Goal: Task Accomplishment & Management: Complete application form

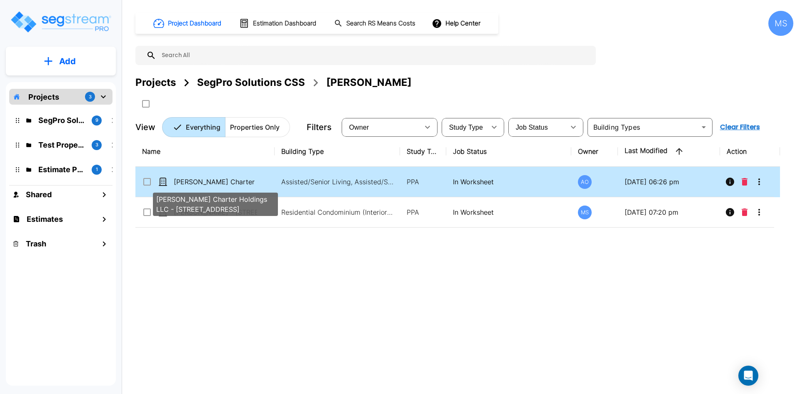
click at [226, 182] on p "[PERSON_NAME] Charter Holdings LLC - [STREET_ADDRESS]" at bounding box center [215, 182] width 83 height 10
checkbox input "true"
click at [226, 182] on p "[PERSON_NAME] Charter Holdings LLC - [STREET_ADDRESS]" at bounding box center [215, 182] width 83 height 10
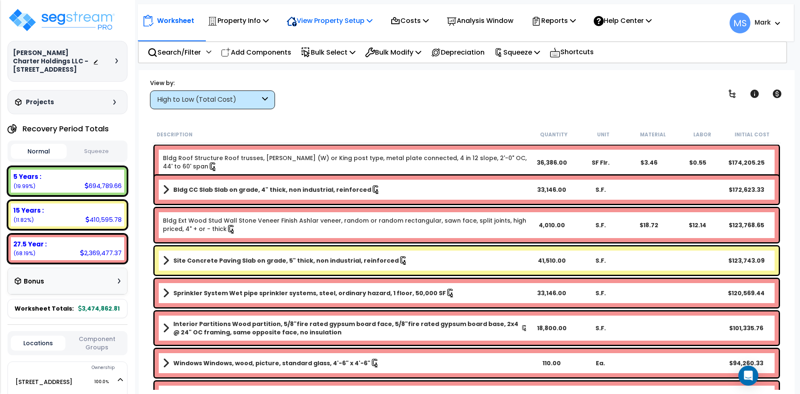
click at [323, 28] on div "View Property Setup" at bounding box center [330, 21] width 86 height 20
click at [316, 61] on link "View Questionnaire" at bounding box center [324, 57] width 83 height 17
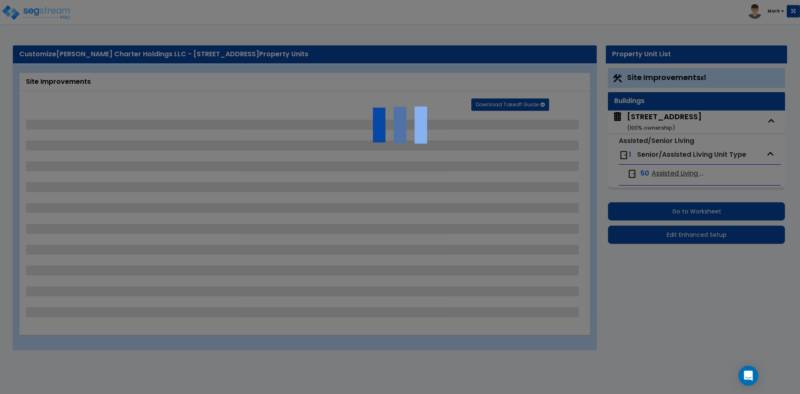
select select "2"
select select "1"
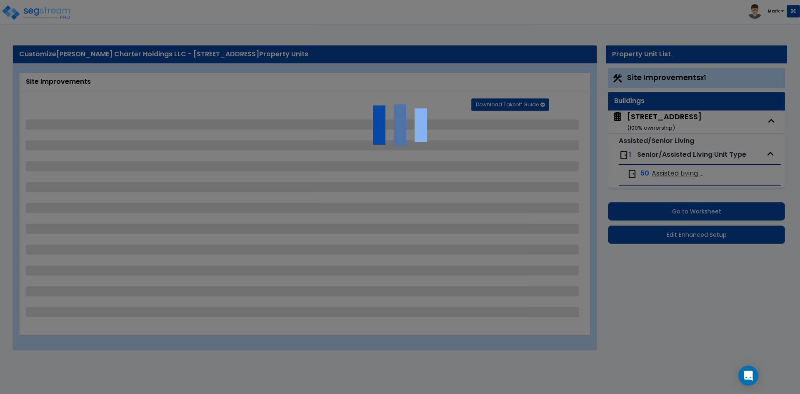
select select "1"
select select "2"
select select "1"
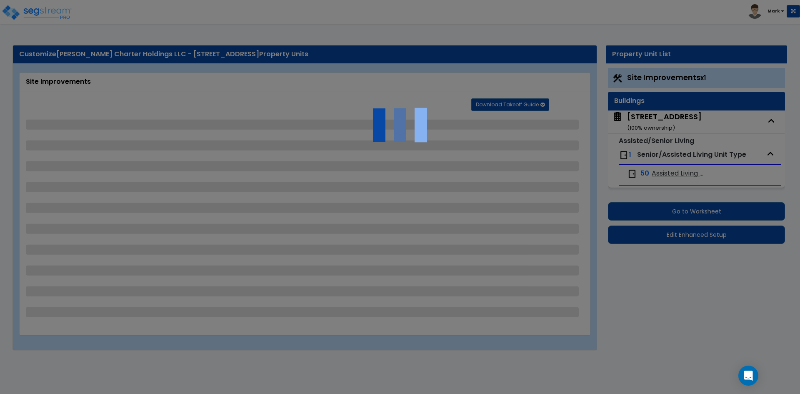
select select "1"
select select "3"
select select "2"
select select "1"
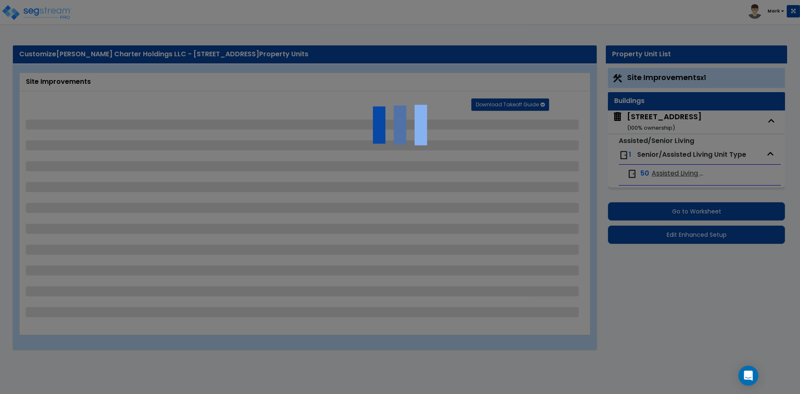
select select "1"
select select "2"
select select "3"
select select "2"
select select "4"
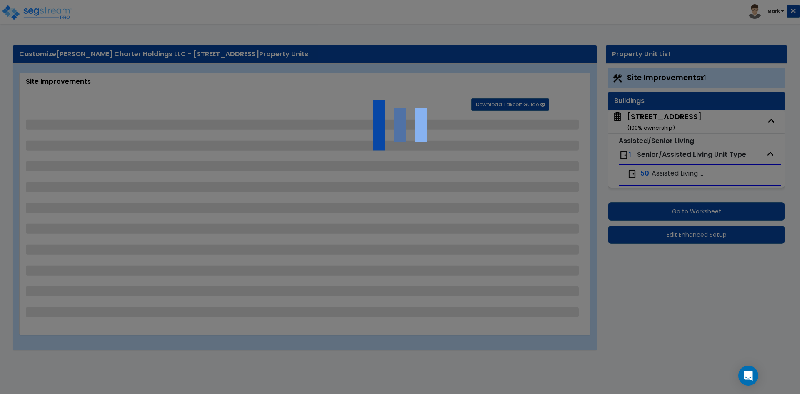
select select "1"
select select "2"
select select "4"
select select "1"
select select "2"
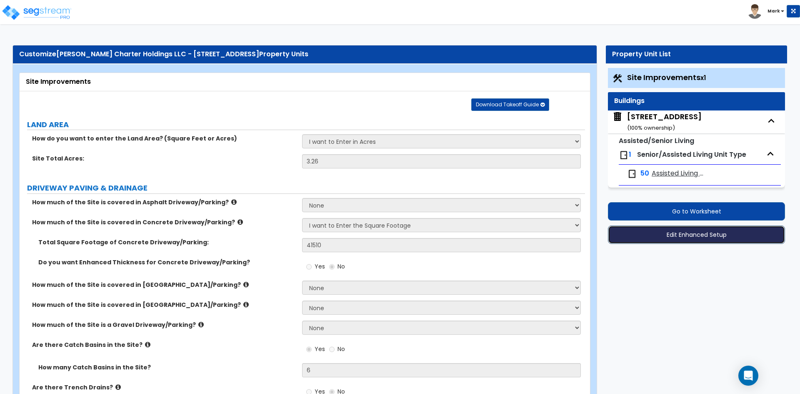
click at [707, 235] on button "Edit Enhanced Setup" at bounding box center [696, 235] width 177 height 18
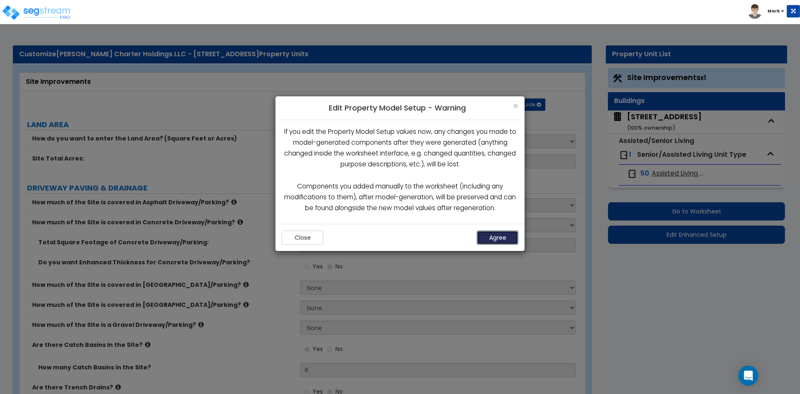
click at [504, 237] on button "Agree" at bounding box center [498, 238] width 42 height 14
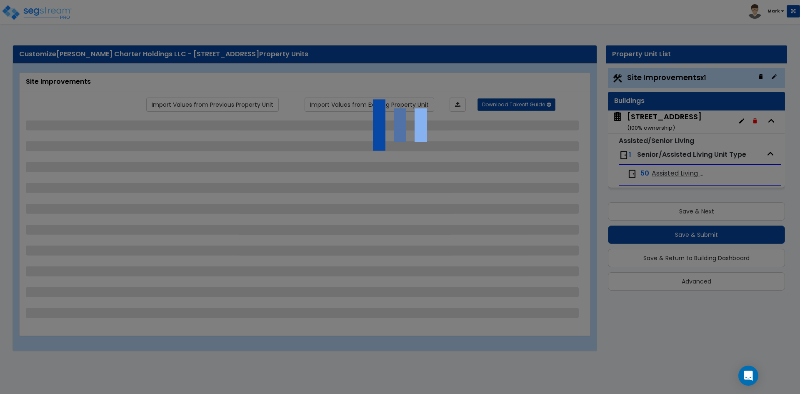
select select "2"
select select "1"
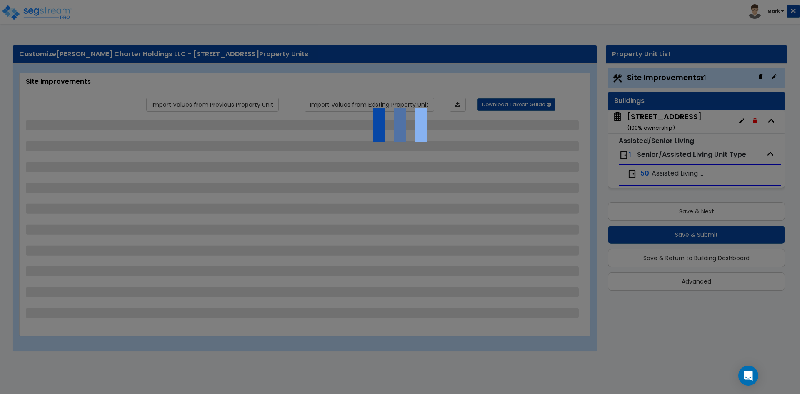
select select "1"
select select "2"
select select "1"
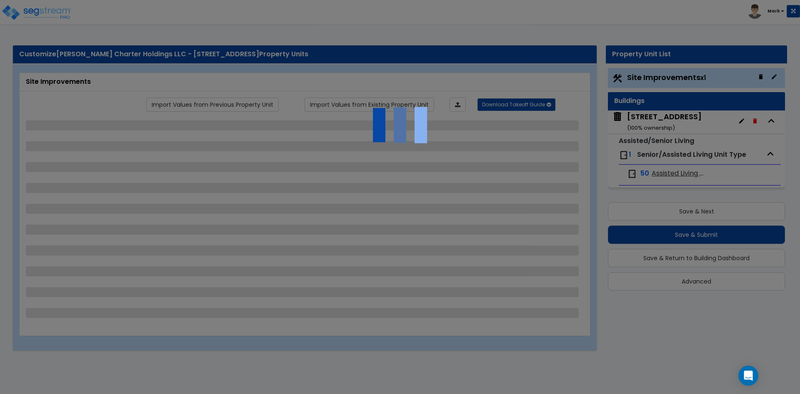
select select "1"
select select "3"
select select "2"
select select "1"
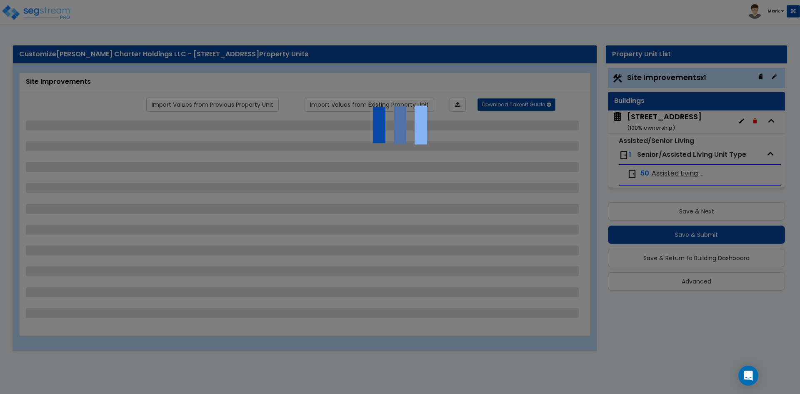
select select "1"
select select "2"
select select "3"
select select "2"
select select "4"
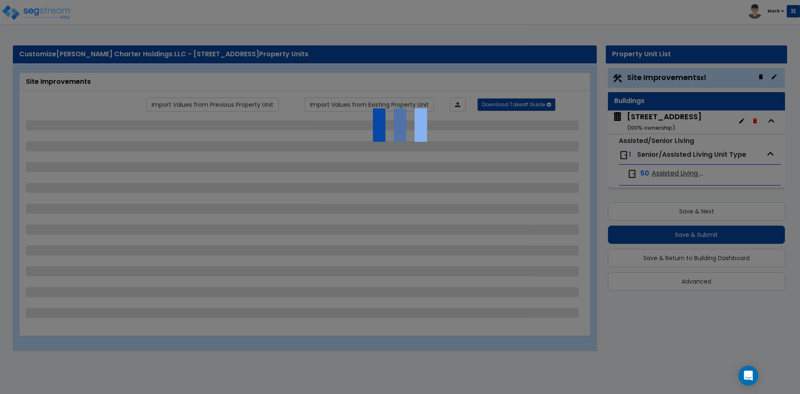
select select "1"
select select "2"
select select "4"
select select "1"
select select "2"
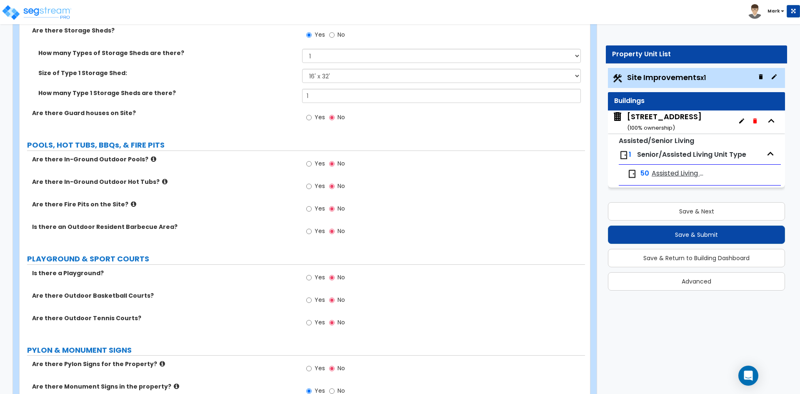
scroll to position [2626, 0]
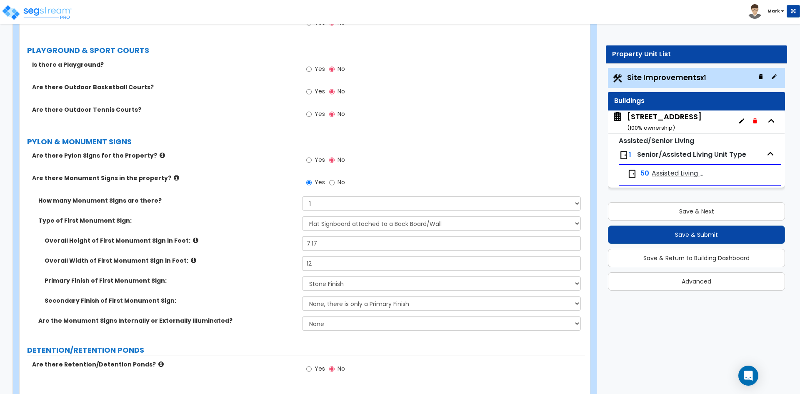
click at [673, 117] on div "10107 Military Drive West ( 100 % ownership)" at bounding box center [664, 121] width 75 height 21
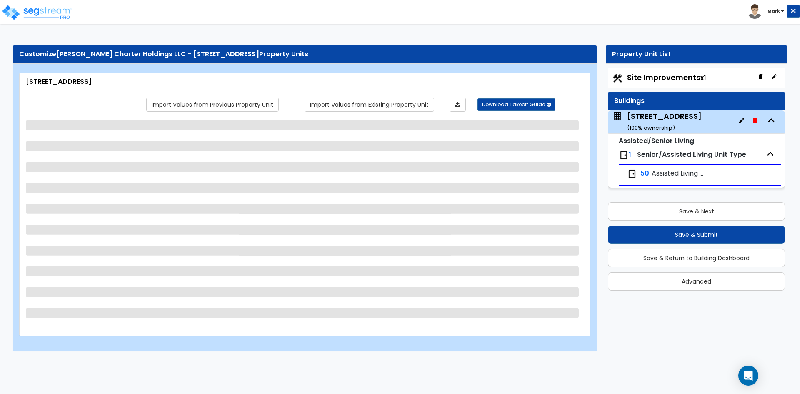
select select "3"
select select "5"
select select "2"
select select "1"
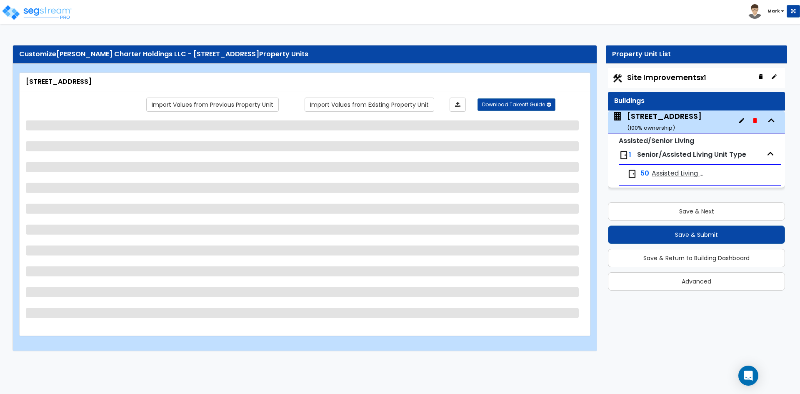
select select "1"
select select "2"
select select "7"
select select "2"
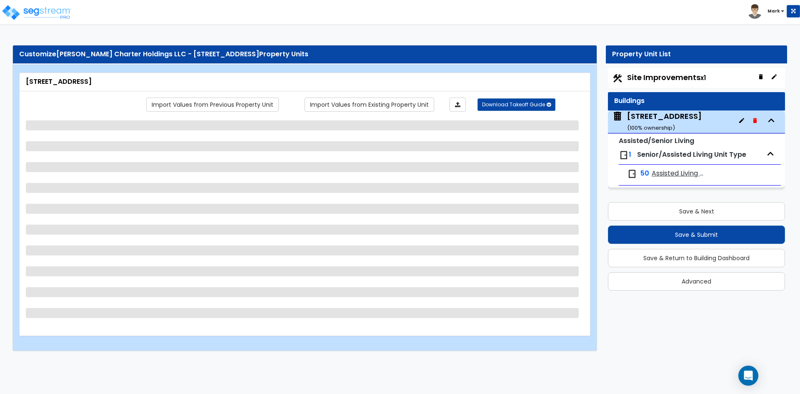
select select "3"
select select "7"
select select "1"
select select "2"
select select "1"
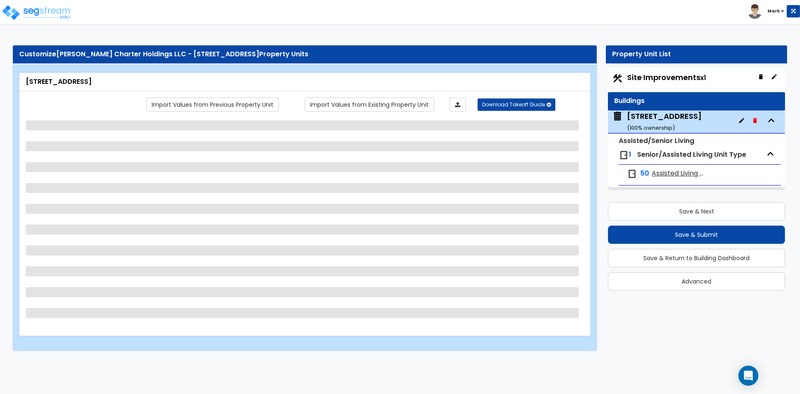
select select "2"
select select "3"
select select "1"
select select "2"
select select "1"
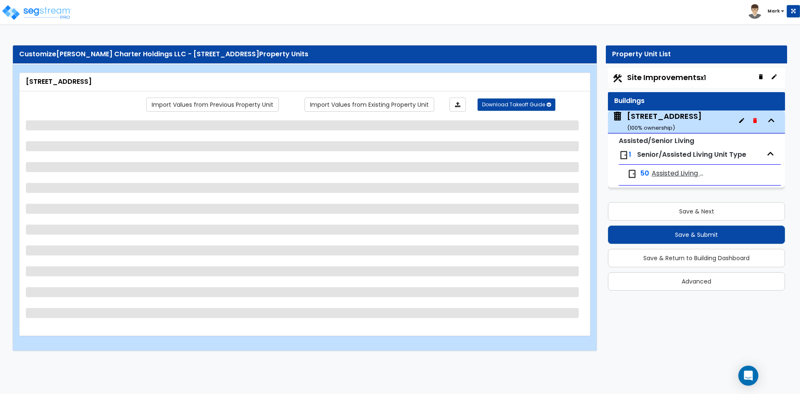
select select "5"
select select "1"
select select "5"
select select "1"
select select "5"
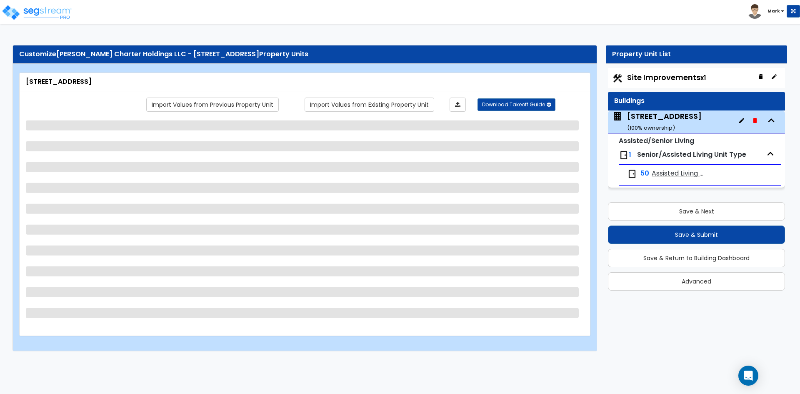
select select "1"
select select "5"
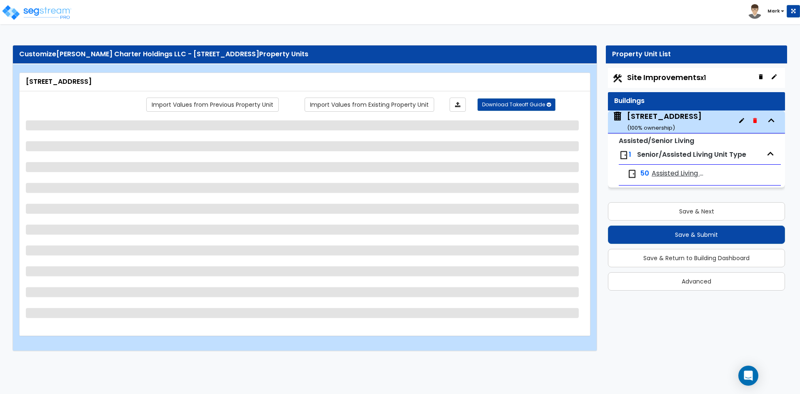
select select "4"
select select "5"
select select "3"
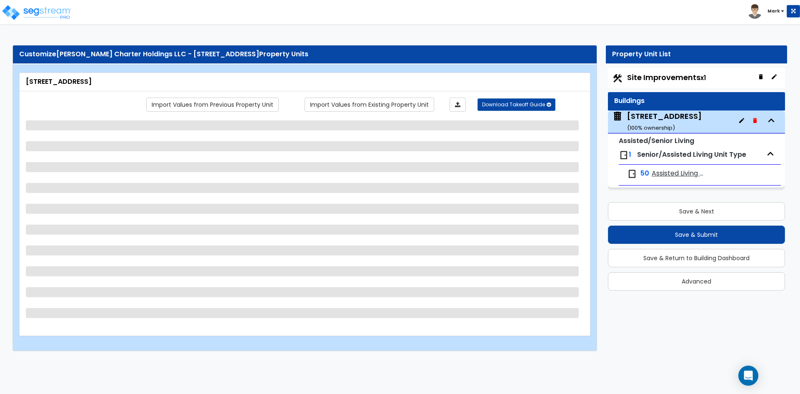
select select "1"
select select "2"
select select "1"
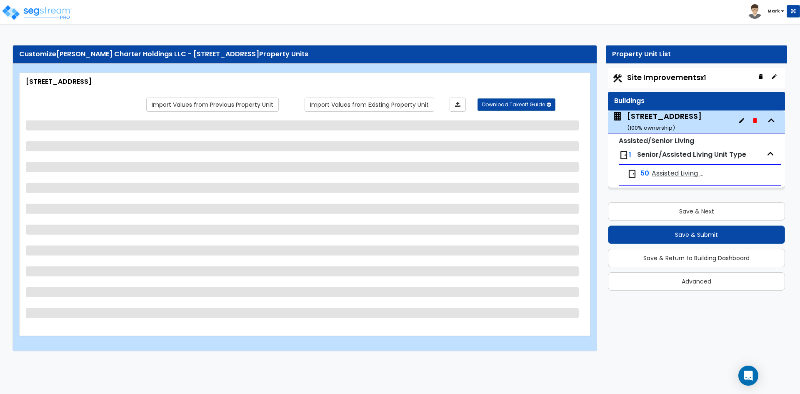
select select "4"
select select "1"
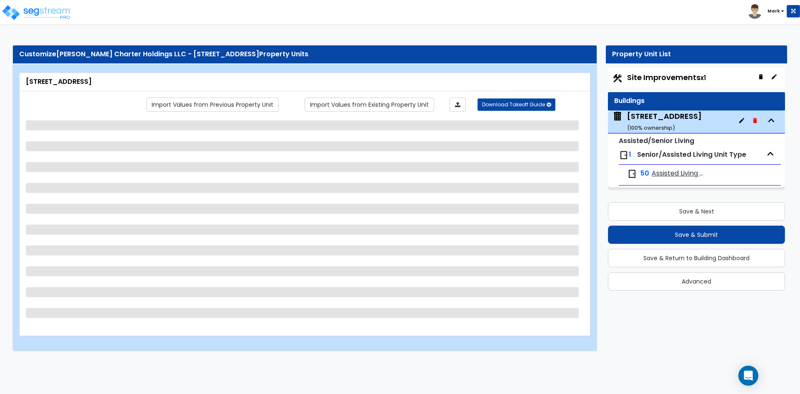
select select "2"
select select "3"
select select "5"
select select "3"
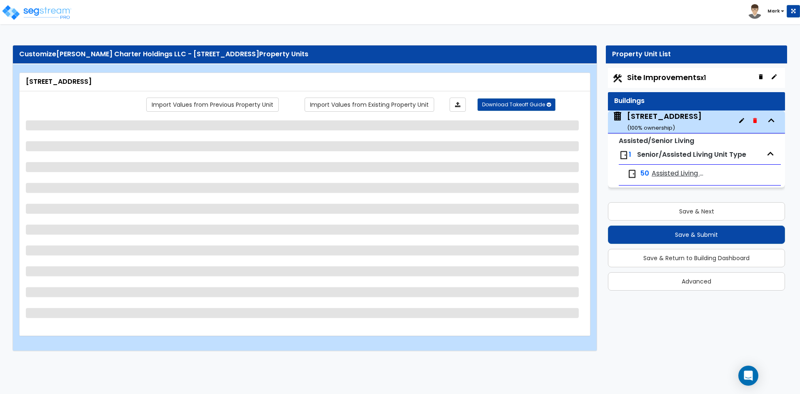
select select "1"
select select "2"
select select "3"
select select "5"
select select "4"
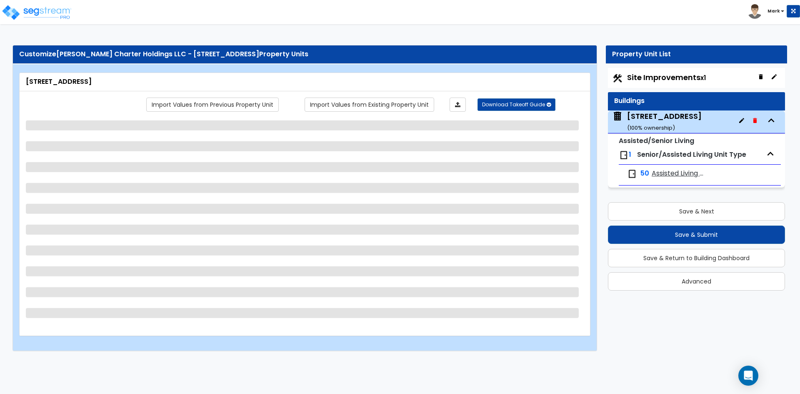
select select "1"
select select "3"
select select "2"
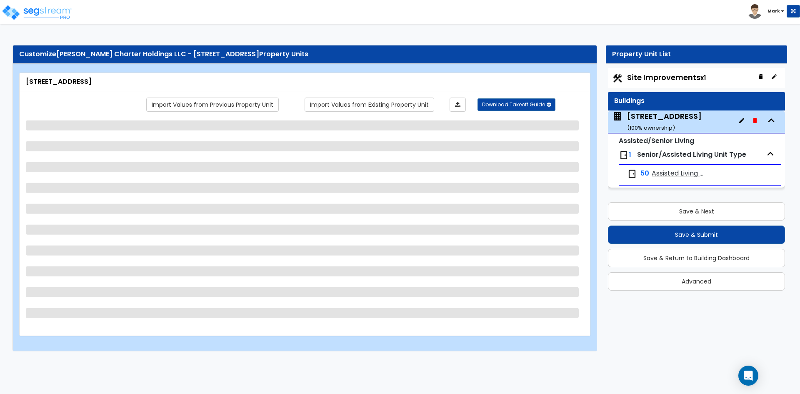
select select "1"
select select "3"
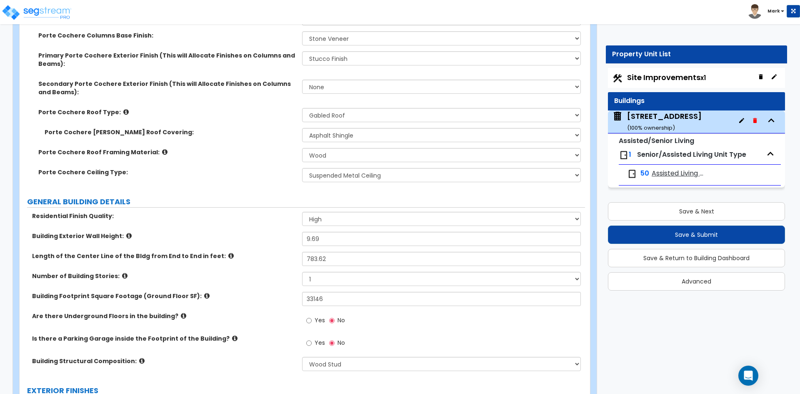
scroll to position [292, 0]
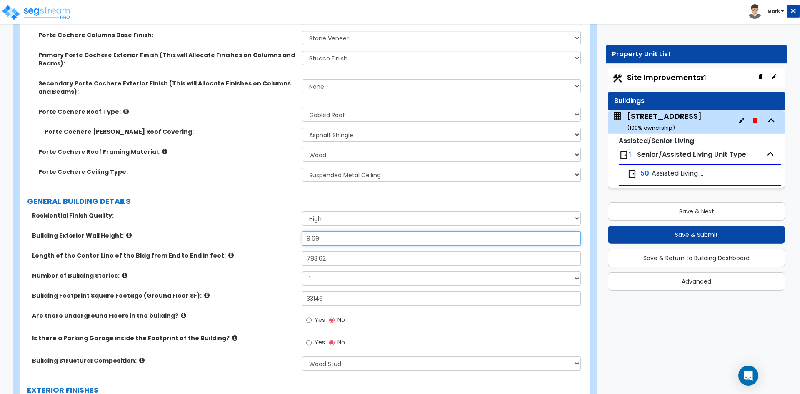
drag, startPoint x: 323, startPoint y: 240, endPoint x: 301, endPoint y: 240, distance: 21.7
click at [301, 240] on div "Building Exterior Wall Height: 9.69" at bounding box center [303, 241] width 566 height 20
type input "17"
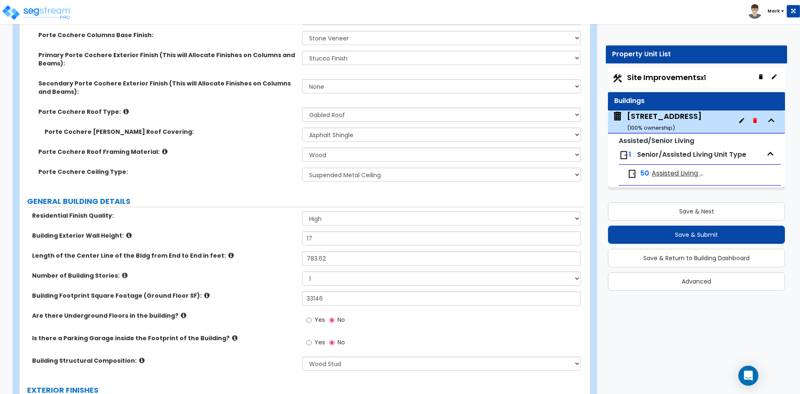
click at [284, 236] on label "Building Exterior Wall Height:" at bounding box center [164, 235] width 264 height 8
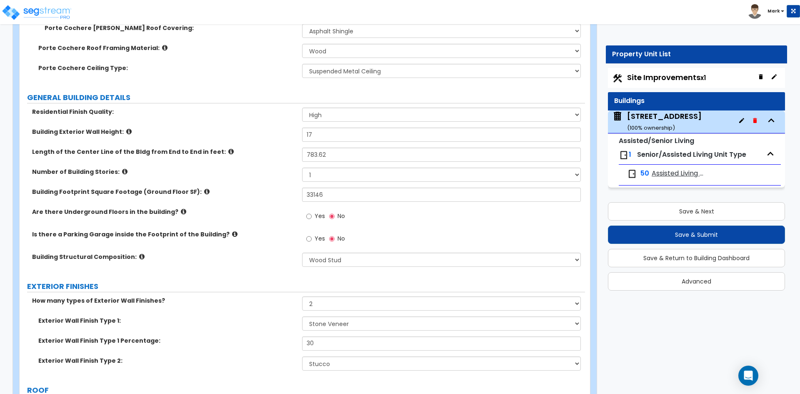
scroll to position [375, 0]
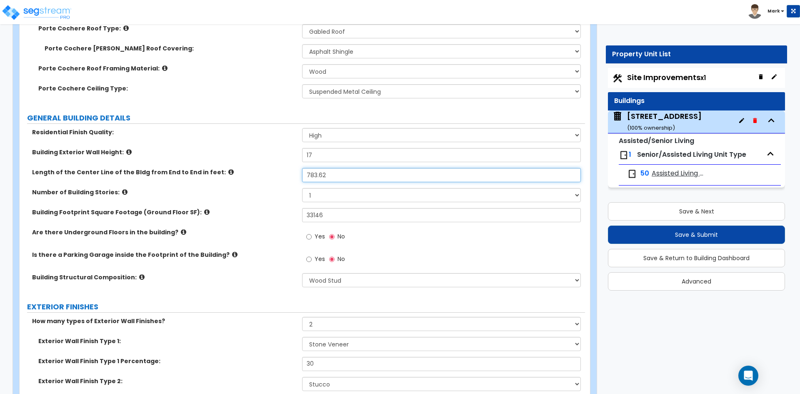
drag, startPoint x: 330, startPoint y: 176, endPoint x: 293, endPoint y: 176, distance: 37.1
click at [293, 176] on div "Length of the Center Line of the Bldg from End to End in feet: 783.62" at bounding box center [303, 178] width 566 height 20
type input "273"
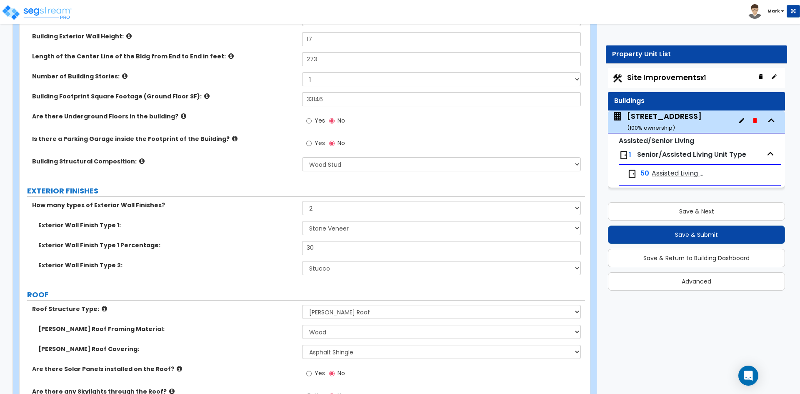
scroll to position [542, 0]
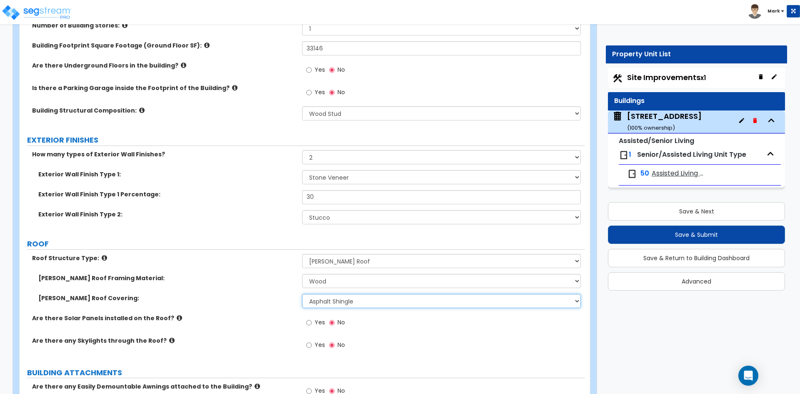
click at [387, 300] on select "Please Choose One Asphalt Shingle Clay Tile Wood Shingle Metal Shingle Standing…" at bounding box center [441, 301] width 278 height 14
select select "4"
click at [302, 294] on select "Please Choose One Asphalt Shingle Clay Tile Wood Shingle Metal Shingle Standing…" at bounding box center [441, 301] width 278 height 14
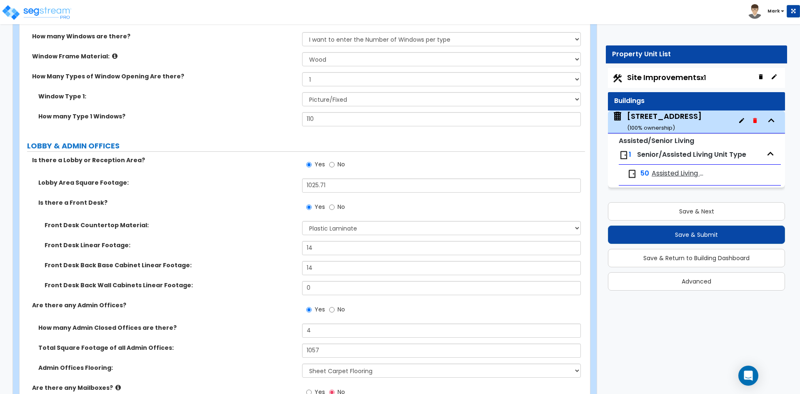
scroll to position [1501, 0]
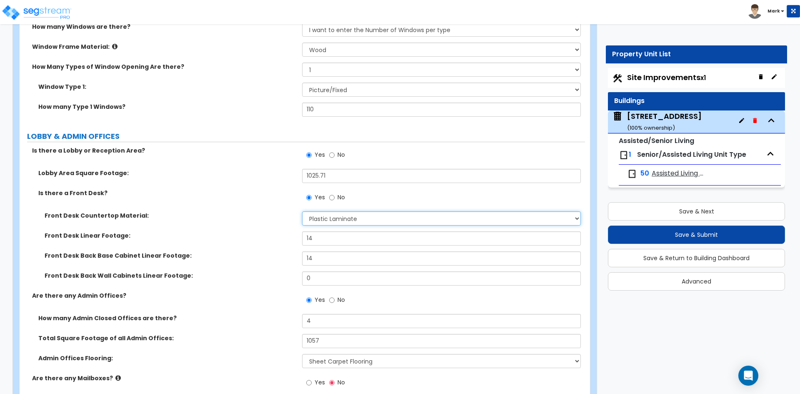
click at [404, 218] on select "None Plastic Laminate Solid Surface Stone Quartz Marble Tile Wood Stainless Ste…" at bounding box center [441, 218] width 278 height 14
select select "2"
click at [302, 211] on select "None Plastic Laminate Solid Surface Stone Quartz Marble Tile Wood Stainless Ste…" at bounding box center [441, 218] width 278 height 14
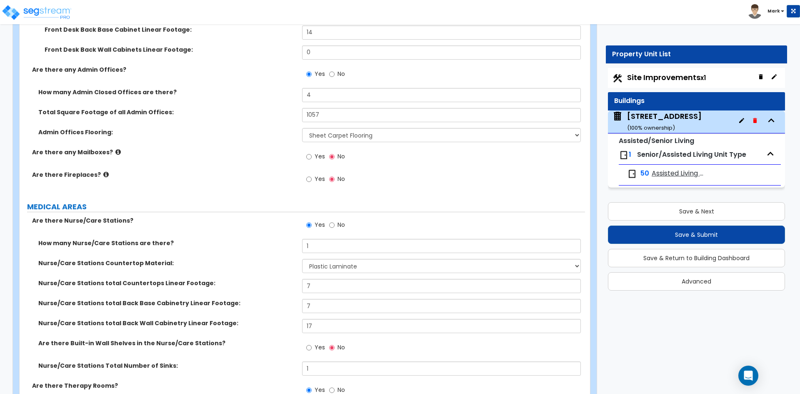
scroll to position [1751, 0]
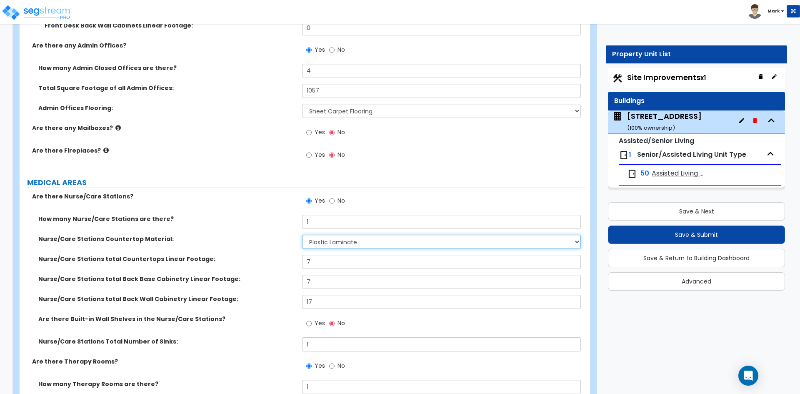
click at [384, 243] on select "Please Choose One Plastic Laminate Solid Surface Stone Quartz Marble Tile Wood …" at bounding box center [441, 242] width 278 height 14
select select "2"
click at [302, 235] on select "Please Choose One Plastic Laminate Solid Surface Stone Quartz Marble Tile Wood …" at bounding box center [441, 242] width 278 height 14
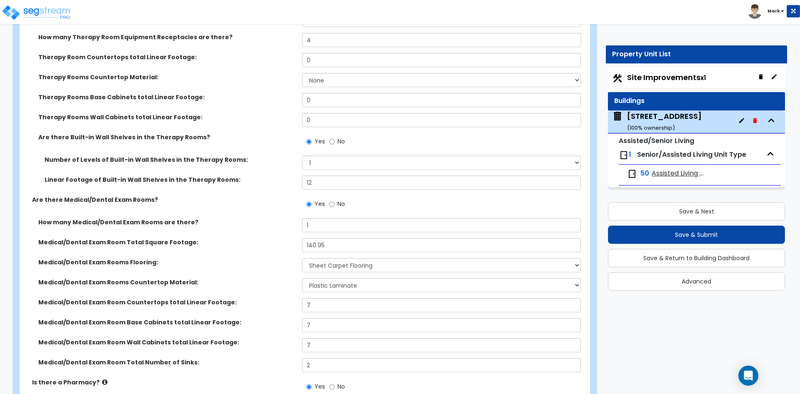
scroll to position [2168, 0]
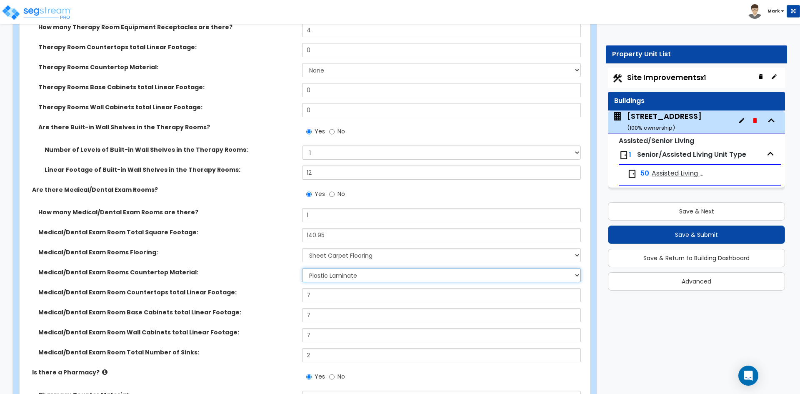
click at [365, 268] on select "None Plastic Laminate Solid Surface Stone Quartz Marble Tile Wood Stainless Ste…" at bounding box center [441, 275] width 278 height 14
select select "2"
click at [302, 268] on select "None Plastic Laminate Solid Surface Stone Quartz Marble Tile Wood Stainless Ste…" at bounding box center [441, 275] width 278 height 14
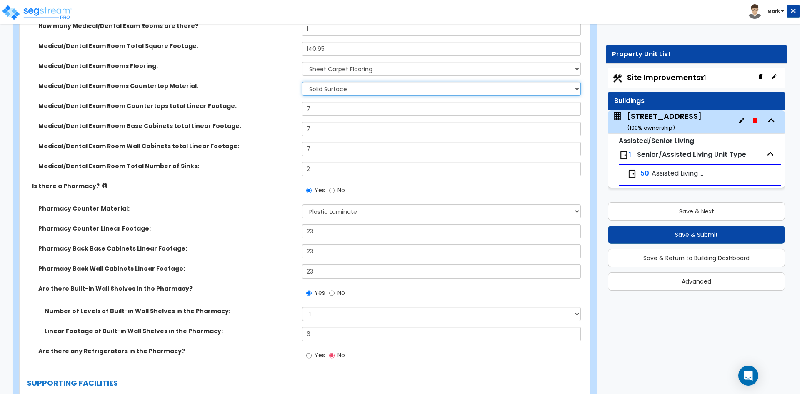
scroll to position [2376, 0]
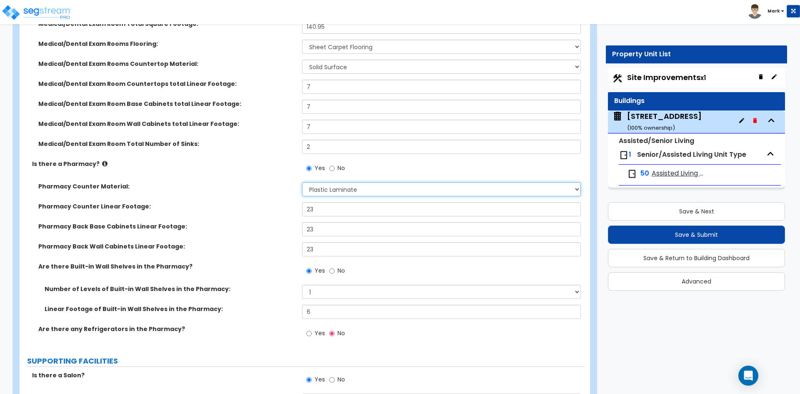
click at [353, 187] on select "None Plastic Laminate Solid Surface Stone Quartz Marble Tile Wood Stainless Ste…" at bounding box center [441, 189] width 278 height 14
select select "2"
click at [302, 182] on select "None Plastic Laminate Solid Surface Stone Quartz Marble Tile Wood Stainless Ste…" at bounding box center [441, 189] width 278 height 14
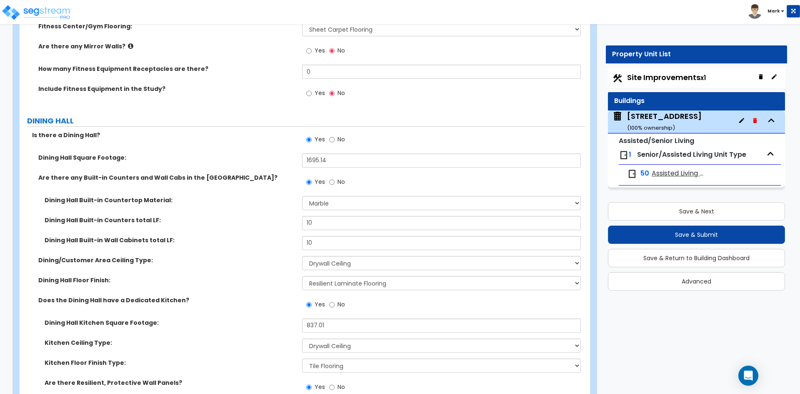
scroll to position [2960, 0]
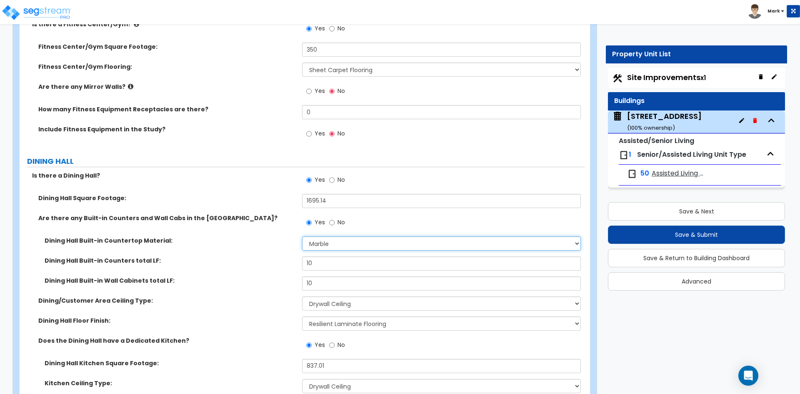
click at [345, 243] on select "None Plastic Laminate Solid Surface Stone Quartz Marble Tile Wood Stainless Ste…" at bounding box center [441, 243] width 278 height 14
select select "2"
click at [302, 236] on select "None Plastic Laminate Solid Surface Stone Quartz Marble Tile Wood Stainless Ste…" at bounding box center [441, 243] width 278 height 14
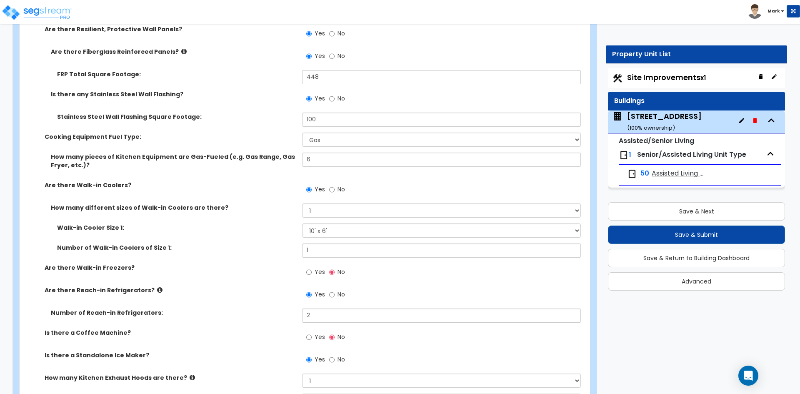
scroll to position [3376, 0]
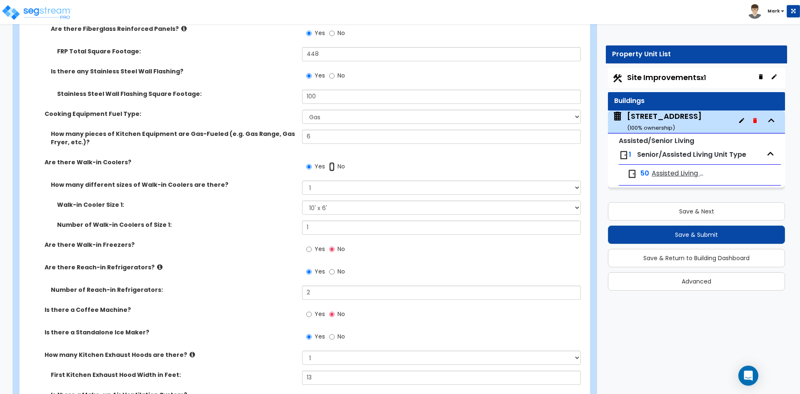
click at [333, 168] on input "No" at bounding box center [331, 166] width 5 height 9
radio input "false"
radio input "true"
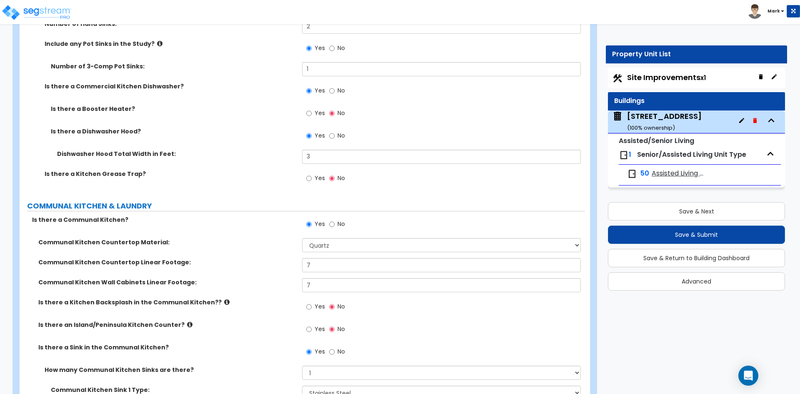
scroll to position [3752, 0]
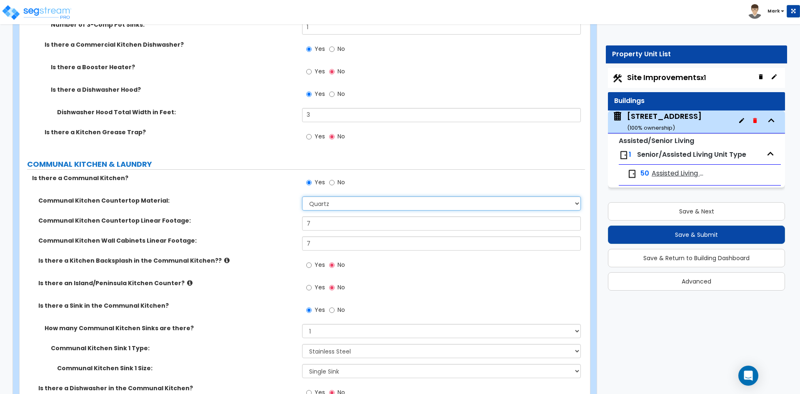
click at [315, 209] on select "None Plastic Laminate Solid Surface Stone Quartz Marble Tile Wood Stainless Ste…" at bounding box center [441, 203] width 278 height 14
select select "2"
click at [302, 196] on select "None Plastic Laminate Solid Surface Stone Quartz Marble Tile Wood Stainless Ste…" at bounding box center [441, 203] width 278 height 14
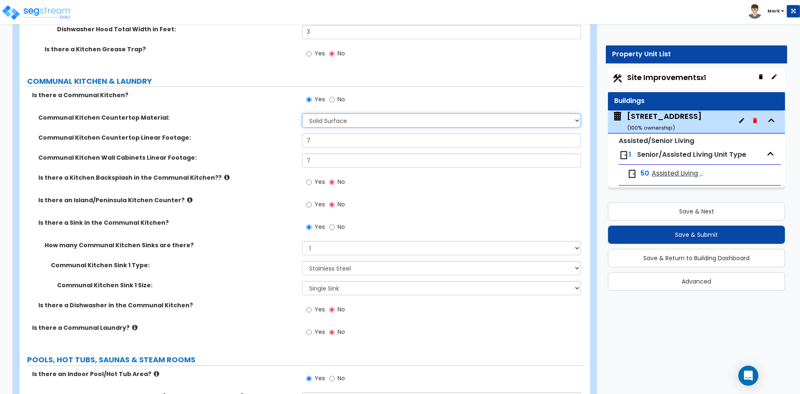
scroll to position [3835, 0]
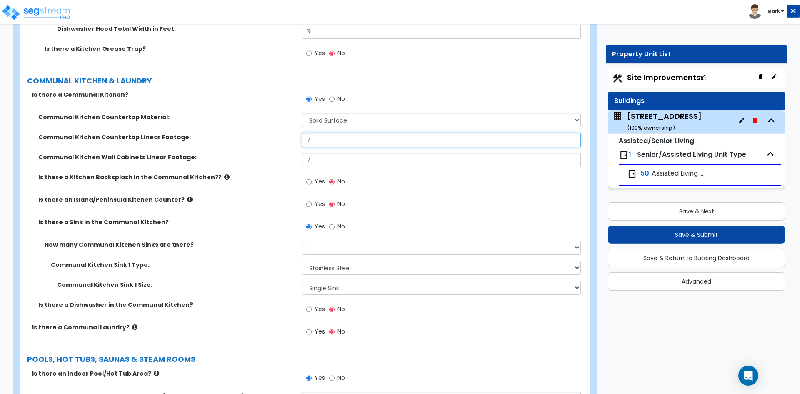
click at [331, 146] on input "7" at bounding box center [441, 140] width 278 height 14
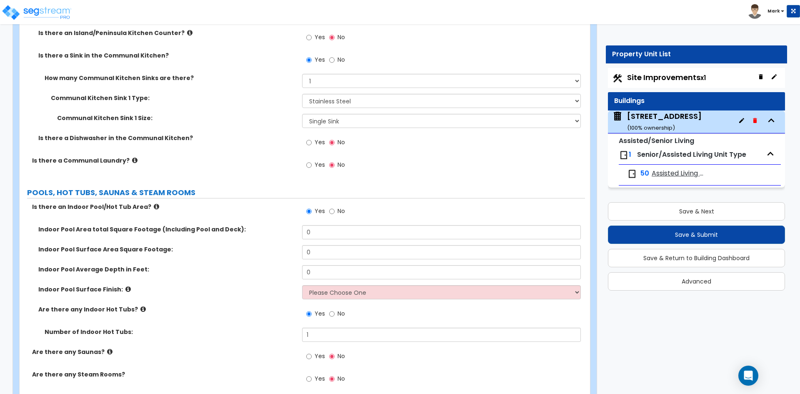
scroll to position [4043, 0]
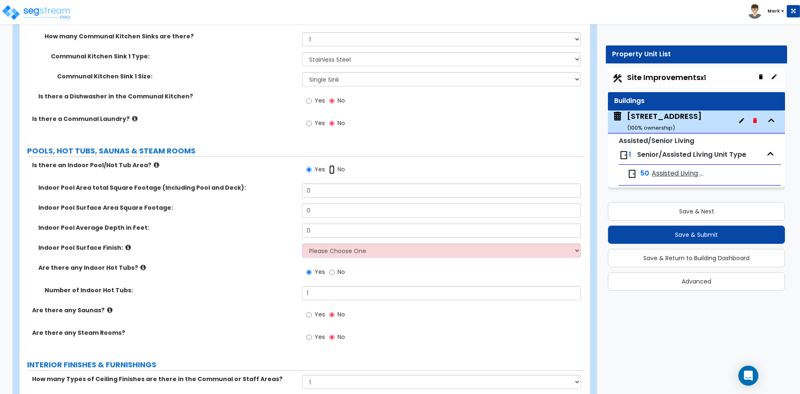
click at [330, 169] on input "No" at bounding box center [331, 169] width 5 height 9
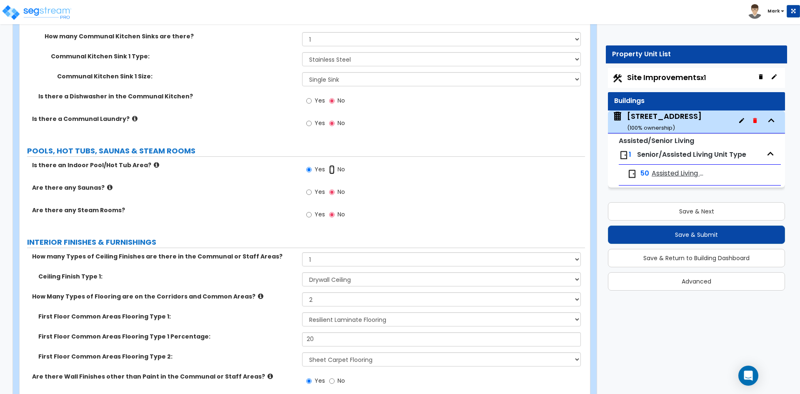
radio input "false"
radio input "true"
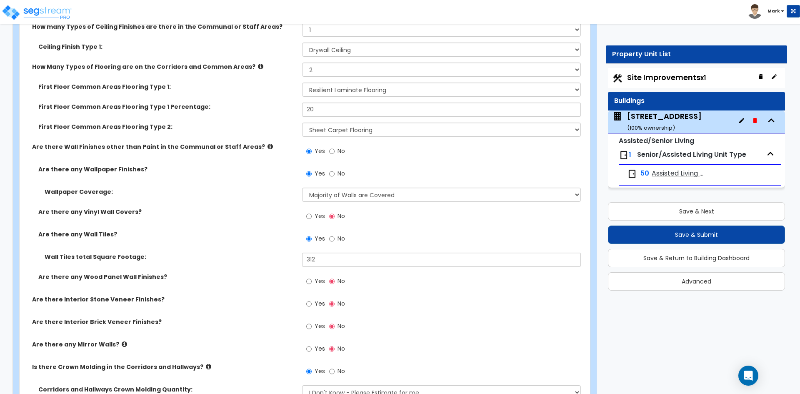
scroll to position [4294, 0]
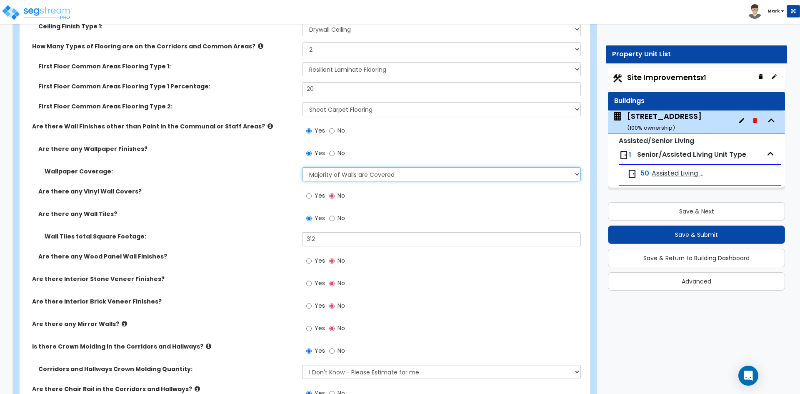
click at [356, 176] on select "Please Choose One Only a Small Portion of Walls are Covered Several Walls are C…" at bounding box center [441, 174] width 278 height 14
select select "1"
click at [302, 167] on select "Please Choose One Only a Small Portion of Walls are Covered Several Walls are C…" at bounding box center [441, 174] width 278 height 14
click at [424, 174] on select "Please Choose One Only a Small Portion of Walls are Covered Several Walls are C…" at bounding box center [441, 174] width 278 height 14
click at [302, 167] on select "Please Choose One Only a Small Portion of Walls are Covered Several Walls are C…" at bounding box center [441, 174] width 278 height 14
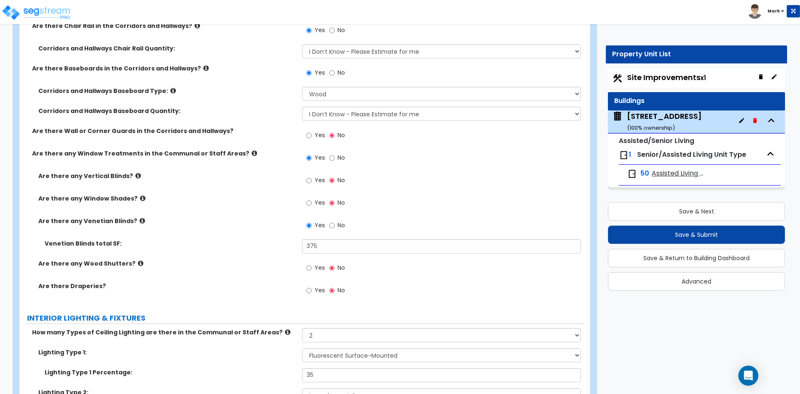
scroll to position [4669, 0]
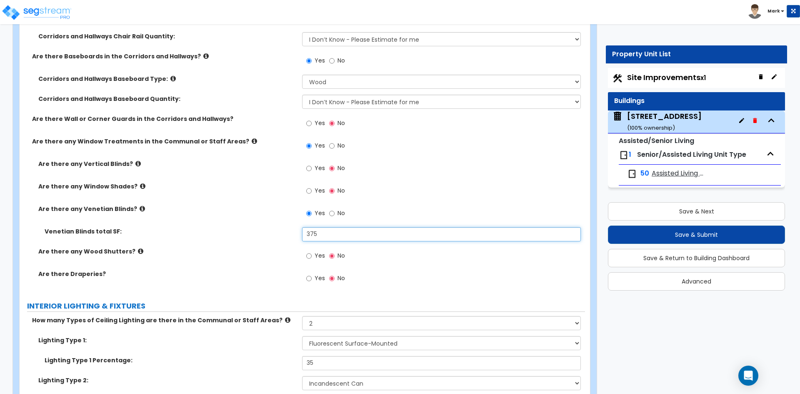
click at [321, 234] on input "375" at bounding box center [441, 234] width 278 height 14
drag, startPoint x: 328, startPoint y: 230, endPoint x: 305, endPoint y: 236, distance: 24.6
click at [305, 236] on input "375" at bounding box center [441, 234] width 278 height 14
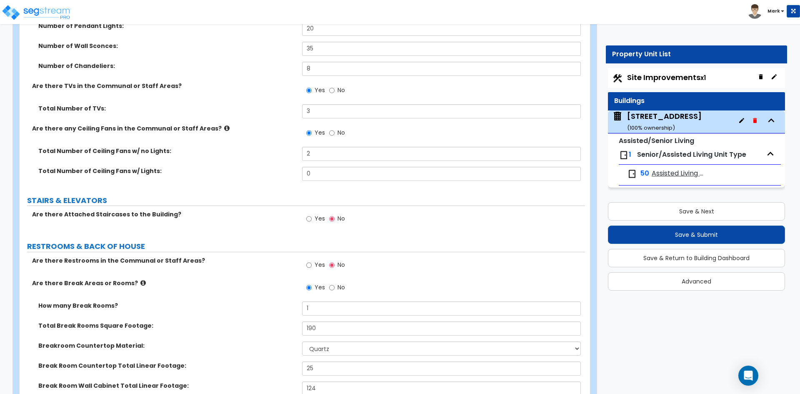
scroll to position [5127, 0]
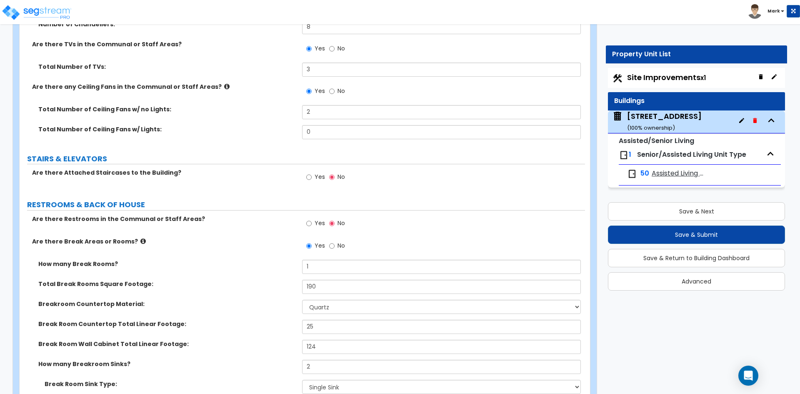
type input "525"
click at [308, 226] on input "Yes" at bounding box center [308, 223] width 5 height 9
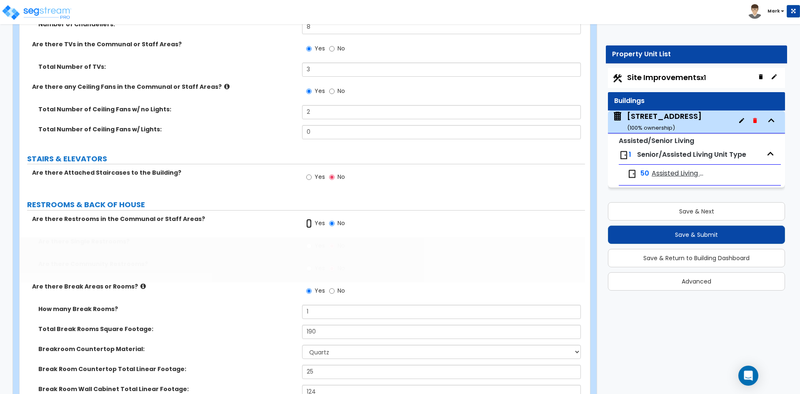
radio input "true"
click at [306, 248] on input "Yes" at bounding box center [308, 245] width 5 height 9
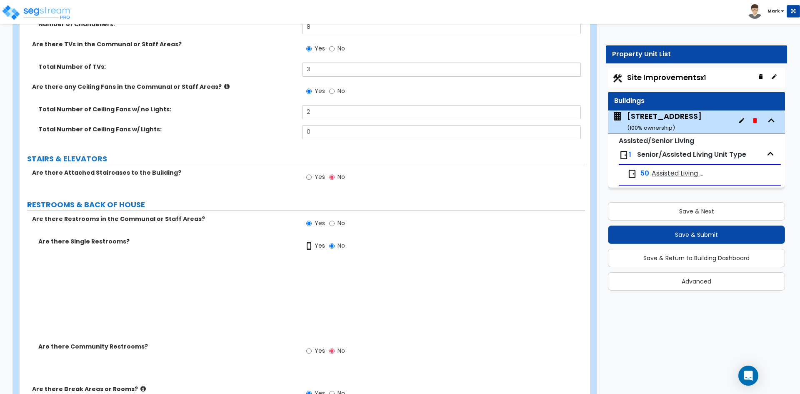
radio input "true"
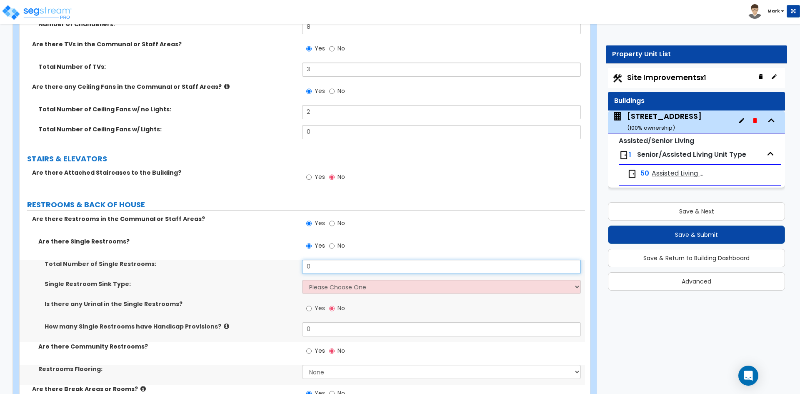
click at [319, 265] on input "0" at bounding box center [441, 267] width 278 height 14
type input "3"
click at [351, 289] on select "Please Choose One Wall-mounted Vanity-mounted" at bounding box center [441, 287] width 278 height 14
select select "1"
click at [302, 280] on select "Please Choose One Wall-mounted Vanity-mounted" at bounding box center [441, 287] width 278 height 14
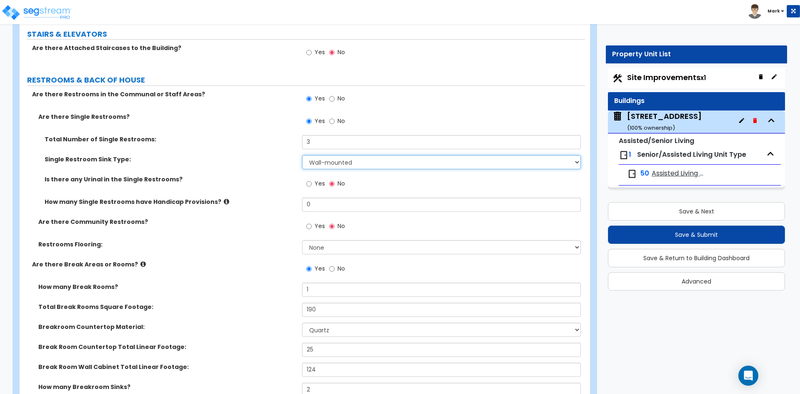
scroll to position [5252, 0]
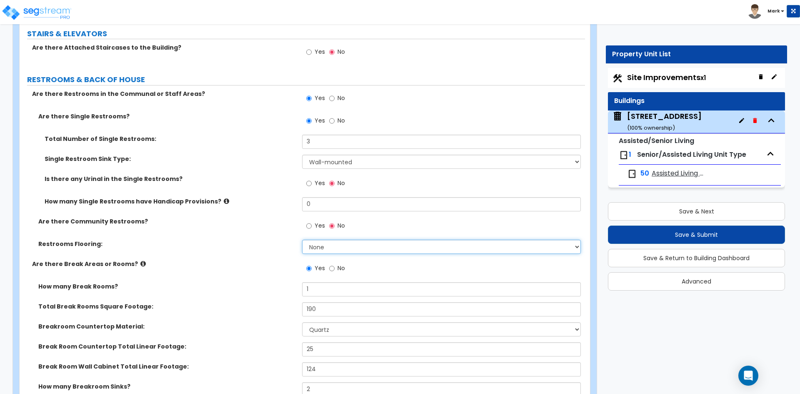
click at [322, 248] on select "None Tile Flooring Resilient Laminate Flooring VCT Flooring Sheet Vinyl Flooring" at bounding box center [441, 247] width 278 height 14
select select "1"
click at [302, 240] on select "None Tile Flooring Resilient Laminate Flooring VCT Flooring Sheet Vinyl Flooring" at bounding box center [441, 247] width 278 height 14
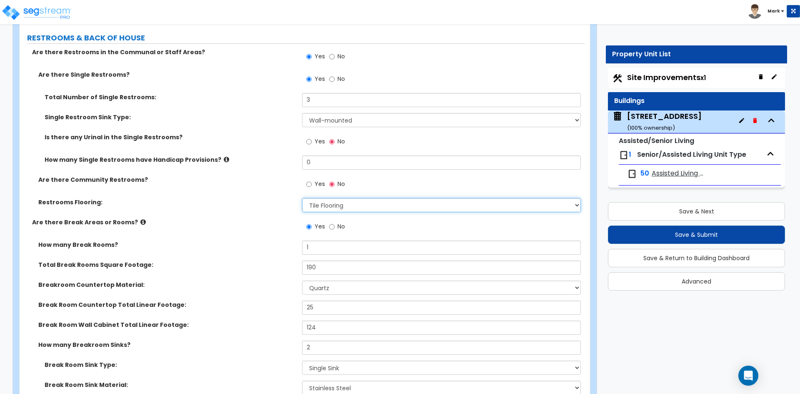
scroll to position [5336, 0]
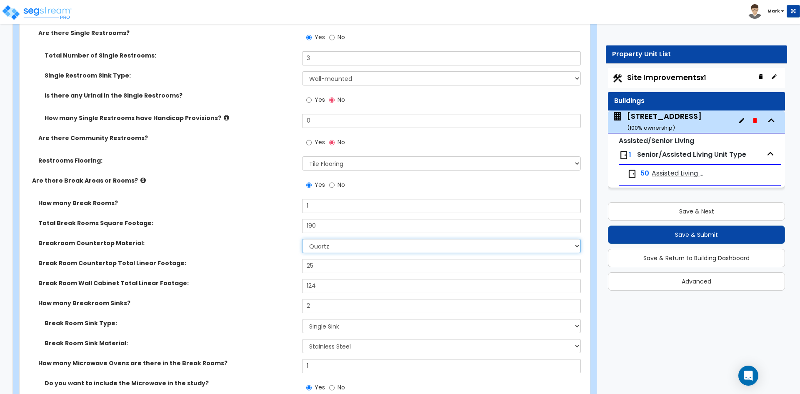
click at [334, 250] on select "None Plastic Laminate Solid Surface Stone Quartz Marble Tile Wood Stainless Ste…" at bounding box center [441, 246] width 278 height 14
select select "2"
click at [302, 239] on select "None Plastic Laminate Solid Surface Stone Quartz Marble Tile Wood Stainless Ste…" at bounding box center [441, 246] width 278 height 14
click at [334, 282] on input "124" at bounding box center [441, 286] width 278 height 14
type input "1"
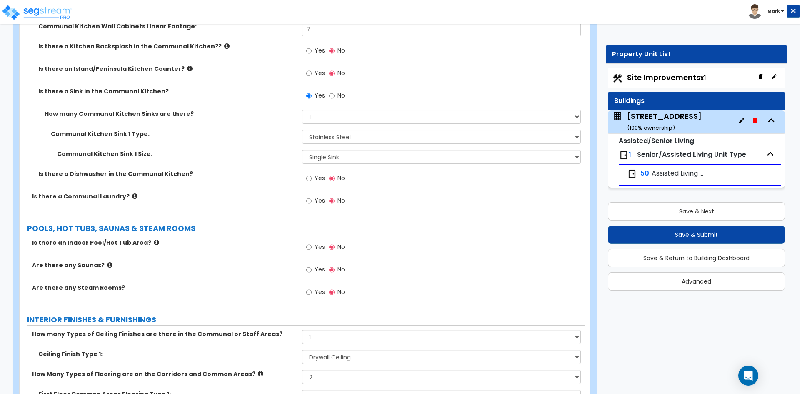
scroll to position [3960, 0]
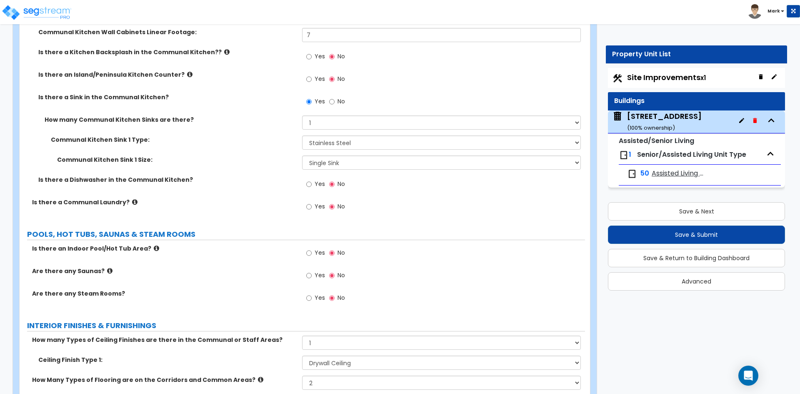
type input "25"
click at [310, 209] on input "Yes" at bounding box center [308, 206] width 5 height 9
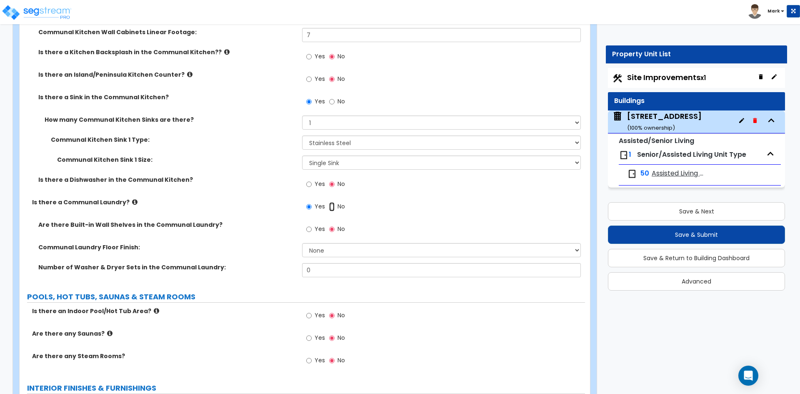
click at [332, 209] on input "No" at bounding box center [331, 206] width 5 height 9
radio input "false"
radio input "true"
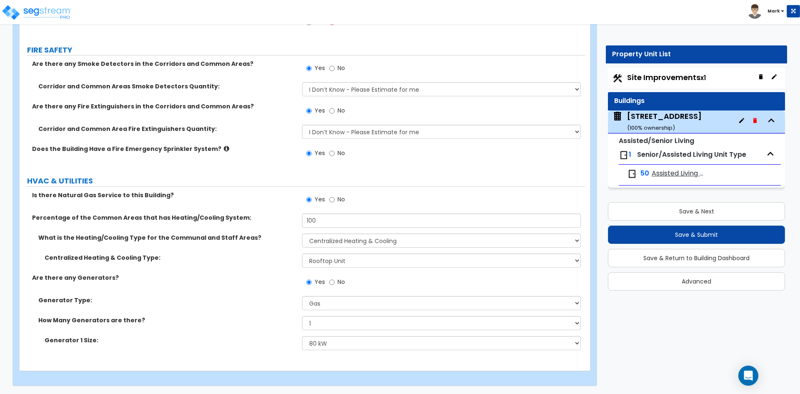
scroll to position [6258, 0]
click at [661, 174] on span "Assisted Living Studio Unit" at bounding box center [679, 174] width 55 height 10
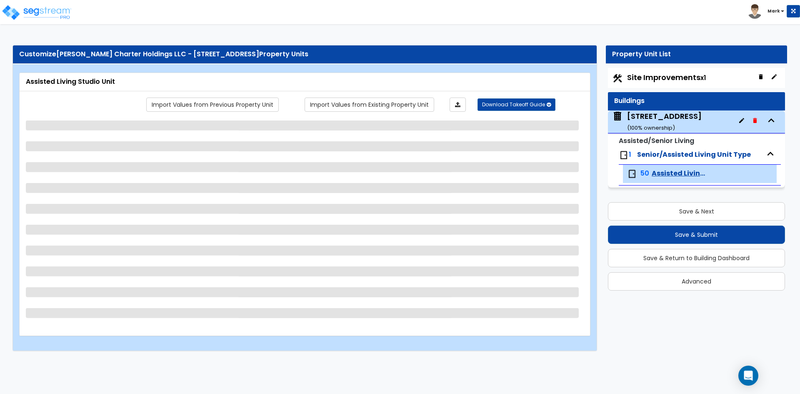
select select "1"
select select "3"
select select "1"
select select "3"
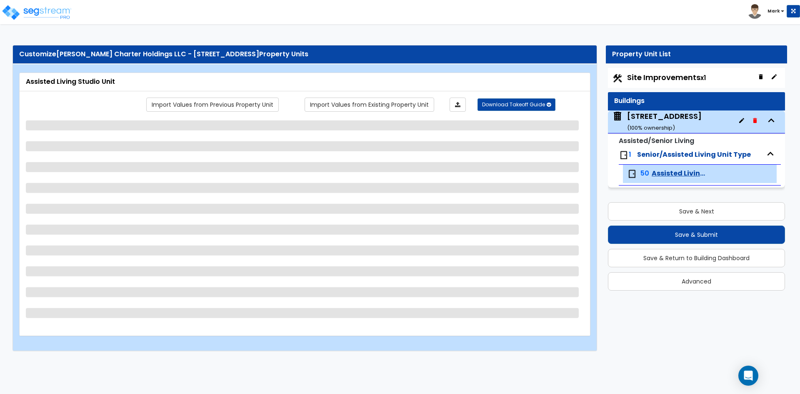
select select "1"
select select "2"
select select "1"
select select "5"
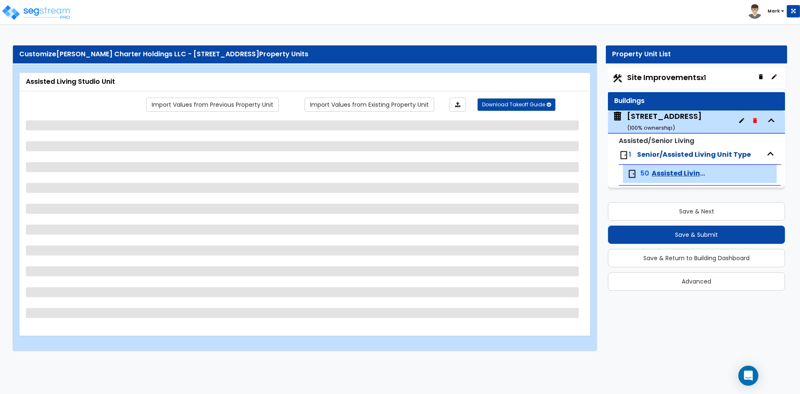
select select "5"
select select "1"
select select "2"
select select "1"
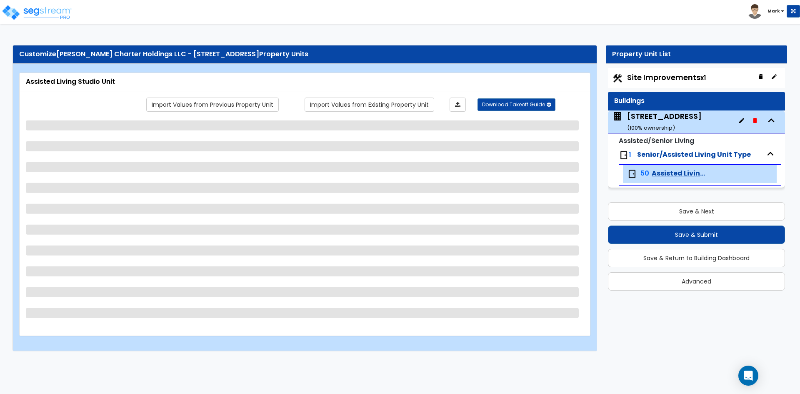
select select "6"
select select "2"
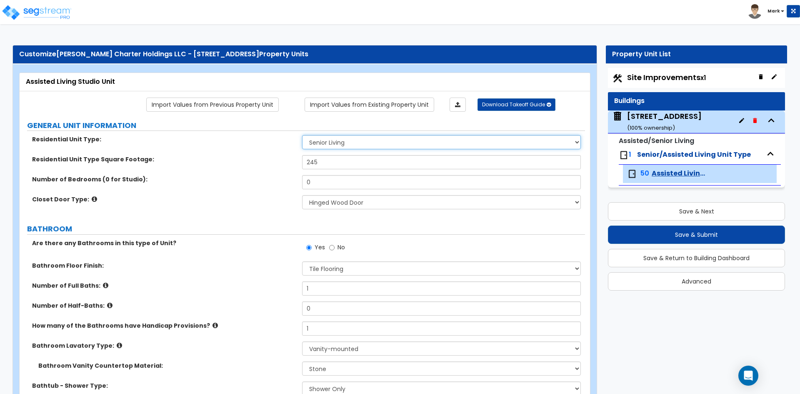
click at [338, 148] on select "Assisted Living Senior Living" at bounding box center [441, 142] width 278 height 14
click at [302, 135] on select "Assisted Living Senior Living" at bounding box center [441, 142] width 278 height 14
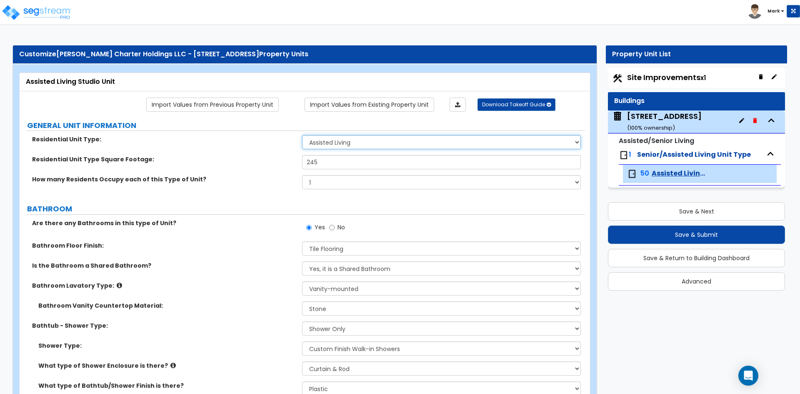
click at [357, 143] on select "Assisted Living Senior Living" at bounding box center [441, 142] width 278 height 14
select select "1"
click at [302, 135] on select "Assisted Living Senior Living" at bounding box center [441, 142] width 278 height 14
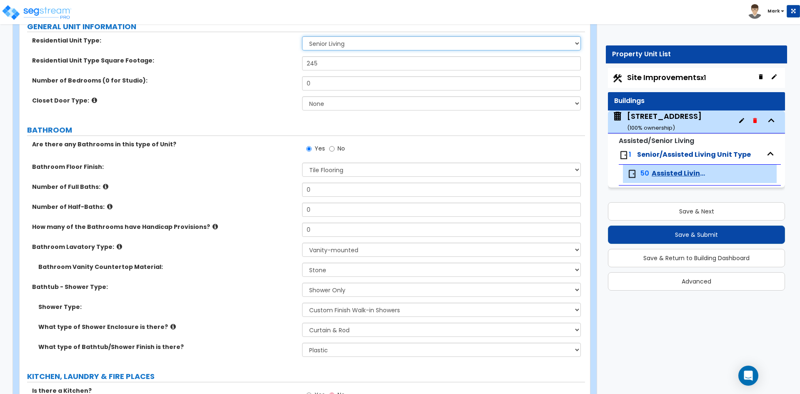
scroll to position [125, 0]
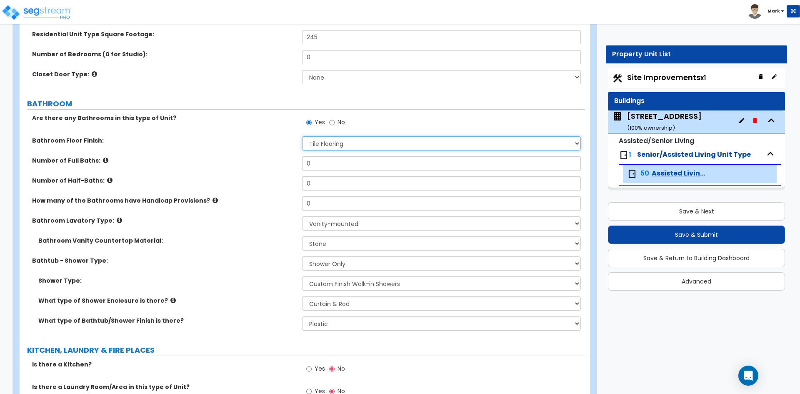
click at [321, 143] on select "None Tile Flooring Hardwood Flooring Resilient Laminate Flooring VCT Flooring S…" at bounding box center [441, 143] width 278 height 14
select select "3"
click at [302, 136] on select "None Tile Flooring Hardwood Flooring Resilient Laminate Flooring VCT Flooring S…" at bounding box center [441, 143] width 278 height 14
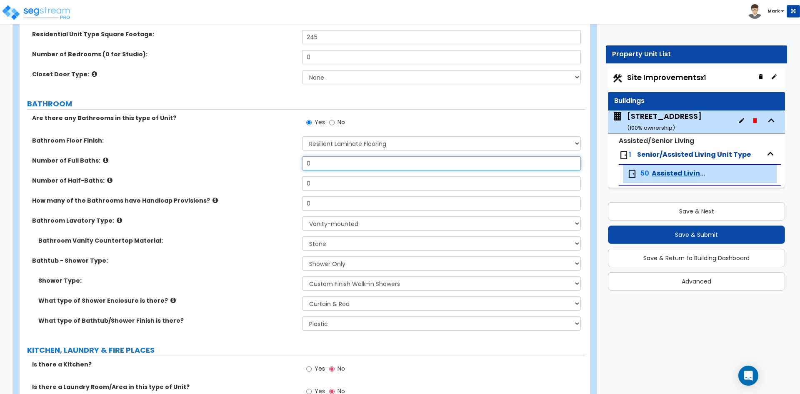
click at [316, 164] on input "0" at bounding box center [441, 163] width 278 height 14
type input "1"
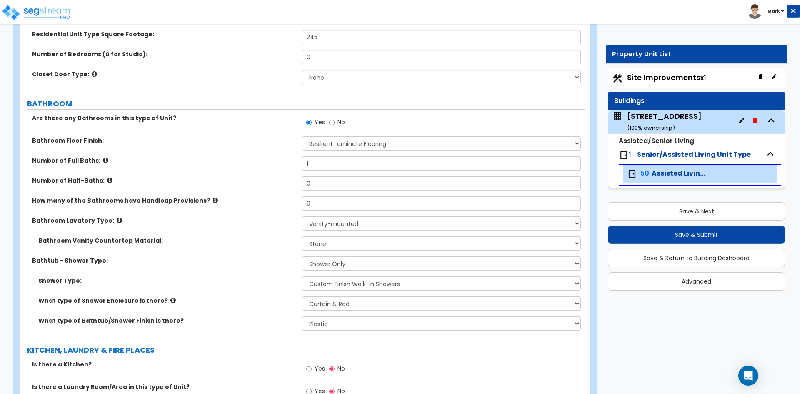
click at [284, 212] on div "How many of the Bathrooms have Handicap Provisions? 0" at bounding box center [303, 206] width 566 height 20
click at [355, 208] on input "0" at bounding box center [441, 203] width 278 height 14
type input "1"
click at [276, 229] on div "Bathroom Lavatory Type: Wall-mounted Pedestal-mounted Vanity-mounted" at bounding box center [303, 226] width 566 height 20
click at [358, 245] on select "None Plastic Laminate Solid Surface Stone Quartz Marble Tile Wood Stainless Ste…" at bounding box center [441, 243] width 278 height 14
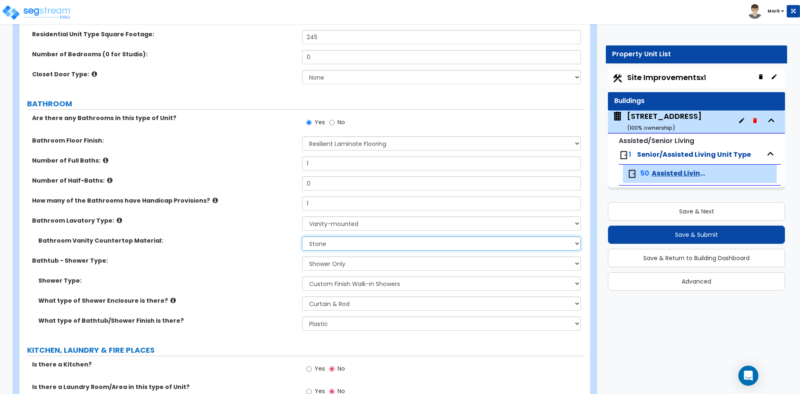
select select "2"
click at [302, 236] on select "None Plastic Laminate Solid Surface Stone Quartz Marble Tile Wood Stainless Ste…" at bounding box center [441, 243] width 278 height 14
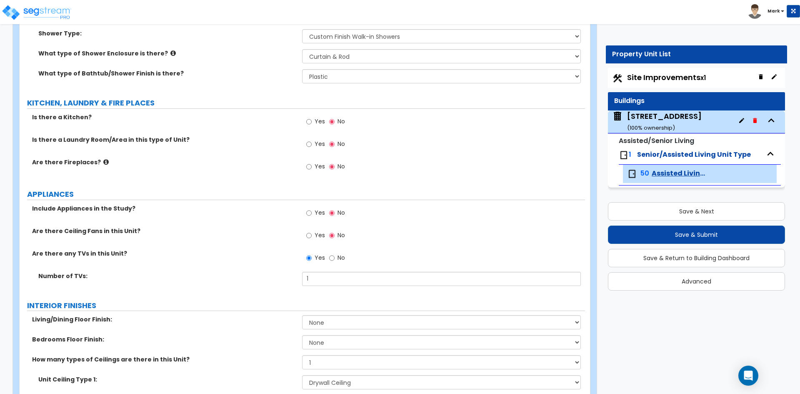
scroll to position [375, 0]
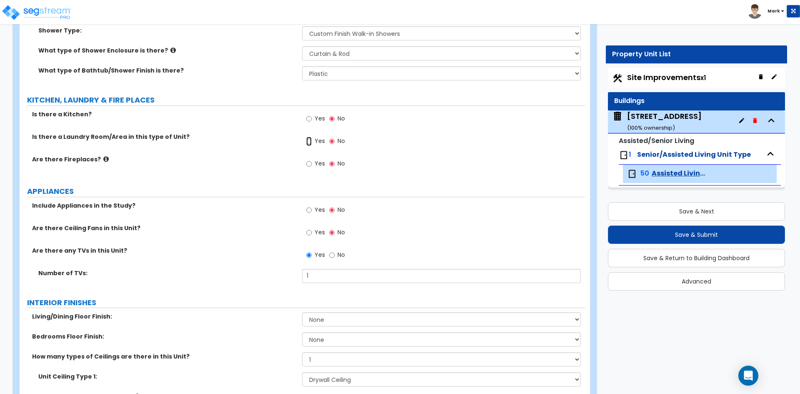
click at [311, 143] on input "Yes" at bounding box center [308, 141] width 5 height 9
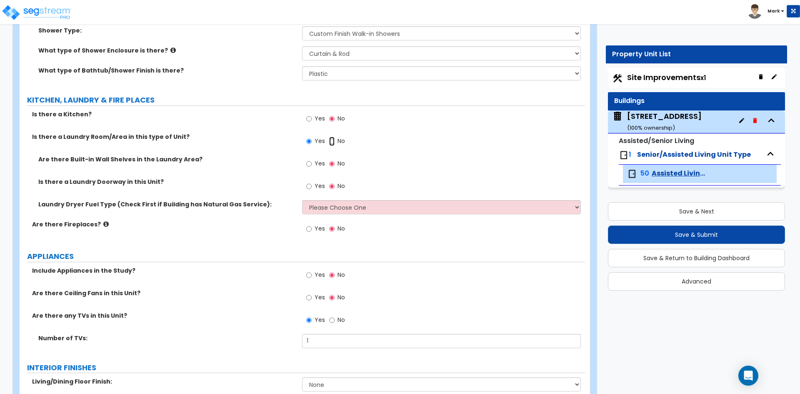
click at [333, 142] on input "No" at bounding box center [331, 141] width 5 height 9
radio input "false"
radio input "true"
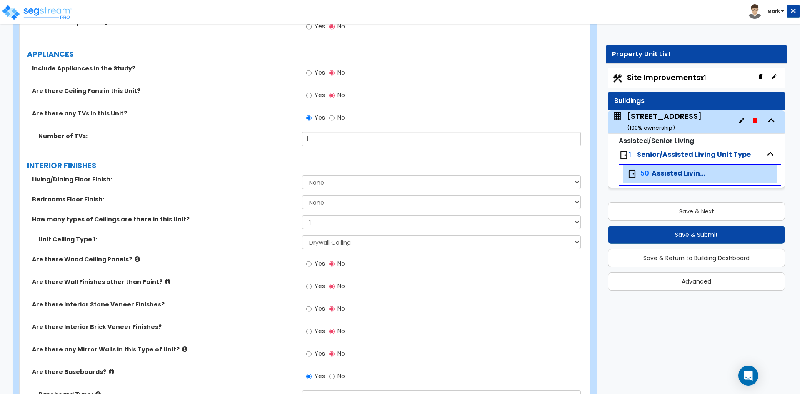
scroll to position [507, 0]
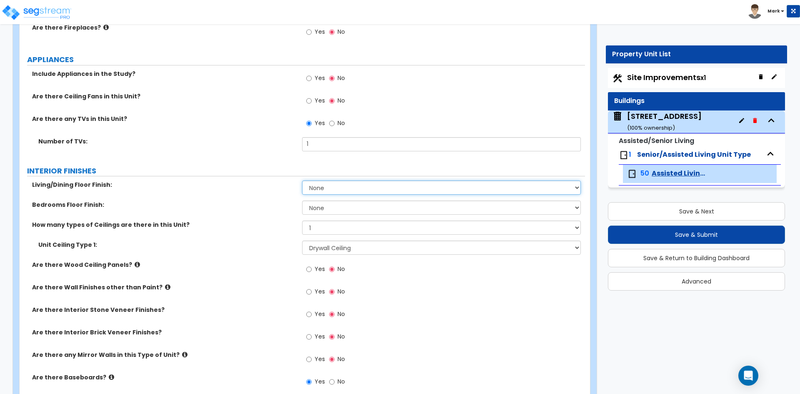
click at [340, 190] on select "None Tile Flooring Hardwood Flooring Resilient Laminate Flooring VCT Flooring S…" at bounding box center [441, 187] width 278 height 14
select select "5"
click at [302, 180] on select "None Tile Flooring Hardwood Flooring Resilient Laminate Flooring VCT Flooring S…" at bounding box center [441, 187] width 278 height 14
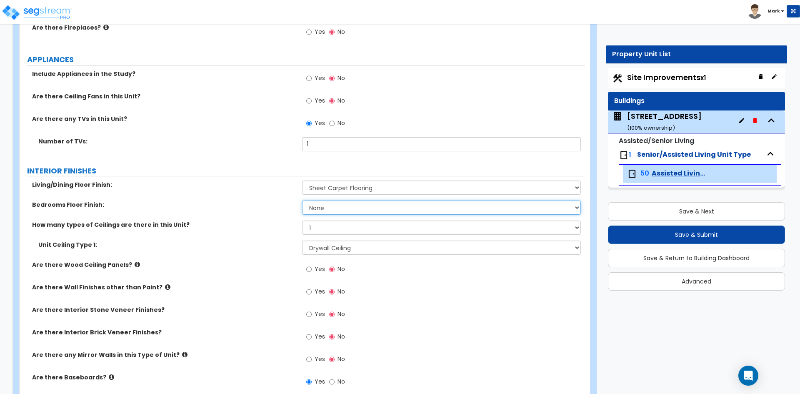
drag, startPoint x: 362, startPoint y: 206, endPoint x: 362, endPoint y: 211, distance: 5.0
click at [362, 206] on select "None Tile Flooring Hardwood Flooring Resilient Laminate Flooring VCT Flooring S…" at bounding box center [441, 208] width 278 height 14
select select "5"
click at [302, 201] on select "None Tile Flooring Hardwood Flooring Resilient Laminate Flooring VCT Flooring S…" at bounding box center [441, 208] width 278 height 14
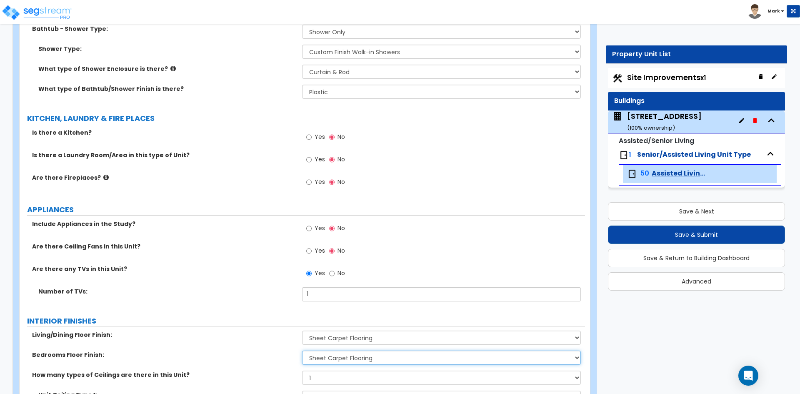
scroll to position [340, 0]
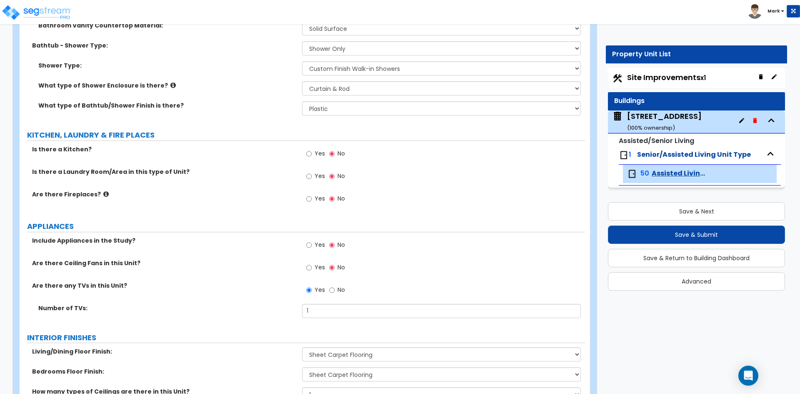
click at [667, 118] on div "10107 Military Drive West ( 100 % ownership)" at bounding box center [664, 121] width 75 height 21
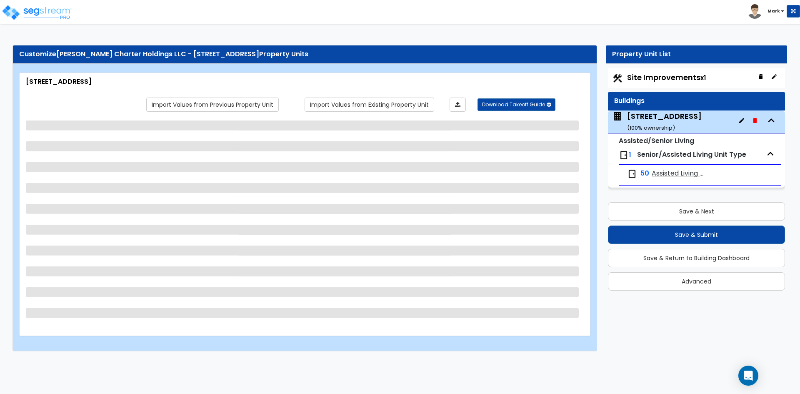
select select "3"
select select "5"
select select "2"
select select "1"
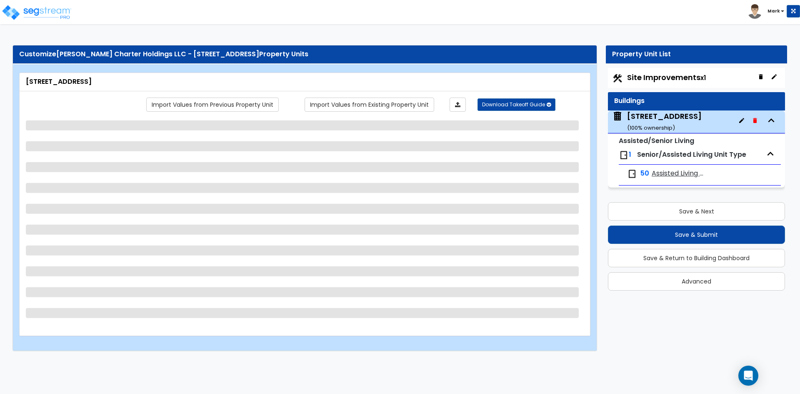
select select "1"
select select "2"
select select "7"
select select "2"
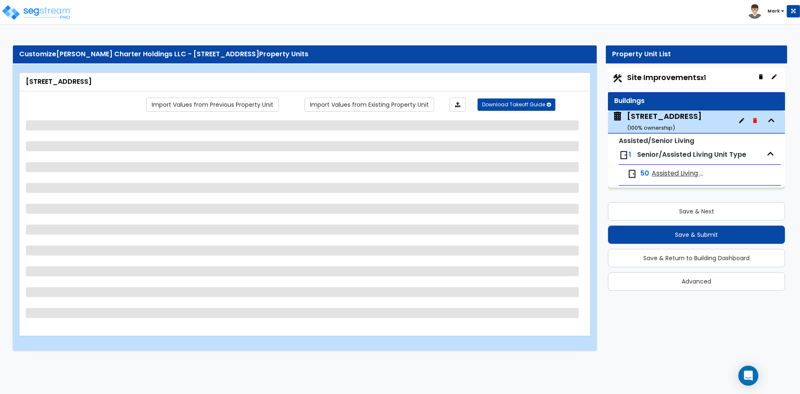
select select "3"
select select "7"
select select "1"
select select "2"
select select "4"
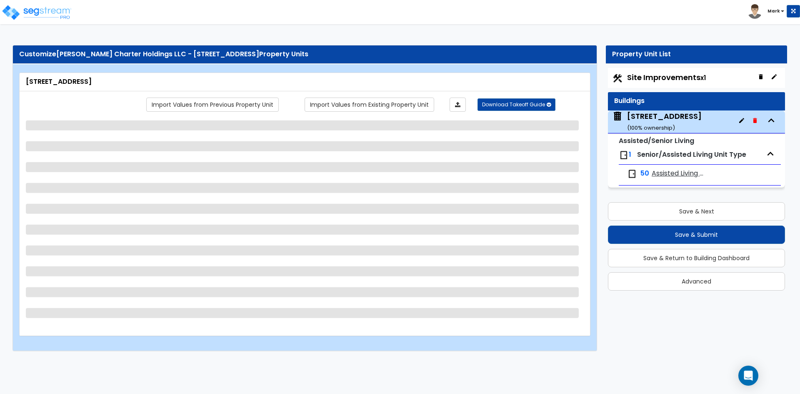
select select "2"
select select "3"
select select "1"
select select "2"
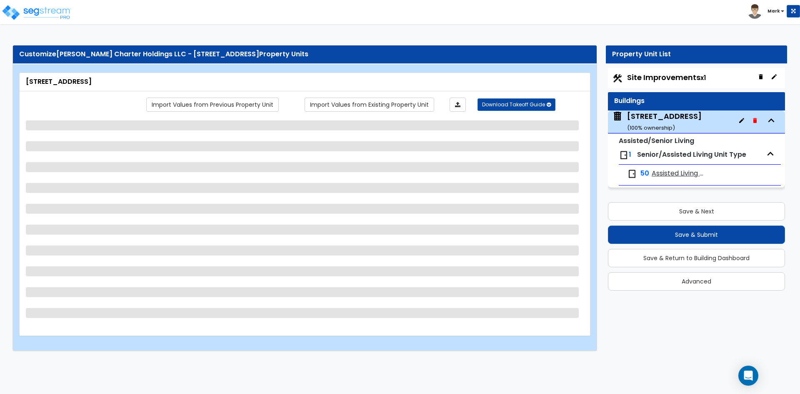
select select "5"
select select "2"
select select "5"
select select "1"
select select "5"
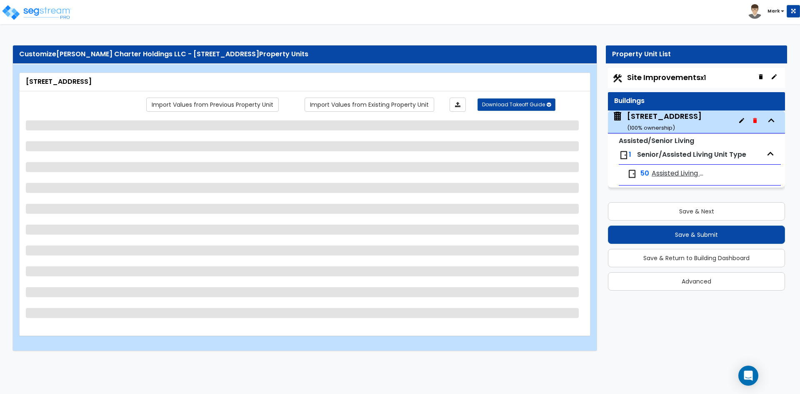
select select "2"
select select "1"
select select "5"
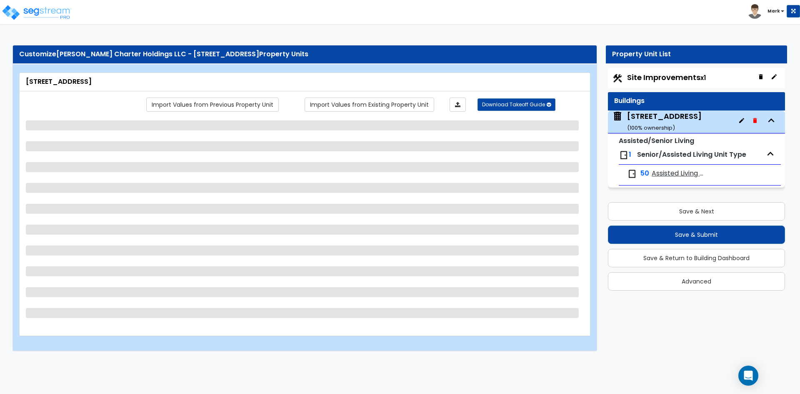
select select "4"
select select "2"
select select "3"
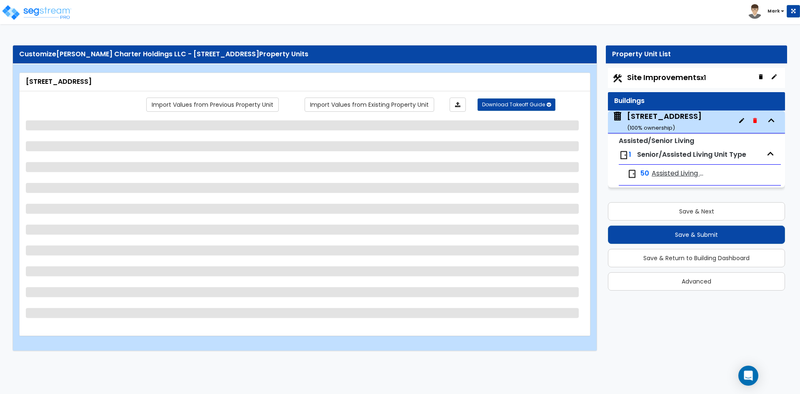
select select "1"
select select "2"
select select "1"
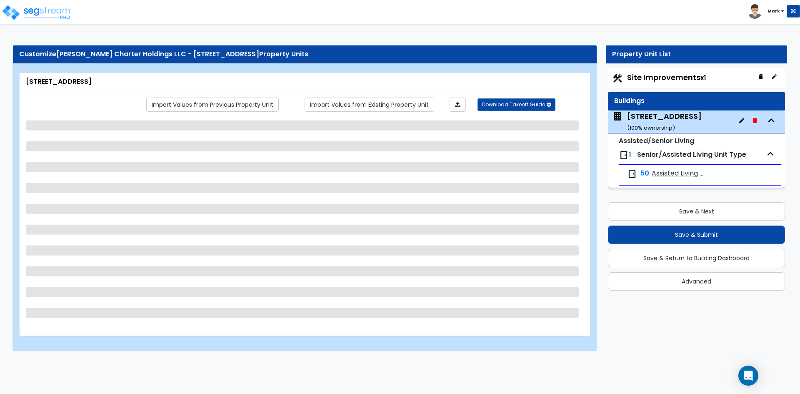
select select "1"
select select "2"
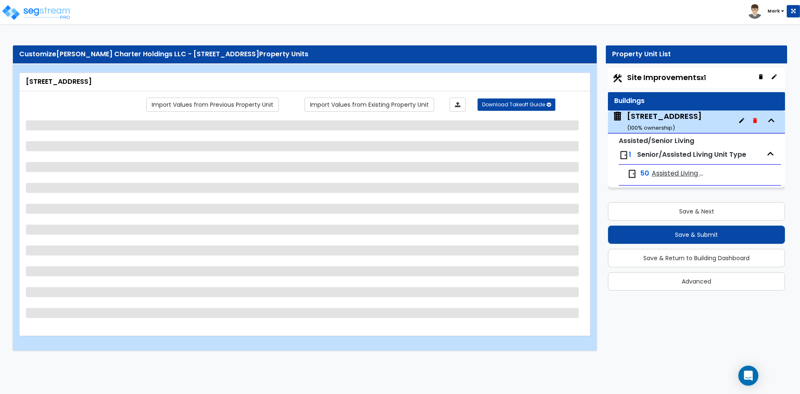
select select "3"
select select "5"
select select "1"
select select "2"
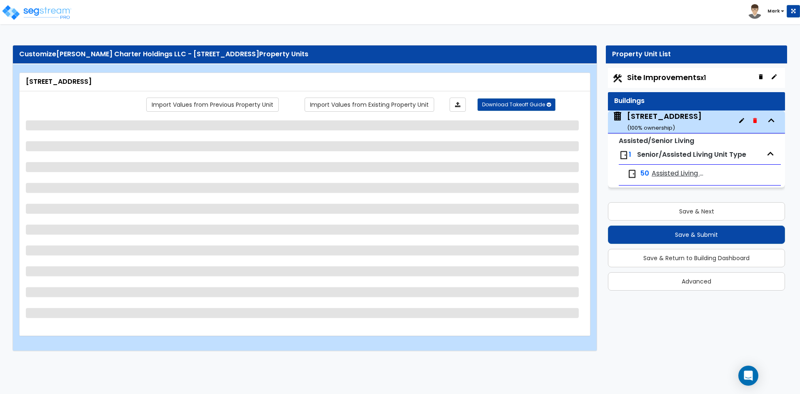
select select "3"
select select "1"
select select "2"
select select "3"
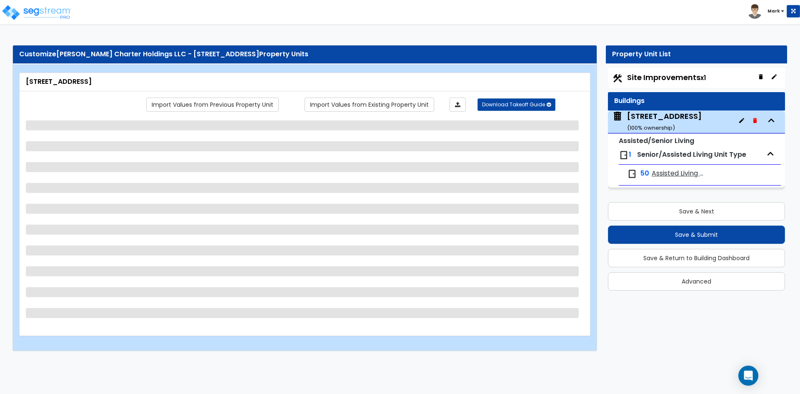
select select "3"
select select "2"
select select "1"
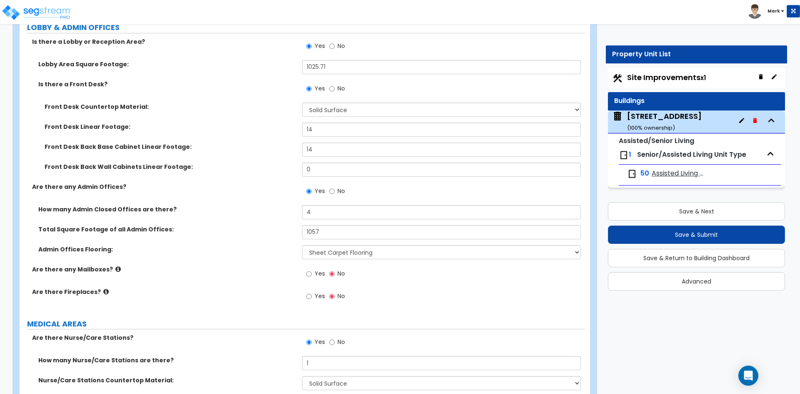
scroll to position [1626, 0]
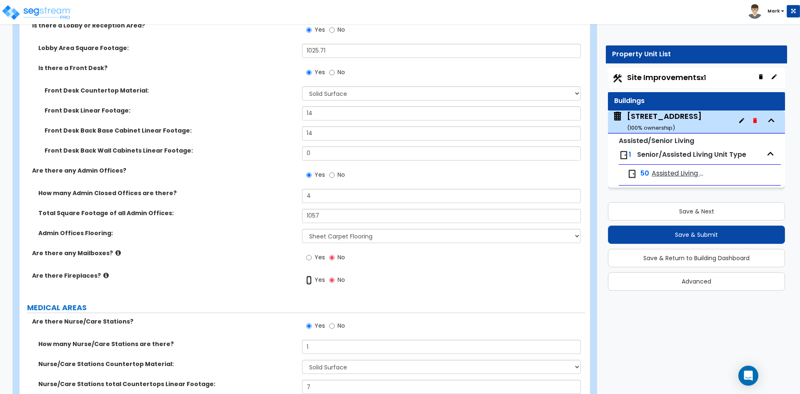
click at [307, 278] on input "Yes" at bounding box center [308, 280] width 5 height 9
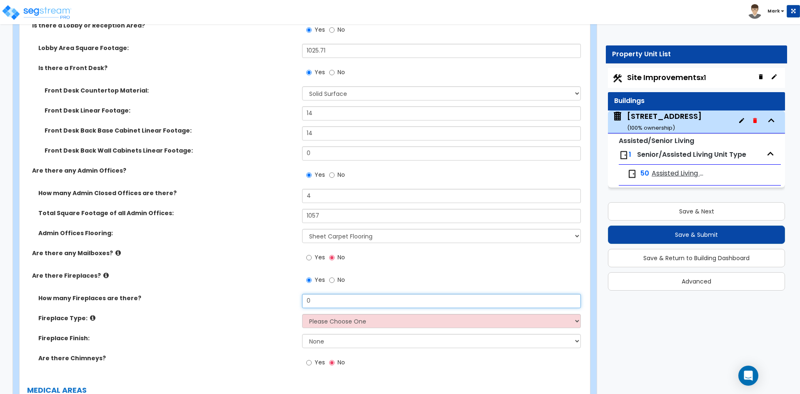
click at [332, 298] on input "0" at bounding box center [441, 301] width 278 height 14
click at [341, 326] on select "Please Choose One Built-in Electric Fireplace Built-in Gas Fireplace Built-in W…" at bounding box center [441, 321] width 278 height 14
click at [302, 314] on select "Please Choose One Built-in Electric Fireplace Built-in Gas Fireplace Built-in W…" at bounding box center [441, 321] width 278 height 14
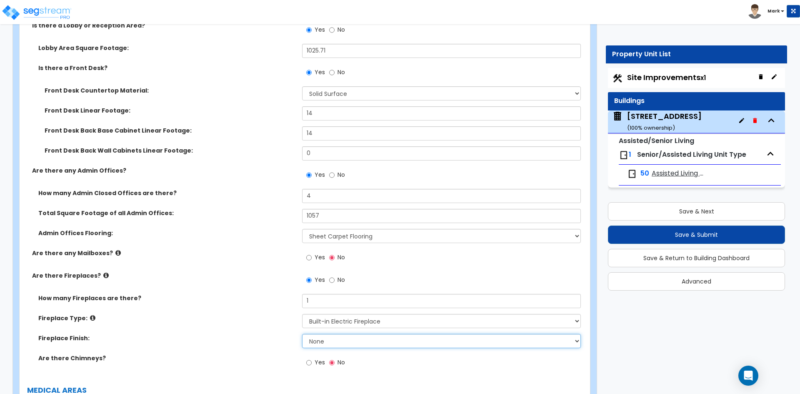
click at [335, 341] on select "None Brick Stone Tile Painted Molding" at bounding box center [441, 341] width 278 height 14
click at [302, 334] on select "None Brick Stone Tile Painted Molding" at bounding box center [441, 341] width 278 height 14
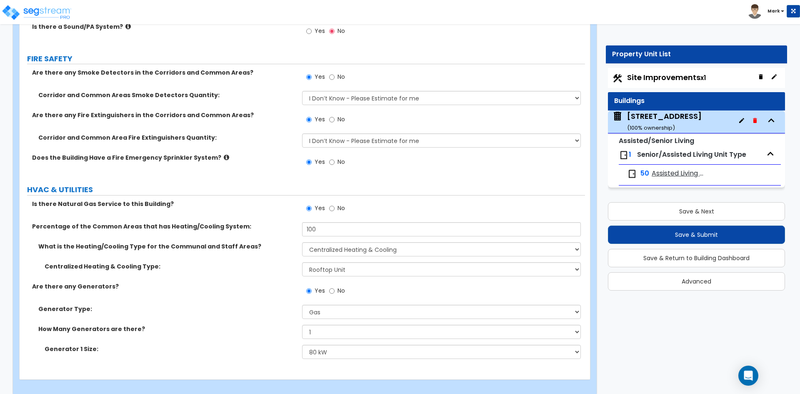
scroll to position [6336, 0]
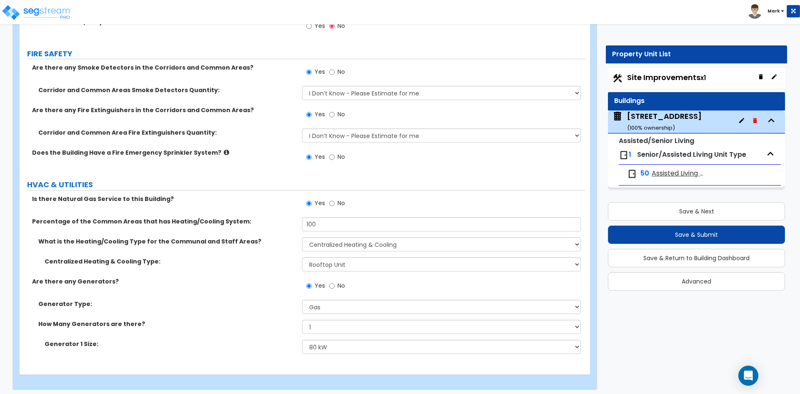
click at [675, 177] on span "Assisted Living Studio Unit" at bounding box center [679, 174] width 55 height 10
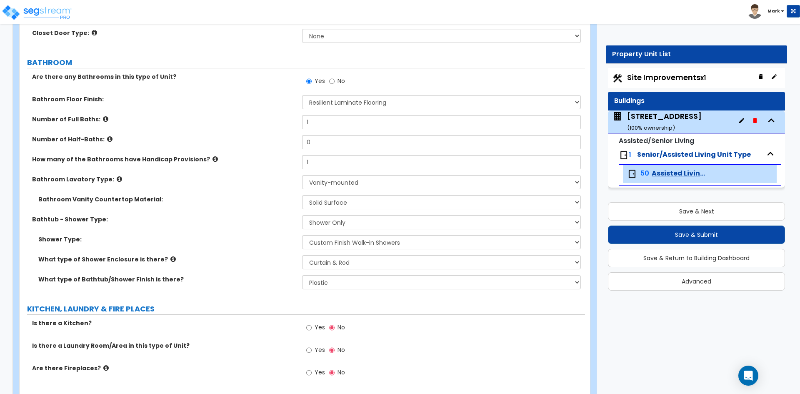
scroll to position [167, 0]
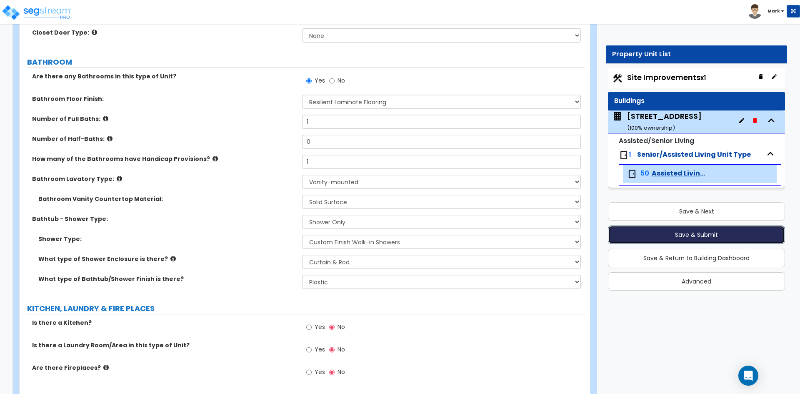
click at [708, 236] on button "Save & Submit" at bounding box center [696, 235] width 177 height 18
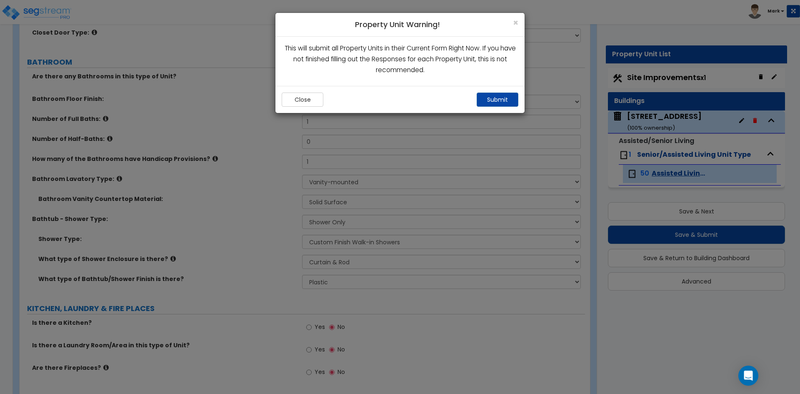
click at [504, 108] on div "Close Submit" at bounding box center [400, 99] width 249 height 27
click at [504, 103] on button "Submit" at bounding box center [498, 100] width 42 height 14
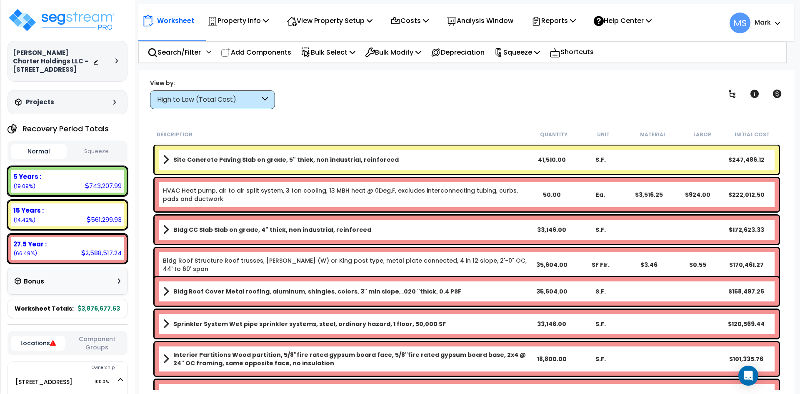
click at [261, 98] on div "High to Low (Total Cost)" at bounding box center [212, 99] width 125 height 19
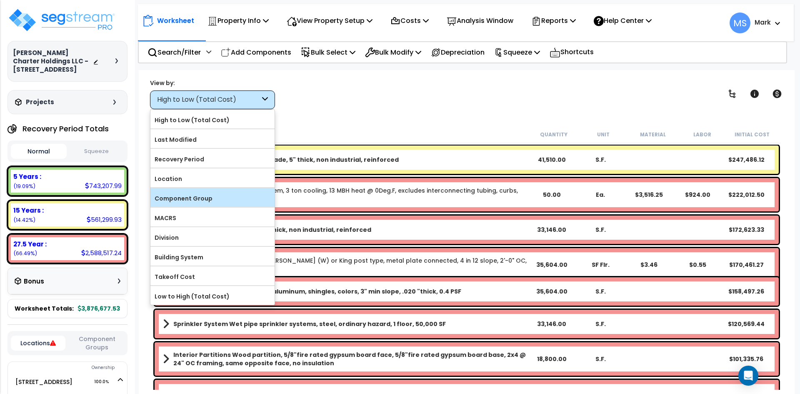
click at [218, 193] on label "Component Group" at bounding box center [212, 198] width 124 height 13
click at [0, 0] on input "Component Group" at bounding box center [0, 0] width 0 height 0
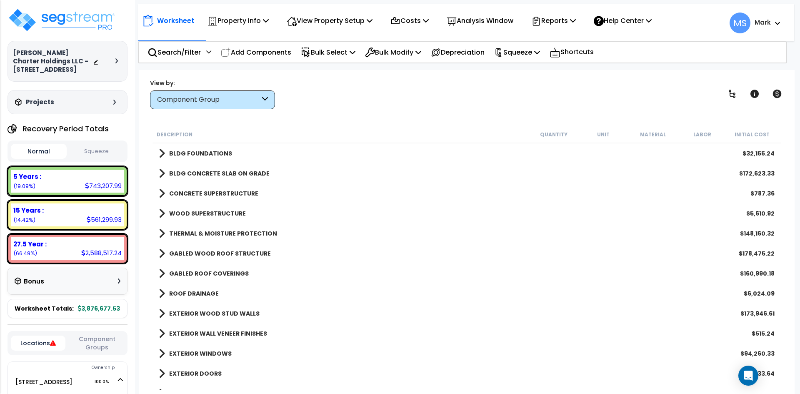
click at [212, 157] on b "BLDG FOUNDATIONS" at bounding box center [200, 153] width 63 height 8
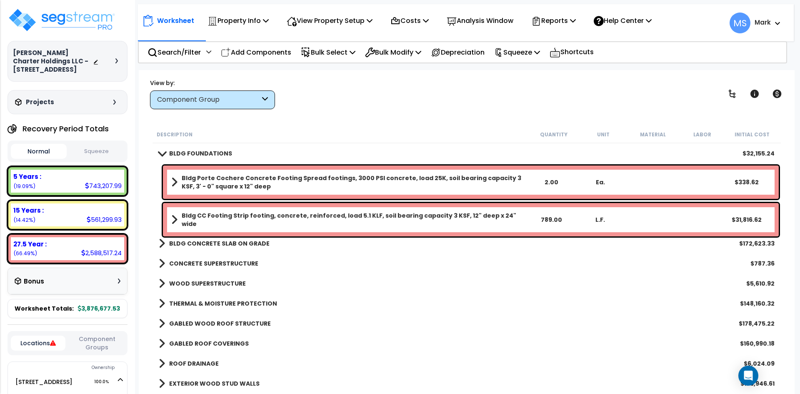
click at [214, 157] on b "BLDG FOUNDATIONS" at bounding box center [200, 153] width 63 height 8
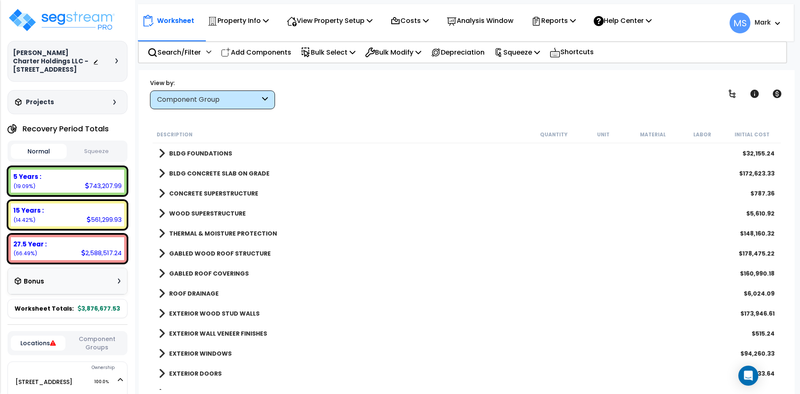
click at [219, 173] on b "BLDG CONCRETE SLAB ON GRADE" at bounding box center [219, 173] width 100 height 8
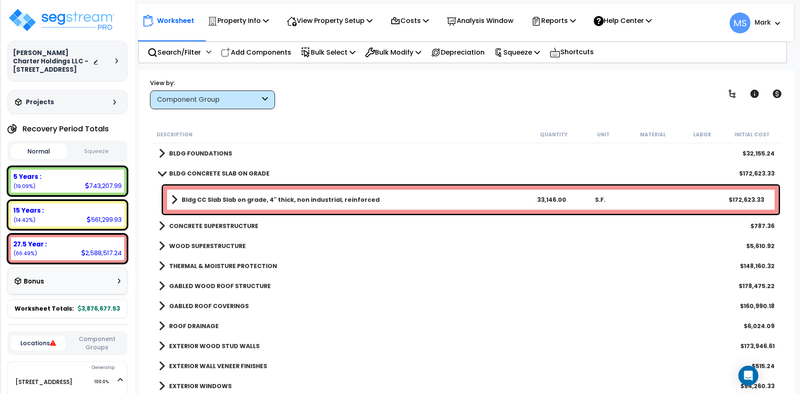
click at [219, 173] on b "BLDG CONCRETE SLAB ON GRADE" at bounding box center [219, 173] width 100 height 8
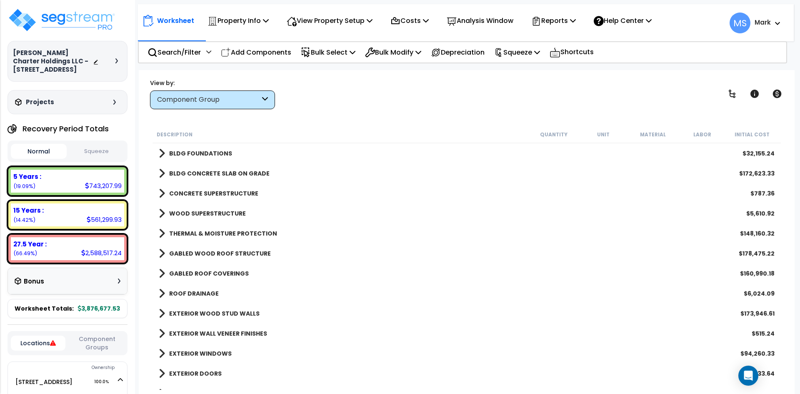
click at [224, 191] on b "CONCRETE SUPERSTRUCTURE" at bounding box center [213, 193] width 89 height 8
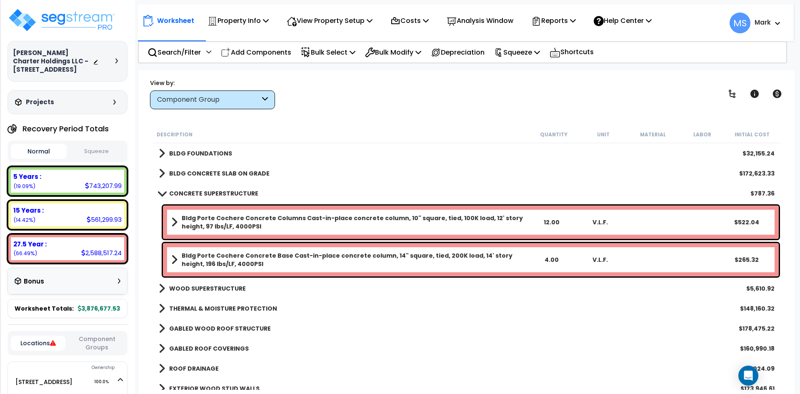
click at [224, 191] on b "CONCRETE SUPERSTRUCTURE" at bounding box center [213, 193] width 89 height 8
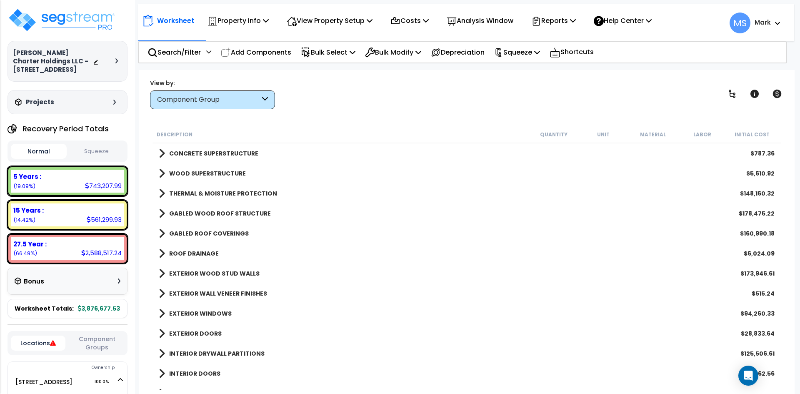
scroll to position [42, 0]
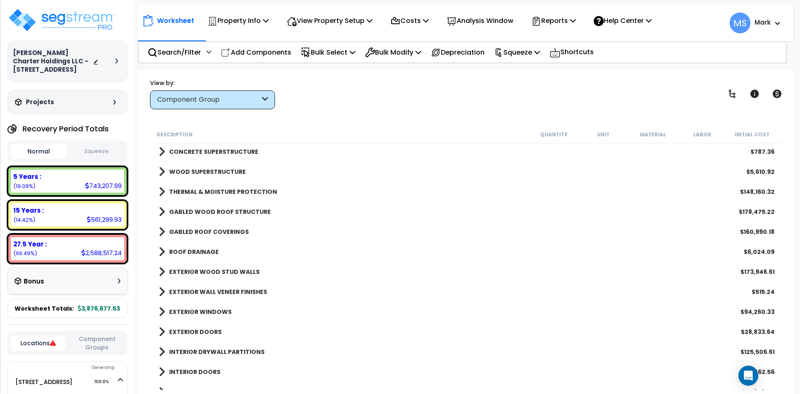
click at [232, 173] on b "WOOD SUPERSTRUCTURE" at bounding box center [207, 172] width 77 height 8
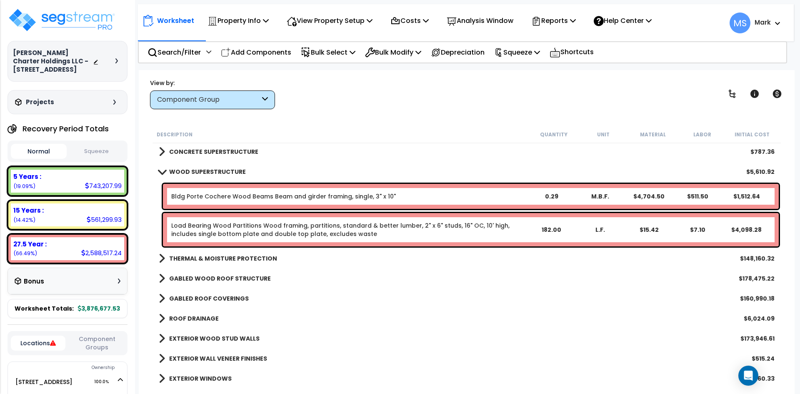
click at [232, 173] on b "WOOD SUPERSTRUCTURE" at bounding box center [207, 172] width 77 height 8
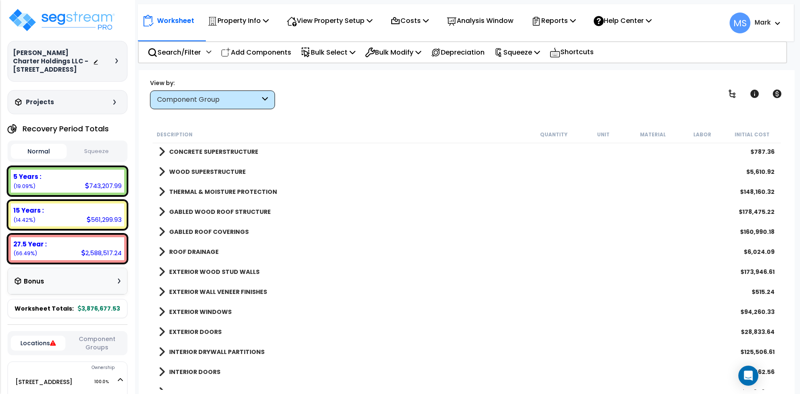
click at [235, 211] on b "GABLED WOOD ROOF STRUCTURE" at bounding box center [220, 212] width 102 height 8
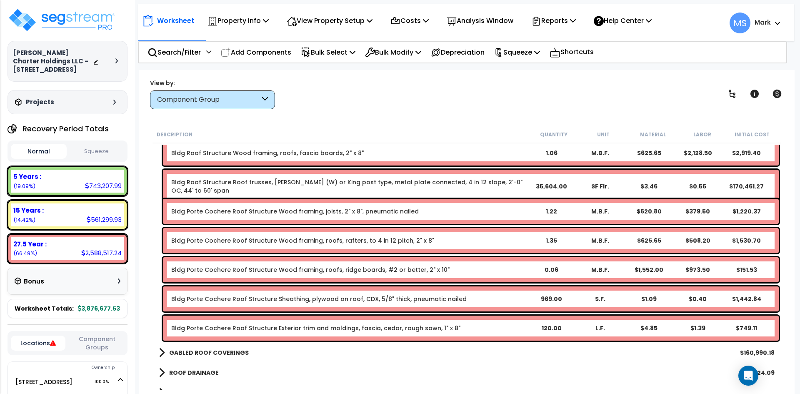
scroll to position [83, 0]
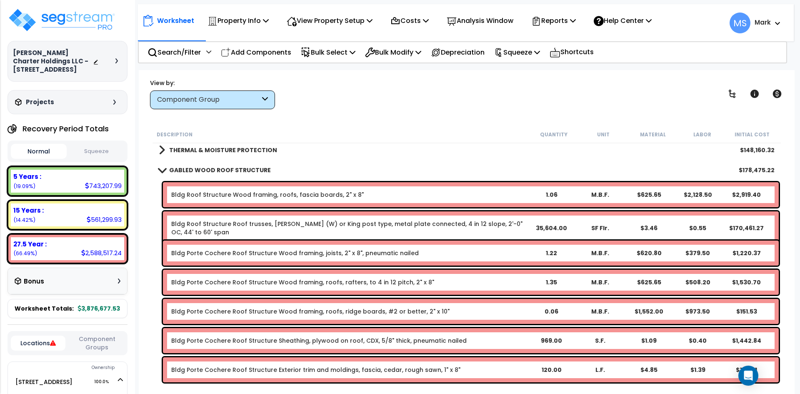
click at [218, 170] on b "GABLED WOOD ROOF STRUCTURE" at bounding box center [220, 170] width 102 height 8
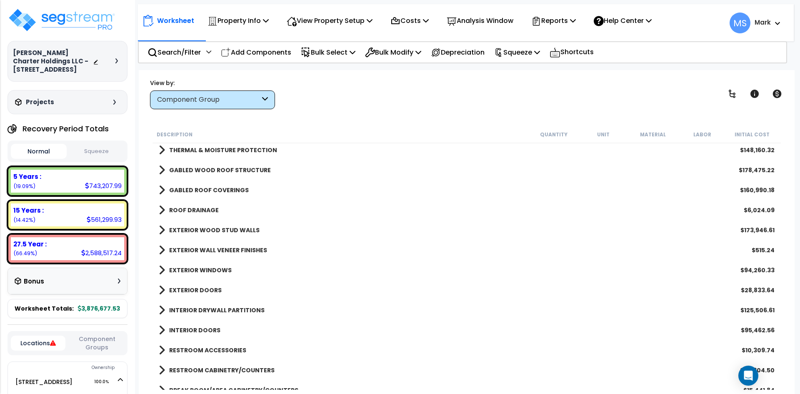
click at [197, 207] on b "ROOF DRAINAGE" at bounding box center [194, 210] width 50 height 8
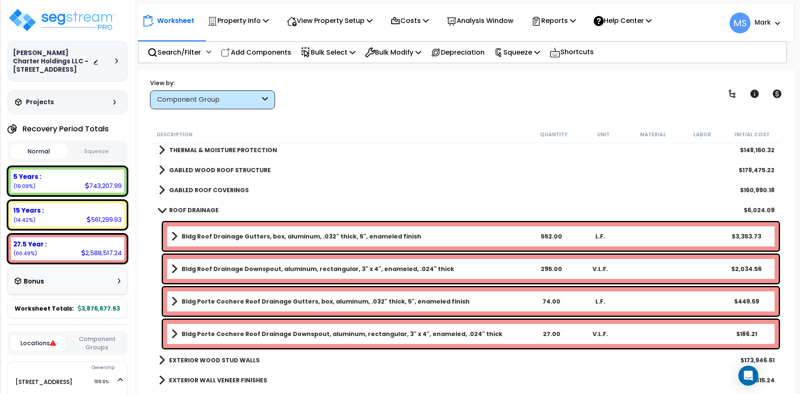
click at [197, 207] on b "ROOF DRAINAGE" at bounding box center [194, 210] width 50 height 8
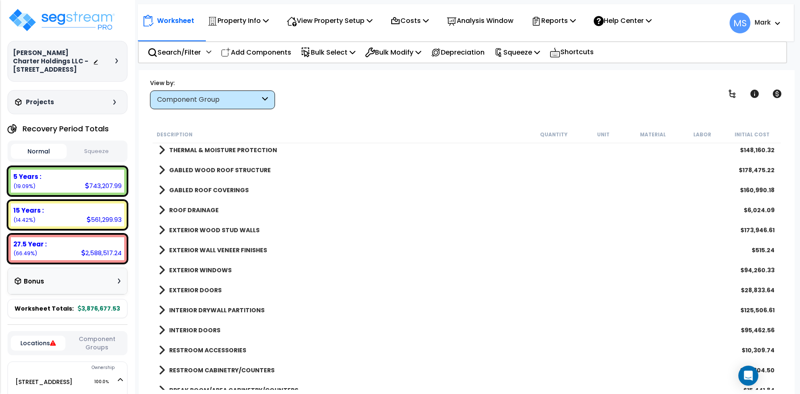
click at [208, 228] on b "EXTERIOR WOOD STUD WALLS" at bounding box center [214, 230] width 90 height 8
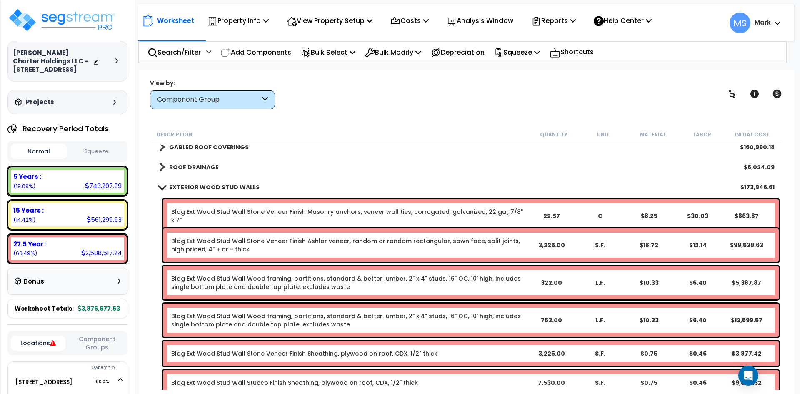
scroll to position [125, 0]
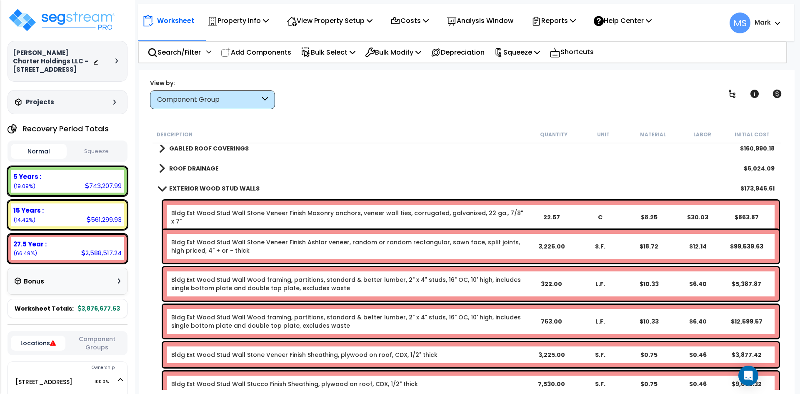
click at [216, 195] on div "EXTERIOR WOOD STUD WALLS $173,946.61" at bounding box center [467, 188] width 624 height 20
click at [228, 189] on b "EXTERIOR WOOD STUD WALLS" at bounding box center [214, 188] width 90 height 8
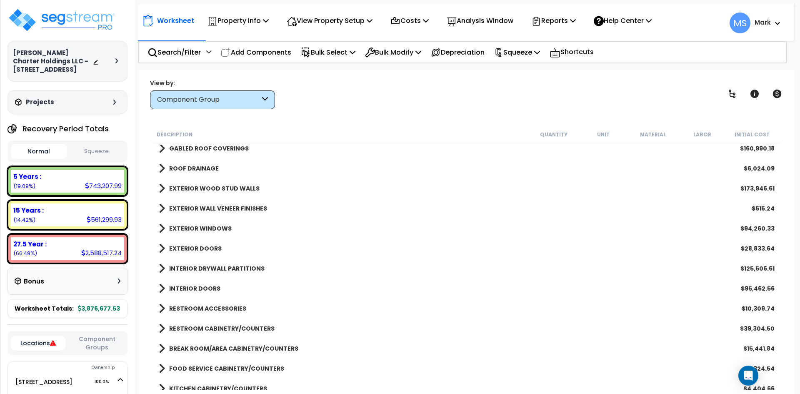
click at [241, 208] on b "EXTERIOR WALL VENEER FINISHES" at bounding box center [218, 208] width 98 height 8
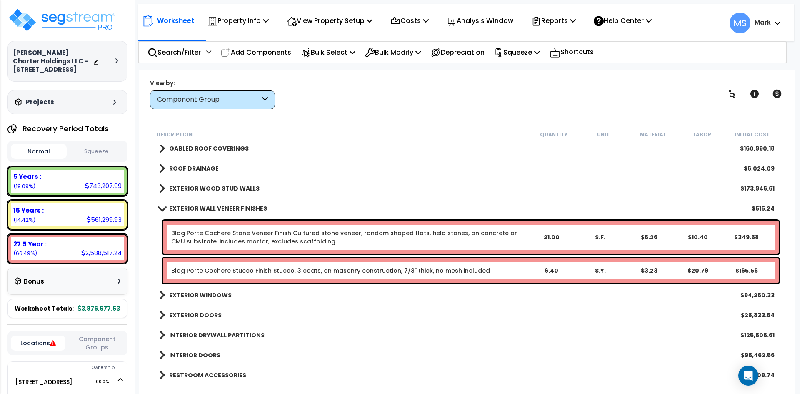
click at [241, 208] on b "EXTERIOR WALL VENEER FINISHES" at bounding box center [218, 208] width 98 height 8
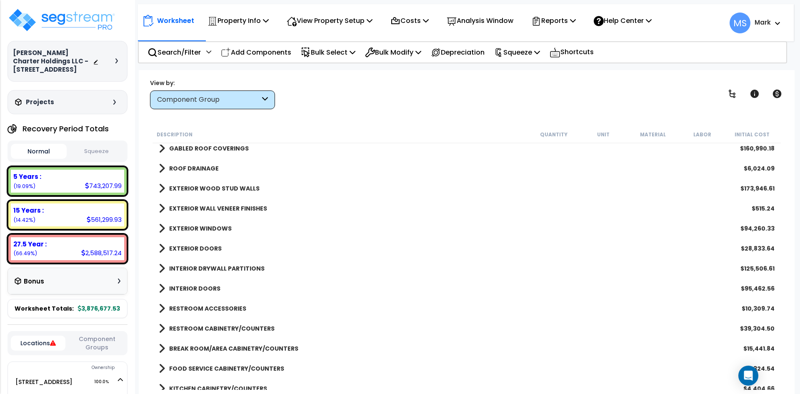
click at [215, 227] on b "EXTERIOR WINDOWS" at bounding box center [200, 228] width 63 height 8
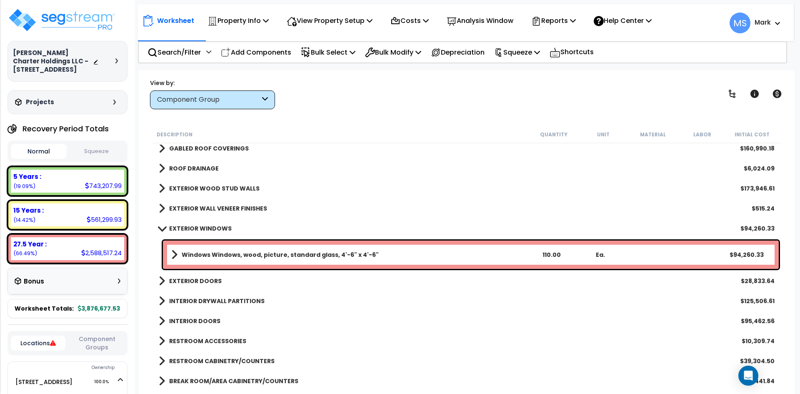
click at [215, 227] on b "EXTERIOR WINDOWS" at bounding box center [200, 228] width 63 height 8
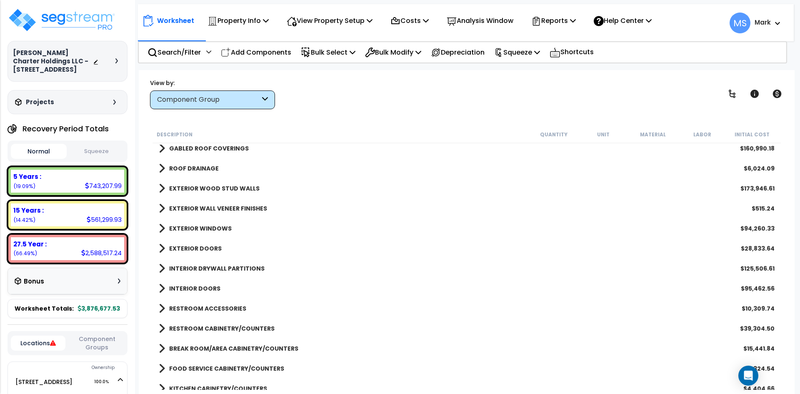
click at [216, 232] on b "EXTERIOR WINDOWS" at bounding box center [200, 228] width 63 height 8
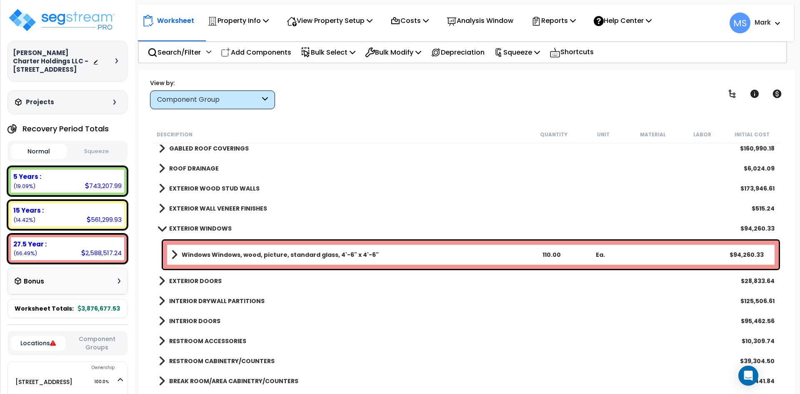
click at [216, 231] on b "EXTERIOR WINDOWS" at bounding box center [200, 228] width 63 height 8
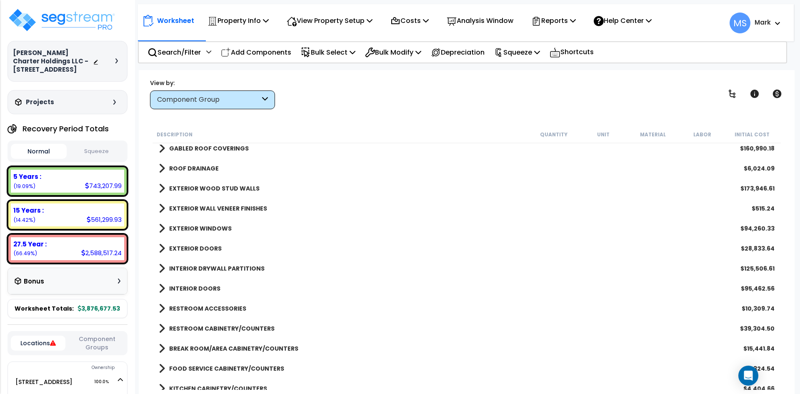
click at [213, 245] on b "EXTERIOR DOORS" at bounding box center [195, 248] width 53 height 8
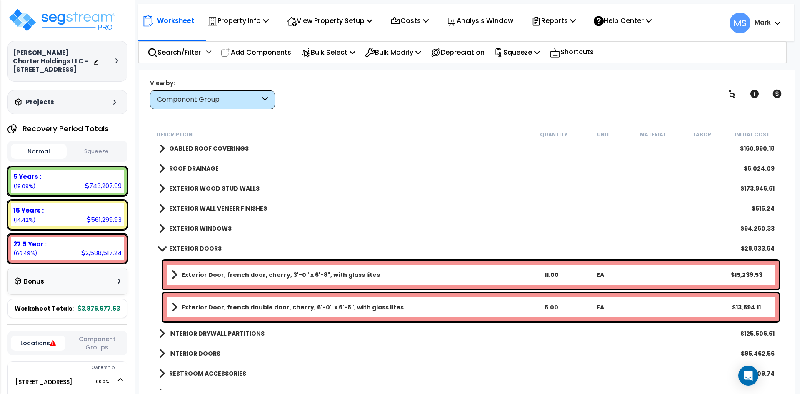
click at [209, 244] on b "EXTERIOR DOORS" at bounding box center [195, 248] width 53 height 8
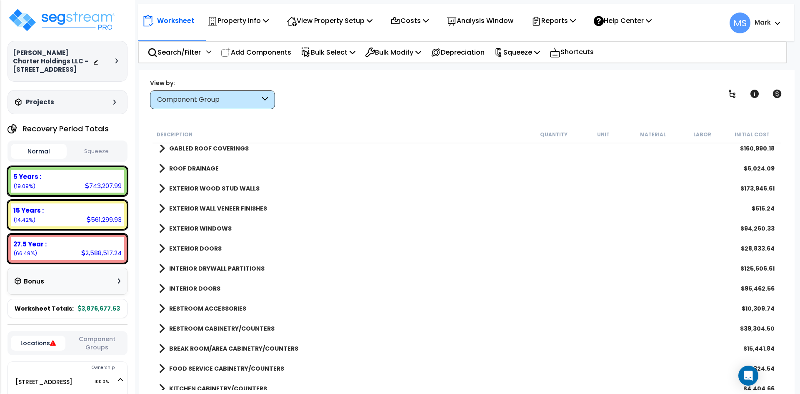
click at [203, 290] on b "INTERIOR DOORS" at bounding box center [194, 288] width 51 height 8
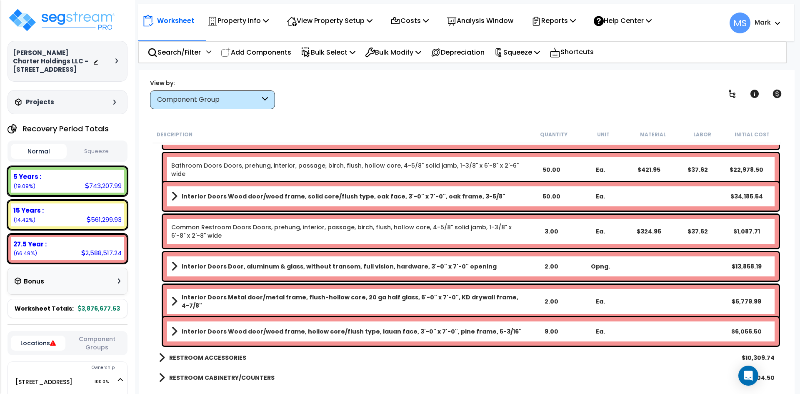
scroll to position [333, 0]
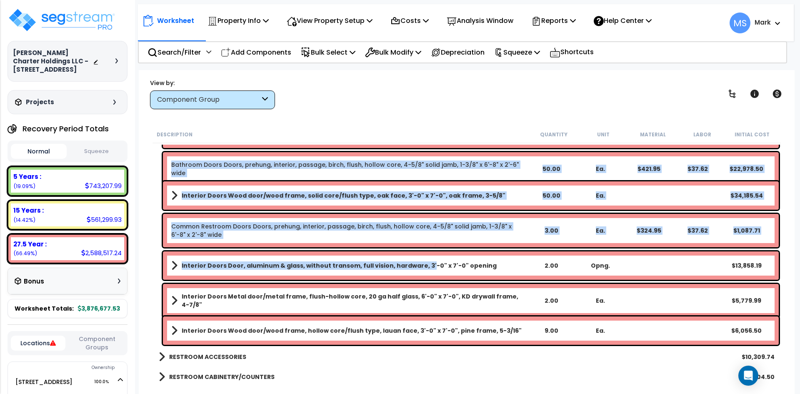
click at [420, 267] on b "Interior Doors Door, aluminum & glass, without transom, full vision, hardware, …" at bounding box center [339, 265] width 315 height 8
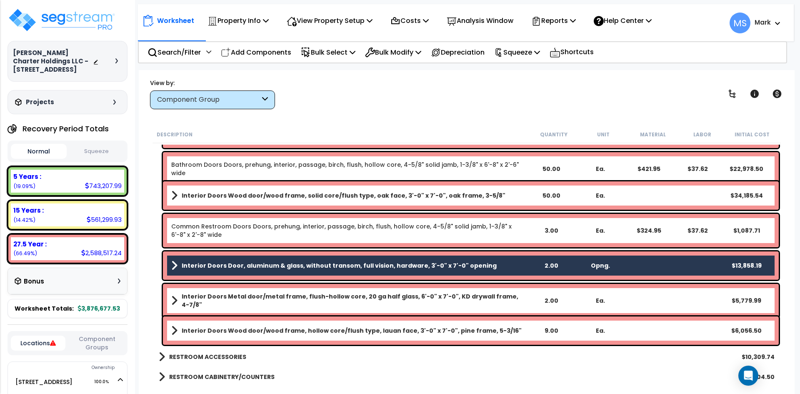
click at [414, 297] on b "Interior Doors Metal door/metal frame, flush-hollow core, 20 ga half glass, 6'-…" at bounding box center [354, 300] width 345 height 17
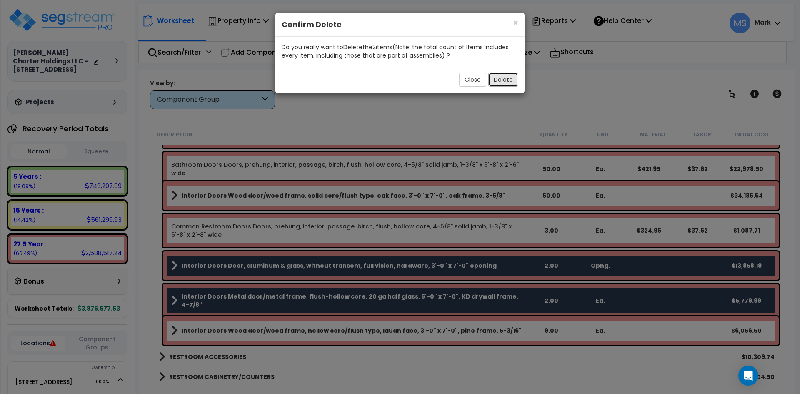
click at [512, 85] on button "Delete" at bounding box center [504, 80] width 30 height 14
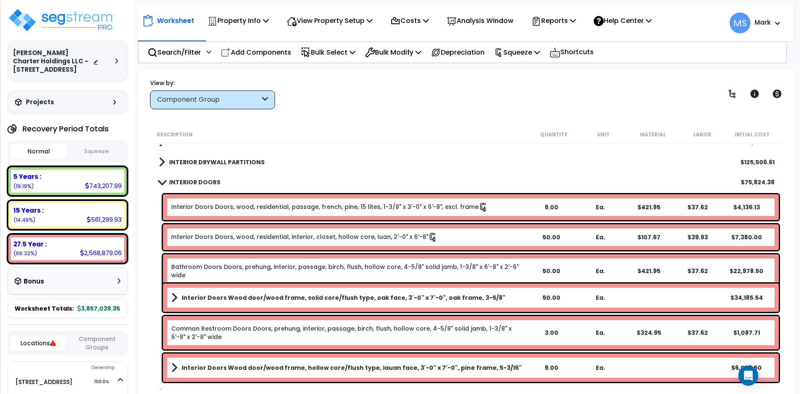
scroll to position [208, 0]
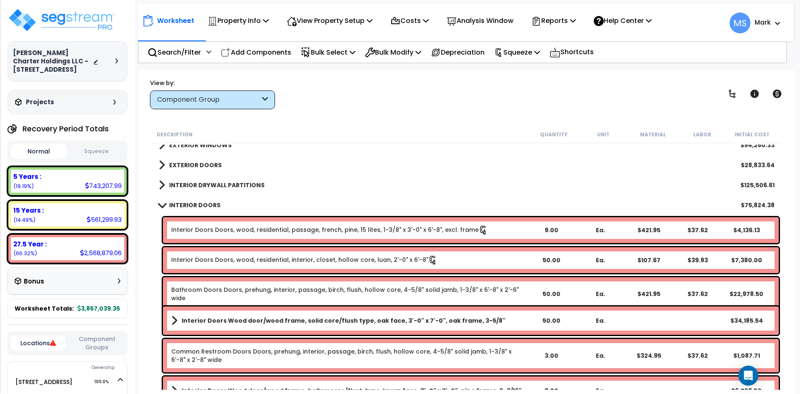
click at [190, 204] on b "INTERIOR DOORS" at bounding box center [194, 205] width 51 height 8
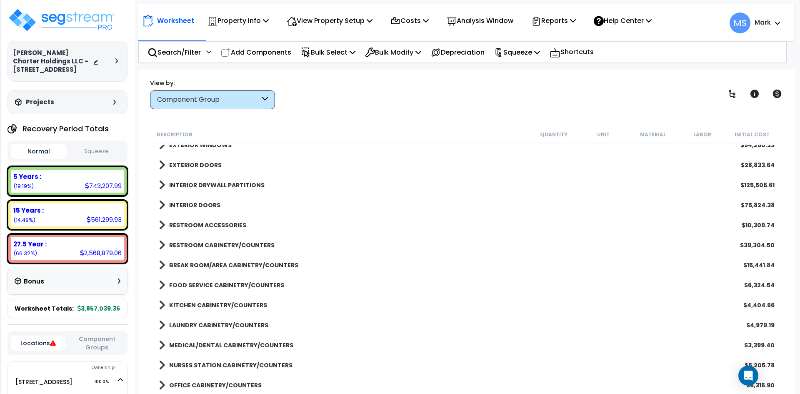
click at [214, 225] on b "RESTROOM ACCESSORIES" at bounding box center [207, 225] width 77 height 8
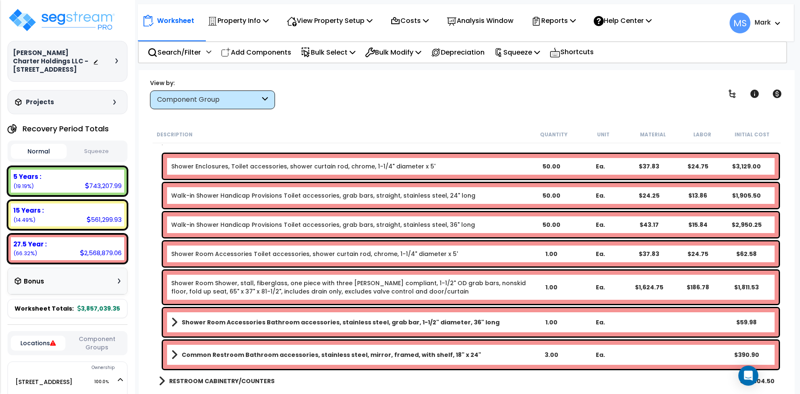
scroll to position [250, 0]
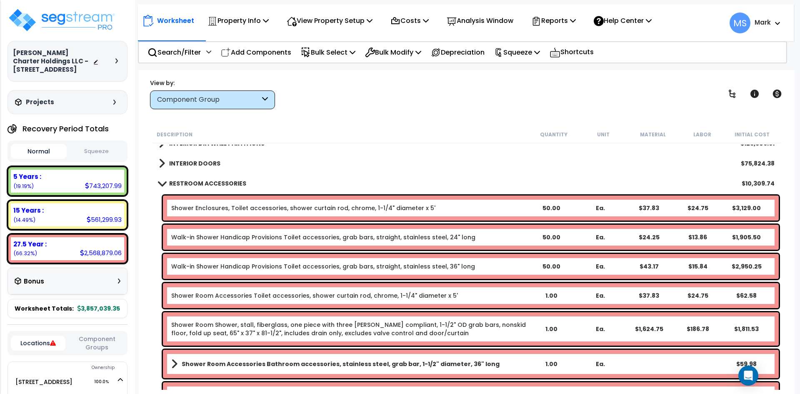
click at [225, 181] on b "RESTROOM ACCESSORIES" at bounding box center [207, 183] width 77 height 8
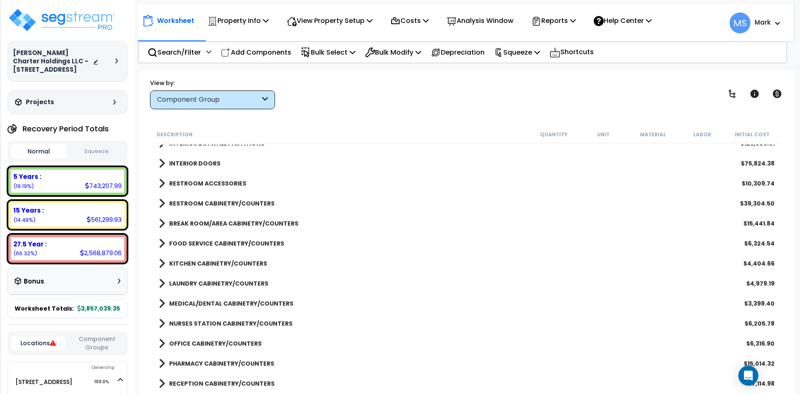
click at [216, 207] on b "RESTROOM CABINETRY/COUNTERS" at bounding box center [221, 203] width 105 height 8
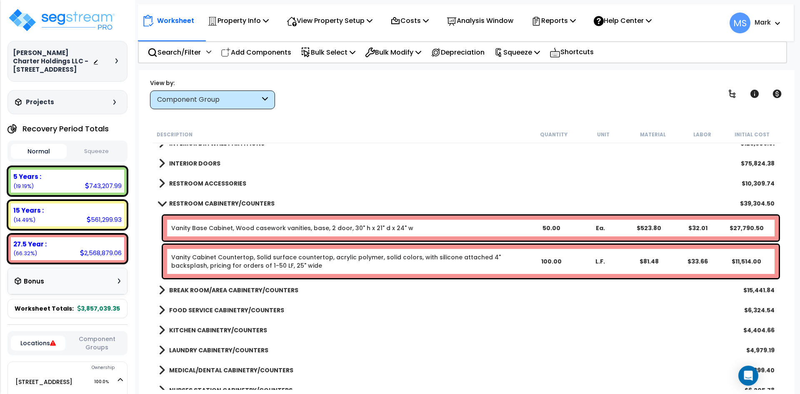
click at [249, 204] on b "RESTROOM CABINETRY/COUNTERS" at bounding box center [221, 203] width 105 height 8
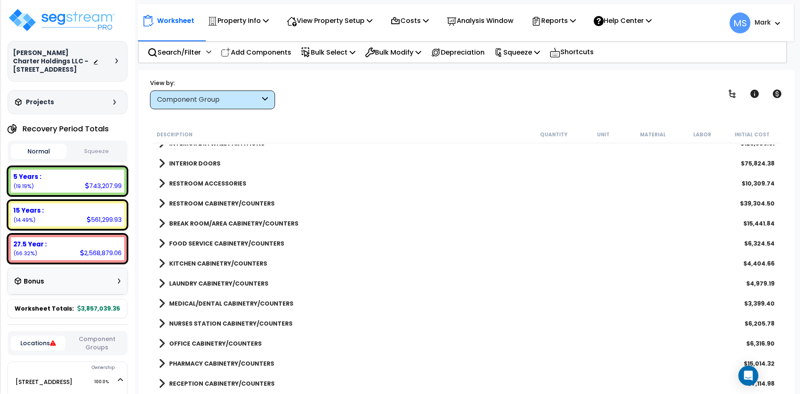
click at [227, 223] on b "BREAK ROOM/AREA CABINETRY/COUNTERS" at bounding box center [233, 223] width 129 height 8
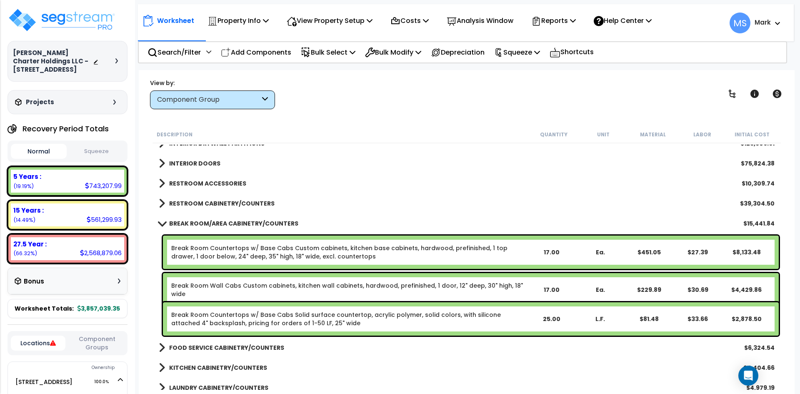
click at [235, 220] on b "BREAK ROOM/AREA CABINETRY/COUNTERS" at bounding box center [233, 223] width 129 height 8
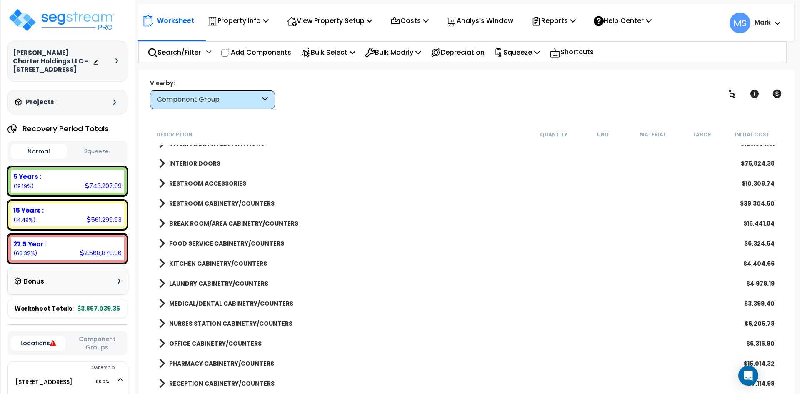
click at [227, 246] on b "FOOD SERVICE CABINETRY/COUNTERS" at bounding box center [226, 243] width 115 height 8
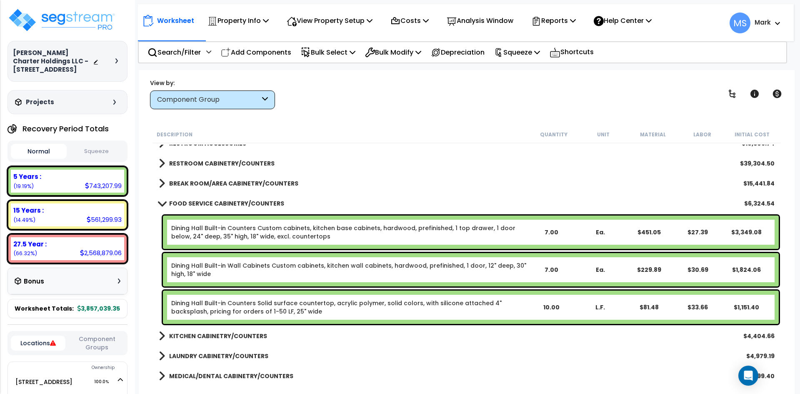
scroll to position [292, 0]
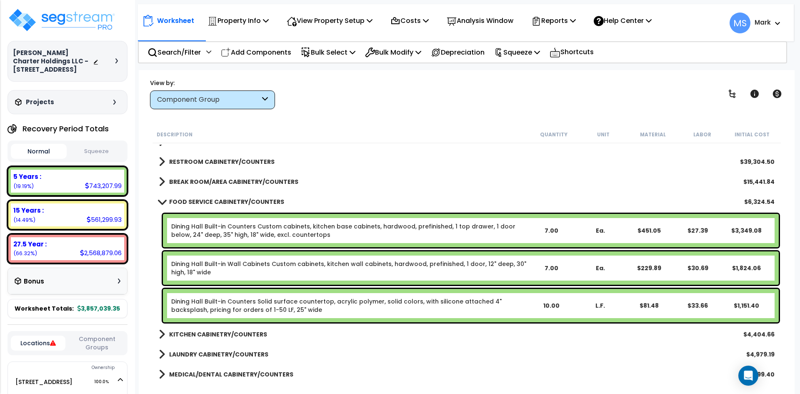
click at [235, 204] on b "FOOD SERVICE CABINETRY/COUNTERS" at bounding box center [226, 202] width 115 height 8
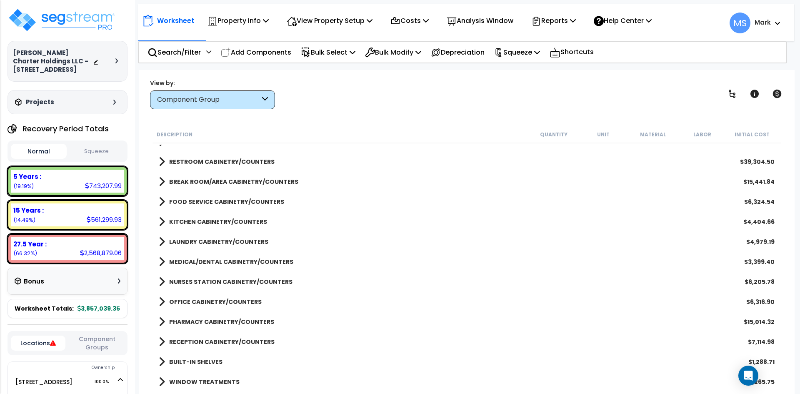
click at [223, 222] on b "KITCHEN CABINETRY/COUNTERS" at bounding box center [218, 222] width 98 height 8
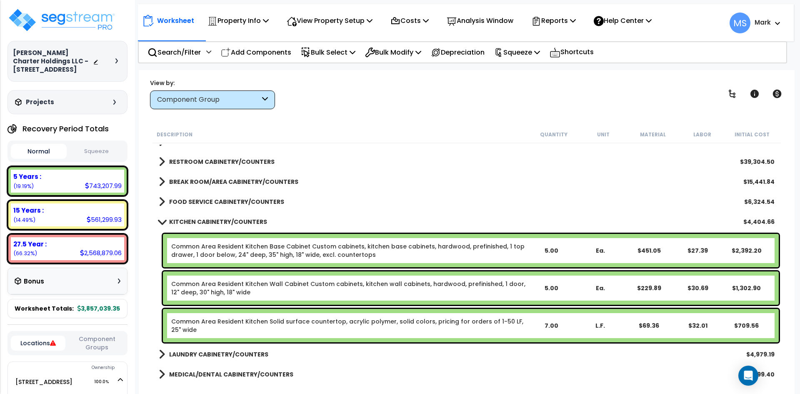
click at [244, 217] on link "KITCHEN CABINETRY/COUNTERS" at bounding box center [213, 222] width 108 height 12
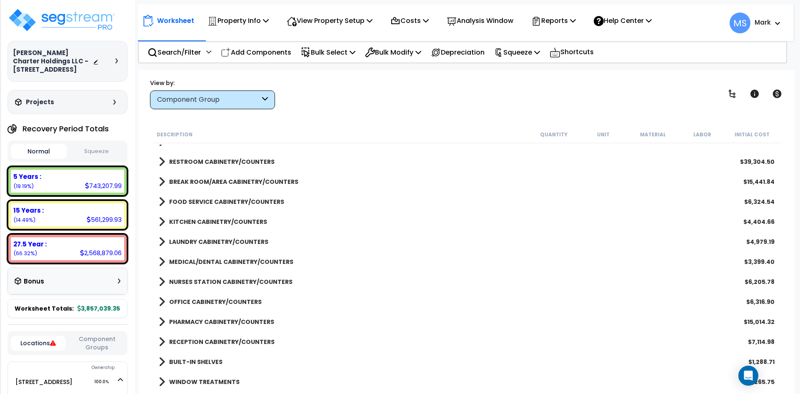
click at [207, 241] on b "LAUNDRY CABINETRY/COUNTERS" at bounding box center [218, 242] width 99 height 8
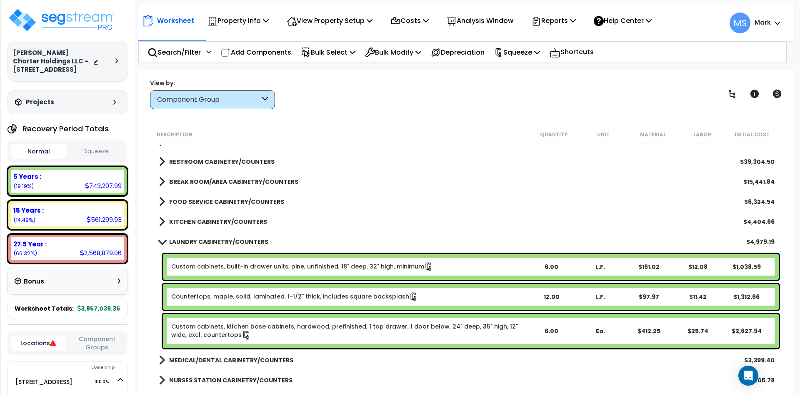
click at [278, 263] on link "Custom cabinets, built-in drawer units, pine, unfinished, 18" deep, 32" high, m…" at bounding box center [302, 266] width 262 height 9
click at [286, 266] on link "Custom cabinets, built-in drawer units, pine, unfinished, 18" deep, 32" high, m…" at bounding box center [302, 266] width 262 height 9
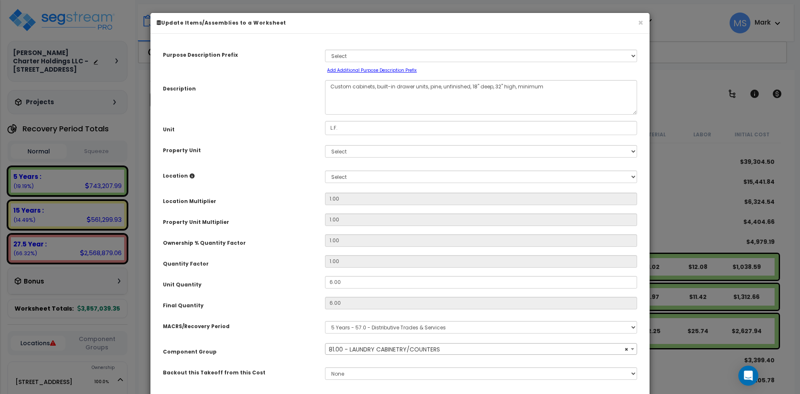
select select "45911"
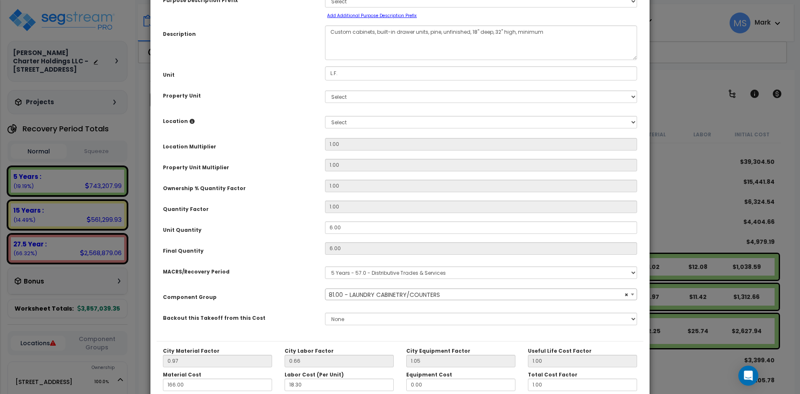
scroll to position [145, 0]
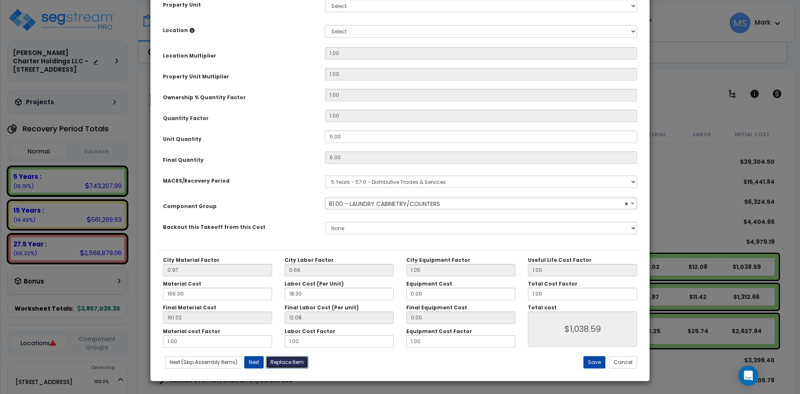
click at [305, 360] on button "Replace Item" at bounding box center [287, 362] width 43 height 13
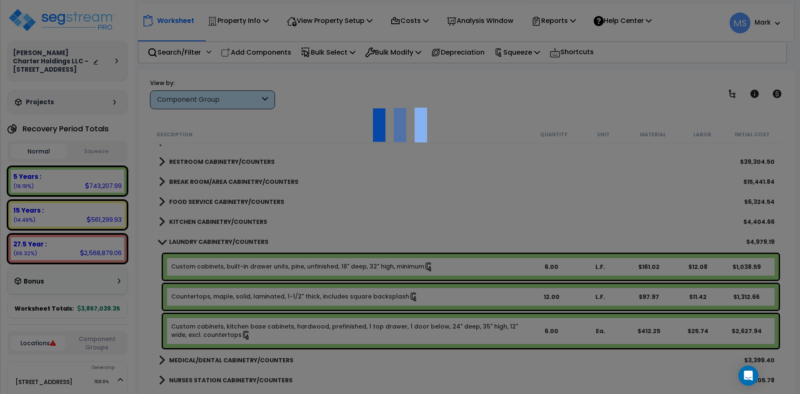
type input "6"
type input "L.F."
select select
select select "461"
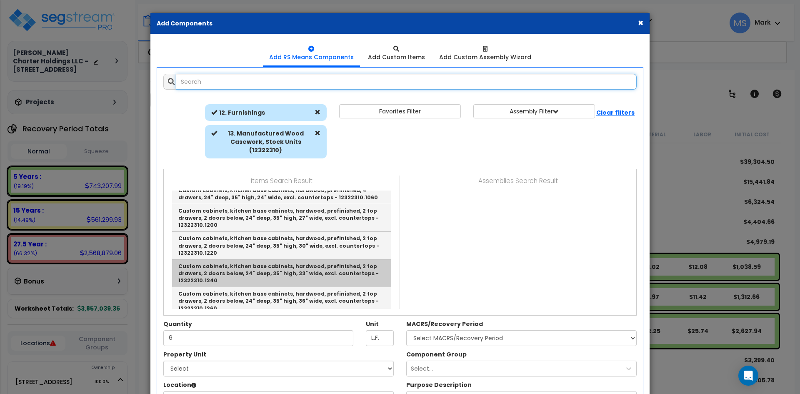
scroll to position [292, 0]
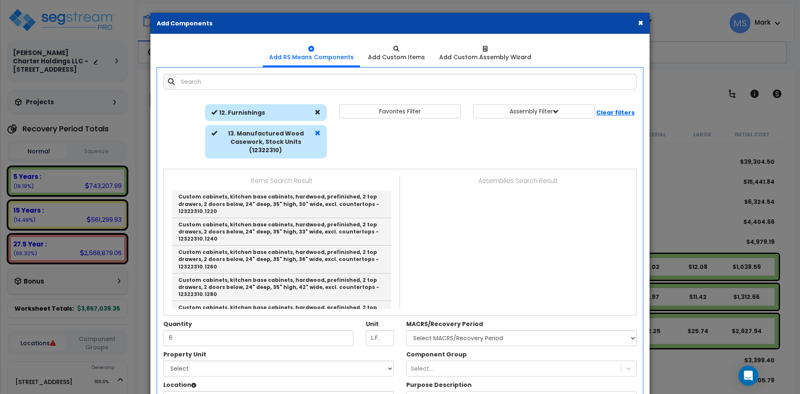
click at [320, 135] on span at bounding box center [318, 133] width 6 height 6
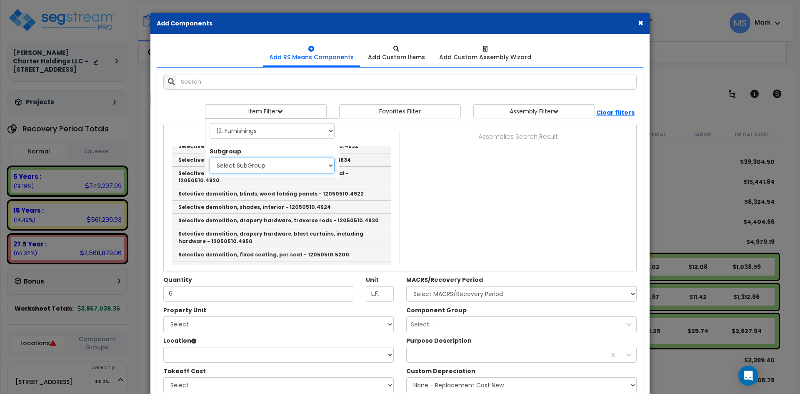
click at [255, 169] on select "Select SubGroup 1. Selective Demolition, Interiors (12050510) 2. Upholstery Mat…" at bounding box center [272, 166] width 125 height 16
select select "12322335"
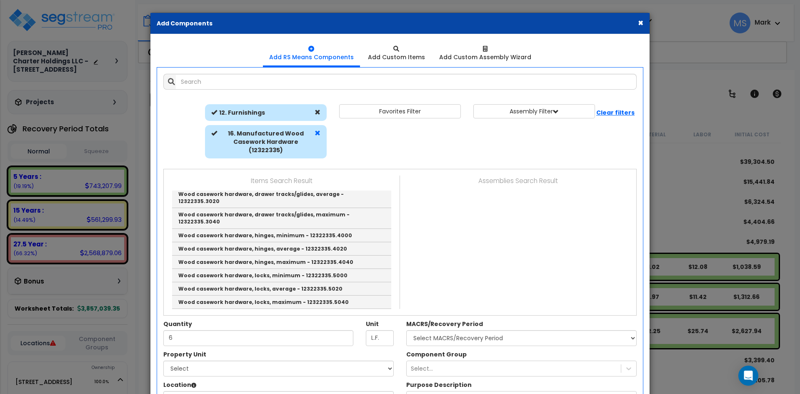
click at [319, 134] on span at bounding box center [318, 133] width 6 height 6
select select
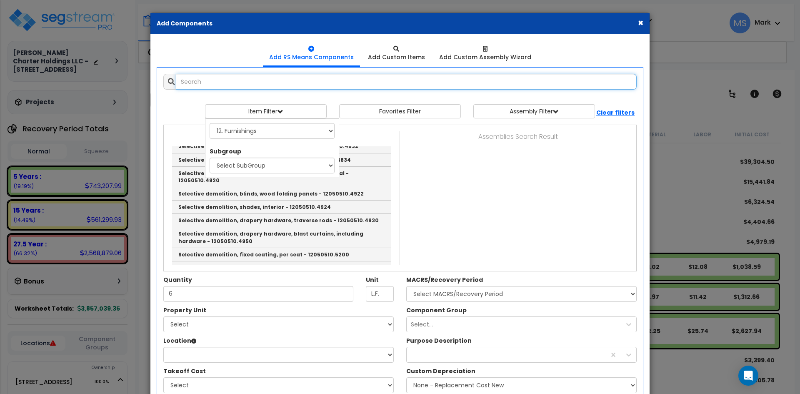
click at [240, 80] on input "text" at bounding box center [406, 82] width 461 height 16
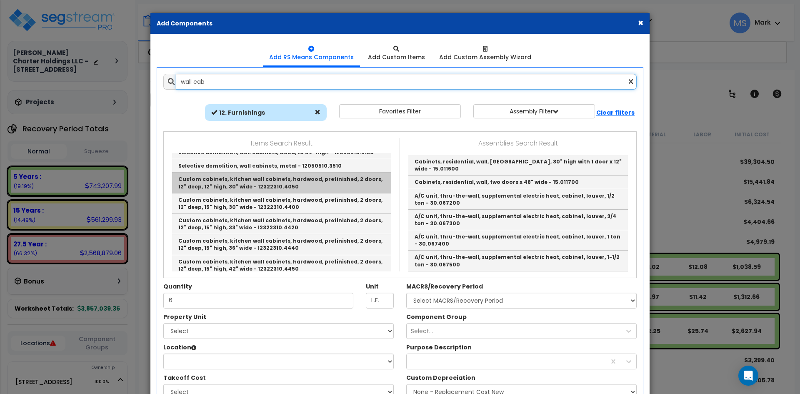
scroll to position [0, 0]
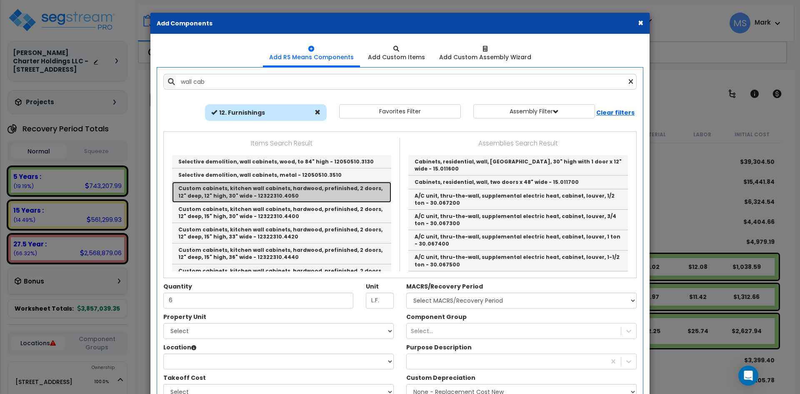
click at [337, 195] on link "Custom cabinets, kitchen wall cabinets, hardwood, prefinished, 2 doors, 12" dee…" at bounding box center [281, 192] width 219 height 20
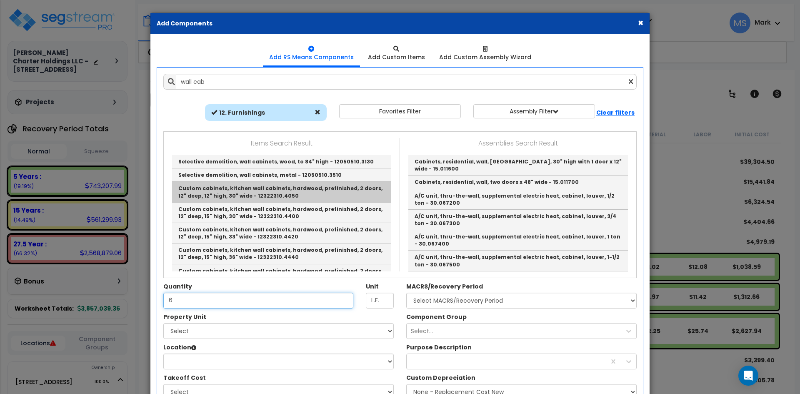
type input "Custom cabinets, kitchen wall cabinets, hardwood, prefinished, 2 doors, 12" dee…"
type input "Ea."
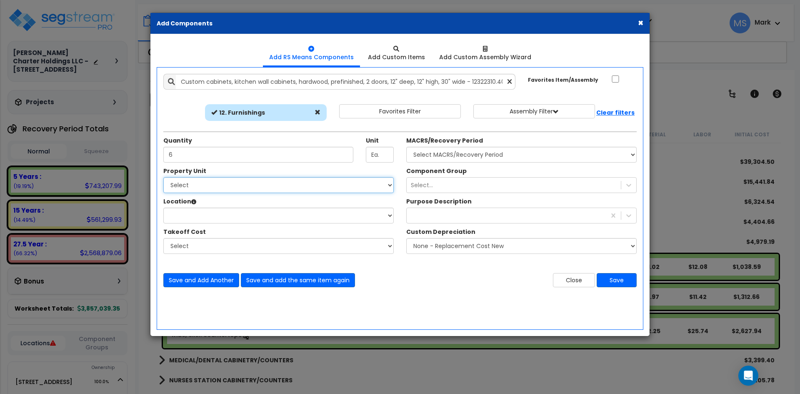
click at [264, 188] on select "Select 10107 Military Drive West Site Improvements" at bounding box center [278, 185] width 231 height 16
select select "167975"
click at [163, 177] on select "Select 10107 Military Drive West Site Improvements" at bounding box center [278, 185] width 231 height 16
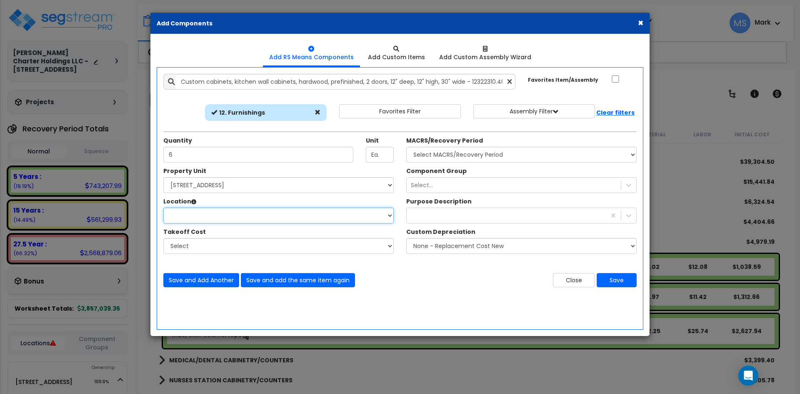
click at [251, 214] on select "Location" at bounding box center [278, 216] width 231 height 16
select select "461"
click at [163, 208] on select "Select Assisted Living Studio Unit Building Building Interior Building [GEOGRAP…" at bounding box center [278, 216] width 231 height 16
click at [454, 145] on div "MACRS/Recovery Period Select MACRS/Recovery Period 5 Years - 57.0 - Distributiv…" at bounding box center [521, 149] width 231 height 26
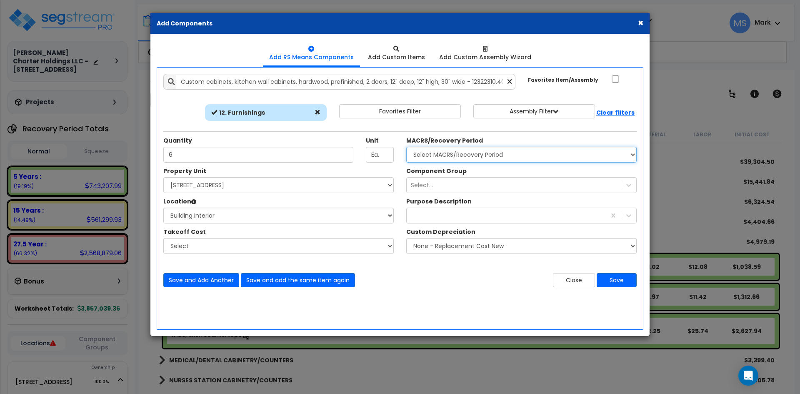
click at [454, 152] on select "Select MACRS/Recovery Period 5 Years - 57.0 - Distributive Trades & Services 5 …" at bounding box center [521, 155] width 231 height 16
select select "3667"
click at [406, 147] on select "Select MACRS/Recovery Period 5 Years - 57.0 - Distributive Trades & Services 5 …" at bounding box center [521, 155] width 231 height 16
click at [444, 183] on div "Select..." at bounding box center [514, 184] width 214 height 13
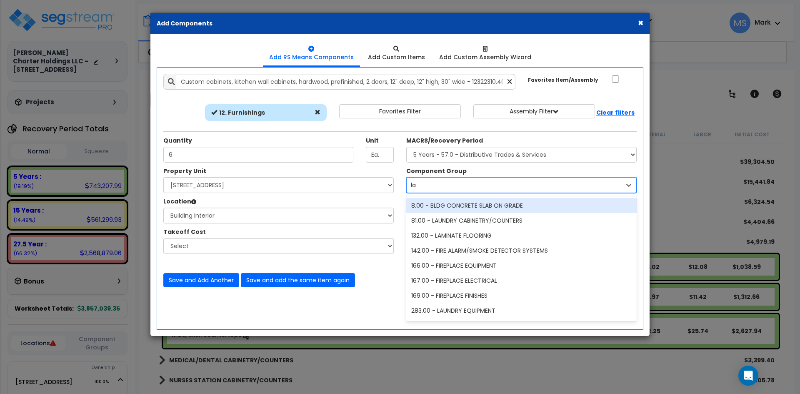
type input "lau"
click at [447, 211] on div "81.00 - LAUNDRY CABINETRY/COUNTERS" at bounding box center [521, 205] width 231 height 15
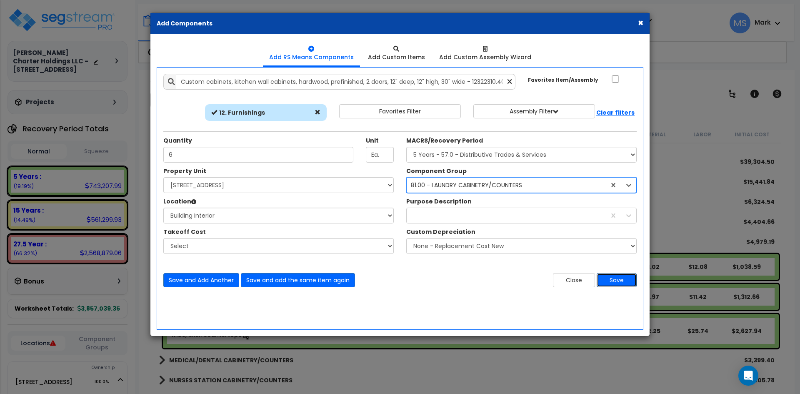
click at [619, 278] on button "Save" at bounding box center [617, 280] width 40 height 14
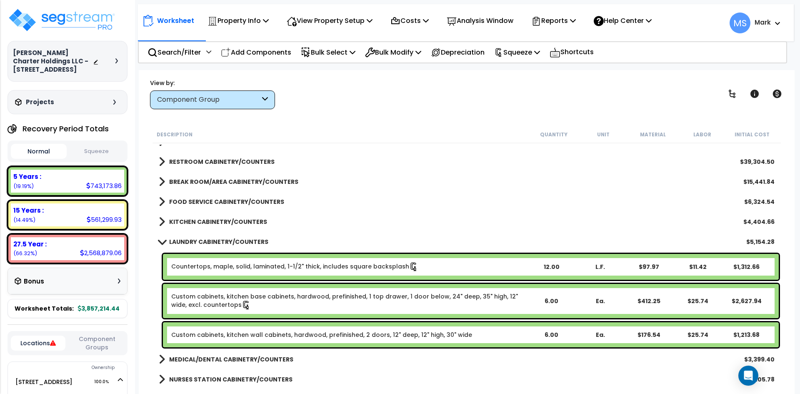
scroll to position [333, 0]
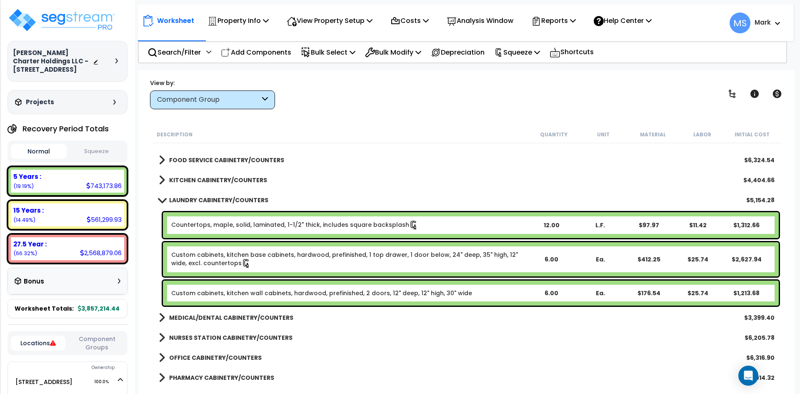
click at [248, 201] on b "LAUNDRY CABINETRY/COUNTERS" at bounding box center [218, 200] width 99 height 8
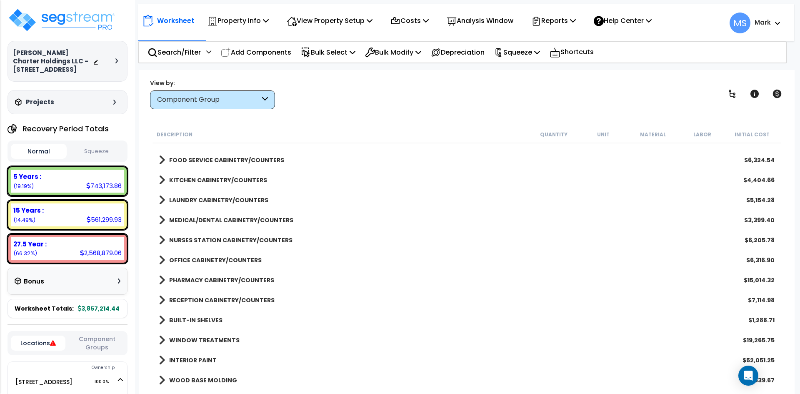
click at [248, 222] on b "MEDICAL/DENTAL CABINETRY/COUNTERS" at bounding box center [231, 220] width 124 height 8
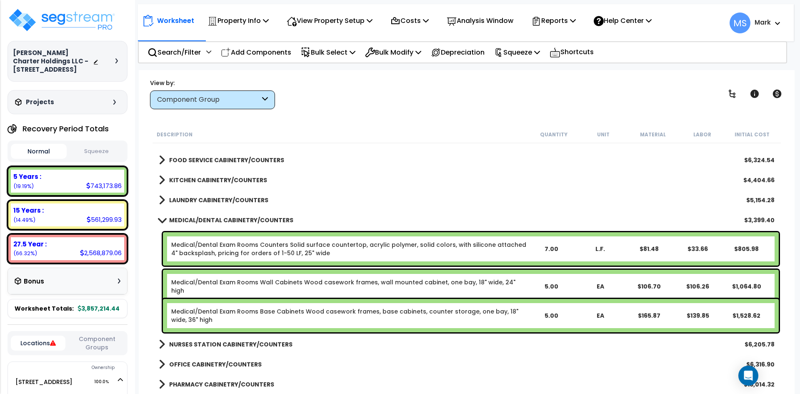
click at [248, 222] on b "MEDICAL/DENTAL CABINETRY/COUNTERS" at bounding box center [231, 220] width 124 height 8
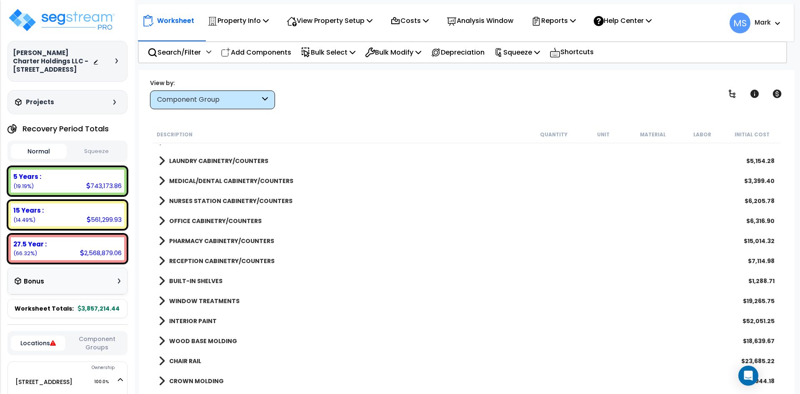
scroll to position [375, 0]
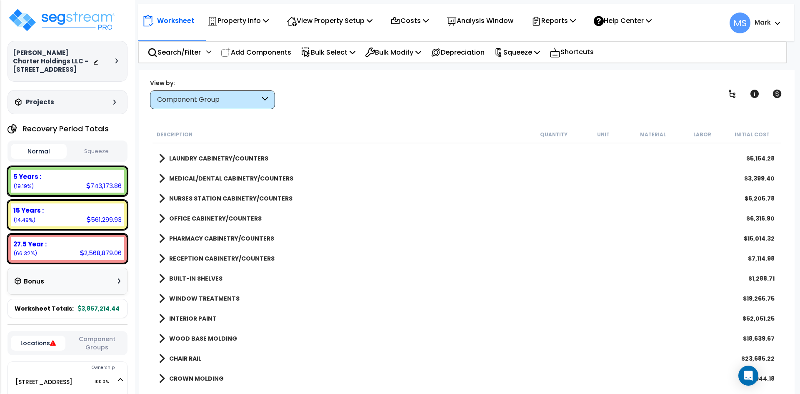
click at [238, 217] on b "OFFICE CABINETRY/COUNTERS" at bounding box center [215, 218] width 93 height 8
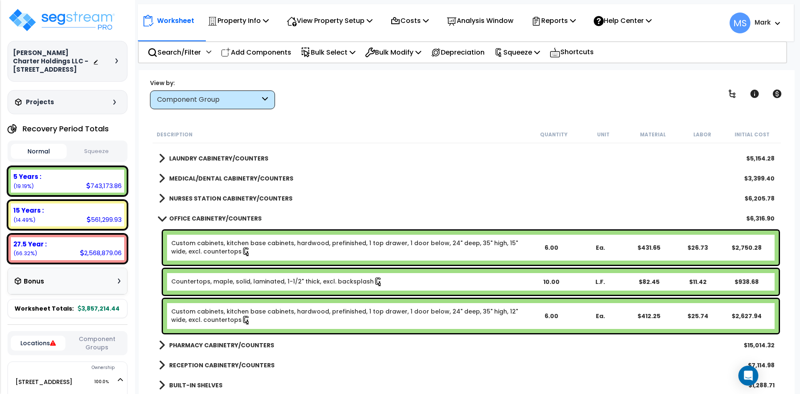
click at [347, 310] on link "Custom cabinets, kitchen base cabinets, hardwood, prefinished, 1 top drawer, 1 …" at bounding box center [349, 316] width 356 height 18
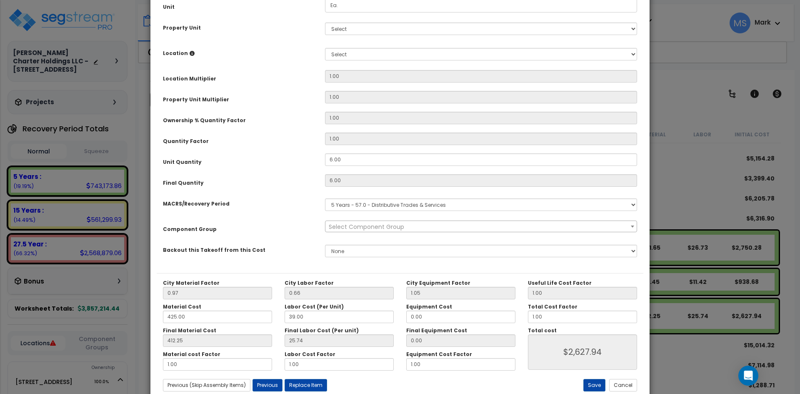
scroll to position [145, 0]
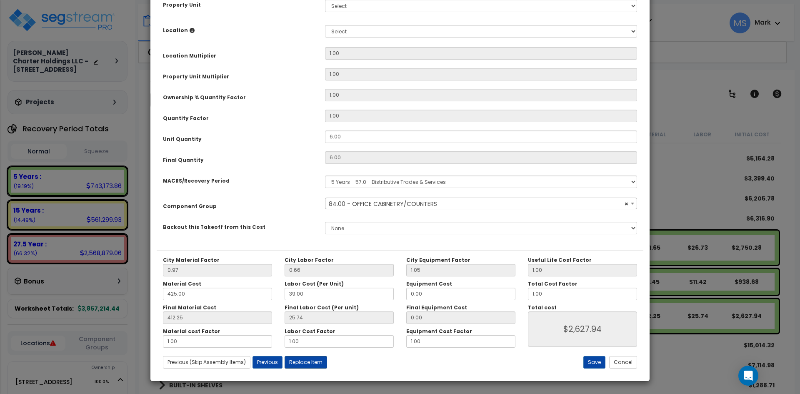
select select "45913"
click at [302, 357] on button "Replace Item" at bounding box center [306, 362] width 43 height 13
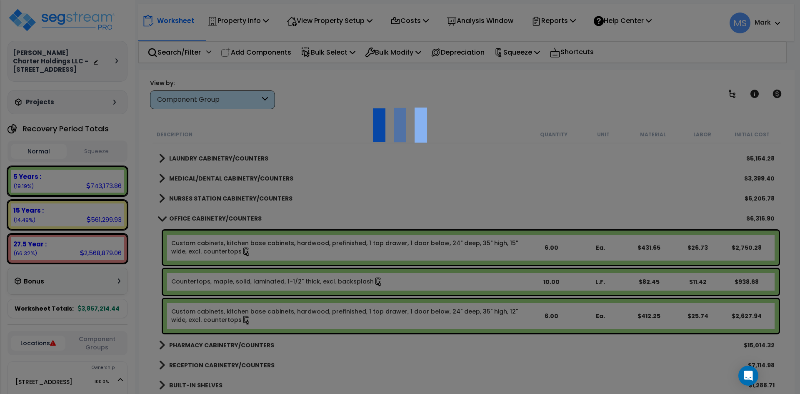
select select "12000000"
type input "6"
select select
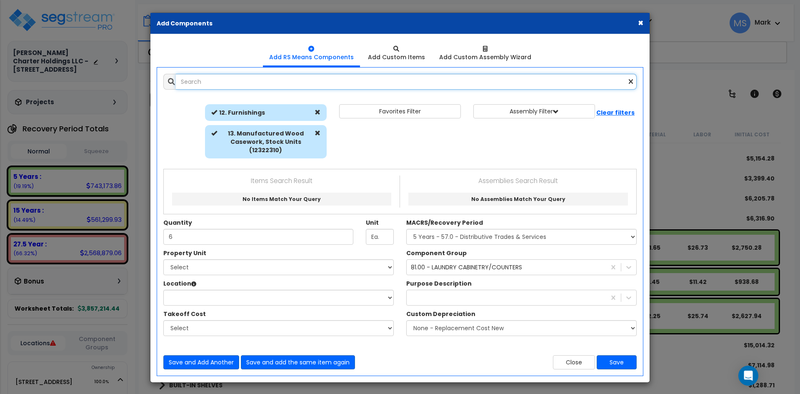
click at [233, 80] on input "text" at bounding box center [406, 82] width 461 height 16
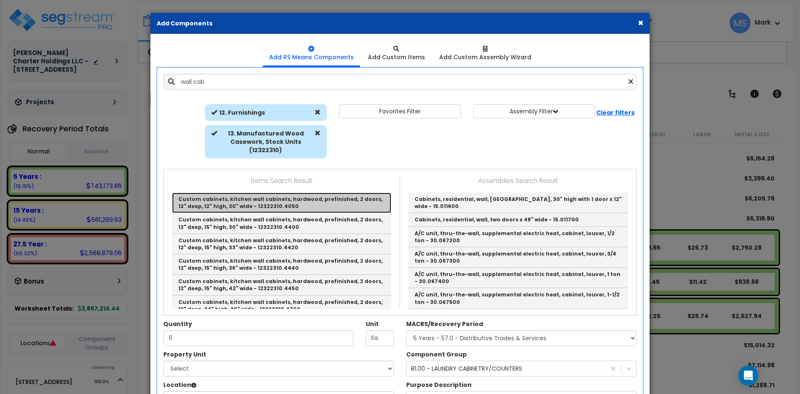
click at [253, 207] on link "Custom cabinets, kitchen wall cabinets, hardwood, prefinished, 2 doors, 12" dee…" at bounding box center [281, 203] width 219 height 20
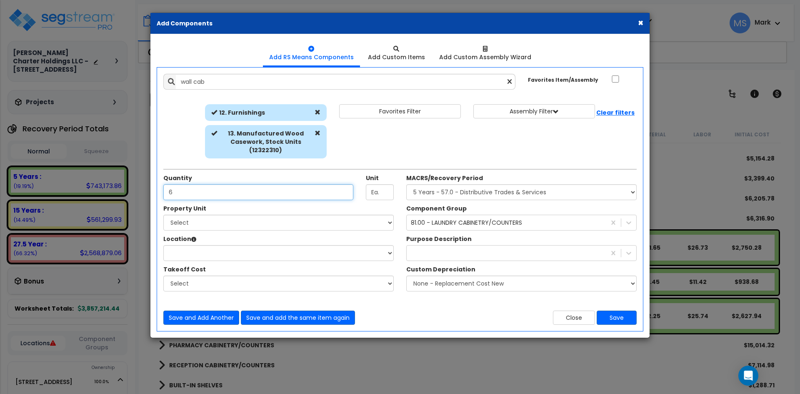
type input "Custom cabinets, kitchen wall cabinets, hardwood, prefinished, 2 doors, 12" dee…"
type input "8"
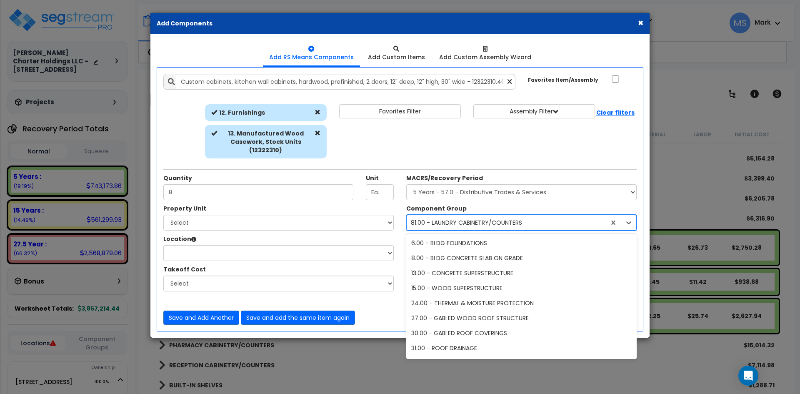
click at [518, 223] on div "81.00 - LAUNDRY CABINETRY/COUNTERS" at bounding box center [466, 222] width 111 height 8
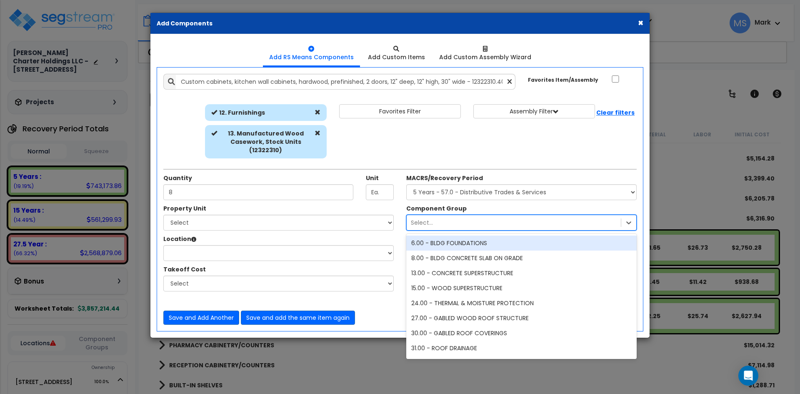
click at [505, 221] on div "Select..." at bounding box center [514, 222] width 214 height 13
type input "of"
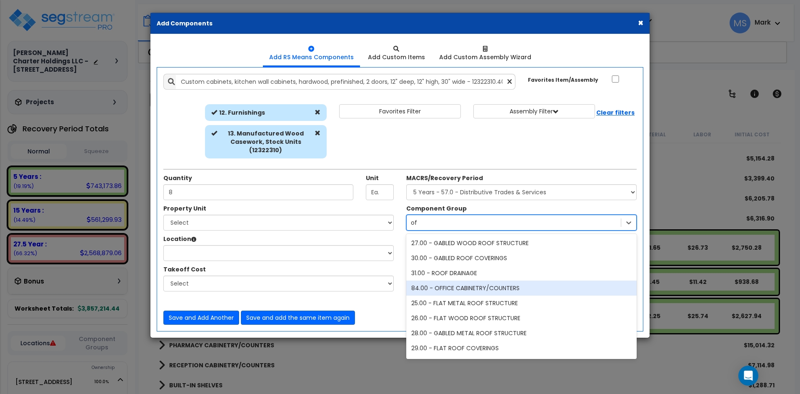
click at [490, 288] on div "84.00 - OFFICE CABINETRY/COUNTERS" at bounding box center [521, 288] width 231 height 15
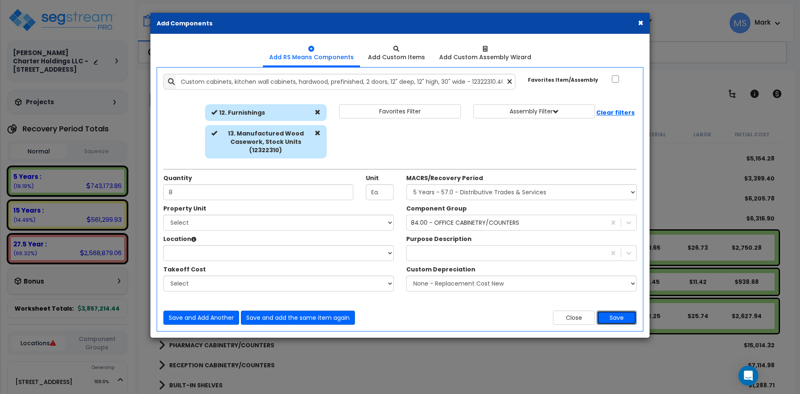
click at [624, 318] on button "Save" at bounding box center [617, 318] width 40 height 14
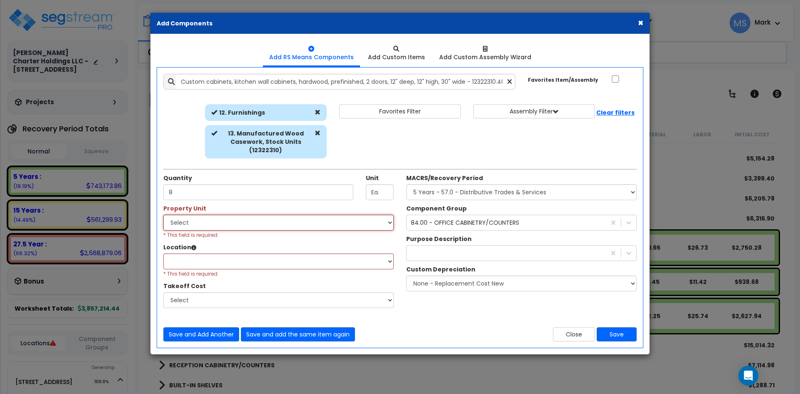
click at [259, 216] on select "Select 10107 Military Drive West Site Improvements" at bounding box center [278, 223] width 231 height 16
select select "167975"
click at [163, 215] on select "Select 10107 Military Drive West Site Improvements" at bounding box center [278, 223] width 231 height 16
select select "461"
click at [233, 263] on select "Select Assisted Living Studio Unit Building Building Interior Building Porte Co…" at bounding box center [278, 261] width 231 height 16
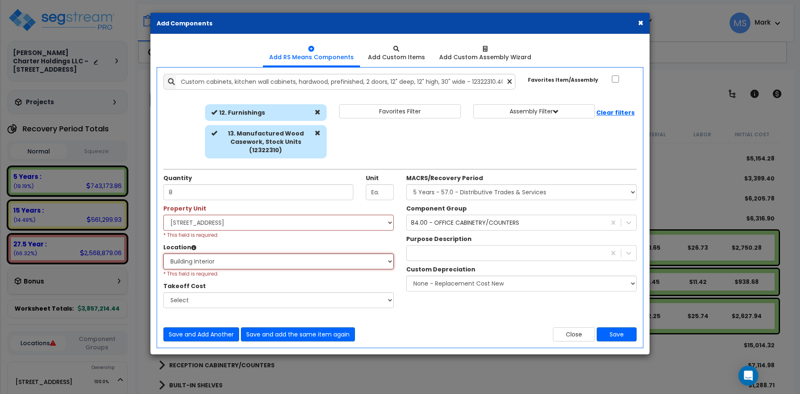
click at [163, 253] on select "Select Assisted Living Studio Unit Building Building Interior Building Porte Co…" at bounding box center [278, 261] width 231 height 16
click at [622, 340] on button "Save" at bounding box center [617, 334] width 40 height 14
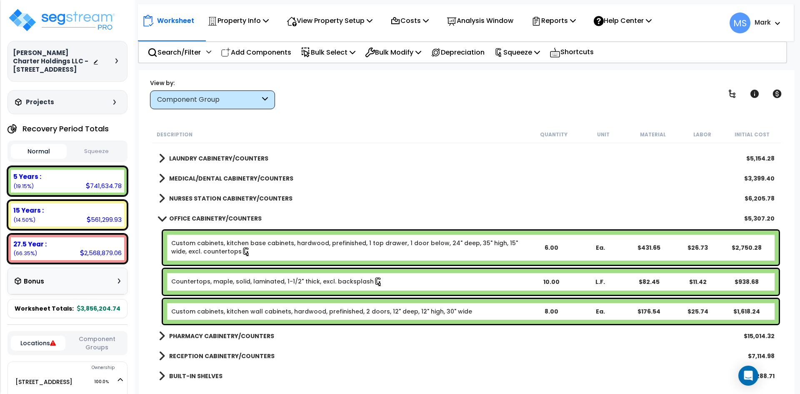
click at [376, 243] on link "Custom cabinets, kitchen base cabinets, hardwood, prefinished, 1 top drawer, 1 …" at bounding box center [349, 248] width 356 height 18
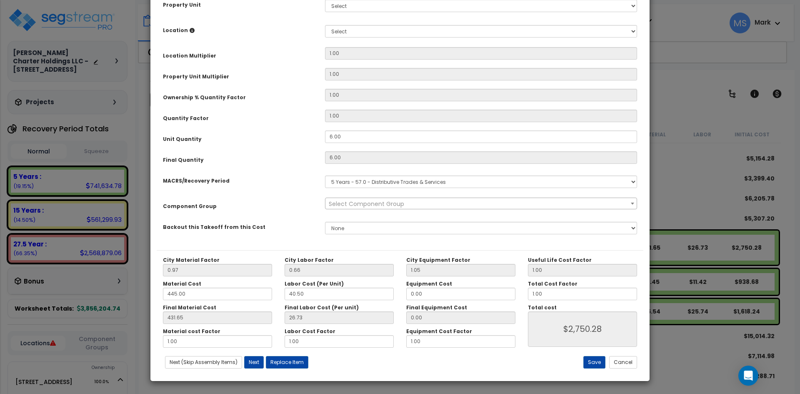
scroll to position [0, 0]
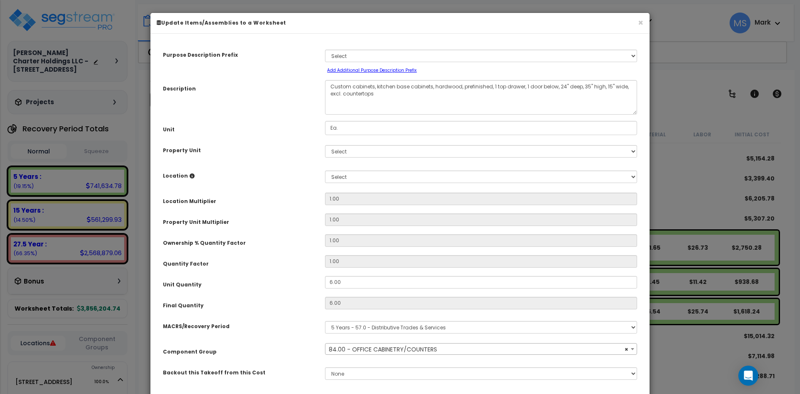
select select "45913"
click at [333, 281] on input "6.00" at bounding box center [481, 282] width 312 height 13
type input "68.00"
type input "6"
type input "$2,750.28"
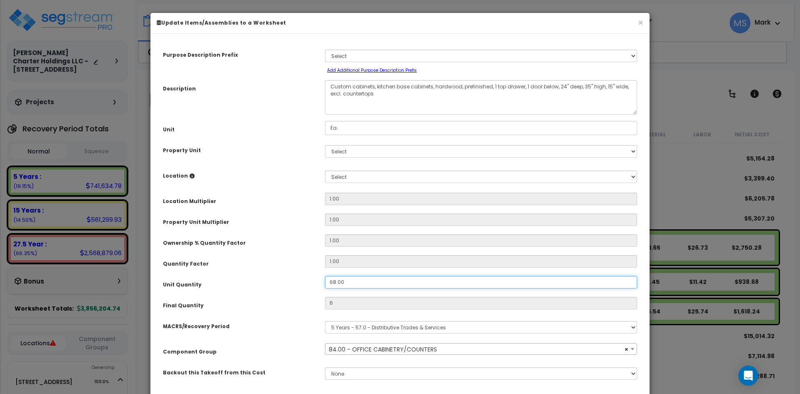
type input "68"
type input "$31,169.84"
type input "6.00"
type input "$31,169.84"
type input "6"
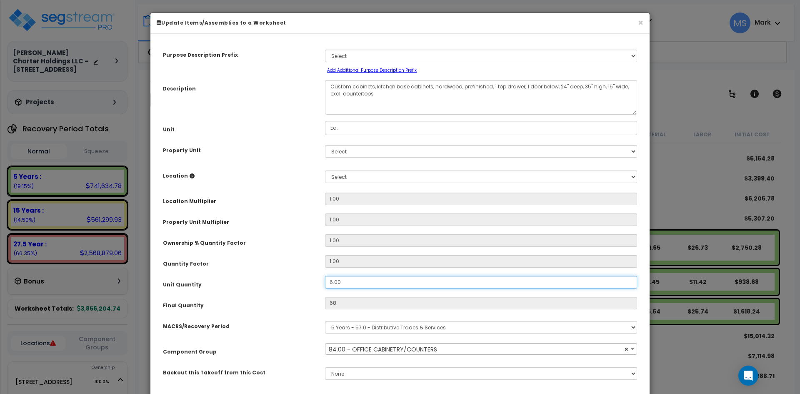
type input "$2,750.28"
type input ".00"
type input "$2,750.28"
type input "0"
type input "$0.00"
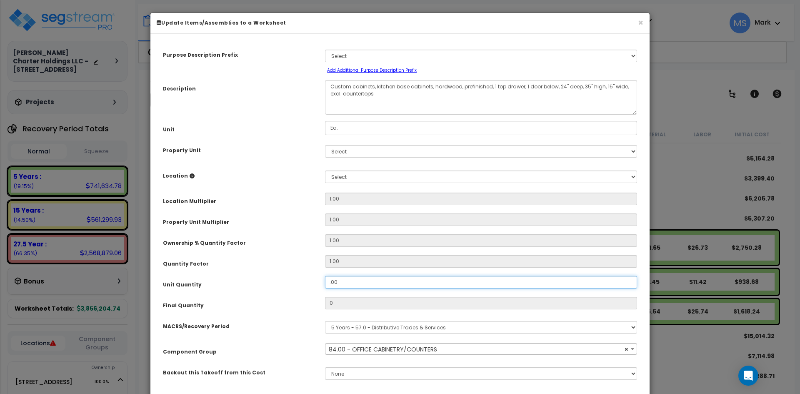
type input "8.00"
type input "8"
type input "$3,667.04"
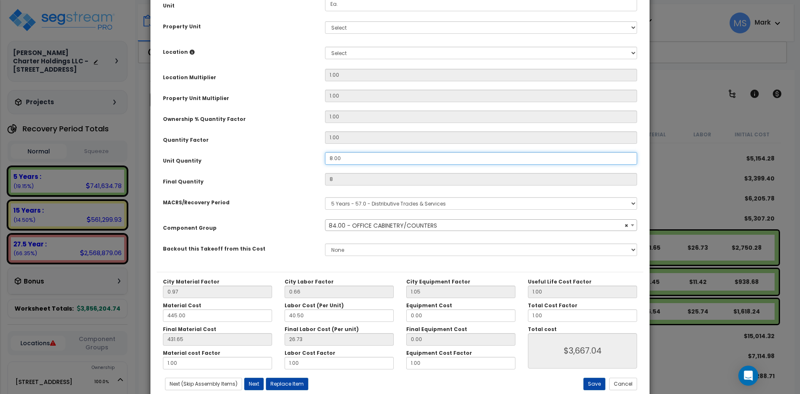
scroll to position [145, 0]
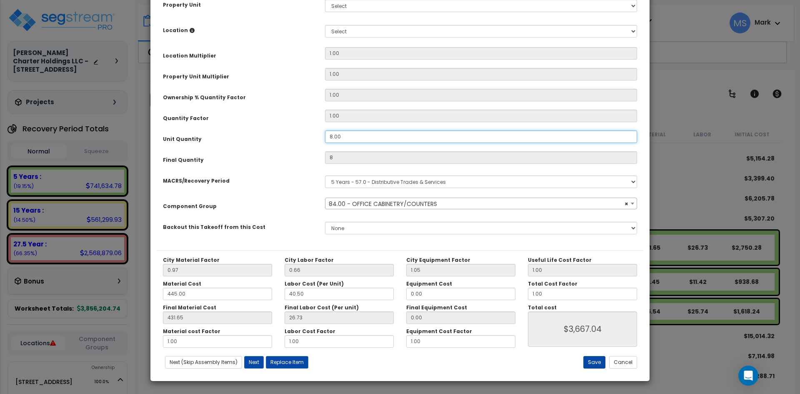
type input "8.00"
click at [592, 362] on button "Save" at bounding box center [595, 362] width 22 height 13
type input "8.00"
type input "3667.04"
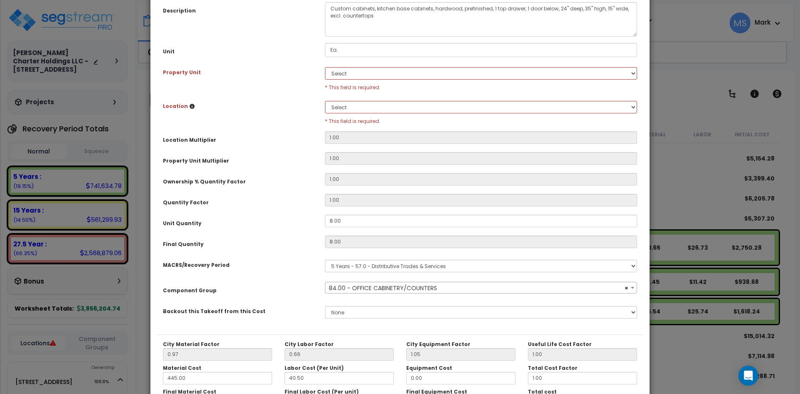
scroll to position [62, 0]
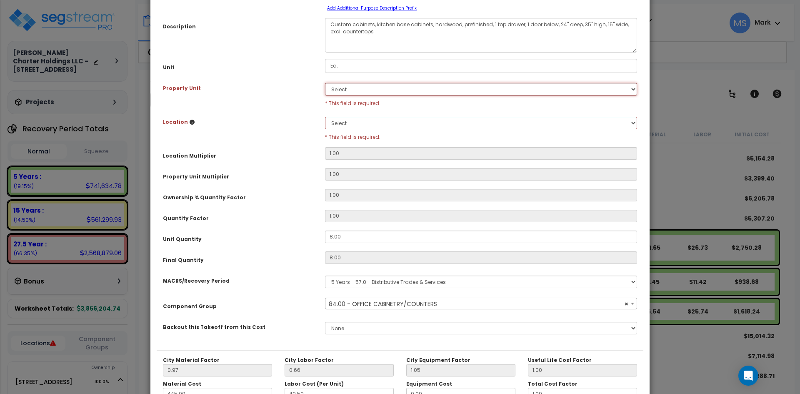
click at [348, 94] on select "Select 10107 Military Drive West Site Improvements" at bounding box center [481, 89] width 312 height 13
select select "167975"
click at [325, 83] on select "Select 10107 Military Drive West Site Improvements" at bounding box center [481, 89] width 312 height 13
click at [361, 121] on select "Select Add New Location" at bounding box center [481, 123] width 312 height 13
select select "461"
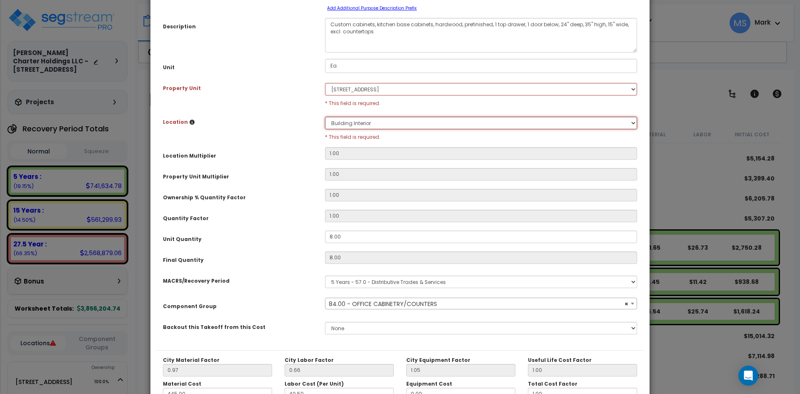
click at [325, 117] on select "Select Assisted Living Studio Unit Building Building Interior Building Porte Co…" at bounding box center [481, 123] width 312 height 13
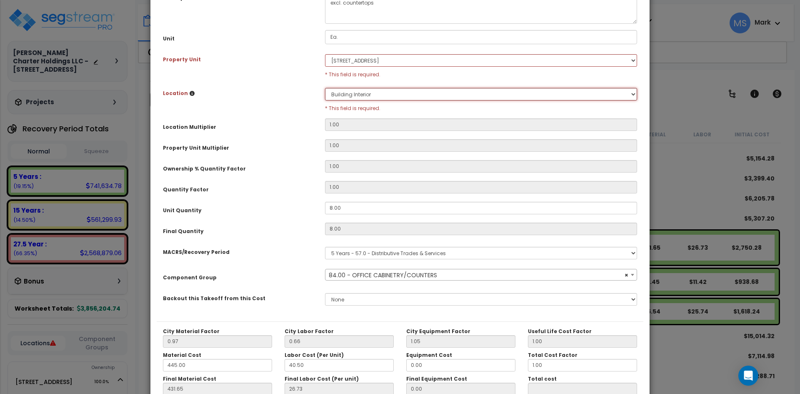
type input "1"
type input "8"
type input "$3,667.04"
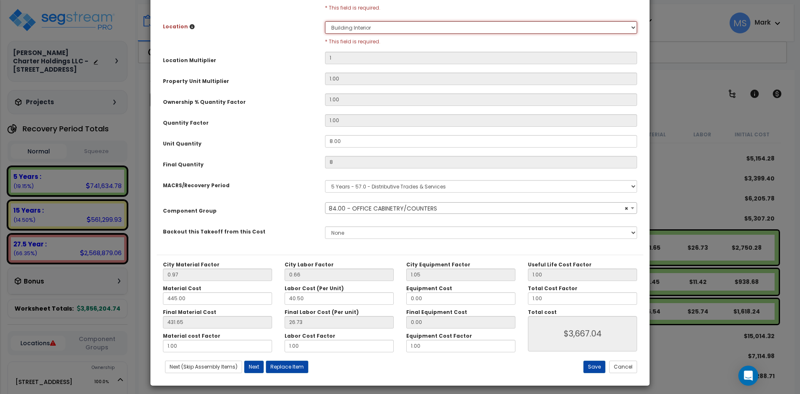
scroll to position [162, 0]
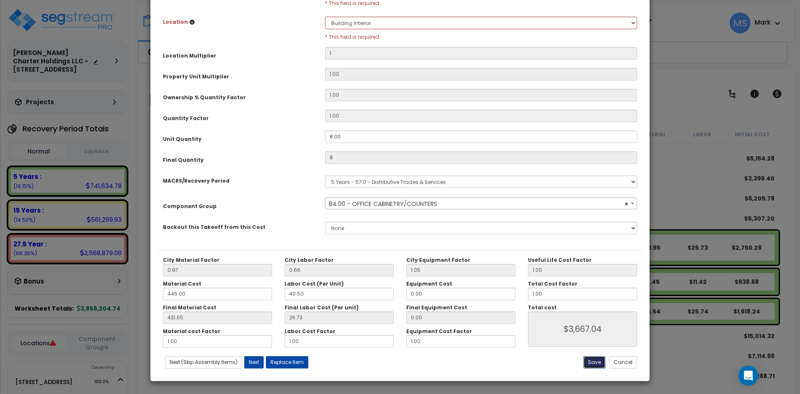
click at [591, 361] on button "Save" at bounding box center [595, 362] width 22 height 13
type input "1.00"
type input "8.00"
type input "3667.04"
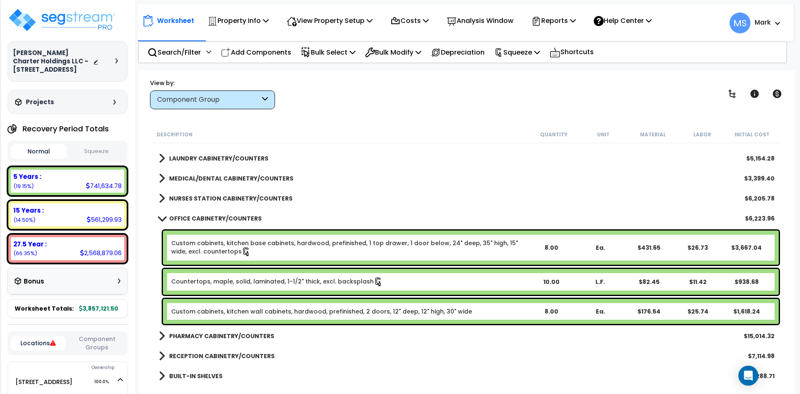
click at [400, 282] on b "Countertops, maple, solid, laminated, 1-1/2" thick, excl. backsplash" at bounding box center [349, 281] width 356 height 9
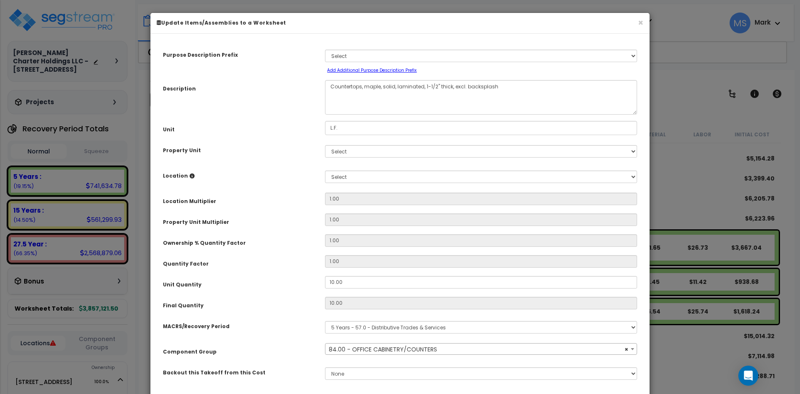
scroll to position [42, 0]
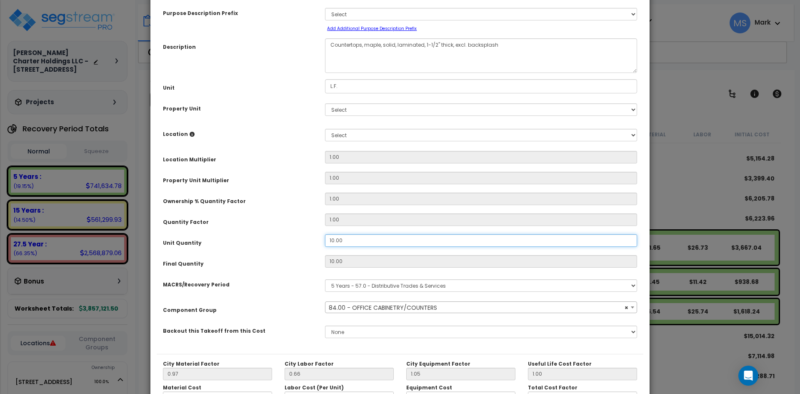
click at [334, 241] on input "10.00" at bounding box center [481, 240] width 312 height 13
select select "45913"
type input "1.00"
type input "10"
type input "$938.70"
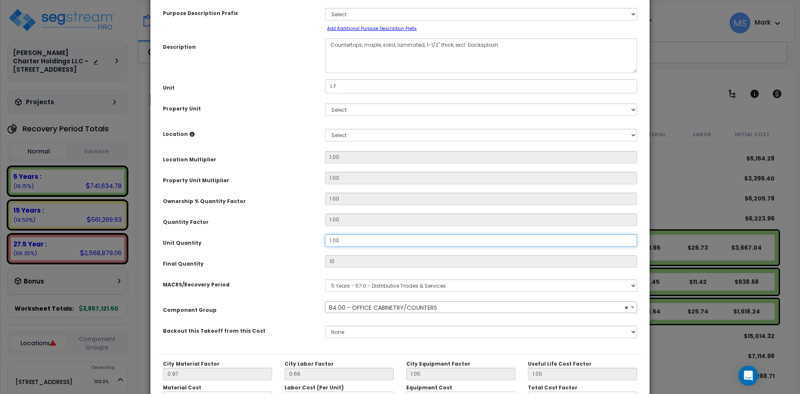
type input "1"
type input "$93.87"
type input "12.00"
type input "12"
type input "$1,126.44"
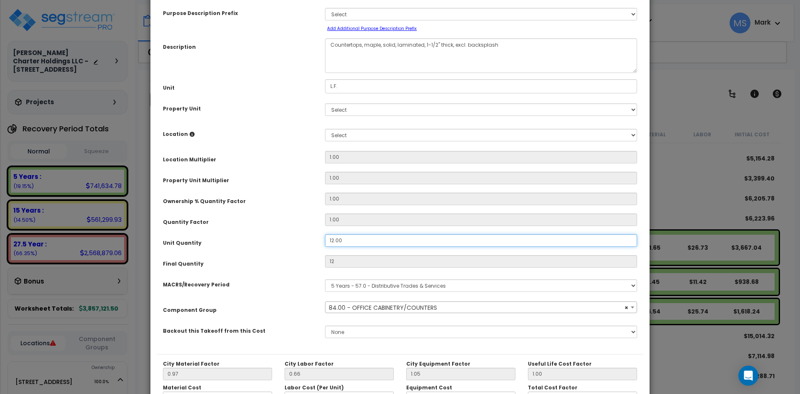
type input "12.00"
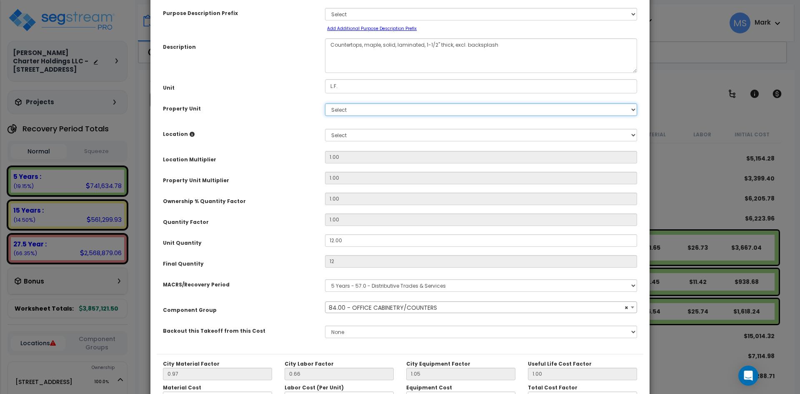
click at [385, 113] on select "Select 10107 Military Drive West Site Improvements" at bounding box center [481, 109] width 312 height 13
select select "167975"
click at [325, 103] on select "Select 10107 Military Drive West Site Improvements" at bounding box center [481, 109] width 312 height 13
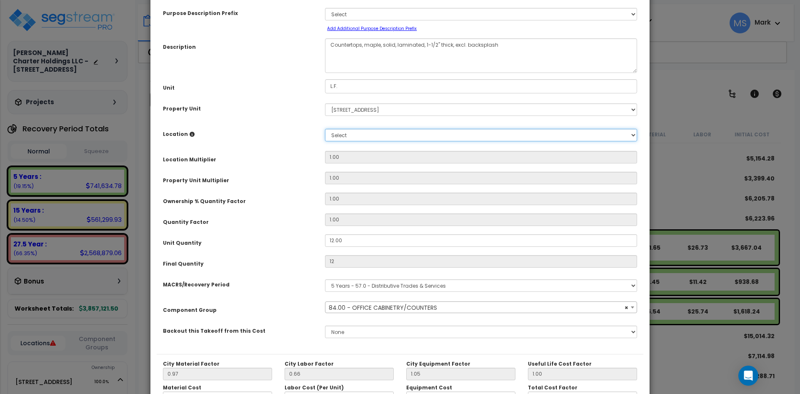
select select "6"
click at [325, 129] on select "Select Assisted Living Studio Unit Building Building Interior Building Porte Co…" at bounding box center [481, 135] width 312 height 13
type input "1"
type input "$1,126.44"
drag, startPoint x: 381, startPoint y: 132, endPoint x: 381, endPoint y: 138, distance: 6.3
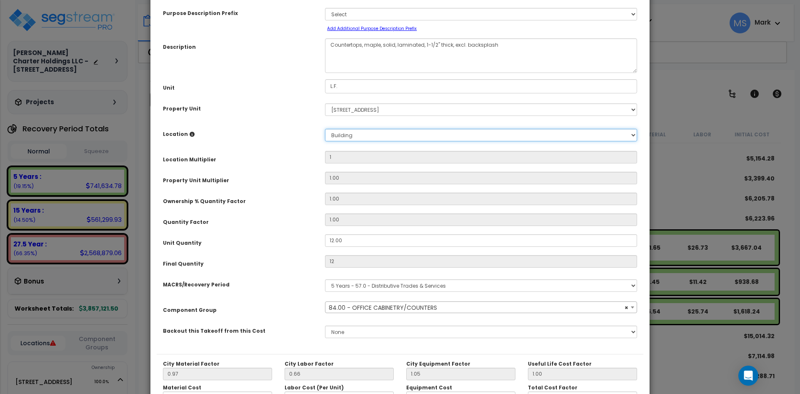
click at [381, 132] on select "Select Assisted Living Studio Unit Building Building Interior Building Porte Co…" at bounding box center [481, 135] width 312 height 13
select select "461"
click at [325, 129] on select "Select Assisted Living Studio Unit Building Building Interior Building Porte Co…" at bounding box center [481, 135] width 312 height 13
type input "$1,126.44"
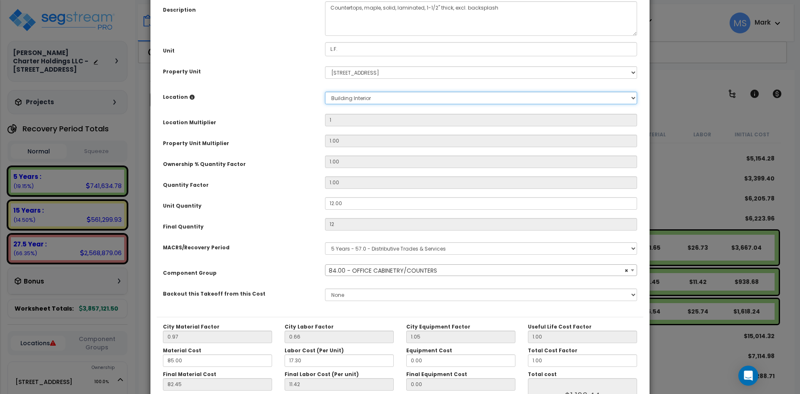
scroll to position [145, 0]
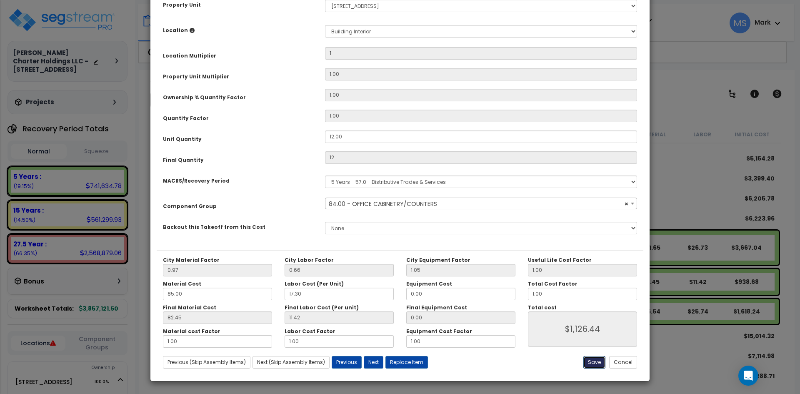
click at [596, 364] on button "Save" at bounding box center [595, 362] width 22 height 13
type input "1.00"
type input "12.00"
type input "1126.44"
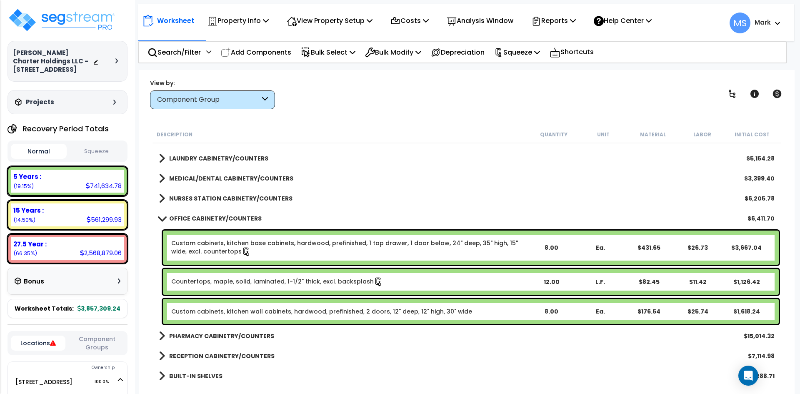
click at [201, 217] on b "OFFICE CABINETRY/COUNTERS" at bounding box center [215, 218] width 93 height 8
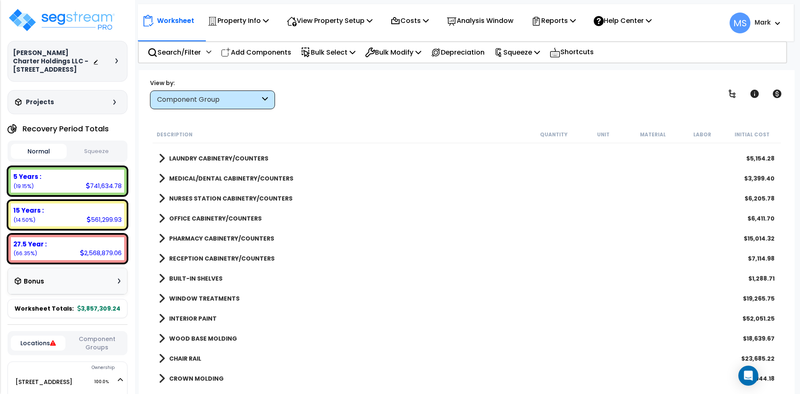
click at [222, 234] on link "PHARMACY CABINETRY/COUNTERS" at bounding box center [216, 239] width 115 height 12
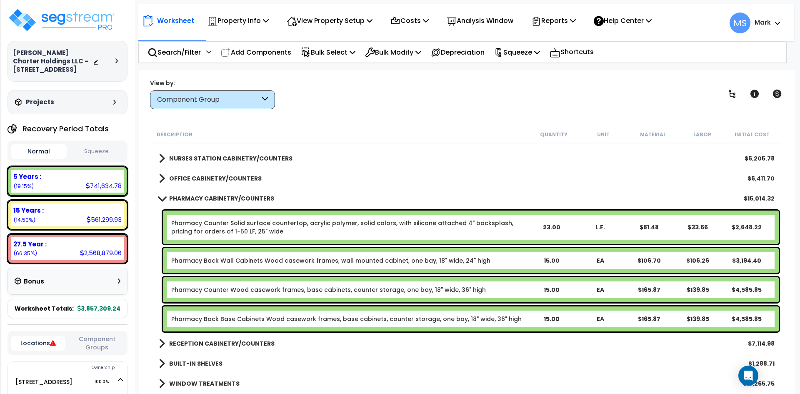
scroll to position [417, 0]
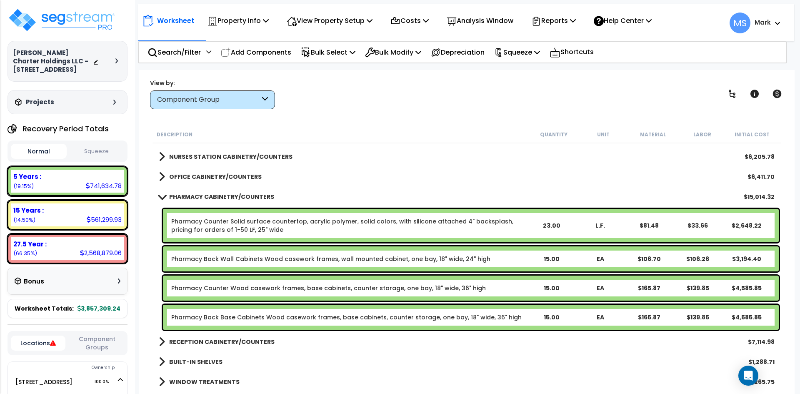
click at [220, 197] on b "PHARMACY CABINETRY/COUNTERS" at bounding box center [221, 197] width 105 height 8
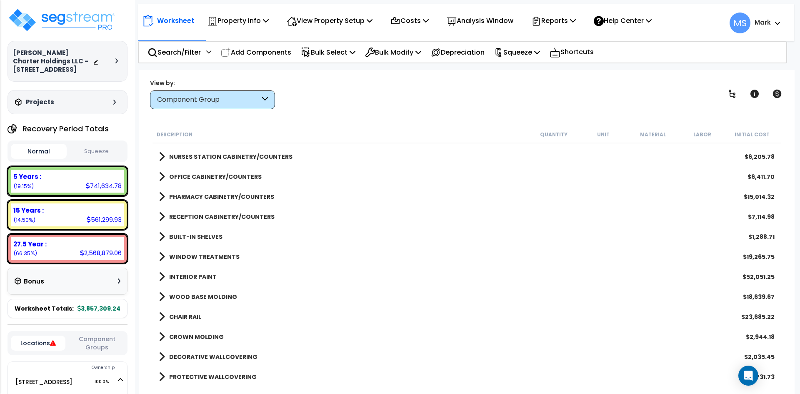
click at [222, 217] on b "RECEPTION CABINETRY/COUNTERS" at bounding box center [221, 217] width 105 height 8
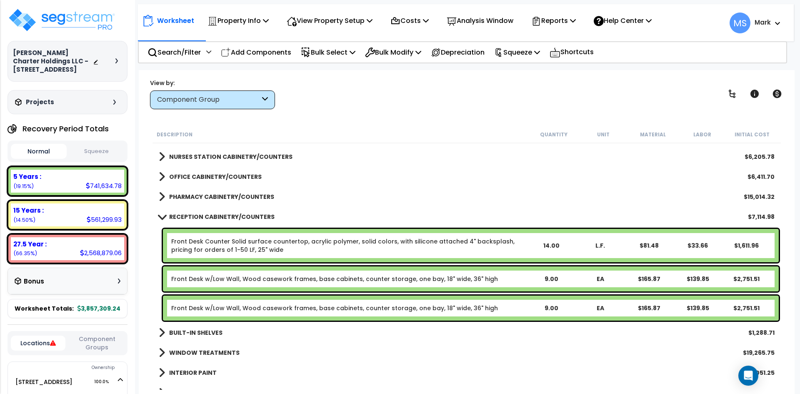
click at [222, 217] on b "RECEPTION CABINETRY/COUNTERS" at bounding box center [221, 217] width 105 height 8
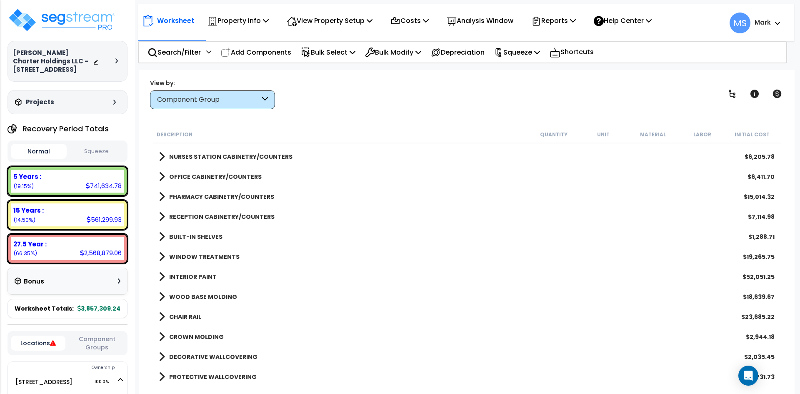
click at [205, 230] on div "BUILT-IN SHELVES $1,288.71" at bounding box center [467, 237] width 624 height 20
click at [207, 233] on b "BUILT-IN SHELVES" at bounding box center [195, 237] width 53 height 8
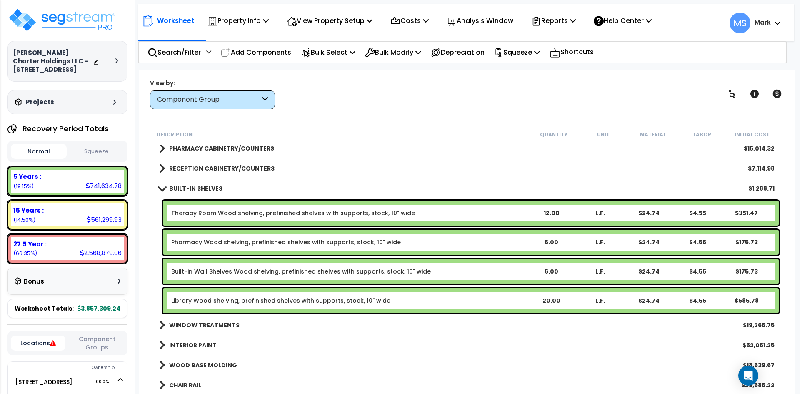
scroll to position [500, 0]
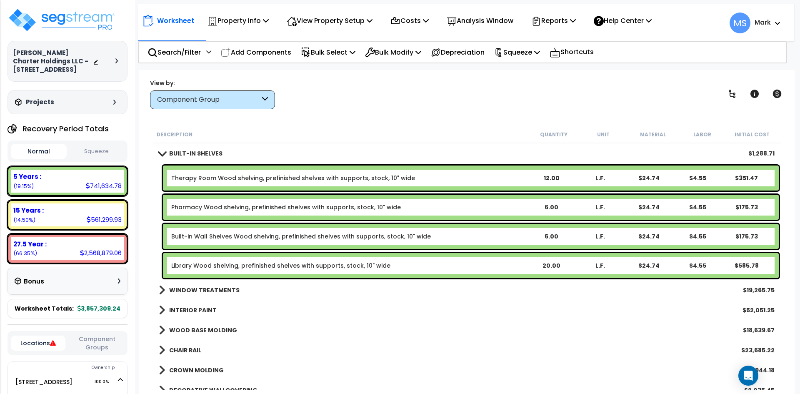
click at [306, 236] on link "Built-in Wall Shelves Wood shelving, prefinished shelves with supports, stock, …" at bounding box center [301, 236] width 260 height 8
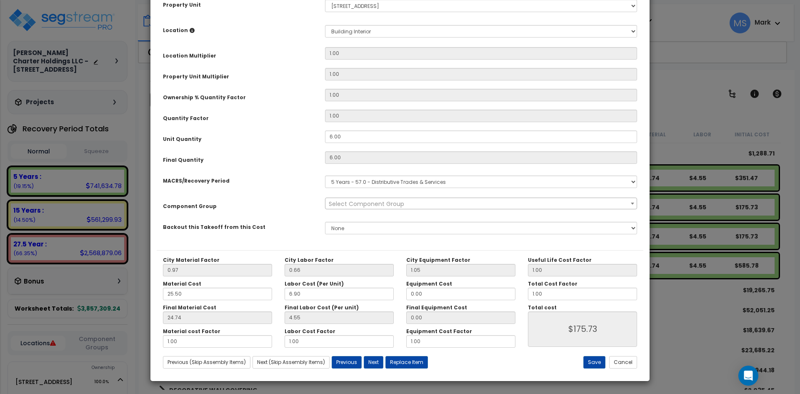
scroll to position [0, 0]
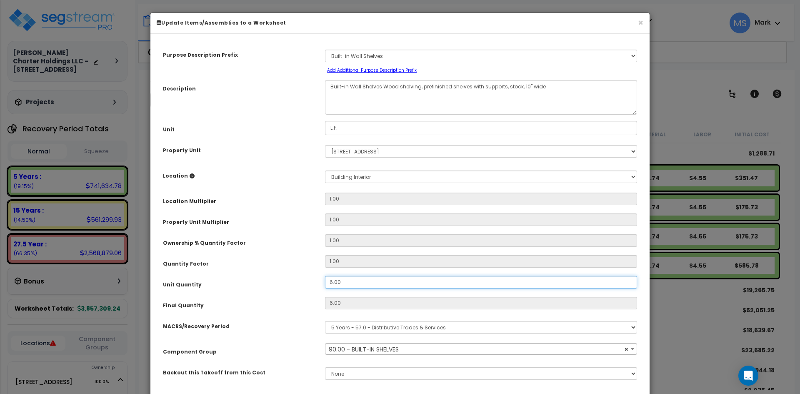
click at [332, 282] on input "6.00" at bounding box center [481, 282] width 312 height 13
select select "45919"
type input ".00"
type input "6"
type input "24.73"
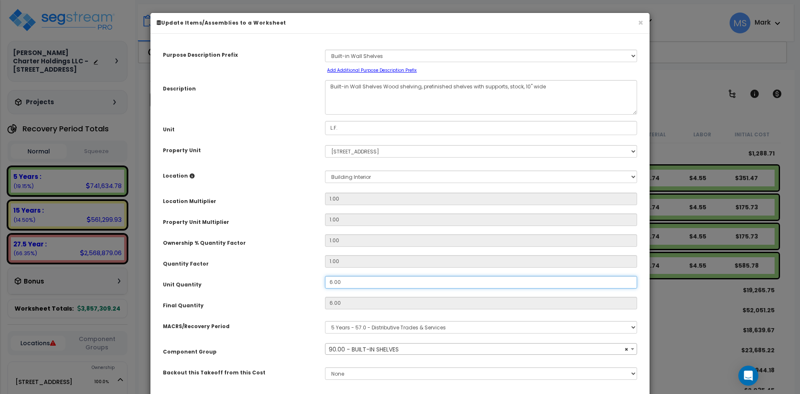
type input "$175.68"
type input "0"
type input "$0.00"
select select "45919"
type input "1.00"
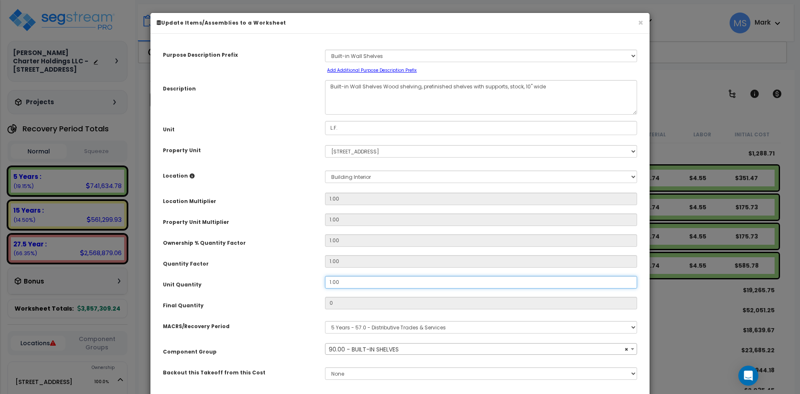
type input "1"
type input "$29.28"
type input "12.00"
type input "12"
type input "$351.36"
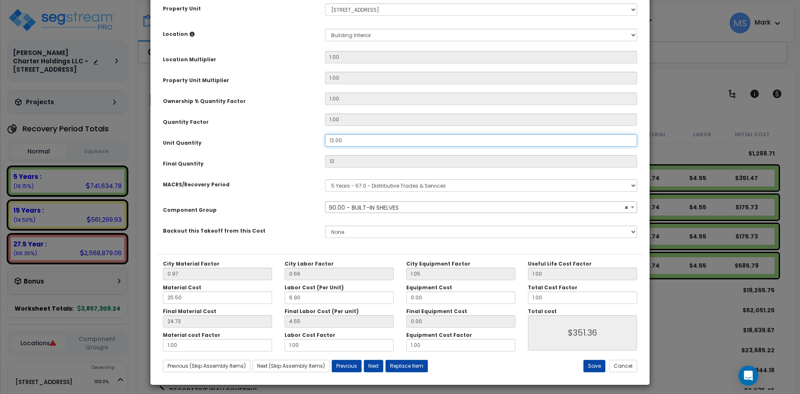
scroll to position [145, 0]
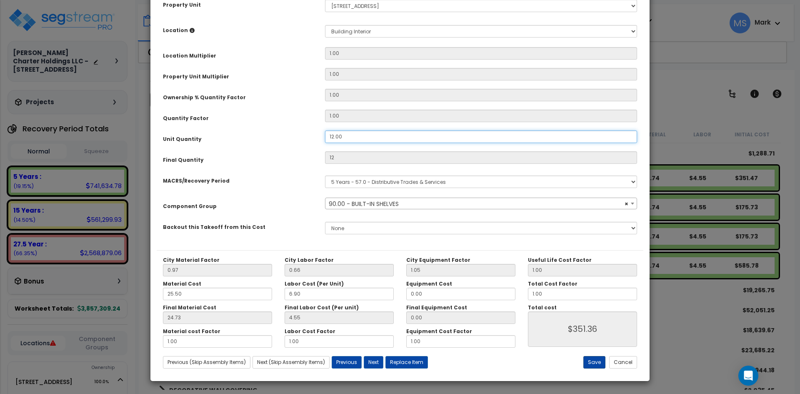
type input "12.00"
click at [595, 362] on button "Save" at bounding box center [595, 362] width 22 height 13
type input "12.00"
type input "351.36"
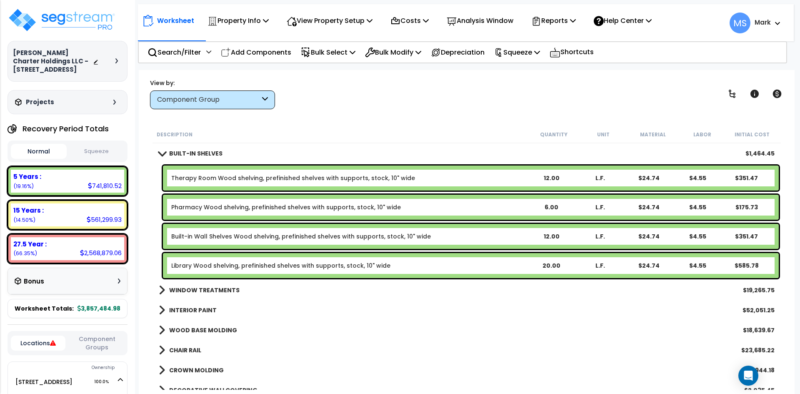
click at [206, 152] on b "BUILT-IN SHELVES" at bounding box center [195, 153] width 53 height 8
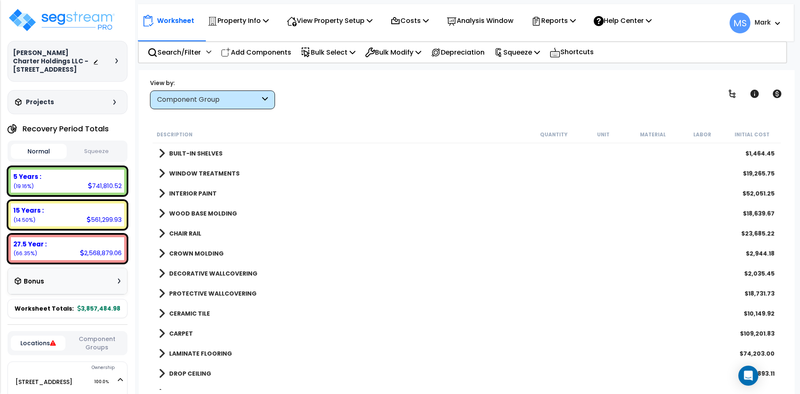
click at [205, 153] on b "BUILT-IN SHELVES" at bounding box center [195, 153] width 53 height 8
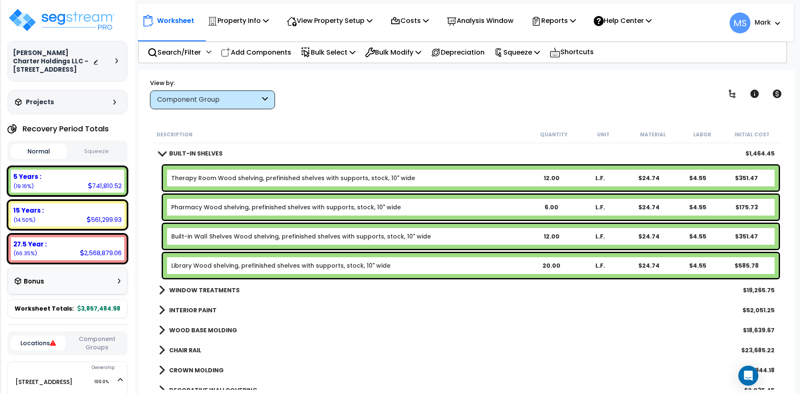
click at [292, 266] on link "Library Wood shelving, prefinished shelves with supports, stock, 10" wide" at bounding box center [280, 265] width 219 height 8
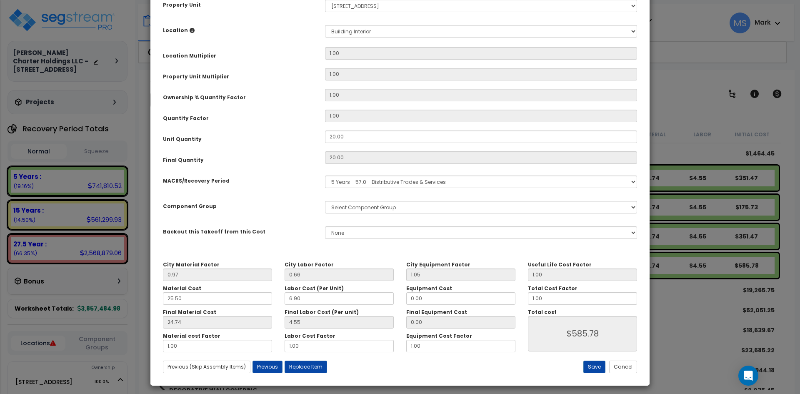
scroll to position [0, 0]
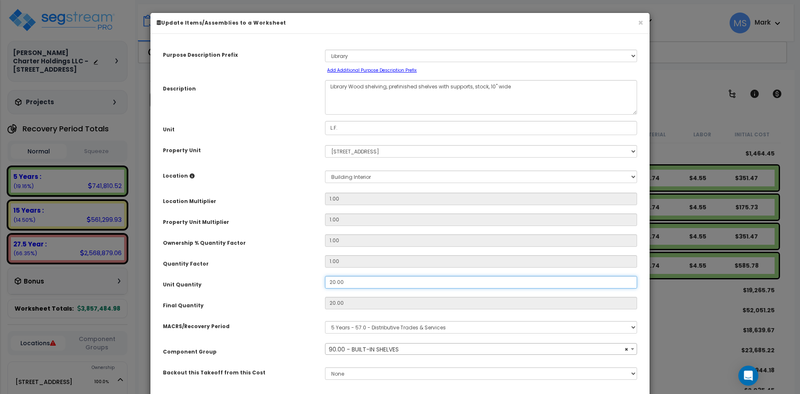
click at [335, 281] on input "20.00" at bounding box center [481, 282] width 312 height 13
select select "45919"
type input "2.00"
type input "20"
type input "24.73"
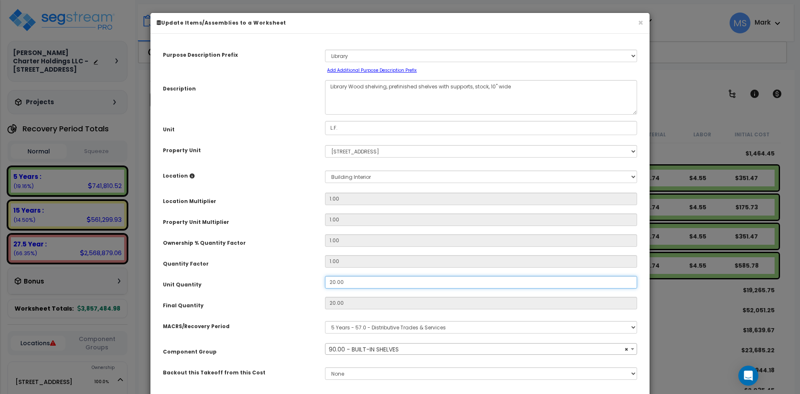
type input "$585.60"
type input "2"
type input "$58.56"
select select "45919"
type input "28.00"
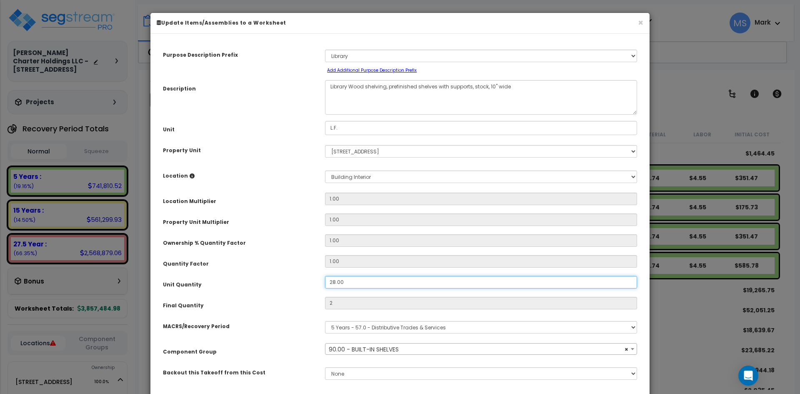
type input "28"
type input "$819.84"
select select "45919"
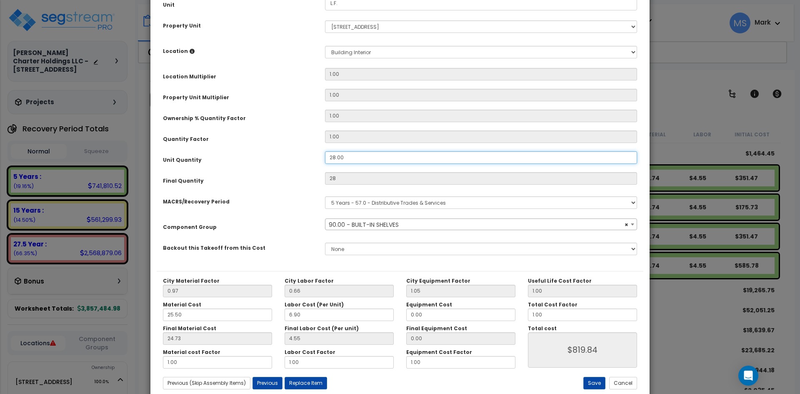
scroll to position [125, 0]
type input "28.00"
click at [597, 382] on button "Save" at bounding box center [595, 382] width 22 height 13
type input "28.00"
type input "819.84"
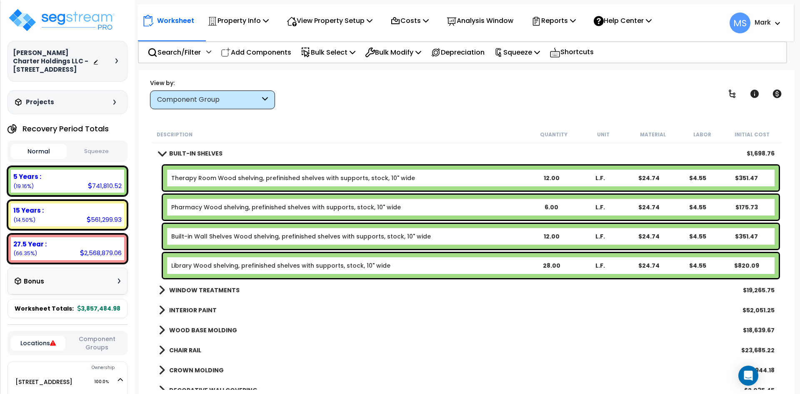
scroll to position [459, 0]
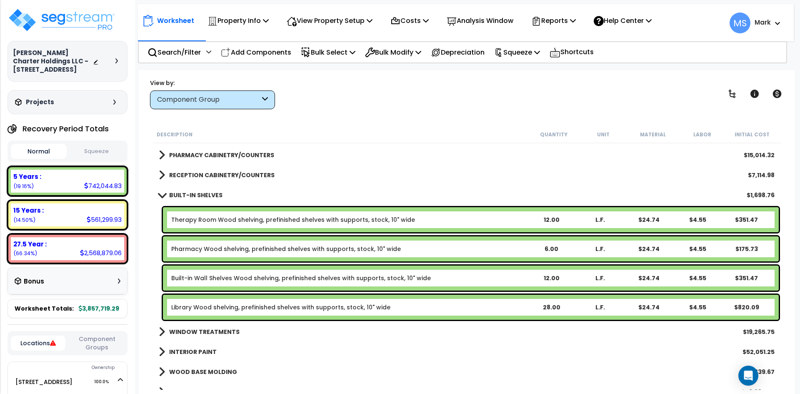
click at [196, 192] on b "BUILT-IN SHELVES" at bounding box center [195, 195] width 53 height 8
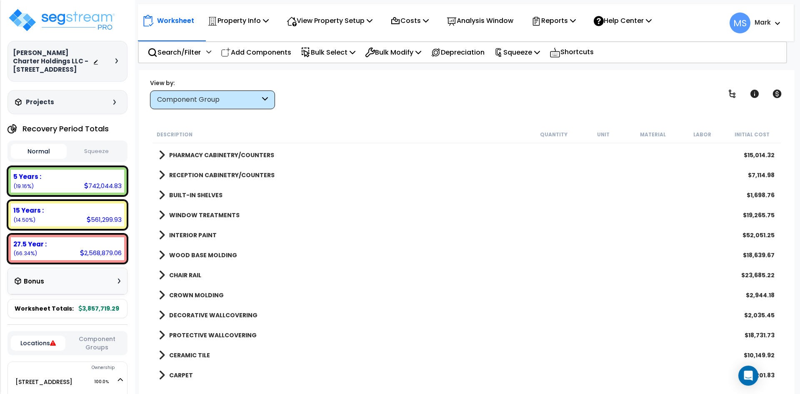
click at [204, 209] on link "WINDOW TREATMENTS" at bounding box center [199, 215] width 81 height 12
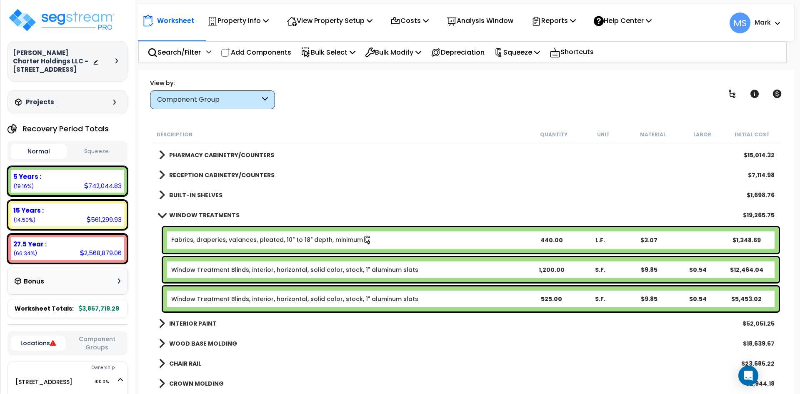
click at [323, 235] on div "Fabrics, draperies, valances, pleated, 10" to 18" depth, minimum 440.00 L.F. $3…" at bounding box center [471, 240] width 616 height 26
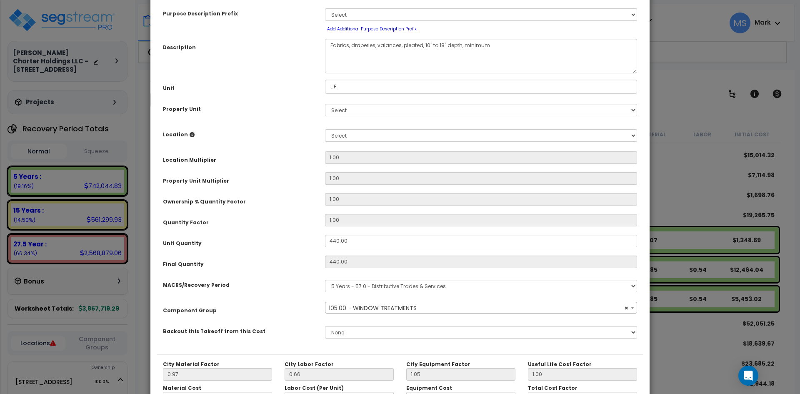
scroll to position [42, 0]
select select "45929"
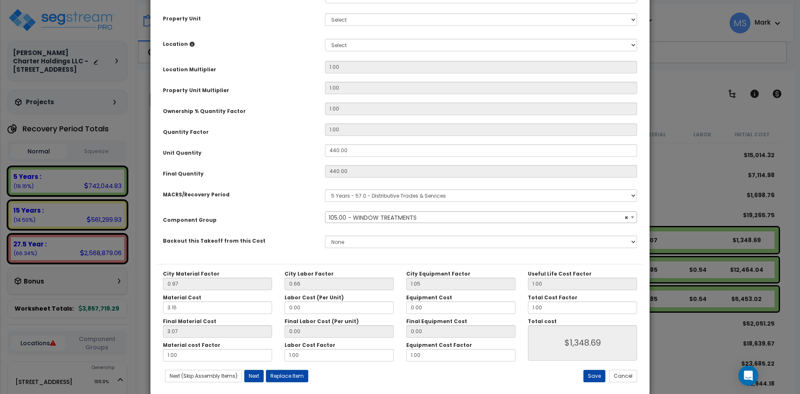
scroll to position [145, 0]
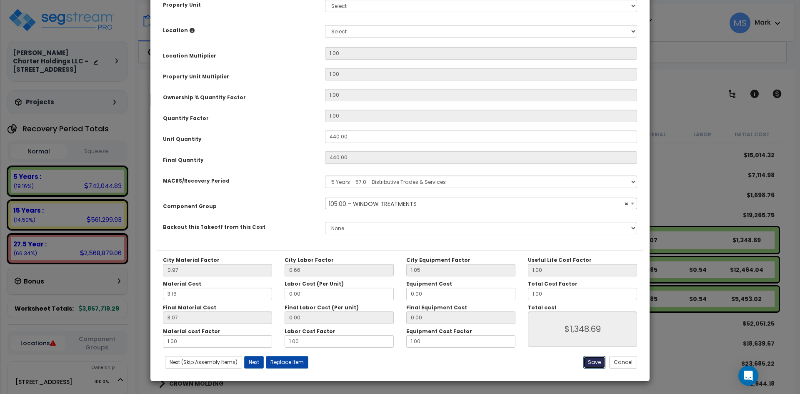
click at [599, 363] on button "Save" at bounding box center [595, 362] width 22 height 13
type input "1348.69"
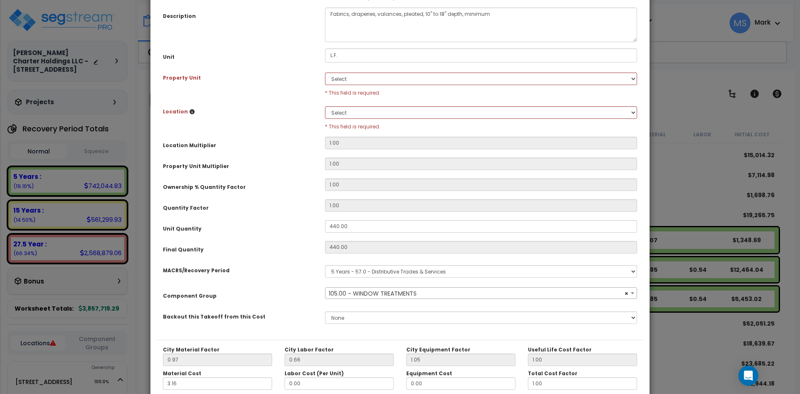
scroll to position [62, 0]
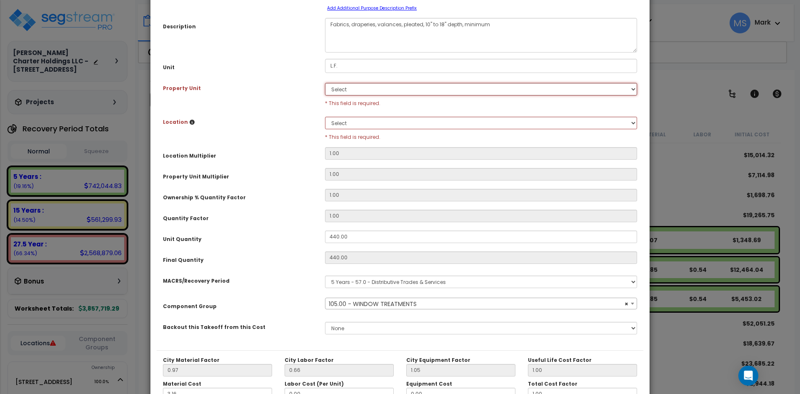
click at [368, 88] on select "Select 10107 Military Drive West Site Improvements" at bounding box center [481, 89] width 312 height 13
select select "167975"
click at [325, 83] on select "Select 10107 Military Drive West Site Improvements" at bounding box center [481, 89] width 312 height 13
click at [364, 126] on select "Select Assisted Living Studio Unit Building Building Interior Building Porte Co…" at bounding box center [481, 123] width 312 height 13
select select "461"
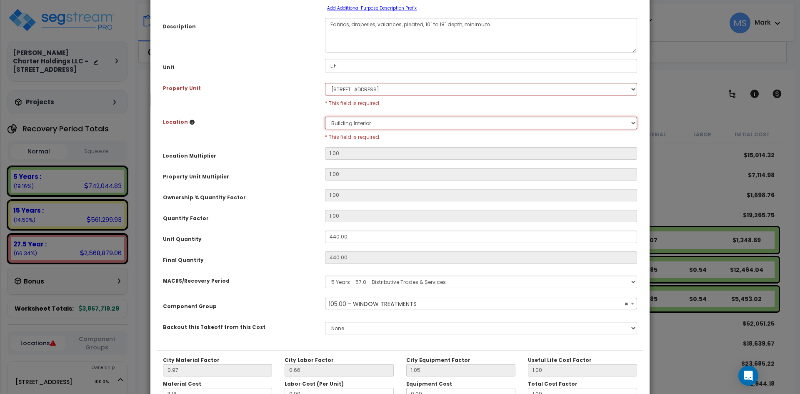
click at [325, 117] on select "Select Assisted Living Studio Unit Building Building Interior Building Porte Co…" at bounding box center [481, 123] width 312 height 13
type input "1"
type input "440"
type input "$1,350.80"
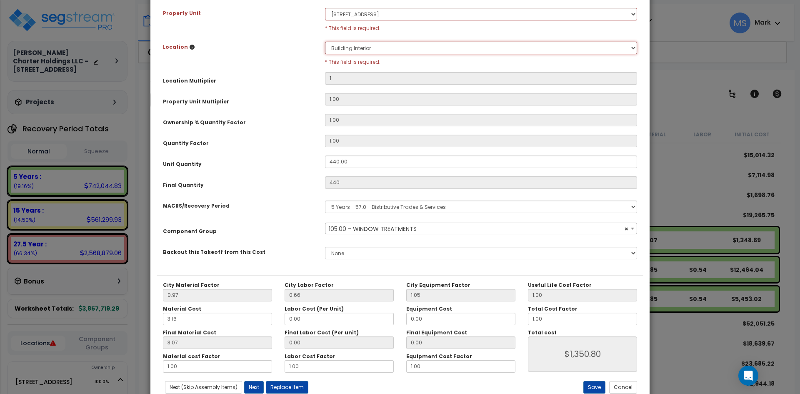
scroll to position [145, 0]
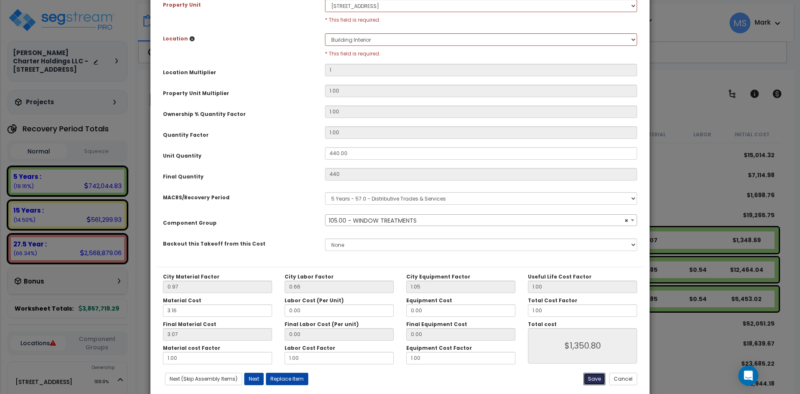
click at [602, 378] on button "Save" at bounding box center [595, 379] width 22 height 13
type input "1.00"
type input "440.00"
type input "1350.80"
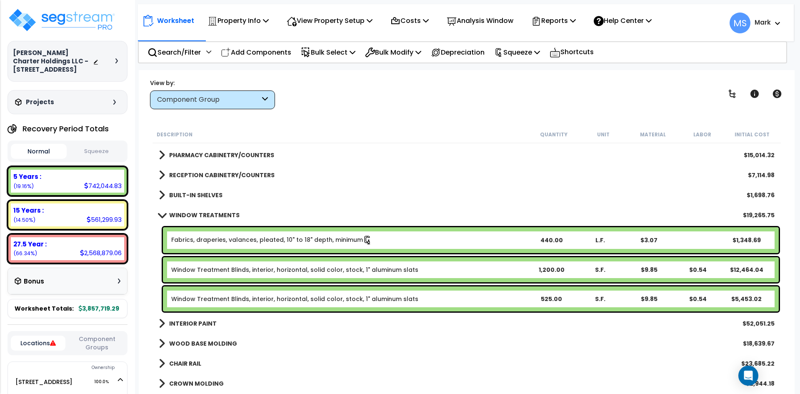
click at [199, 214] on b "WINDOW TREATMENTS" at bounding box center [204, 215] width 70 height 8
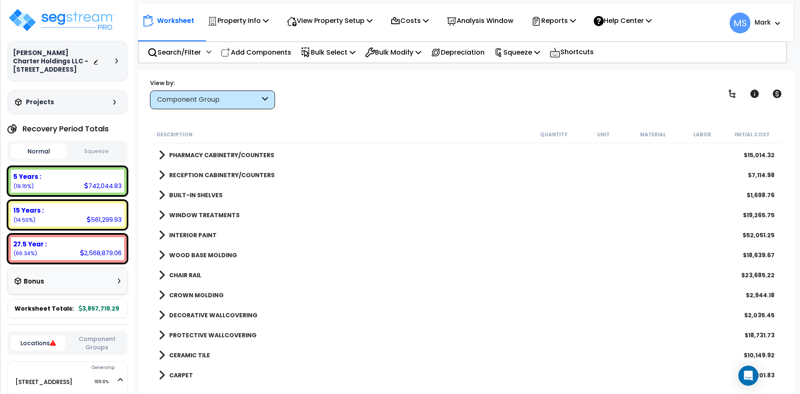
click at [199, 251] on b "WOOD BASE MOLDING" at bounding box center [203, 255] width 68 height 8
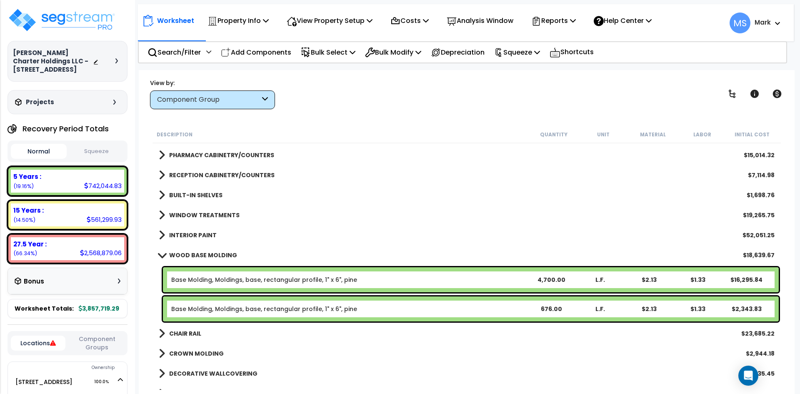
click at [199, 251] on b "WOOD BASE MOLDING" at bounding box center [203, 255] width 68 height 8
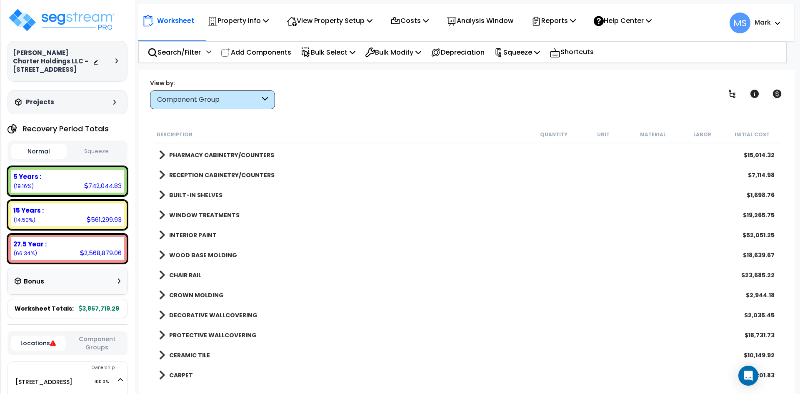
click at [195, 271] on b "CHAIR RAIL" at bounding box center [185, 275] width 32 height 8
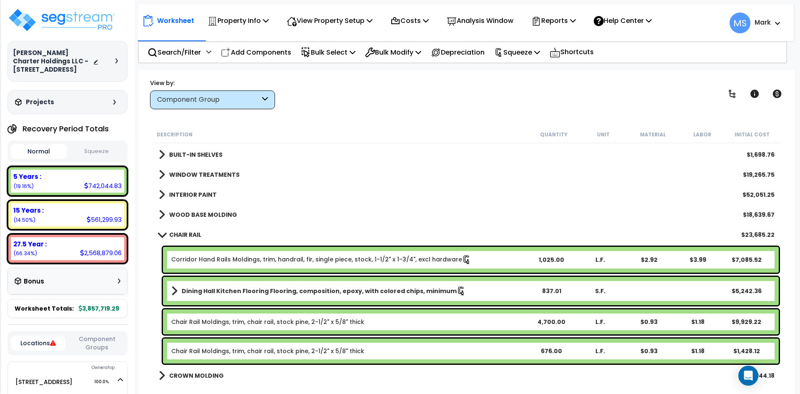
scroll to position [500, 0]
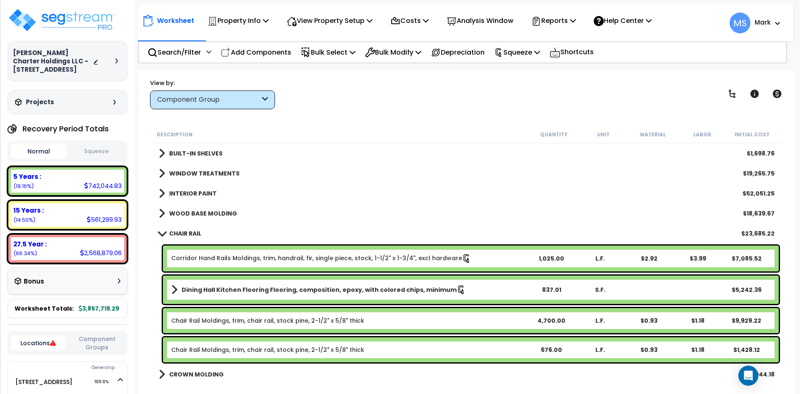
click at [324, 286] on b "Dining Hall Kitchen Flooring Flooring, composition, epoxy, with colored chips, …" at bounding box center [319, 290] width 275 height 8
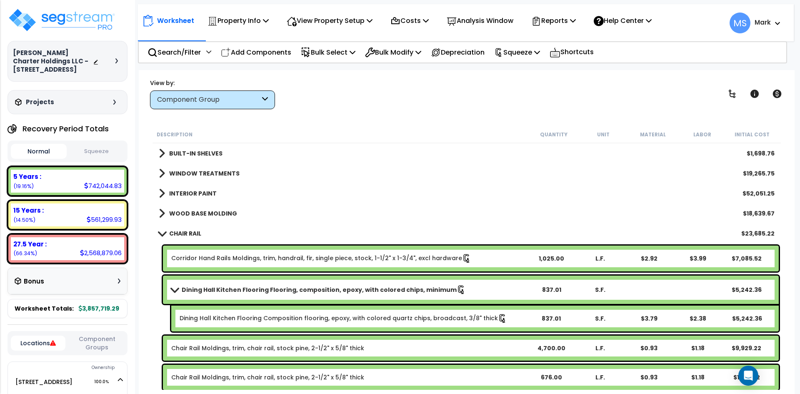
click at [324, 286] on b "Dining Hall Kitchen Flooring Flooring, composition, epoxy, with colored chips, …" at bounding box center [319, 290] width 275 height 8
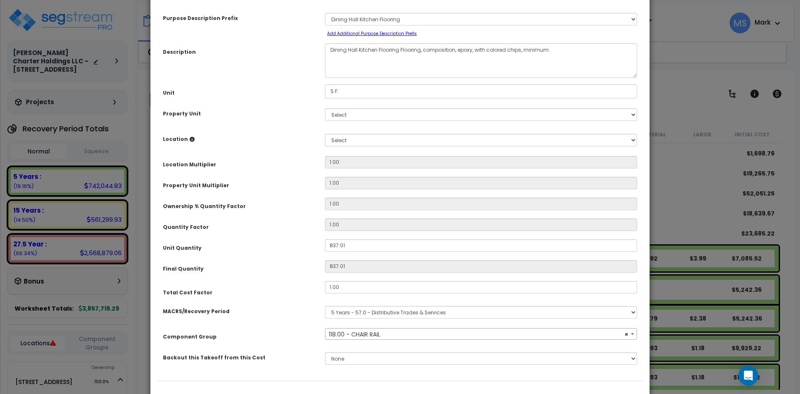
scroll to position [35, 0]
select select "45942"
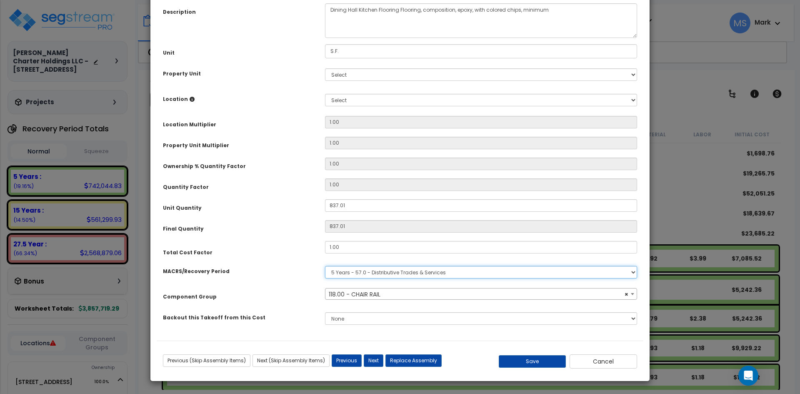
click at [409, 276] on select "Select MACRS/Recovery Period 5 Years - 57.0 - Distributive Trades & Services 5 …" at bounding box center [481, 272] width 312 height 13
select select "3669"
click at [325, 266] on select "Select MACRS/Recovery Period 5 Years - 57.0 - Distributive Trades & Services 5 …" at bounding box center [481, 272] width 312 height 13
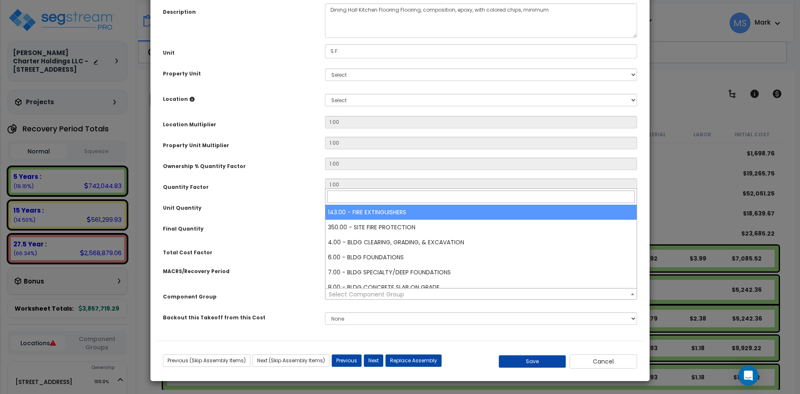
click at [386, 196] on input "search" at bounding box center [481, 196] width 308 height 13
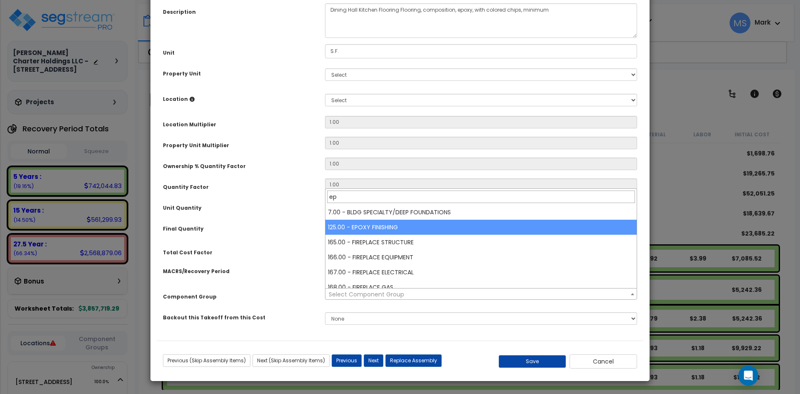
type input "ep"
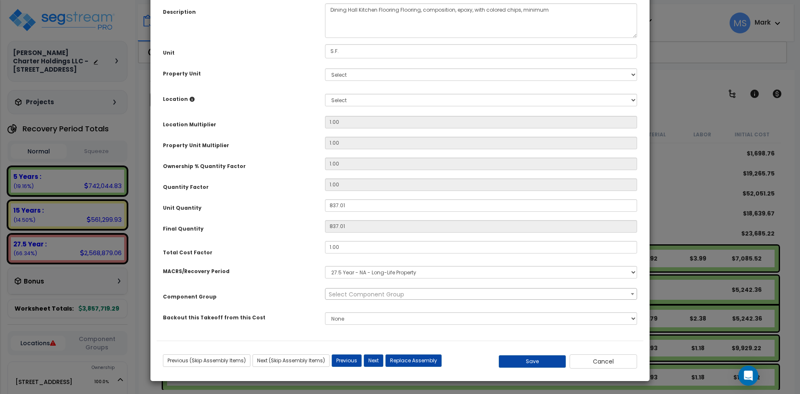
click at [409, 296] on span "Select Component Group" at bounding box center [481, 294] width 311 height 12
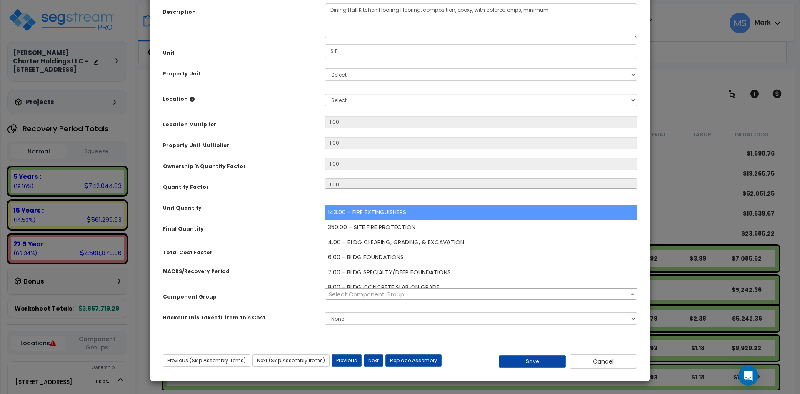
click at [354, 201] on input "search" at bounding box center [481, 196] width 308 height 13
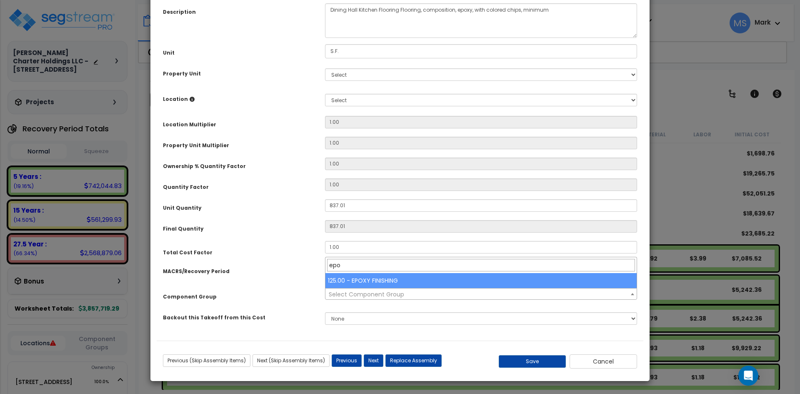
type input "epo"
select select "45949"
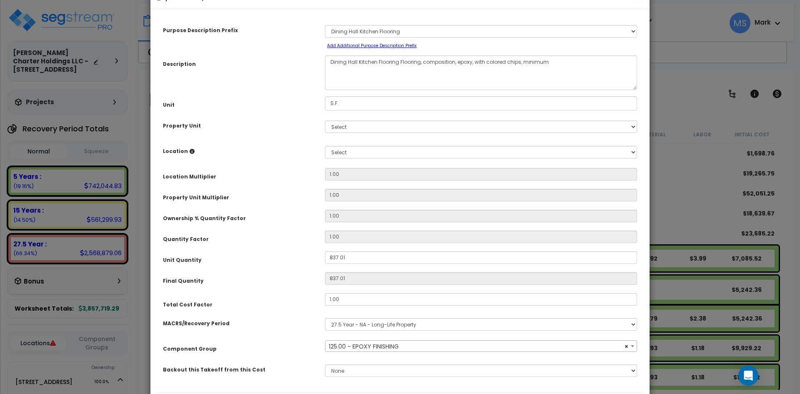
scroll to position [0, 0]
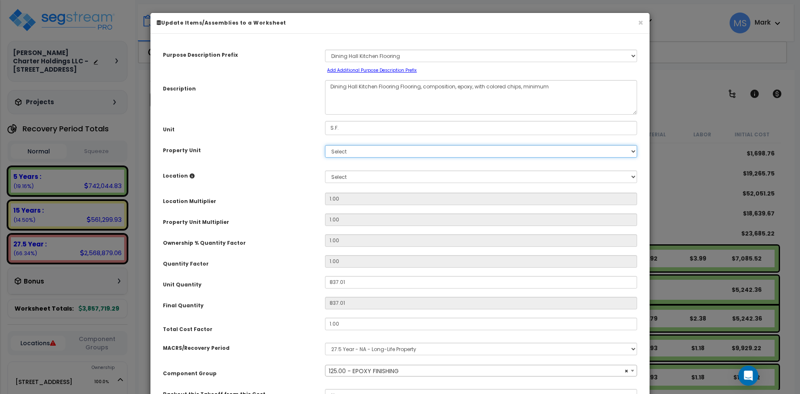
click at [359, 154] on select "Select 10107 Military Drive West Site Improvements" at bounding box center [481, 151] width 312 height 13
select select "167975"
click at [325, 145] on select "Select 10107 Military Drive West Site Improvements" at bounding box center [481, 151] width 312 height 13
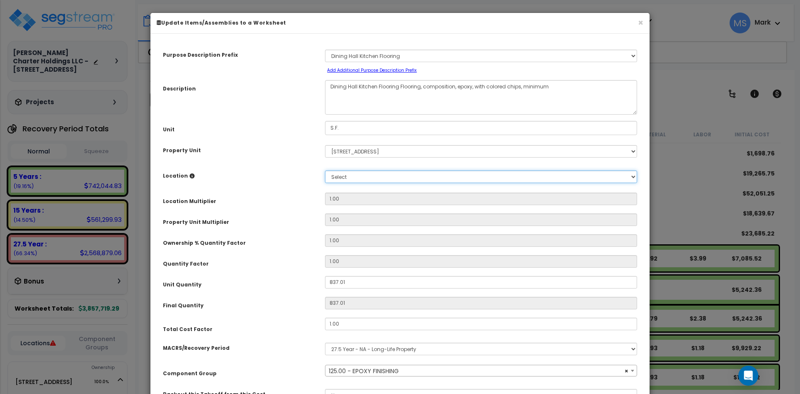
click at [358, 176] on select "Select Assisted Living Studio Unit Building Building Interior Building Porte Co…" at bounding box center [481, 176] width 312 height 13
select select "461"
click at [325, 170] on select "Select Assisted Living Studio Unit Building Building Interior Building Porte Co…" at bounding box center [481, 176] width 312 height 13
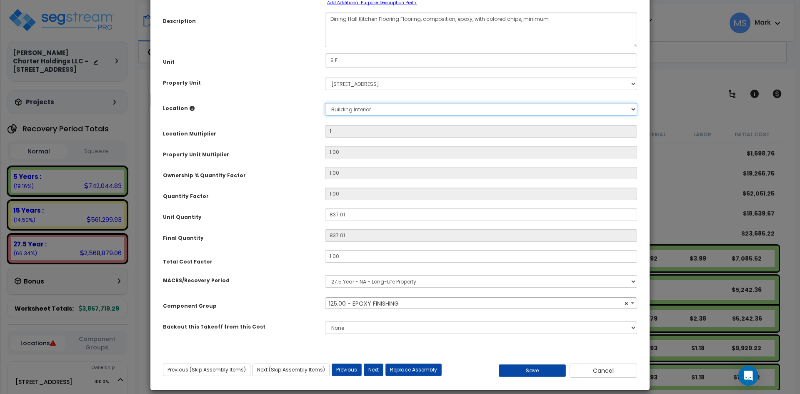
scroll to position [77, 0]
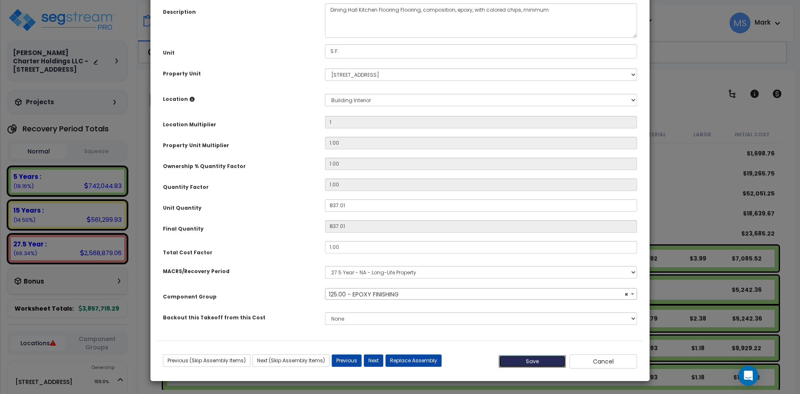
click at [527, 359] on button "Save" at bounding box center [533, 361] width 68 height 13
type input "1.00"
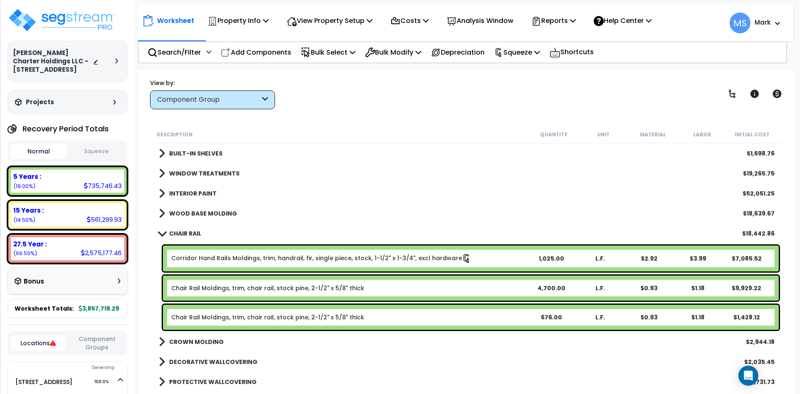
click at [170, 235] on b "CHAIR RAIL" at bounding box center [185, 233] width 32 height 8
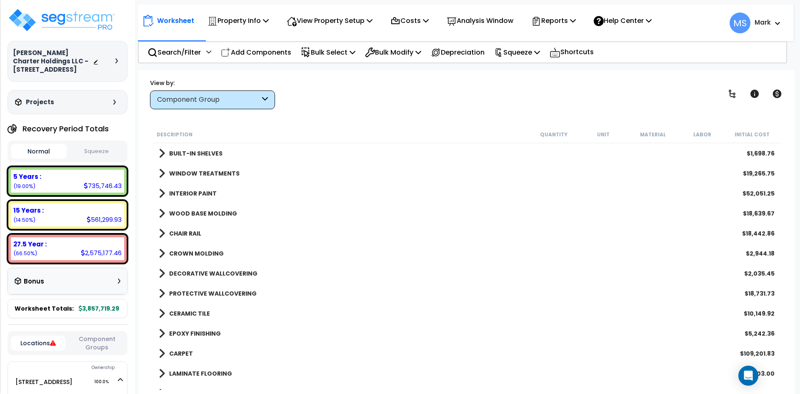
click at [208, 252] on b "CROWN MOLDING" at bounding box center [196, 253] width 55 height 8
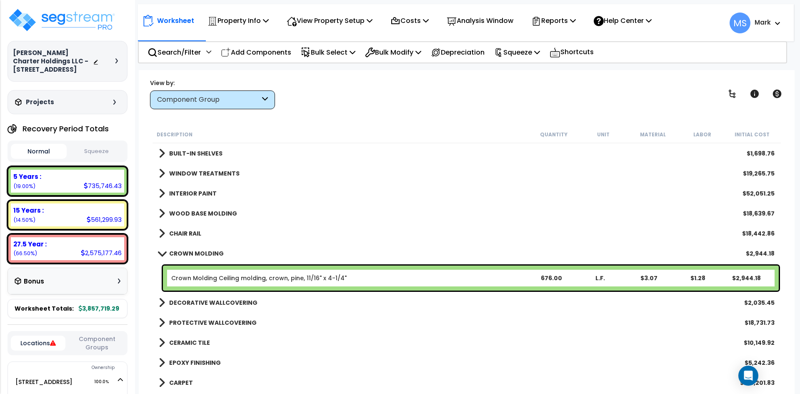
click at [176, 256] on b "CROWN MOLDING" at bounding box center [196, 253] width 55 height 8
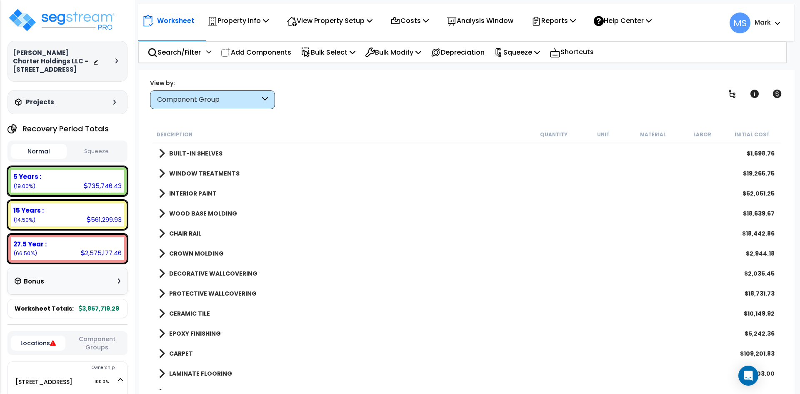
click at [186, 268] on link "DECORATIVE WALLCOVERING" at bounding box center [208, 274] width 99 height 12
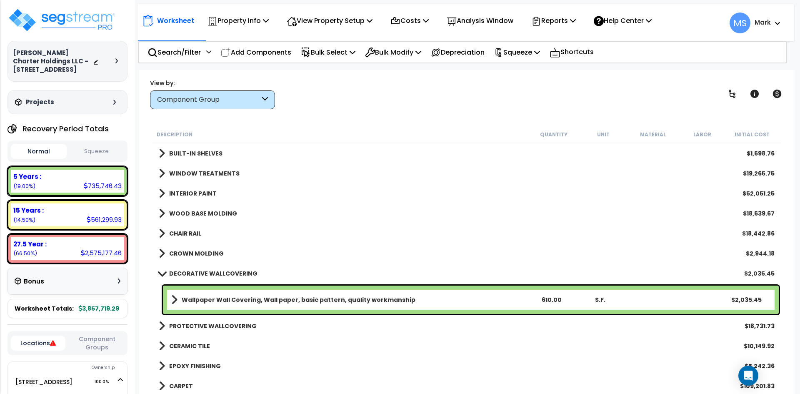
click at [281, 298] on b "Wallpaper Wall Covering, Wall paper, basic pattern, quality workmanship" at bounding box center [299, 300] width 234 height 8
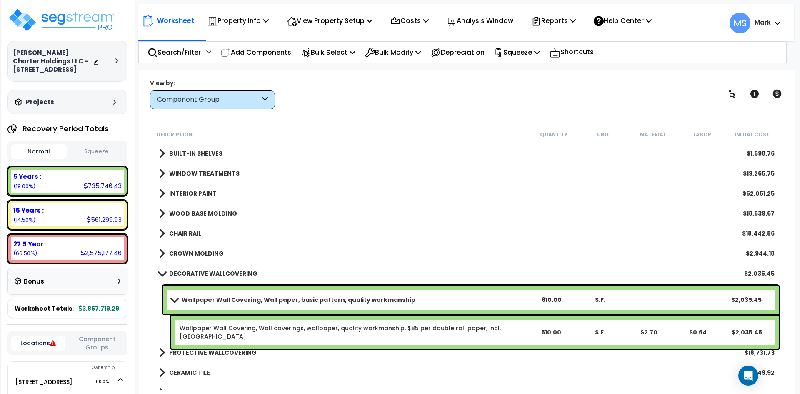
click at [281, 298] on b "Wallpaper Wall Covering, Wall paper, basic pattern, quality workmanship" at bounding box center [299, 300] width 234 height 8
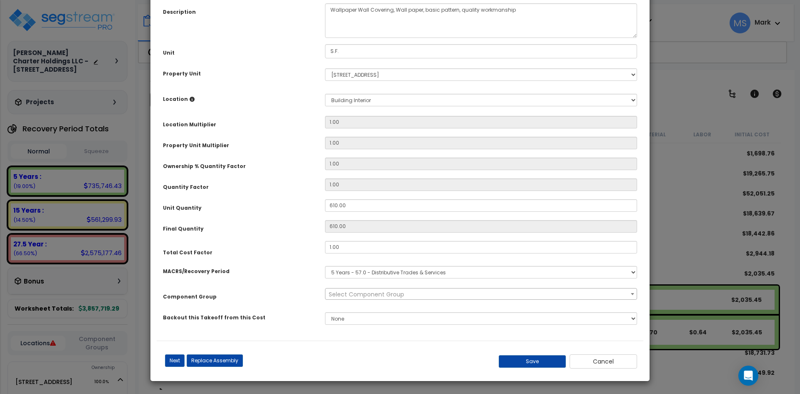
scroll to position [0, 0]
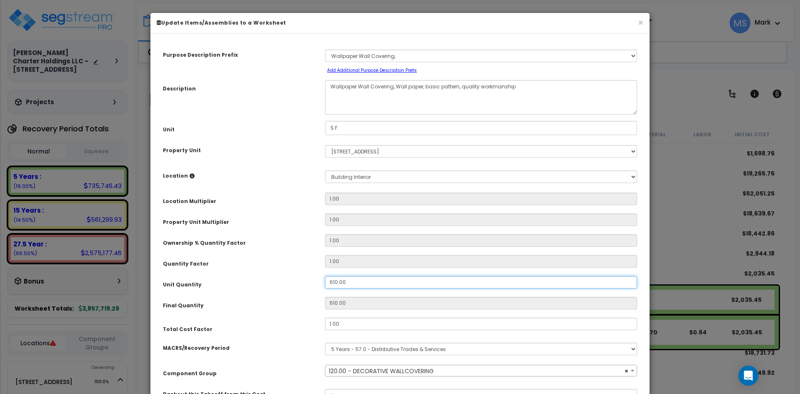
click at [334, 282] on input "610.00" at bounding box center [481, 282] width 312 height 13
select select "45944"
type input "610"
select select "45944"
type input "10.00"
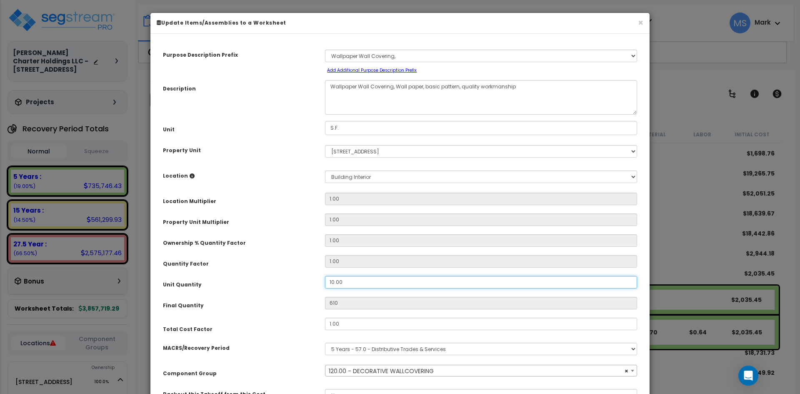
type input "10"
select select "45944"
type input "110.00"
type input "110"
type input "1,010.00"
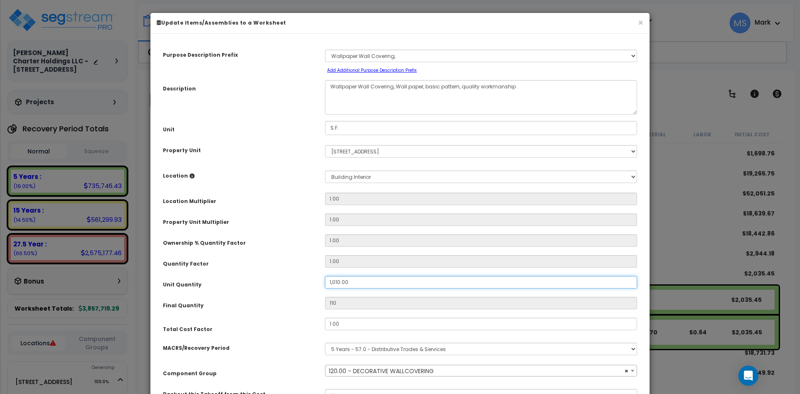
type input "1,010"
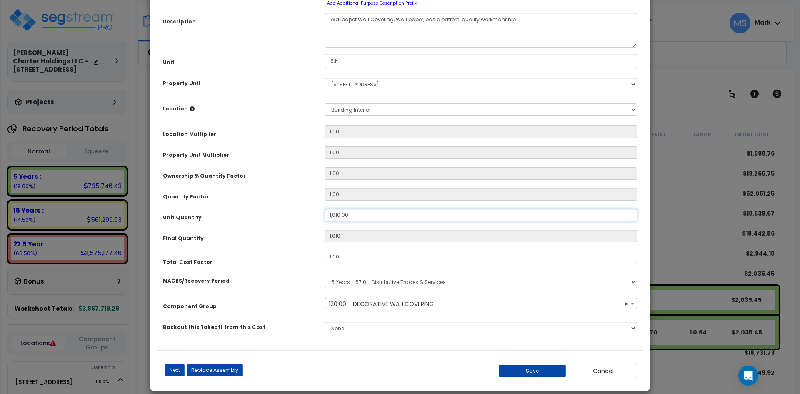
scroll to position [77, 0]
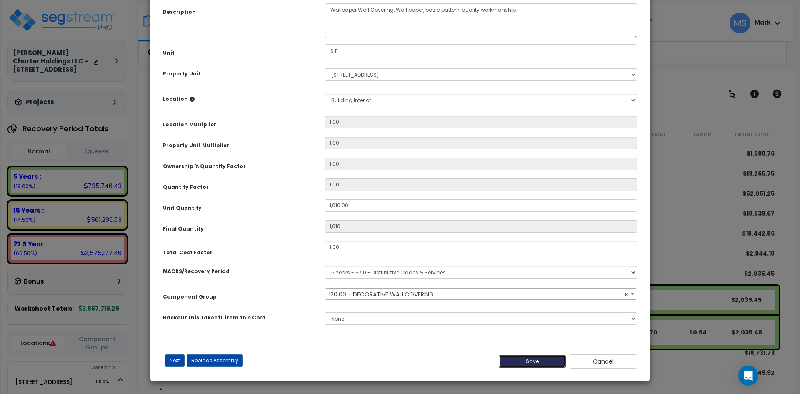
click at [546, 361] on button "Save" at bounding box center [533, 361] width 68 height 13
type input "1010.00"
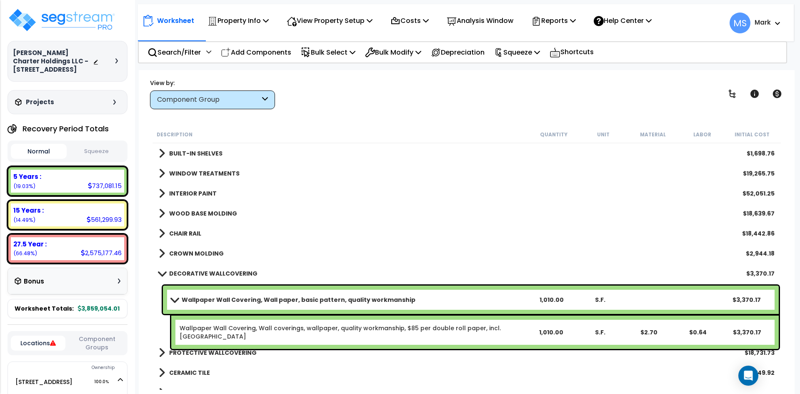
click at [197, 274] on b "DECORATIVE WALLCOVERING" at bounding box center [213, 273] width 88 height 8
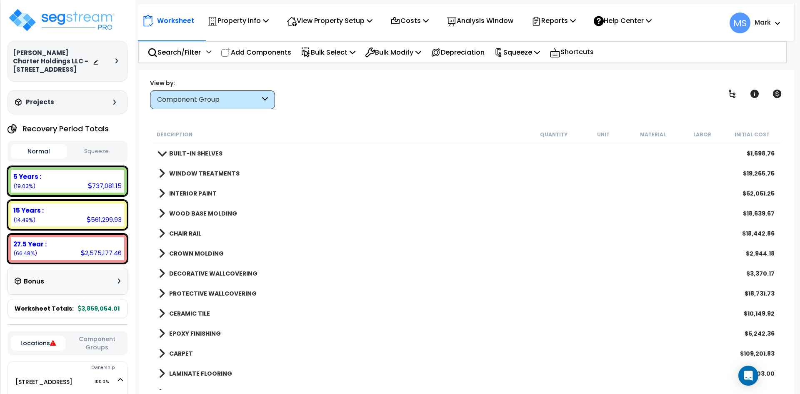
scroll to position [542, 0]
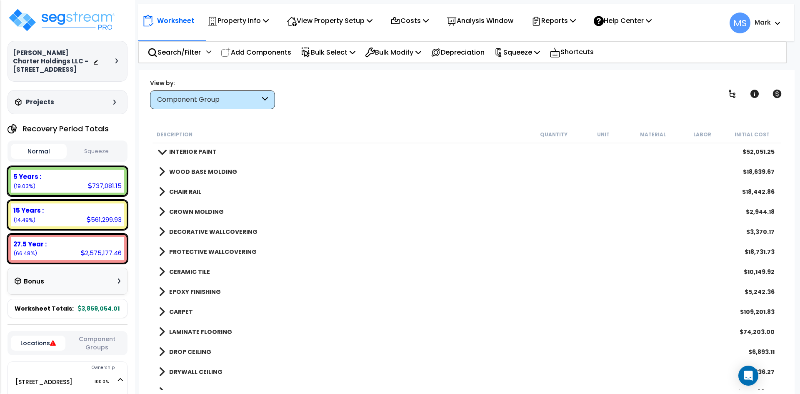
click at [225, 251] on b "PROTECTIVE WALLCOVERING" at bounding box center [213, 252] width 88 height 8
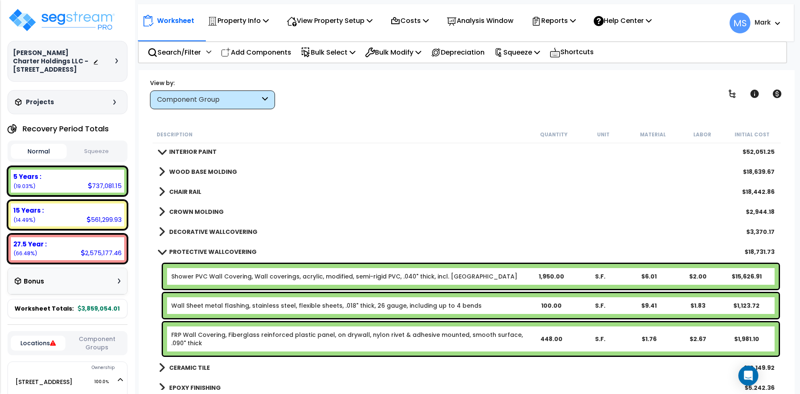
click at [231, 249] on b "PROTECTIVE WALLCOVERING" at bounding box center [213, 252] width 88 height 8
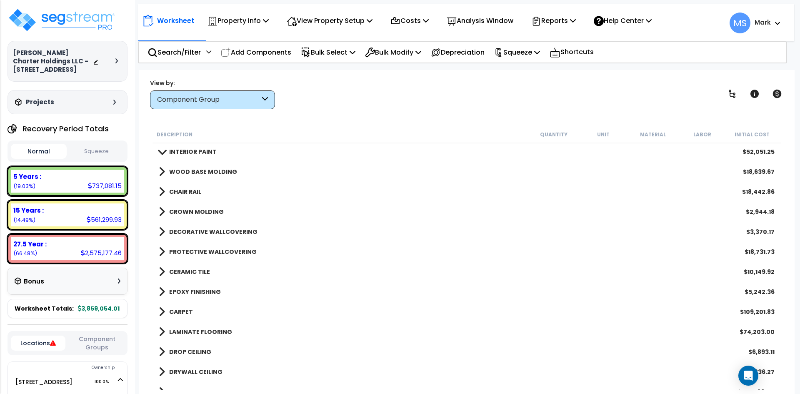
scroll to position [584, 0]
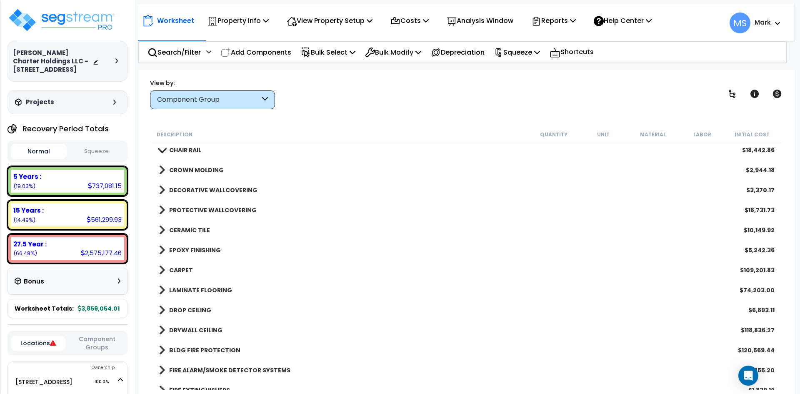
click at [180, 227] on b "CERAMIC TILE" at bounding box center [189, 230] width 41 height 8
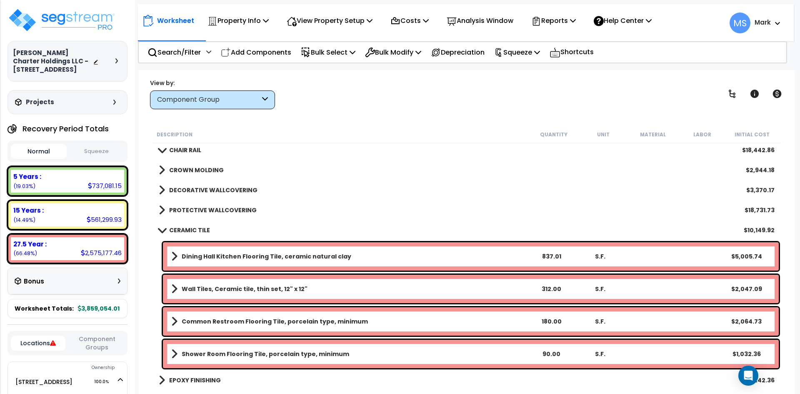
click at [203, 229] on b "CERAMIC TILE" at bounding box center [189, 230] width 41 height 8
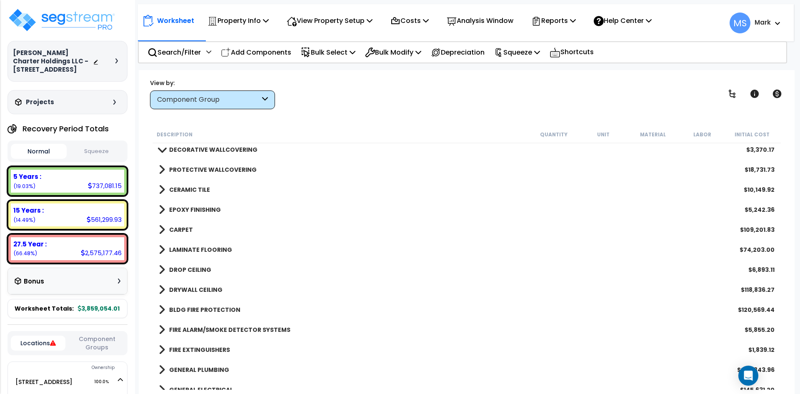
scroll to position [625, 0]
click at [204, 208] on b "EPOXY FINISHING" at bounding box center [195, 208] width 52 height 8
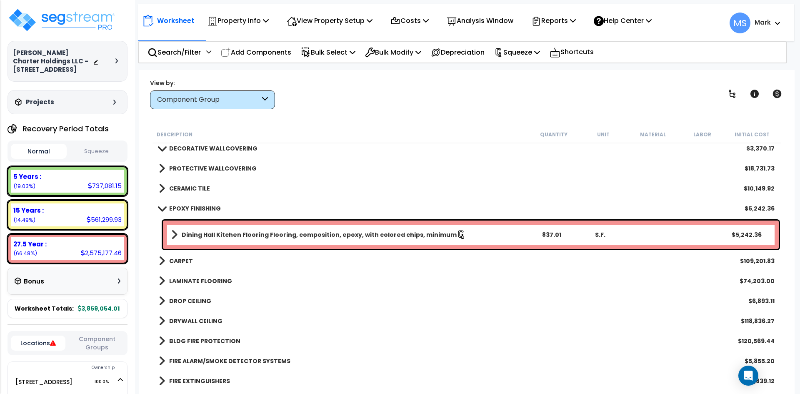
click at [204, 208] on b "EPOXY FINISHING" at bounding box center [195, 208] width 52 height 8
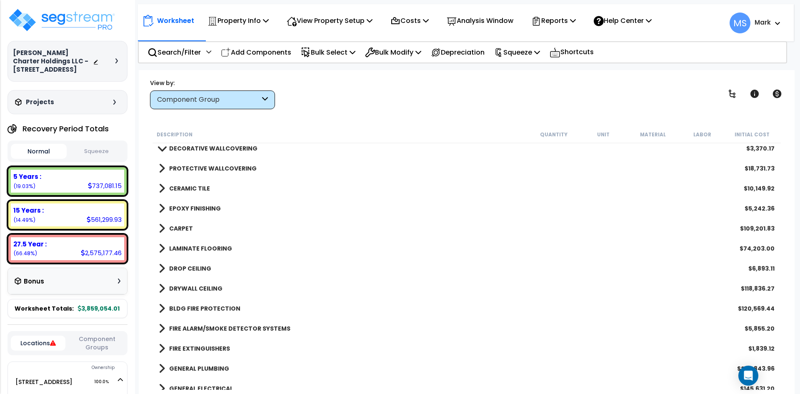
click at [187, 228] on b "CARPET" at bounding box center [181, 228] width 24 height 8
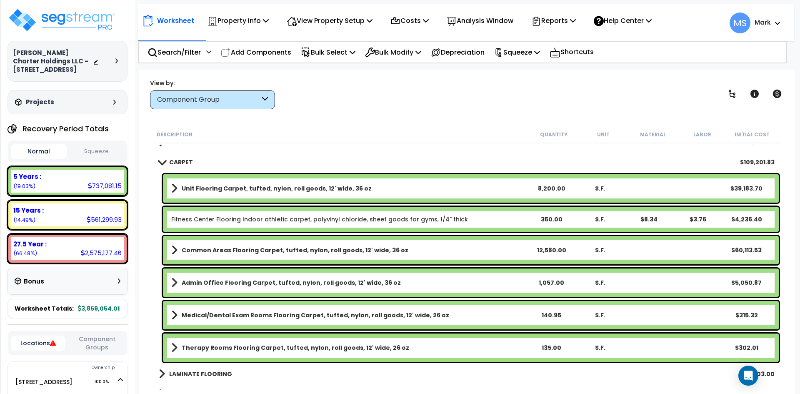
scroll to position [709, 0]
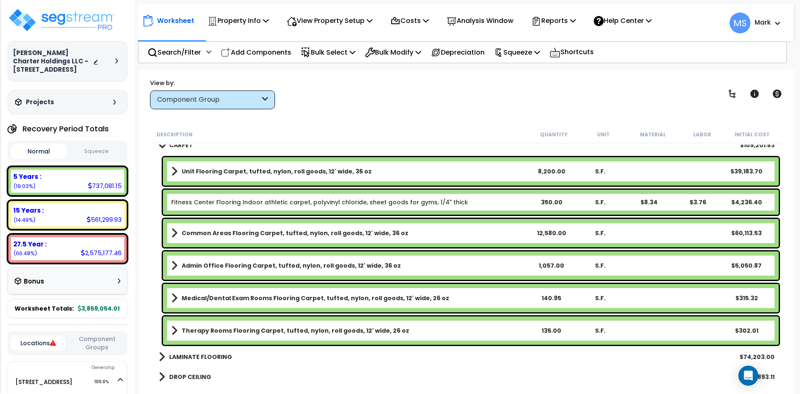
click at [214, 350] on div "LAMINATE FLOORING $74,203.00" at bounding box center [467, 357] width 624 height 20
click at [216, 352] on link "LAMINATE FLOORING" at bounding box center [195, 357] width 73 height 12
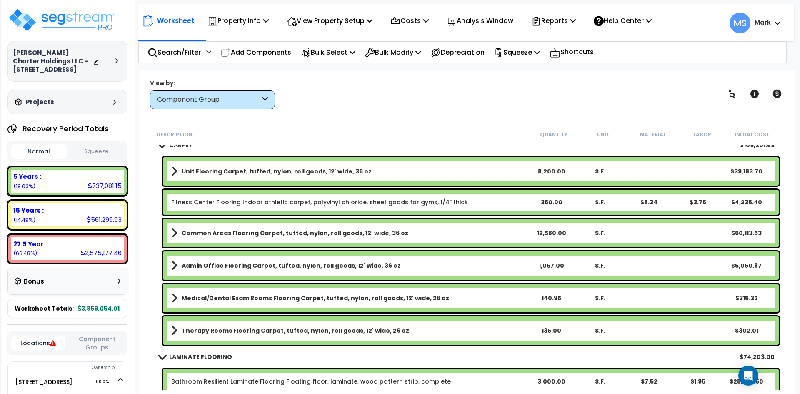
click at [335, 229] on b "Common Areas Flooring Carpet, tufted, nylon, roll goods, 12' wide, 36 oz" at bounding box center [295, 233] width 227 height 8
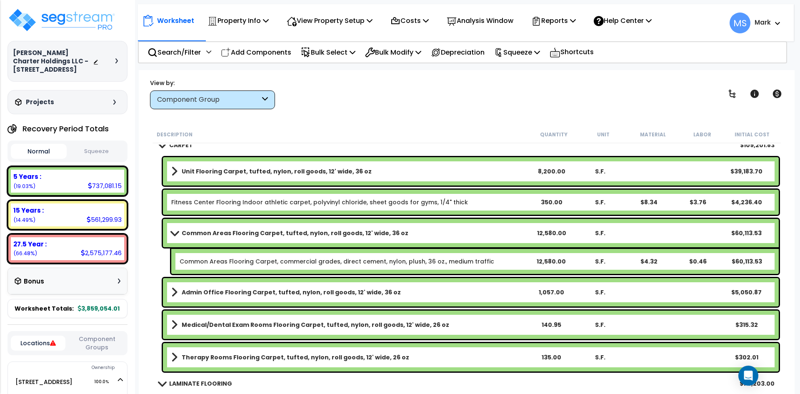
click at [335, 229] on b "Common Areas Flooring Carpet, tufted, nylon, roll goods, 12' wide, 36 oz" at bounding box center [295, 233] width 227 height 8
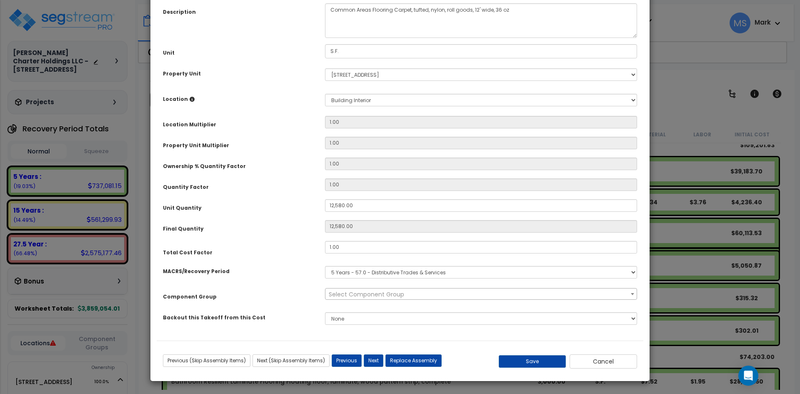
scroll to position [0, 0]
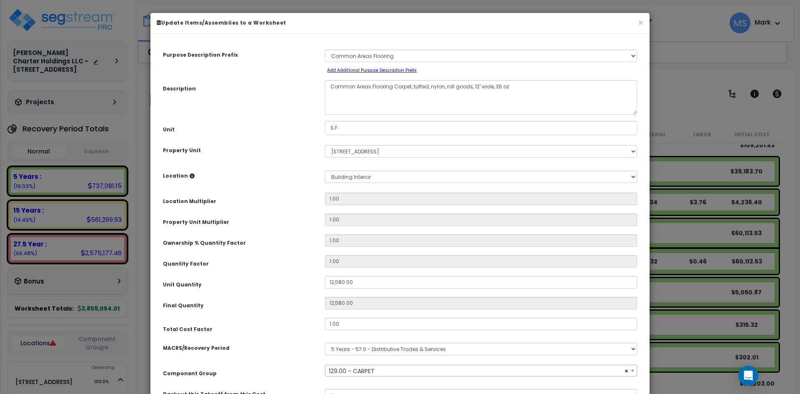
select select "45953"
click at [642, 23] on button "×" at bounding box center [640, 22] width 5 height 9
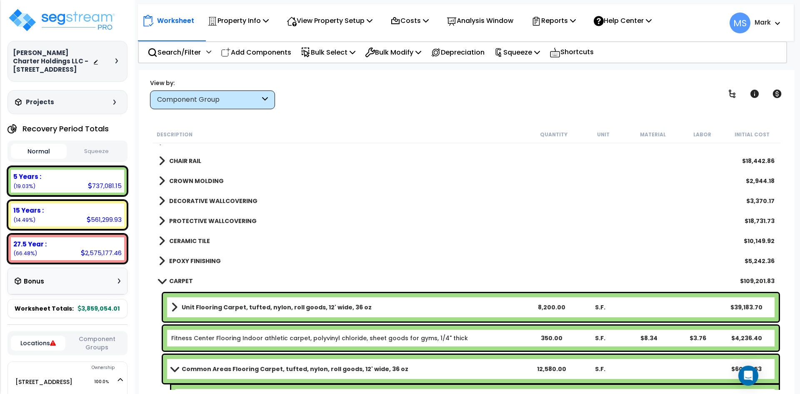
scroll to position [542, 0]
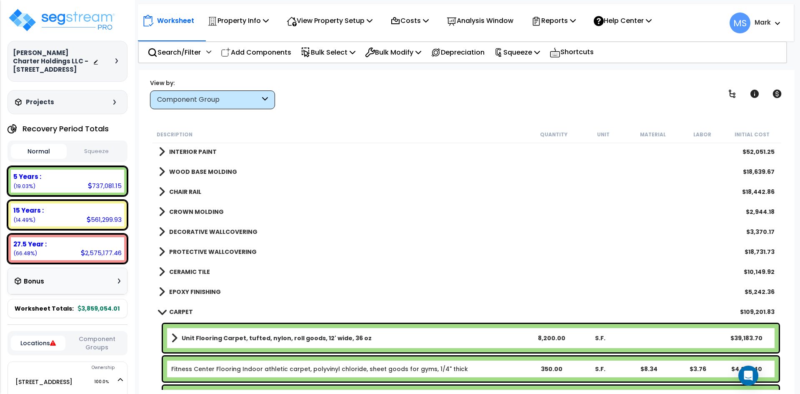
click at [203, 294] on b "EPOXY FINISHING" at bounding box center [195, 292] width 52 height 8
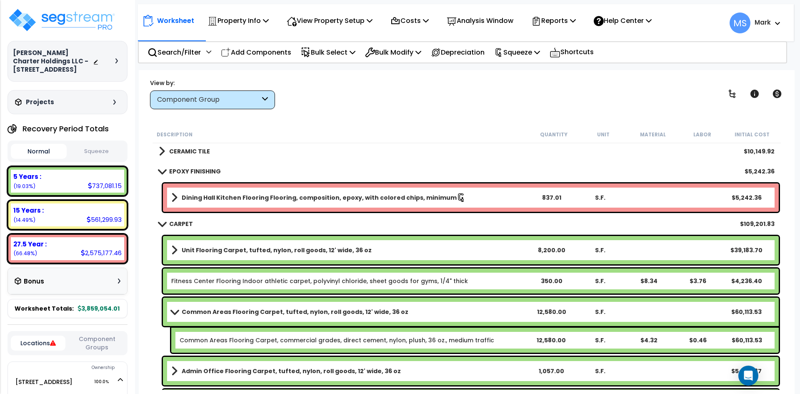
scroll to position [625, 0]
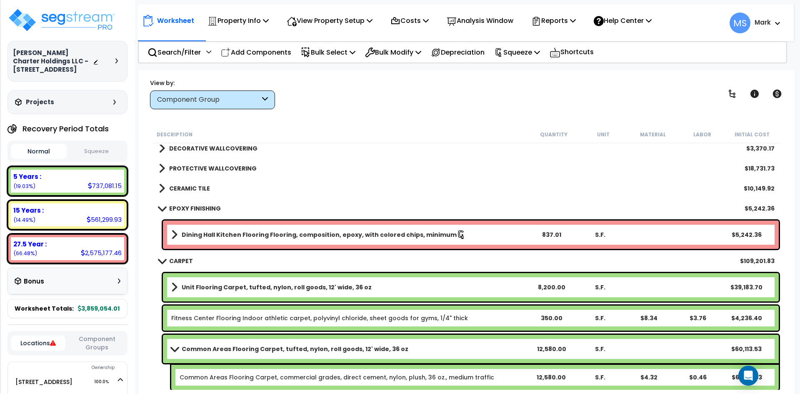
click at [202, 188] on b "CERAMIC TILE" at bounding box center [189, 188] width 41 height 8
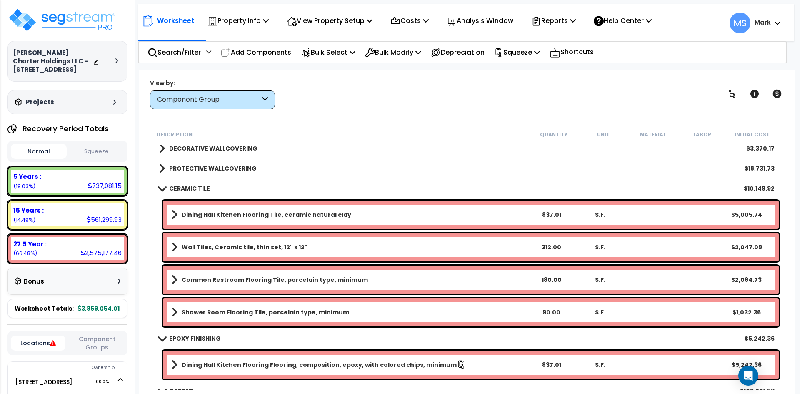
click at [298, 215] on b "Dining Hall Kitchen Flooring Tile, ceramic natural clay" at bounding box center [267, 215] width 170 height 8
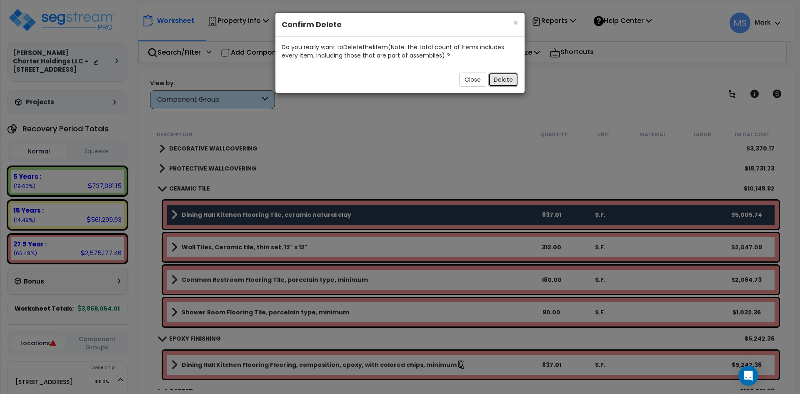
click at [504, 83] on button "Delete" at bounding box center [504, 80] width 30 height 14
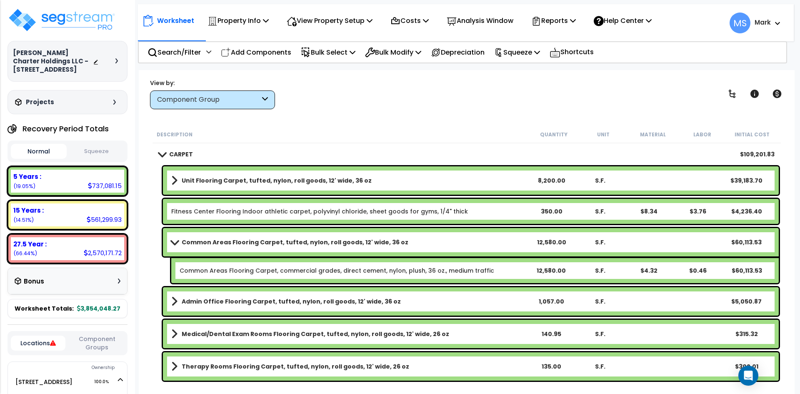
scroll to position [834, 0]
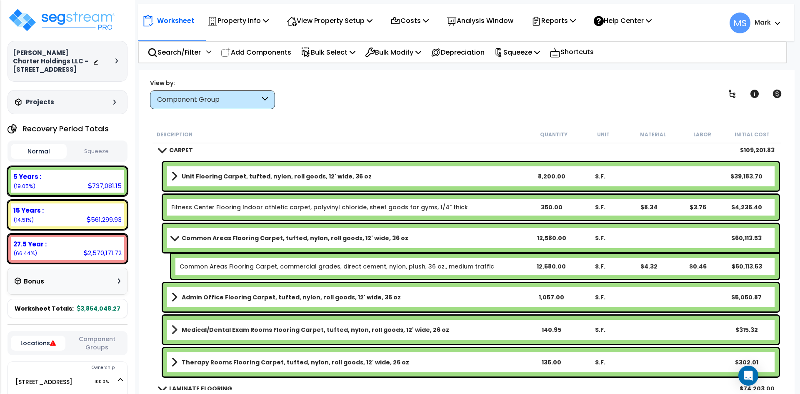
click at [177, 148] on b "CARPET" at bounding box center [181, 150] width 24 height 8
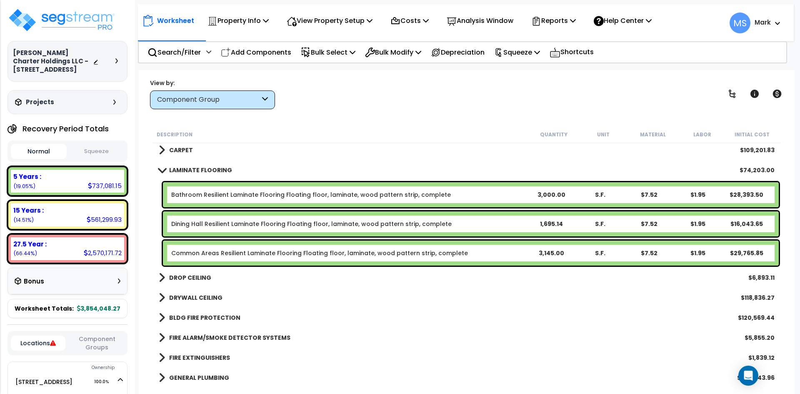
click at [192, 168] on b "LAMINATE FLOORING" at bounding box center [200, 170] width 63 height 8
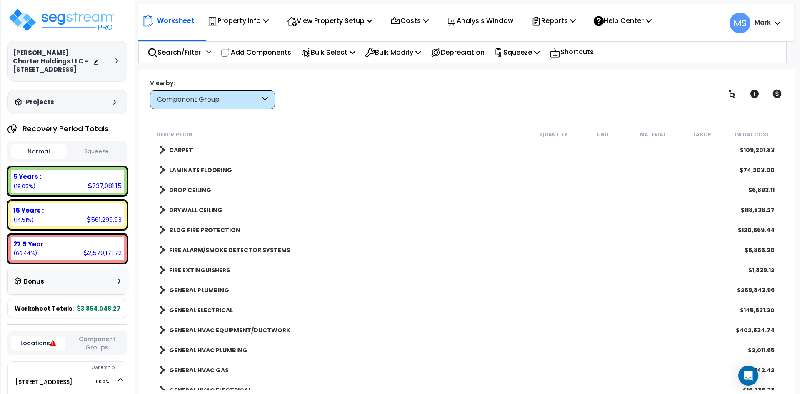
click at [196, 183] on div "DROP CEILING $6,893.11" at bounding box center [467, 190] width 624 height 20
click at [196, 187] on b "DROP CEILING" at bounding box center [190, 190] width 42 height 8
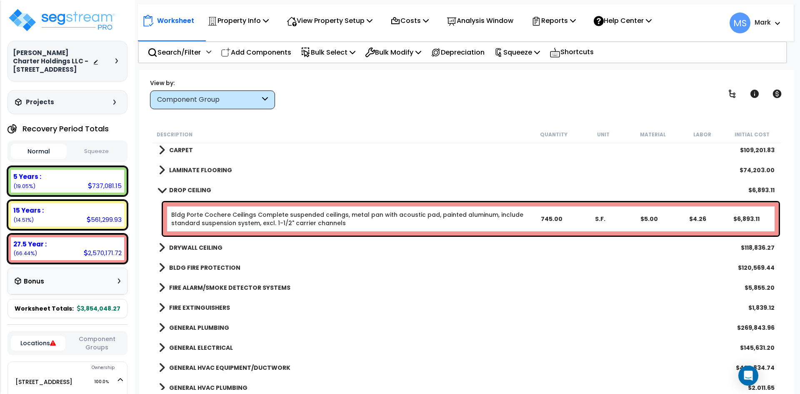
click at [196, 187] on b "DROP CEILING" at bounding box center [190, 190] width 42 height 8
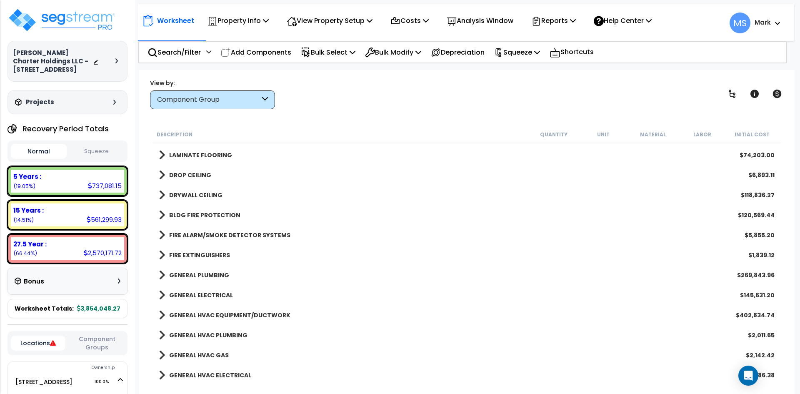
scroll to position [875, 0]
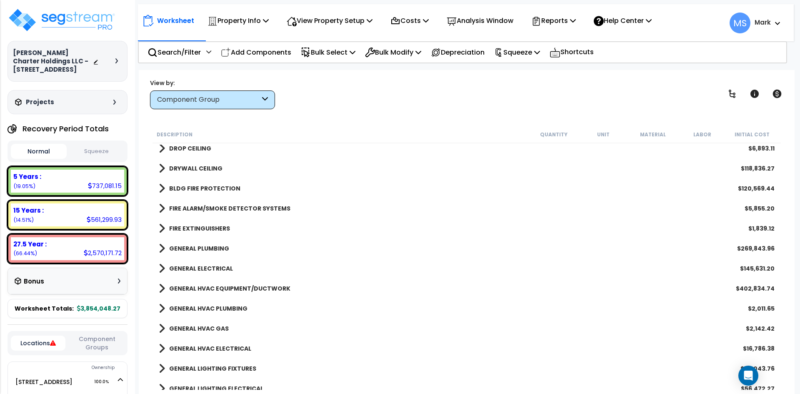
click at [210, 227] on b "FIRE EXTINGUISHERS" at bounding box center [199, 228] width 61 height 8
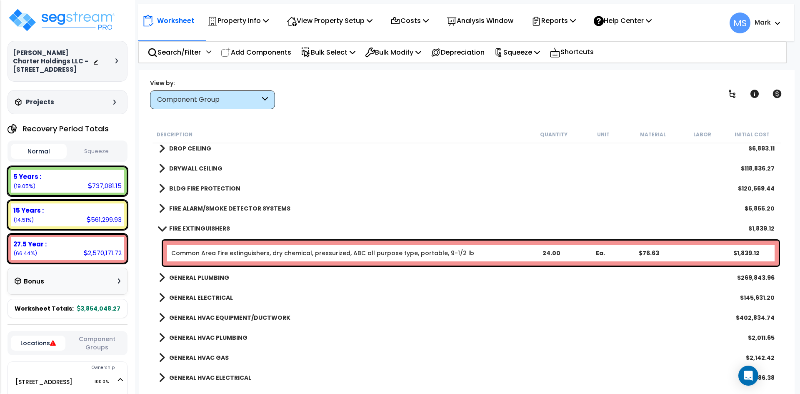
click at [210, 227] on b "FIRE EXTINGUISHERS" at bounding box center [199, 228] width 61 height 8
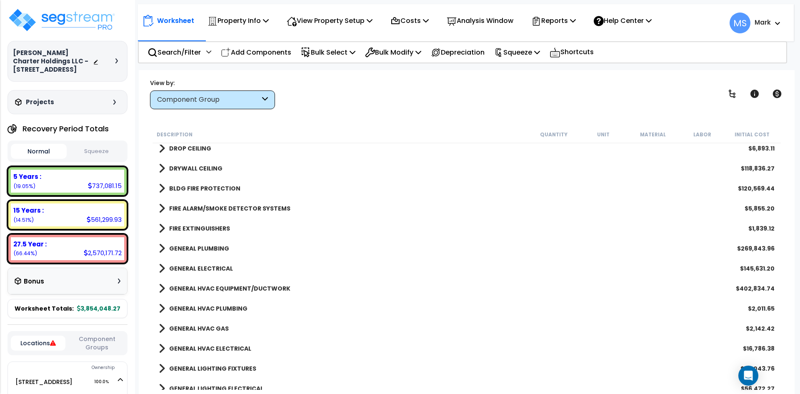
click at [208, 244] on b "GENERAL PLUMBING" at bounding box center [199, 248] width 60 height 8
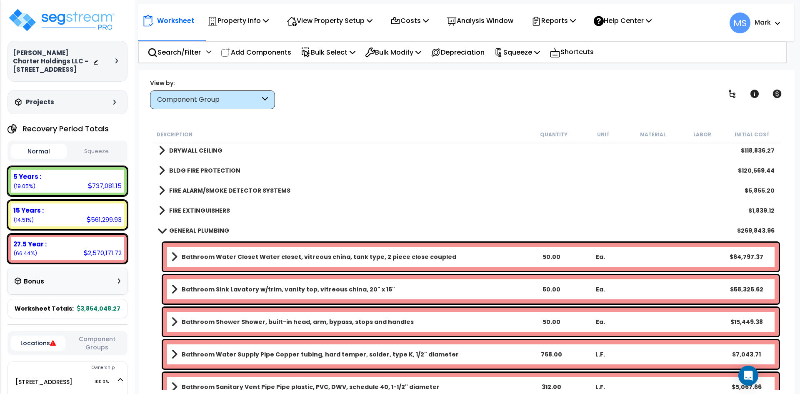
scroll to position [917, 0]
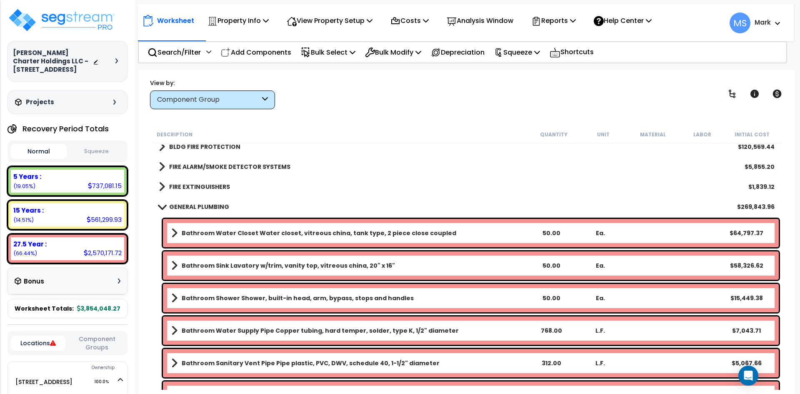
click at [213, 205] on b "GENERAL PLUMBING" at bounding box center [199, 207] width 60 height 8
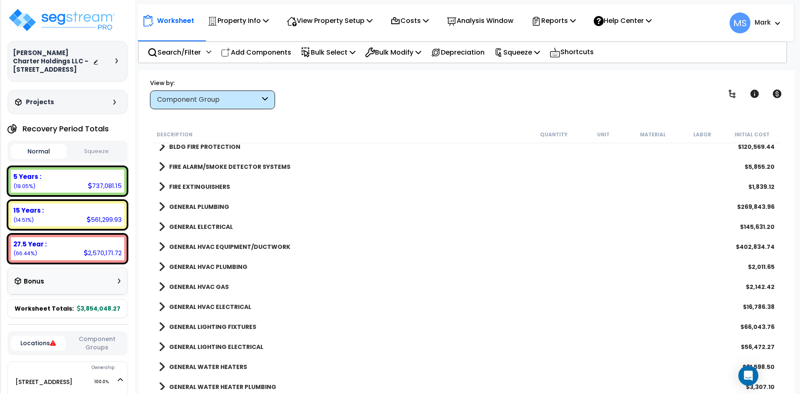
click at [210, 222] on link "GENERAL ELECTRICAL" at bounding box center [196, 227] width 74 height 12
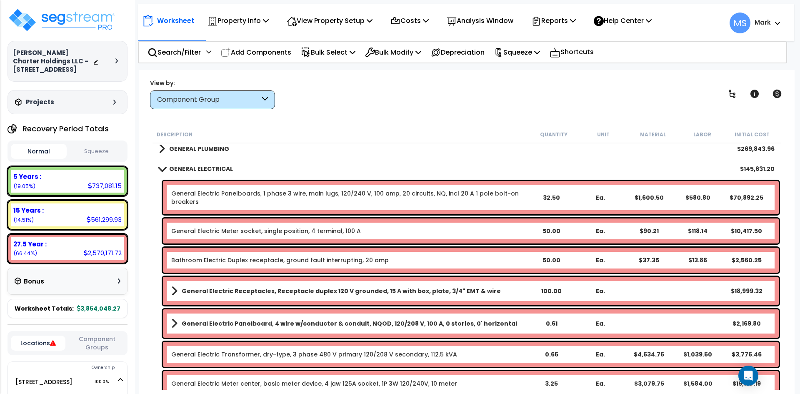
scroll to position [959, 0]
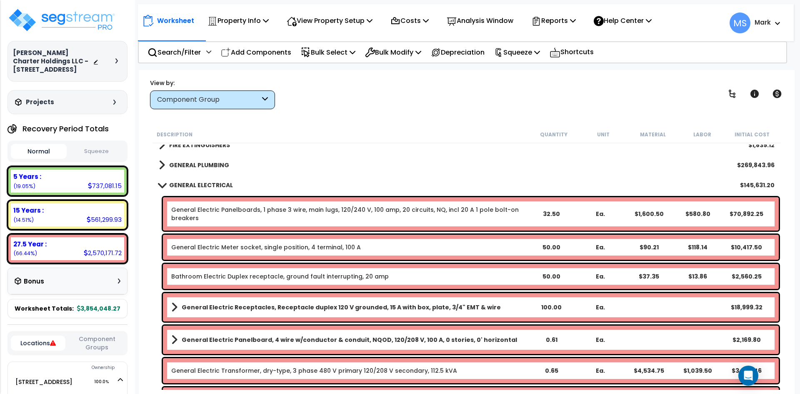
click at [197, 184] on b "GENERAL ELECTRICAL" at bounding box center [201, 185] width 64 height 8
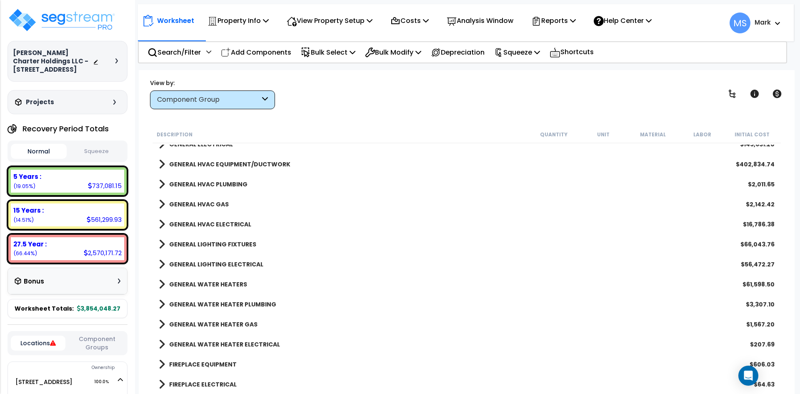
scroll to position [1000, 0]
click at [231, 240] on b "GENERAL LIGHTING FIXTURES" at bounding box center [212, 243] width 87 height 8
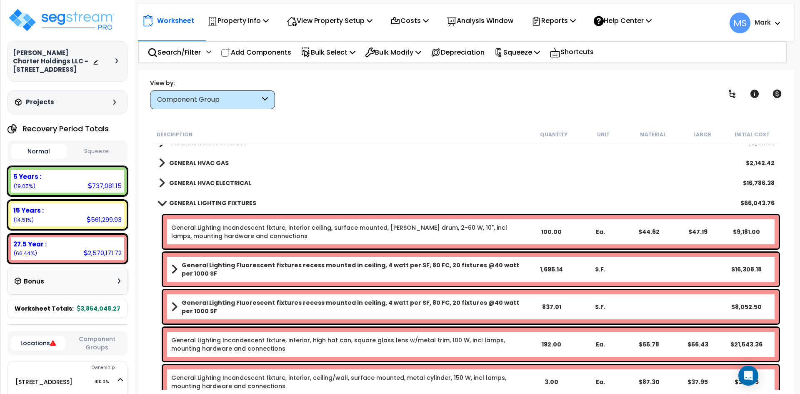
scroll to position [1042, 0]
click at [270, 224] on link "General Lighting Incandescent fixture, interior ceiling, surface mounted, opal …" at bounding box center [349, 230] width 356 height 17
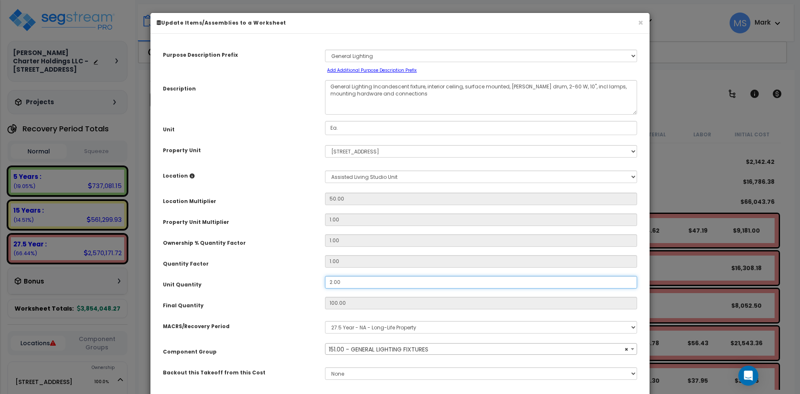
click at [331, 281] on input "2.00" at bounding box center [481, 282] width 312 height 13
click at [332, 281] on input "2.00" at bounding box center [481, 282] width 312 height 13
select select "45970"
type input ".00"
type input "100"
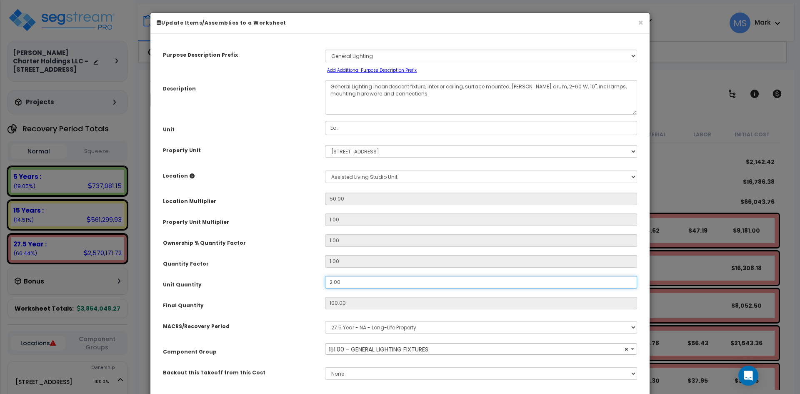
type input "$9,181.00"
type input "0"
type input "$0.00"
select select "45970"
type input "4.00"
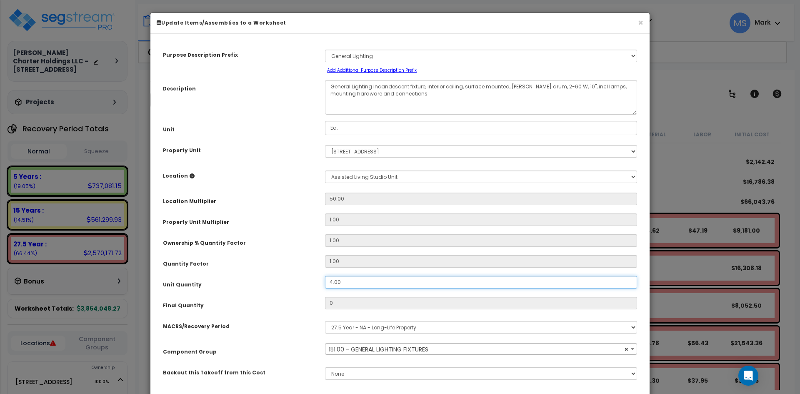
type input "200"
type input "$18,362.00"
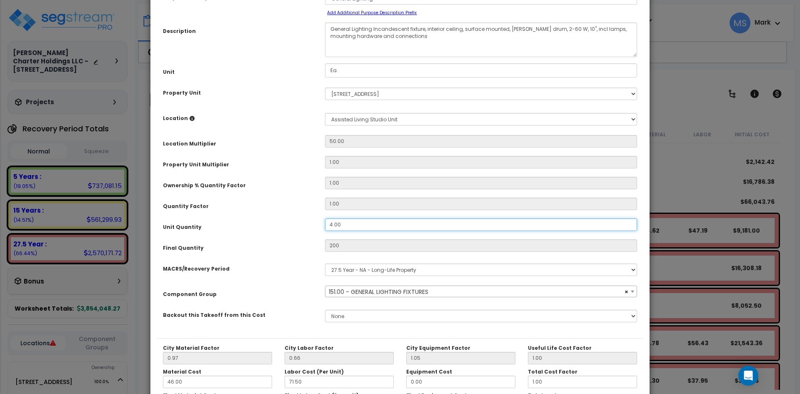
scroll to position [145, 0]
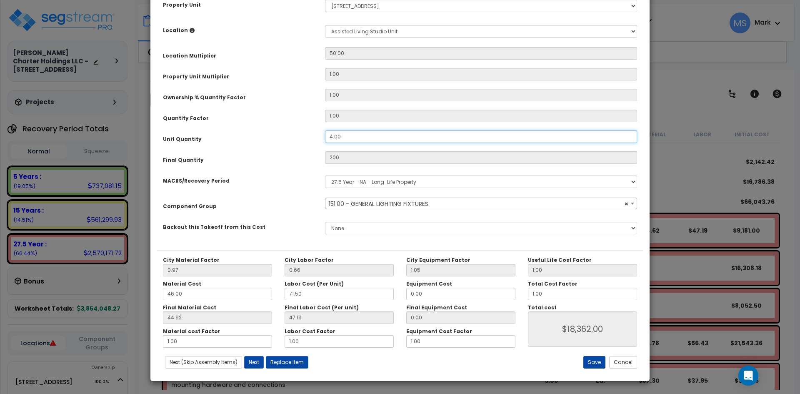
type input "4.00"
click at [601, 364] on button "Save" at bounding box center [595, 362] width 22 height 13
type input "200.00"
type input "18362.00"
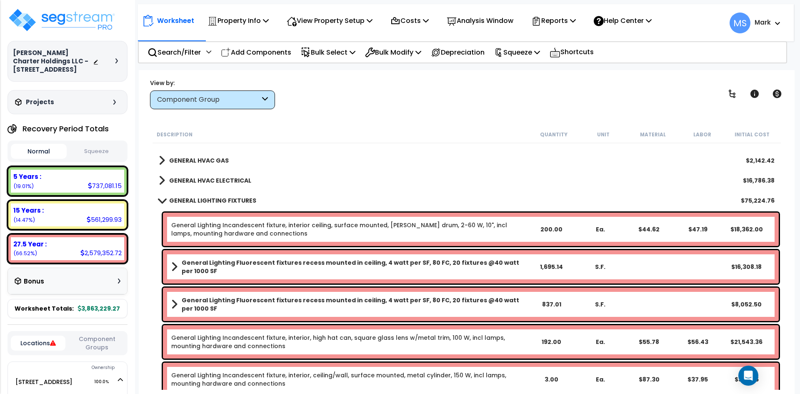
scroll to position [1042, 0]
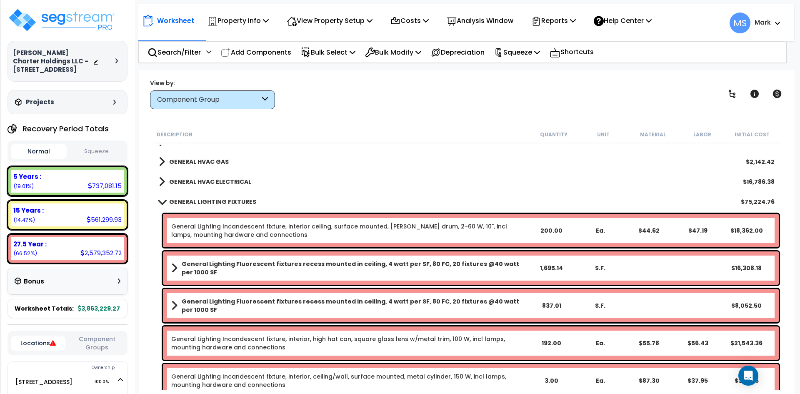
click at [240, 204] on b "GENERAL LIGHTING FIXTURES" at bounding box center [212, 202] width 87 height 8
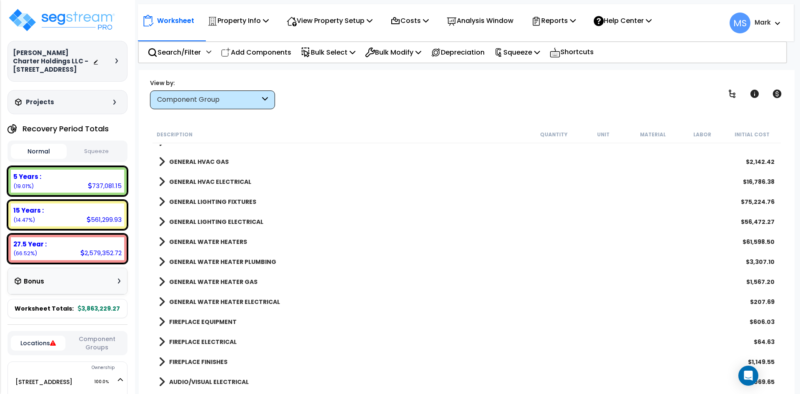
click at [241, 223] on b "GENERAL LIGHTING ELECTRICAL" at bounding box center [216, 222] width 94 height 8
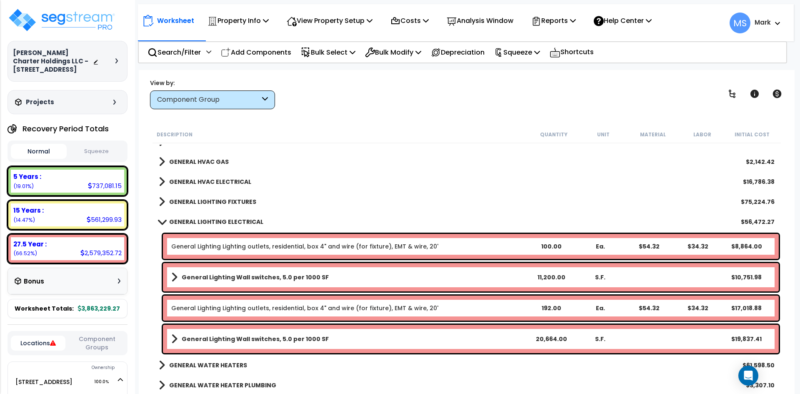
click at [261, 244] on link "General Lighting Lighting outlets, residential, box 4" and wire (for fixture), …" at bounding box center [304, 246] width 267 height 8
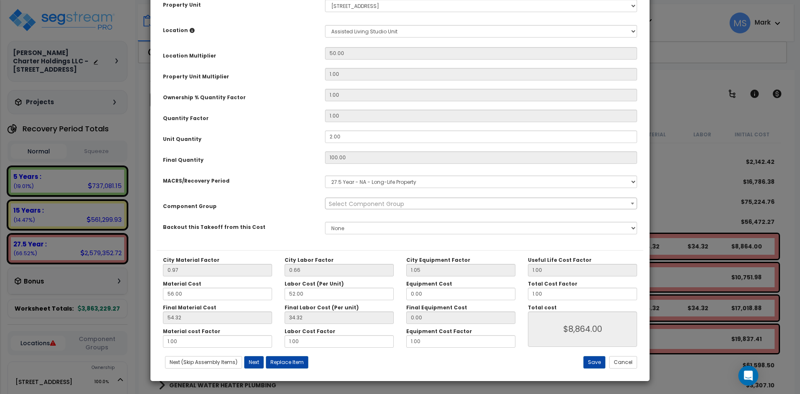
scroll to position [0, 0]
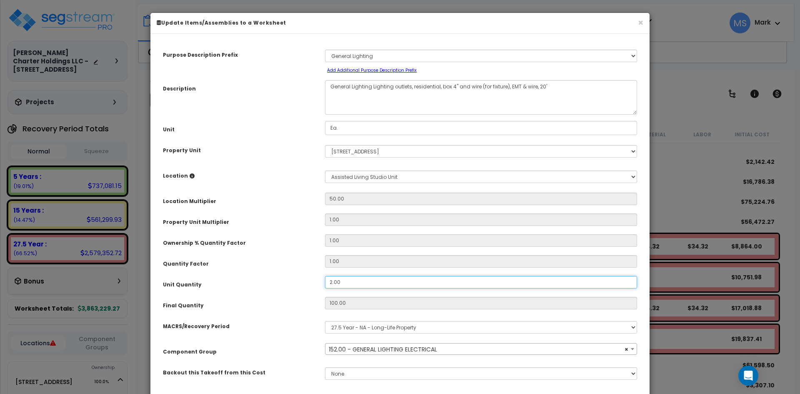
click at [331, 281] on input "2.00" at bounding box center [481, 282] width 312 height 13
select select "45971"
type input "100"
type input "$8,864.00"
type input ".00"
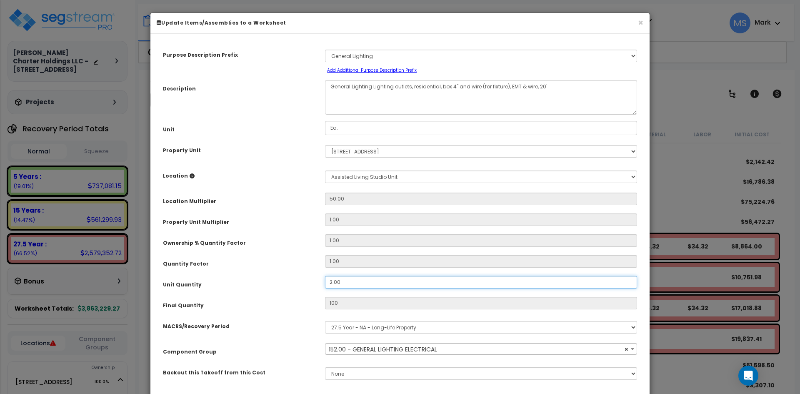
type input "$8,864.00"
select select "45971"
type input "0"
type input "$0.00"
select select "45971"
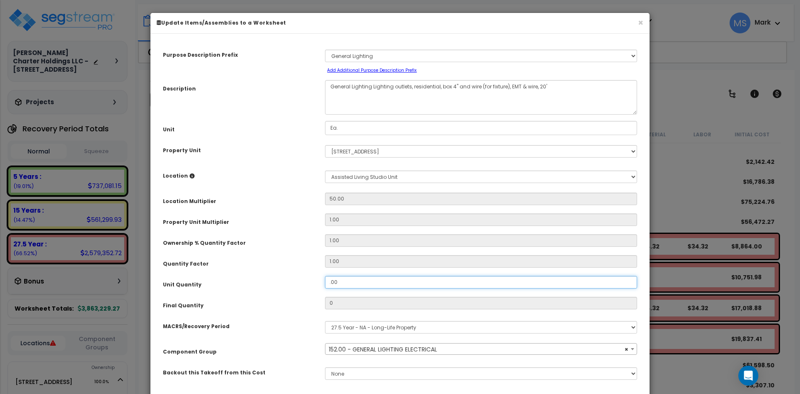
type input "4.00"
type input "200"
type input "$17,728.00"
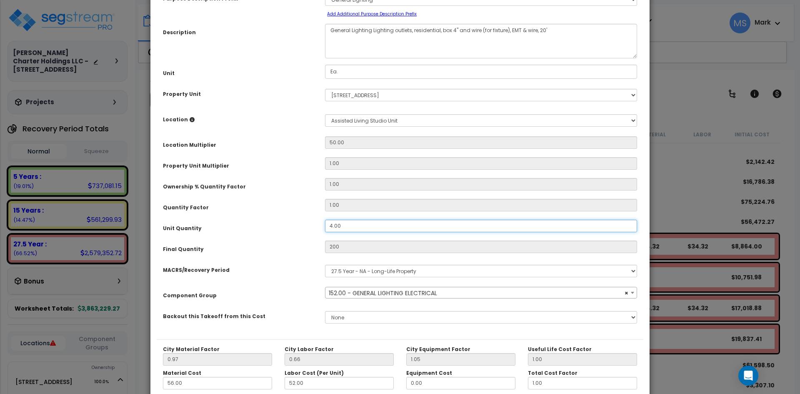
scroll to position [125, 0]
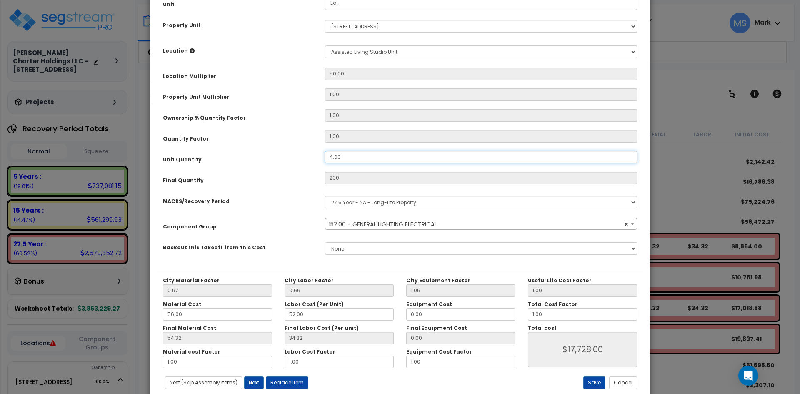
select select "45971"
type input "4.00"
click at [593, 383] on button "Save" at bounding box center [595, 382] width 22 height 13
type input "200.00"
type input "17728.00"
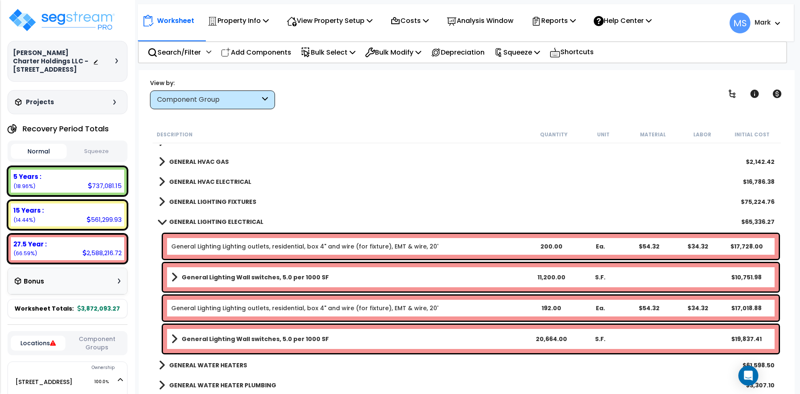
click at [236, 218] on b "GENERAL LIGHTING ELECTRICAL" at bounding box center [216, 222] width 94 height 8
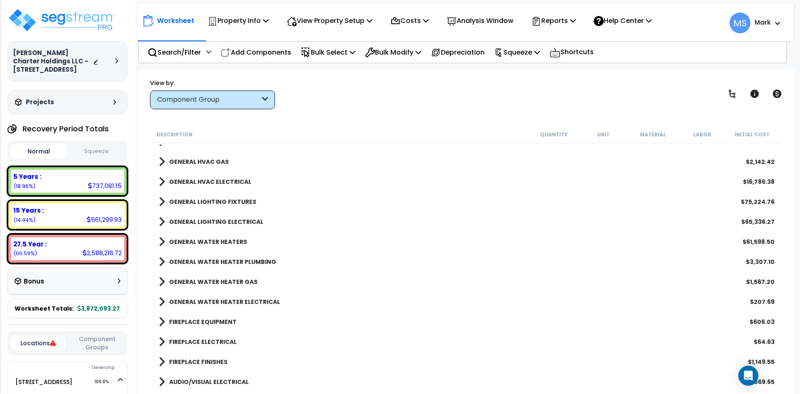
click at [223, 241] on b "GENERAL WATER HEATERS" at bounding box center [208, 242] width 78 height 8
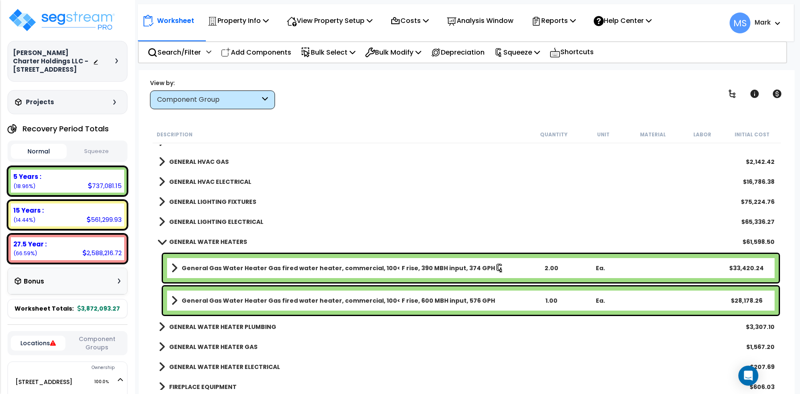
click at [398, 300] on b "General Gas Water Heater Gas fired water heater, commercial, 100< F rise, 600 M…" at bounding box center [338, 300] width 313 height 8
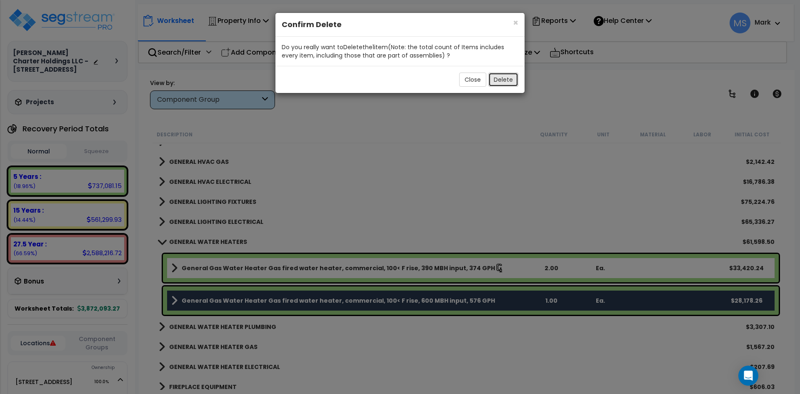
click at [501, 79] on button "Delete" at bounding box center [504, 80] width 30 height 14
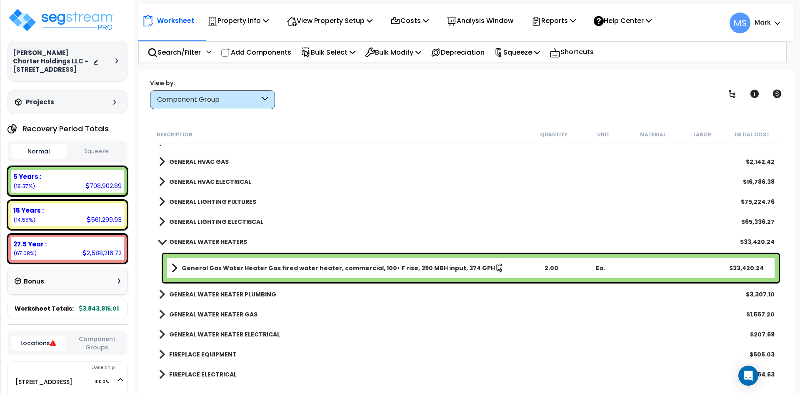
click at [219, 239] on b "GENERAL WATER HEATERS" at bounding box center [208, 242] width 78 height 8
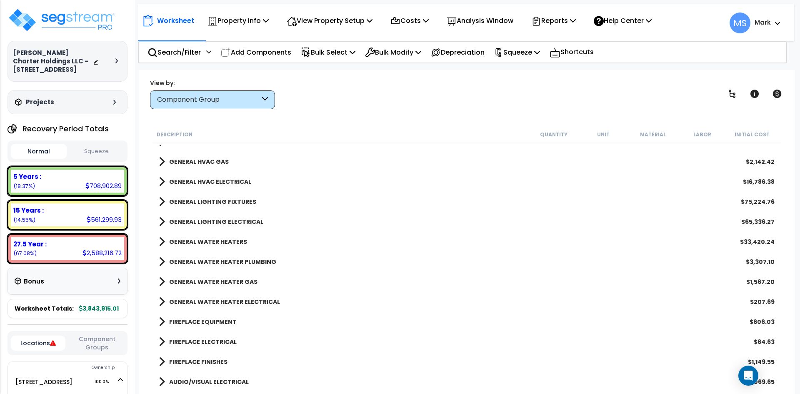
click at [240, 262] on b "GENERAL WATER HEATER PLUMBING" at bounding box center [222, 262] width 107 height 8
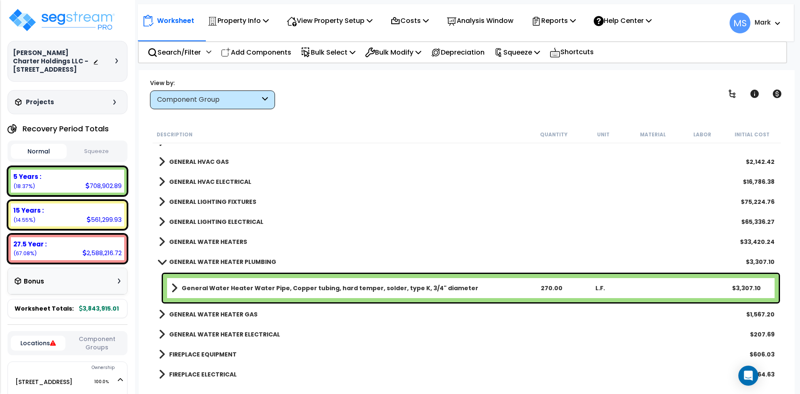
click at [240, 262] on b "GENERAL WATER HEATER PLUMBING" at bounding box center [222, 262] width 107 height 8
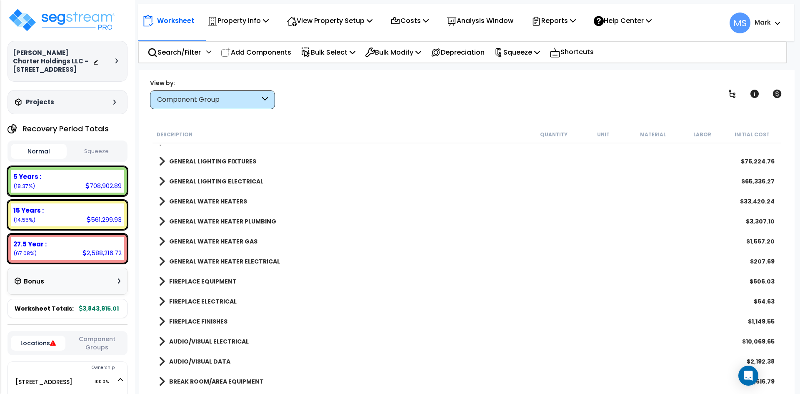
scroll to position [1084, 0]
click at [225, 278] on b "FIREPLACE EQUIPMENT" at bounding box center [203, 280] width 68 height 8
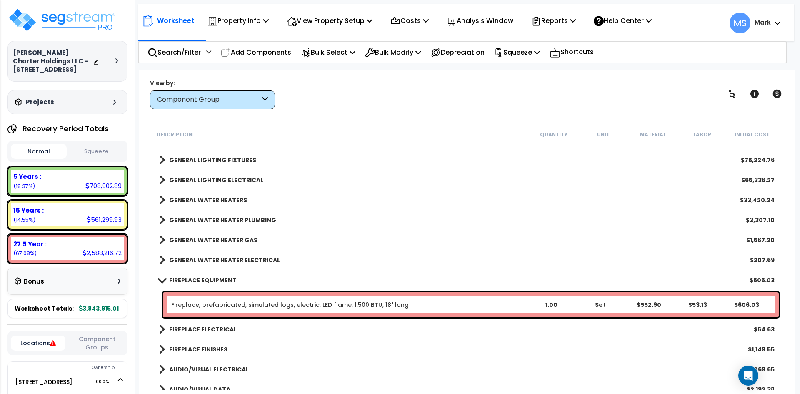
click at [225, 278] on b "FIREPLACE EQUIPMENT" at bounding box center [203, 280] width 68 height 8
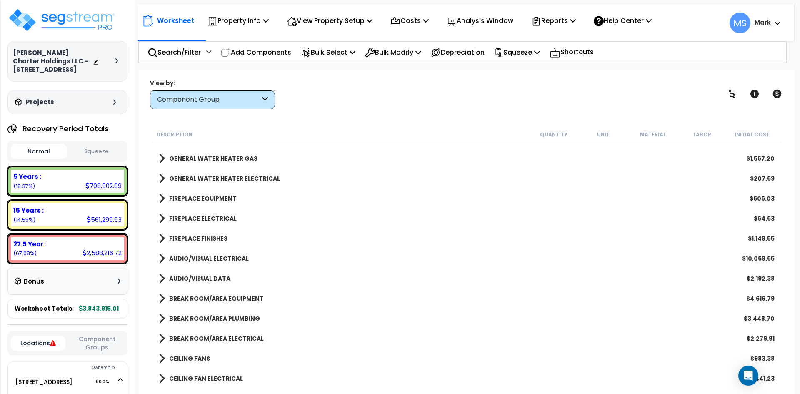
scroll to position [1167, 0]
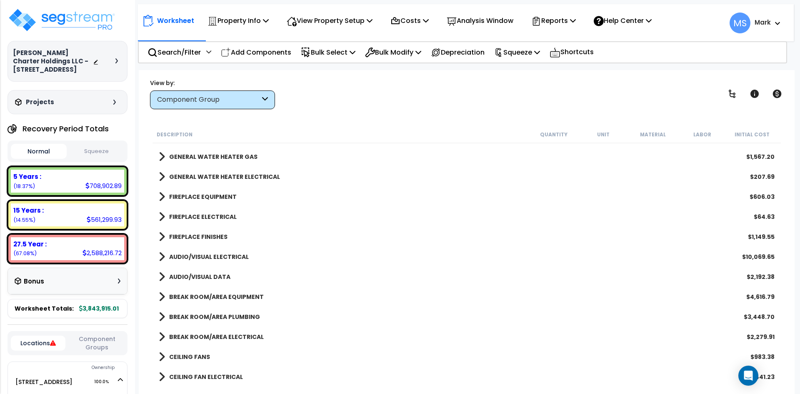
click at [228, 296] on b "BREAK ROOM/AREA EQUIPMENT" at bounding box center [216, 297] width 95 height 8
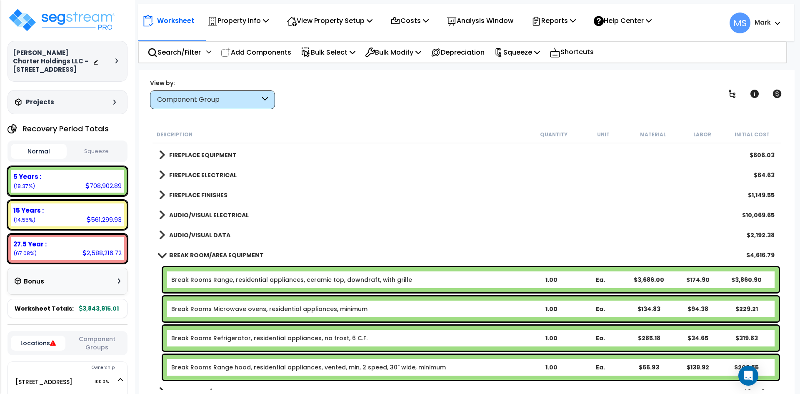
scroll to position [1251, 0]
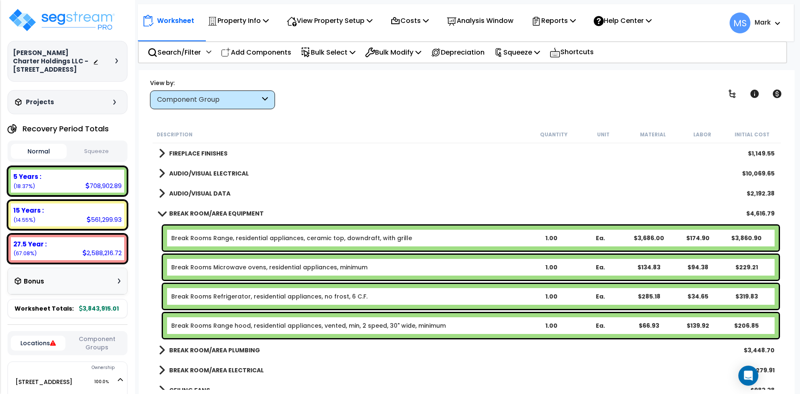
click at [226, 213] on b "BREAK ROOM/AREA EQUIPMENT" at bounding box center [216, 213] width 95 height 8
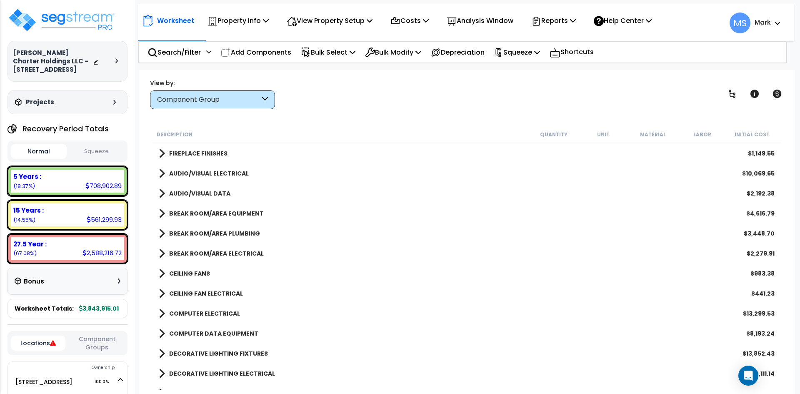
click at [213, 230] on b "BREAK ROOM/AREA PLUMBING" at bounding box center [214, 233] width 91 height 8
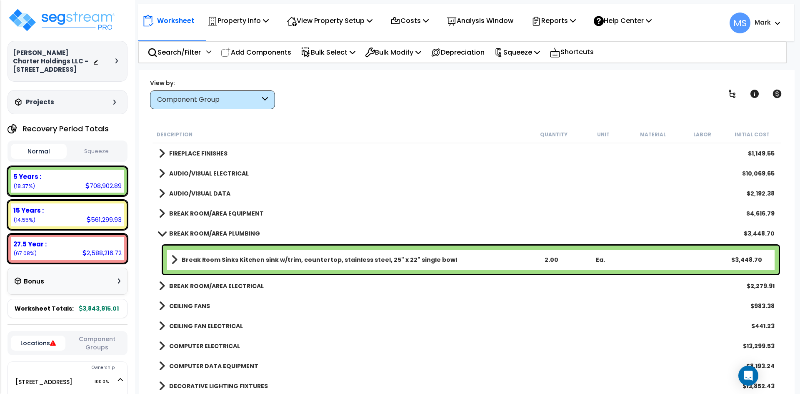
click at [213, 235] on b "BREAK ROOM/AREA PLUMBING" at bounding box center [214, 233] width 91 height 8
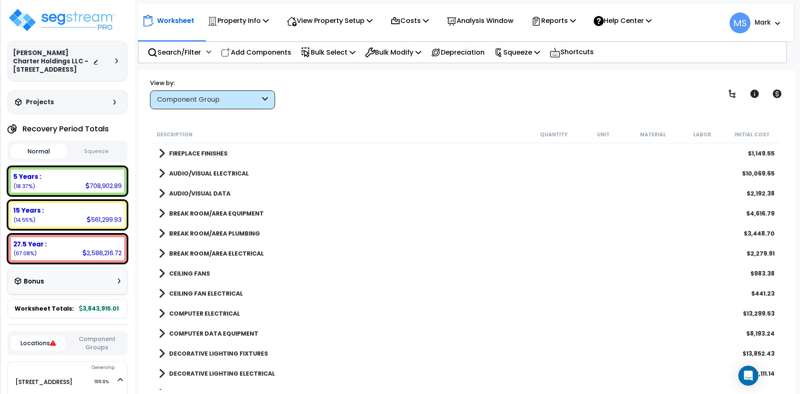
drag, startPoint x: 213, startPoint y: 249, endPoint x: 220, endPoint y: 249, distance: 6.7
click at [214, 249] on link "BREAK ROOM/AREA ELECTRICAL" at bounding box center [211, 254] width 105 height 12
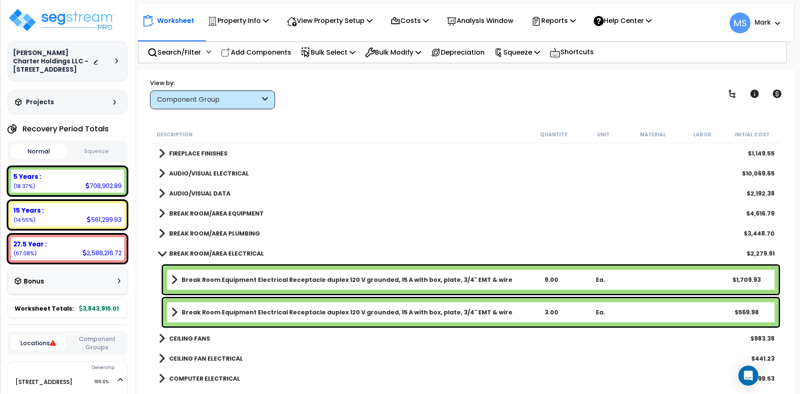
click at [220, 251] on b "BREAK ROOM/AREA ELECTRICAL" at bounding box center [216, 253] width 95 height 8
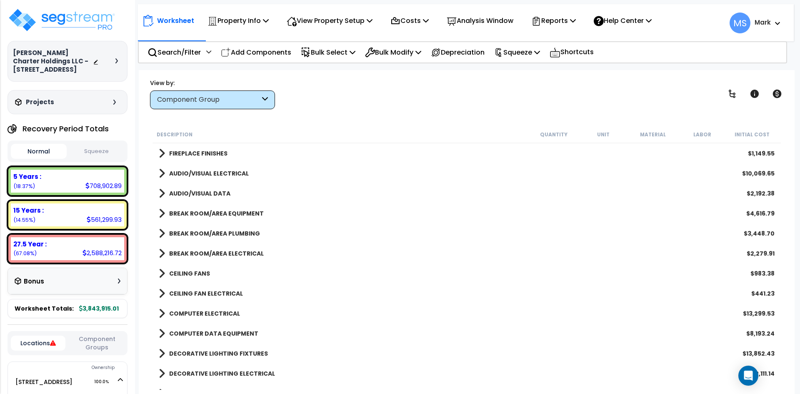
click at [195, 271] on b "CEILING FANS" at bounding box center [189, 273] width 41 height 8
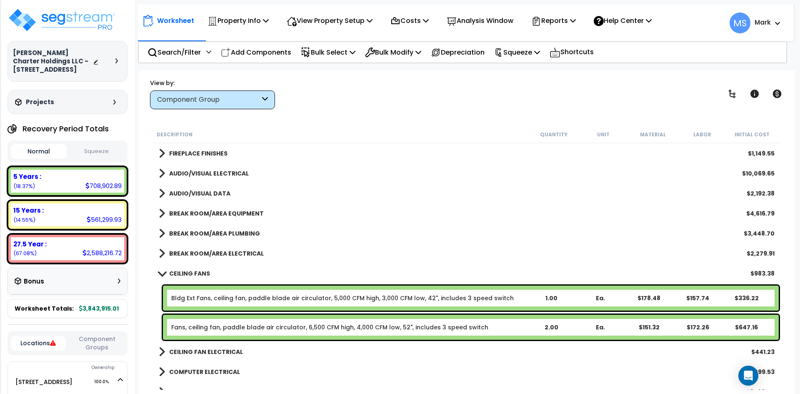
click at [195, 271] on b "CEILING FANS" at bounding box center [189, 273] width 41 height 8
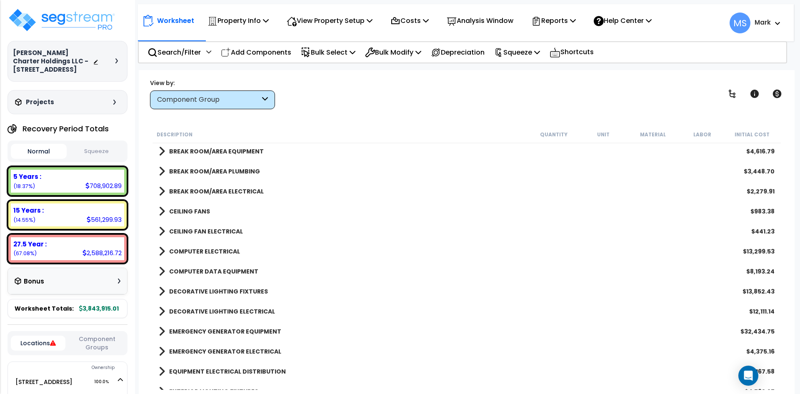
scroll to position [1292, 0]
click at [204, 310] on b "DECORATIVE LIGHTING FIXTURES" at bounding box center [218, 312] width 99 height 8
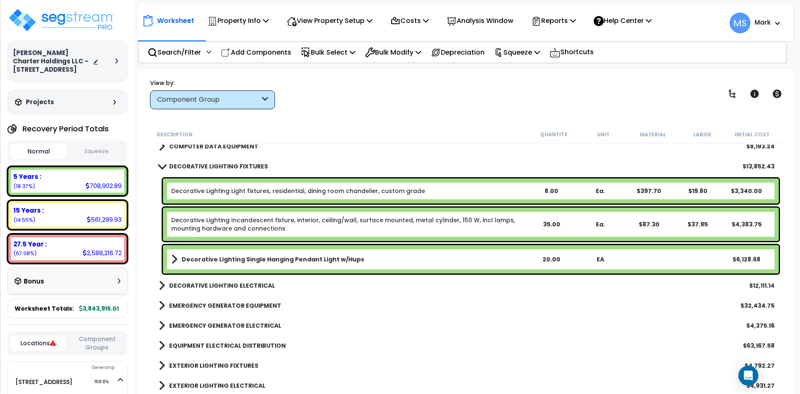
scroll to position [1459, 0]
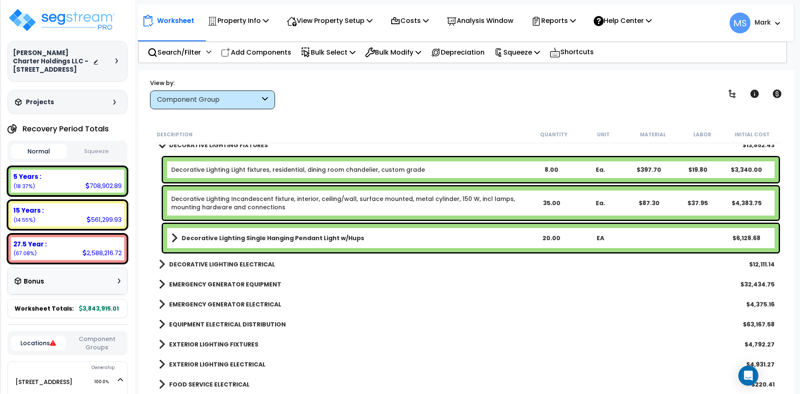
click at [313, 201] on link "Decorative Lighting Incandescent fixture, interior, ceiling/wall, surface mount…" at bounding box center [349, 203] width 356 height 17
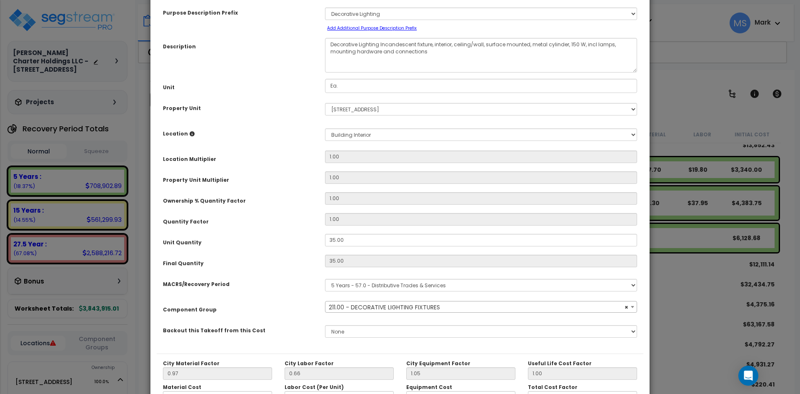
scroll to position [42, 0]
click at [366, 134] on select "Select Assisted Living Studio Unit Building Building Interior Building Porte Co…" at bounding box center [481, 135] width 312 height 13
select select "46028"
select select "31781"
click at [325, 129] on select "Select Assisted Living Studio Unit Building Building Interior Building Porte Co…" at bounding box center [481, 135] width 312 height 13
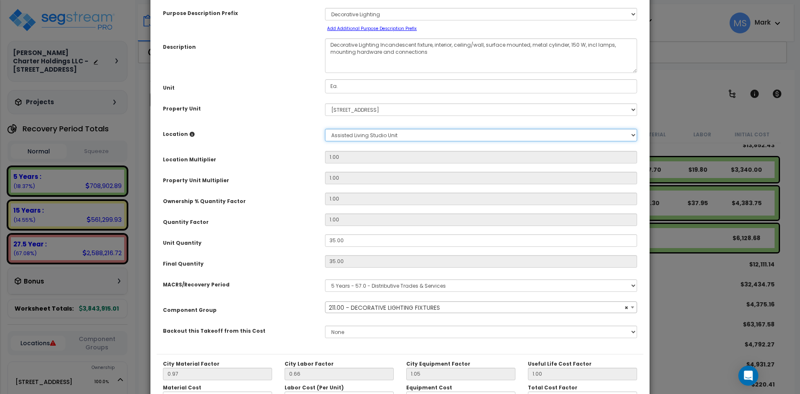
type input "50"
type input "1,750"
type input "$219,187.50"
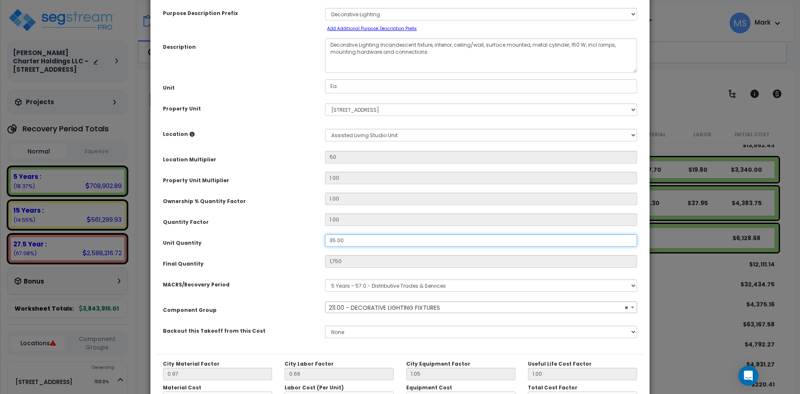
click at [336, 241] on input "35.00" at bounding box center [481, 240] width 312 height 13
type input "3.00"
type input "1,750"
type input "$219,187.50"
type input "150"
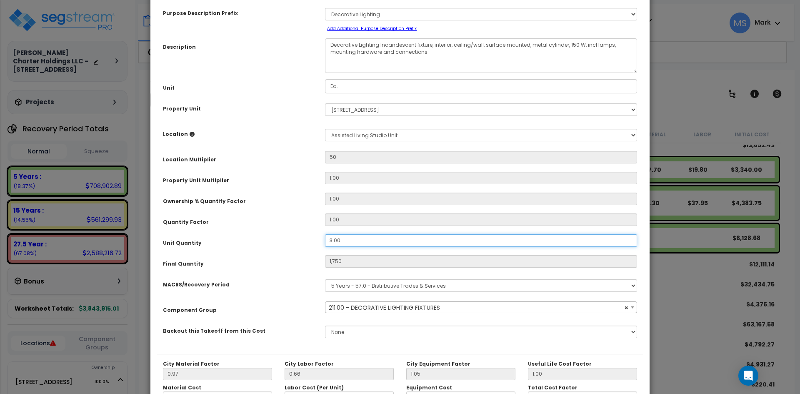
type input "$18,787.50"
type input ".00"
type input "$18,787.50"
type input "0"
type input "$0.00"
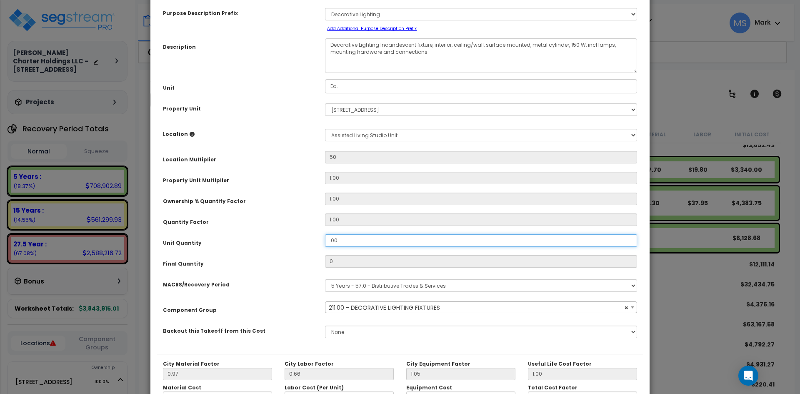
type input "1.00"
type input "50"
type input "$6,262.50"
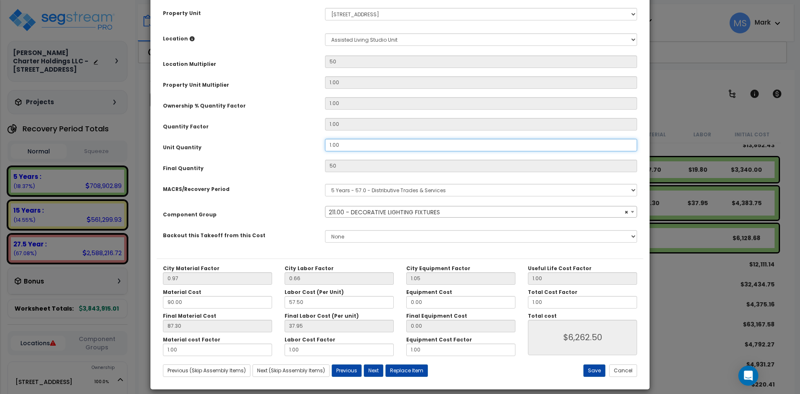
scroll to position [145, 0]
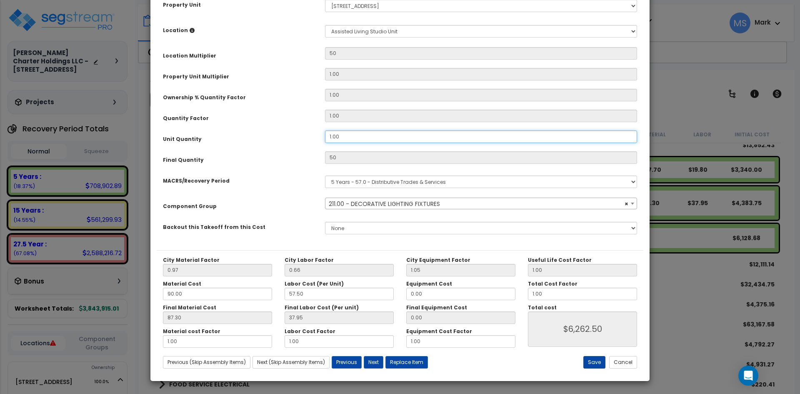
type input "1.00"
click at [593, 360] on button "Save" at bounding box center [595, 362] width 22 height 13
type input "50.00"
type input "6262.50"
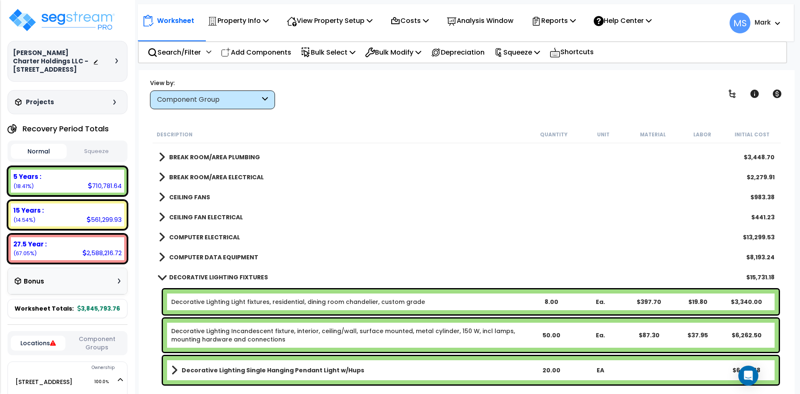
scroll to position [1292, 0]
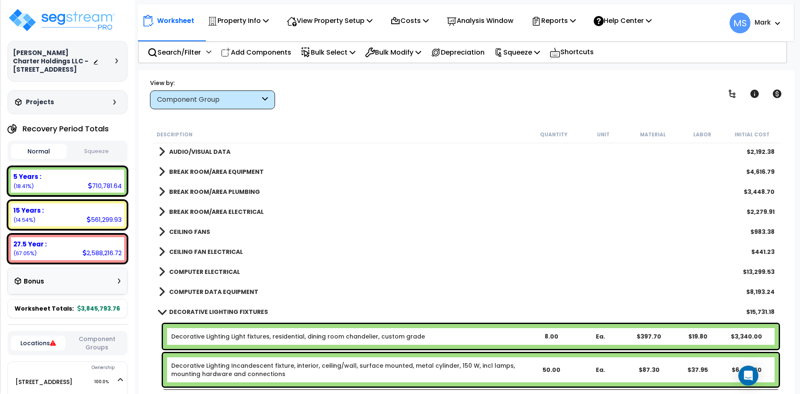
click at [213, 309] on b "DECORATIVE LIGHTING FIXTURES" at bounding box center [218, 312] width 99 height 8
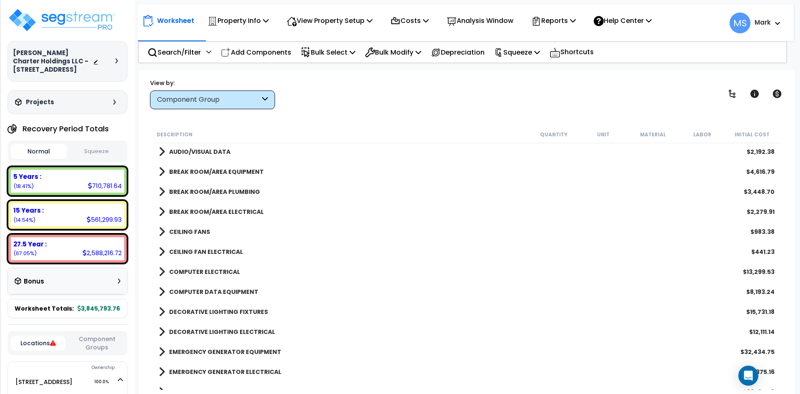
click at [230, 330] on b "DECORATIVE LIGHTING ELECTRICAL" at bounding box center [222, 332] width 106 height 8
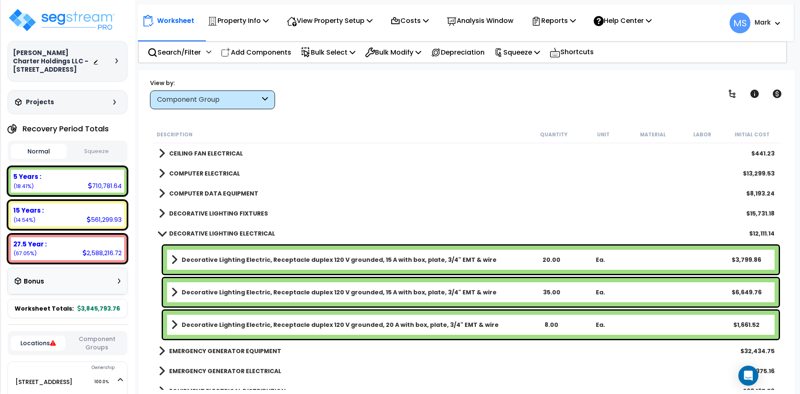
scroll to position [1417, 0]
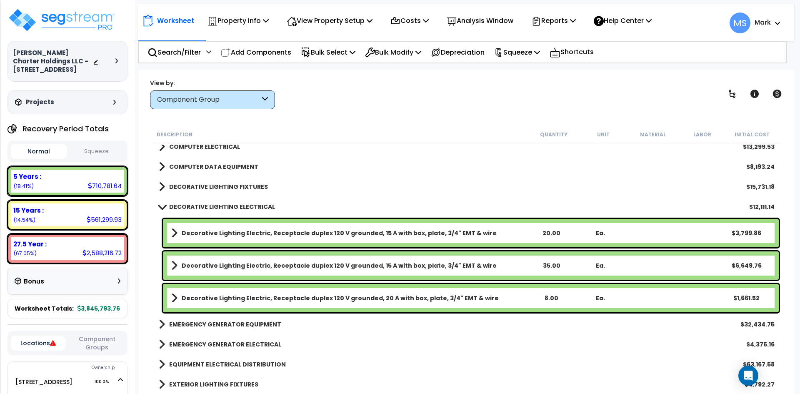
click at [449, 269] on b "Decorative Lighting Electric, Receptacle duplex 120 V grounded, 15 A with box, …" at bounding box center [339, 265] width 315 height 8
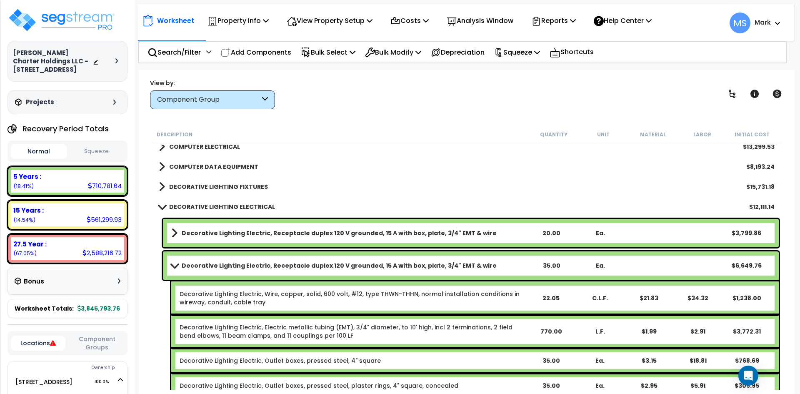
click at [449, 269] on b "Decorative Lighting Electric, Receptacle duplex 120 V grounded, 15 A with box, …" at bounding box center [339, 265] width 315 height 8
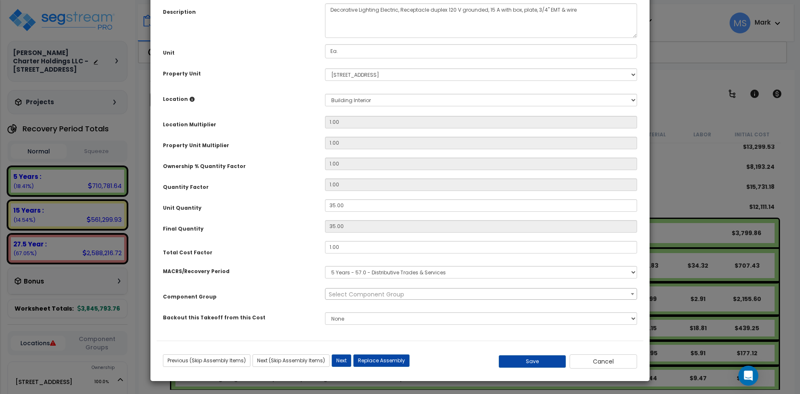
scroll to position [0, 0]
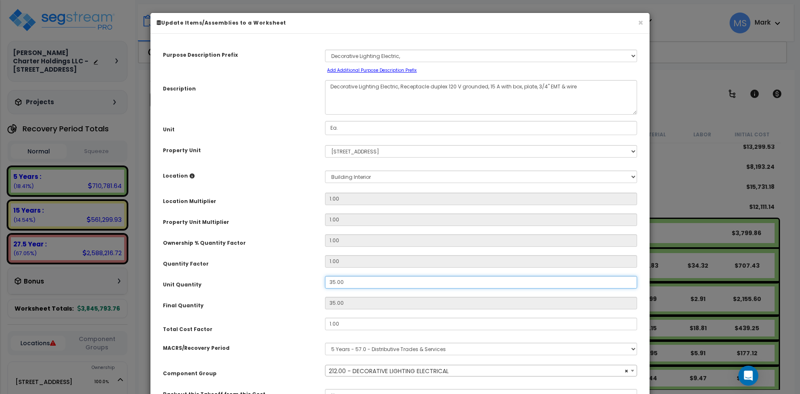
click at [333, 283] on input "35.00" at bounding box center [481, 282] width 312 height 13
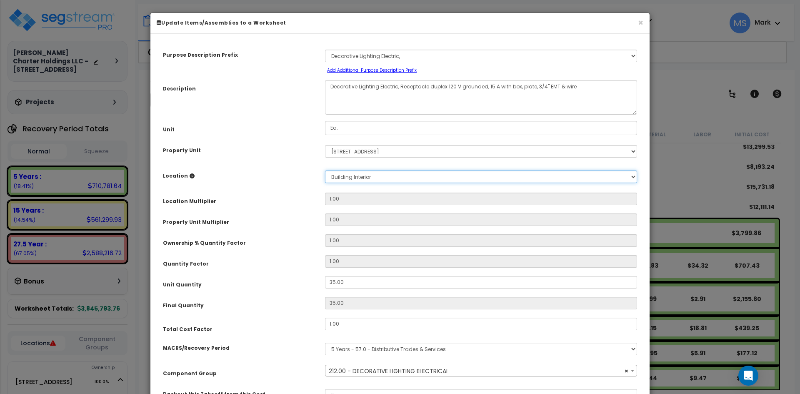
click at [402, 177] on select "Select Assisted Living Studio Unit Building Building Interior Building Porte Co…" at bounding box center [481, 176] width 312 height 13
select select "46029"
select select "31781"
click at [325, 170] on select "Select Assisted Living Studio Unit Building Building Interior Building Porte Co…" at bounding box center [481, 176] width 312 height 13
select select "46029"
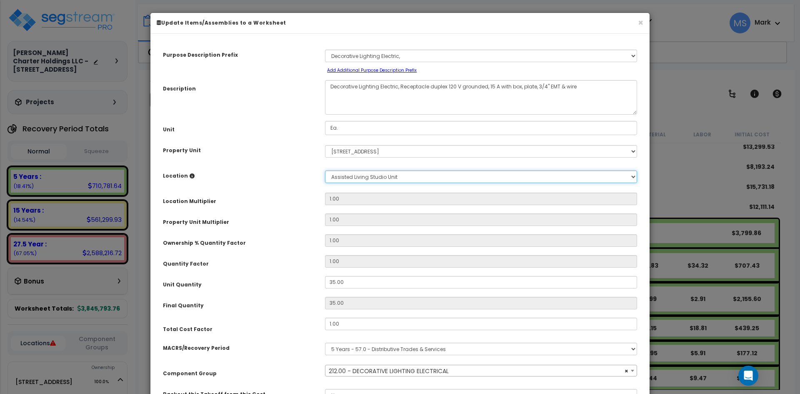
type input "50"
type input "1,750"
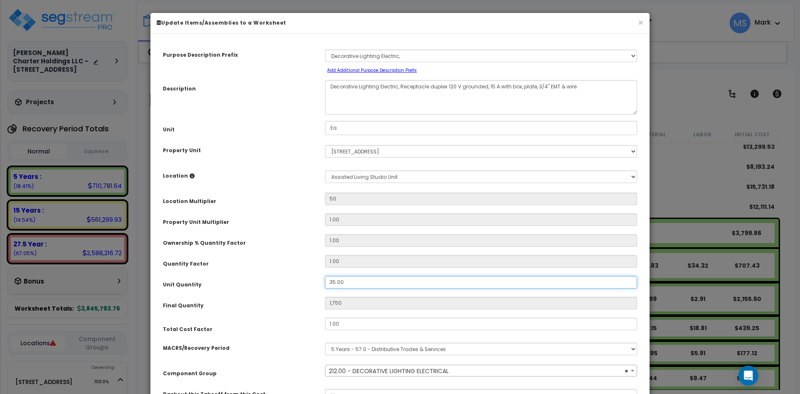
click at [336, 280] on input "35.00" at bounding box center [481, 282] width 312 height 13
select select "46029"
type input "3.00"
type input "150"
select select "46029"
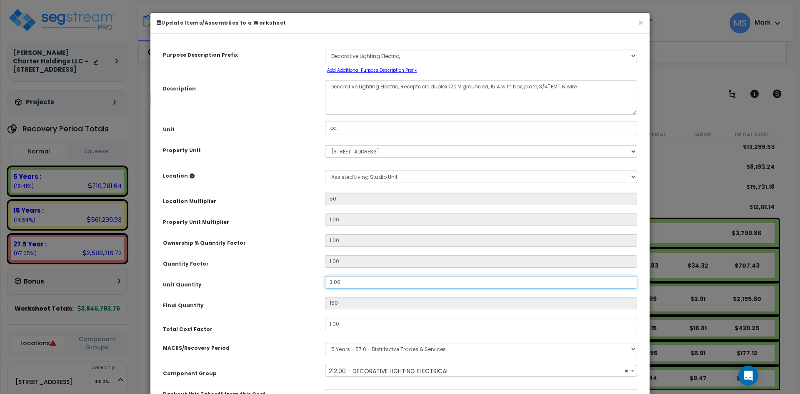
type input ".00"
type input "0"
select select "46029"
type input "1.00"
type input "50"
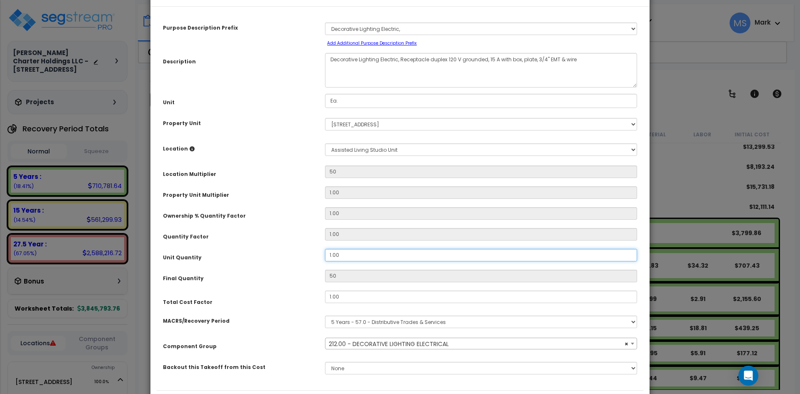
scroll to position [77, 0]
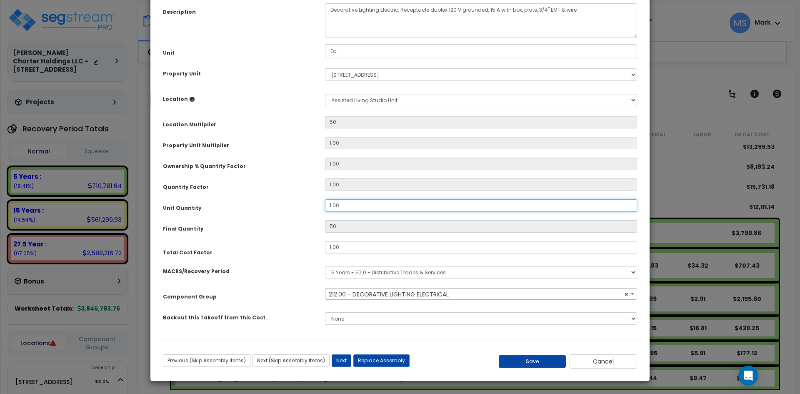
type input "1.00"
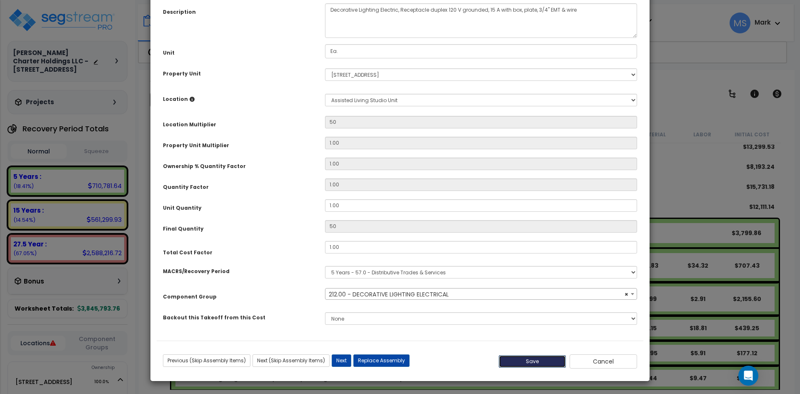
click at [548, 359] on button "Save" at bounding box center [533, 361] width 68 height 13
type input "50.00"
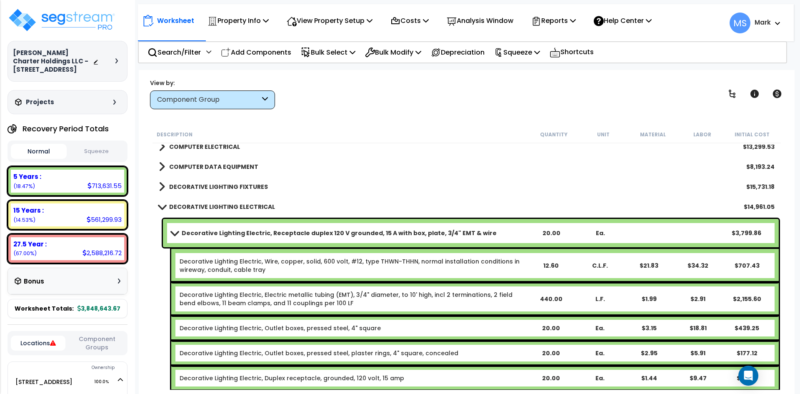
click at [256, 204] on b "DECORATIVE LIGHTING ELECTRICAL" at bounding box center [222, 207] width 106 height 8
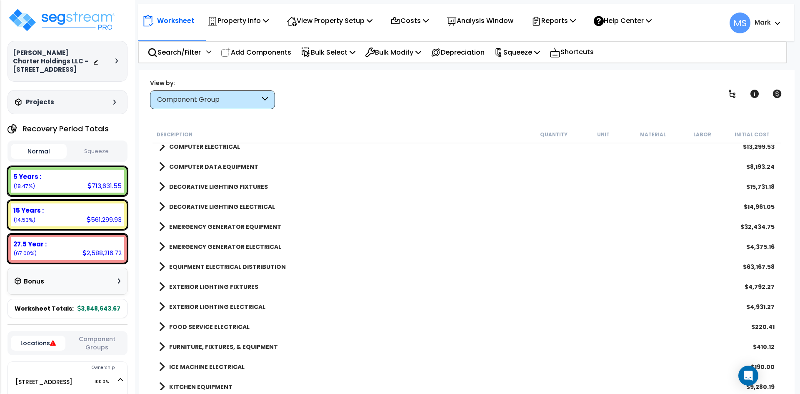
scroll to position [1459, 0]
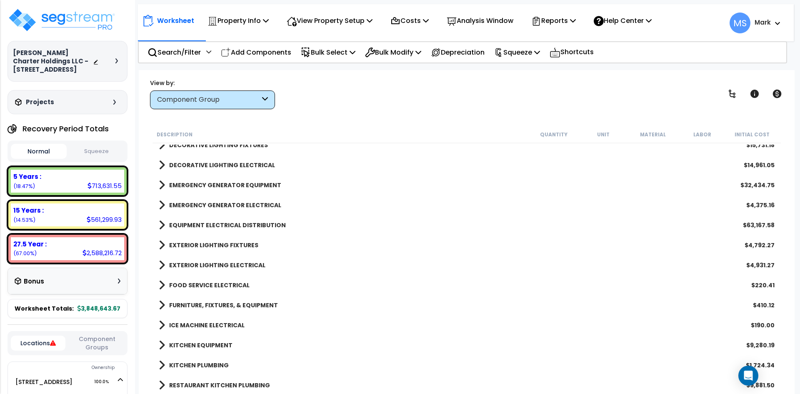
click at [238, 244] on b "EXTERIOR LIGHTING FIXTURES" at bounding box center [213, 245] width 89 height 8
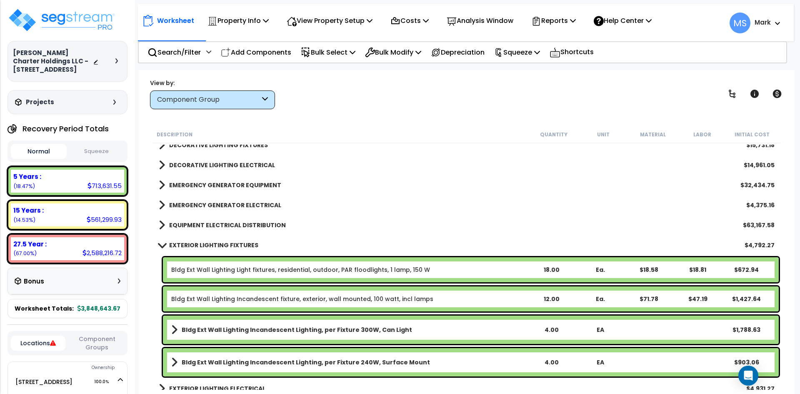
click at [238, 244] on b "EXTERIOR LIGHTING FIXTURES" at bounding box center [213, 245] width 89 height 8
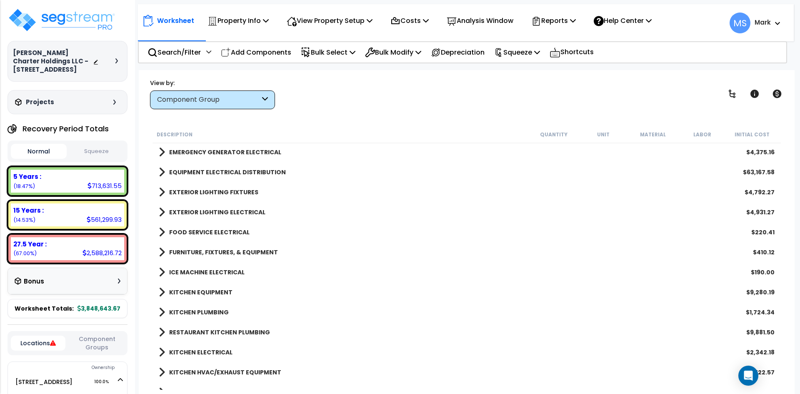
scroll to position [1542, 0]
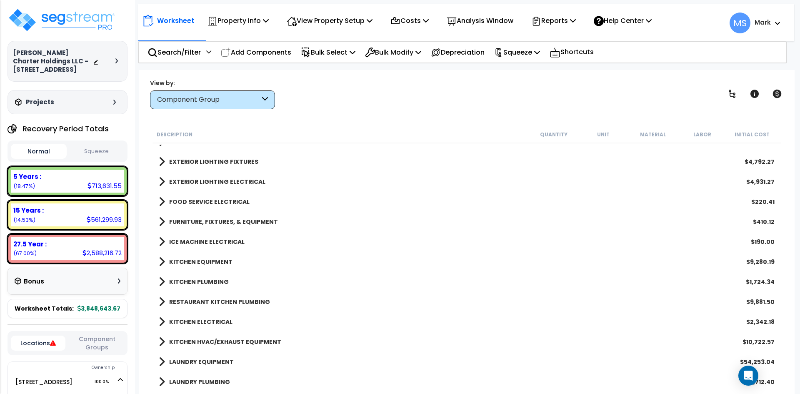
click at [206, 256] on link "KITCHEN EQUIPMENT" at bounding box center [196, 262] width 74 height 12
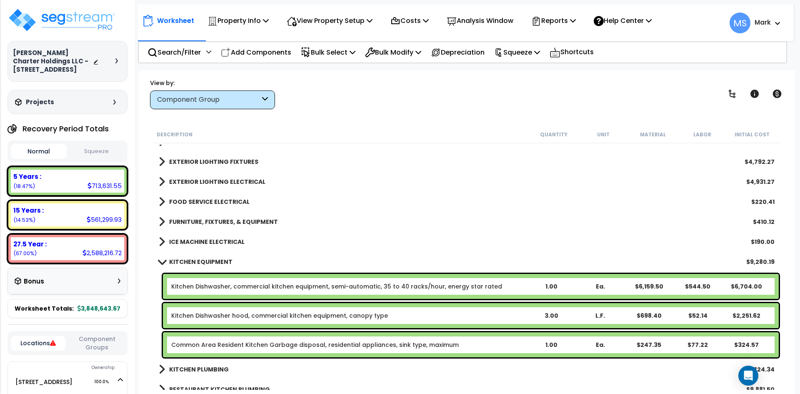
scroll to position [1584, 0]
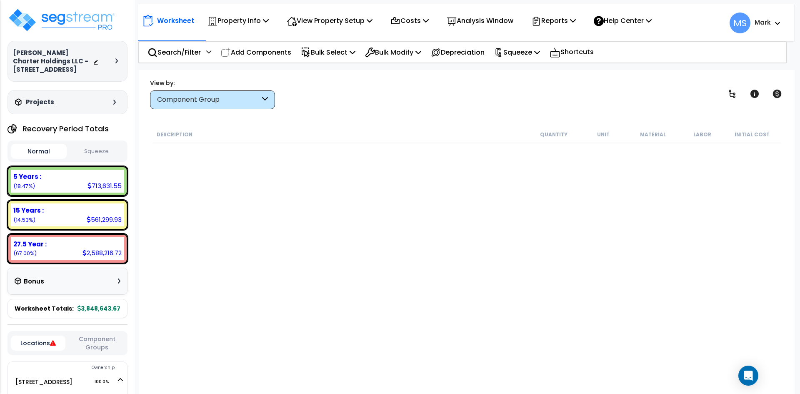
scroll to position [1584, 0]
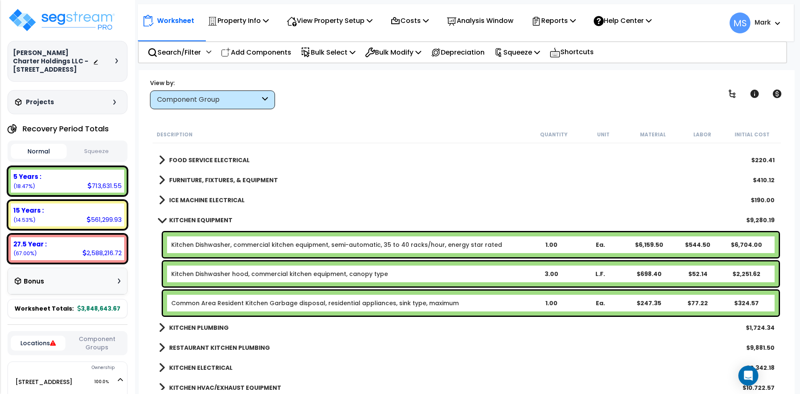
click at [381, 301] on link "Common Area Resident Kitchen Garbage disposal, residential appliances, sink typ…" at bounding box center [315, 303] width 288 height 8
click at [361, 305] on link "Common Area Resident Kitchen Garbage disposal, residential appliances, sink typ…" at bounding box center [315, 303] width 288 height 8
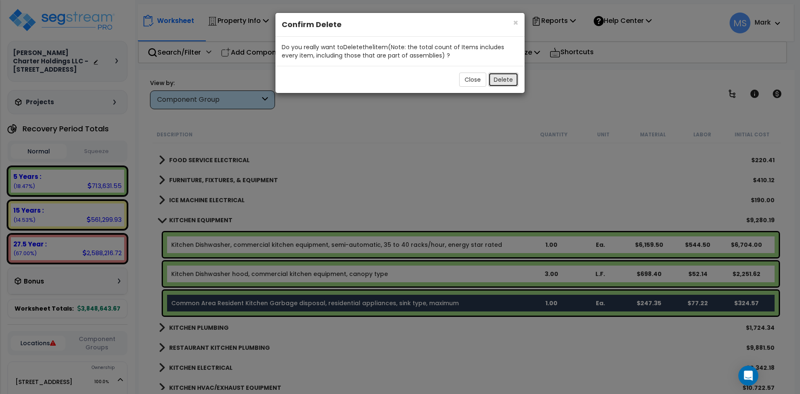
click at [505, 75] on button "Delete" at bounding box center [504, 80] width 30 height 14
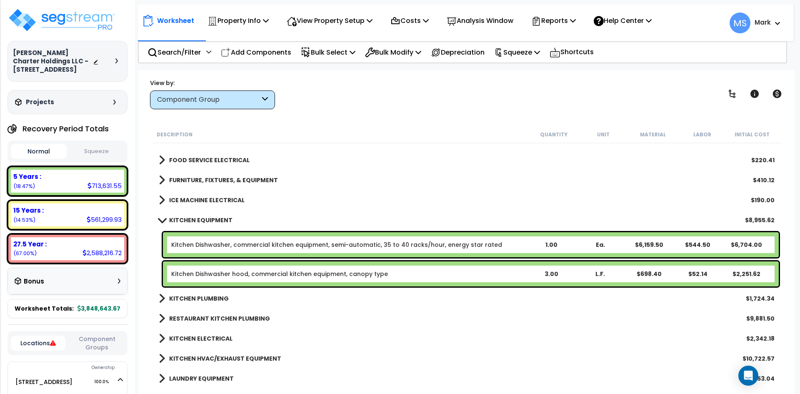
click at [194, 219] on b "KITCHEN EQUIPMENT" at bounding box center [200, 220] width 63 height 8
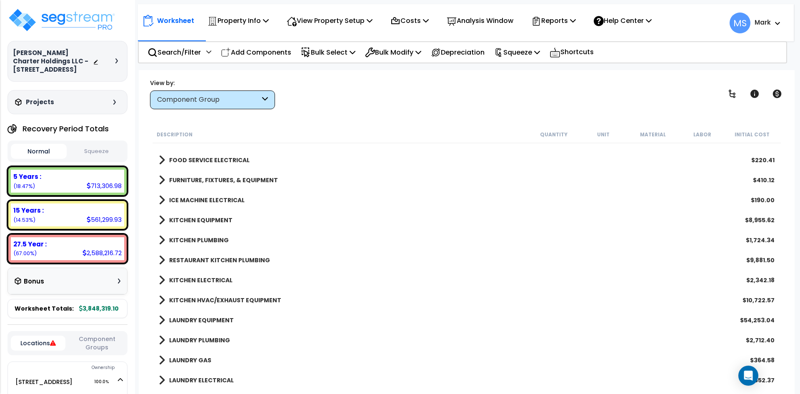
click at [211, 195] on link "ICE MACHINE ELECTRICAL" at bounding box center [202, 200] width 86 height 12
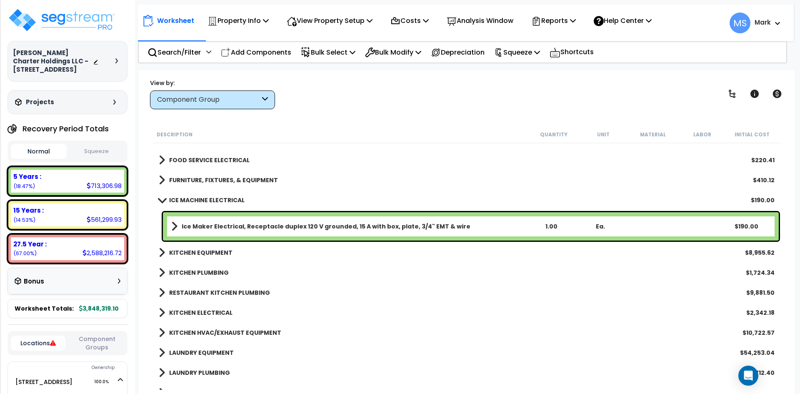
click at [211, 198] on b "ICE MACHINE ELECTRICAL" at bounding box center [206, 200] width 75 height 8
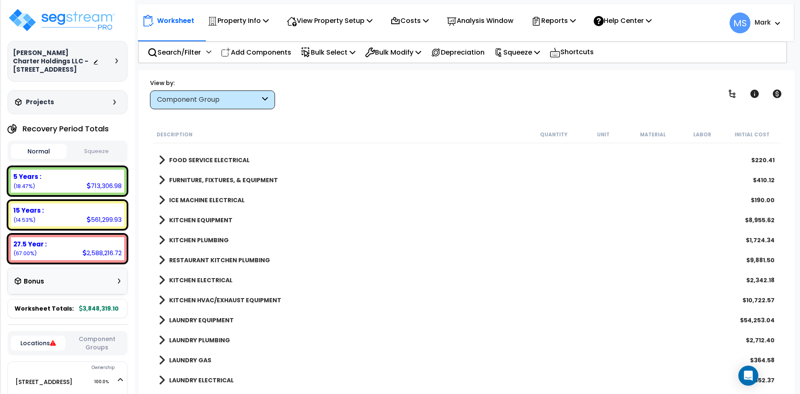
click at [237, 178] on b "FURNITURE, FIXTURES, & EQUIPMENT" at bounding box center [223, 180] width 109 height 8
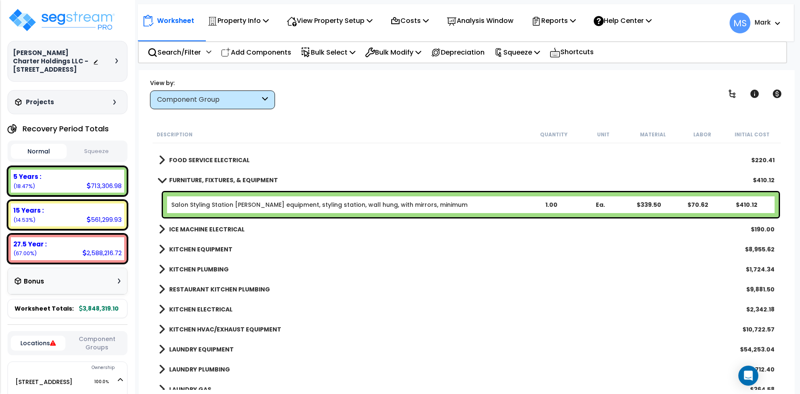
click at [248, 179] on b "FURNITURE, FIXTURES, & EQUIPMENT" at bounding box center [223, 180] width 109 height 8
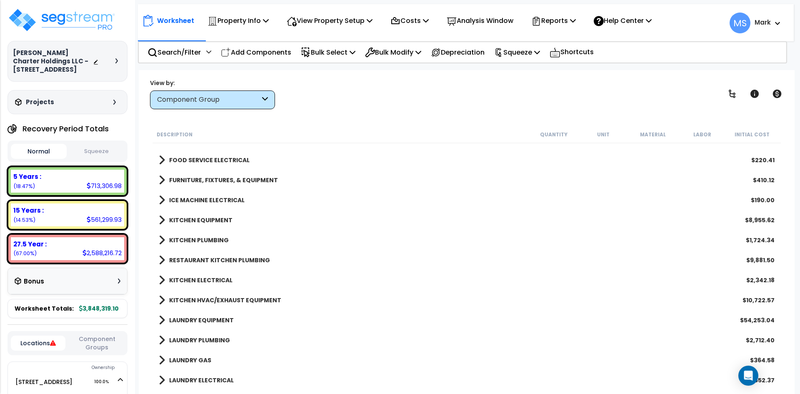
click at [246, 181] on b "FURNITURE, FIXTURES, & EQUIPMENT" at bounding box center [223, 180] width 109 height 8
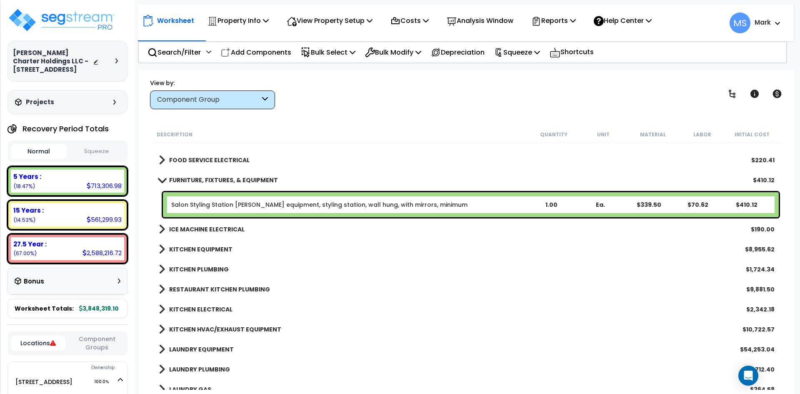
click at [255, 179] on b "FURNITURE, FIXTURES, & EQUIPMENT" at bounding box center [223, 180] width 109 height 8
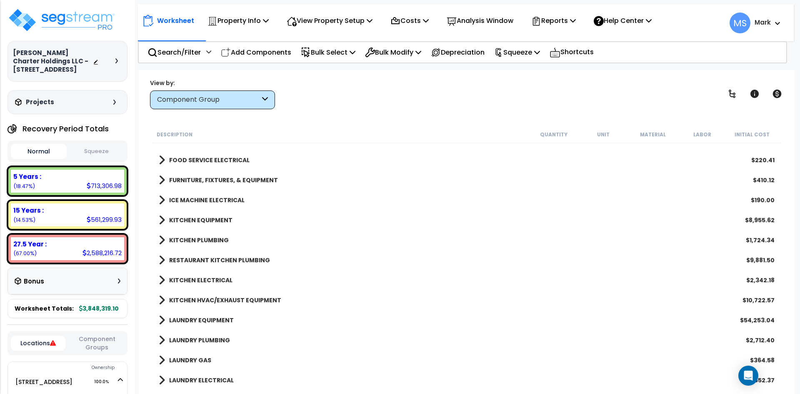
click at [242, 180] on b "FURNITURE, FIXTURES, & EQUIPMENT" at bounding box center [223, 180] width 109 height 8
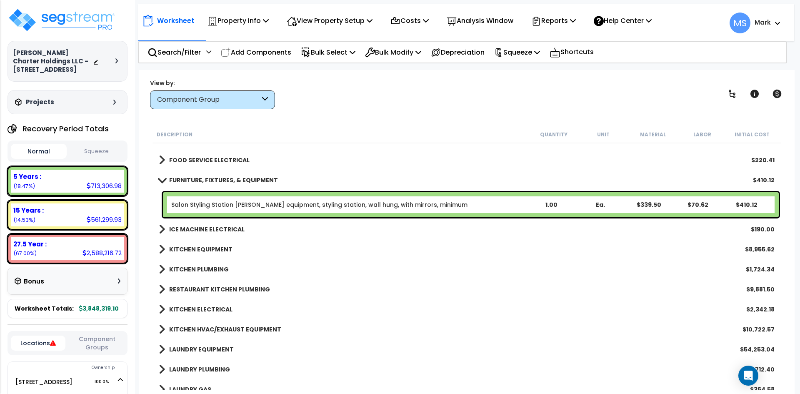
click at [242, 180] on b "FURNITURE, FIXTURES, & EQUIPMENT" at bounding box center [223, 180] width 109 height 8
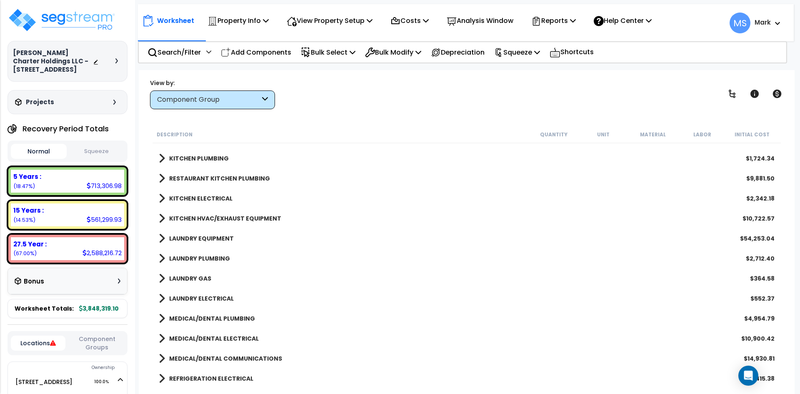
scroll to position [1667, 0]
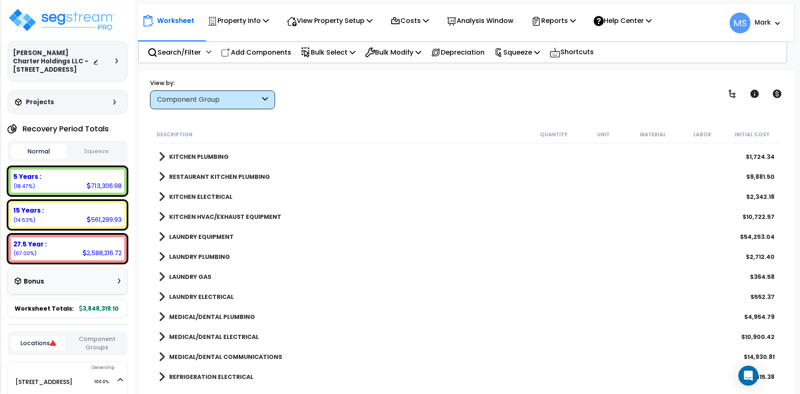
click at [221, 237] on b "LAUNDRY EQUIPMENT" at bounding box center [201, 237] width 65 height 8
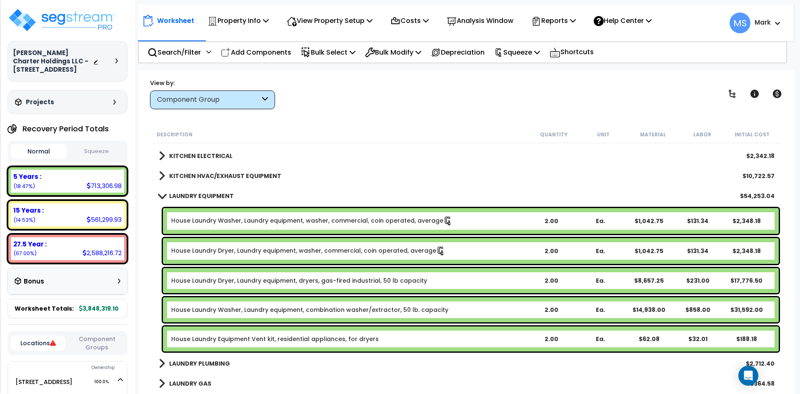
scroll to position [1709, 0]
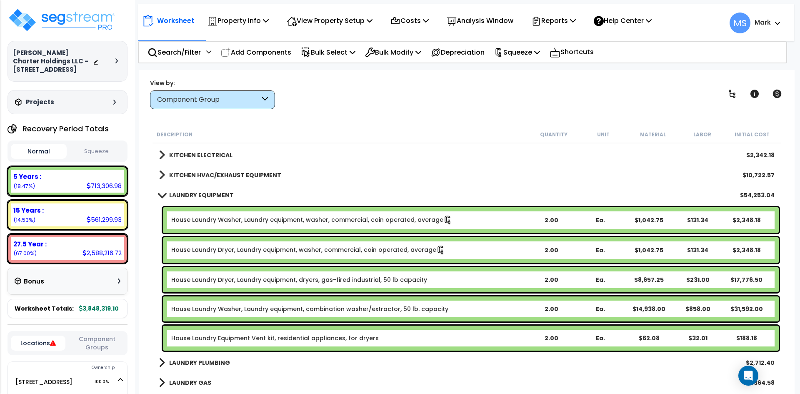
click at [277, 283] on link "House Laundry Dryer, Laundry equipment, dryers, gas-fired industrial, 50 lb cap…" at bounding box center [299, 280] width 256 height 8
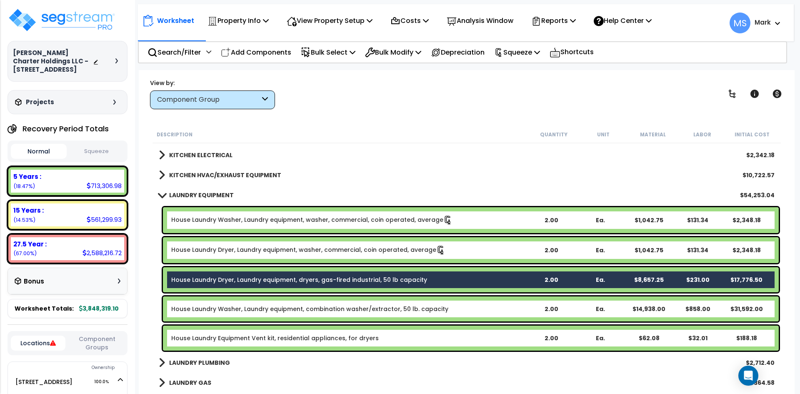
click at [284, 303] on div "House Laundry Washer, Laundry equipment, combination washer/extractor, 50 lb. c…" at bounding box center [471, 308] width 616 height 25
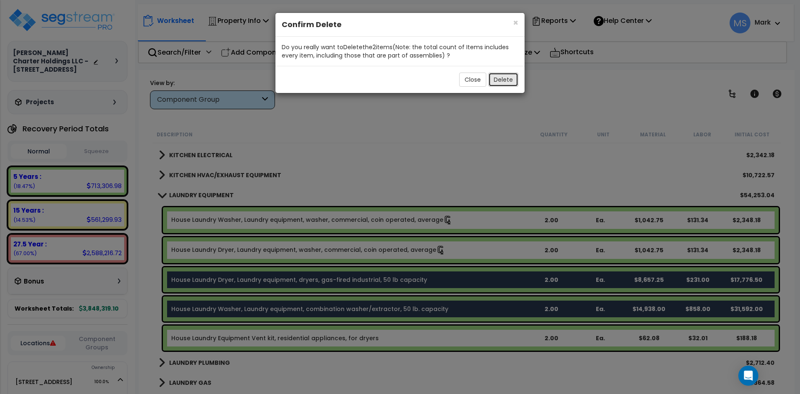
click at [506, 81] on button "Delete" at bounding box center [504, 80] width 30 height 14
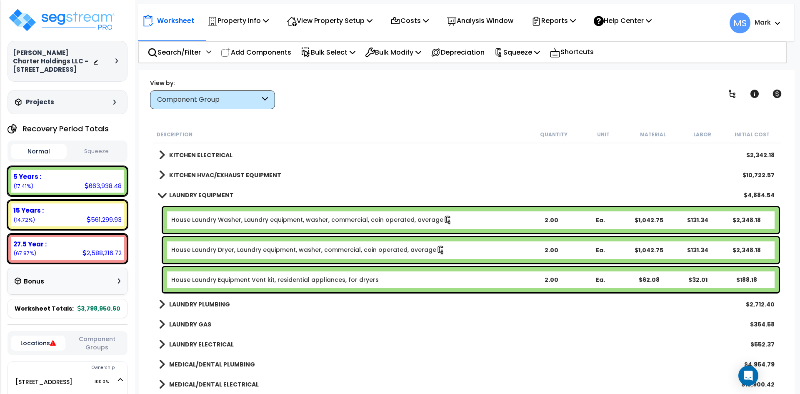
click at [215, 194] on b "LAUNDRY EQUIPMENT" at bounding box center [201, 195] width 65 height 8
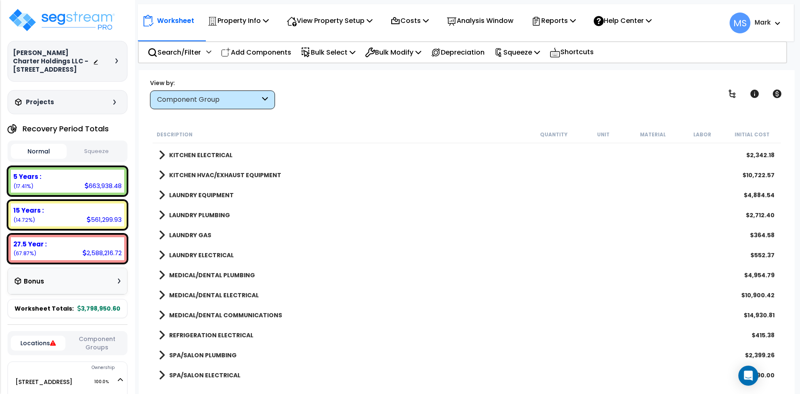
click at [196, 234] on b "LAUNDRY GAS" at bounding box center [190, 235] width 42 height 8
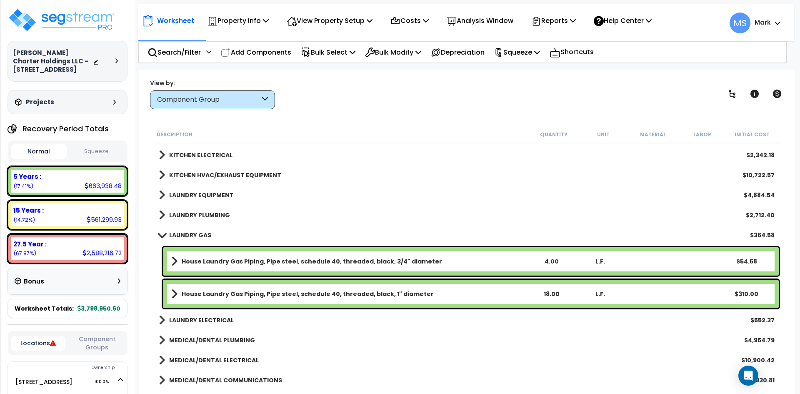
click at [197, 234] on b "LAUNDRY GAS" at bounding box center [190, 235] width 42 height 8
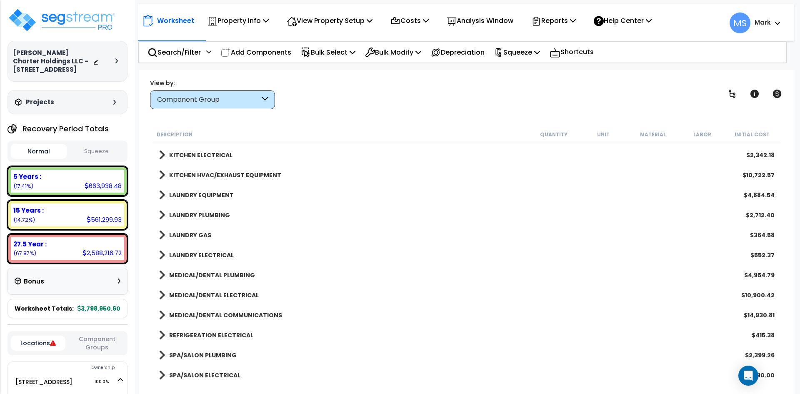
click at [197, 251] on b "LAUNDRY ELECTRICAL" at bounding box center [201, 255] width 65 height 8
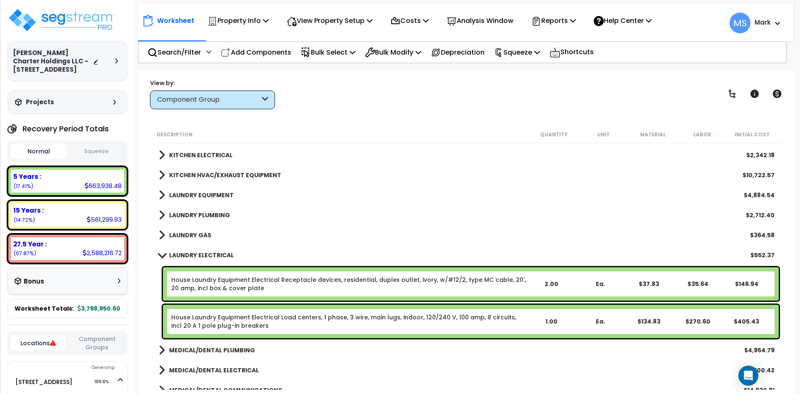
click at [213, 255] on b "LAUNDRY ELECTRICAL" at bounding box center [201, 255] width 65 height 8
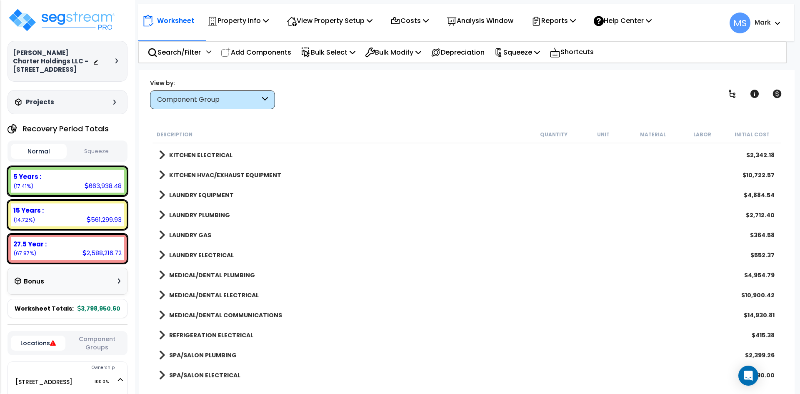
click at [216, 276] on b "MEDICAL/DENTAL PLUMBING" at bounding box center [212, 275] width 86 height 8
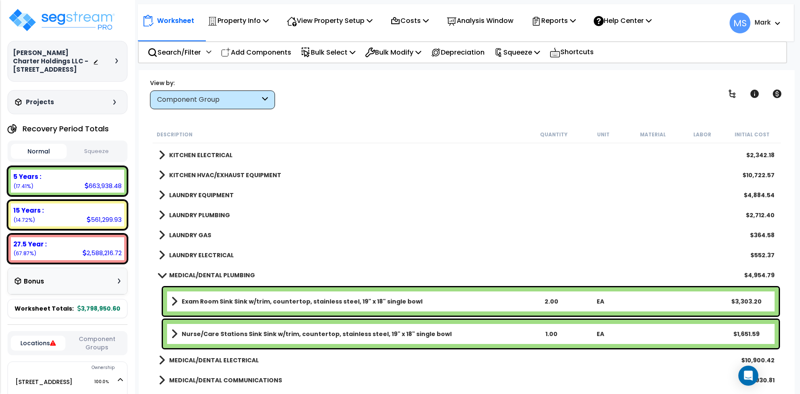
click at [216, 276] on b "MEDICAL/DENTAL PLUMBING" at bounding box center [212, 275] width 86 height 8
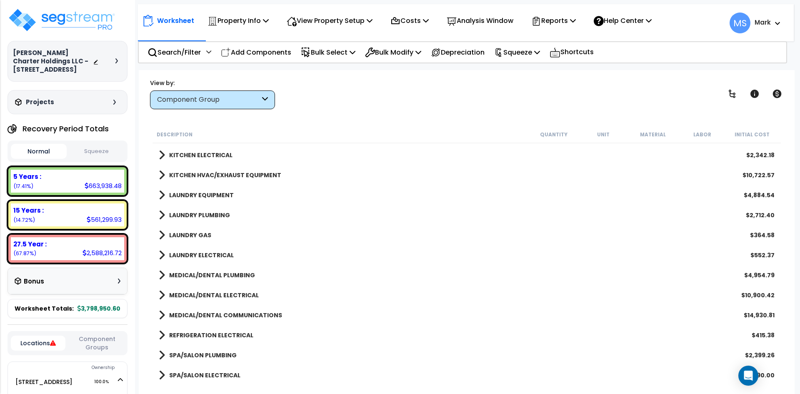
click at [209, 294] on b "MEDICAL/DENTAL ELECTRICAL" at bounding box center [214, 295] width 90 height 8
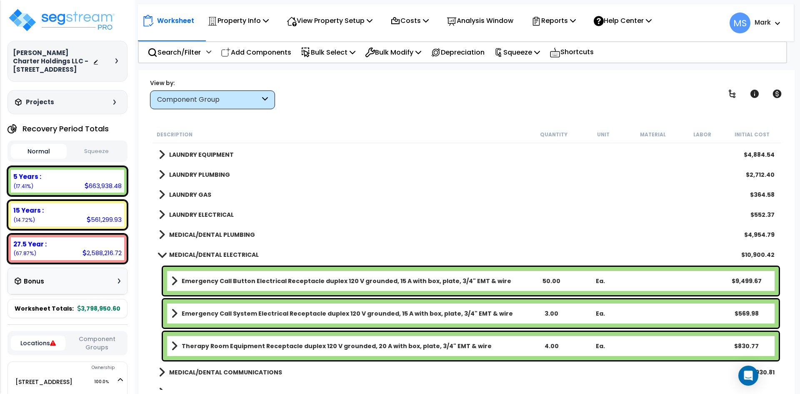
scroll to position [1751, 0]
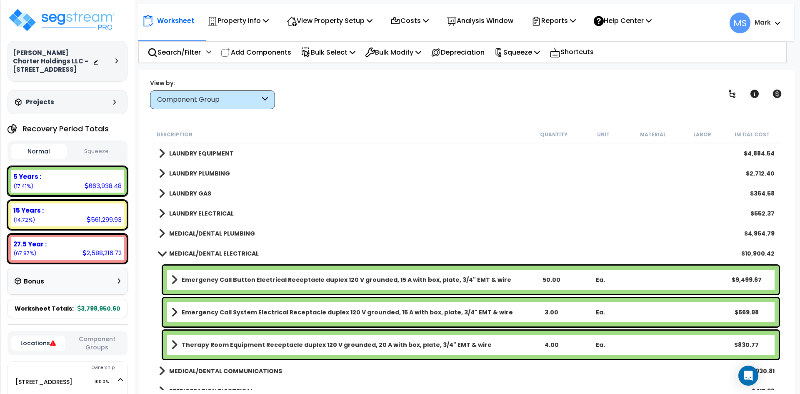
click at [204, 248] on link "MEDICAL/DENTAL ELECTRICAL" at bounding box center [209, 254] width 100 height 12
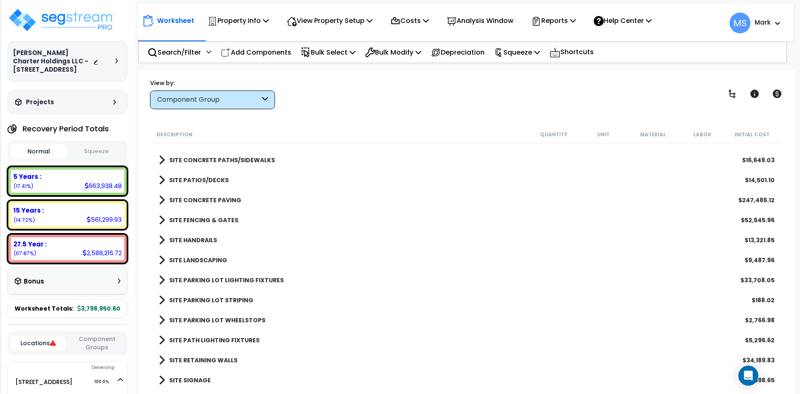
scroll to position [2126, 0]
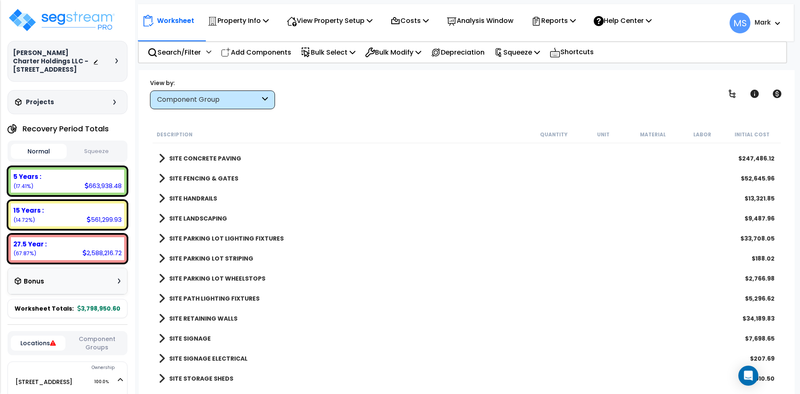
click at [228, 99] on div "Component Group" at bounding box center [208, 100] width 103 height 10
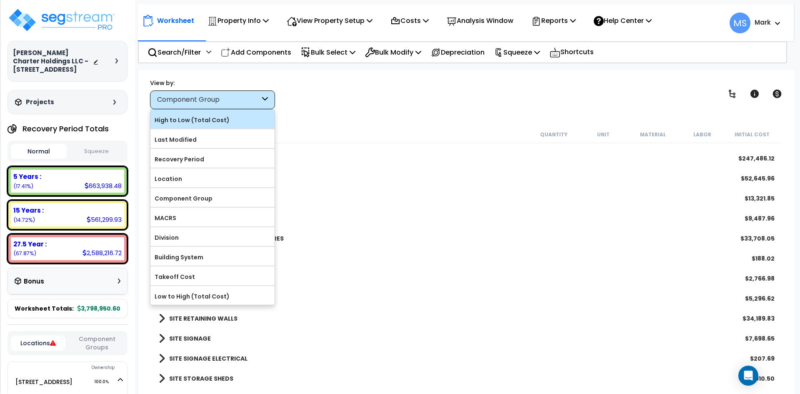
click at [210, 119] on label "High to Low (Total Cost)" at bounding box center [212, 120] width 124 height 13
click at [0, 0] on input "High to Low (Total Cost)" at bounding box center [0, 0] width 0 height 0
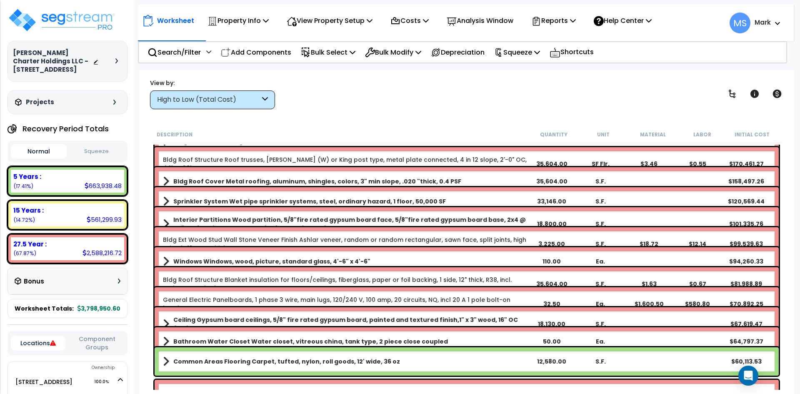
scroll to position [0, 0]
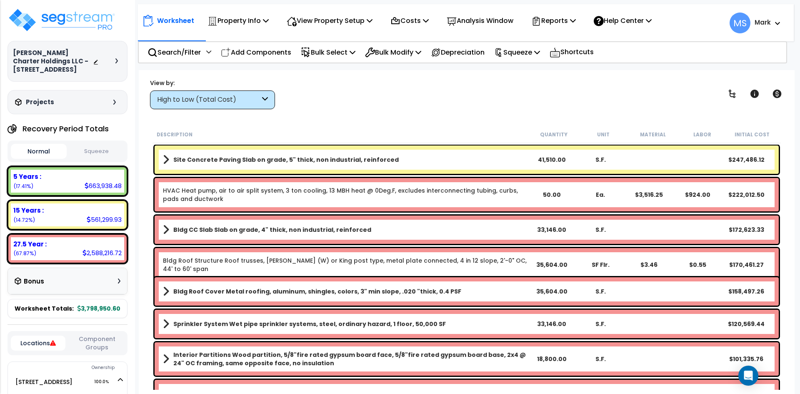
click at [271, 157] on b "Site Concrete Paving Slab on grade, 5" thick, non industrial, reinforced" at bounding box center [286, 159] width 226 height 8
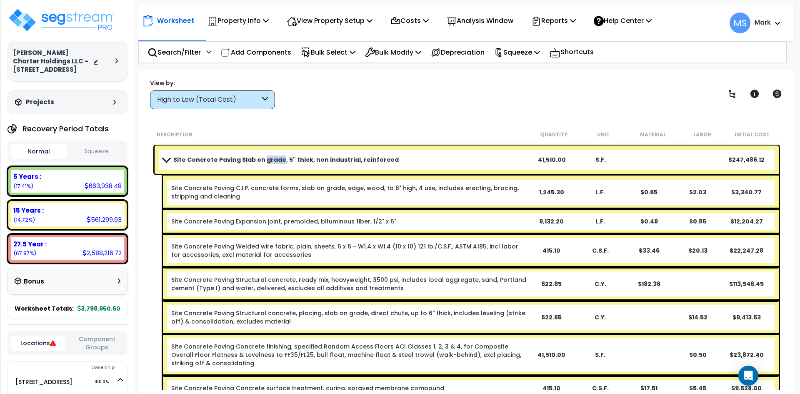
click at [271, 157] on b "Site Concrete Paving Slab on grade, 5" thick, non industrial, reinforced" at bounding box center [286, 159] width 226 height 8
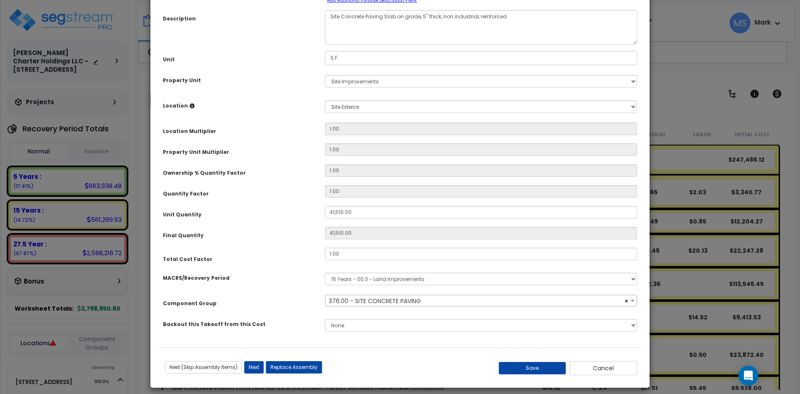
scroll to position [77, 0]
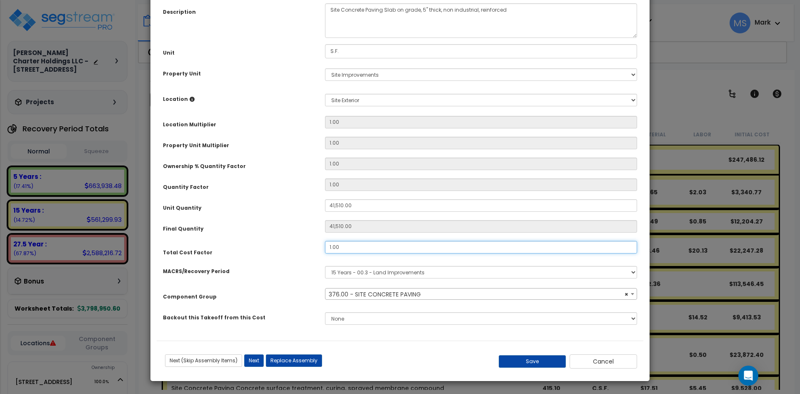
select select "46172"
type input "0.5"
select select "46172"
type input "0.5"
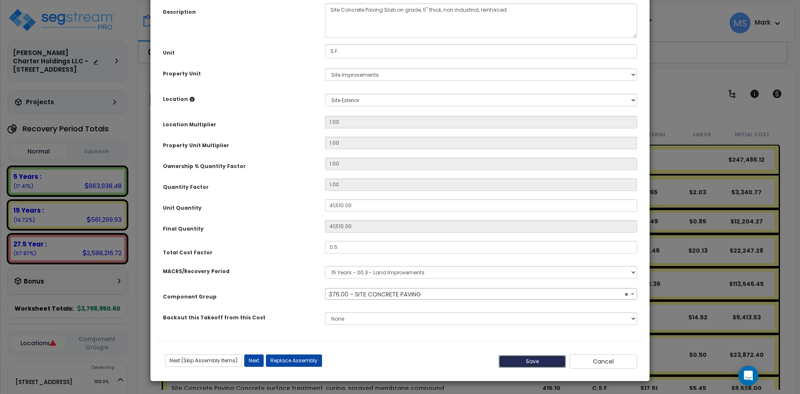
click at [527, 362] on button "Save" at bounding box center [533, 361] width 68 height 13
type input "41510.00"
type input "0.50"
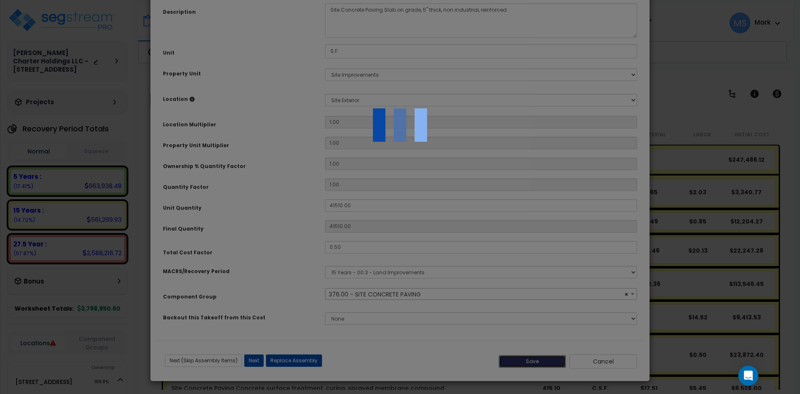
select select "46172"
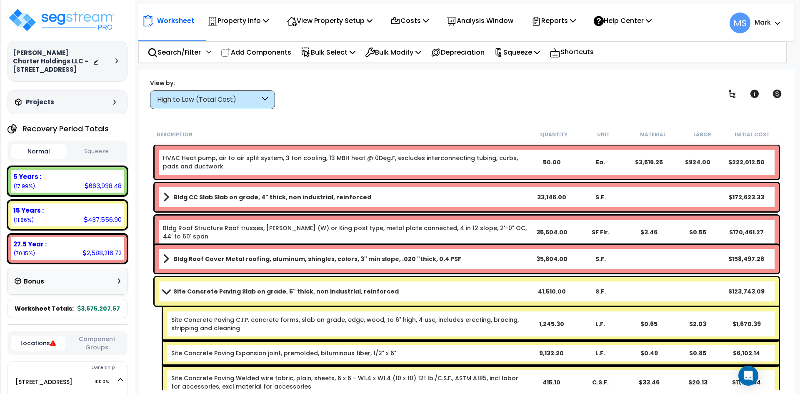
click at [198, 289] on b "Site Concrete Paving Slab on grade, 5" thick, non industrial, reinforced" at bounding box center [286, 291] width 226 height 8
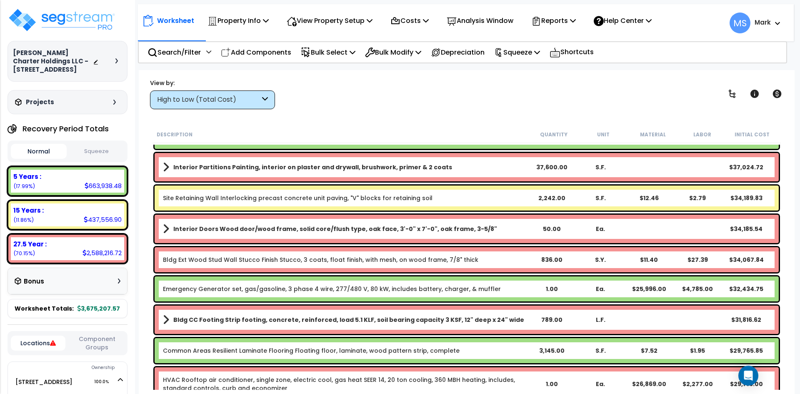
scroll to position [750, 0]
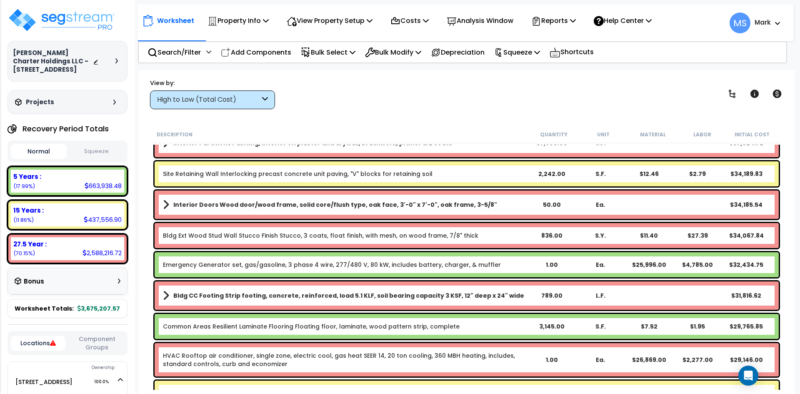
click at [380, 172] on link "Site Retaining Wall Interlocking precast concrete unit paving, "V" blocks for r…" at bounding box center [298, 174] width 270 height 8
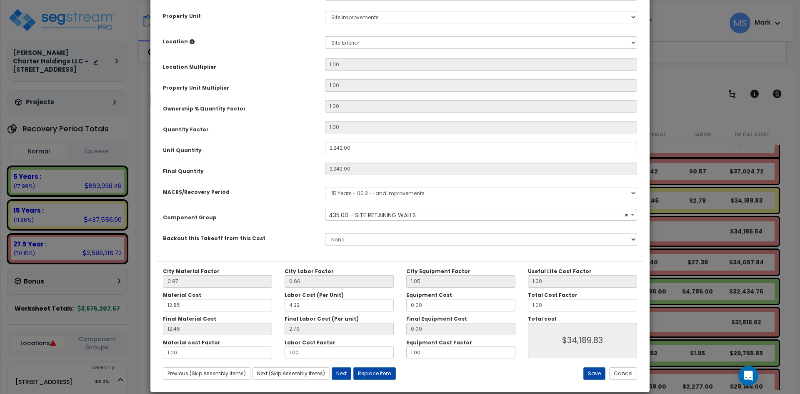
scroll to position [145, 0]
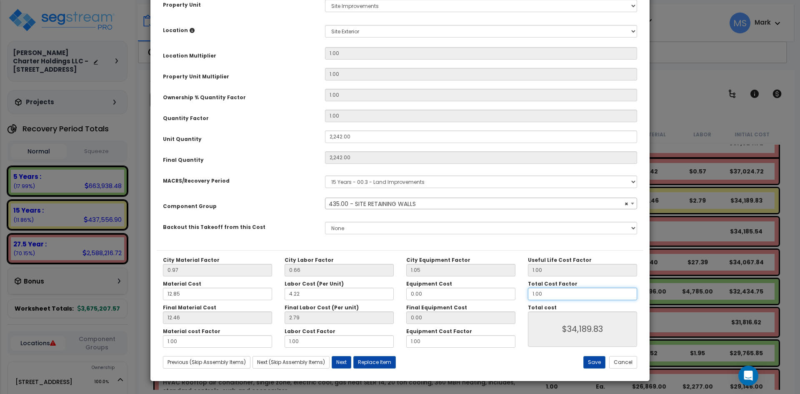
click at [545, 293] on input "1.00" at bounding box center [582, 294] width 109 height 13
select select "45833"
type input "1.0"
type input "$34,190.50"
type input "1."
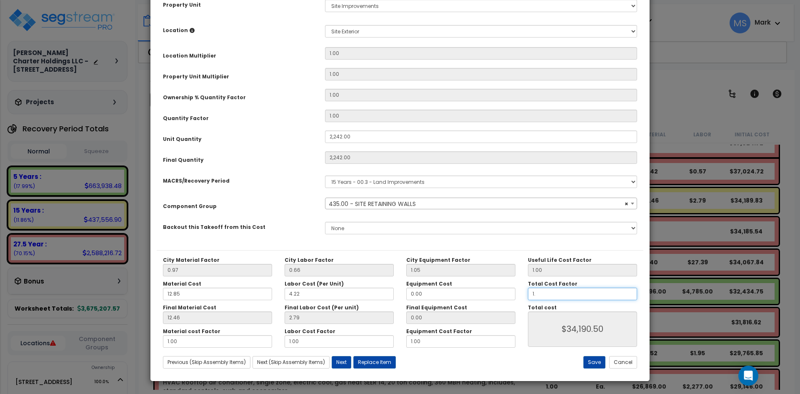
type input "$34,190.50"
type input "1"
type input "$34,190.50"
select select "45833"
type input "$34,190.50"
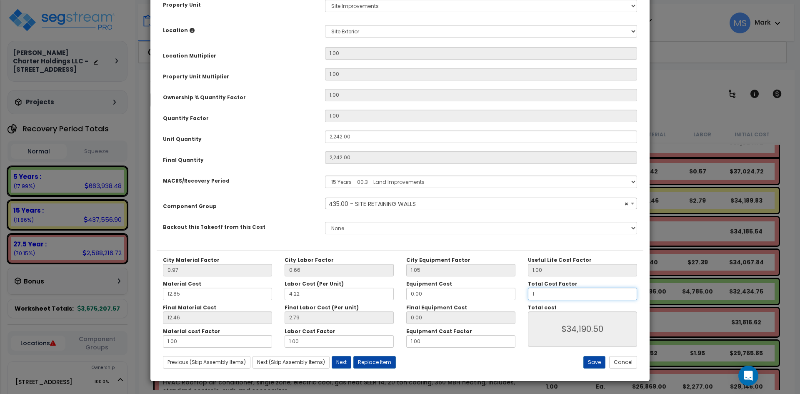
select select "45833"
type input "$0.00"
type input "0.2"
type input "$6,838.10"
type input "0.25"
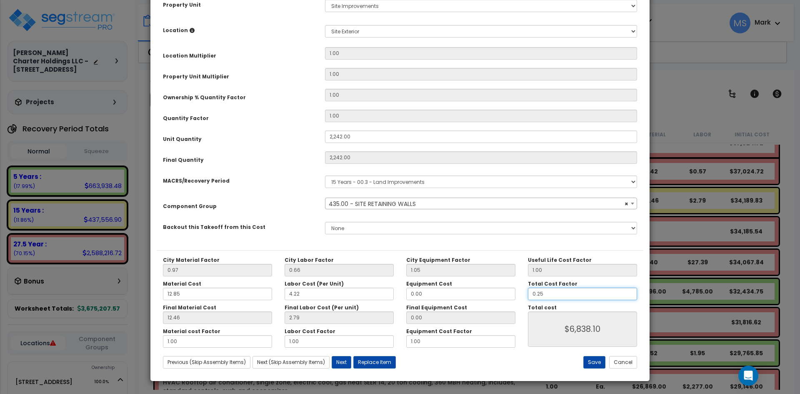
type input "$8,547.63"
type input "0.25"
type input "$8,547.63"
click at [601, 366] on button "Save" at bounding box center [595, 362] width 22 height 13
type input "2242.00"
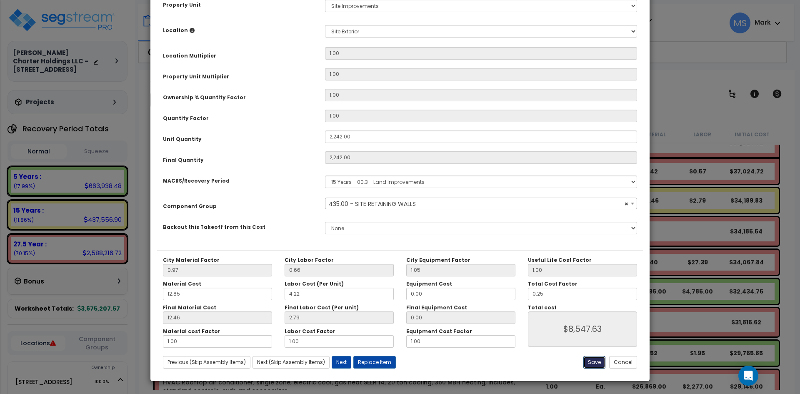
type input "2242.00"
type input "8547.63"
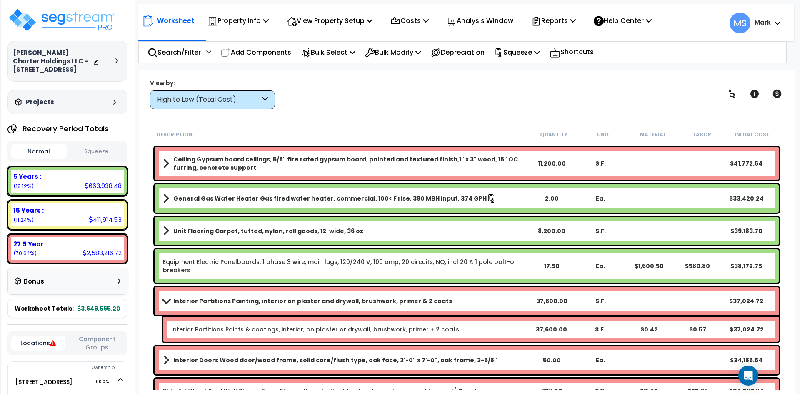
scroll to position [584, 0]
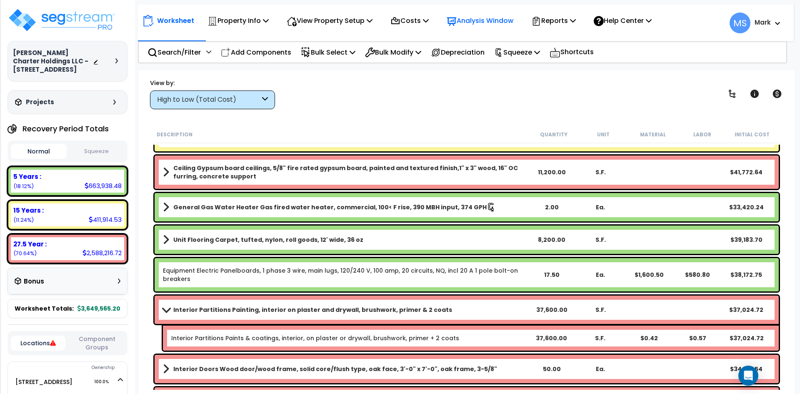
click at [457, 23] on icon at bounding box center [452, 21] width 10 height 10
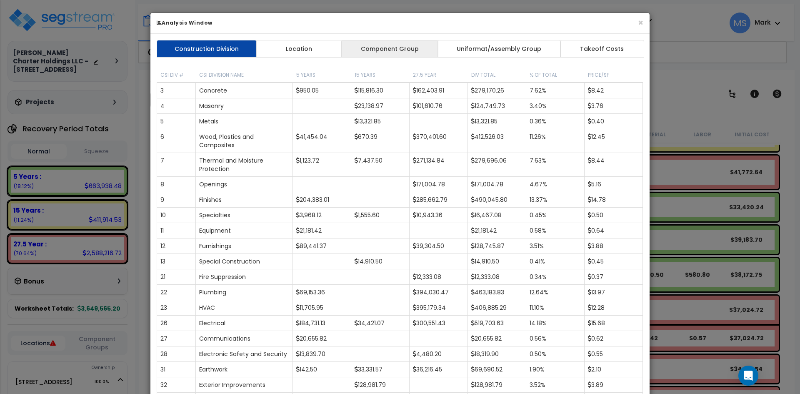
click at [394, 46] on link "Component Group" at bounding box center [389, 49] width 97 height 18
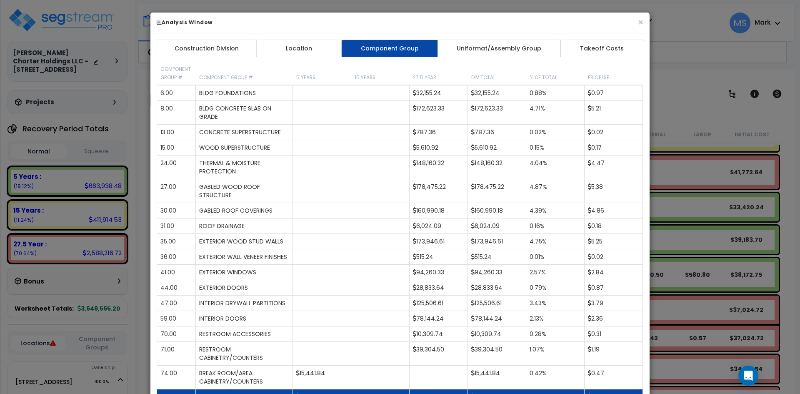
scroll to position [0, 0]
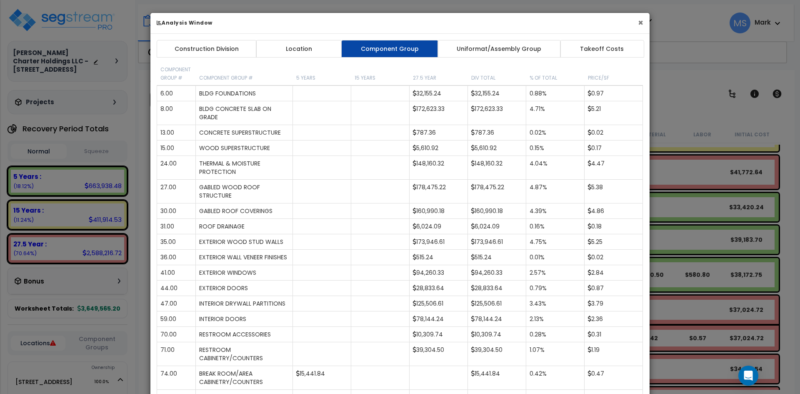
click at [639, 23] on button "×" at bounding box center [640, 22] width 5 height 9
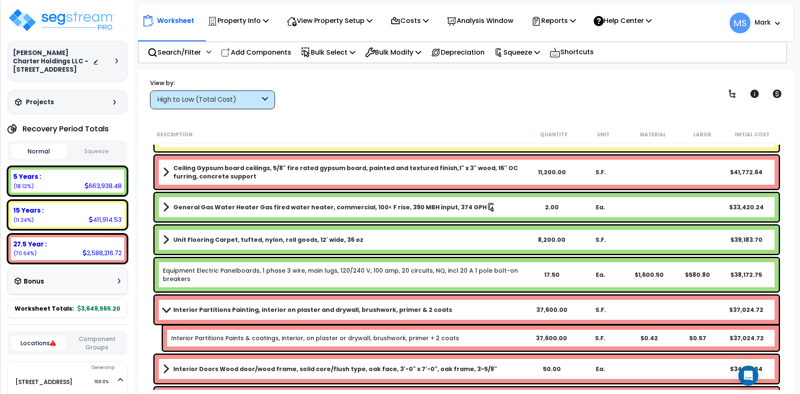
click at [253, 105] on div "High to Low (Total Cost)" at bounding box center [212, 99] width 125 height 19
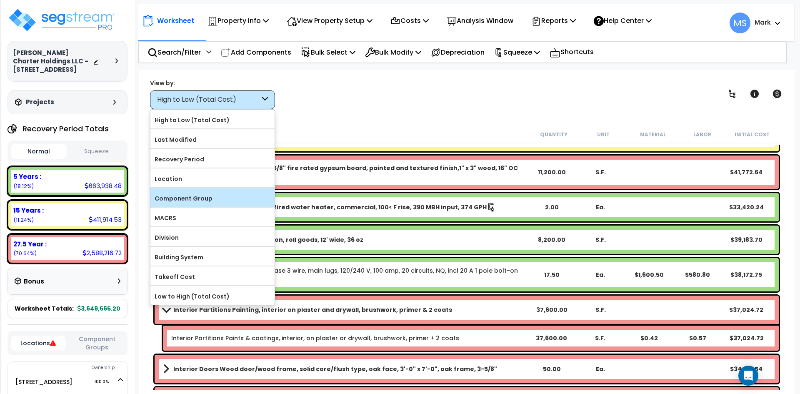
click at [213, 200] on label "Component Group" at bounding box center [212, 198] width 124 height 13
click at [0, 0] on input "Component Group" at bounding box center [0, 0] width 0 height 0
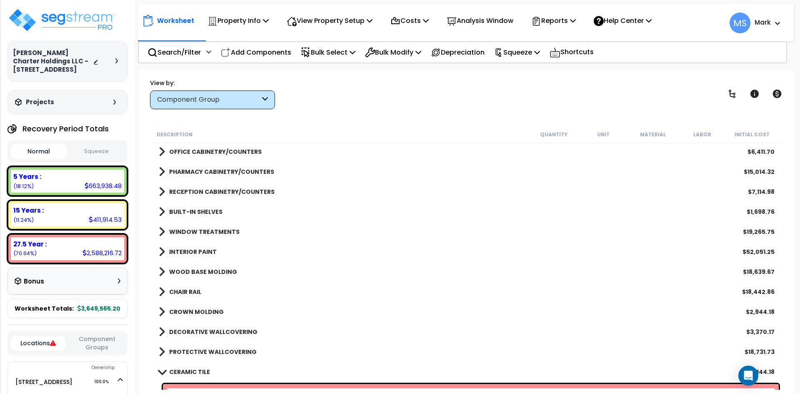
scroll to position [667, 0]
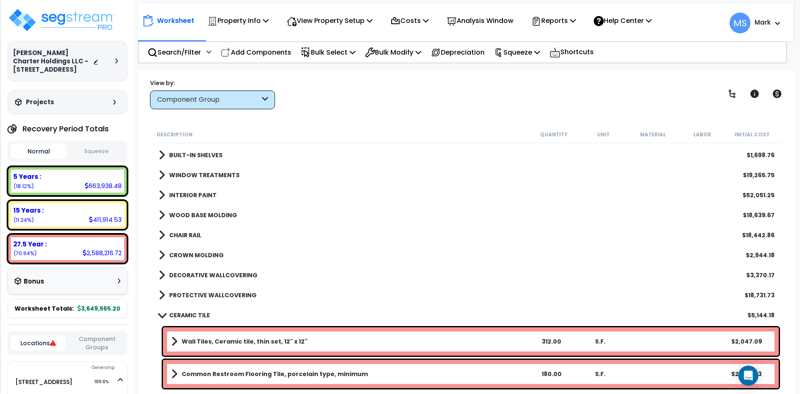
click at [193, 313] on b "CERAMIC TILE" at bounding box center [189, 315] width 41 height 8
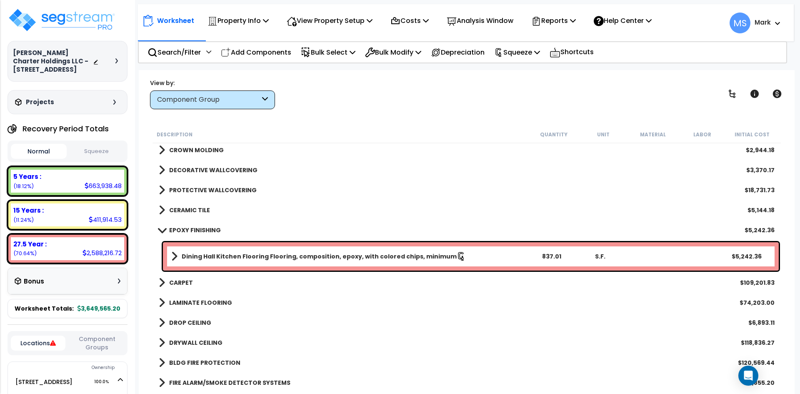
scroll to position [834, 0]
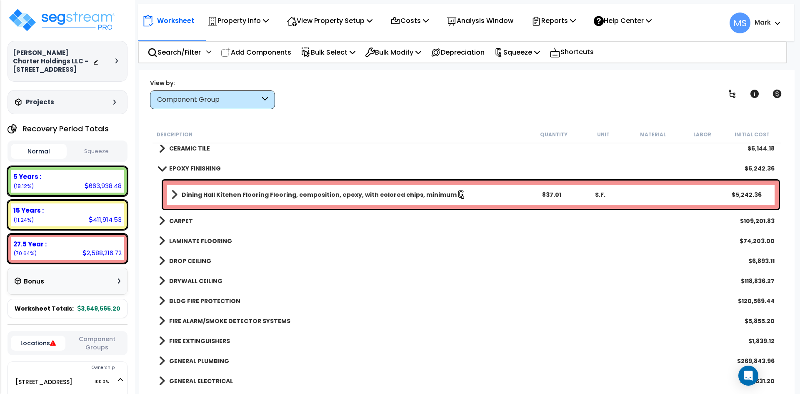
click at [193, 167] on b "EPOXY FINISHING" at bounding box center [195, 168] width 52 height 8
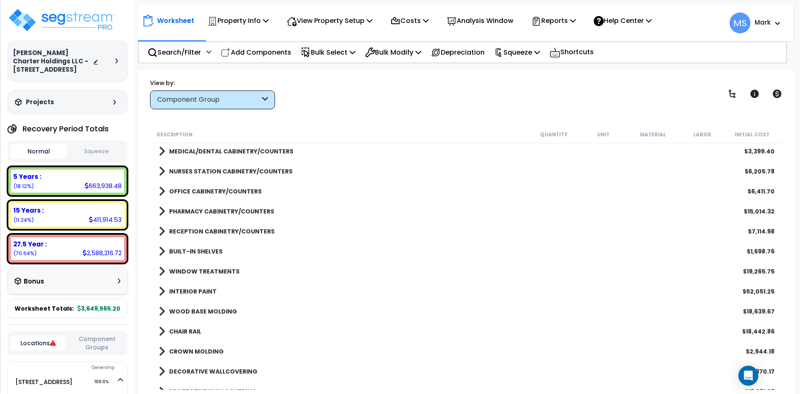
scroll to position [542, 0]
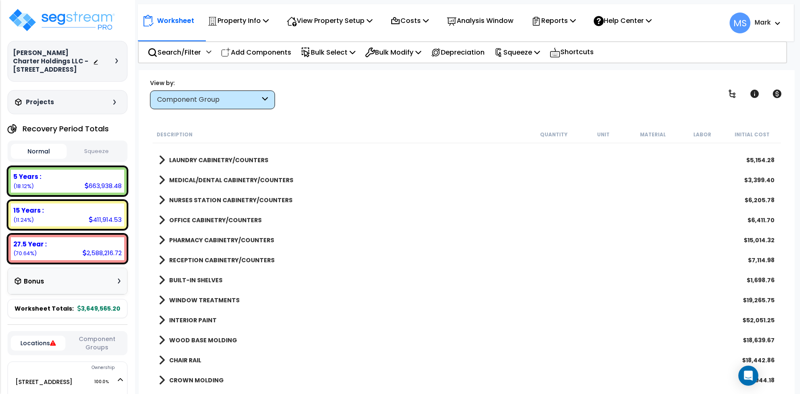
click at [222, 159] on b "LAUNDRY CABINETRY/COUNTERS" at bounding box center [218, 160] width 99 height 8
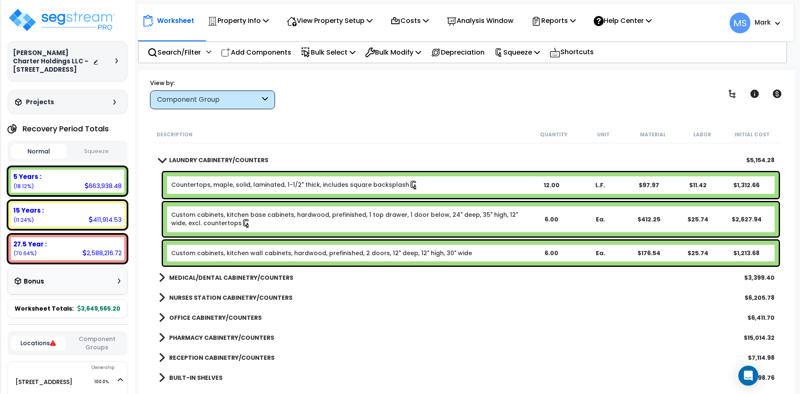
drag, startPoint x: 296, startPoint y: 220, endPoint x: 275, endPoint y: 212, distance: 22.5
click at [275, 212] on link "Custom cabinets, kitchen base cabinets, hardwood, prefinished, 1 top drawer, 1 …" at bounding box center [349, 220] width 356 height 18
click at [279, 214] on link "Custom cabinets, kitchen base cabinets, hardwood, prefinished, 1 top drawer, 1 …" at bounding box center [349, 220] width 356 height 18
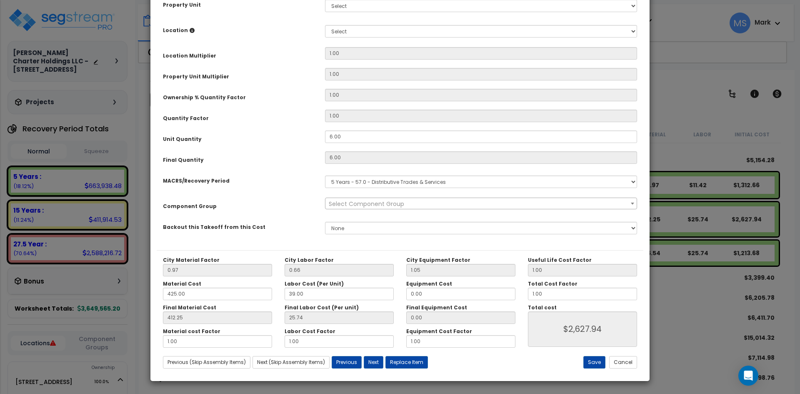
scroll to position [0, 0]
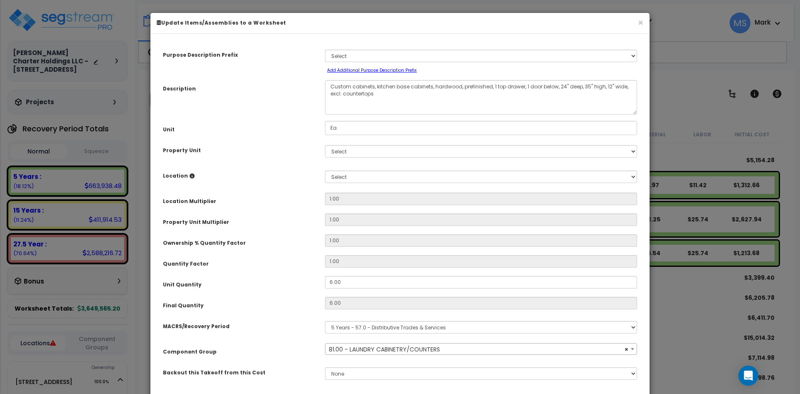
click at [644, 20] on div "× Update Items/Assemblies to a Worksheet" at bounding box center [399, 23] width 499 height 21
select select "45911"
click at [640, 25] on button "×" at bounding box center [640, 22] width 5 height 9
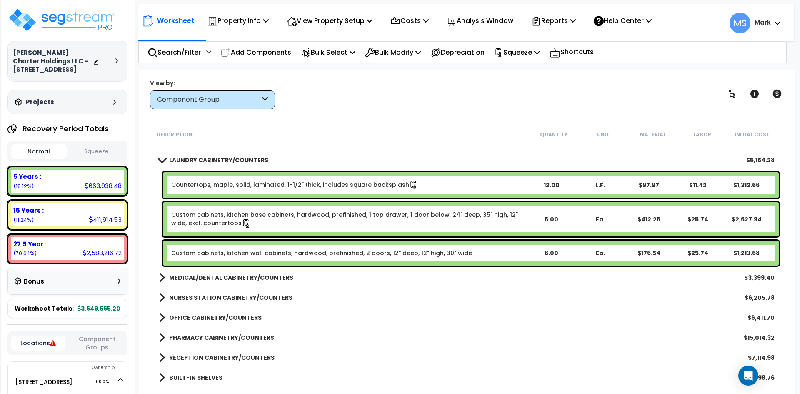
click at [469, 216] on link "Custom cabinets, kitchen base cabinets, hardwood, prefinished, 1 top drawer, 1 …" at bounding box center [349, 220] width 356 height 18
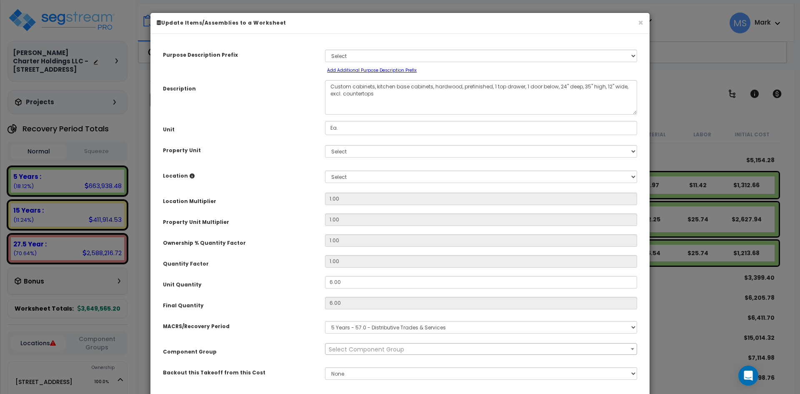
scroll to position [145, 0]
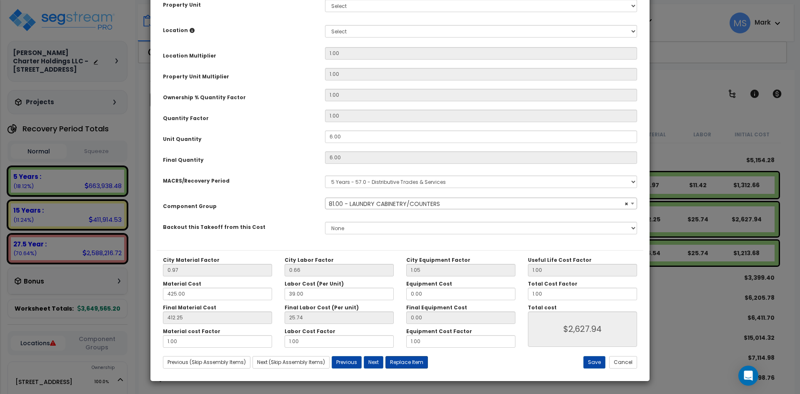
select select "45911"
click at [411, 359] on button "Replace Item" at bounding box center [407, 362] width 43 height 13
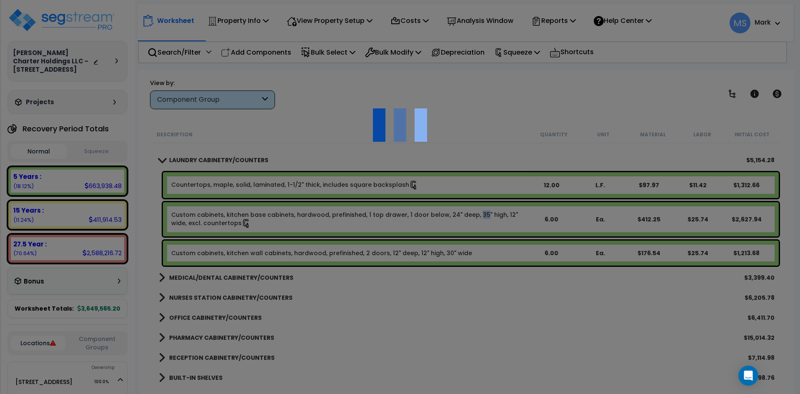
type input "6"
select select
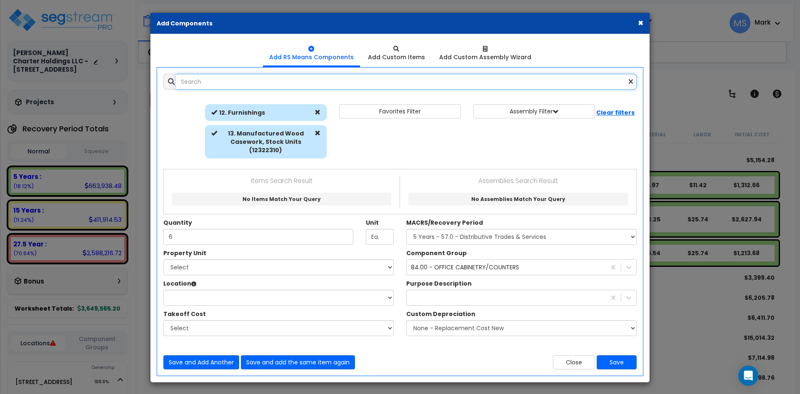
click at [288, 83] on input "text" at bounding box center [406, 82] width 461 height 16
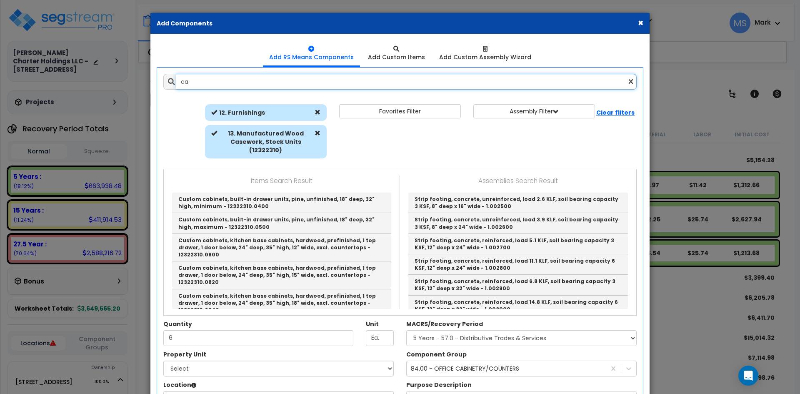
type input "ca"
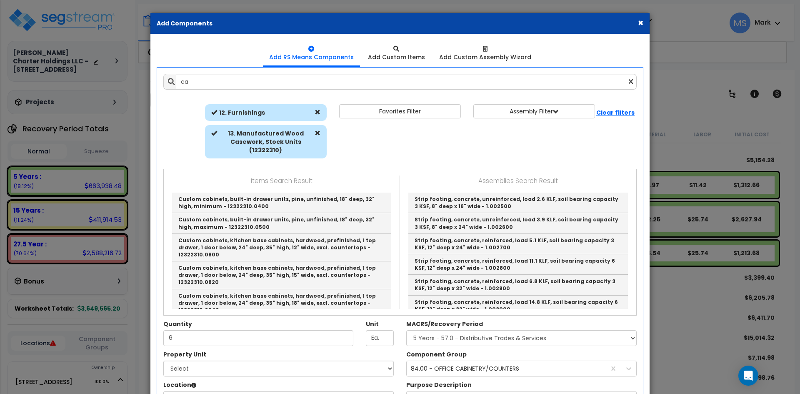
click at [641, 20] on button "×" at bounding box center [640, 22] width 5 height 9
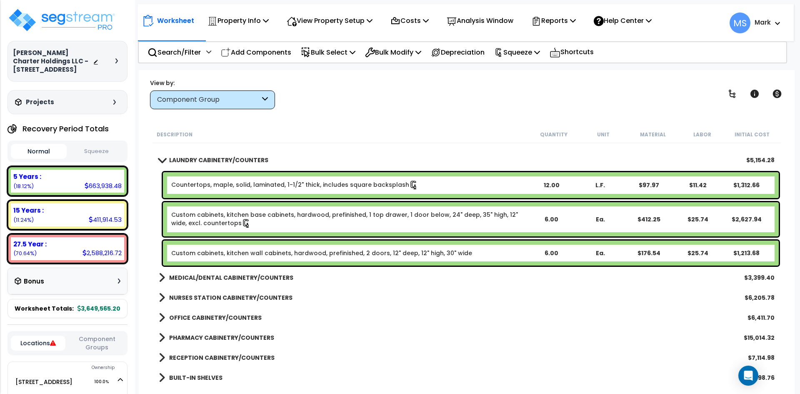
click at [304, 218] on link "Custom cabinets, kitchen base cabinets, hardwood, prefinished, 1 top drawer, 1 …" at bounding box center [349, 220] width 356 height 18
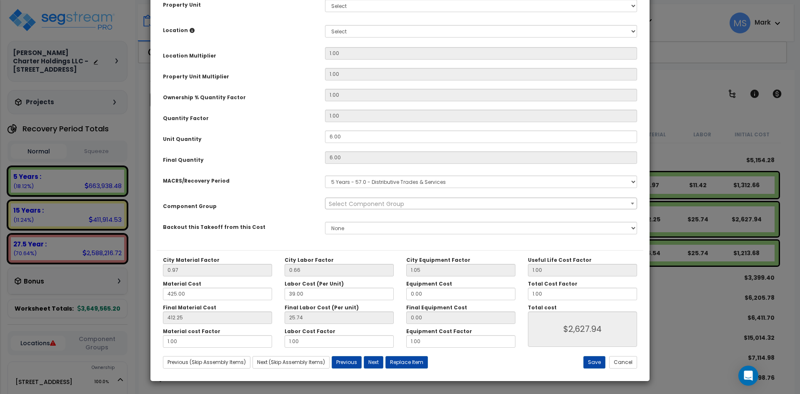
select select "45911"
click at [401, 366] on button "Replace Item" at bounding box center [407, 362] width 43 height 13
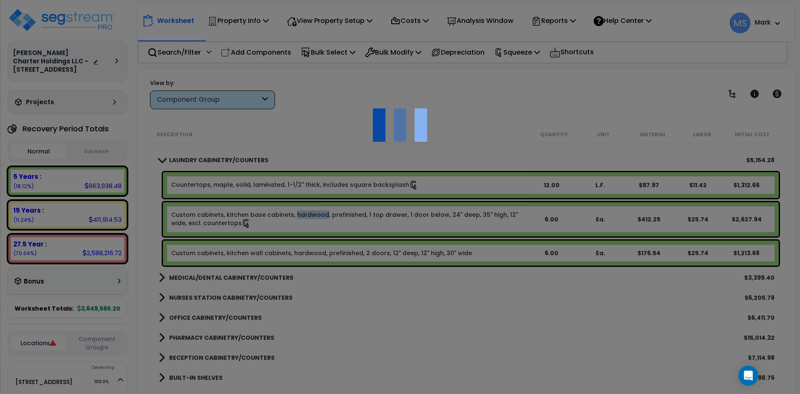
select select "12000000"
type input "6"
select select
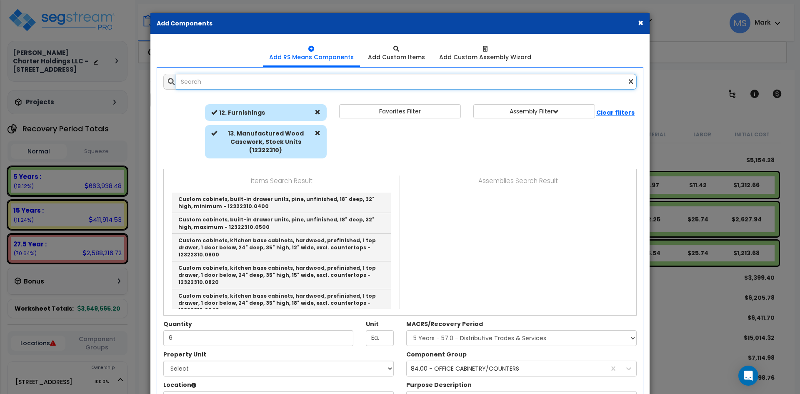
click at [253, 79] on input "text" at bounding box center [406, 82] width 461 height 16
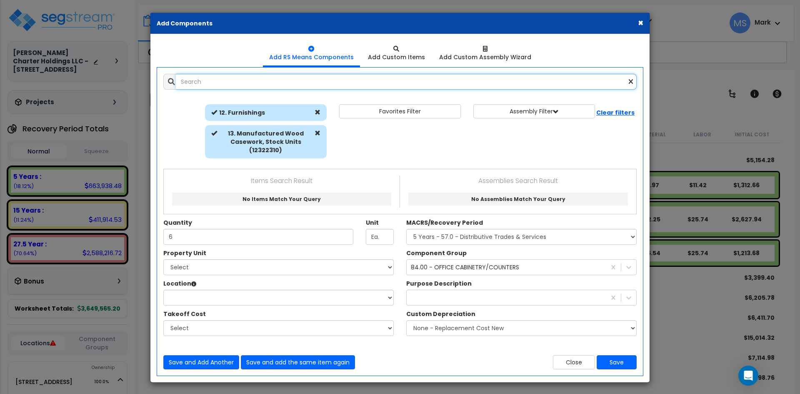
click at [253, 79] on input "text" at bounding box center [406, 82] width 461 height 16
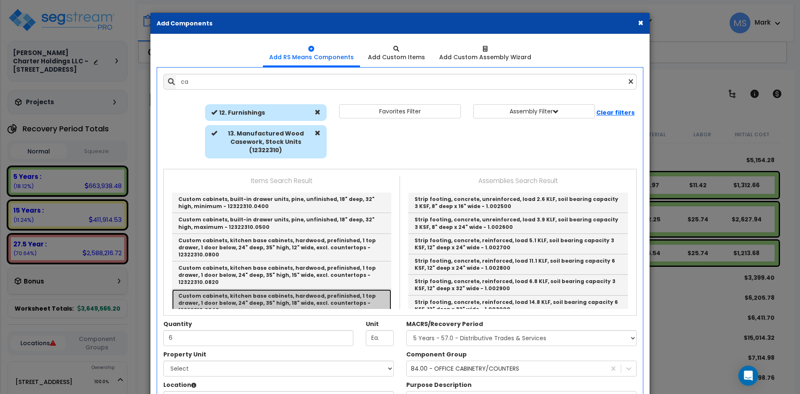
click at [316, 289] on link "Custom cabinets, kitchen base cabinets, hardwood, prefinished, 1 top drawer, 1 …" at bounding box center [281, 303] width 219 height 28
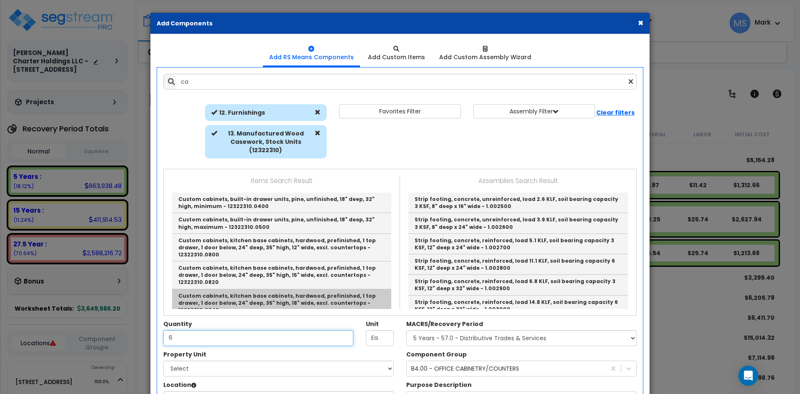
type input "Custom cabinets, kitchen base cabinets, hardwood, prefinished, 1 top drawer, 1 …"
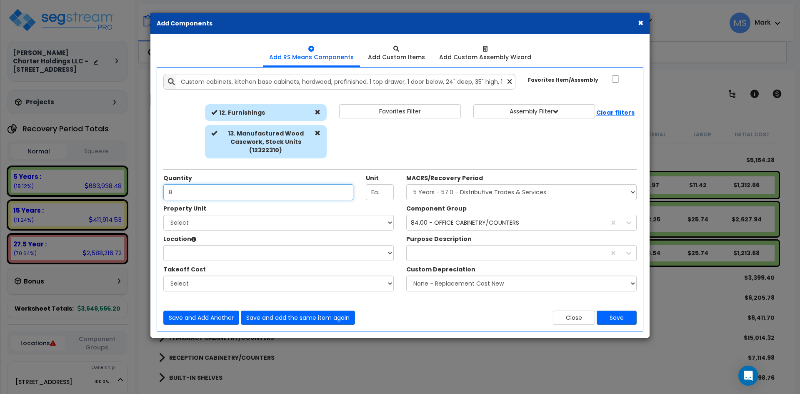
type input "8"
click at [293, 229] on select "Select [STREET_ADDRESS] Site Improvements" at bounding box center [278, 223] width 231 height 16
select select "167975"
click at [163, 215] on select "Select [STREET_ADDRESS] Site Improvements" at bounding box center [278, 223] width 231 height 16
click at [266, 250] on select "Location" at bounding box center [278, 253] width 231 height 16
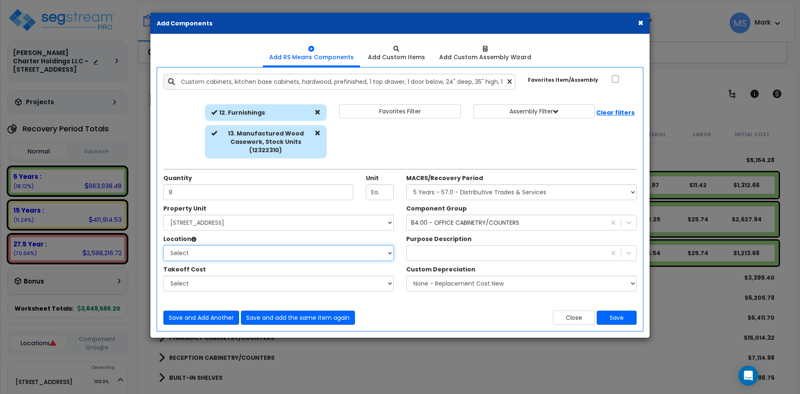
select select "461"
click at [163, 245] on select "Select Assisted Living Studio Unit Building Building Interior Building [GEOGRAP…" at bounding box center [278, 253] width 231 height 16
click at [628, 317] on button "Save" at bounding box center [617, 318] width 40 height 14
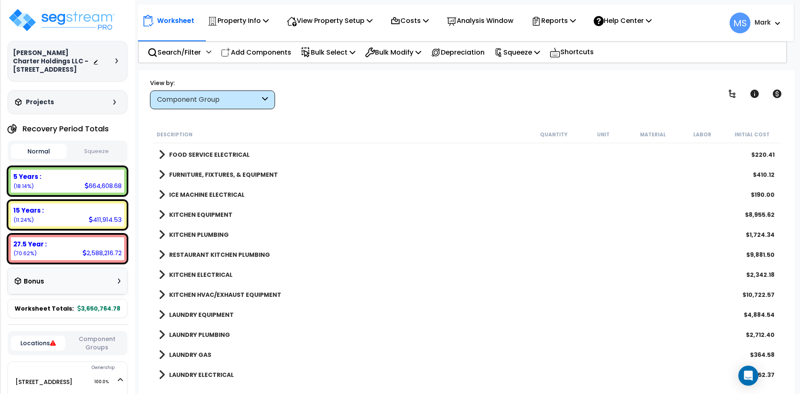
scroll to position [1792, 0]
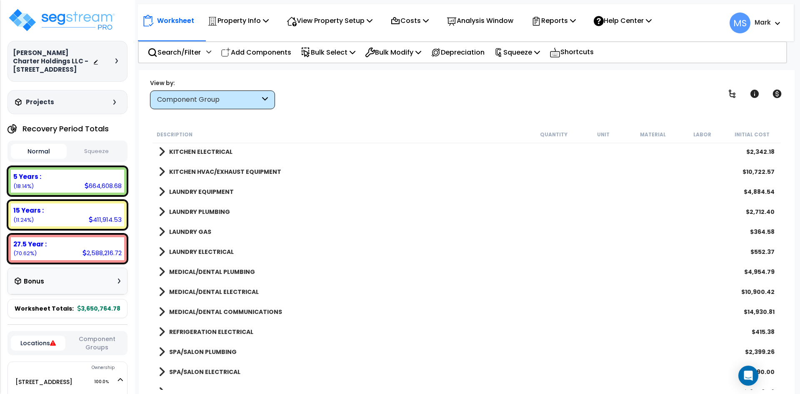
click at [220, 188] on b "LAUNDRY EQUIPMENT" at bounding box center [201, 192] width 65 height 8
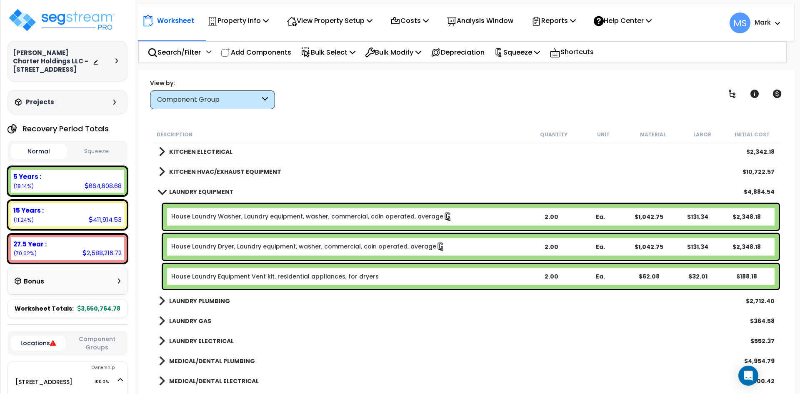
click at [222, 196] on link "LAUNDRY EQUIPMENT" at bounding box center [196, 192] width 75 height 12
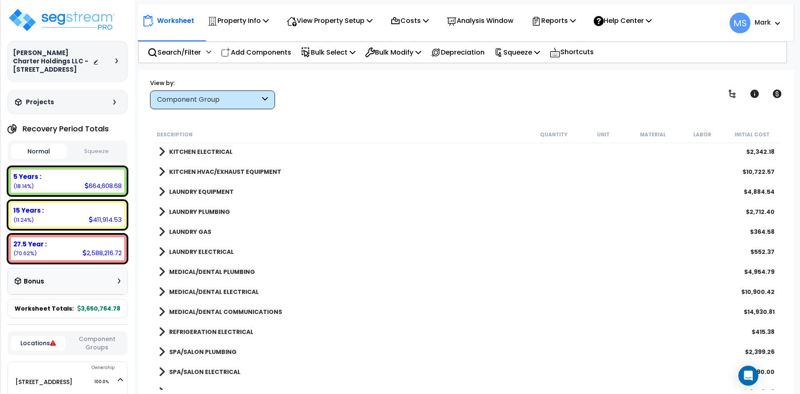
click at [221, 214] on b "LAUNDRY PLUMBING" at bounding box center [199, 212] width 61 height 8
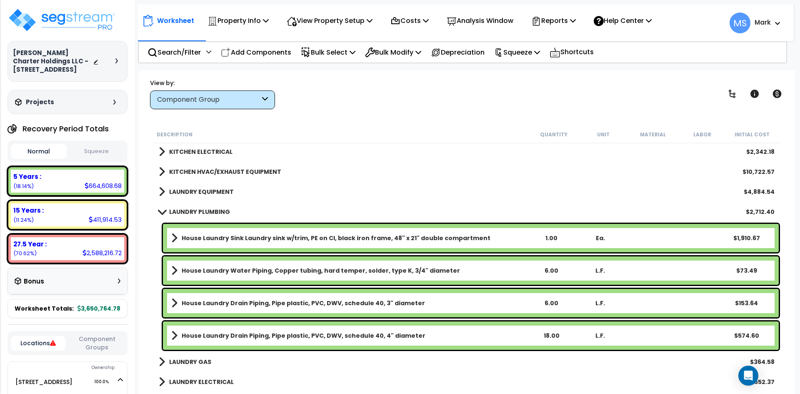
click at [221, 214] on b "LAUNDRY PLUMBING" at bounding box center [199, 212] width 61 height 8
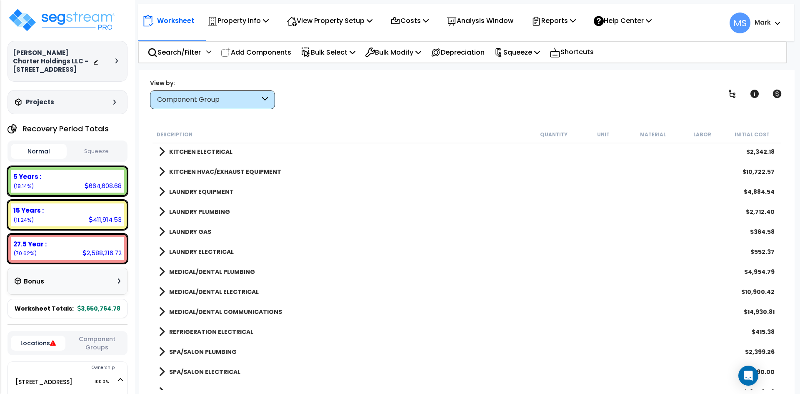
click at [194, 230] on b "LAUNDRY GAS" at bounding box center [190, 232] width 42 height 8
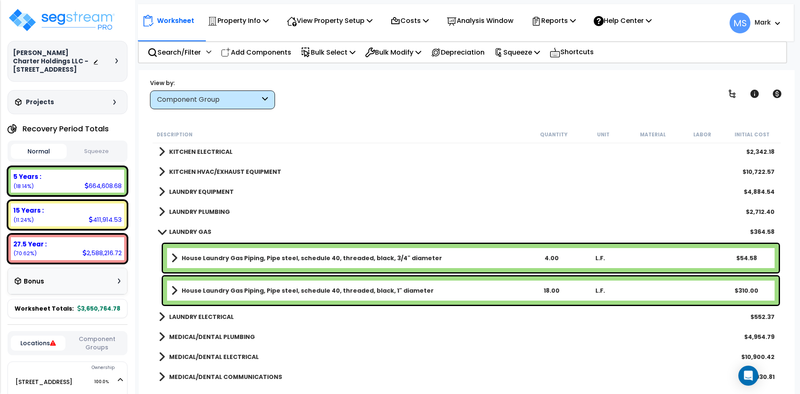
click at [194, 230] on b "LAUNDRY GAS" at bounding box center [190, 232] width 42 height 8
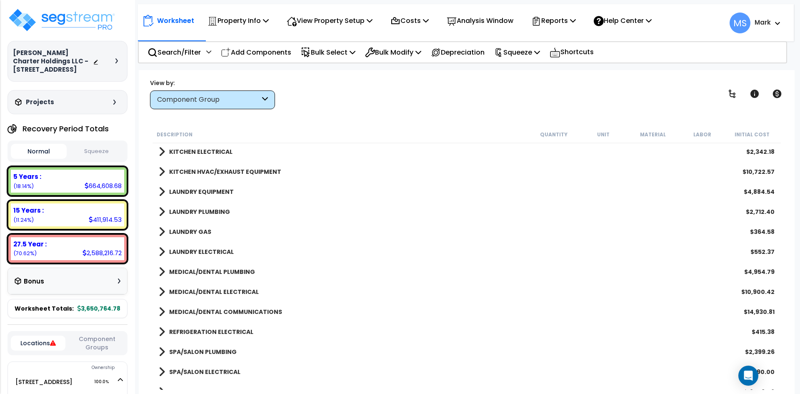
click at [201, 249] on b "LAUNDRY ELECTRICAL" at bounding box center [201, 252] width 65 height 8
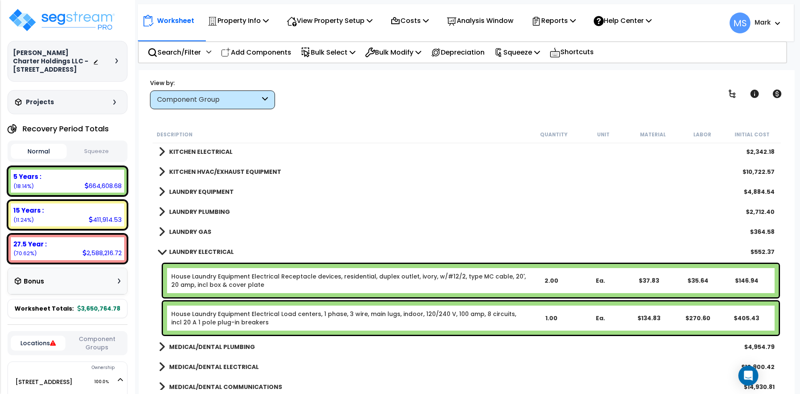
click at [201, 249] on b "LAUNDRY ELECTRICAL" at bounding box center [201, 252] width 65 height 8
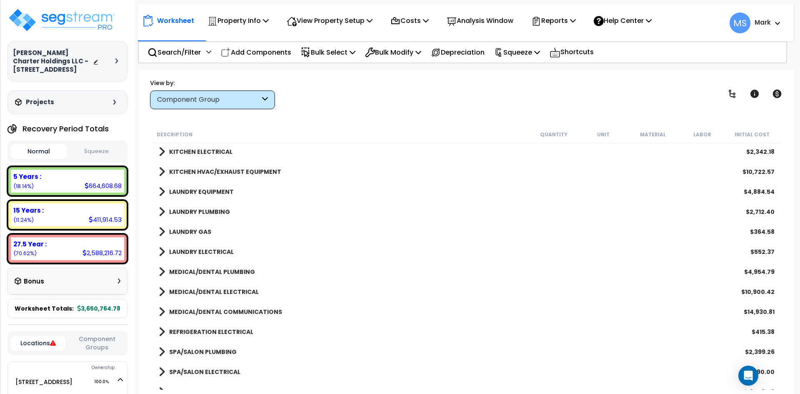
click at [216, 267] on link "MEDICAL/DENTAL PLUMBING" at bounding box center [207, 272] width 96 height 12
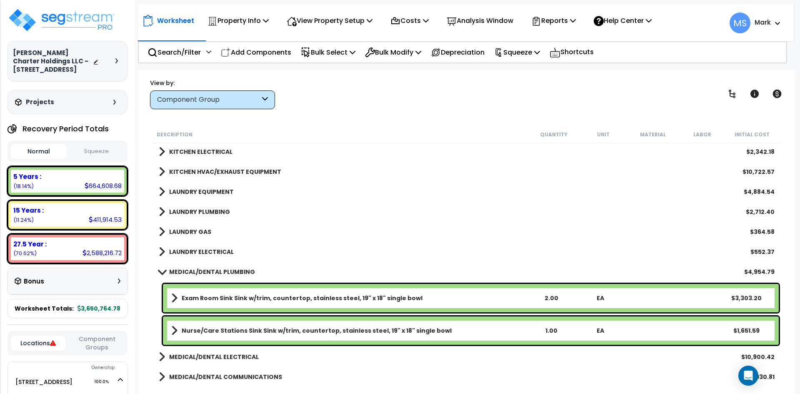
click at [216, 267] on link "MEDICAL/DENTAL PLUMBING" at bounding box center [207, 272] width 96 height 12
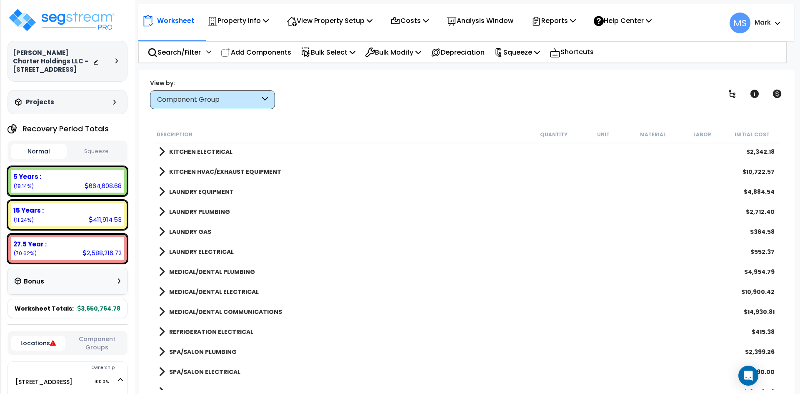
click at [224, 286] on link "MEDICAL/DENTAL ELECTRICAL" at bounding box center [209, 292] width 100 height 12
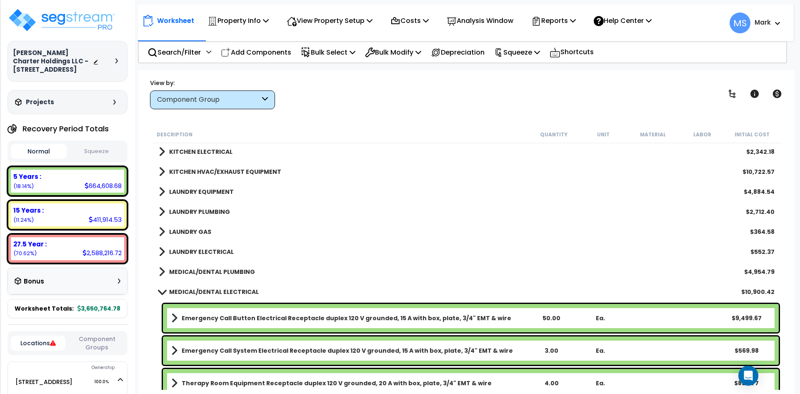
click at [228, 292] on b "MEDICAL/DENTAL ELECTRICAL" at bounding box center [214, 292] width 90 height 8
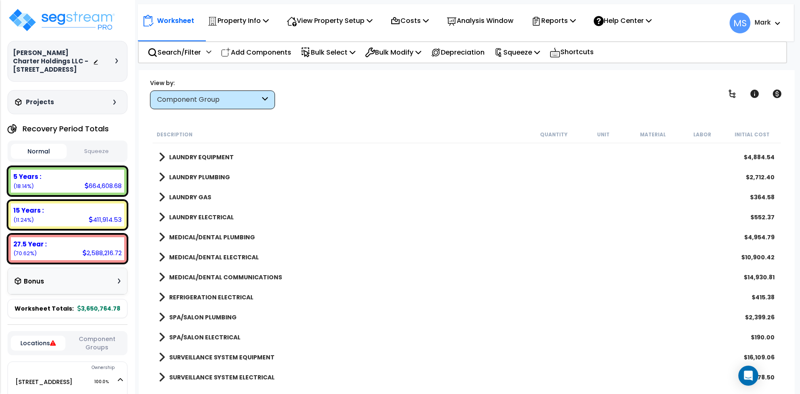
scroll to position [1834, 0]
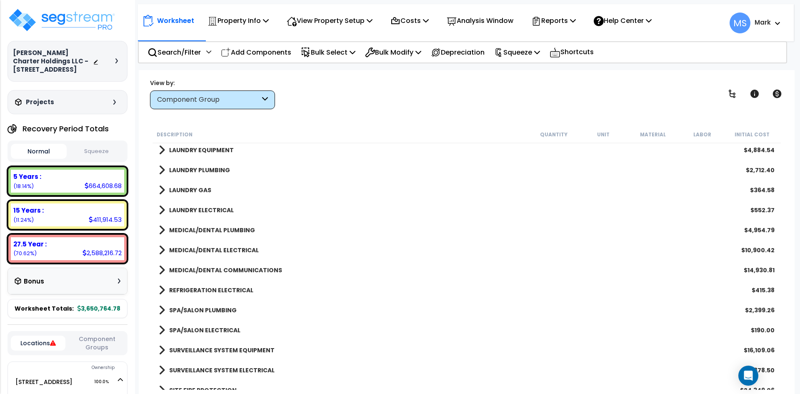
click at [231, 286] on link "REFRIGERATION ELECTRICAL" at bounding box center [206, 290] width 95 height 12
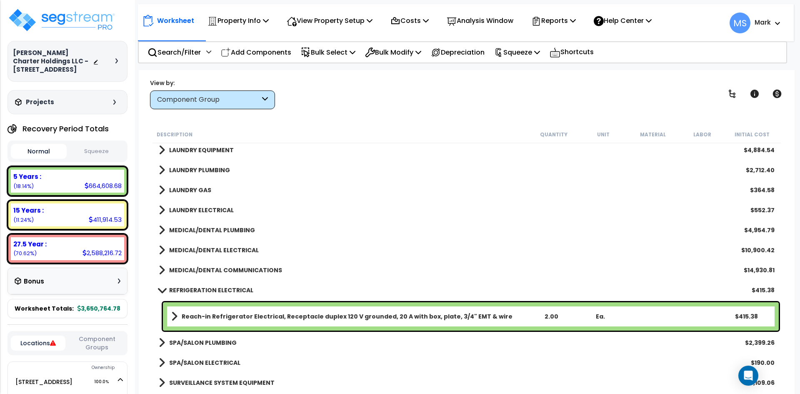
click at [231, 286] on link "REFRIGERATION ELECTRICAL" at bounding box center [206, 290] width 95 height 12
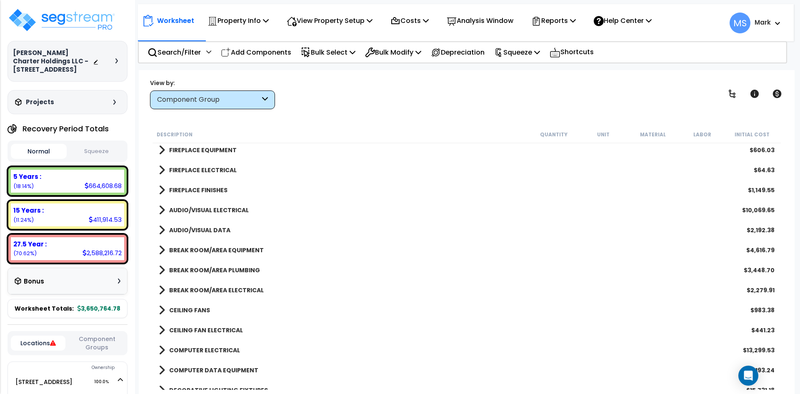
scroll to position [1292, 0]
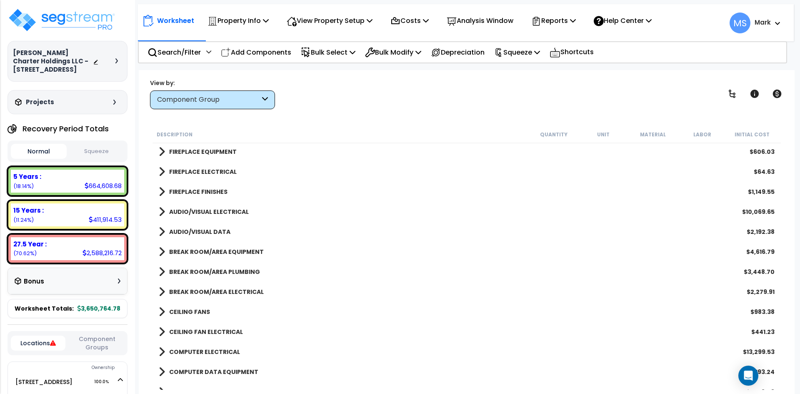
click at [240, 247] on link "BREAK ROOM/AREA EQUIPMENT" at bounding box center [211, 252] width 105 height 12
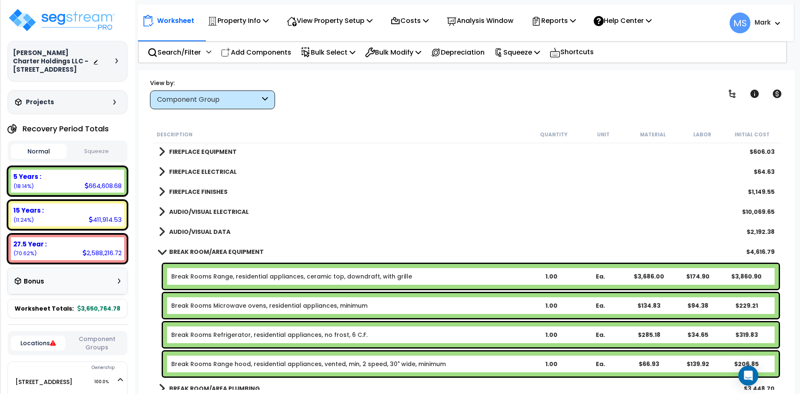
click at [240, 249] on b "BREAK ROOM/AREA EQUIPMENT" at bounding box center [216, 252] width 95 height 8
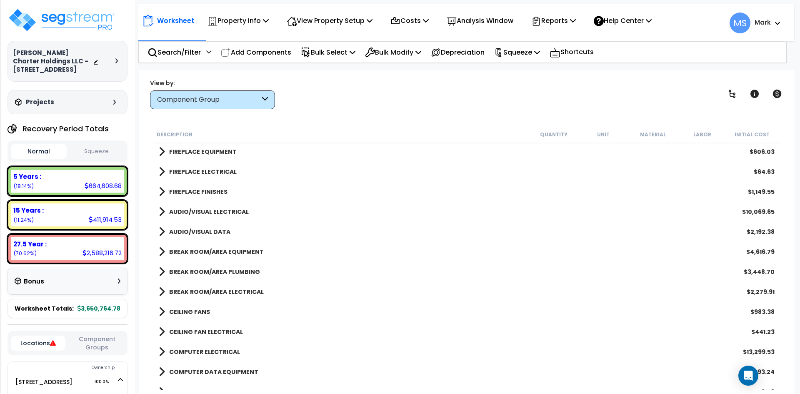
click at [238, 268] on b "BREAK ROOM/AREA PLUMBING" at bounding box center [214, 272] width 91 height 8
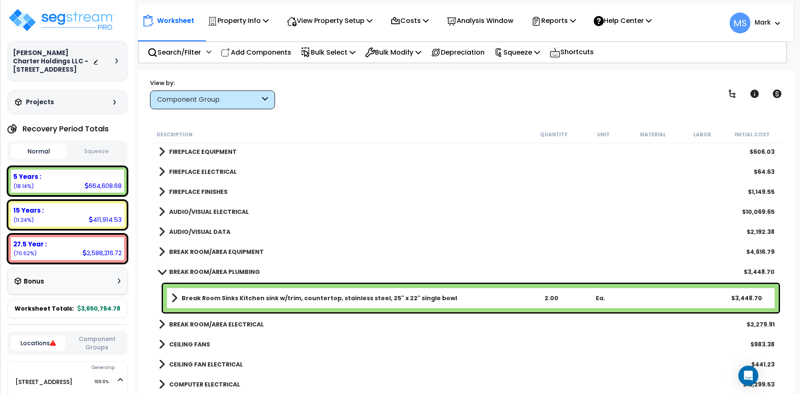
click at [238, 268] on b "BREAK ROOM/AREA PLUMBING" at bounding box center [214, 272] width 91 height 8
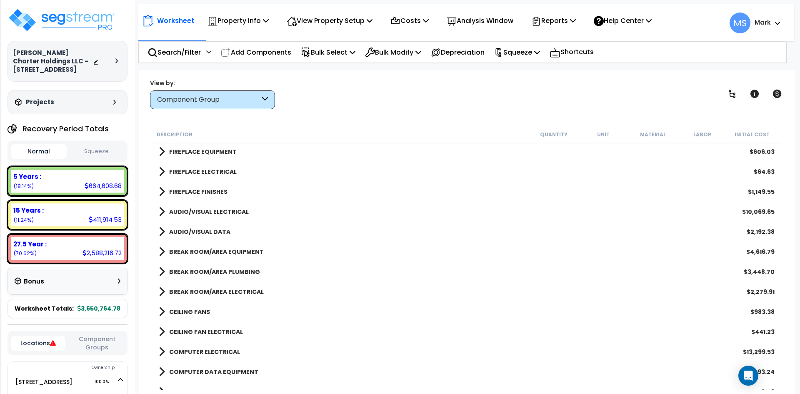
click at [231, 288] on b "BREAK ROOM/AREA ELECTRICAL" at bounding box center [216, 292] width 95 height 8
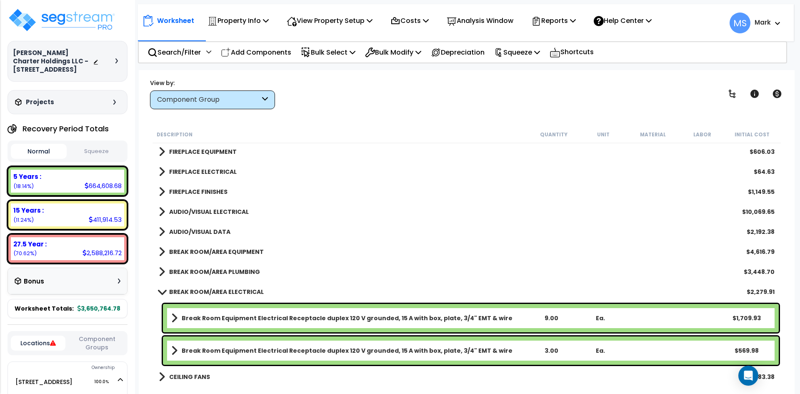
click at [231, 288] on b "BREAK ROOM/AREA ELECTRICAL" at bounding box center [216, 292] width 95 height 8
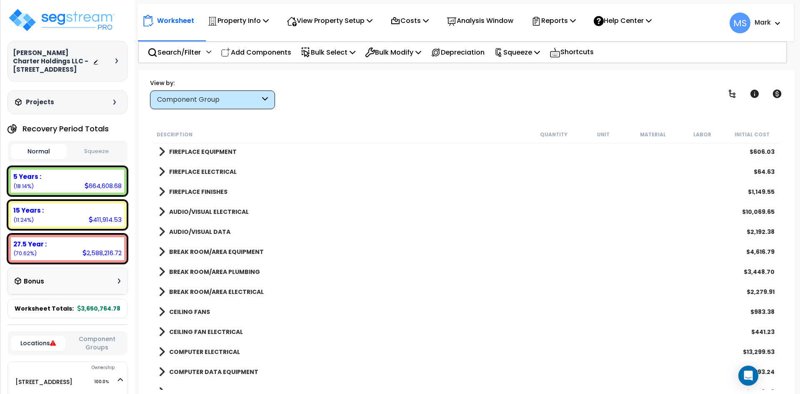
click at [218, 231] on b "AUDIO/VISUAL DATA" at bounding box center [199, 232] width 61 height 8
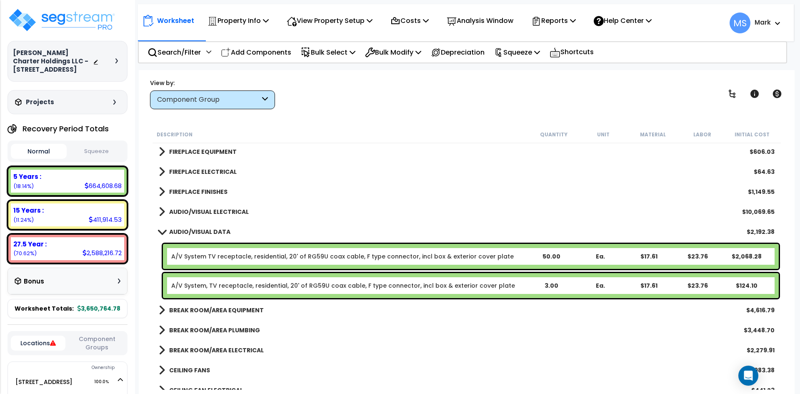
click at [218, 231] on b "AUDIO/VISUAL DATA" at bounding box center [199, 232] width 61 height 8
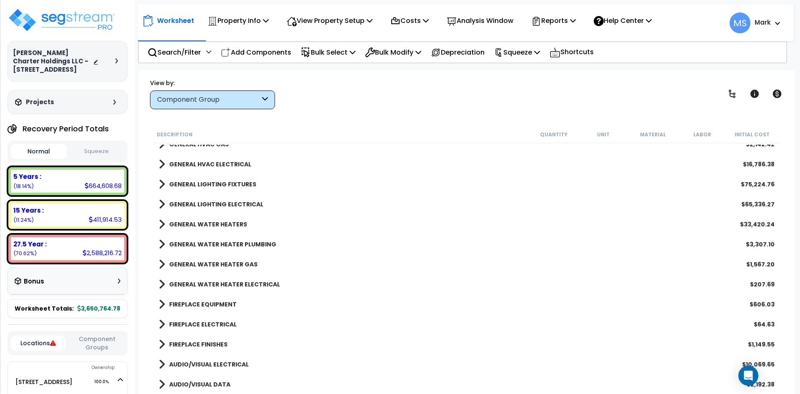
scroll to position [1125, 0]
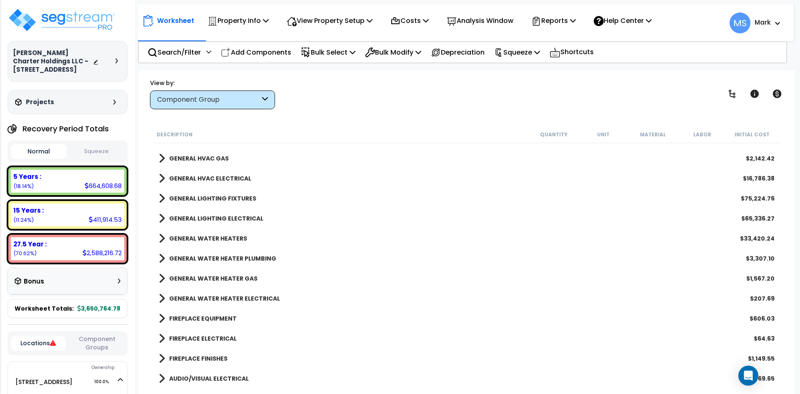
click at [218, 258] on b "GENERAL WATER HEATER PLUMBING" at bounding box center [222, 258] width 107 height 8
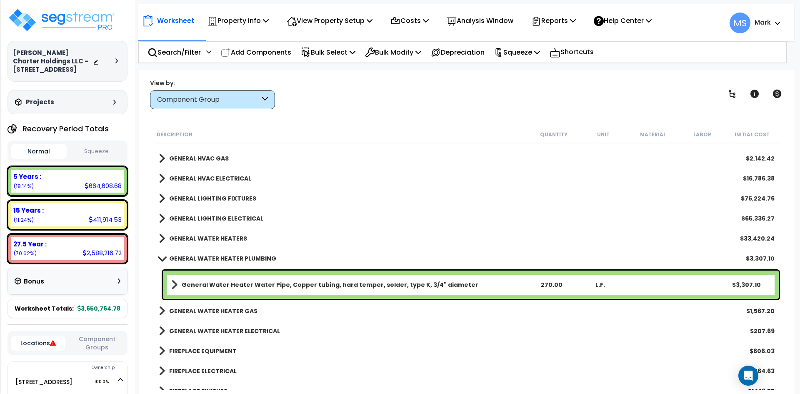
click at [218, 258] on b "GENERAL WATER HEATER PLUMBING" at bounding box center [222, 258] width 107 height 8
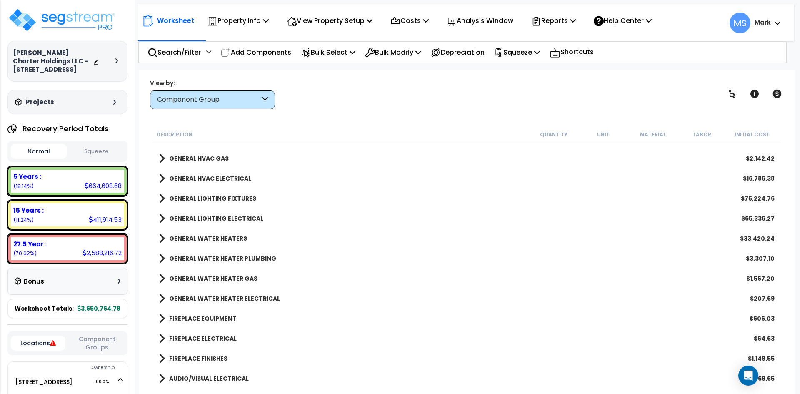
click at [222, 239] on b "GENERAL WATER HEATERS" at bounding box center [208, 238] width 78 height 8
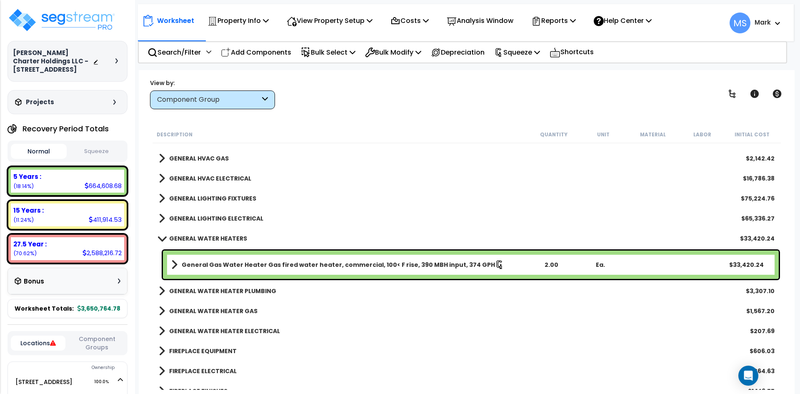
click at [222, 239] on b "GENERAL WATER HEATERS" at bounding box center [208, 238] width 78 height 8
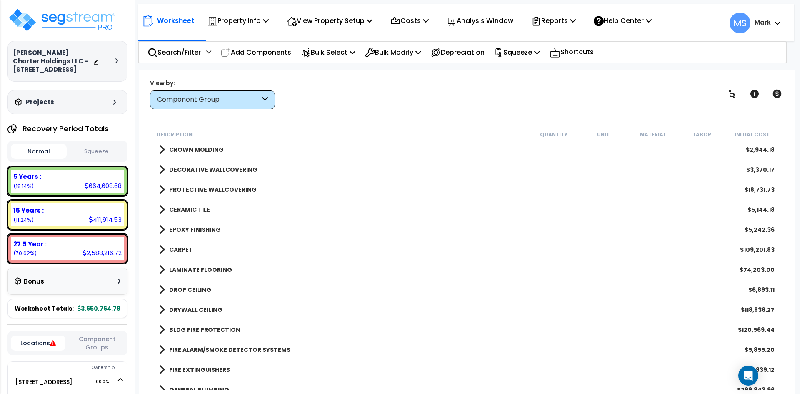
scroll to position [834, 0]
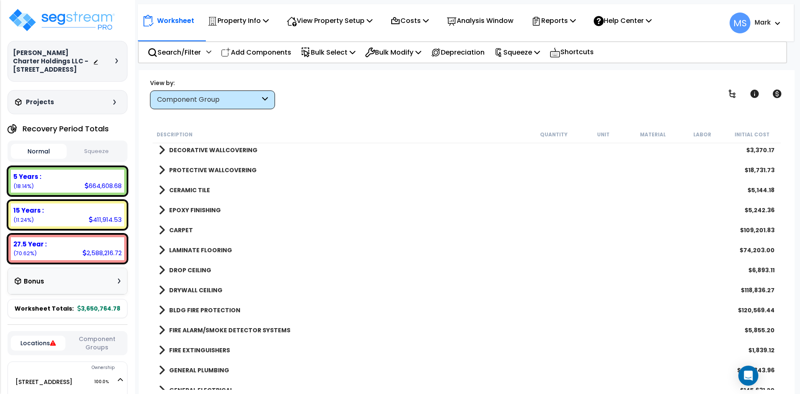
click at [221, 247] on b "LAMINATE FLOORING" at bounding box center [200, 250] width 63 height 8
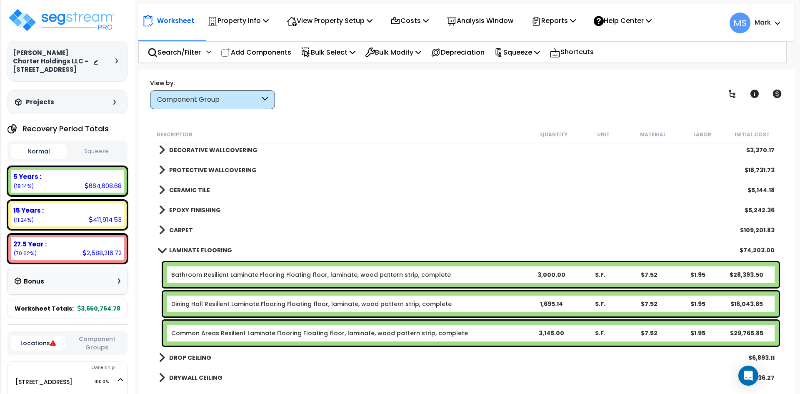
click at [221, 247] on b "LAMINATE FLOORING" at bounding box center [200, 250] width 63 height 8
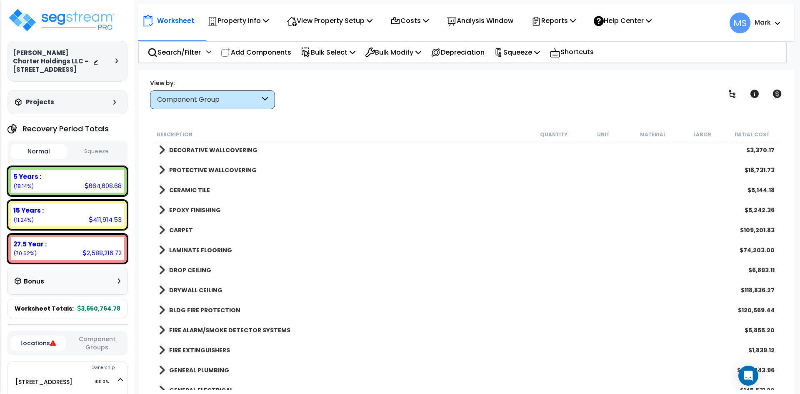
click at [179, 228] on b "CARPET" at bounding box center [181, 230] width 24 height 8
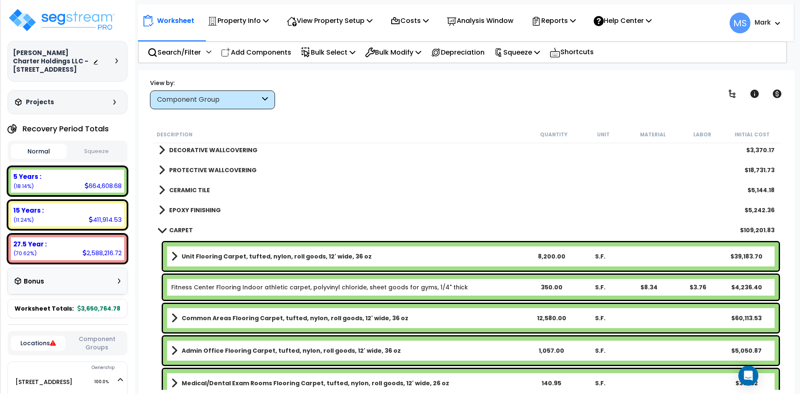
click at [177, 233] on b "CARPET" at bounding box center [181, 230] width 24 height 8
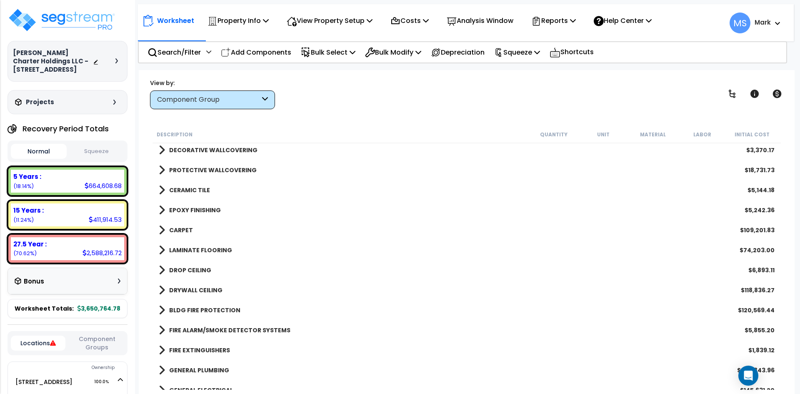
click at [195, 208] on b "EPOXY FINISHING" at bounding box center [195, 210] width 52 height 8
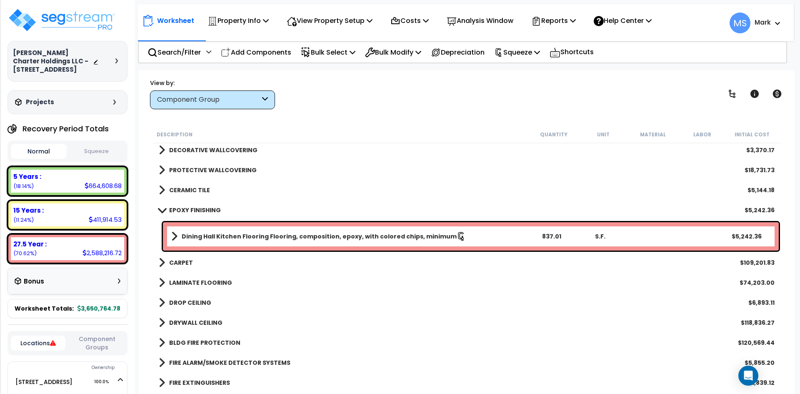
click at [195, 208] on b "EPOXY FINISHING" at bounding box center [195, 210] width 52 height 8
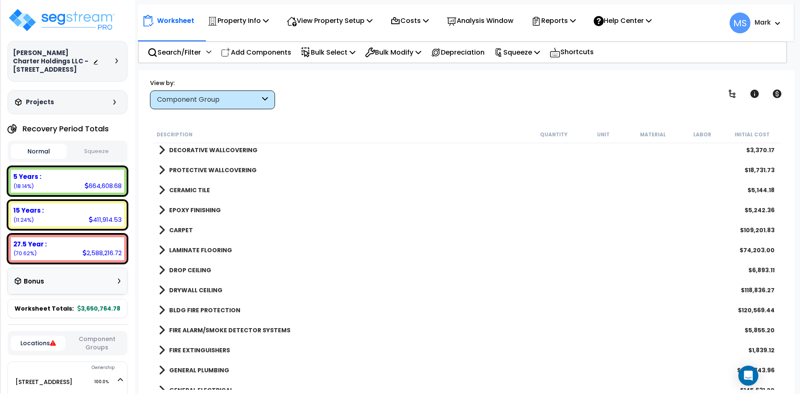
click at [206, 188] on b "CERAMIC TILE" at bounding box center [189, 190] width 41 height 8
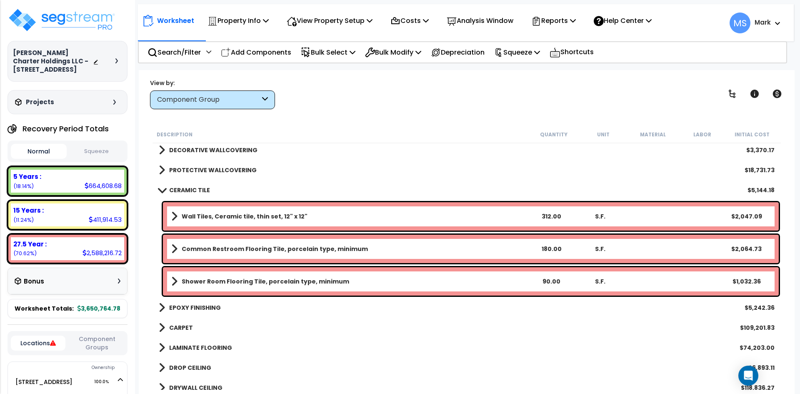
click at [206, 188] on b "CERAMIC TILE" at bounding box center [189, 190] width 41 height 8
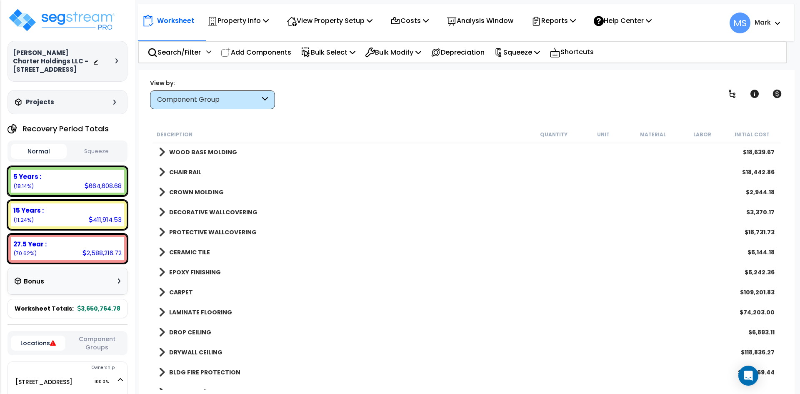
scroll to position [750, 0]
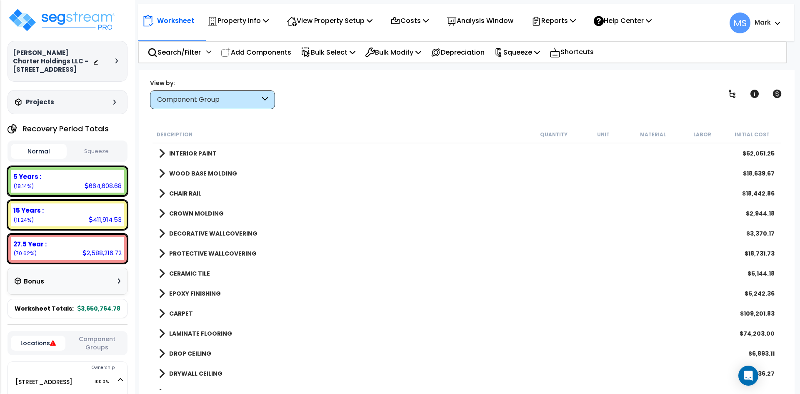
click at [214, 253] on b "PROTECTIVE WALLCOVERING" at bounding box center [213, 253] width 88 height 8
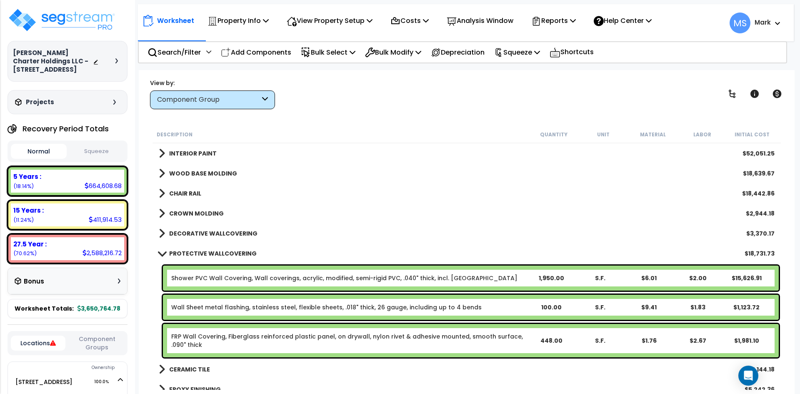
click at [214, 253] on b "PROTECTIVE WALLCOVERING" at bounding box center [213, 253] width 88 height 8
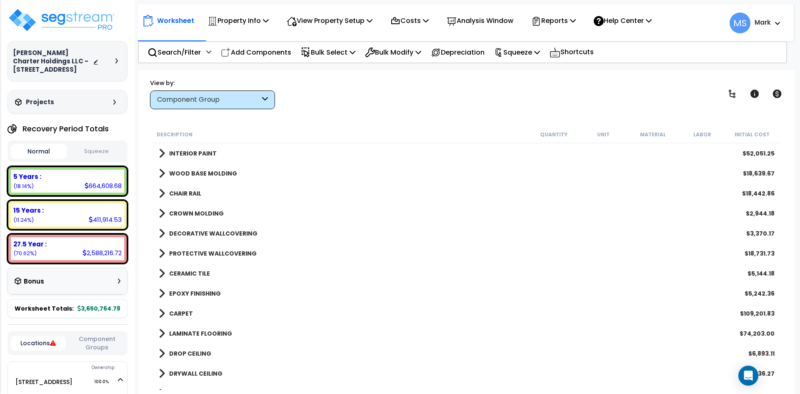
click at [235, 226] on div "DECORATIVE WALLCOVERING $3,370.17" at bounding box center [467, 233] width 624 height 20
click at [235, 231] on b "DECORATIVE WALLCOVERING" at bounding box center [213, 233] width 88 height 8
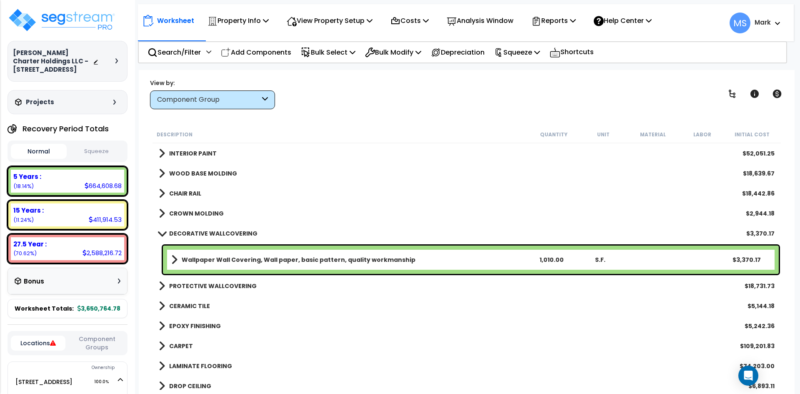
click at [235, 231] on b "DECORATIVE WALLCOVERING" at bounding box center [213, 233] width 88 height 8
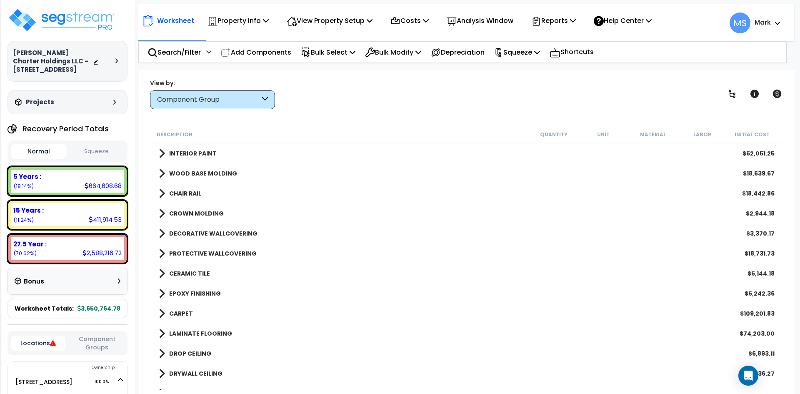
click at [209, 212] on b "CROWN MOLDING" at bounding box center [196, 213] width 55 height 8
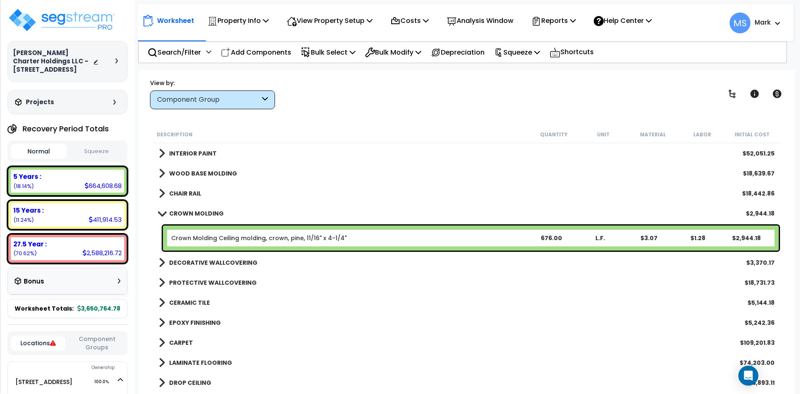
click at [209, 212] on b "CROWN MOLDING" at bounding box center [196, 213] width 55 height 8
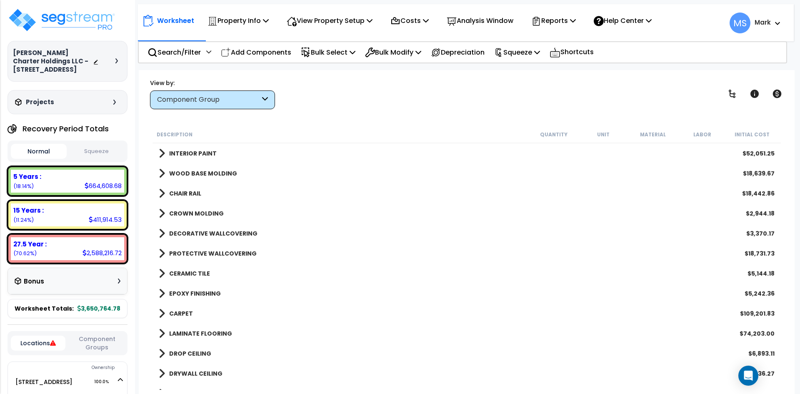
click at [195, 191] on b "CHAIR RAIL" at bounding box center [185, 193] width 32 height 8
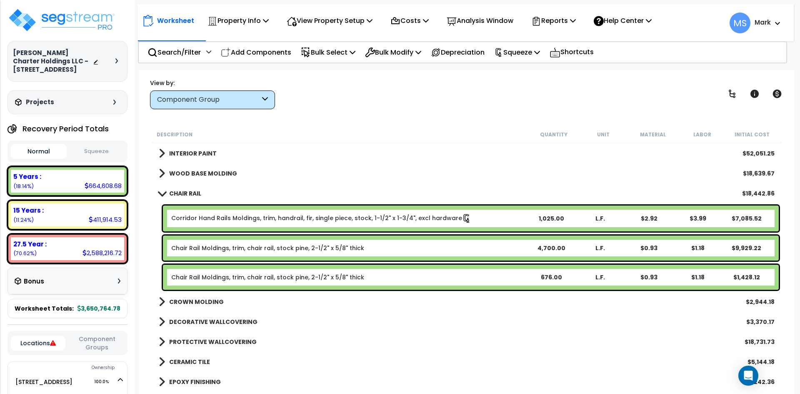
click at [195, 191] on b "CHAIR RAIL" at bounding box center [185, 193] width 32 height 8
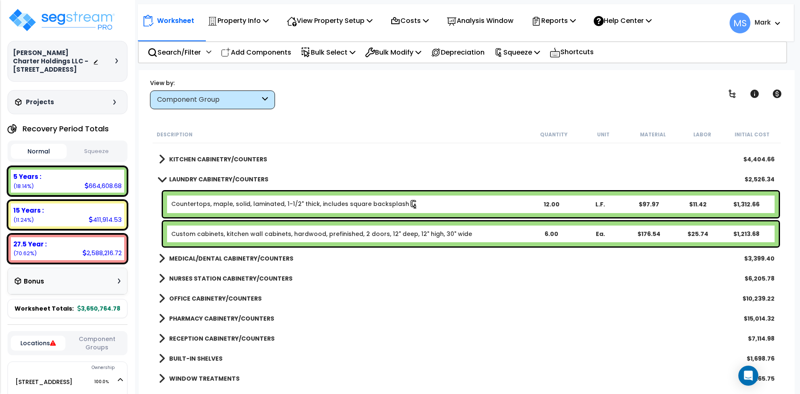
scroll to position [500, 0]
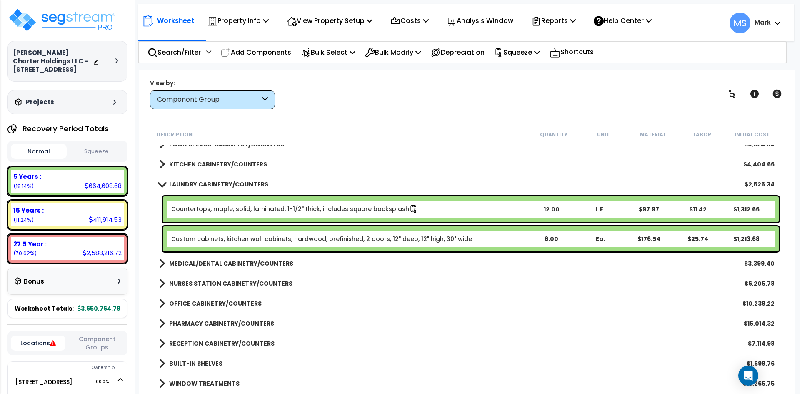
click at [234, 265] on b "MEDICAL/DENTAL CABINETRY/COUNTERS" at bounding box center [231, 263] width 124 height 8
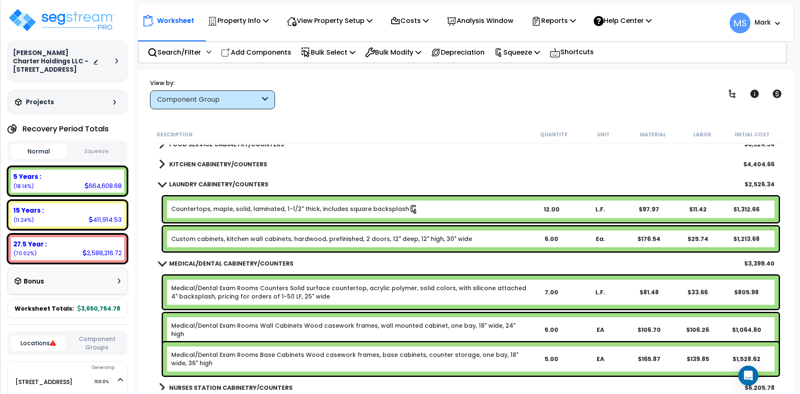
click at [234, 265] on b "MEDICAL/DENTAL CABINETRY/COUNTERS" at bounding box center [231, 263] width 124 height 8
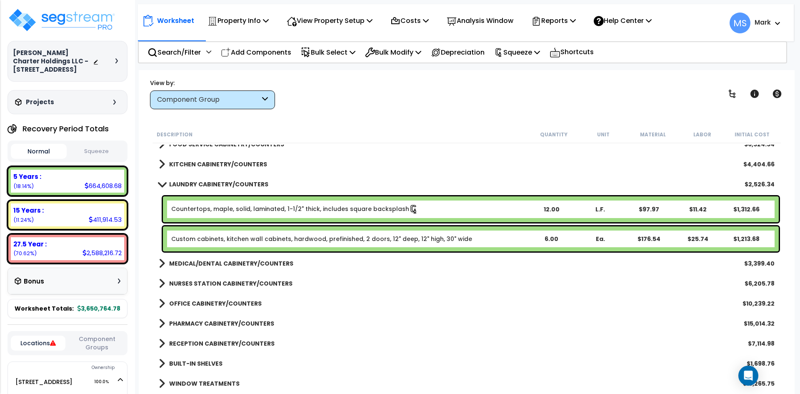
click at [242, 284] on b "NURSES STATION CABINETRY/COUNTERS" at bounding box center [230, 283] width 123 height 8
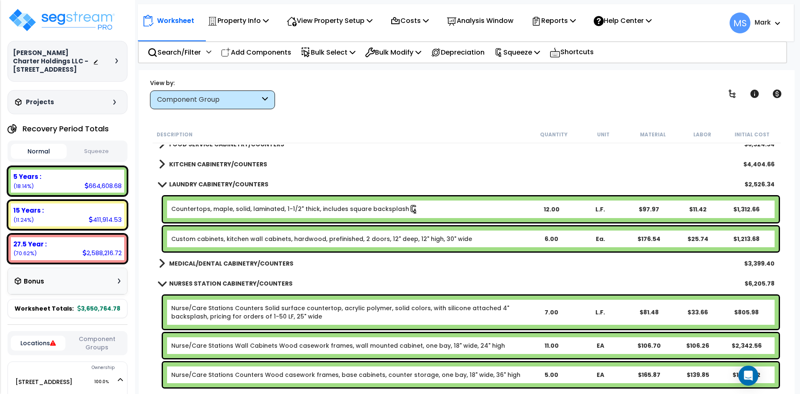
click at [242, 284] on b "NURSES STATION CABINETRY/COUNTERS" at bounding box center [230, 283] width 123 height 8
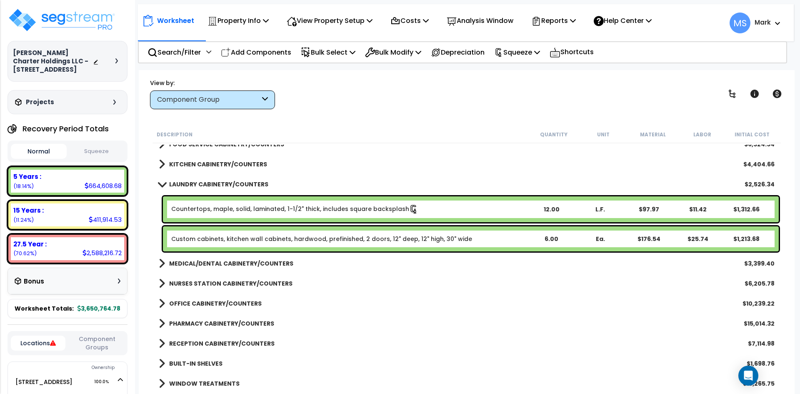
scroll to position [459, 0]
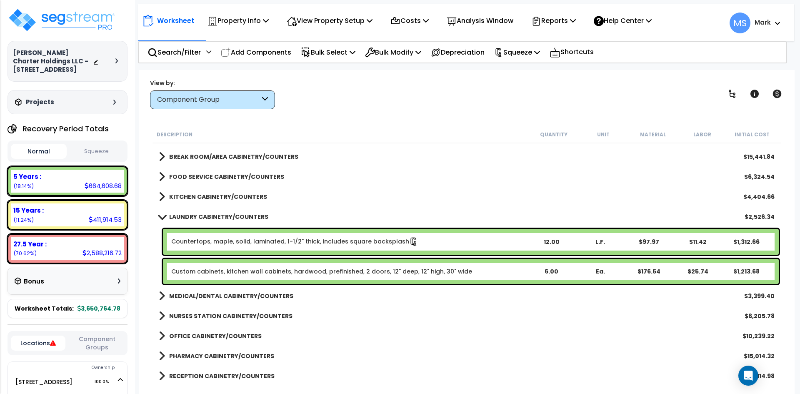
click at [239, 198] on b "KITCHEN CABINETRY/COUNTERS" at bounding box center [218, 197] width 98 height 8
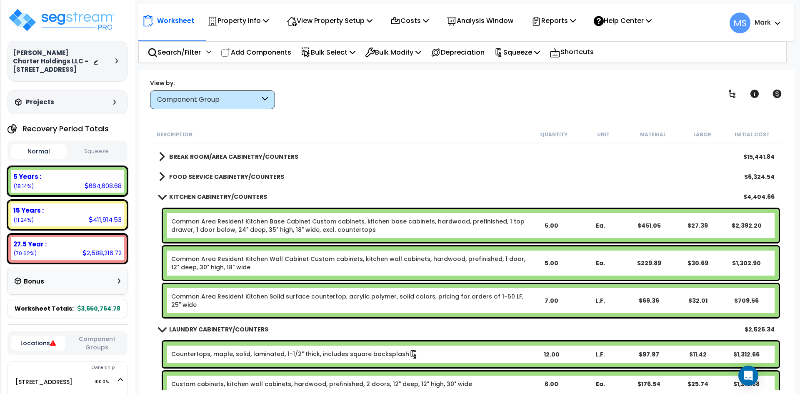
click at [239, 198] on b "KITCHEN CABINETRY/COUNTERS" at bounding box center [218, 197] width 98 height 8
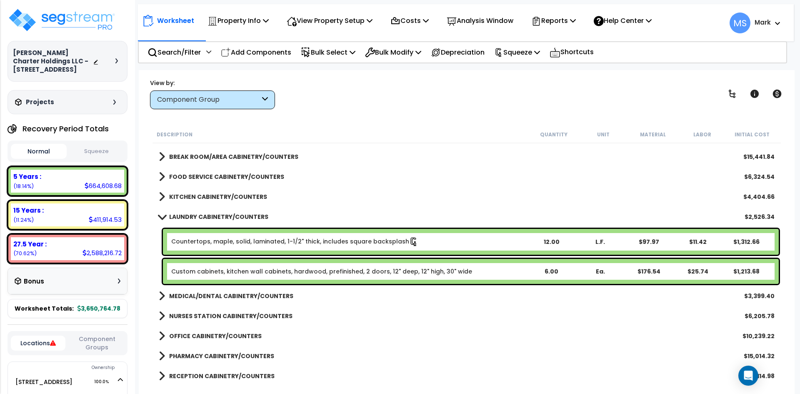
click at [237, 181] on link "FOOD SERVICE CABINETRY/COUNTERS" at bounding box center [221, 177] width 125 height 12
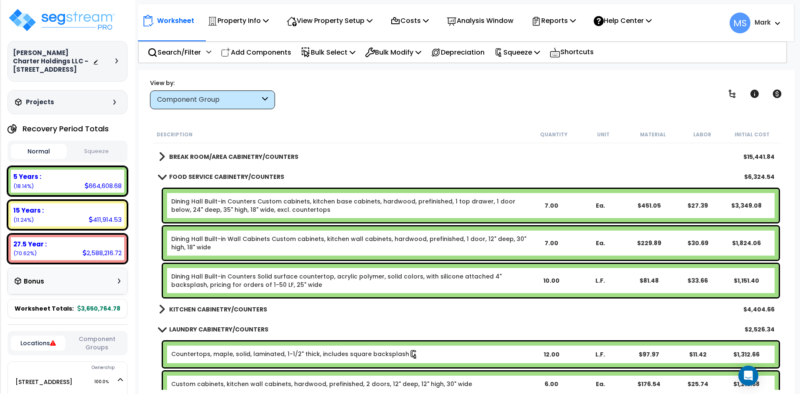
click at [237, 181] on link "FOOD SERVICE CABINETRY/COUNTERS" at bounding box center [221, 177] width 125 height 12
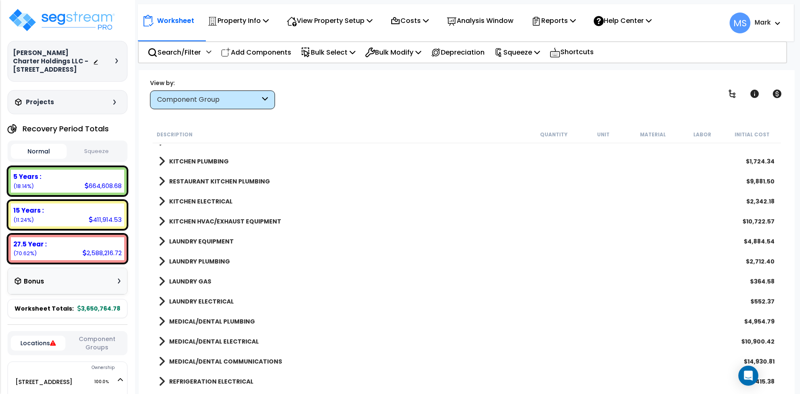
scroll to position [1667, 0]
click at [219, 243] on b "LAUNDRY EQUIPMENT" at bounding box center [201, 242] width 65 height 8
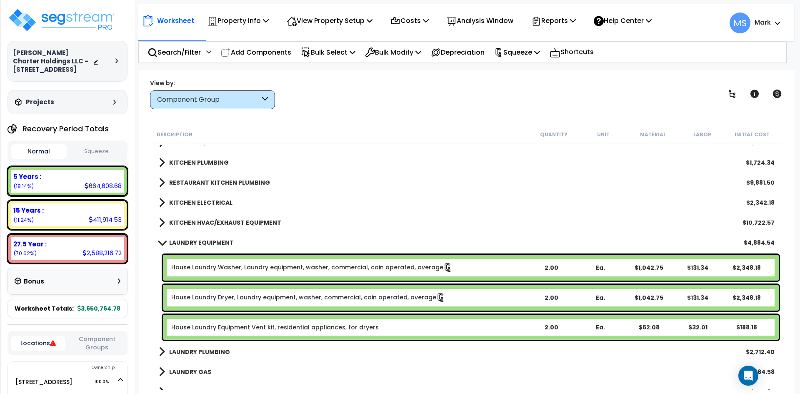
click at [219, 243] on b "LAUNDRY EQUIPMENT" at bounding box center [201, 242] width 65 height 8
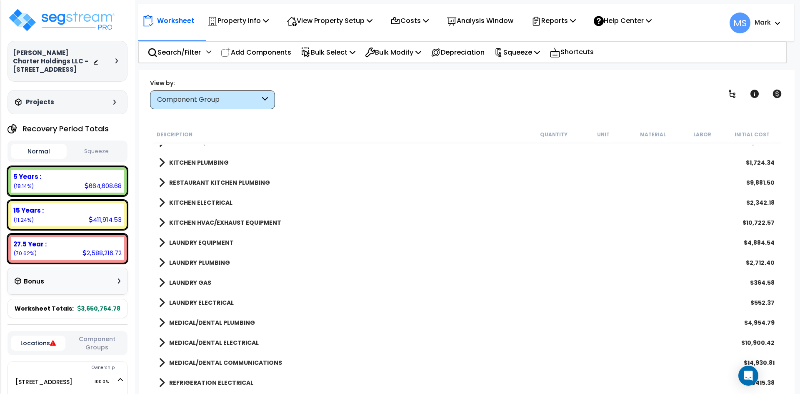
click at [212, 259] on b "LAUNDRY PLUMBING" at bounding box center [199, 262] width 61 height 8
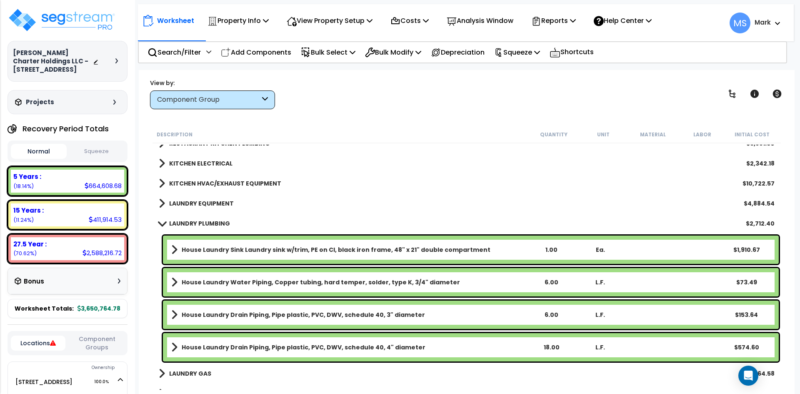
scroll to position [1709, 0]
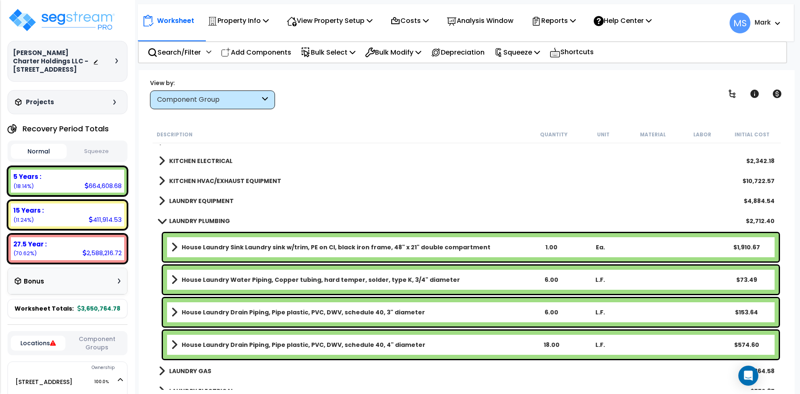
drag, startPoint x: 212, startPoint y: 216, endPoint x: 213, endPoint y: 230, distance: 13.8
click at [212, 217] on link "LAUNDRY PLUMBING" at bounding box center [194, 221] width 71 height 12
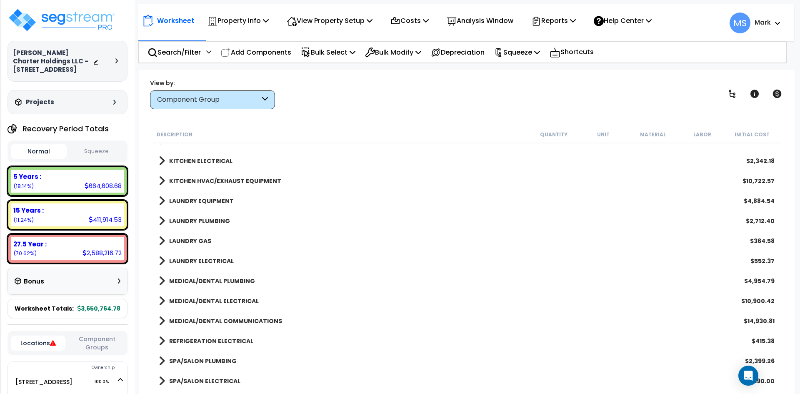
click at [203, 242] on b "LAUNDRY GAS" at bounding box center [190, 241] width 42 height 8
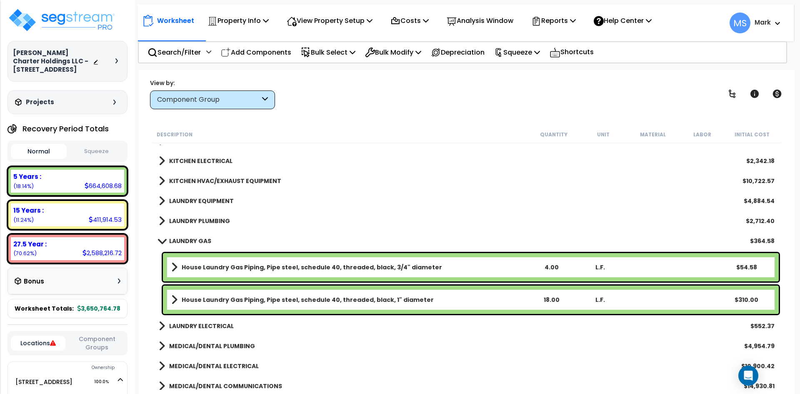
click at [203, 242] on b "LAUNDRY GAS" at bounding box center [190, 241] width 42 height 8
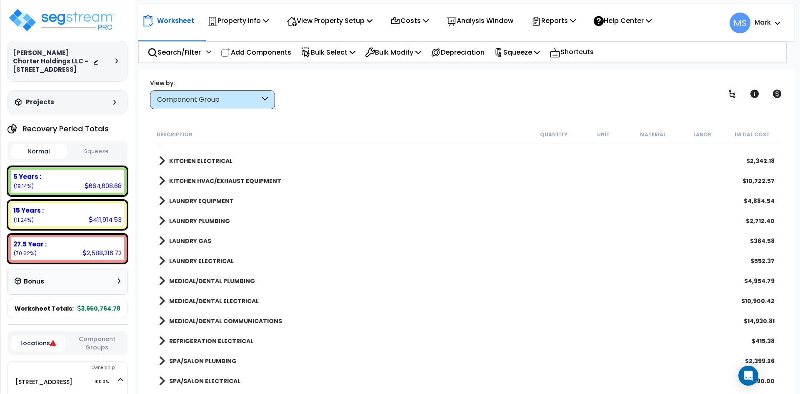
click at [202, 262] on b "LAUNDRY ELECTRICAL" at bounding box center [201, 261] width 65 height 8
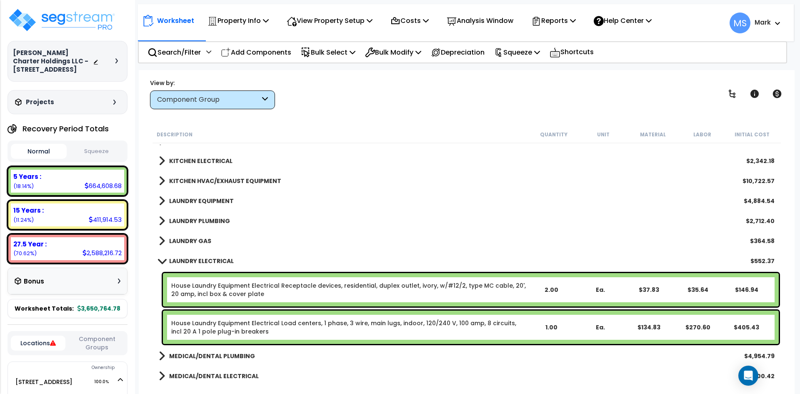
click at [202, 262] on b "LAUNDRY ELECTRICAL" at bounding box center [201, 261] width 65 height 8
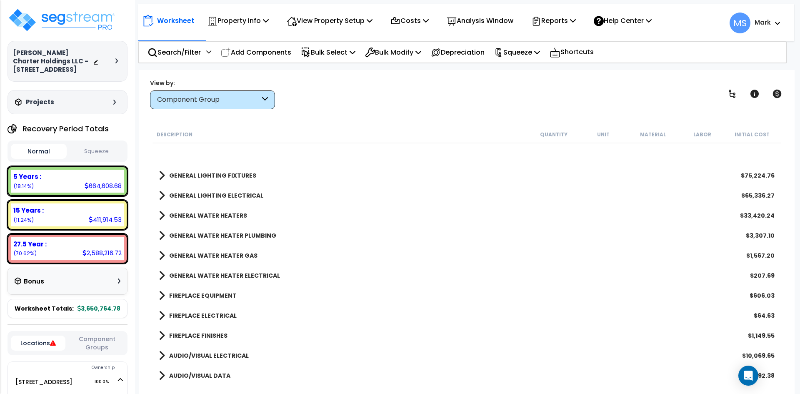
scroll to position [1003, 0]
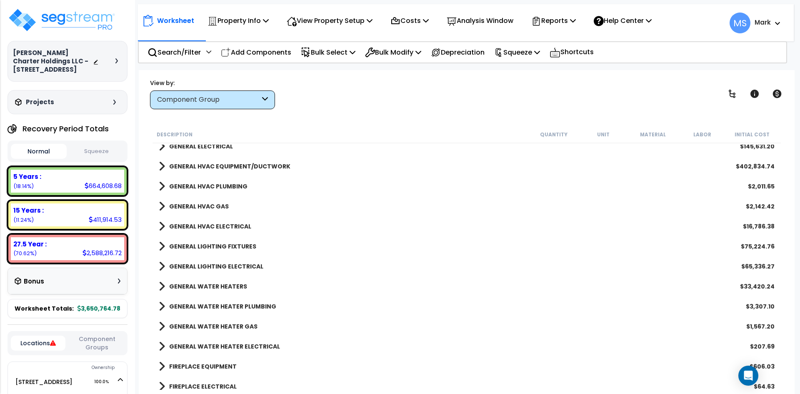
click at [262, 90] on div "View by: Component Group High to Low (Total Cost)" at bounding box center [212, 94] width 125 height 30
click at [261, 96] on div "Component Group" at bounding box center [212, 99] width 125 height 19
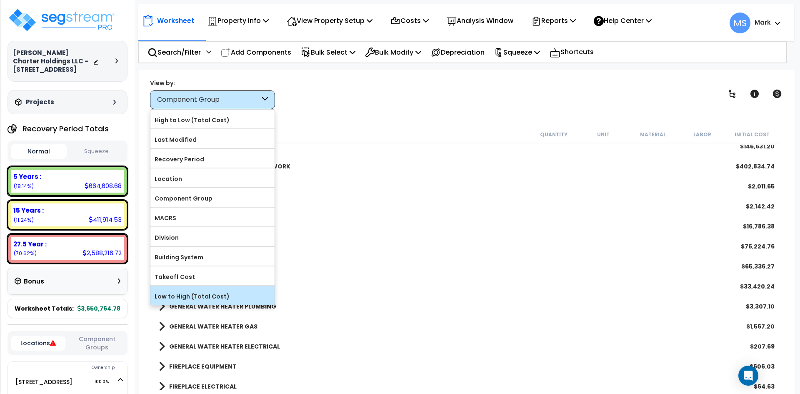
click at [213, 296] on label "Low to High (Total Cost)" at bounding box center [212, 296] width 124 height 13
click at [0, 0] on input "Low to High (Total Cost)" at bounding box center [0, 0] width 0 height 0
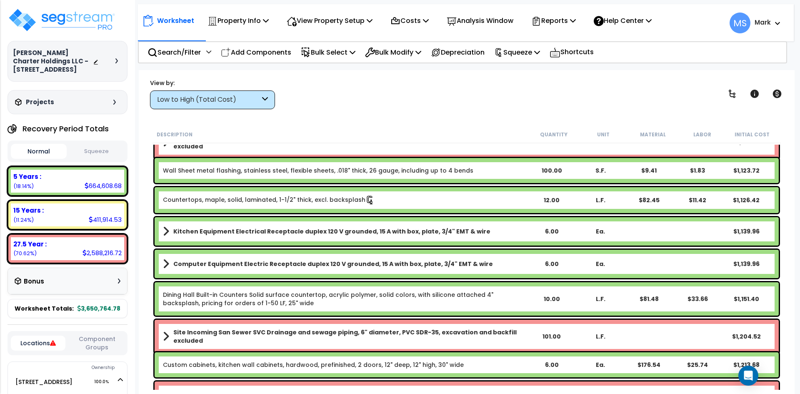
scroll to position [3335, 0]
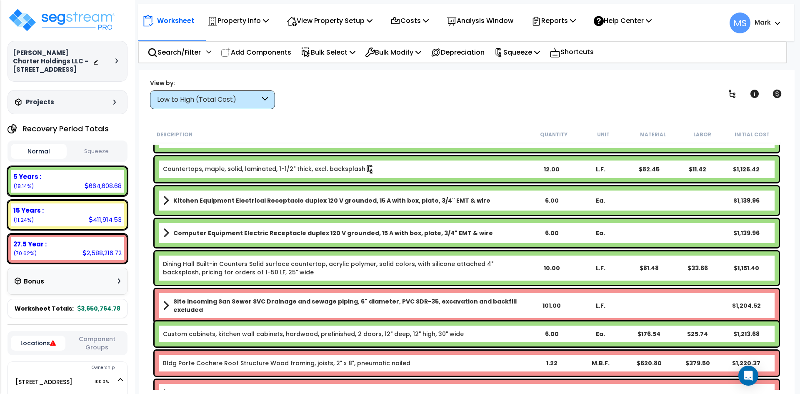
click at [329, 332] on link "Custom cabinets, kitchen wall cabinets, hardwood, prefinished, 2 doors, 12" dee…" at bounding box center [313, 334] width 301 height 8
click at [354, 332] on link "Custom cabinets, kitchen wall cabinets, hardwood, prefinished, 2 doors, 12" dee…" at bounding box center [313, 334] width 301 height 8
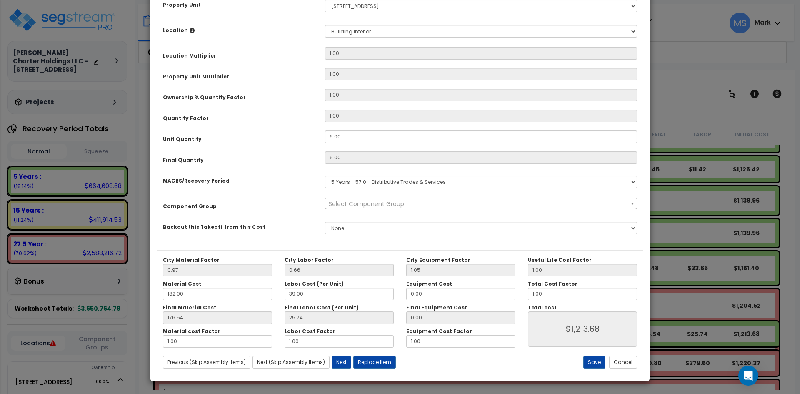
scroll to position [0, 0]
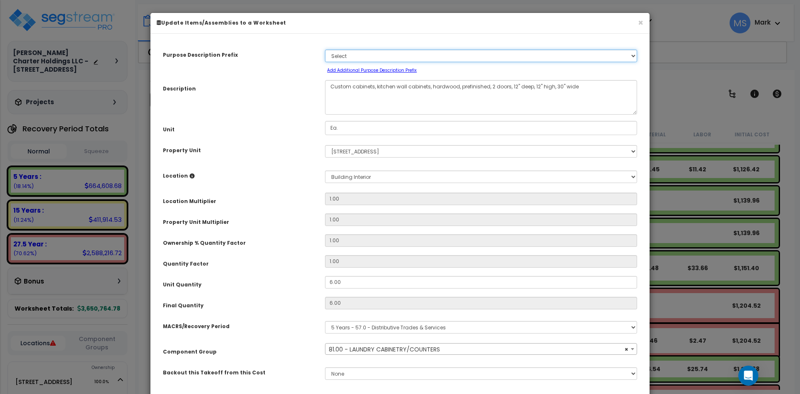
click at [461, 61] on select "Select A/V System A/V System A/V System Equipment A/V System Equipment Electric…" at bounding box center [481, 56] width 312 height 13
select select "45911"
select select "115972"
click at [325, 50] on select "Select A/V System A/V System A/V System Equipment A/V System Equipment Electric…" at bounding box center [481, 56] width 312 height 13
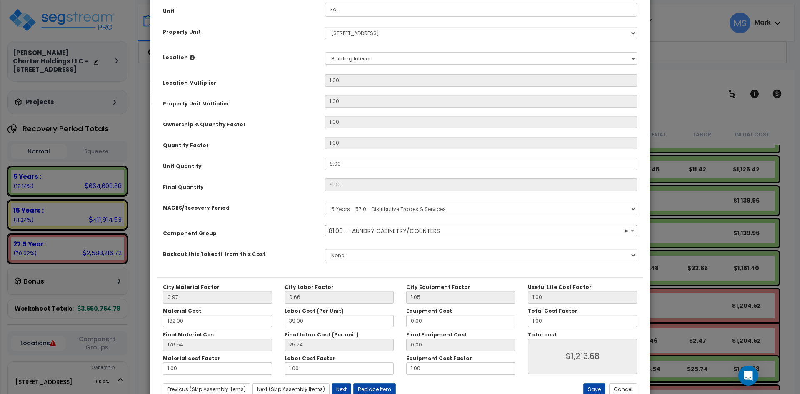
scroll to position [125, 0]
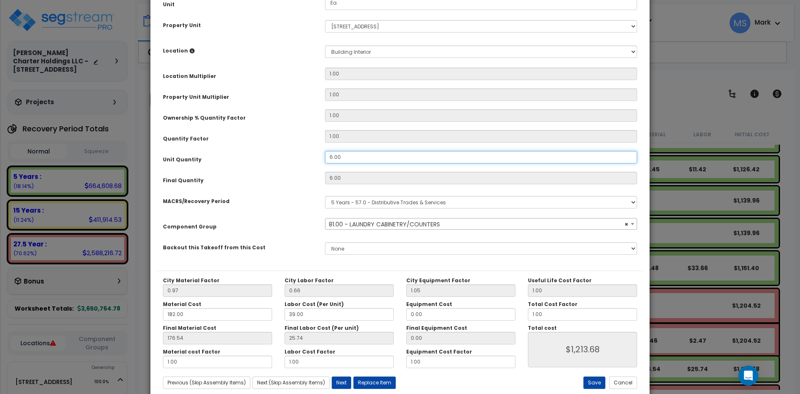
click at [333, 158] on input "6.00" at bounding box center [481, 157] width 312 height 13
type input "6"
type input "$1,213.68"
type input ".00"
type input "$1,213.68"
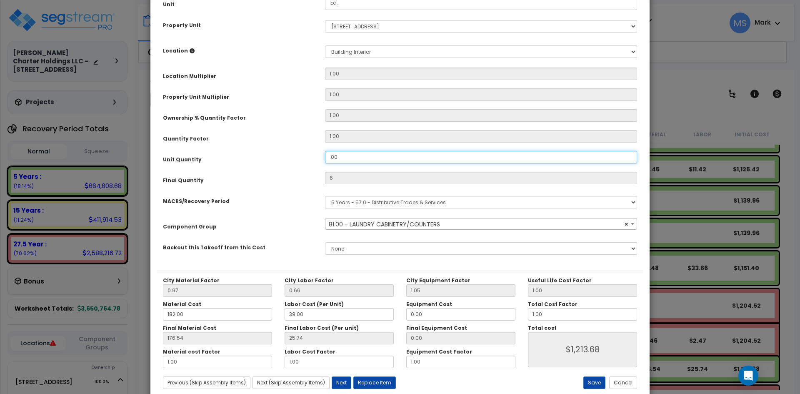
type input "0"
type input "$0.00"
type input "8.00"
type input "8"
type input "$1,618.24"
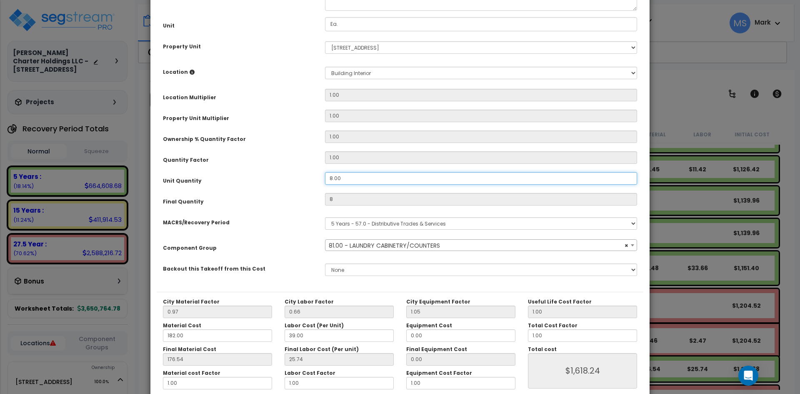
scroll to position [145, 0]
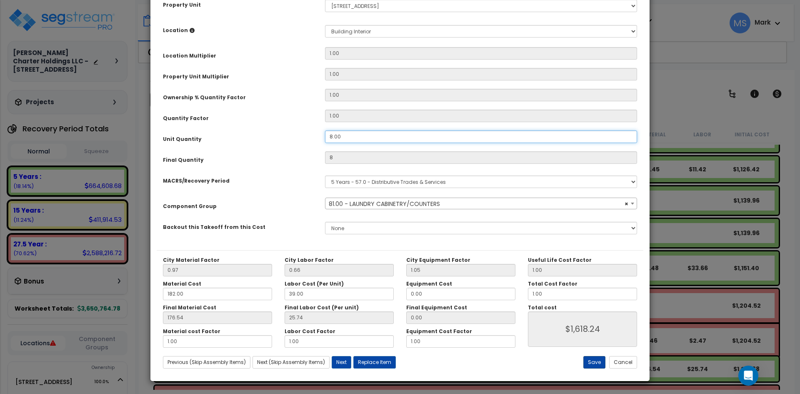
type input "8.00"
click at [596, 362] on button "Save" at bounding box center [595, 362] width 22 height 13
type input "8.00"
type input "1618.24"
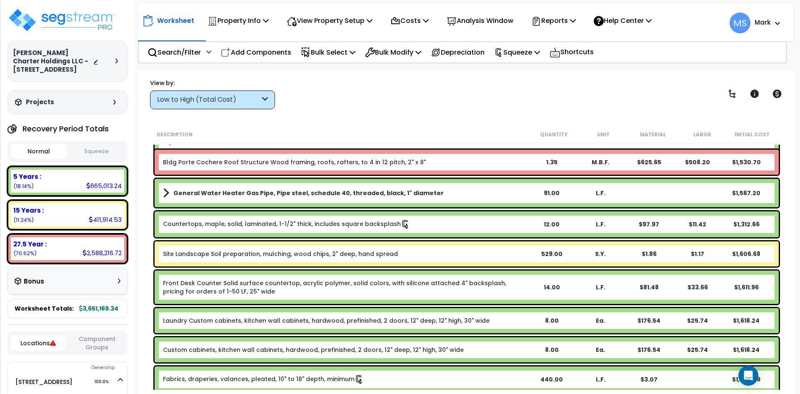
scroll to position [4210, 0]
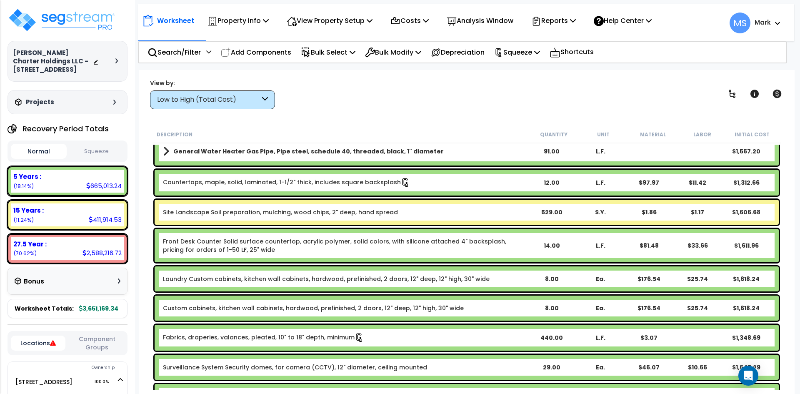
click at [344, 310] on link "Custom cabinets, kitchen wall cabinets, hardwood, prefinished, 2 doors, 12" dee…" at bounding box center [313, 308] width 301 height 8
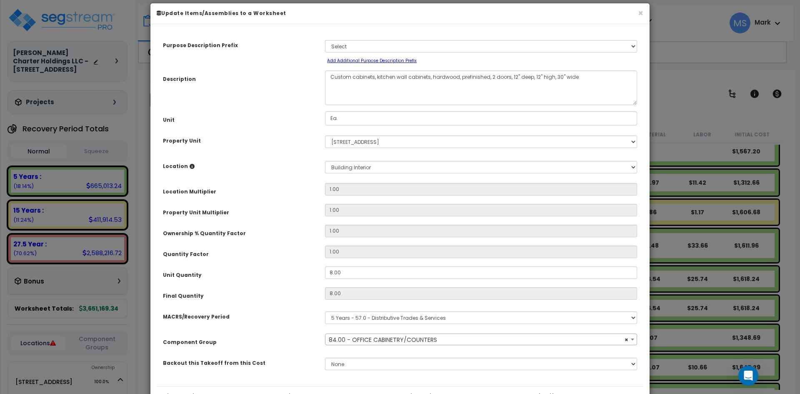
scroll to position [0, 0]
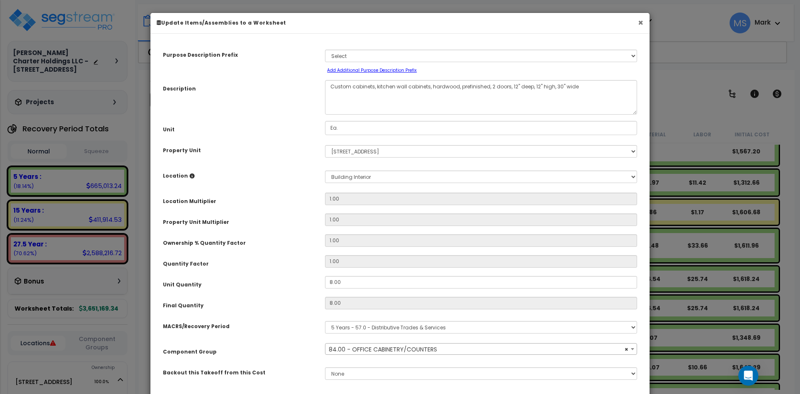
select select "45913"
click at [641, 22] on button "×" at bounding box center [640, 22] width 5 height 9
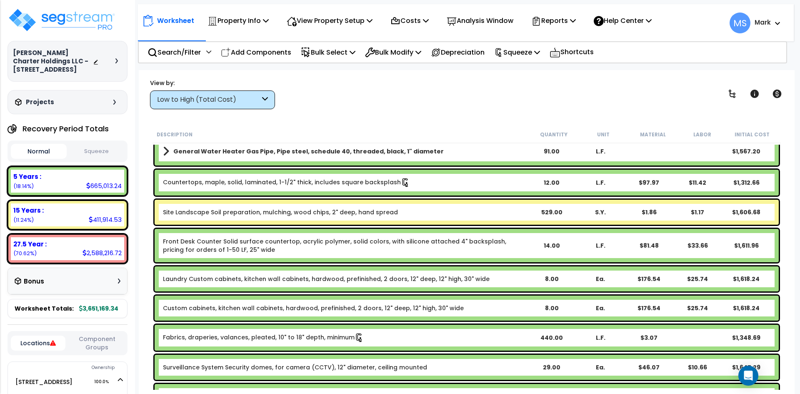
click at [394, 307] on link "Custom cabinets, kitchen wall cabinets, hardwood, prefinished, 2 doors, 12" dee…" at bounding box center [313, 308] width 301 height 8
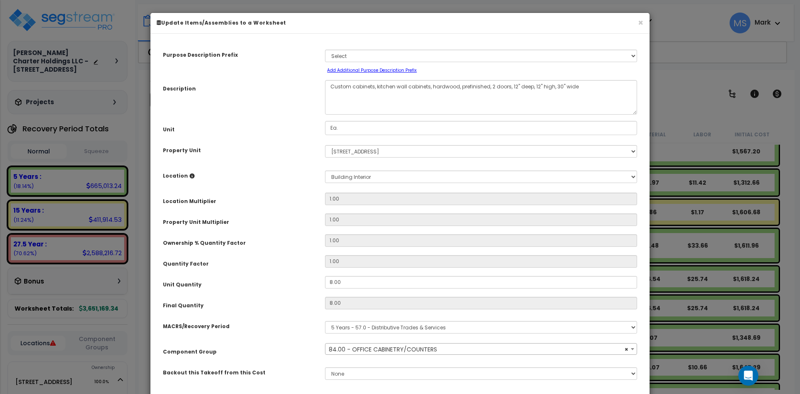
scroll to position [145, 0]
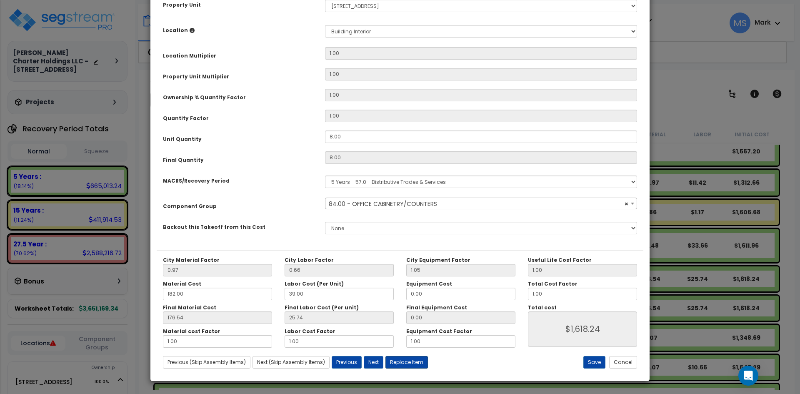
select select "45913"
click at [411, 364] on button "Replace Item" at bounding box center [407, 362] width 43 height 13
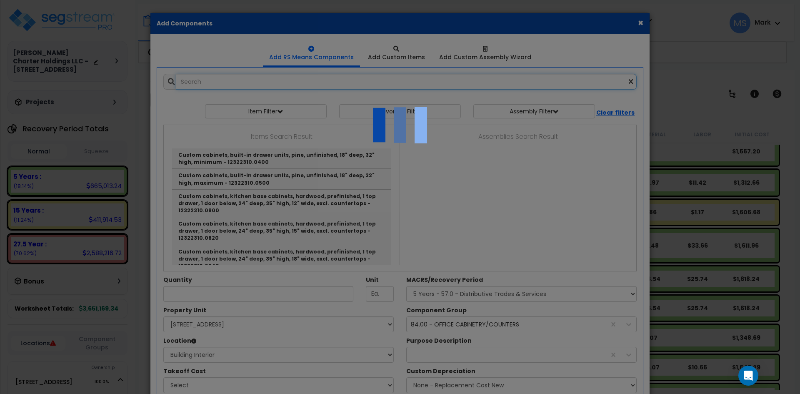
type input "8"
select select "461"
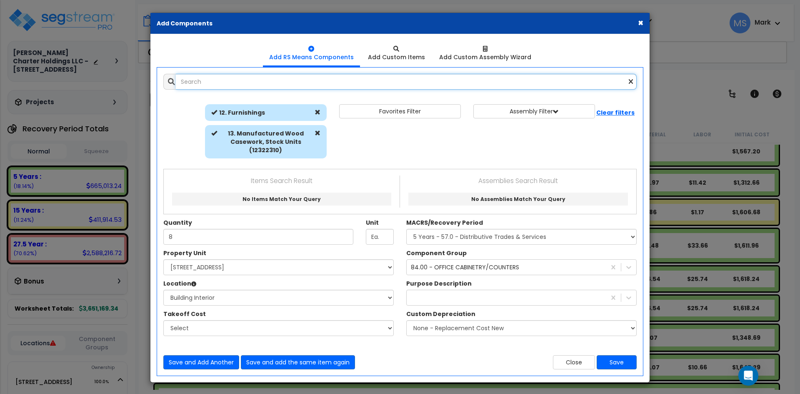
click at [233, 80] on input "text" at bounding box center [406, 82] width 461 height 16
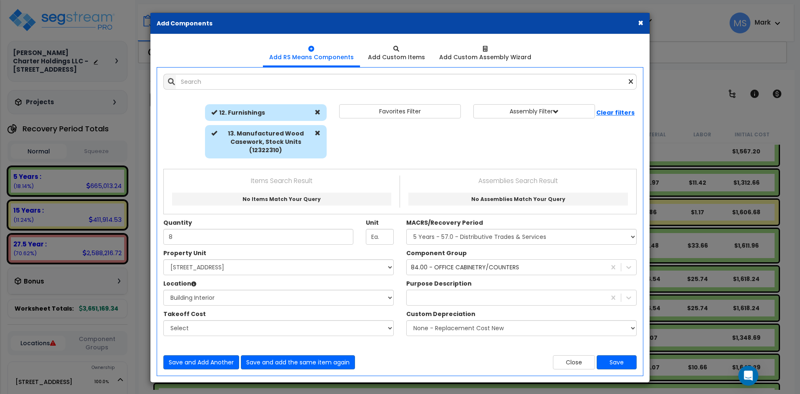
click at [640, 25] on button "×" at bounding box center [640, 22] width 5 height 9
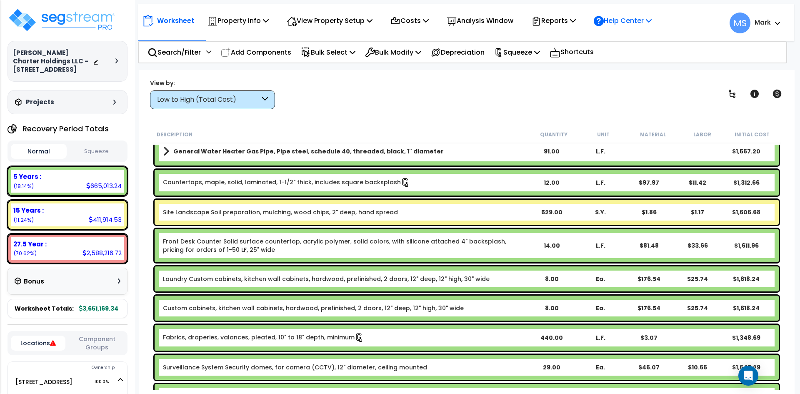
click at [640, 22] on p "Help Center" at bounding box center [623, 20] width 58 height 11
click at [256, 307] on link "Custom cabinets, kitchen wall cabinets, hardwood, prefinished, 2 doors, 12" dee…" at bounding box center [313, 308] width 301 height 8
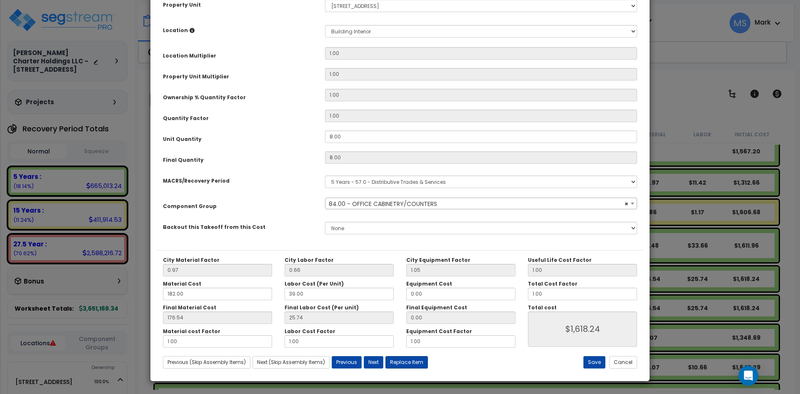
select select "45913"
click at [418, 361] on button "Replace Item" at bounding box center [407, 362] width 43 height 13
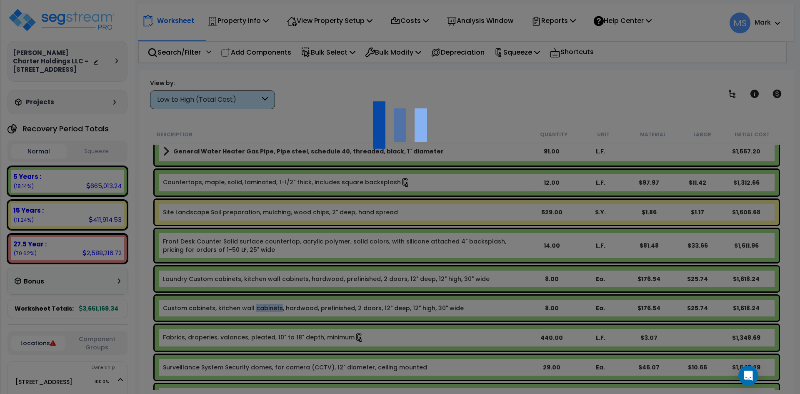
select select "12000000"
type input "8"
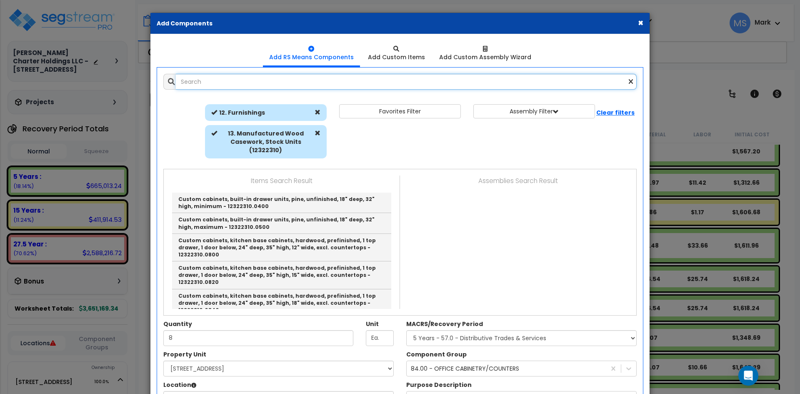
select select "461"
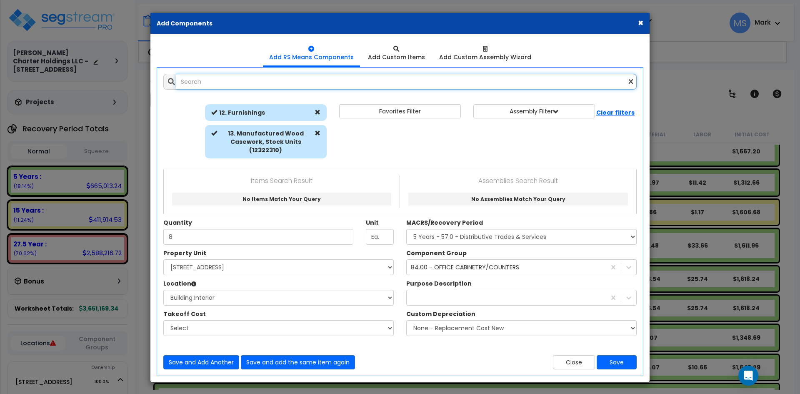
click at [223, 78] on input "text" at bounding box center [406, 82] width 461 height 16
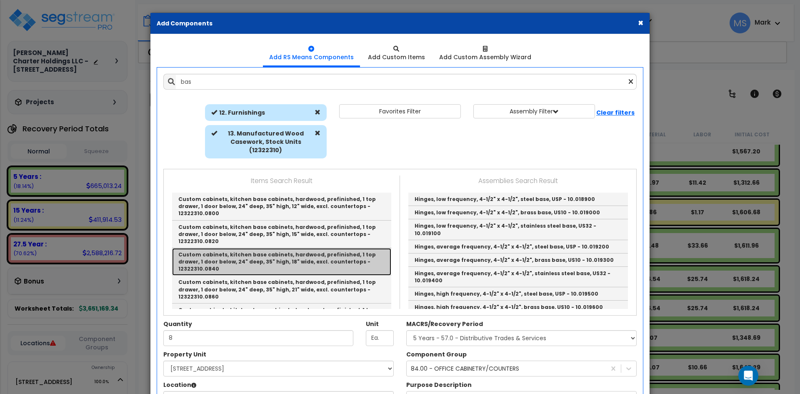
click at [301, 248] on link "Custom cabinets, kitchen base cabinets, hardwood, prefinished, 1 top drawer, 1 …" at bounding box center [281, 262] width 219 height 28
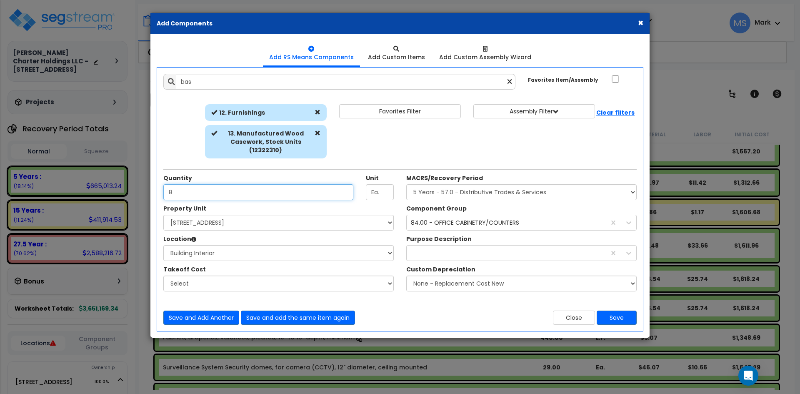
type input "Custom cabinets, kitchen base cabinets, hardwood, prefinished, 1 top drawer, 1 …"
click at [499, 253] on div at bounding box center [506, 252] width 199 height 13
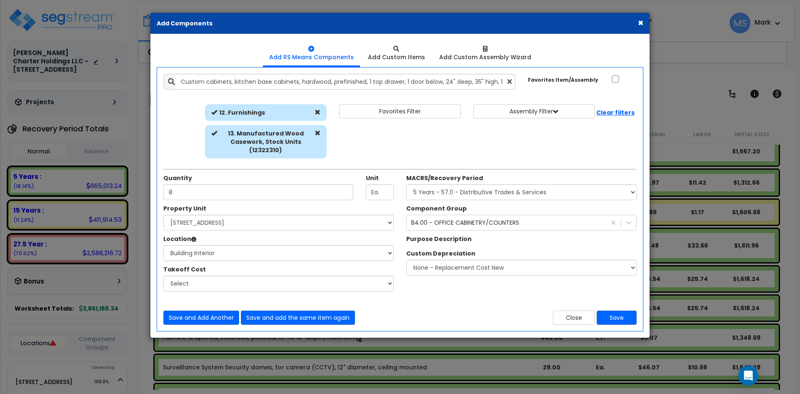
click at [469, 246] on div "Component Group 84.00 - OFFICE CABINETRY/COUNTERS true Purpose Description None…" at bounding box center [521, 241] width 243 height 75
click at [607, 318] on button "Save" at bounding box center [617, 318] width 40 height 14
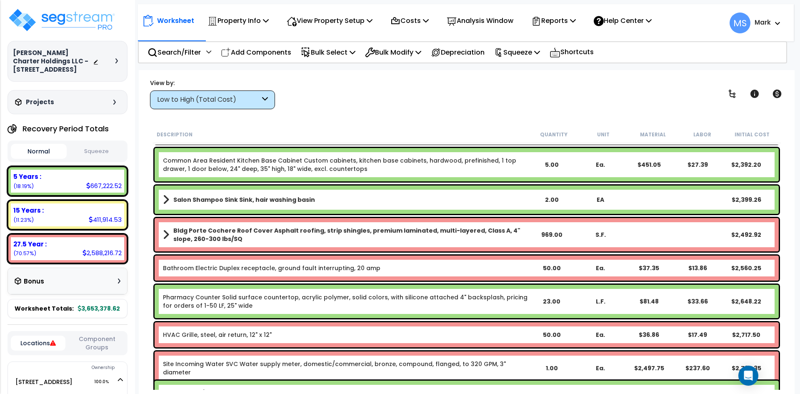
scroll to position [5419, 0]
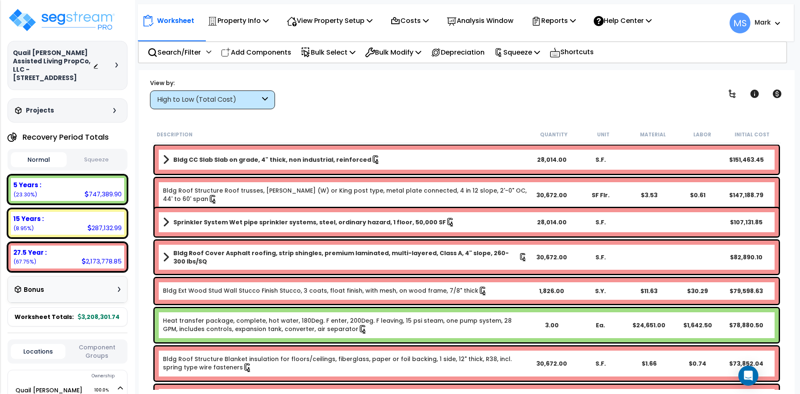
click at [475, 23] on p "Analysis Window" at bounding box center [480, 20] width 67 height 11
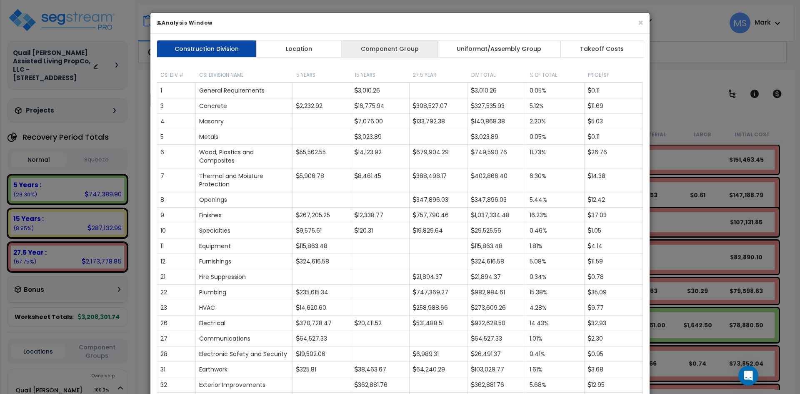
click at [397, 55] on link "Component Group" at bounding box center [389, 49] width 97 height 18
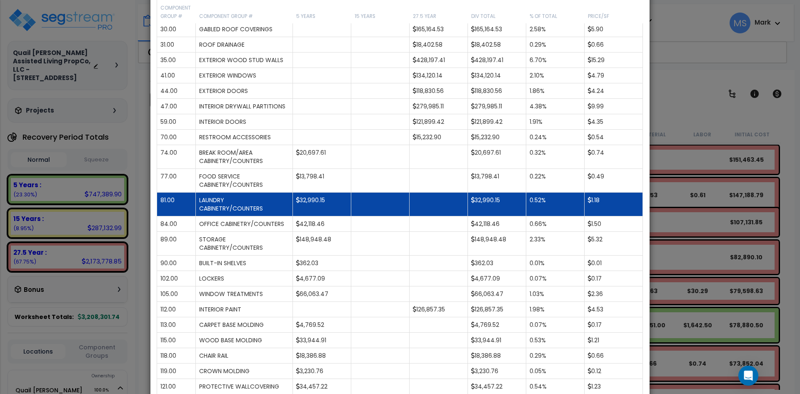
scroll to position [167, 0]
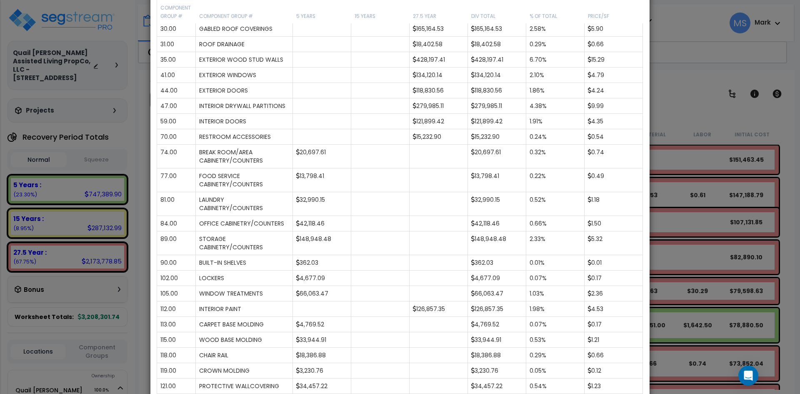
click at [694, 94] on div "× Analysis Window Construction Division Location Component Group Uniformat/Asse…" at bounding box center [400, 197] width 800 height 394
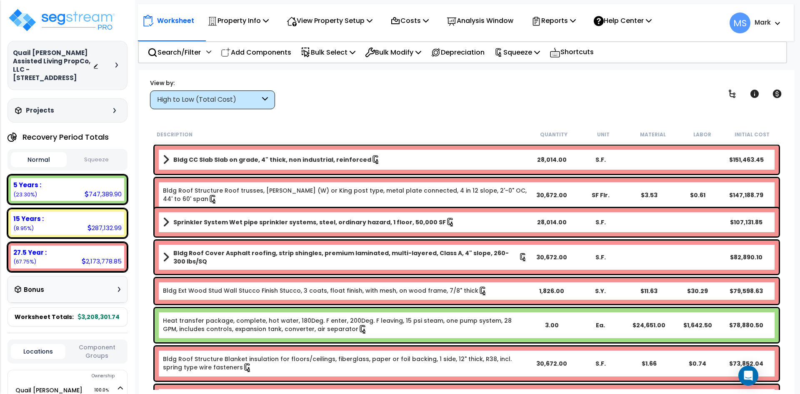
click at [263, 97] on icon at bounding box center [265, 100] width 6 height 10
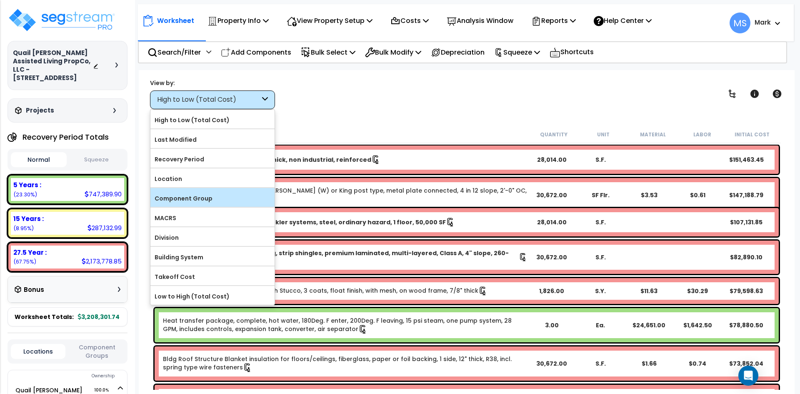
click at [200, 197] on label "Component Group" at bounding box center [212, 198] width 124 height 13
click at [0, 0] on input "Component Group" at bounding box center [0, 0] width 0 height 0
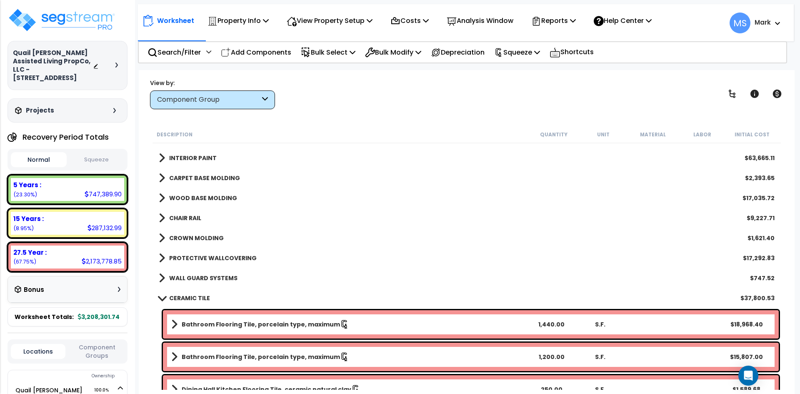
scroll to position [417, 0]
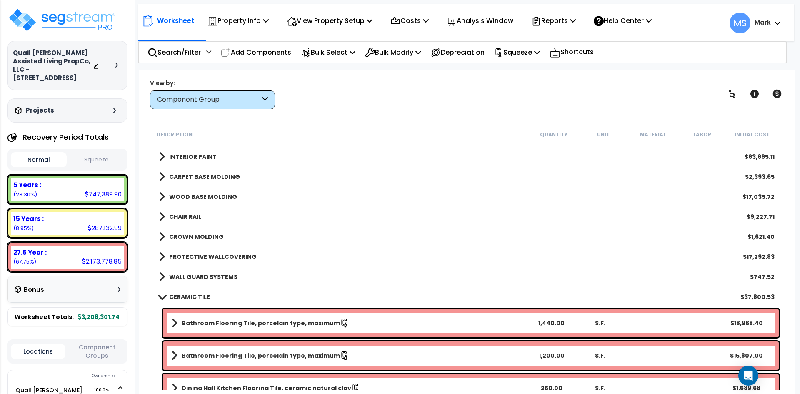
click at [183, 289] on div "CERAMIC TILE $37,800.53" at bounding box center [467, 297] width 624 height 20
drag, startPoint x: 188, startPoint y: 296, endPoint x: 199, endPoint y: 296, distance: 10.4
click at [188, 296] on b "CERAMIC TILE" at bounding box center [189, 297] width 41 height 8
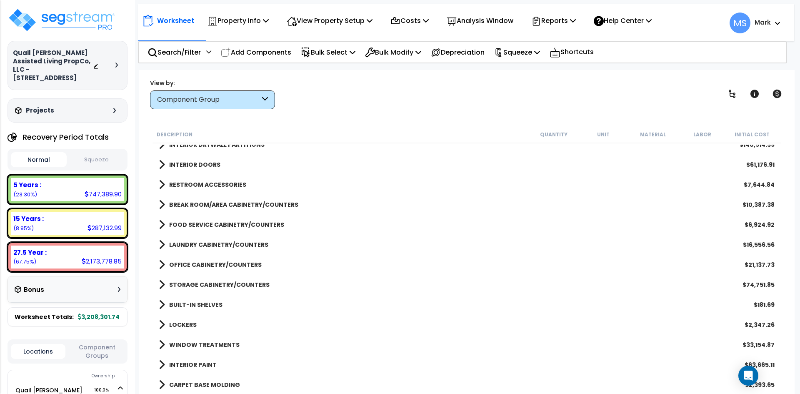
scroll to position [208, 0]
click at [245, 247] on b "LAUNDRY CABINETRY/COUNTERS" at bounding box center [218, 245] width 99 height 8
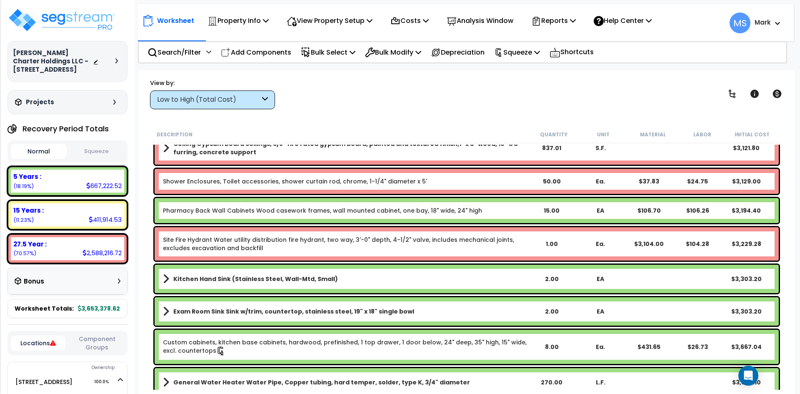
scroll to position [6086, 0]
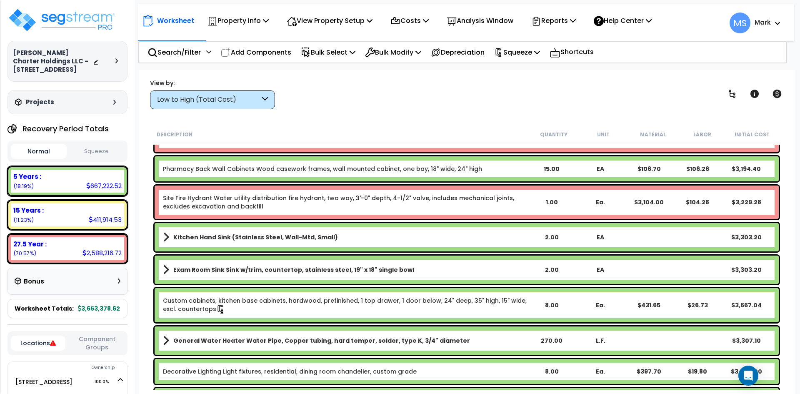
click at [347, 302] on link "Custom cabinets, kitchen base cabinets, hardwood, prefinished, 1 top drawer, 1 …" at bounding box center [345, 305] width 365 height 18
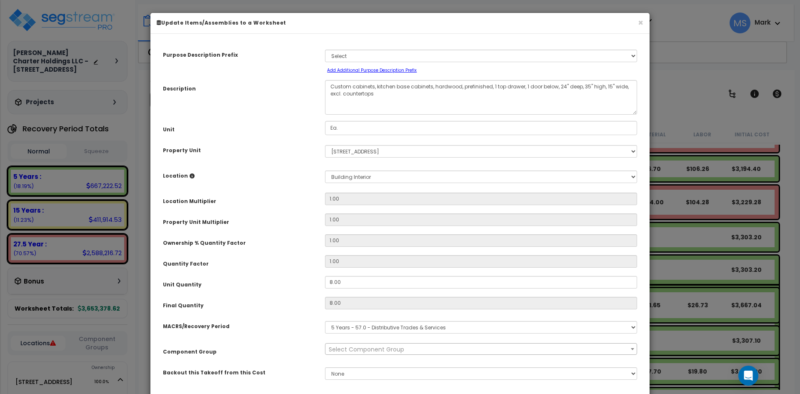
scroll to position [0, 0]
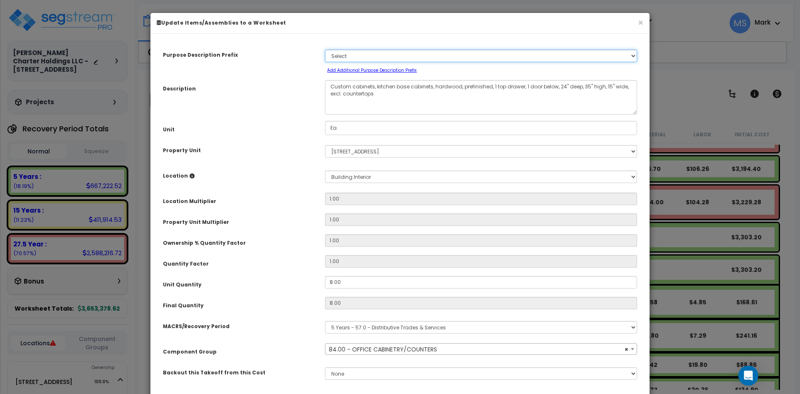
click at [403, 56] on select "Select A/V System A/V System A/V System Equipment A/V System Equipment Electric…" at bounding box center [481, 56] width 312 height 13
select select "45913"
select select "116061"
click at [325, 50] on select "Select A/V System A/V System A/V System Equipment A/V System Equipment Electric…" at bounding box center [481, 56] width 312 height 13
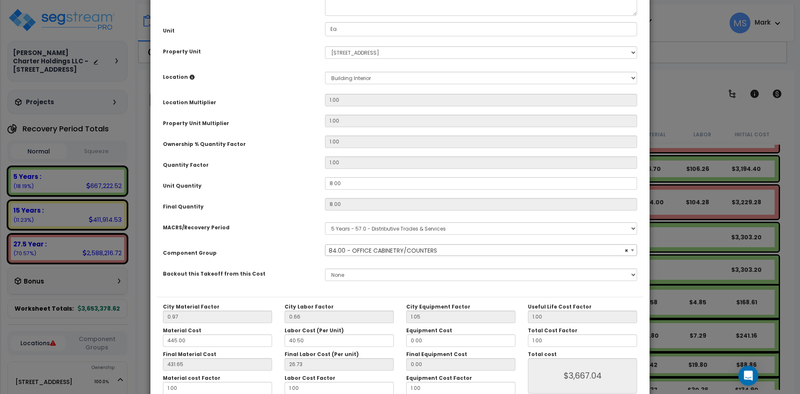
scroll to position [145, 0]
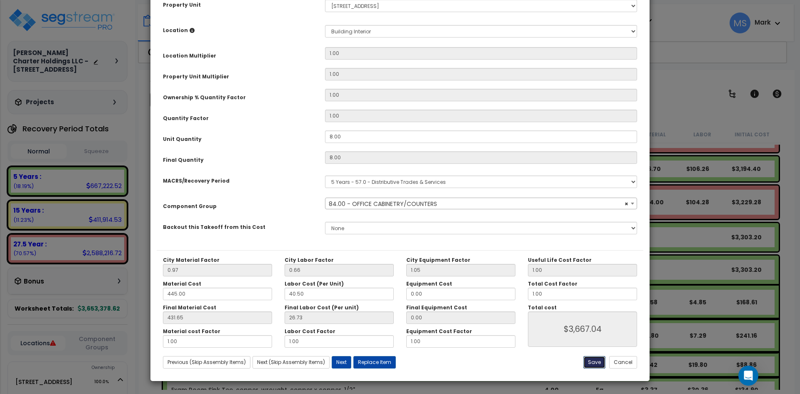
click at [595, 362] on button "Save" at bounding box center [595, 362] width 22 height 13
type input "3667.04"
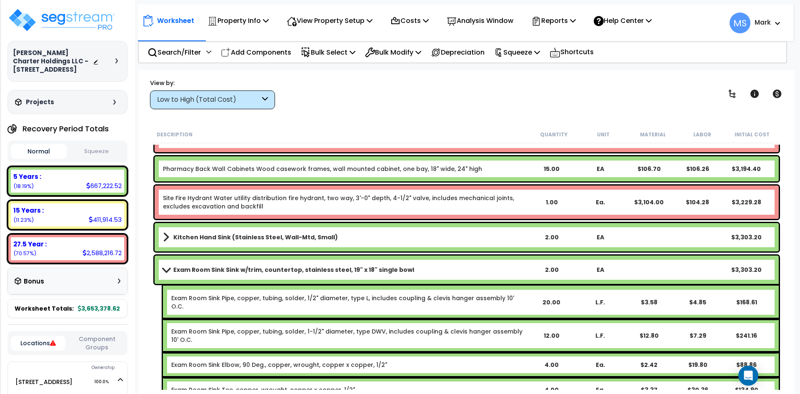
scroll to position [6128, 0]
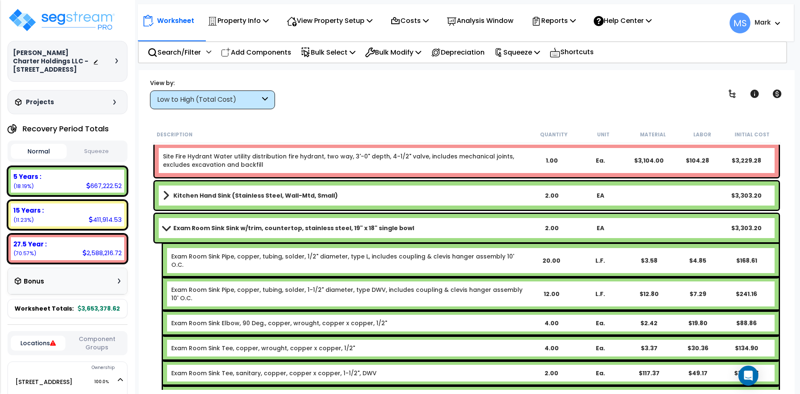
click at [242, 233] on link "Exam Room Sink Sink w/trim, countertop, stainless steel, 19" x 18" single bowl" at bounding box center [345, 228] width 365 height 12
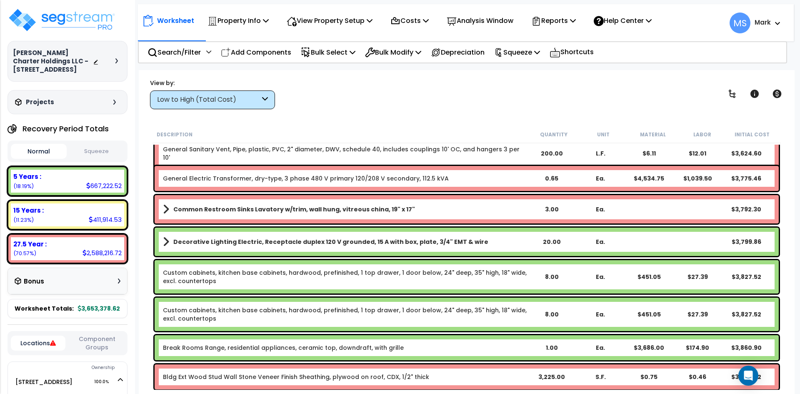
scroll to position [6545, 0]
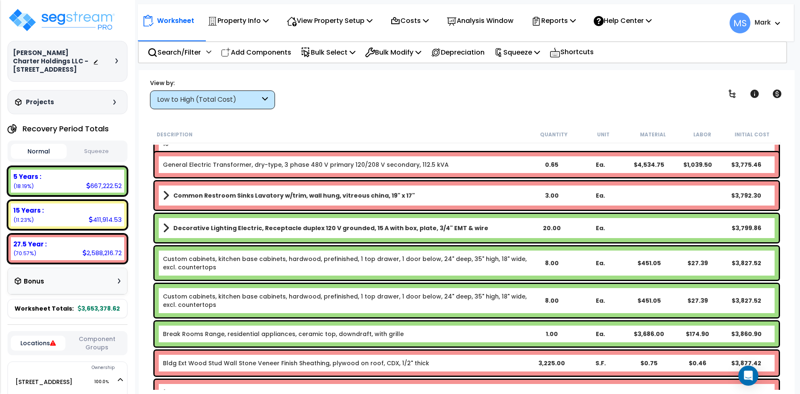
click at [302, 268] on link "Custom cabinets, kitchen base cabinets, hardwood, prefinished, 1 top drawer, 1 …" at bounding box center [345, 263] width 365 height 17
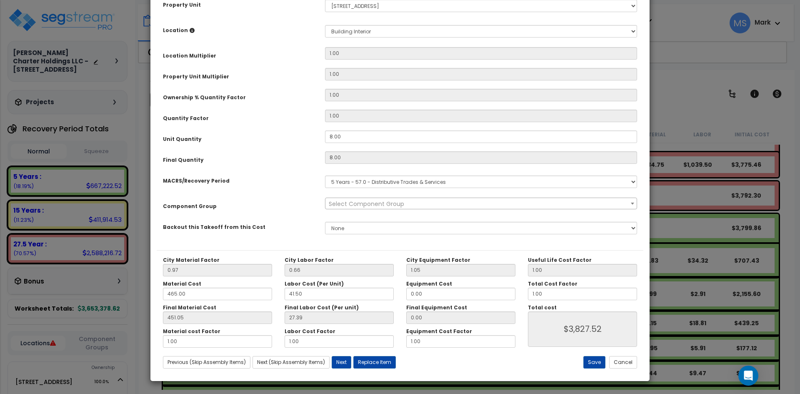
scroll to position [0, 0]
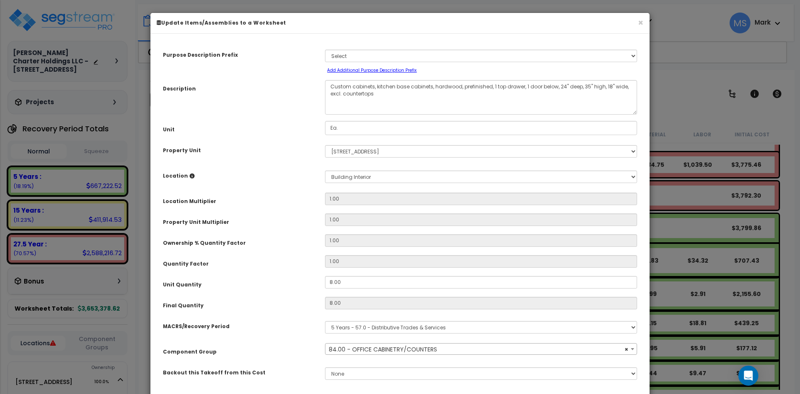
click at [646, 25] on div "× Update Items/Assemblies to a Worksheet" at bounding box center [399, 23] width 499 height 21
select select "45913"
click at [640, 24] on button "×" at bounding box center [640, 22] width 5 height 9
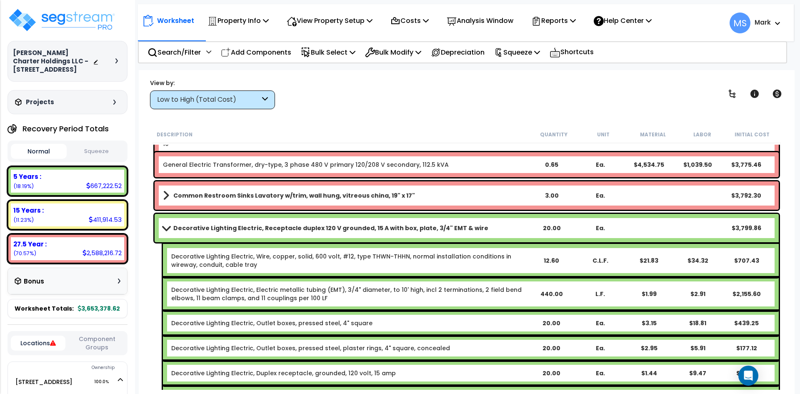
click at [227, 229] on b "Decorative Lighting Electric, Receptacle duplex 120 V grounded, 15 A with box, …" at bounding box center [330, 228] width 315 height 8
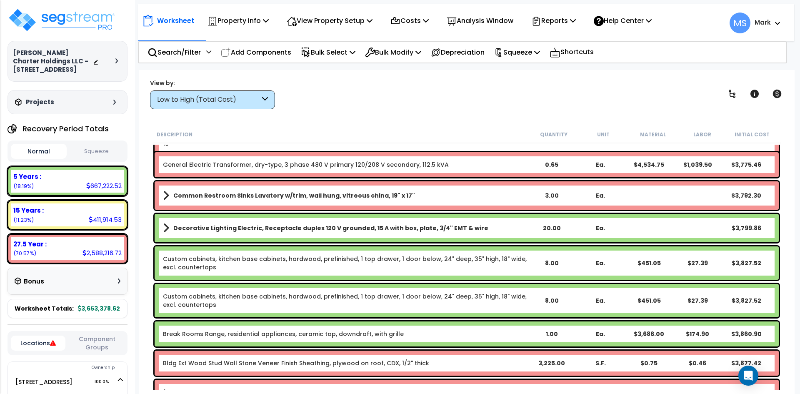
click at [290, 305] on link "Custom cabinets, kitchen base cabinets, hardwood, prefinished, 1 top drawer, 1 …" at bounding box center [345, 300] width 365 height 17
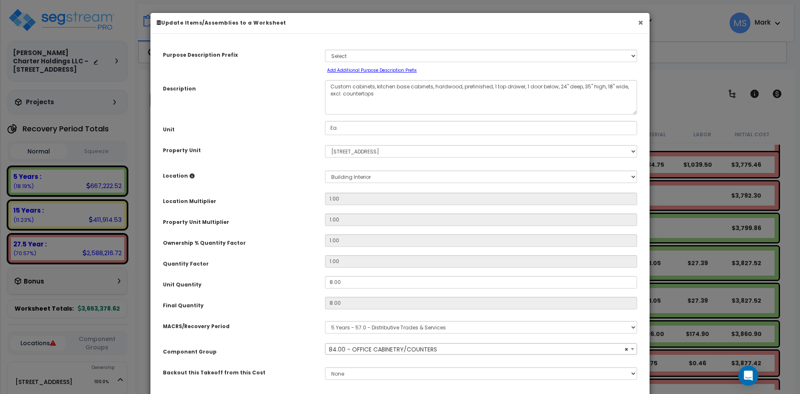
select select "45913"
click at [641, 24] on button "×" at bounding box center [640, 22] width 5 height 9
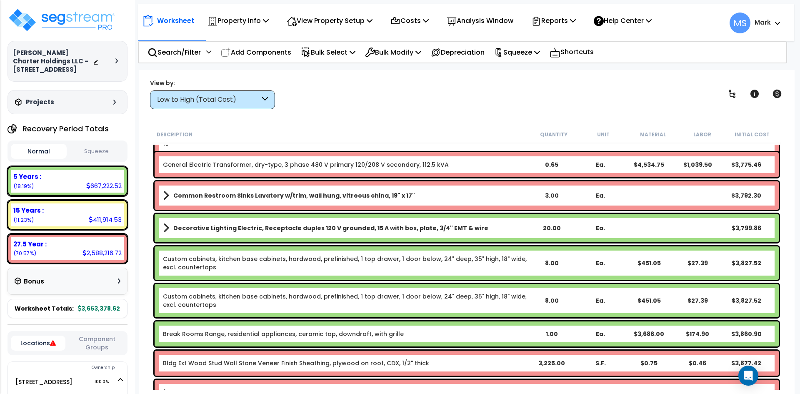
click at [218, 103] on div "Low to High (Total Cost)" at bounding box center [208, 100] width 103 height 10
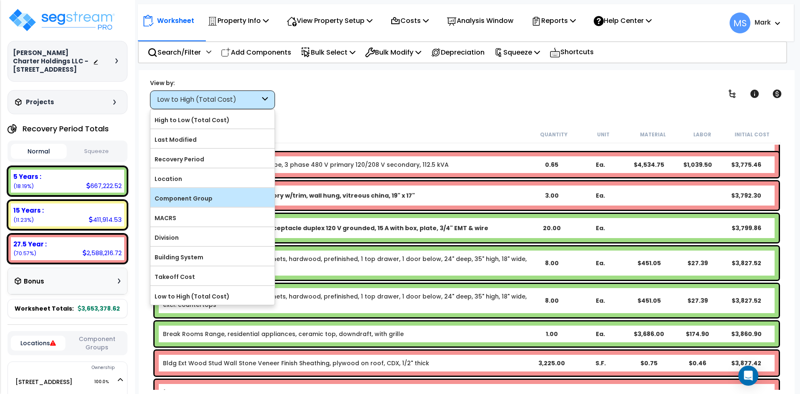
click at [203, 196] on label "Component Group" at bounding box center [212, 198] width 124 height 13
click at [0, 0] on input "Component Group" at bounding box center [0, 0] width 0 height 0
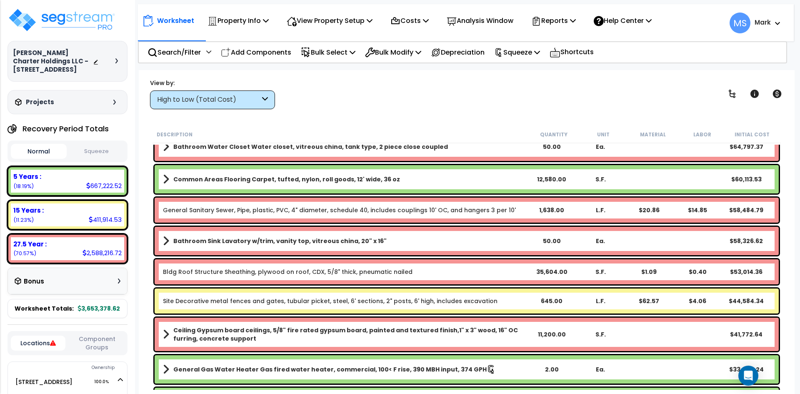
scroll to position [500, 0]
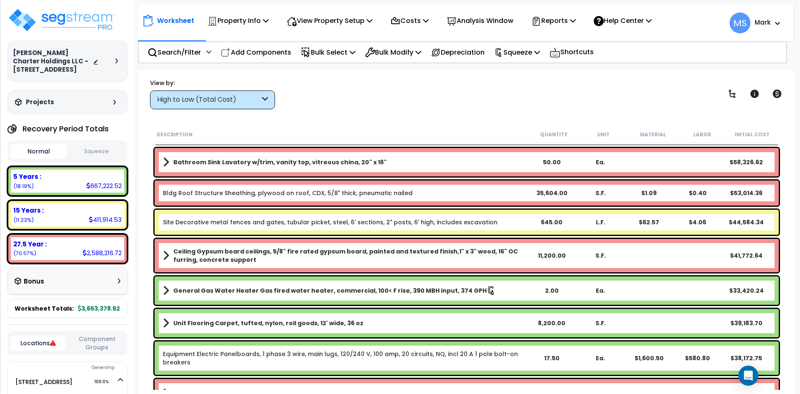
click at [211, 97] on div "High to Low (Total Cost)" at bounding box center [208, 100] width 103 height 10
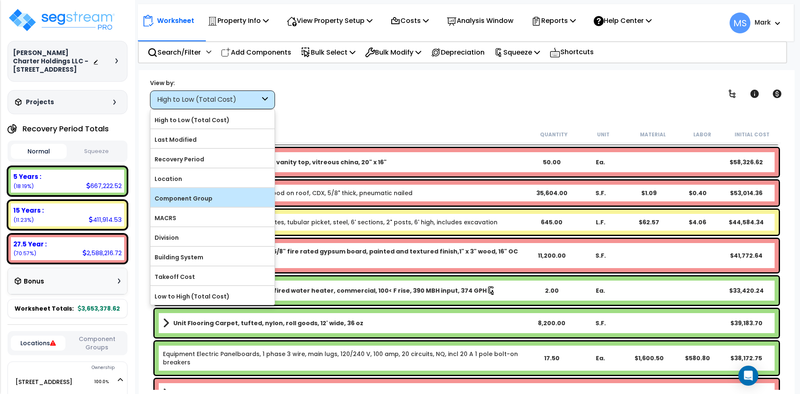
click at [210, 197] on label "Component Group" at bounding box center [212, 198] width 124 height 13
click at [0, 0] on input "Component Group" at bounding box center [0, 0] width 0 height 0
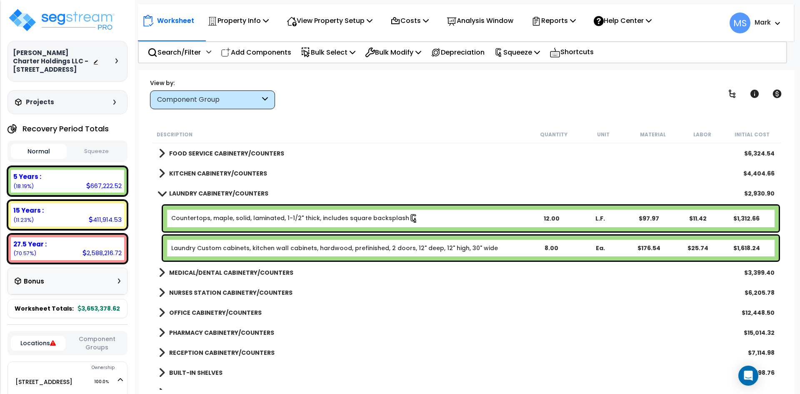
scroll to position [459, 0]
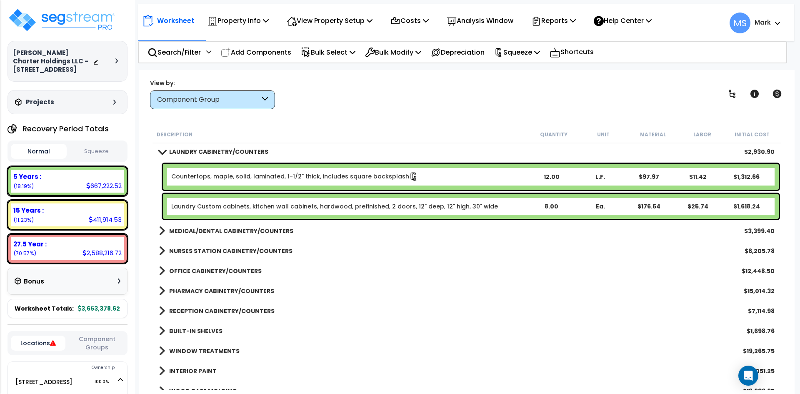
click at [248, 270] on b "OFFICE CABINETRY/COUNTERS" at bounding box center [215, 271] width 93 height 8
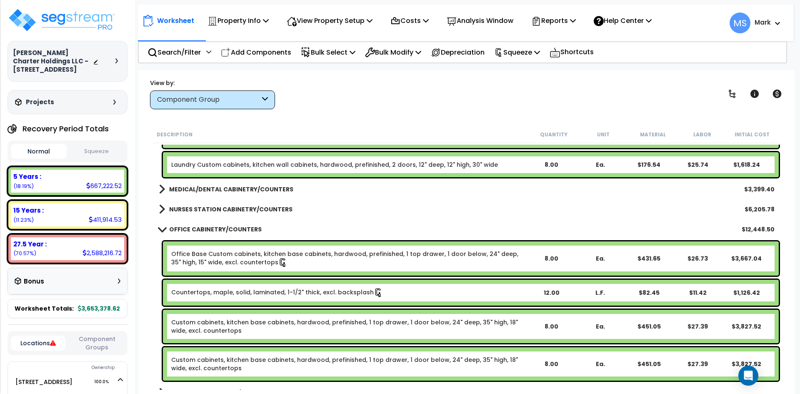
scroll to position [542, 0]
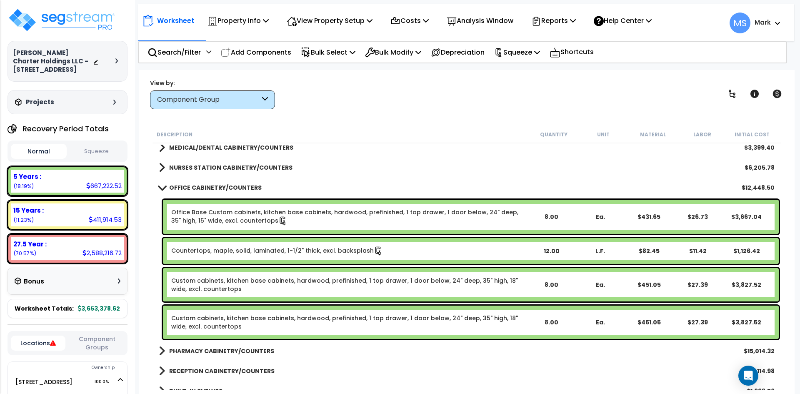
click at [308, 292] on link "Custom cabinets, kitchen base cabinets, hardwood, prefinished, 1 top drawer, 1 …" at bounding box center [349, 284] width 356 height 17
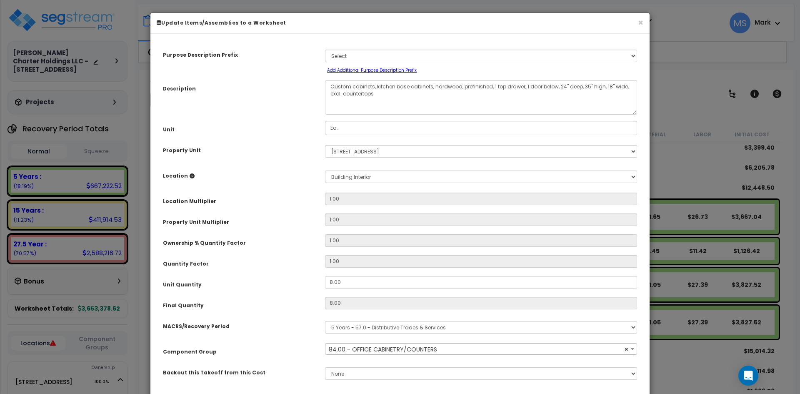
select select "45913"
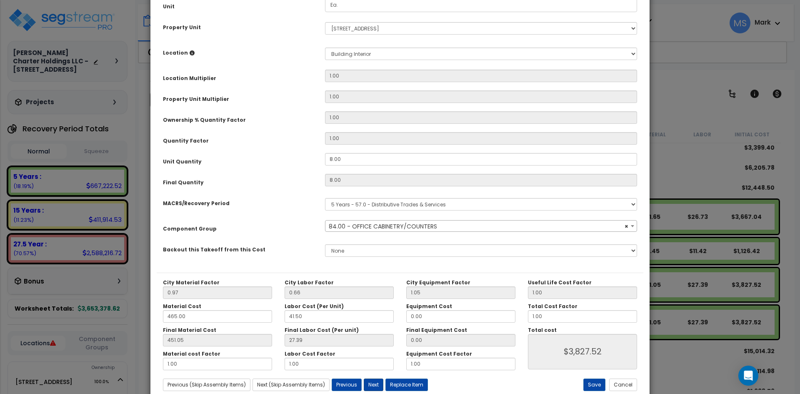
scroll to position [145, 0]
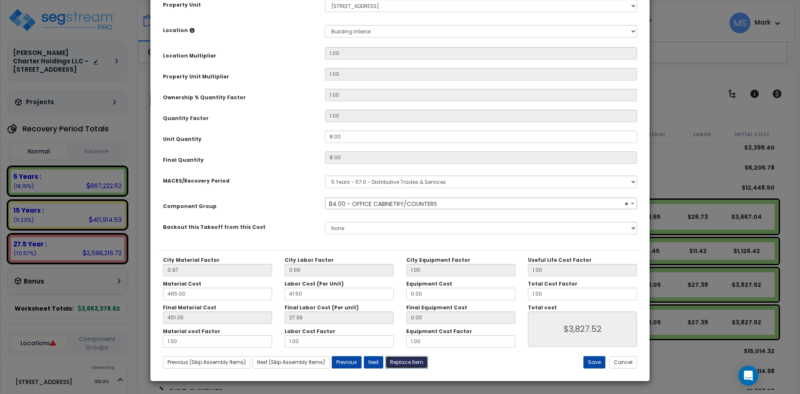
click at [406, 360] on button "Replace Item" at bounding box center [407, 362] width 43 height 13
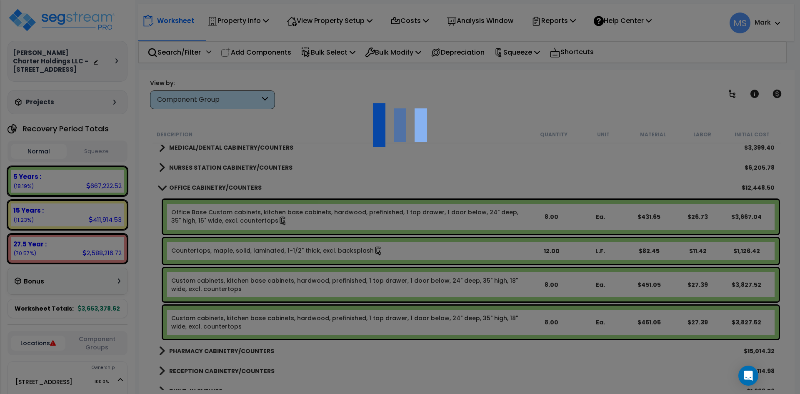
type input "8"
type input "Ea."
select select "167975"
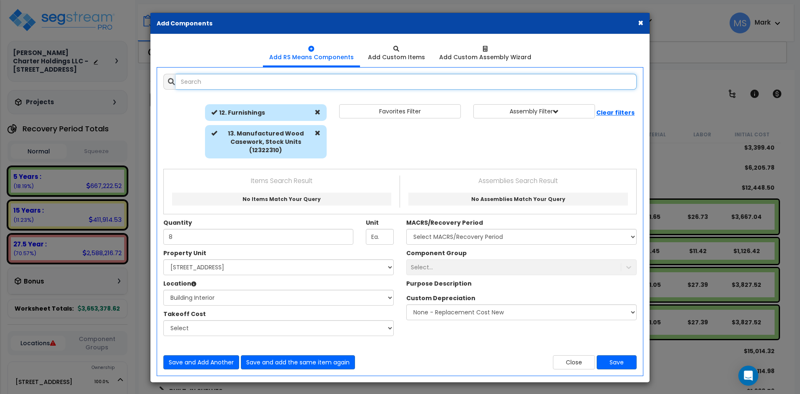
select select "461"
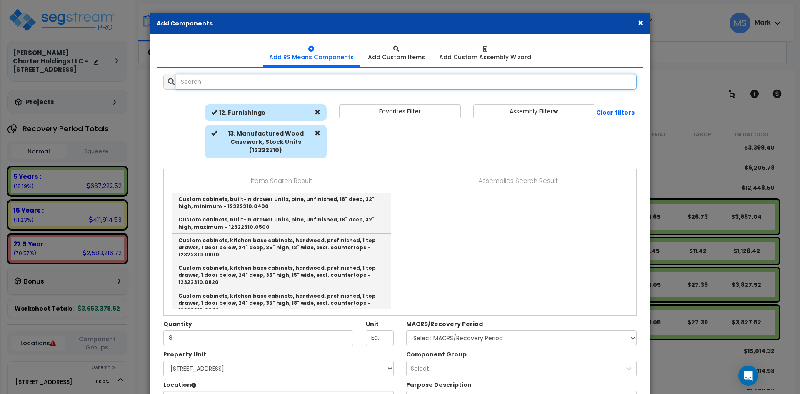
click at [244, 82] on input "text" at bounding box center [406, 82] width 461 height 16
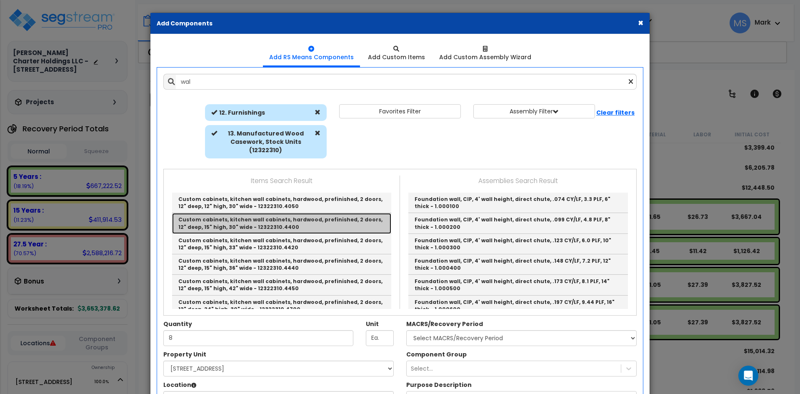
click at [317, 218] on link "Custom cabinets, kitchen wall cabinets, hardwood, prefinished, 2 doors, 12" dee…" at bounding box center [281, 223] width 219 height 20
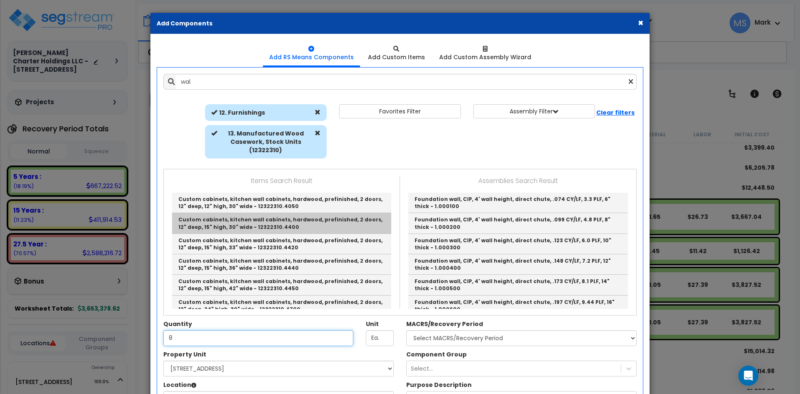
type input "Custom cabinets, kitchen wall cabinets, hardwood, prefinished, 2 doors, 12" dee…"
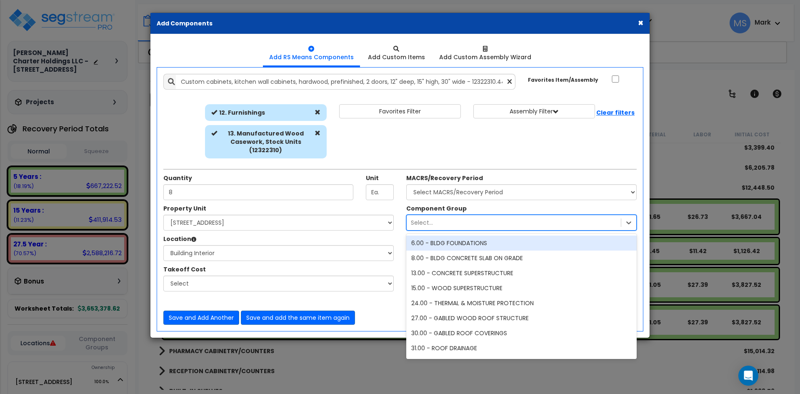
click at [458, 224] on div "Select..." at bounding box center [514, 222] width 214 height 13
type input "of"
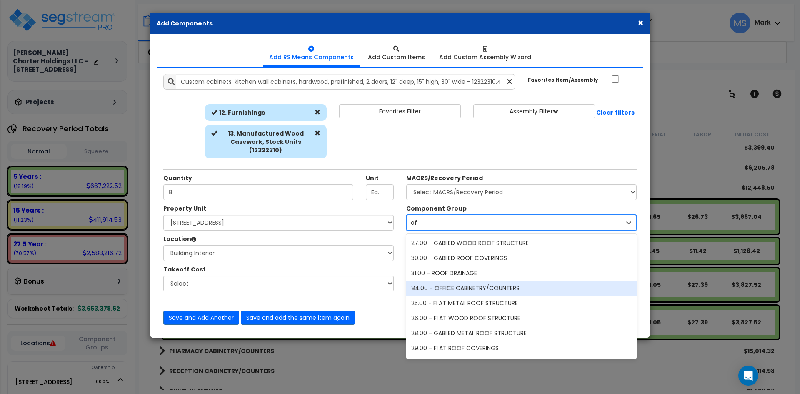
click at [477, 286] on div "84.00 - OFFICE CABINETRY/COUNTERS" at bounding box center [521, 288] width 231 height 15
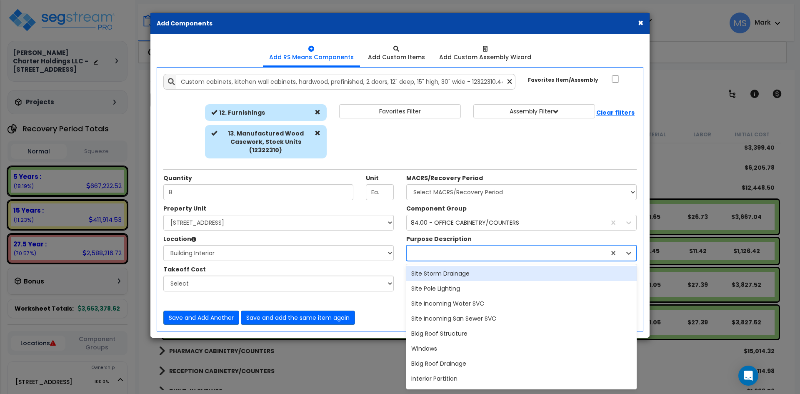
click at [449, 255] on div at bounding box center [506, 252] width 199 height 13
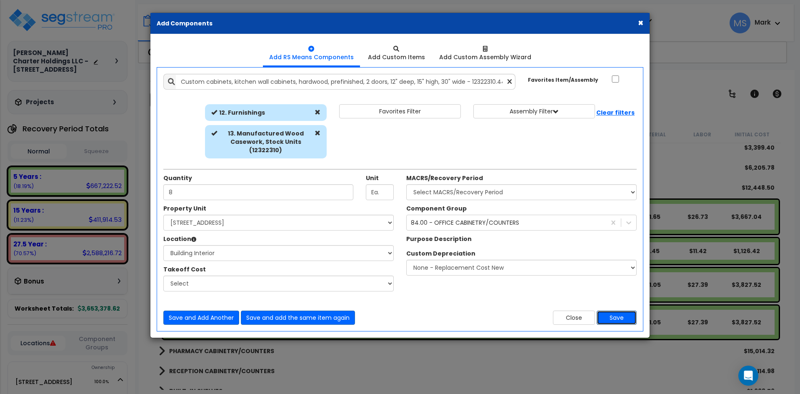
click at [607, 316] on button "Save" at bounding box center [617, 318] width 40 height 14
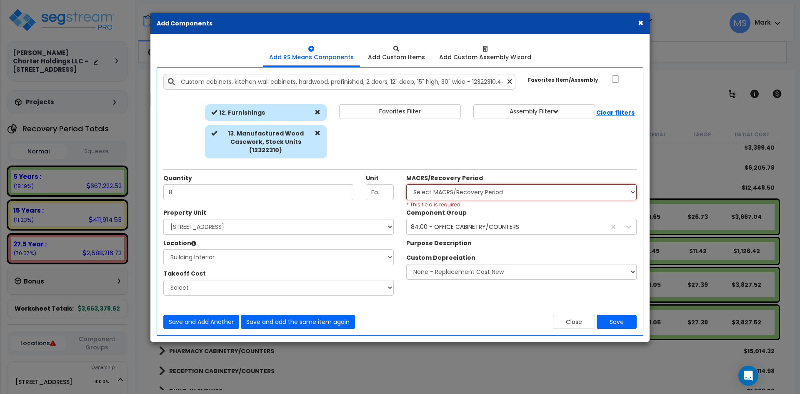
click at [533, 186] on select "Select MACRS/Recovery Period 5 Years - 57.0 - Distributive Trades & Services 5 …" at bounding box center [521, 192] width 231 height 16
select select "3667"
click at [406, 184] on select "Select MACRS/Recovery Period 5 Years - 57.0 - Distributive Trades & Services 5 …" at bounding box center [521, 192] width 231 height 16
click at [622, 324] on button "Save" at bounding box center [617, 322] width 40 height 14
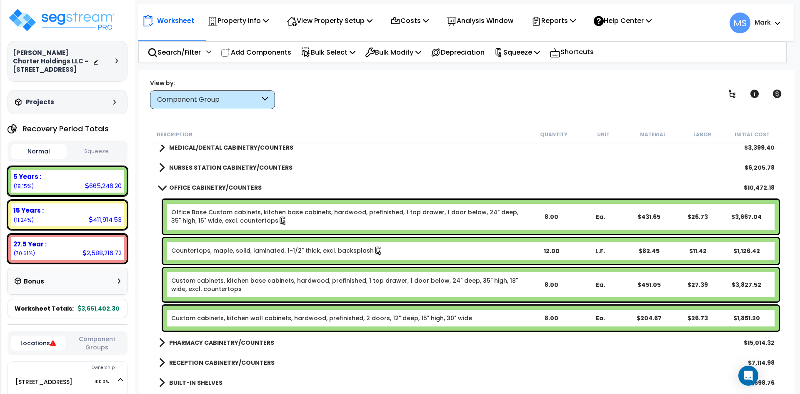
click at [291, 291] on link "Custom cabinets, kitchen base cabinets, hardwood, prefinished, 1 top drawer, 1 …" at bounding box center [349, 284] width 356 height 17
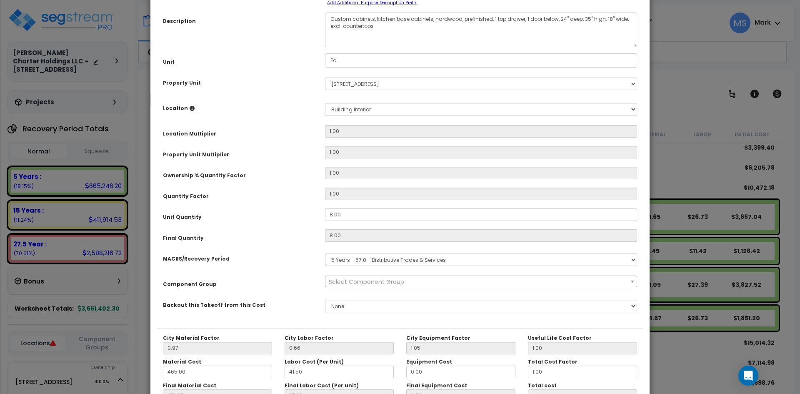
scroll to position [83, 0]
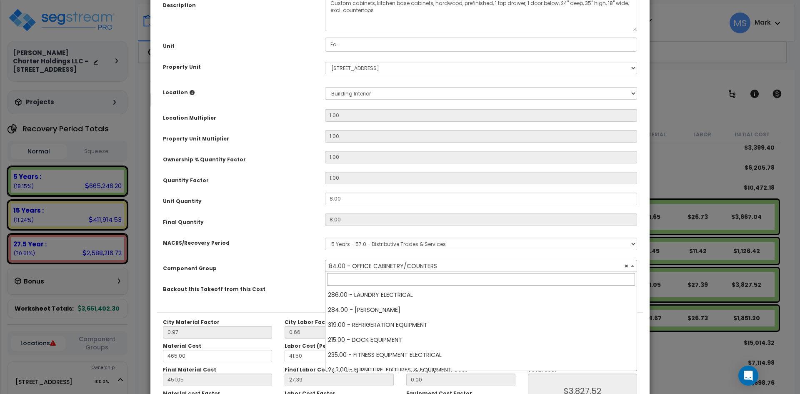
click at [400, 266] on span "× 84.00 - OFFICE CABINETRY/COUNTERS" at bounding box center [481, 266] width 311 height 12
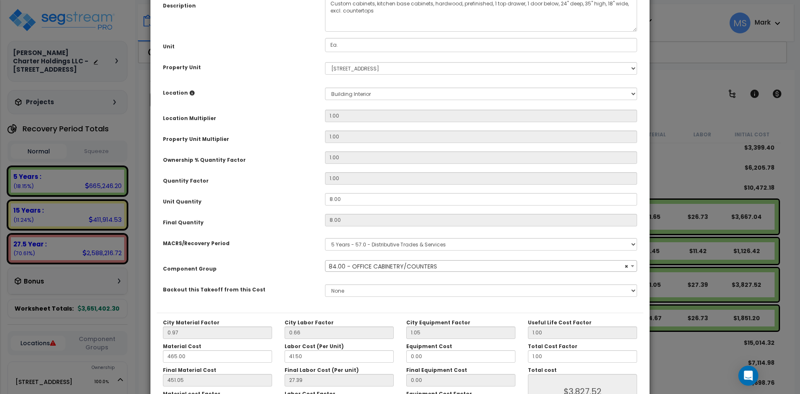
click at [408, 269] on span "× 84.00 - OFFICE CABINETRY/COUNTERS" at bounding box center [481, 267] width 311 height 12
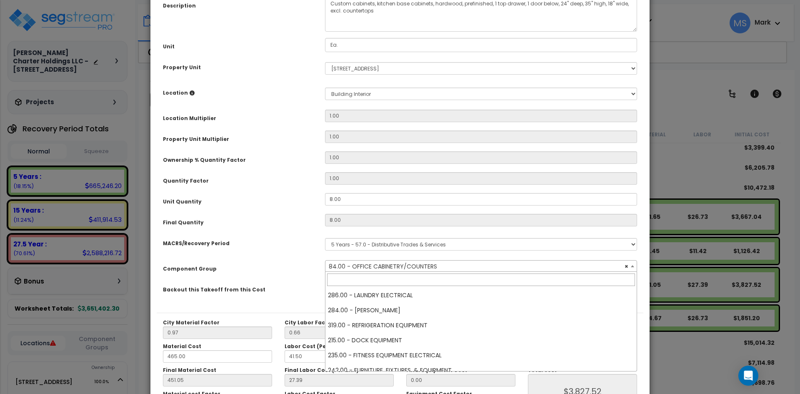
scroll to position [720, 0]
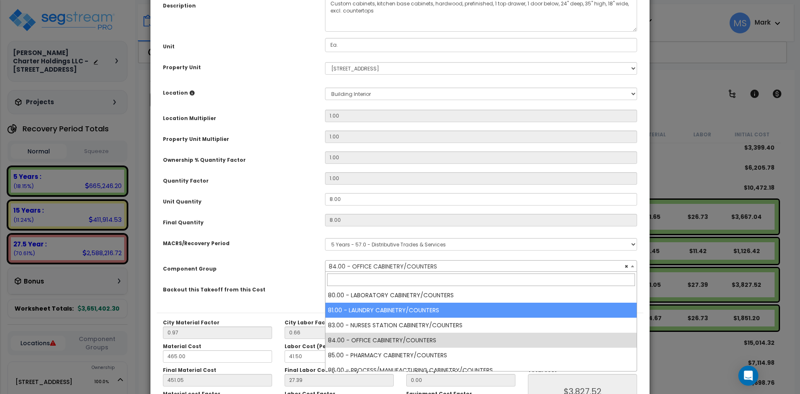
select select "45911"
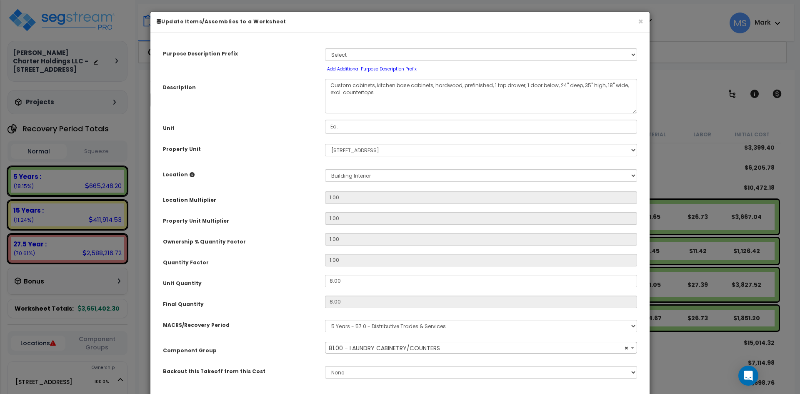
scroll to position [0, 0]
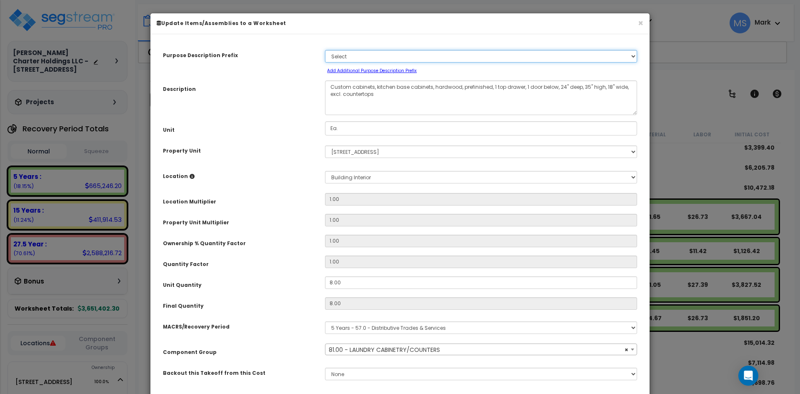
click at [357, 51] on select "Select A/V System A/V System A/V System Equipment A/V System Equipment Electric…" at bounding box center [481, 56] width 312 height 13
select select "115972"
click at [325, 50] on select "Select A/V System A/V System A/V System Equipment A/V System Equipment Electric…" at bounding box center [481, 56] width 312 height 13
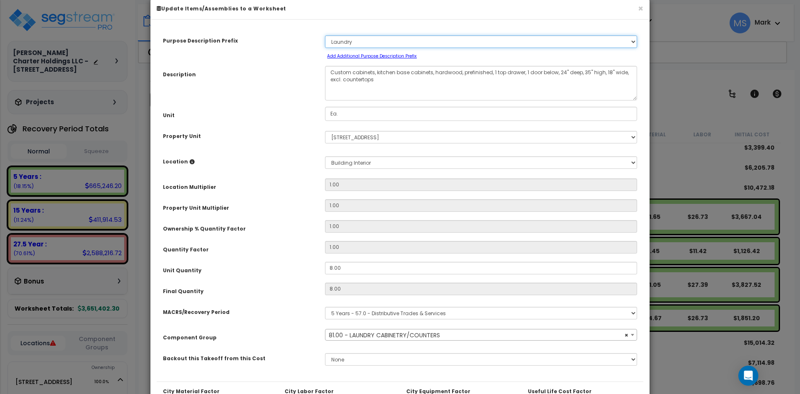
scroll to position [125, 0]
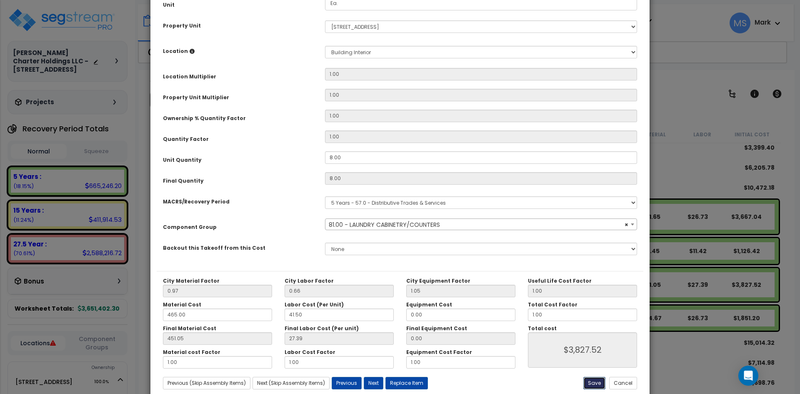
click at [595, 386] on button "Save" at bounding box center [595, 383] width 22 height 13
type input "3827.52"
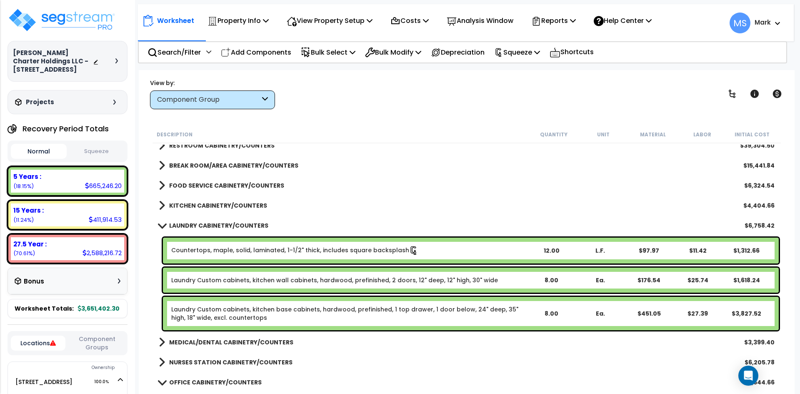
scroll to position [375, 0]
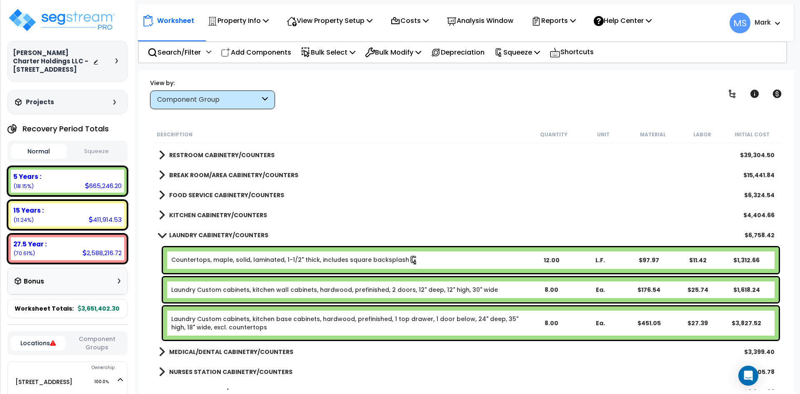
click at [221, 235] on b "LAUNDRY CABINETRY/COUNTERS" at bounding box center [218, 235] width 99 height 8
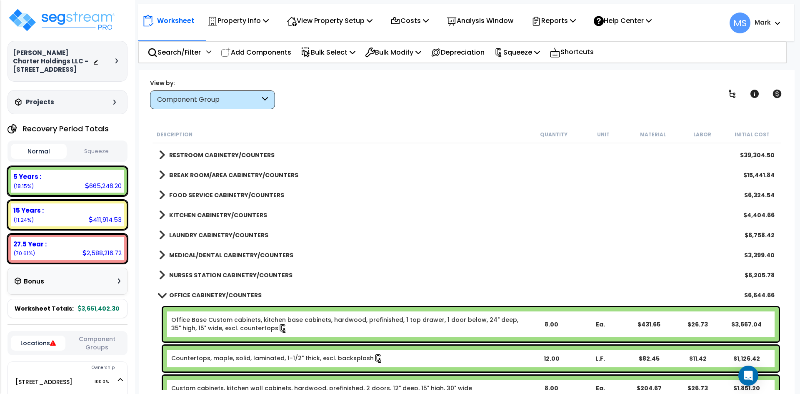
click at [221, 293] on b "OFFICE CABINETRY/COUNTERS" at bounding box center [215, 295] width 93 height 8
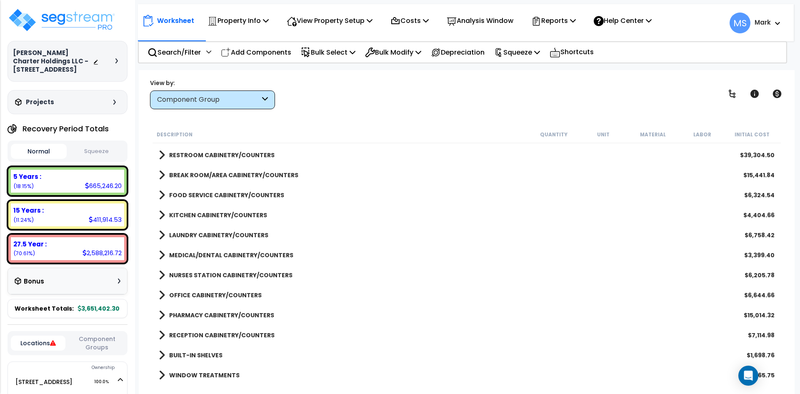
click at [237, 254] on b "MEDICAL/DENTAL CABINETRY/COUNTERS" at bounding box center [231, 255] width 124 height 8
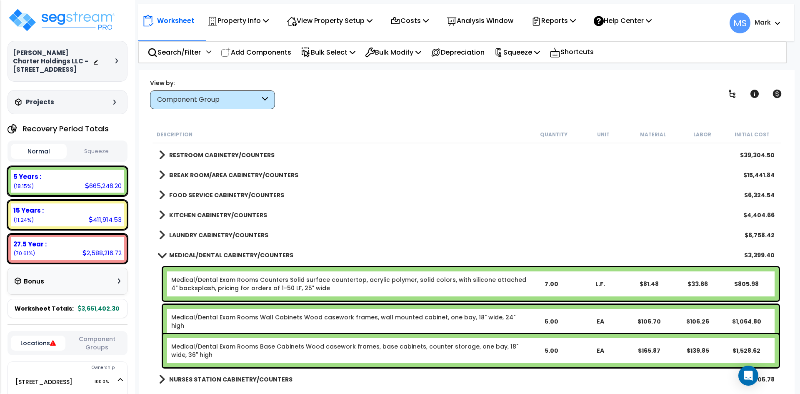
click at [242, 253] on b "MEDICAL/DENTAL CABINETRY/COUNTERS" at bounding box center [231, 255] width 124 height 8
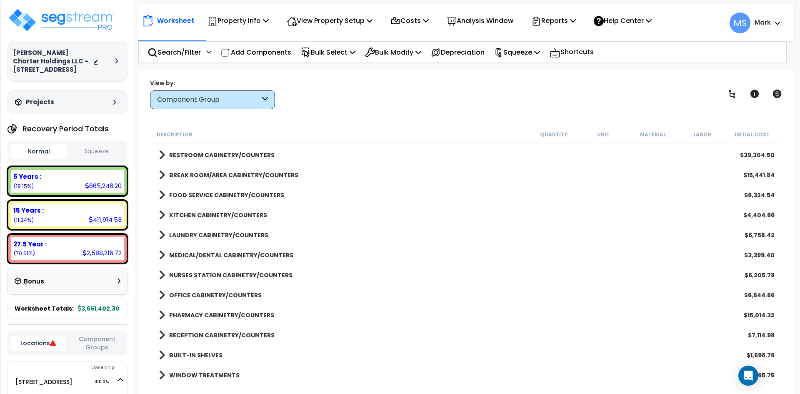
click at [234, 272] on b "NURSES STATION CABINETRY/COUNTERS" at bounding box center [230, 275] width 123 height 8
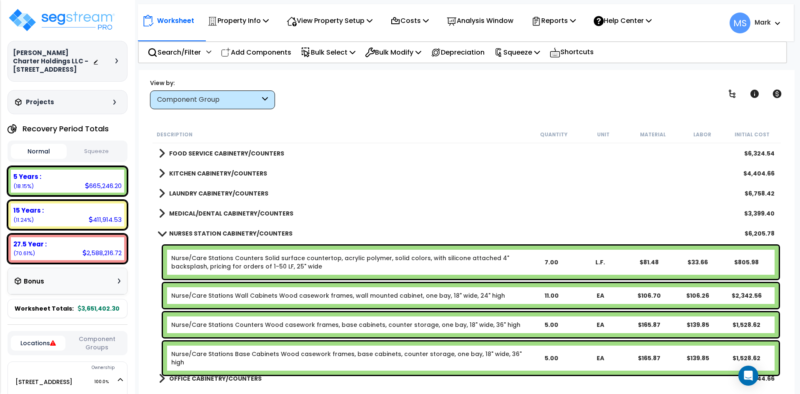
scroll to position [459, 0]
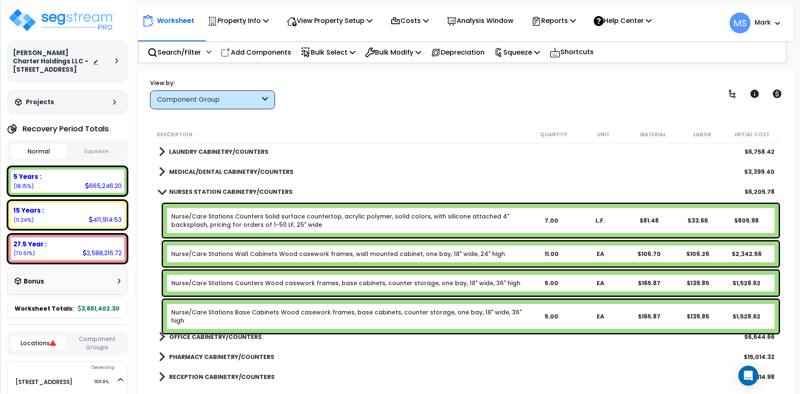
click at [237, 187] on link "NURSES STATION CABINETRY/COUNTERS" at bounding box center [226, 192] width 134 height 12
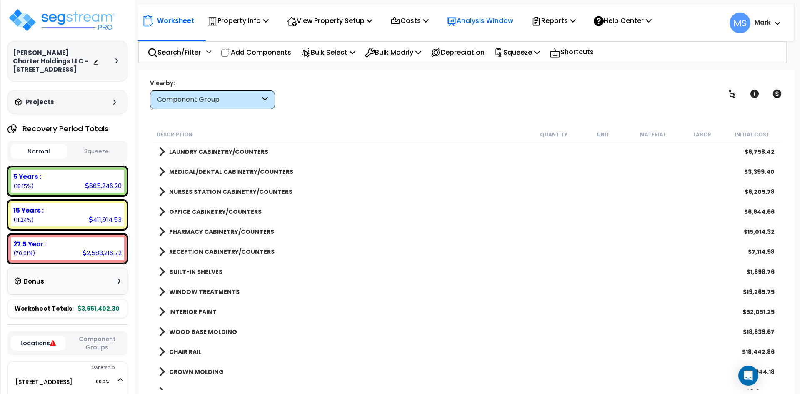
click at [499, 18] on p "Analysis Window" at bounding box center [480, 20] width 67 height 11
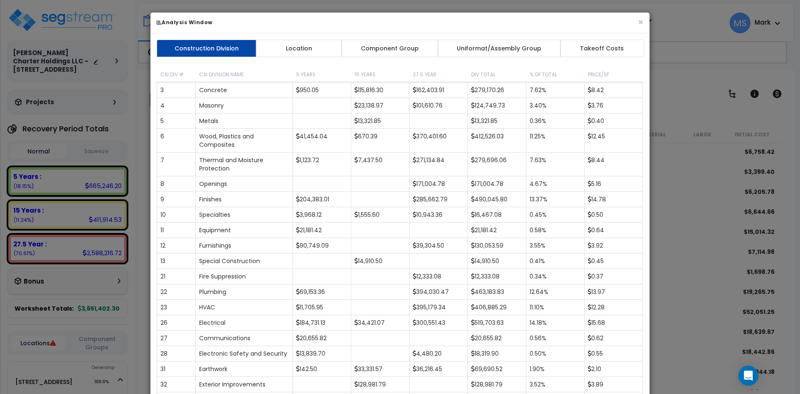
scroll to position [0, 0]
click at [405, 49] on link "Component Group" at bounding box center [389, 49] width 97 height 18
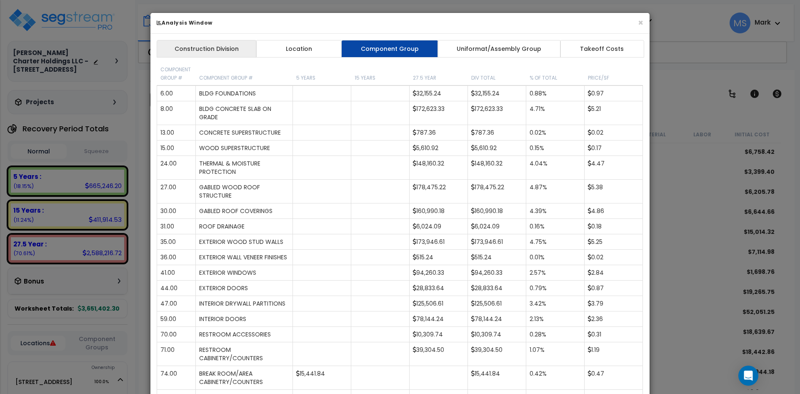
click at [214, 54] on link "Construction Division" at bounding box center [207, 49] width 100 height 18
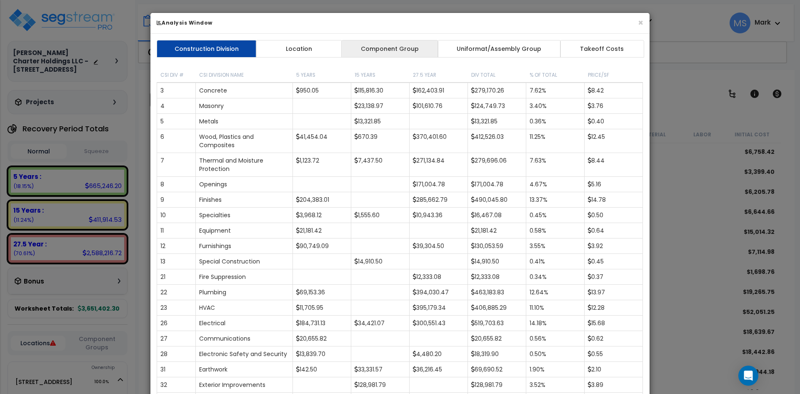
click at [395, 53] on link "Component Group" at bounding box center [389, 49] width 97 height 18
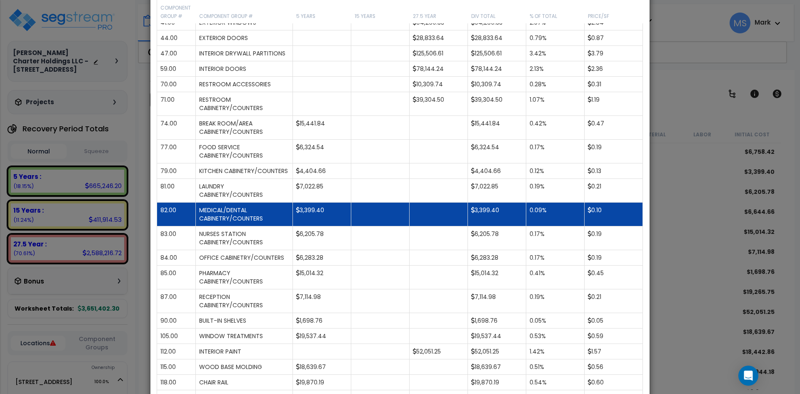
scroll to position [292, 0]
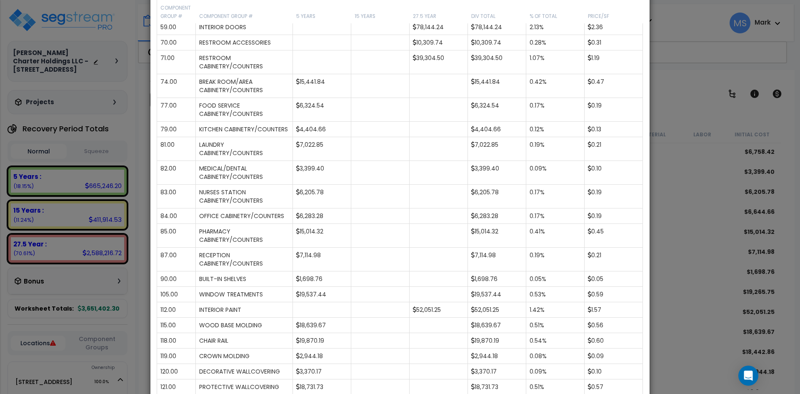
click at [697, 193] on div "× Analysis Window Construction Division Location Component Group Uniformat/Asse…" at bounding box center [400, 197] width 800 height 394
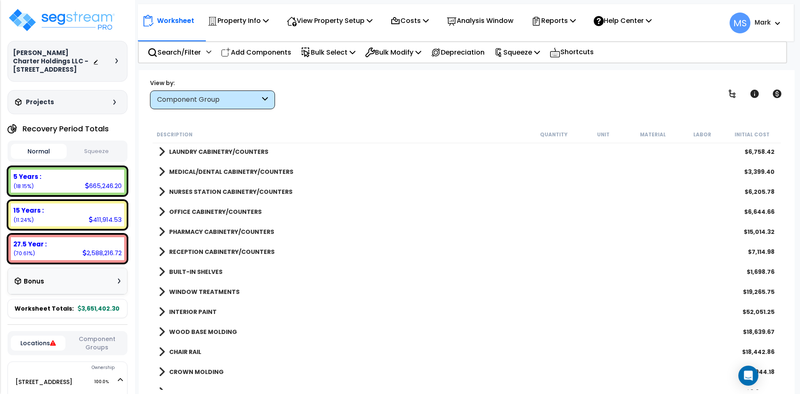
click at [226, 166] on link "MEDICAL/DENTAL CABINETRY/COUNTERS" at bounding box center [226, 172] width 135 height 12
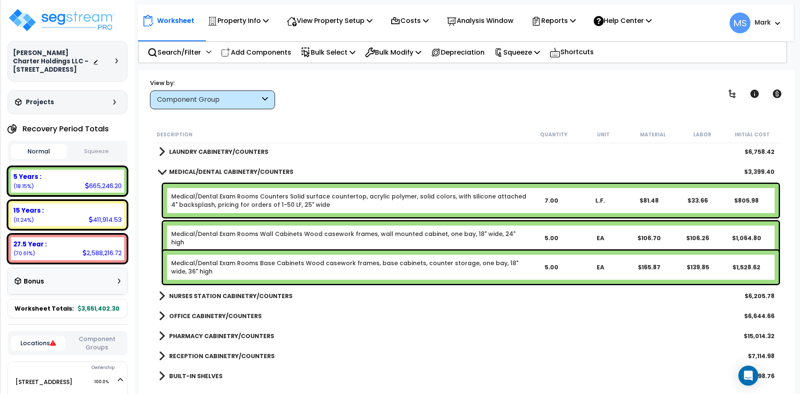
click at [465, 231] on link "Medical/Dental Exam Rooms Wall Cabinets Wood casework frames, wall mounted cabi…" at bounding box center [349, 238] width 356 height 17
click at [453, 233] on link "Medical/Dental Exam Rooms Wall Cabinets Wood casework frames, wall mounted cabi…" at bounding box center [349, 238] width 356 height 17
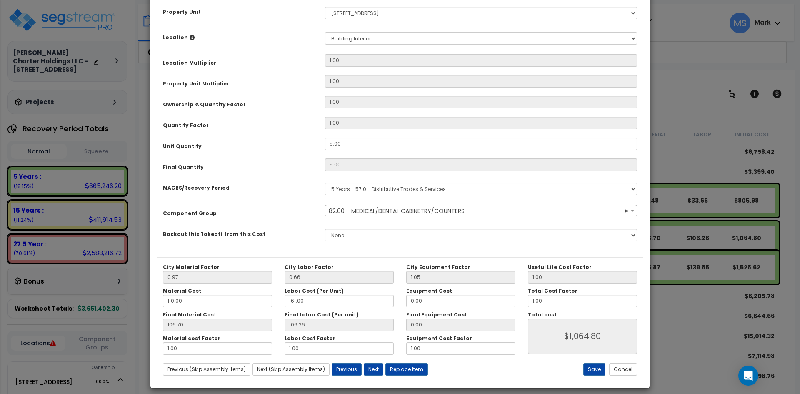
scroll to position [145, 0]
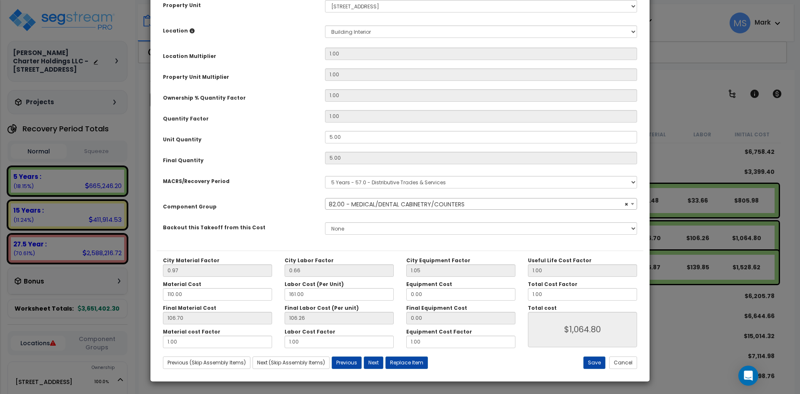
select select "45907"
click at [414, 360] on button "Replace Item" at bounding box center [407, 362] width 43 height 13
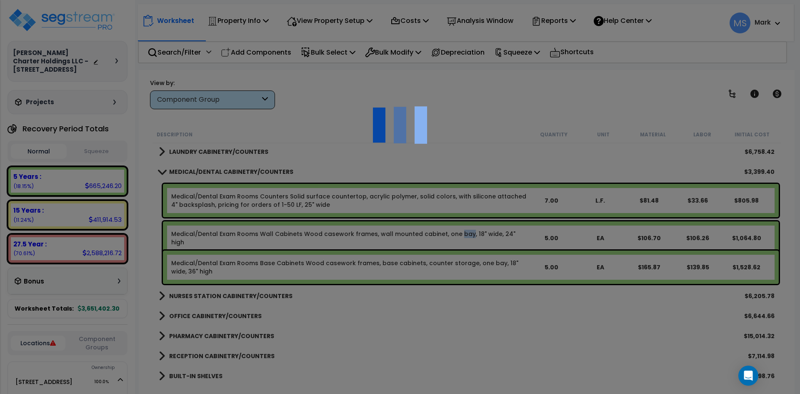
select select "12000000"
type input "5"
type input "EA"
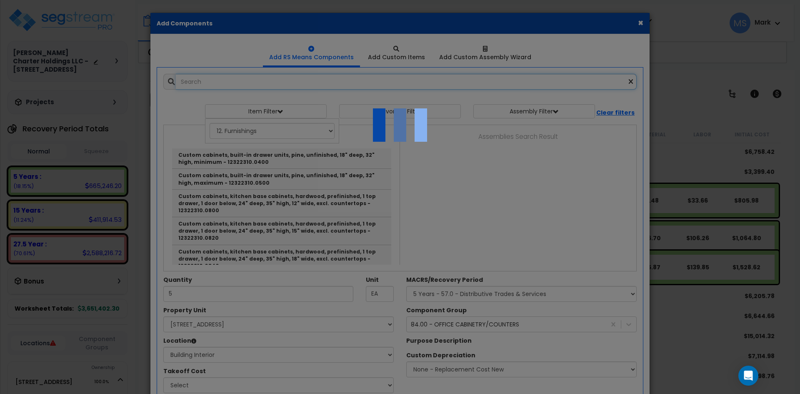
select select "461"
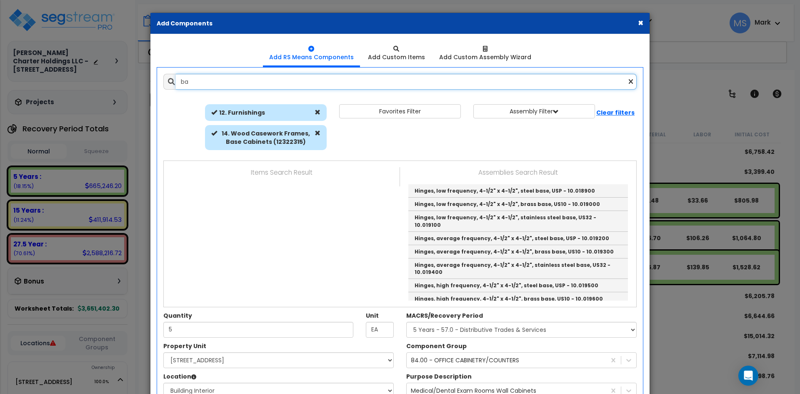
type input "b"
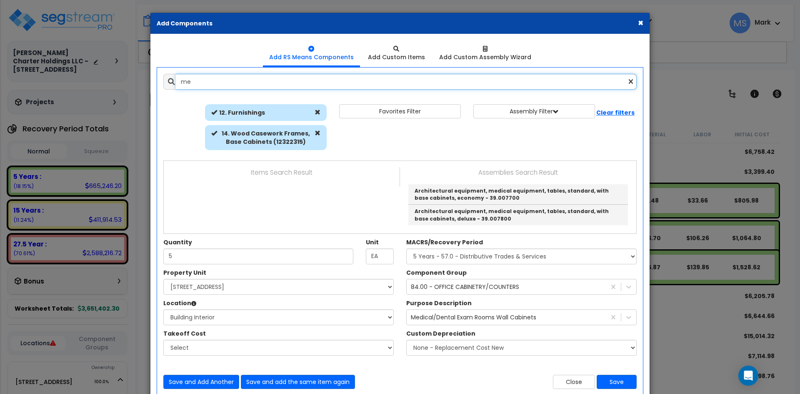
type input "m"
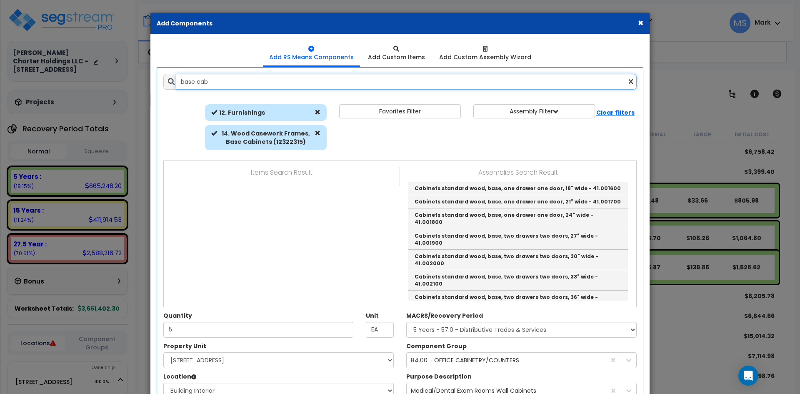
scroll to position [125, 0]
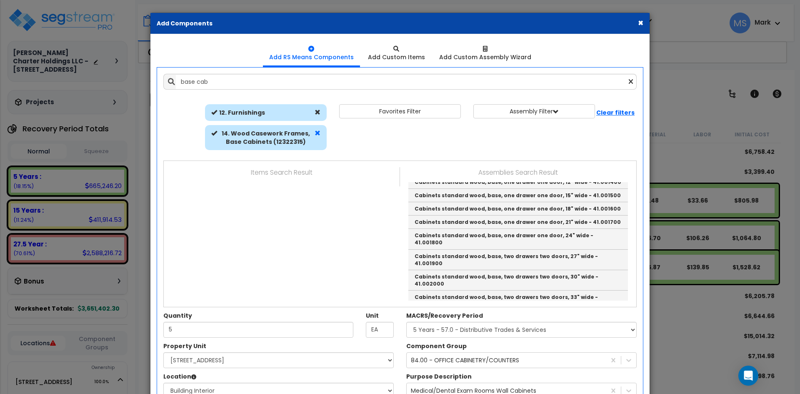
click at [317, 133] on span at bounding box center [318, 133] width 6 height 6
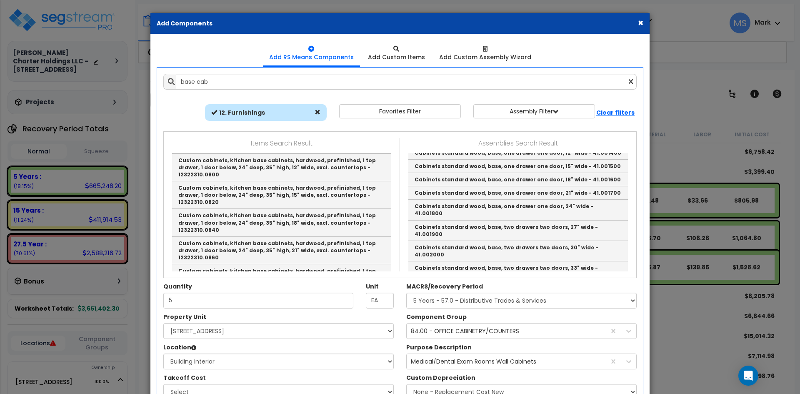
scroll to position [0, 0]
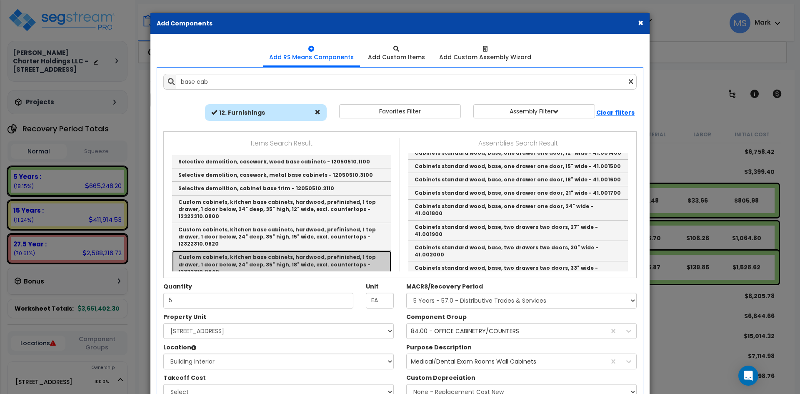
click at [263, 251] on link "Custom cabinets, kitchen base cabinets, hardwood, prefinished, 1 top drawer, 1 …" at bounding box center [281, 265] width 219 height 28
type input "Custom cabinets, kitchen base cabinets, hardwood, prefinished, 1 top drawer, 1 …"
type input "Ea."
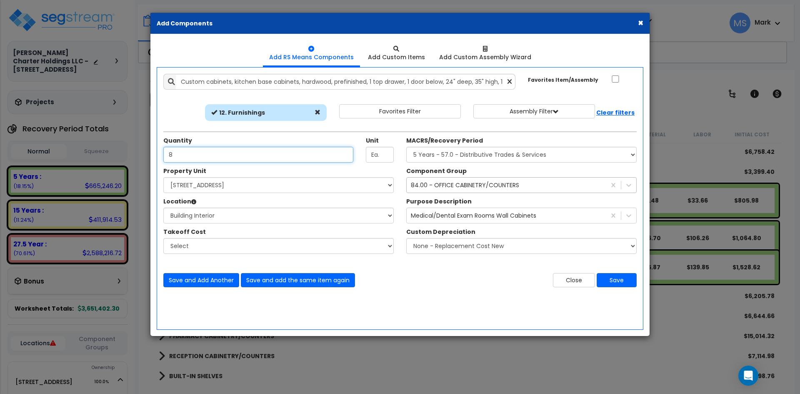
type input "8"
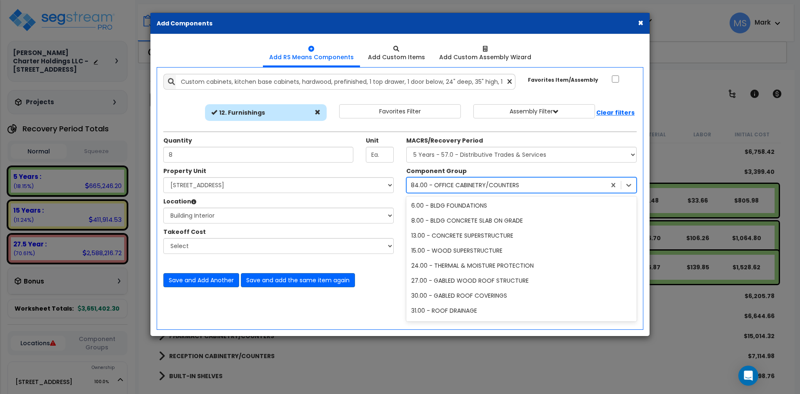
click at [483, 187] on div "84.00 - OFFICE CABINETRY/COUNTERS" at bounding box center [465, 185] width 108 height 8
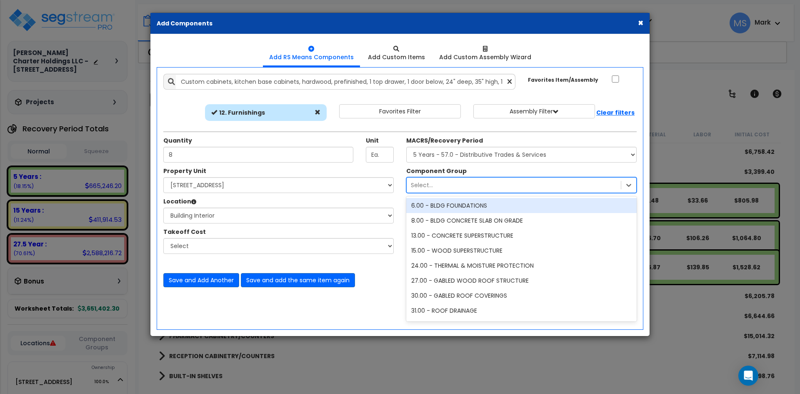
click at [507, 182] on div "Select..." at bounding box center [514, 184] width 214 height 13
type input "med"
click at [521, 203] on div "82.00 - MEDICAL/DENTAL CABINETRY/COUNTERS" at bounding box center [521, 205] width 231 height 15
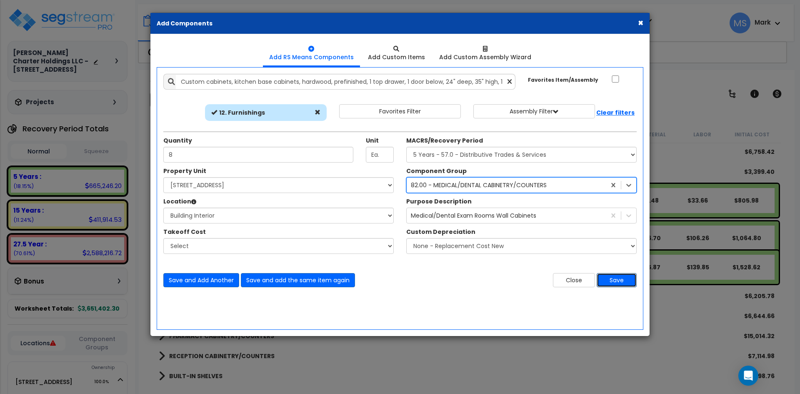
click at [624, 279] on button "Save" at bounding box center [617, 280] width 40 height 14
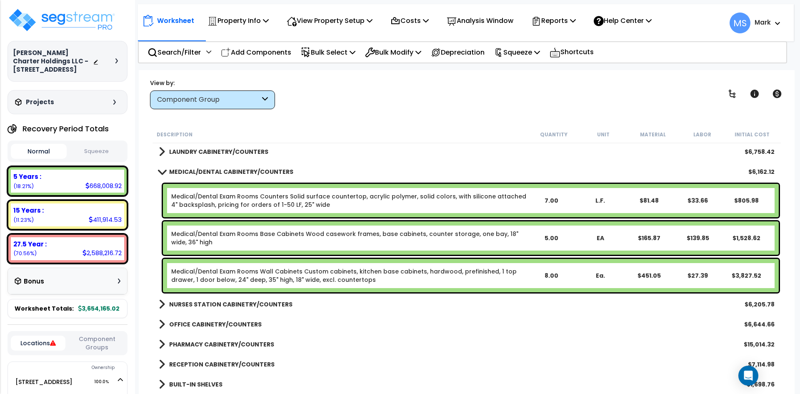
click at [349, 235] on link "Medical/Dental Exam Rooms Base Cabinets Wood casework frames, base cabinets, co…" at bounding box center [349, 238] width 356 height 17
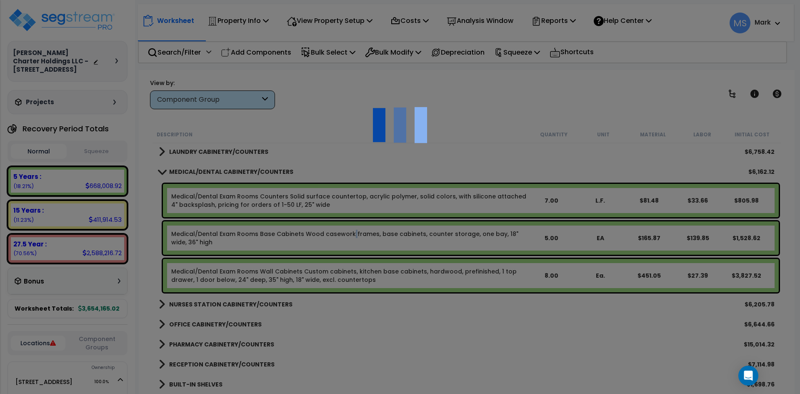
scroll to position [0, 0]
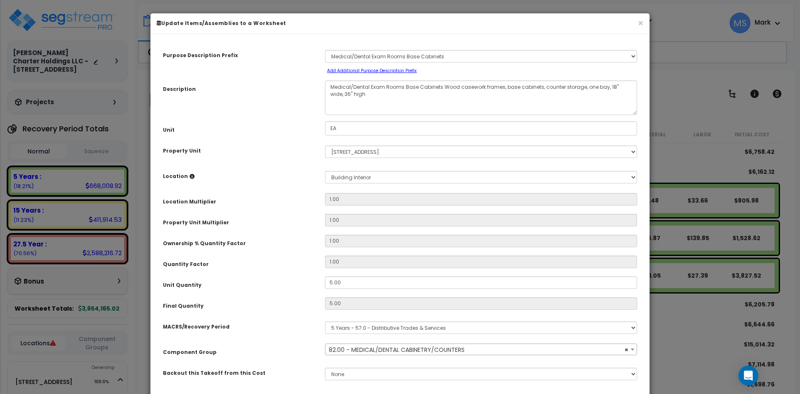
select select "45907"
click at [641, 22] on button "×" at bounding box center [640, 23] width 5 height 9
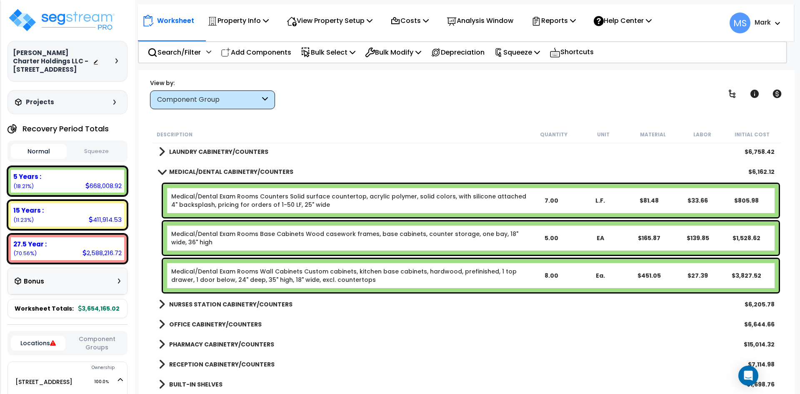
click at [281, 236] on link "Medical/Dental Exam Rooms Base Cabinets Wood casework frames, base cabinets, co…" at bounding box center [349, 238] width 356 height 17
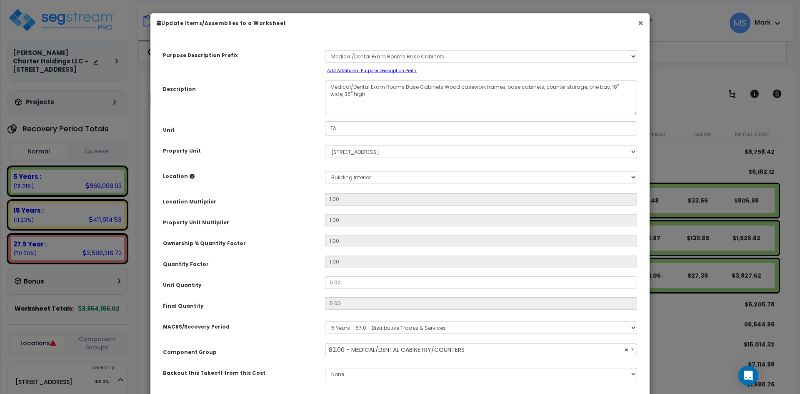
select select "45907"
click at [640, 22] on button "×" at bounding box center [640, 23] width 5 height 9
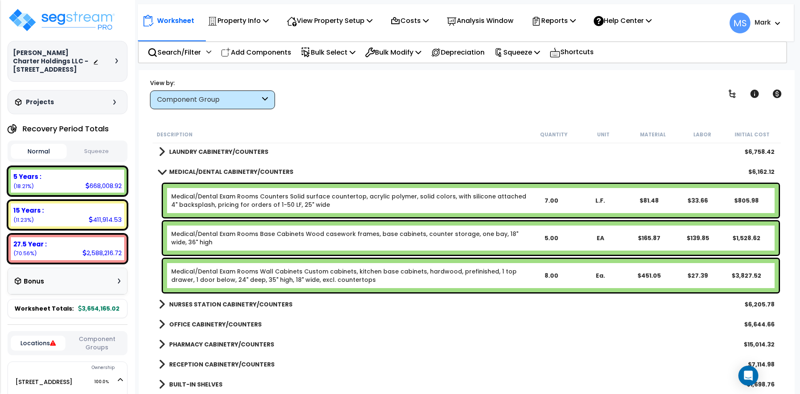
click at [355, 235] on link "Medical/Dental Exam Rooms Base Cabinets Wood casework frames, base cabinets, co…" at bounding box center [349, 238] width 356 height 17
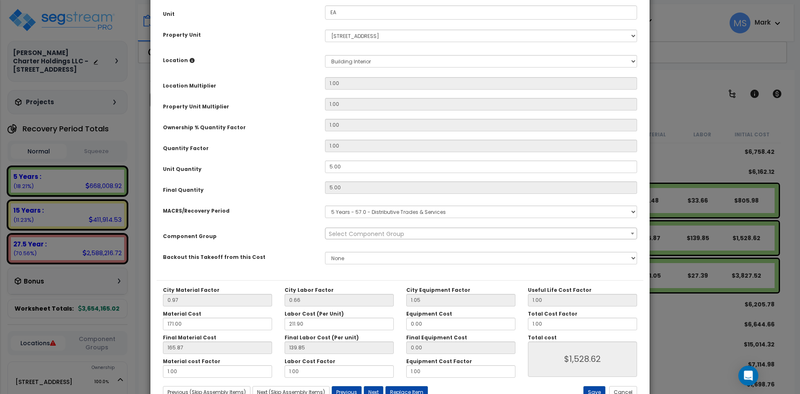
scroll to position [145, 0]
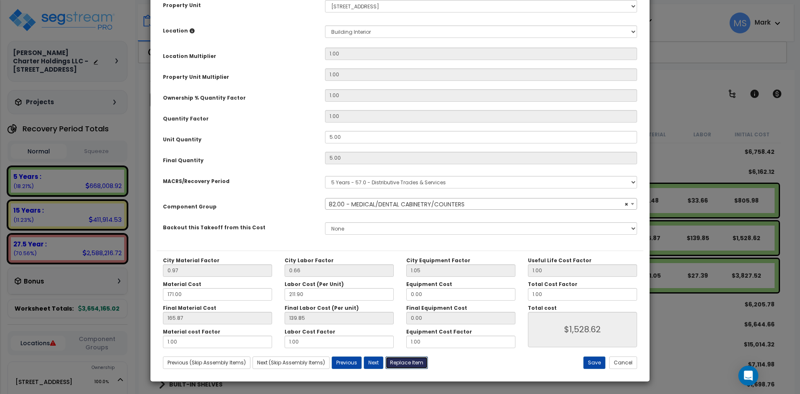
select select "45907"
click at [411, 364] on button "Replace Item" at bounding box center [407, 362] width 43 height 13
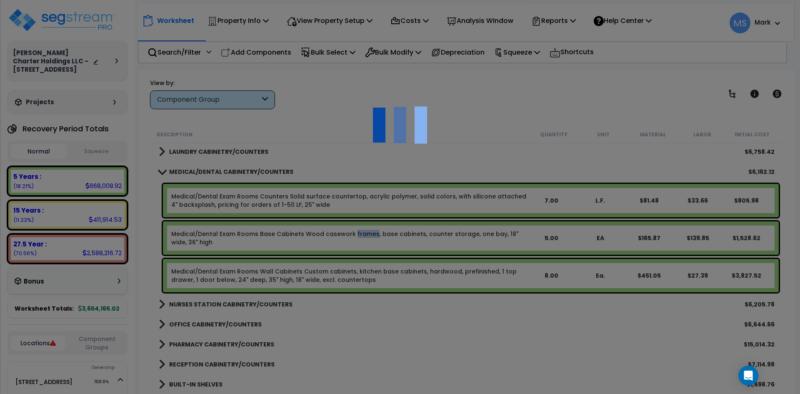
select select "12000000"
type input "5"
type input "EA"
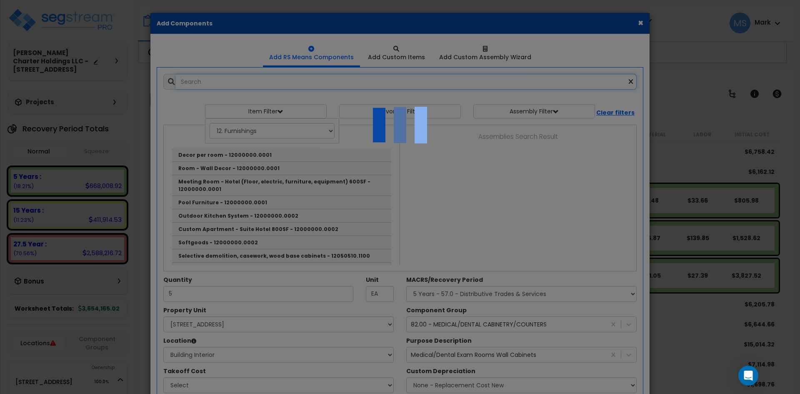
scroll to position [0, 0]
select select "461"
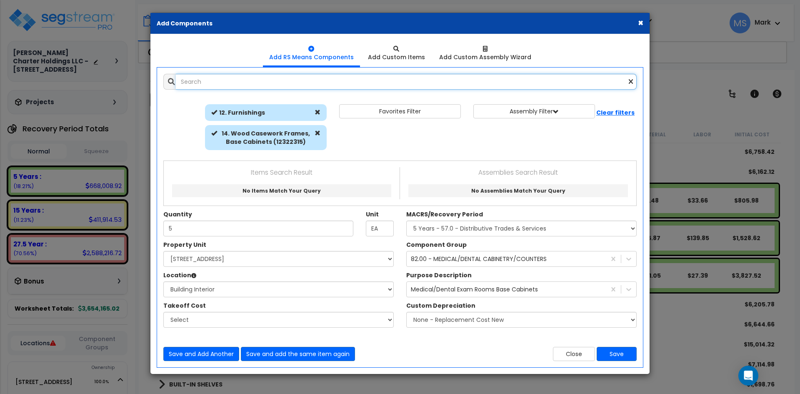
click at [222, 83] on input "text" at bounding box center [406, 82] width 461 height 16
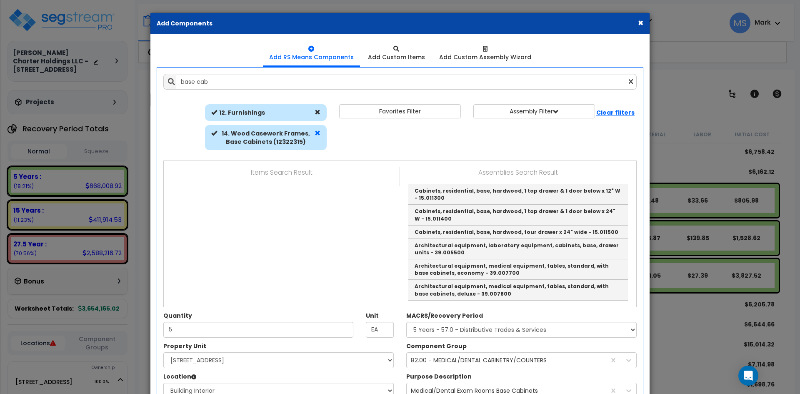
click at [319, 134] on span at bounding box center [318, 133] width 6 height 6
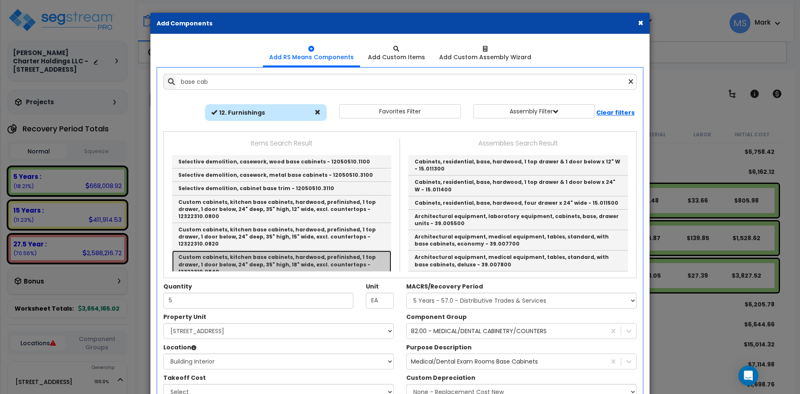
click at [312, 251] on link "Custom cabinets, kitchen base cabinets, hardwood, prefinished, 1 top drawer, 1 …" at bounding box center [281, 265] width 219 height 28
type input "Custom cabinets, kitchen base cabinets, hardwood, prefinished, 1 top drawer, 1 …"
type input "Ea."
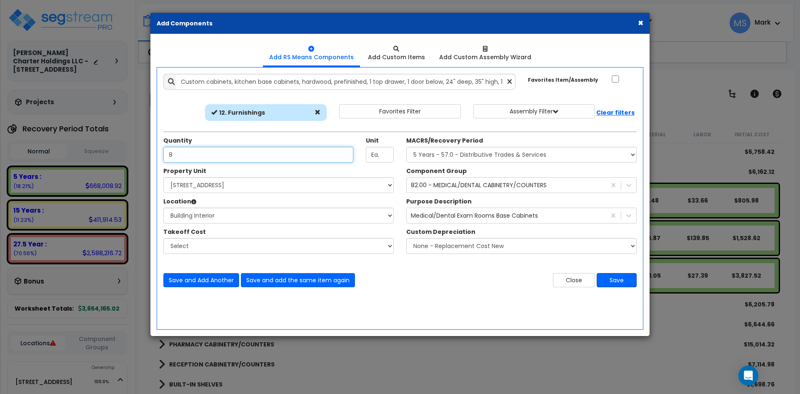
type input "8"
click at [624, 280] on button "Save" at bounding box center [617, 280] width 40 height 14
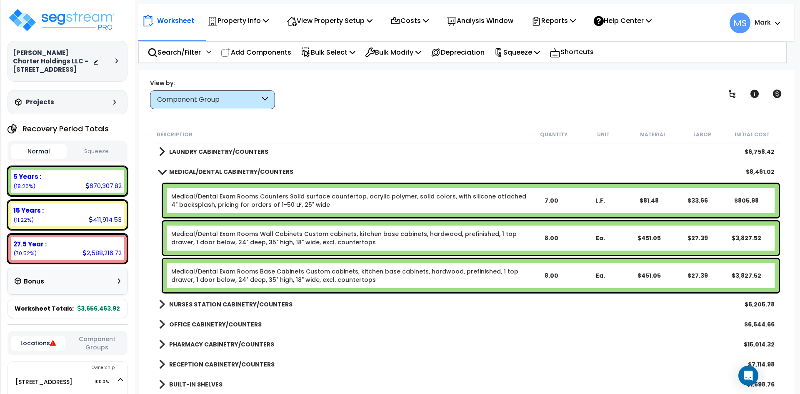
click at [206, 168] on b "MEDICAL/DENTAL CABINETRY/COUNTERS" at bounding box center [231, 172] width 124 height 8
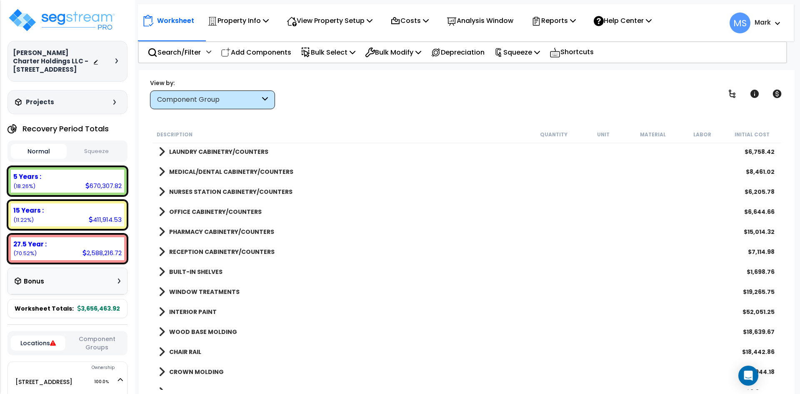
click at [207, 188] on b "NURSES STATION CABINETRY/COUNTERS" at bounding box center [230, 192] width 123 height 8
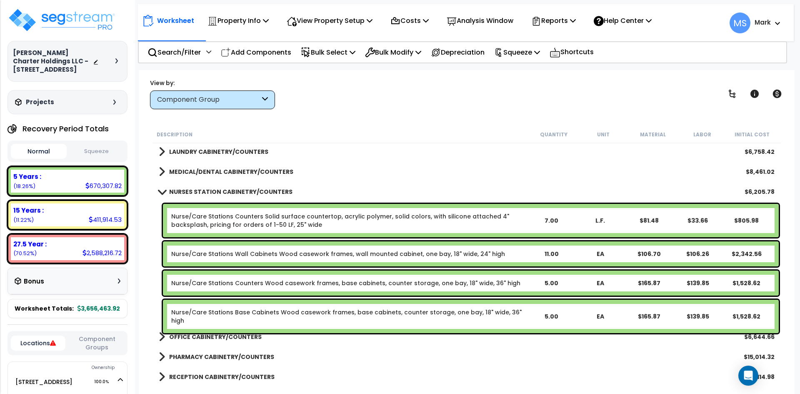
click at [356, 279] on link "Nurse/Care Stations Counters Wood casework frames, base cabinets, counter stora…" at bounding box center [345, 283] width 349 height 8
click at [327, 288] on div "Nurse/Care Stations Counters Wood casework frames, base cabinets, counter stora…" at bounding box center [471, 283] width 616 height 25
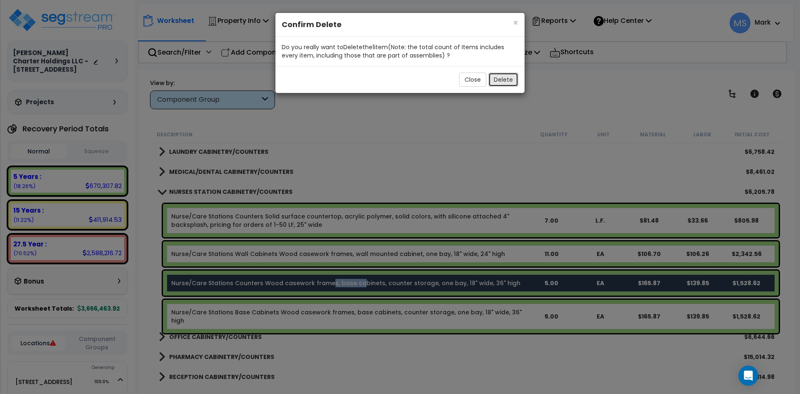
click at [501, 82] on button "Delete" at bounding box center [504, 80] width 30 height 14
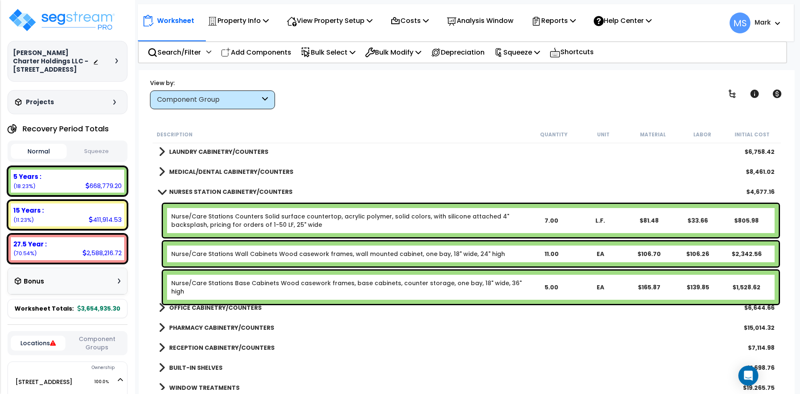
click at [414, 261] on div "Nurse/Care Stations Wall Cabinets Wood casework frames, wall mounted cabinet, o…" at bounding box center [471, 253] width 616 height 25
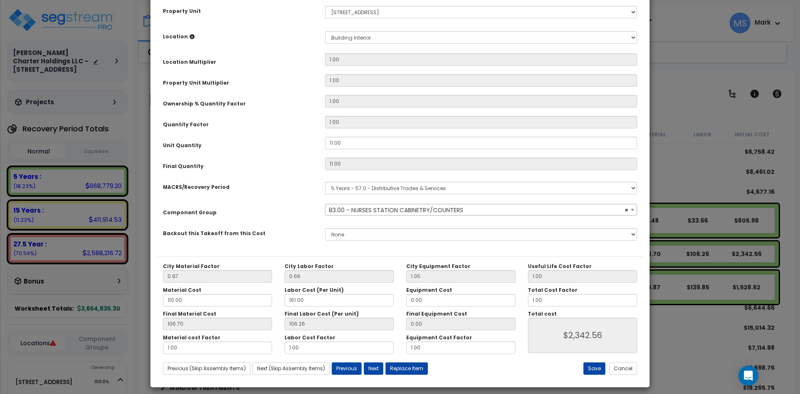
scroll to position [145, 0]
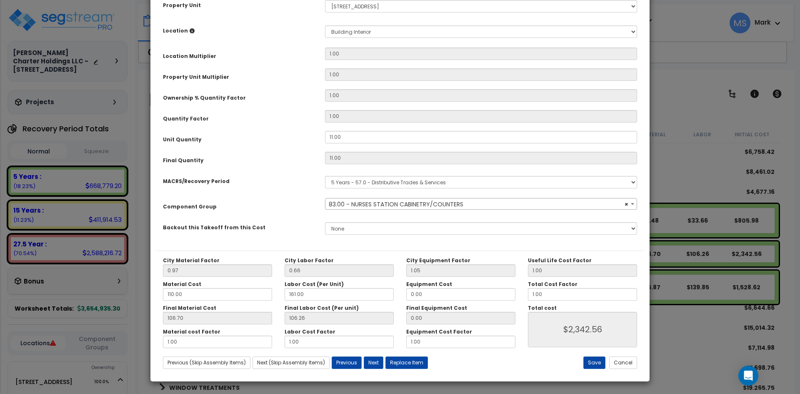
select select "45912"
click at [419, 362] on button "Replace Item" at bounding box center [407, 362] width 43 height 13
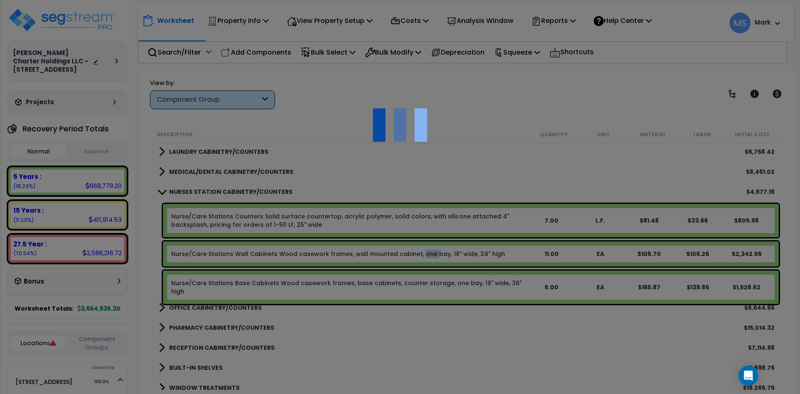
select select "12000000"
type input "11"
type input "EA"
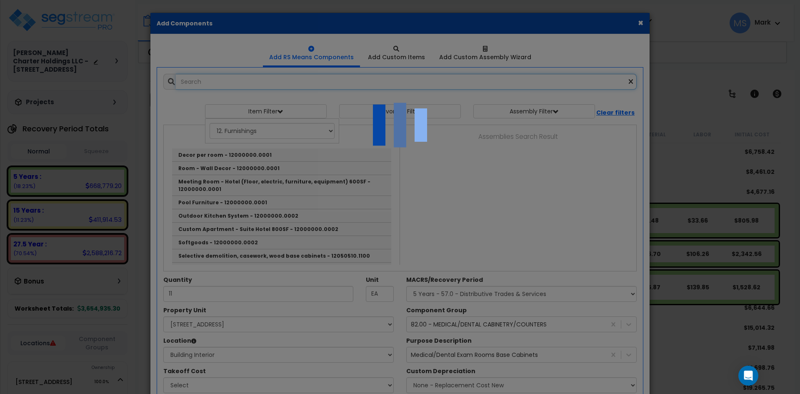
select select "461"
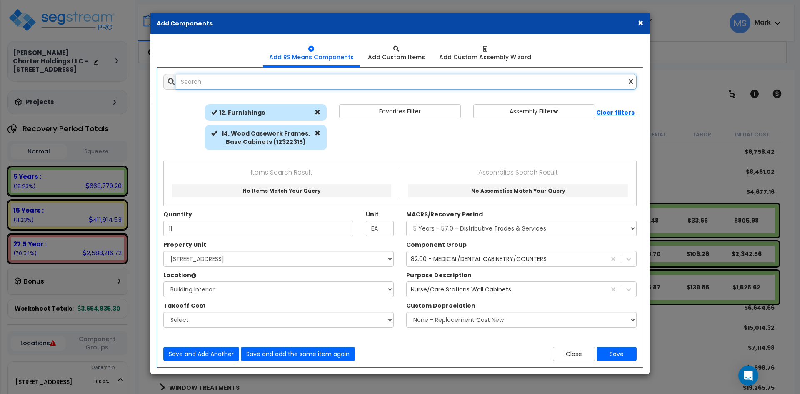
click at [223, 82] on input "text" at bounding box center [406, 82] width 461 height 16
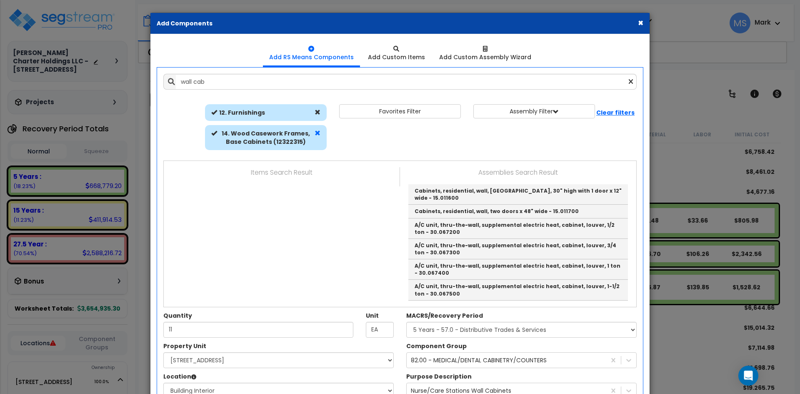
click at [317, 135] on span at bounding box center [318, 133] width 6 height 6
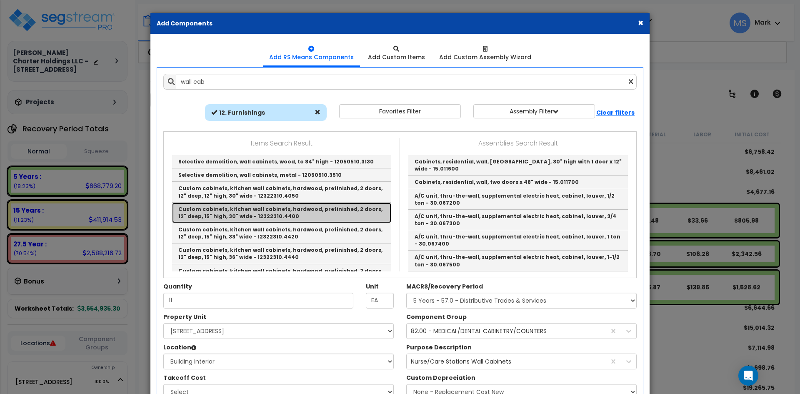
click at [286, 212] on link "Custom cabinets, kitchen wall cabinets, hardwood, prefinished, 2 doors, 12" dee…" at bounding box center [281, 213] width 219 height 20
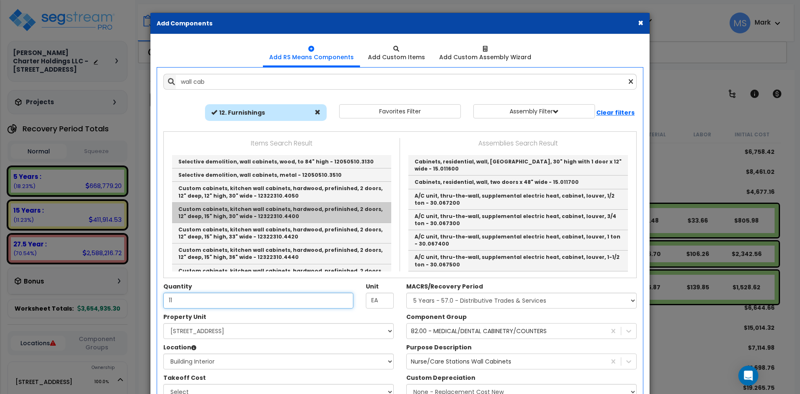
type input "Custom cabinets, kitchen wall cabinets, hardwood, prefinished, 2 doors, 12" dee…"
type input "Ea."
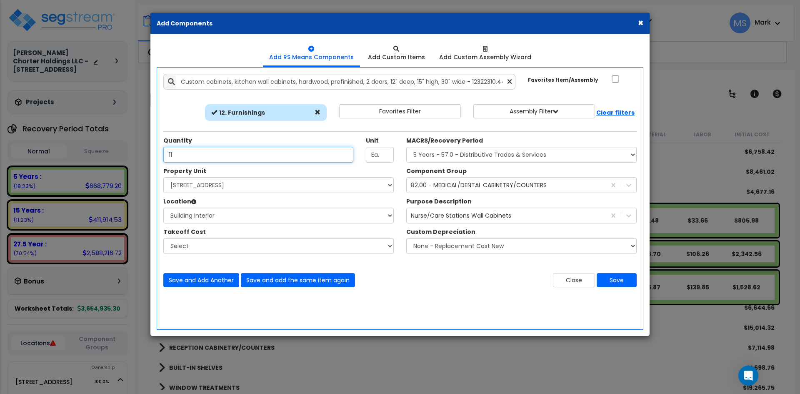
type input "1"
type input "5"
click at [629, 281] on button "Save" at bounding box center [617, 280] width 40 height 14
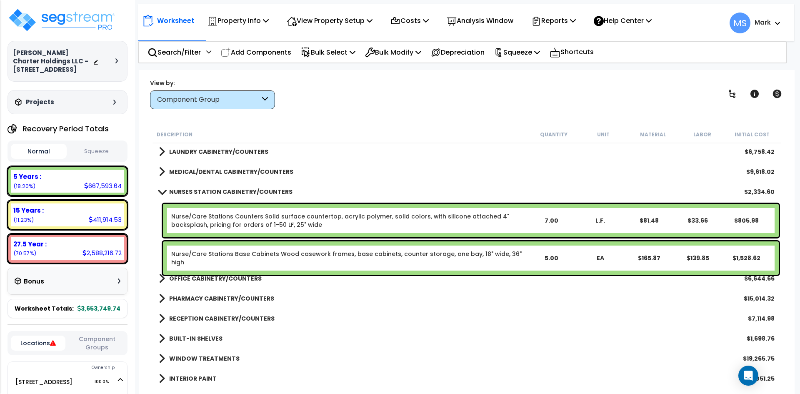
click at [269, 165] on div "MEDICAL/DENTAL CABINETRY/COUNTERS $9,618.02" at bounding box center [467, 172] width 624 height 20
click at [268, 166] on link "MEDICAL/DENTAL CABINETRY/COUNTERS" at bounding box center [226, 172] width 135 height 12
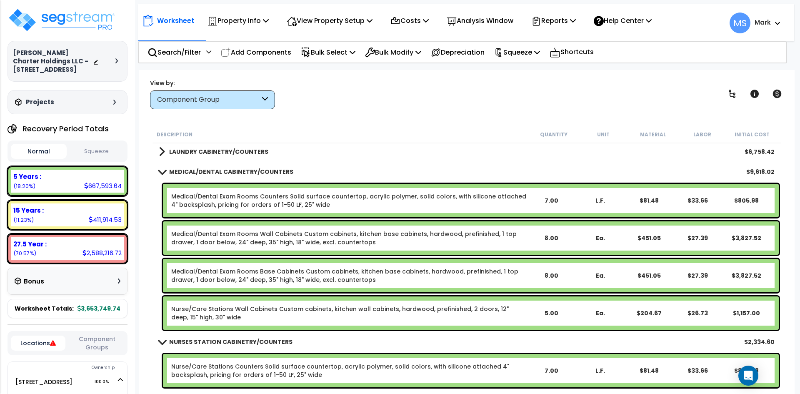
click at [270, 307] on link "Nurse/Care Stations Wall Cabinets Custom cabinets, kitchen wall cabinets, hardw…" at bounding box center [349, 313] width 356 height 17
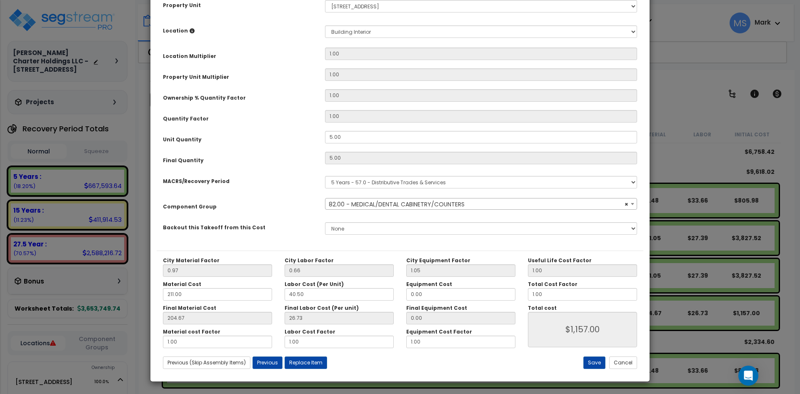
click at [381, 201] on span "× 82.00 - MEDICAL/DENTAL CABINETRY/COUNTERS" at bounding box center [481, 204] width 311 height 12
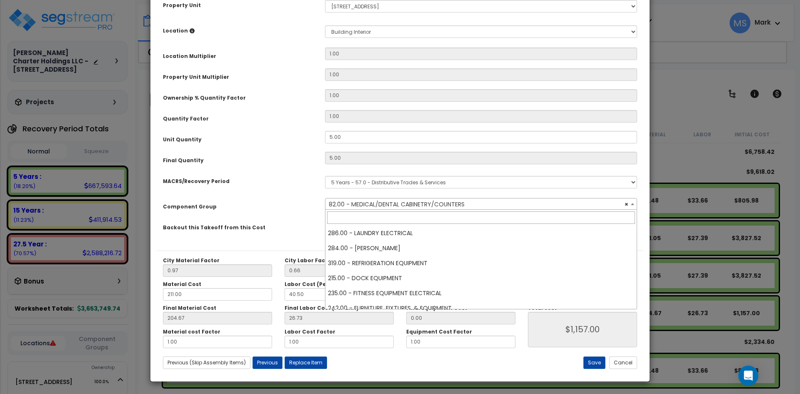
scroll to position [645, 0]
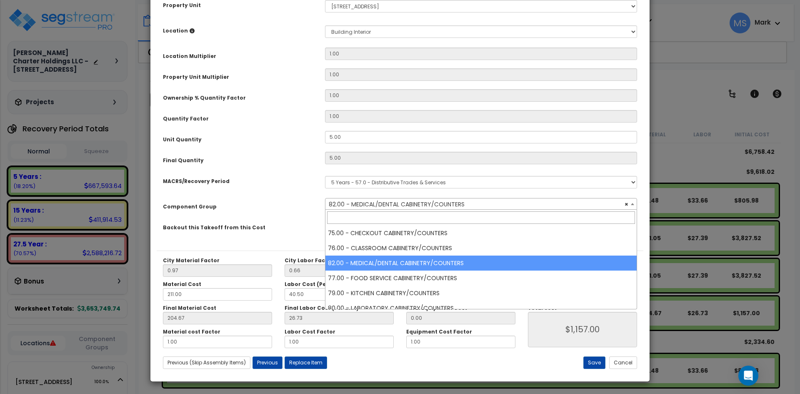
select select "45907"
type input "m"
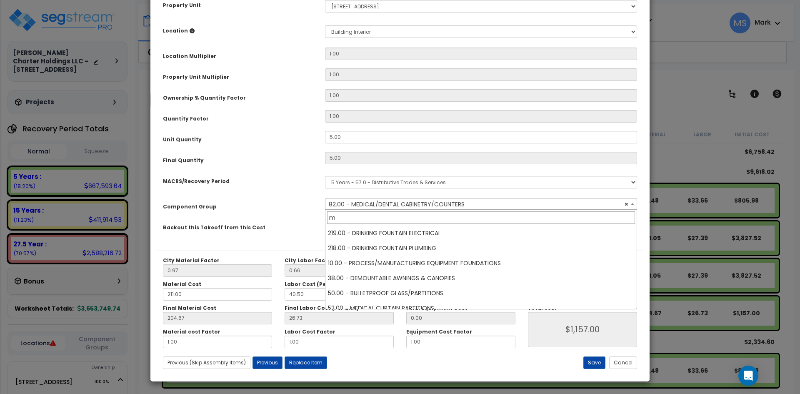
select select "45907"
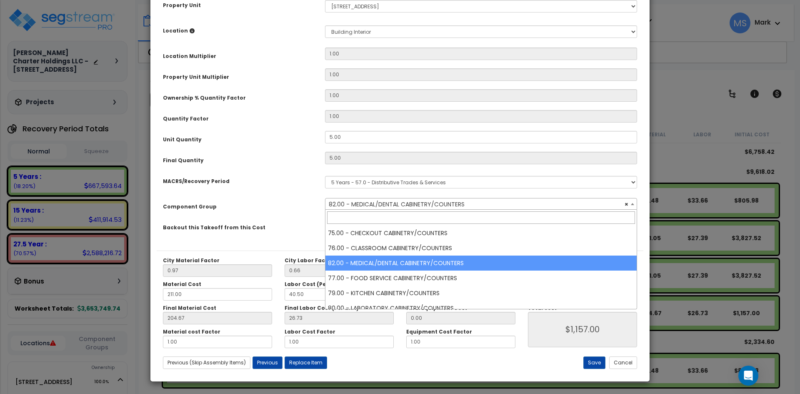
select select "45907"
type input "n"
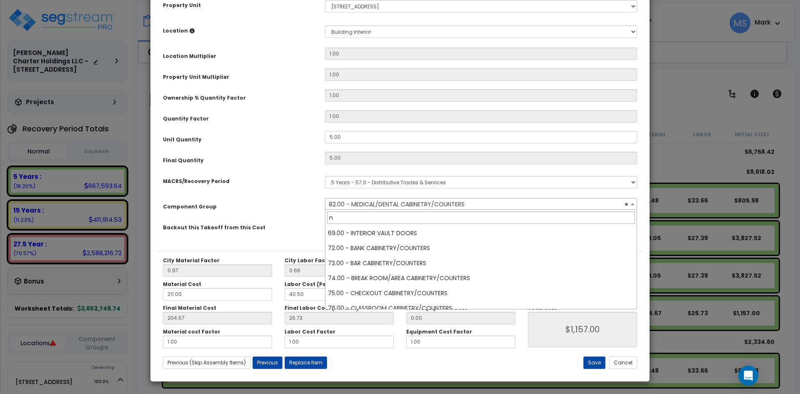
select select "45907"
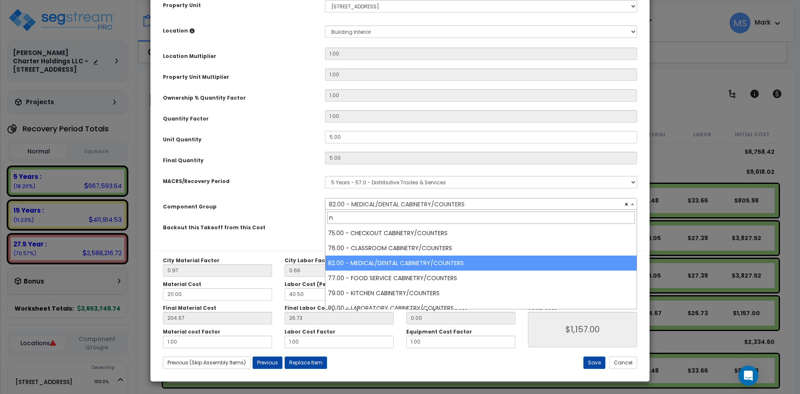
type input "nu"
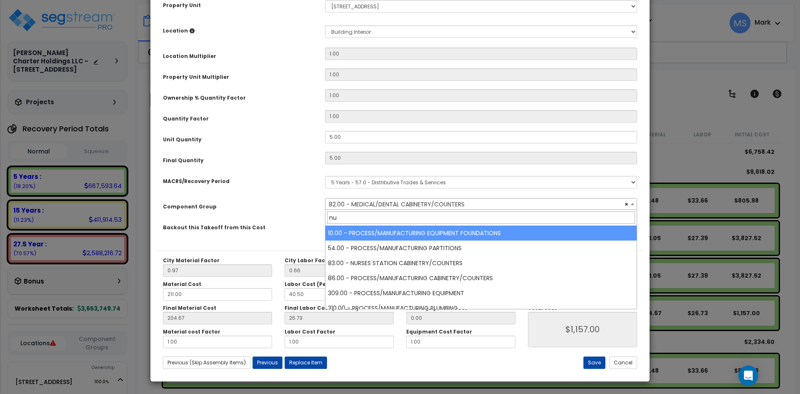
select select "45907"
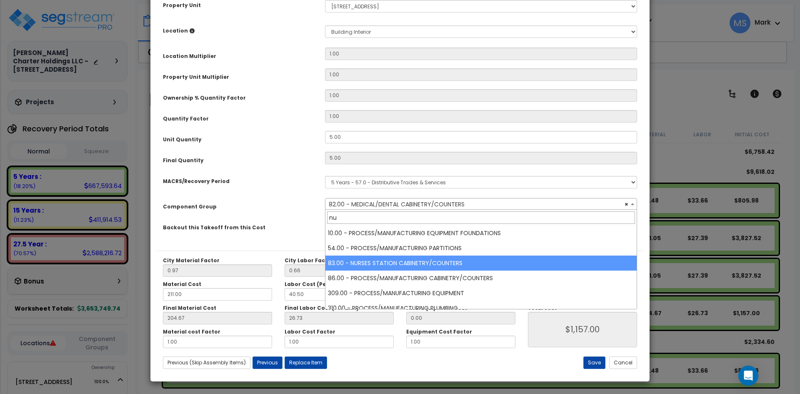
type input "nu"
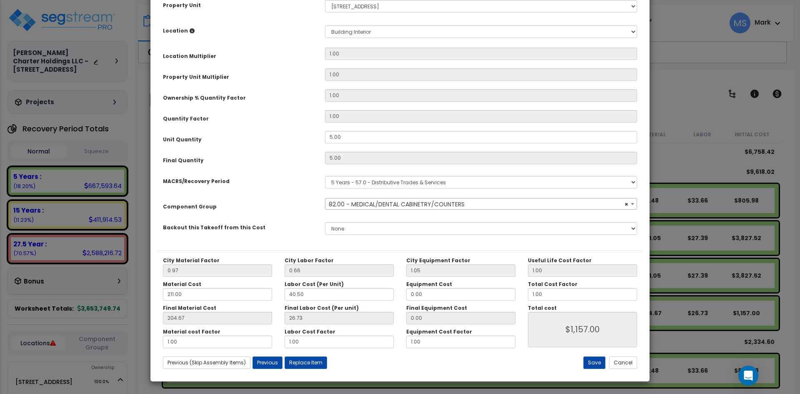
click at [430, 207] on span "× 82.00 - MEDICAL/DENTAL CABINETRY/COUNTERS" at bounding box center [481, 204] width 311 height 12
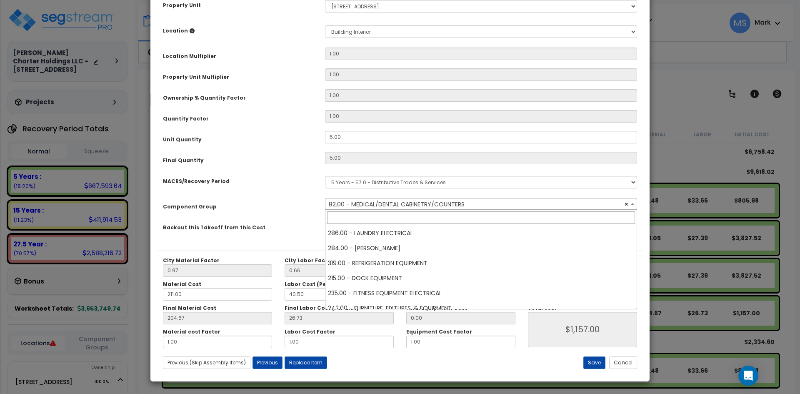
scroll to position [645, 0]
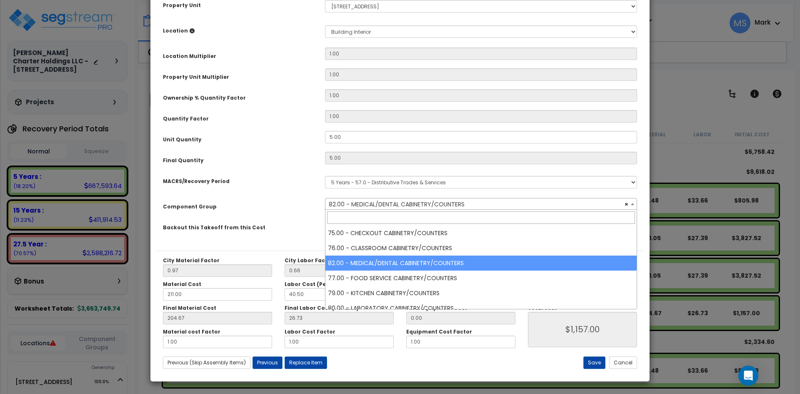
click at [417, 217] on input "search" at bounding box center [481, 217] width 308 height 13
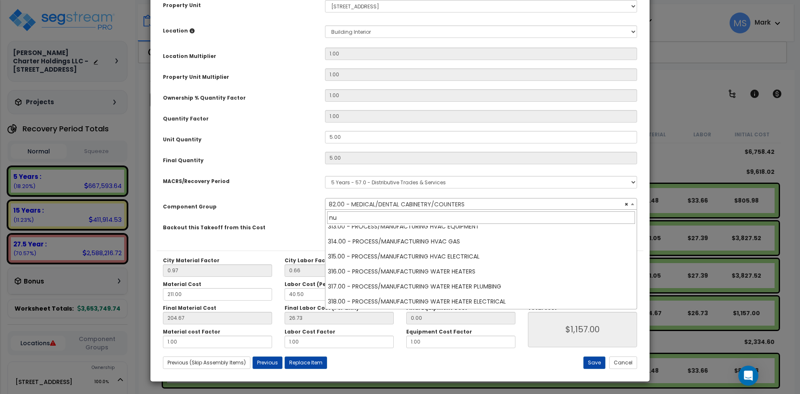
scroll to position [0, 0]
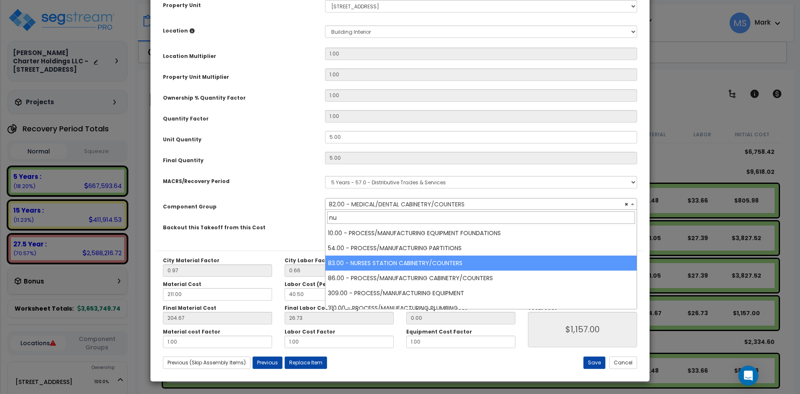
type input "nu"
select select "45912"
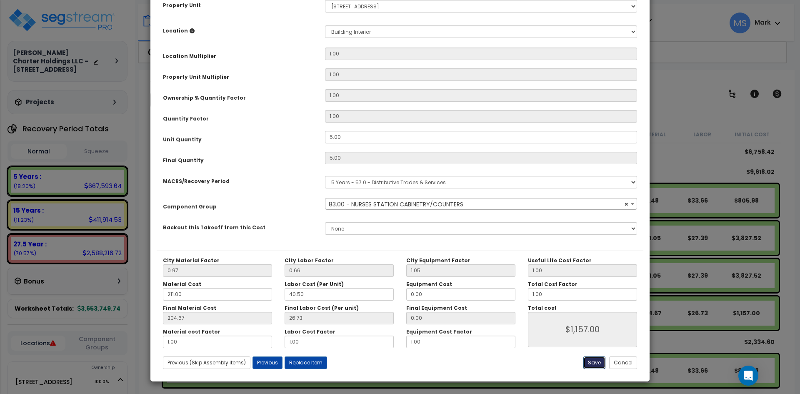
click at [594, 358] on button "Save" at bounding box center [595, 362] width 22 height 13
type input "1157.00"
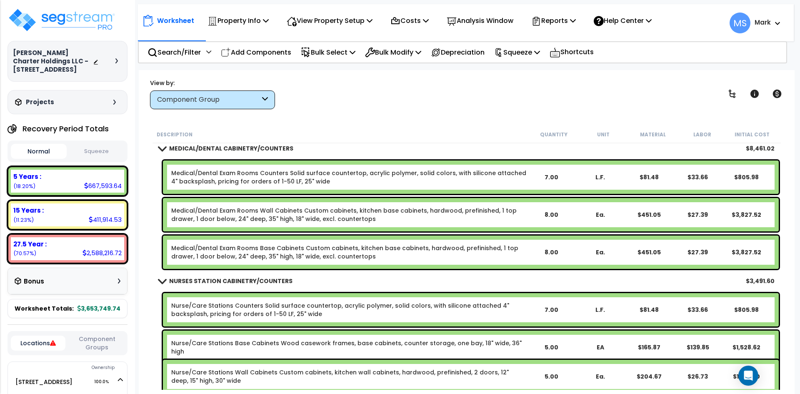
scroll to position [459, 0]
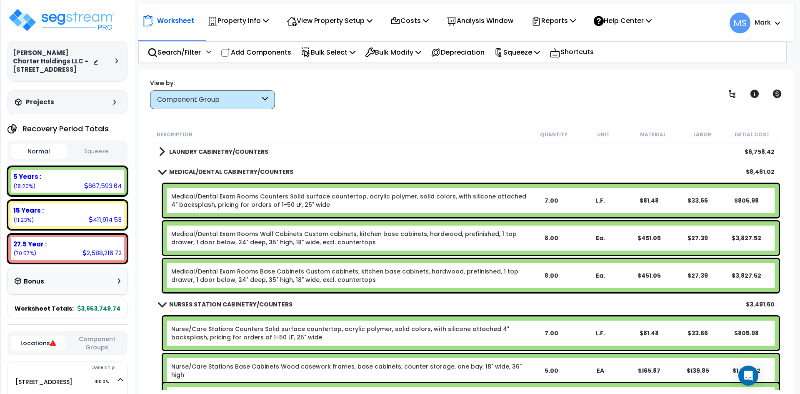
click at [229, 176] on link "MEDICAL/DENTAL CABINETRY/COUNTERS" at bounding box center [226, 172] width 135 height 12
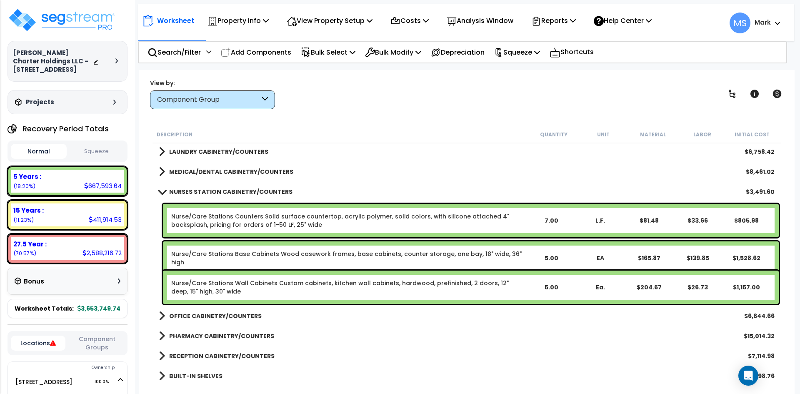
click at [404, 256] on link "Nurse/Care Stations Base Cabinets Wood casework frames, base cabinets, counter …" at bounding box center [349, 258] width 356 height 17
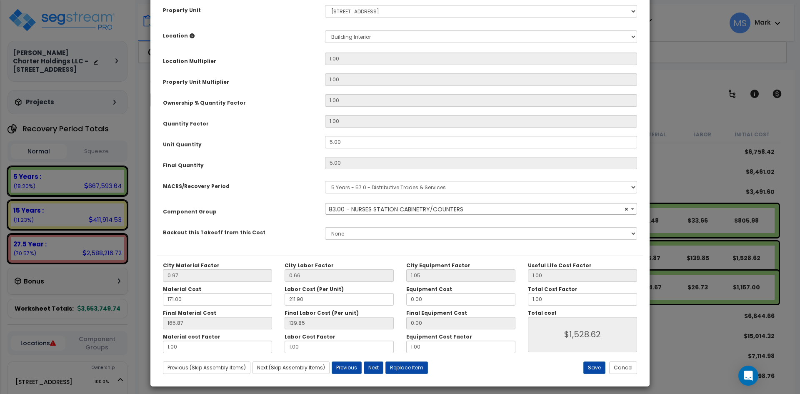
scroll to position [145, 0]
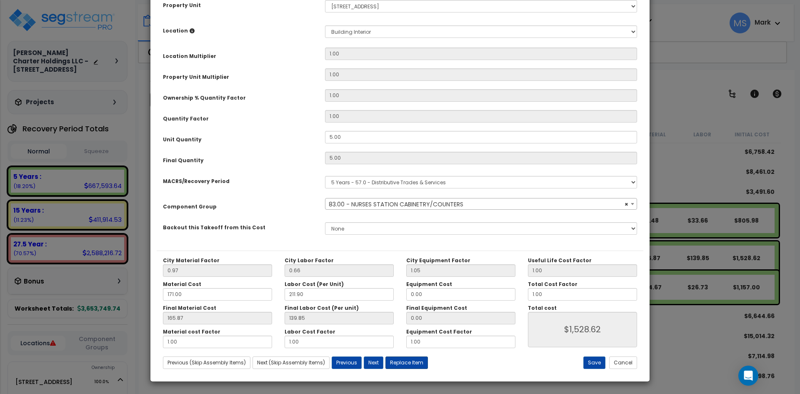
select select "45912"
click at [412, 364] on button "Replace Item" at bounding box center [407, 362] width 43 height 13
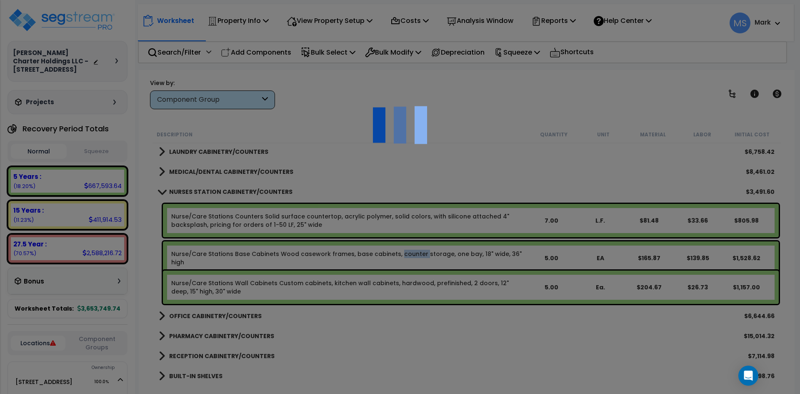
select select "12000000"
type input "5"
type input "EA"
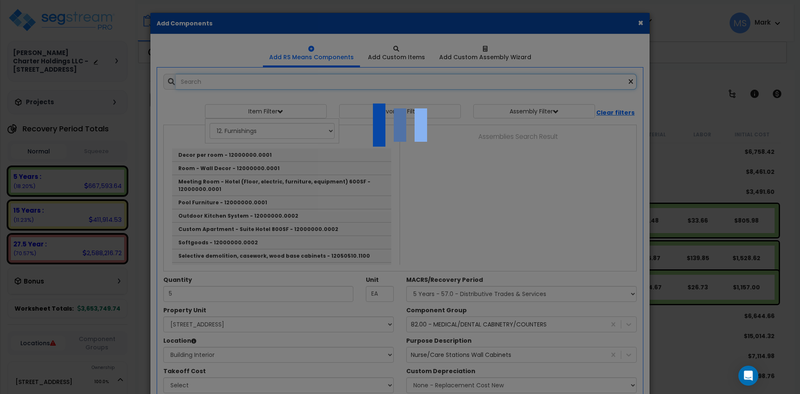
select select "461"
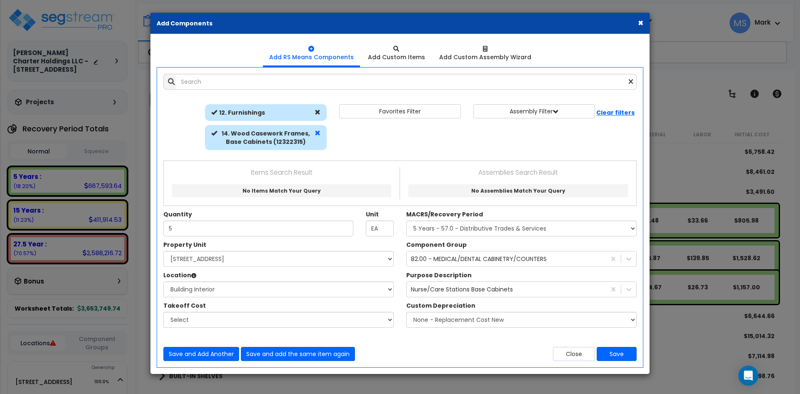
click at [318, 133] on span at bounding box center [318, 133] width 6 height 6
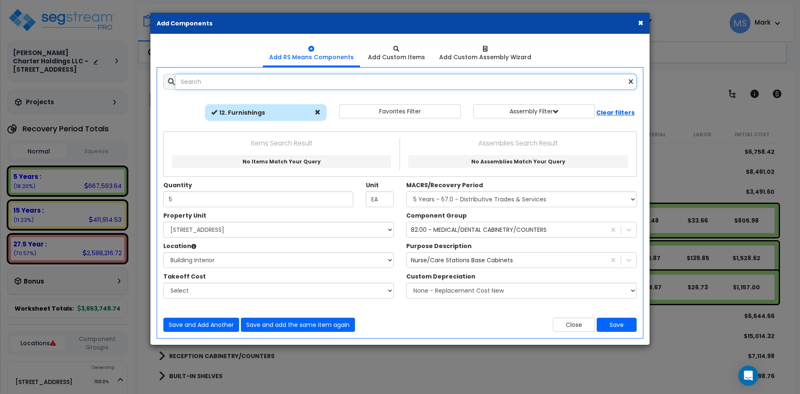
click at [257, 86] on input "text" at bounding box center [406, 82] width 461 height 16
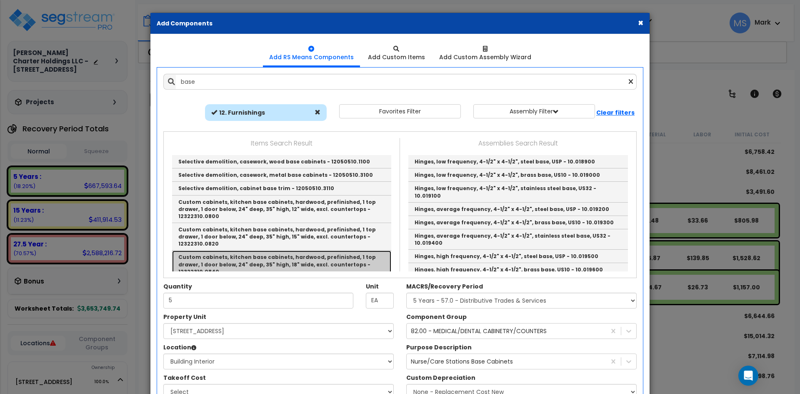
click at [283, 251] on link "Custom cabinets, kitchen base cabinets, hardwood, prefinished, 1 top drawer, 1 …" at bounding box center [281, 265] width 219 height 28
type input "Custom cabinets, kitchen base cabinets, hardwood, prefinished, 1 top drawer, 1 …"
type input "Ea."
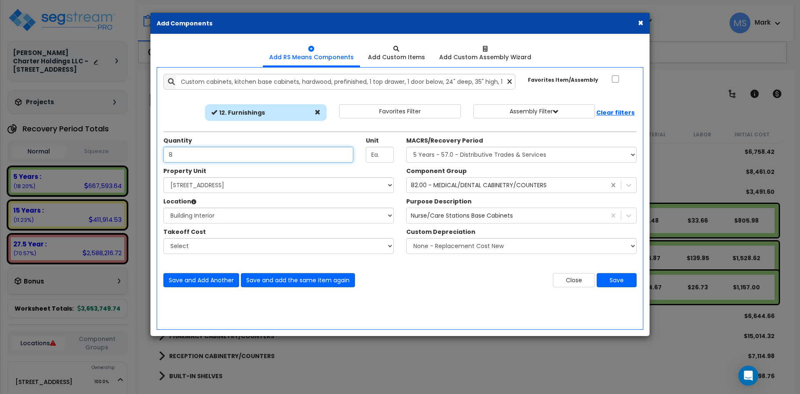
type input "8"
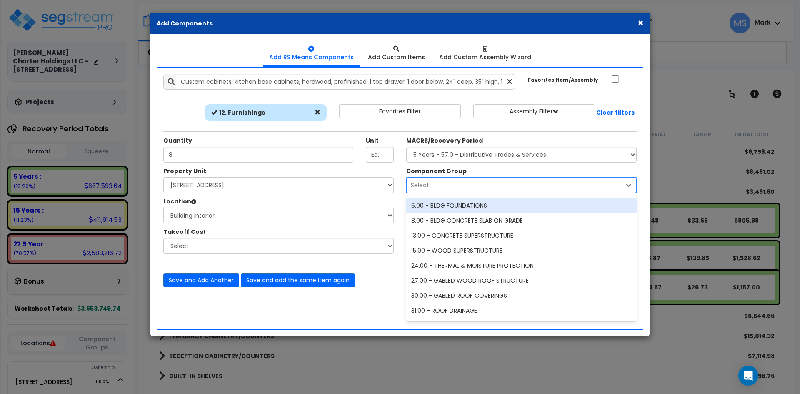
click at [568, 183] on div "Select..." at bounding box center [514, 184] width 214 height 13
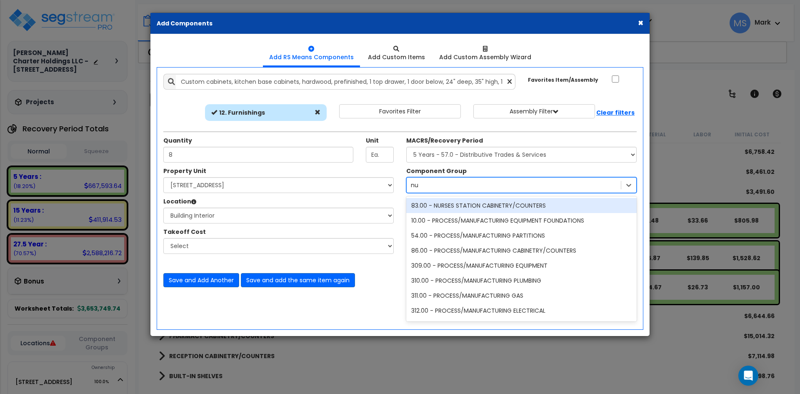
type input "nur"
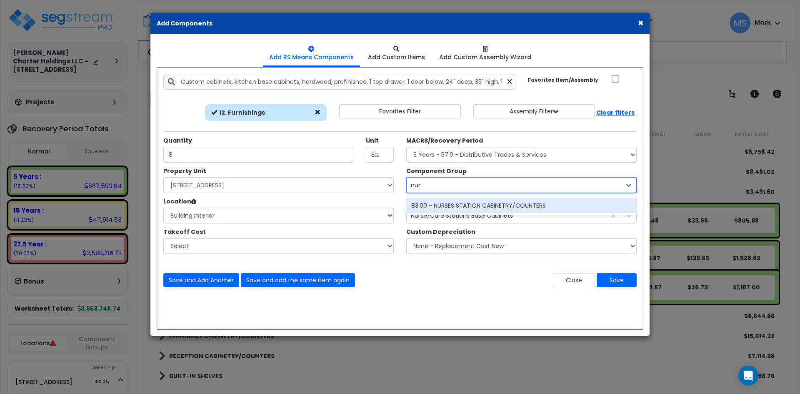
click at [569, 201] on div "83.00 - NURSES STATION CABINETRY/COUNTERS" at bounding box center [521, 205] width 231 height 15
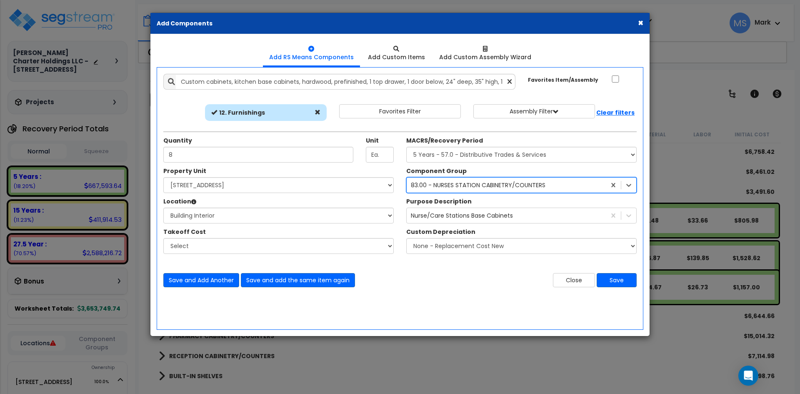
click at [639, 287] on div "Close Save" at bounding box center [521, 280] width 243 height 14
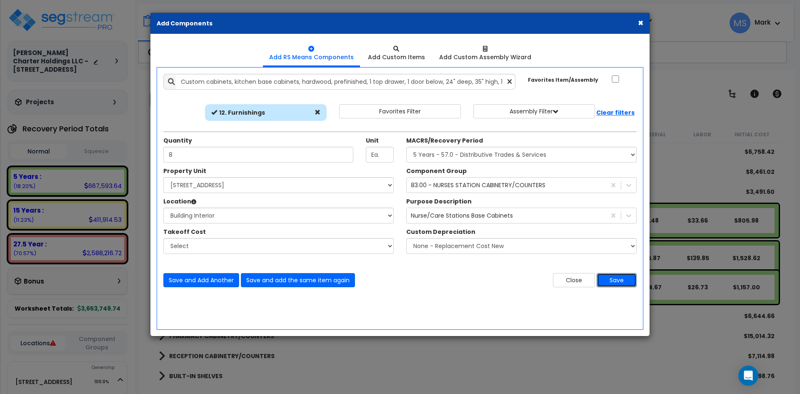
click at [634, 287] on button "Save" at bounding box center [617, 280] width 40 height 14
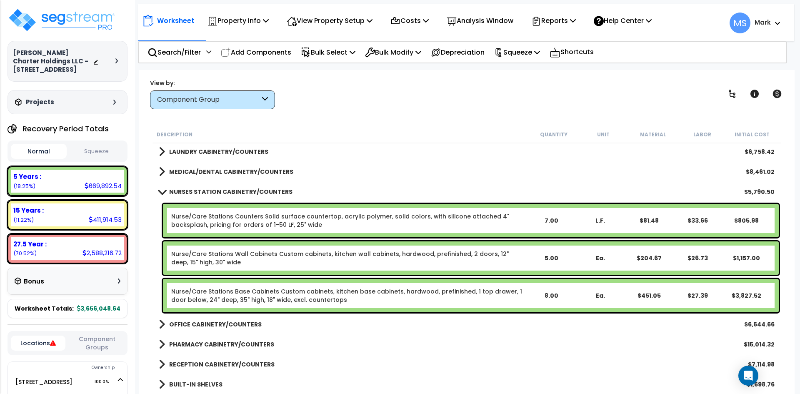
click at [298, 215] on link "Nurse/Care Stations Counters Solid surface countertop, acrylic polymer, solid c…" at bounding box center [349, 220] width 356 height 17
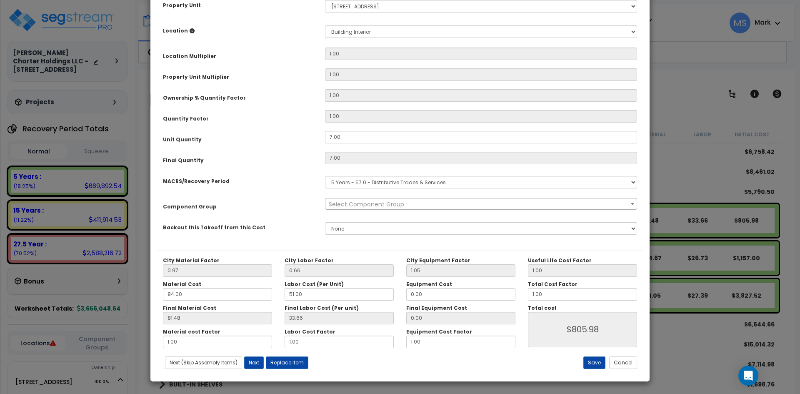
scroll to position [0, 0]
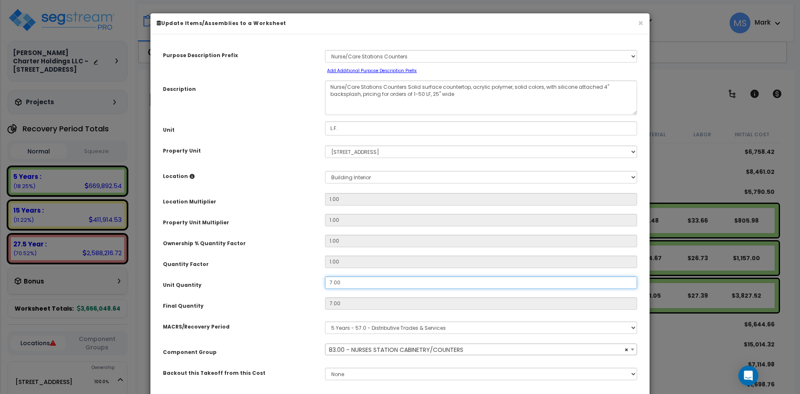
click at [331, 281] on input "7.00" at bounding box center [481, 282] width 312 height 13
select select "45912"
type input ".00"
type input "0"
type input "$0.00"
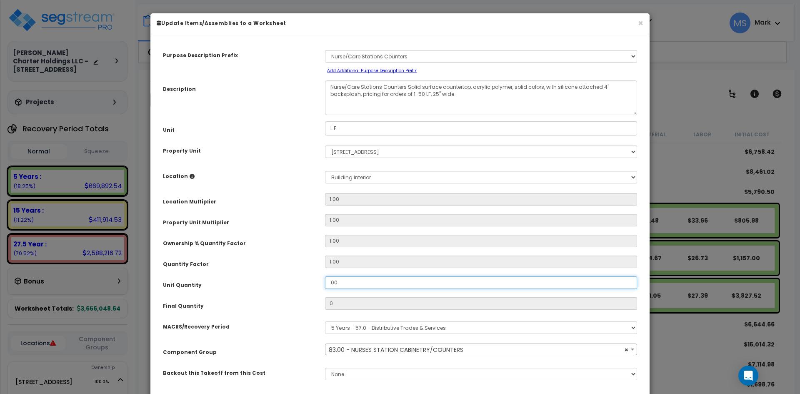
select select "45912"
type input "1.00"
type input "1"
type input "$115.14"
type input "12.00"
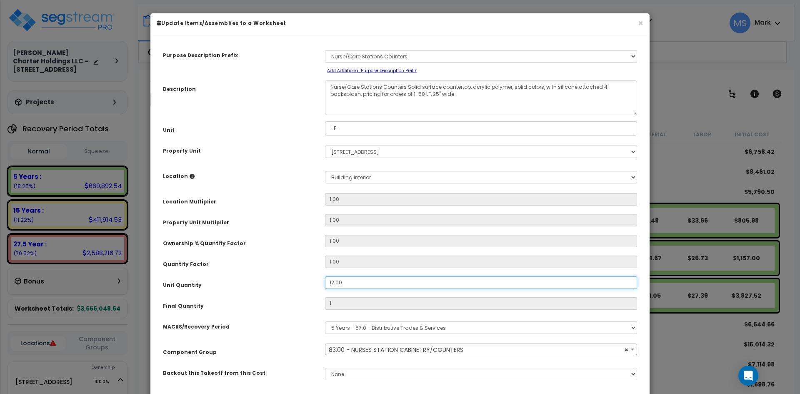
type input "12"
type input "$1,381.68"
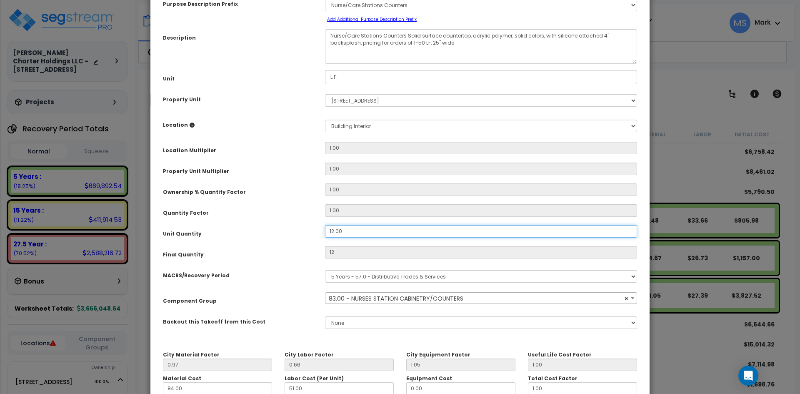
scroll to position [83, 0]
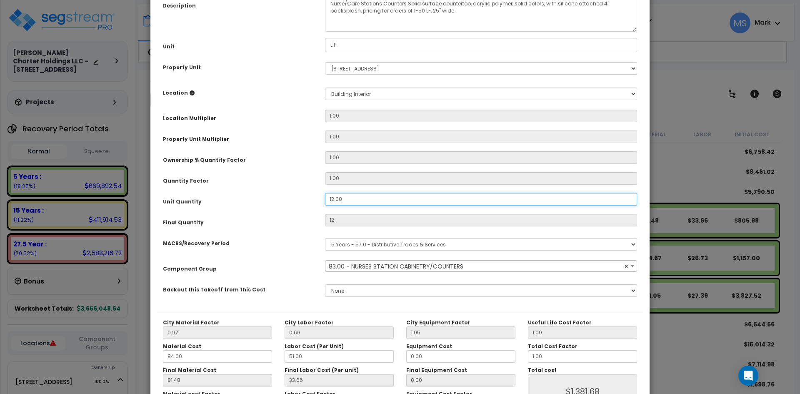
select select "45912"
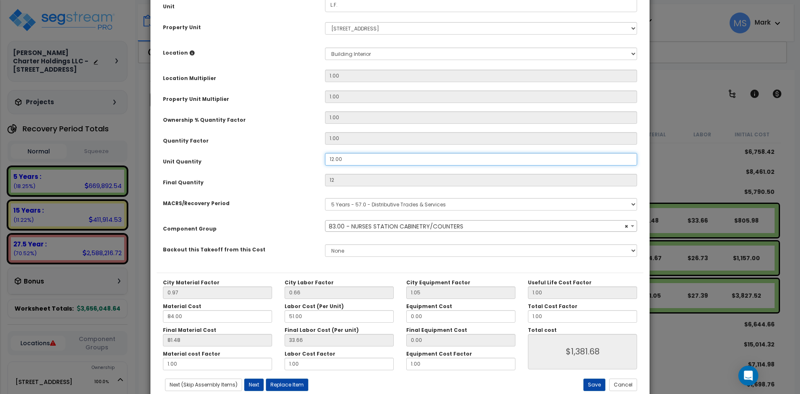
scroll to position [125, 0]
type input "12.00"
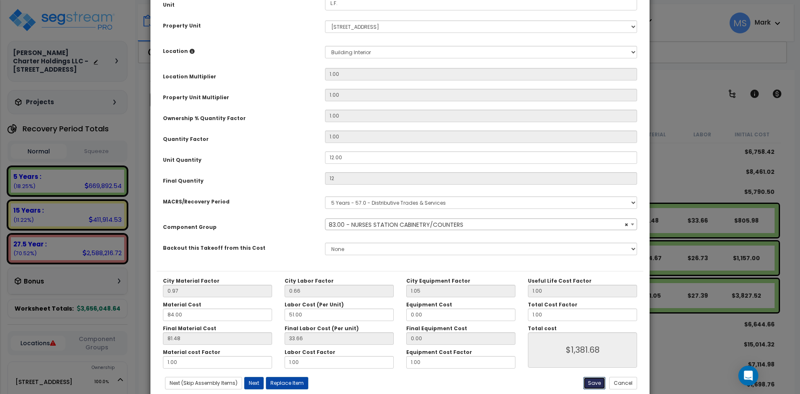
click at [600, 381] on button "Save" at bounding box center [595, 383] width 22 height 13
type input "12.00"
type input "1381.68"
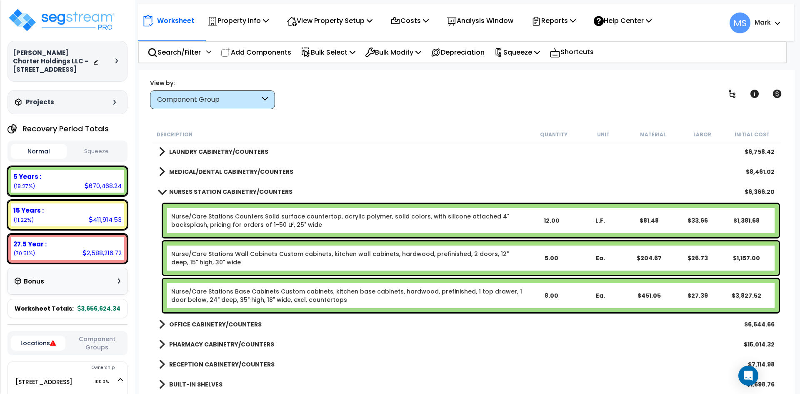
click at [234, 188] on b "NURSES STATION CABINETRY/COUNTERS" at bounding box center [230, 192] width 123 height 8
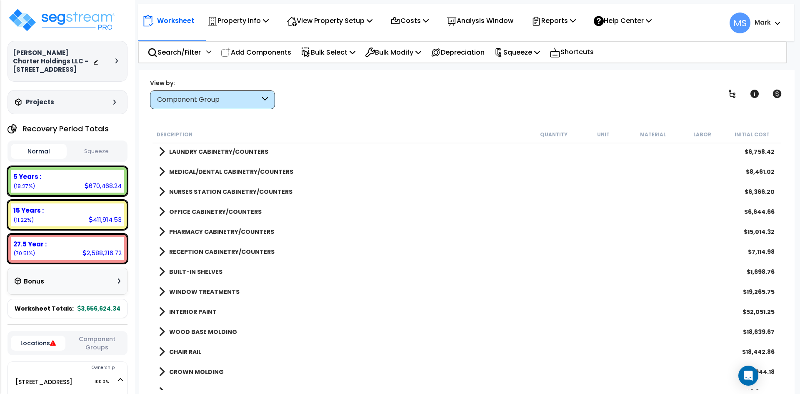
click at [242, 228] on b "PHARMACY CABINETRY/COUNTERS" at bounding box center [221, 232] width 105 height 8
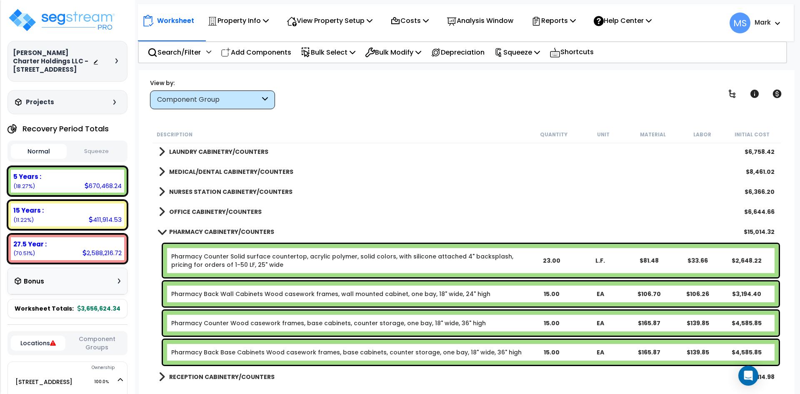
click at [241, 230] on b "PHARMACY CABINETRY/COUNTERS" at bounding box center [221, 232] width 105 height 8
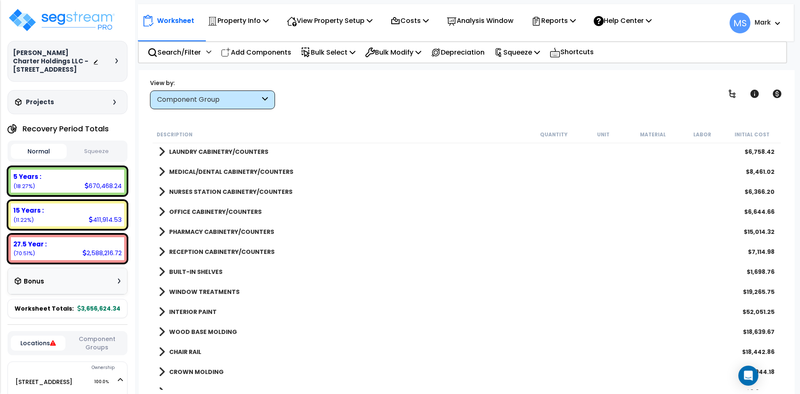
click at [240, 214] on b "OFFICE CABINETRY/COUNTERS" at bounding box center [215, 212] width 93 height 8
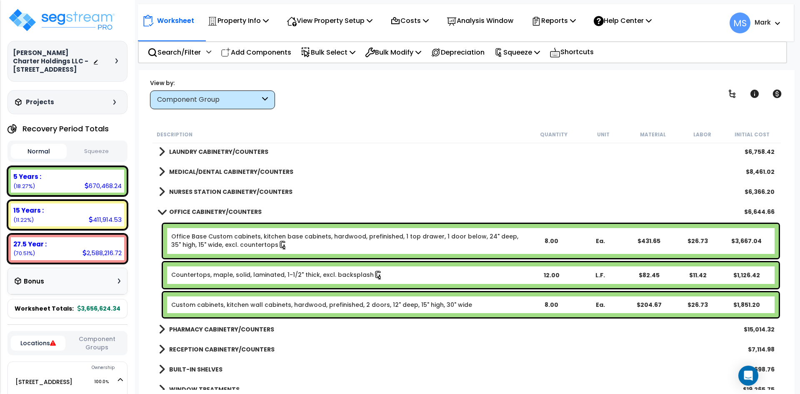
click at [240, 214] on b "OFFICE CABINETRY/COUNTERS" at bounding box center [215, 212] width 93 height 8
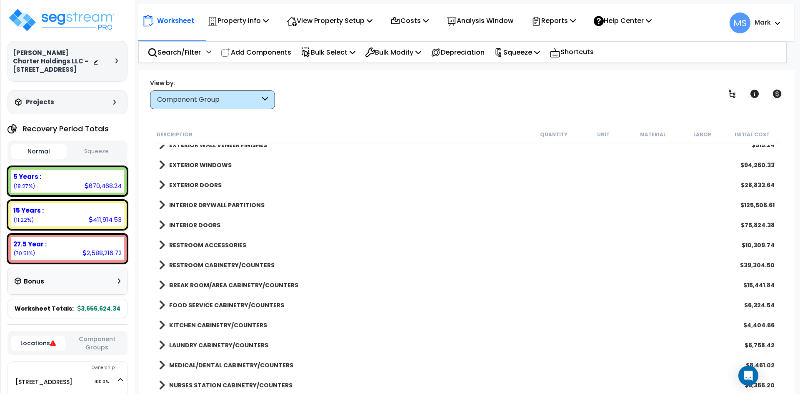
scroll to position [250, 0]
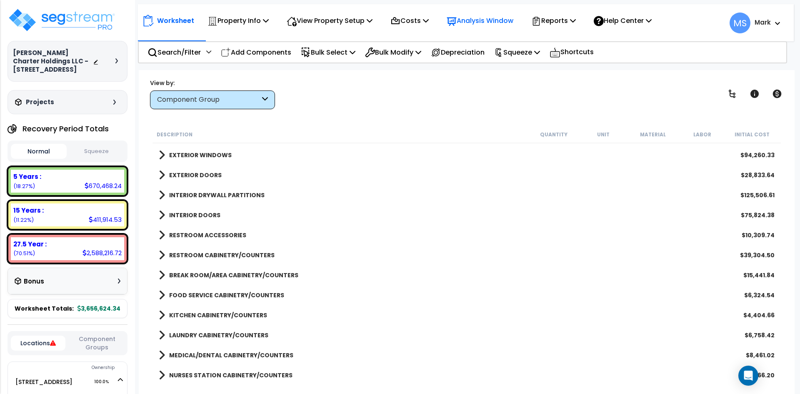
click at [476, 21] on p "Analysis Window" at bounding box center [480, 20] width 67 height 11
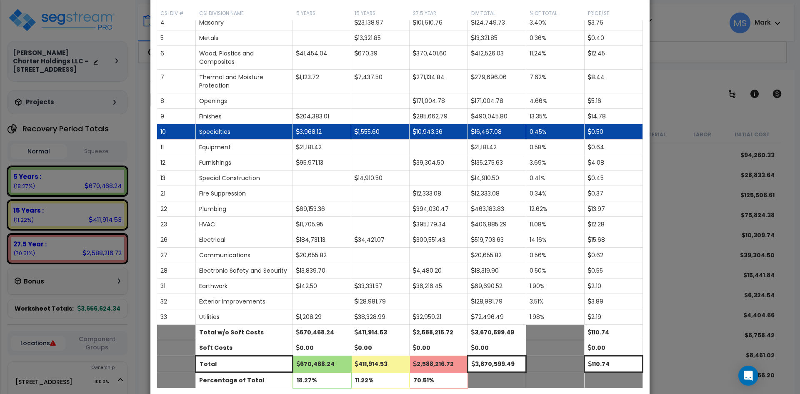
scroll to position [0, 0]
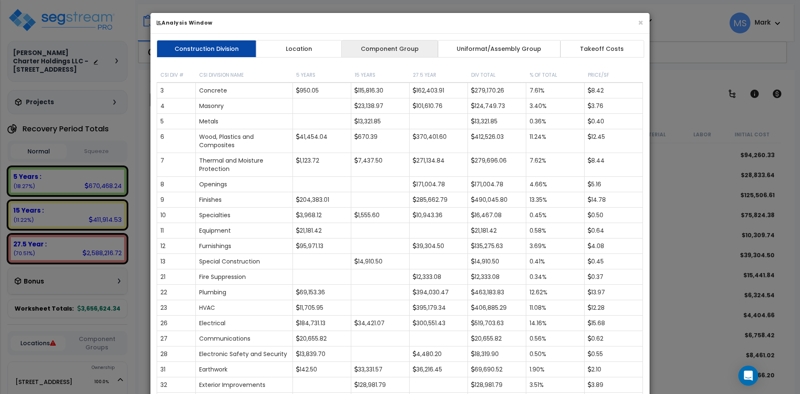
click at [421, 52] on link "Component Group" at bounding box center [389, 49] width 97 height 18
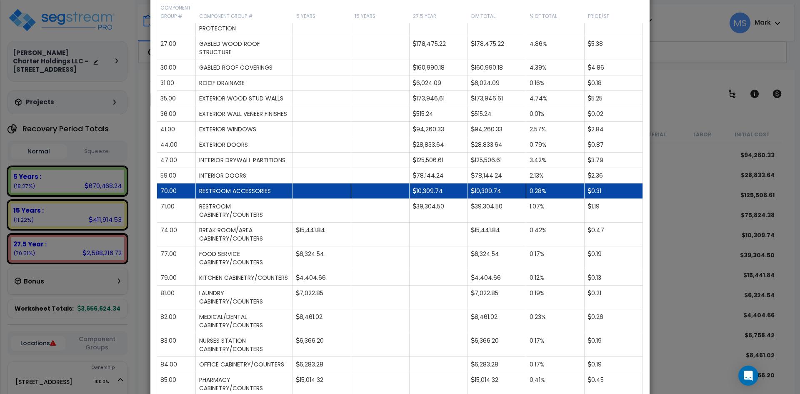
scroll to position [208, 0]
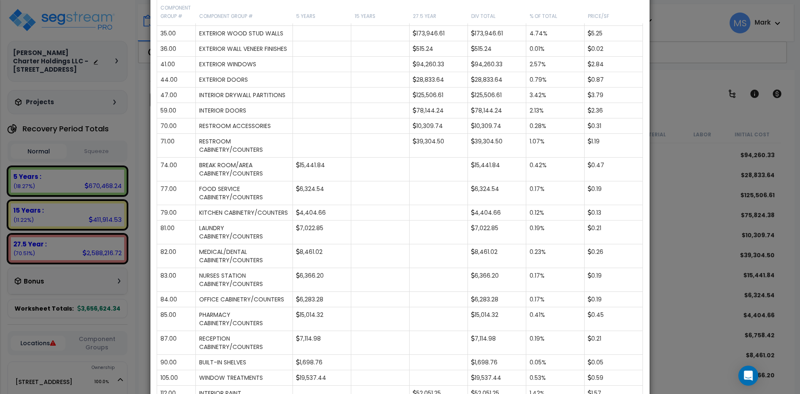
click at [695, 31] on div "× Analysis Window Construction Division Location Component Group Uniformat/Asse…" at bounding box center [400, 197] width 800 height 394
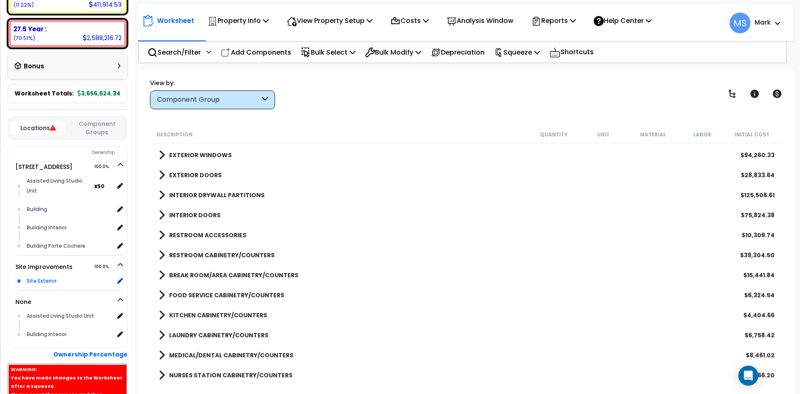
scroll to position [10, 0]
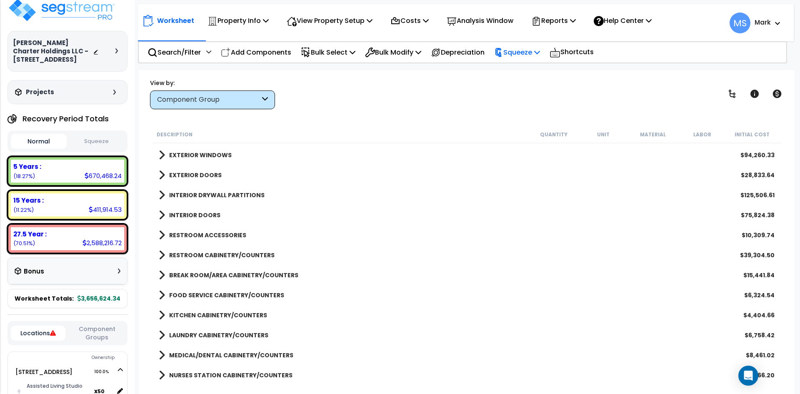
click at [537, 52] on p "Squeeze" at bounding box center [517, 52] width 46 height 11
click at [536, 68] on link "Squeeze" at bounding box center [531, 72] width 83 height 19
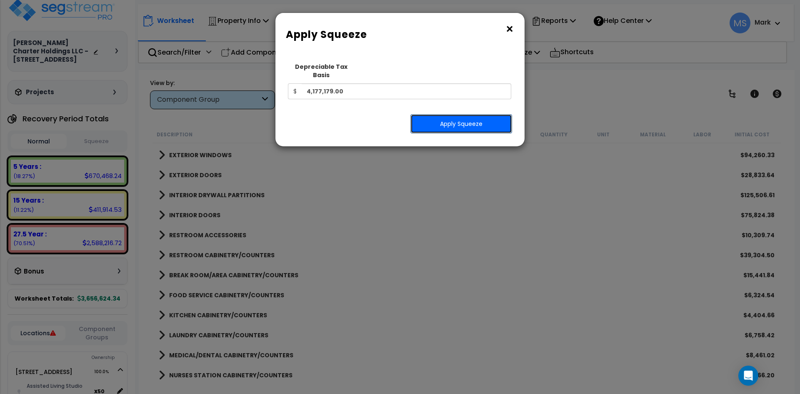
click at [463, 114] on button "Apply Squeeze" at bounding box center [462, 123] width 102 height 19
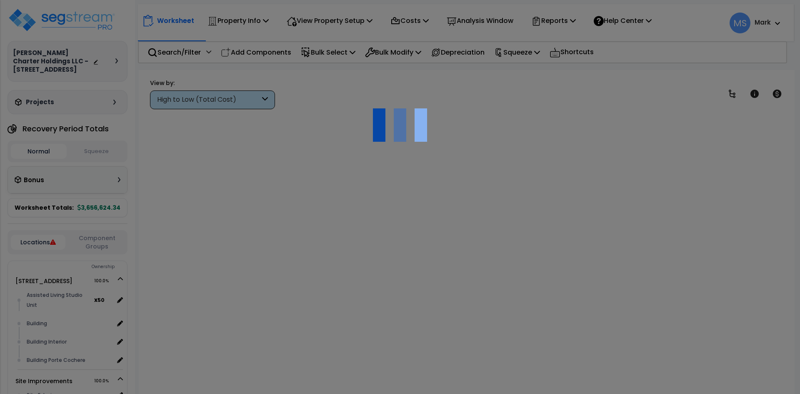
scroll to position [37, 0]
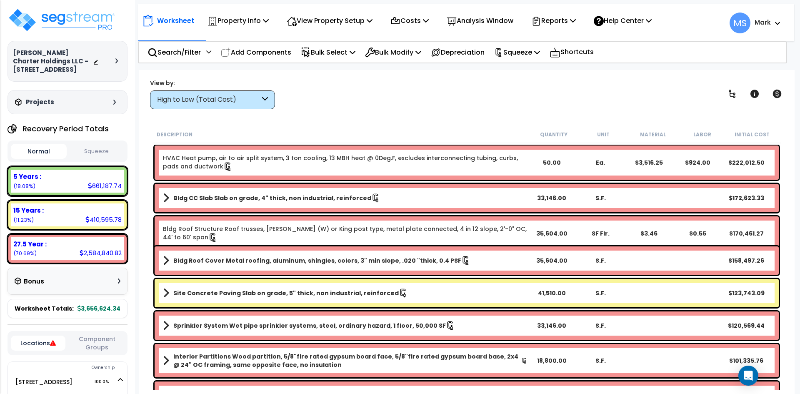
click at [98, 158] on button "Squeeze" at bounding box center [97, 151] width 56 height 15
drag, startPoint x: 273, startPoint y: 50, endPoint x: 272, endPoint y: 55, distance: 5.5
click at [273, 50] on p "Add Components" at bounding box center [256, 52] width 70 height 11
select select
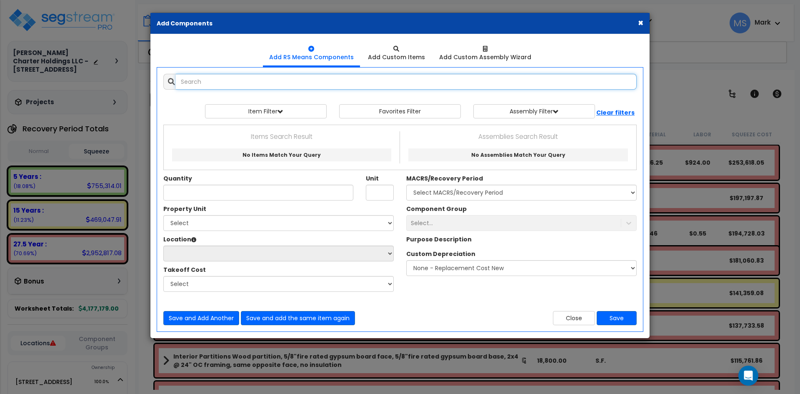
select select
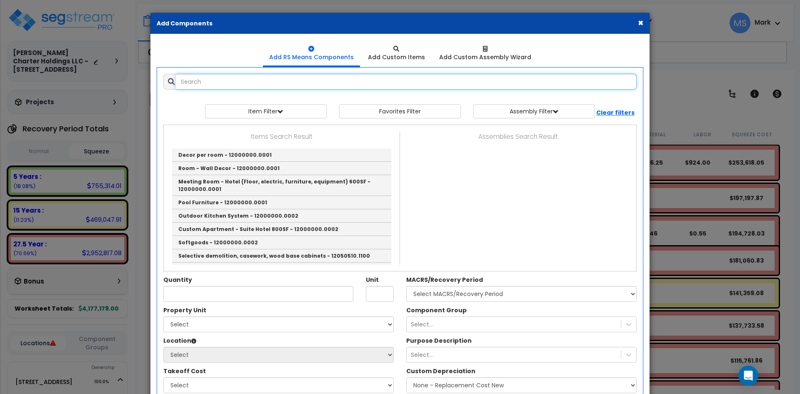
click at [276, 82] on input "text" at bounding box center [406, 82] width 461 height 16
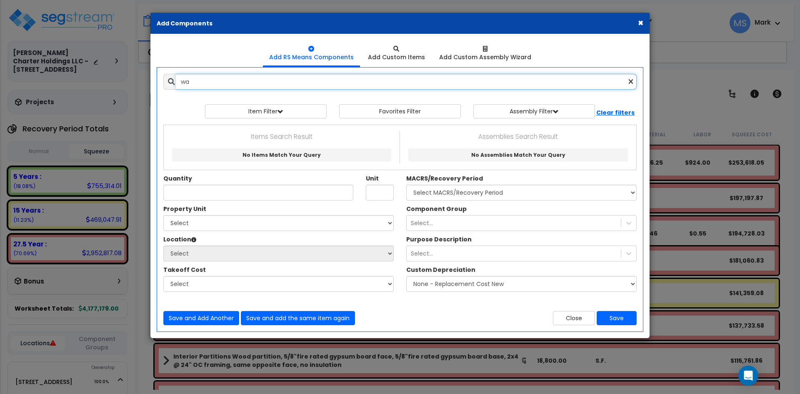
type input "w"
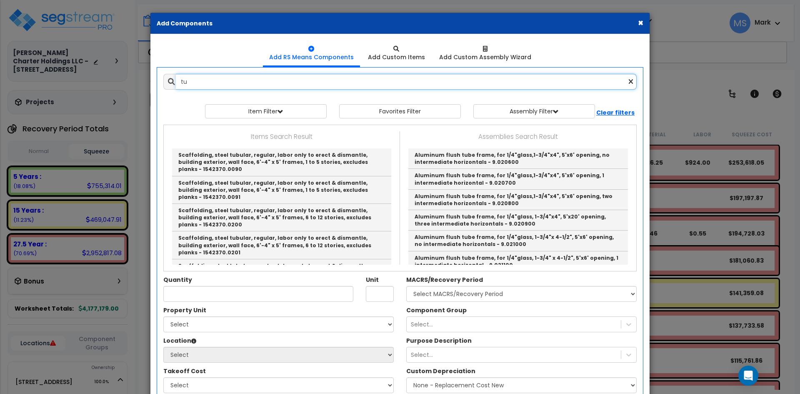
type input "t"
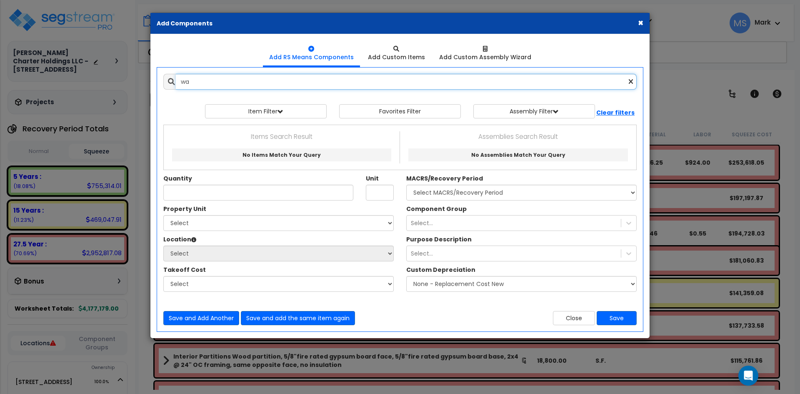
type input "w"
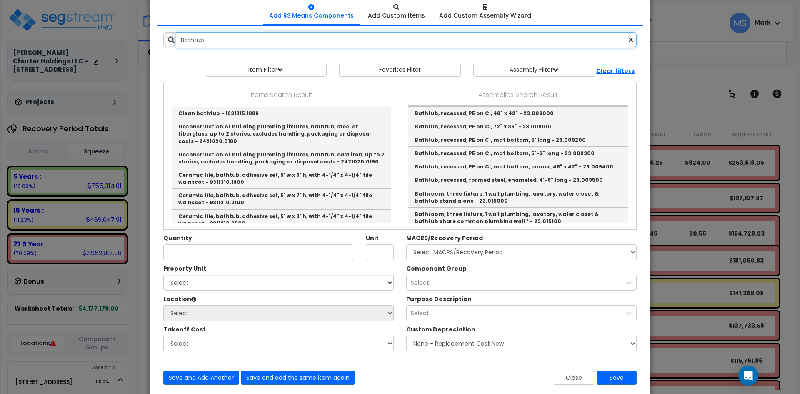
scroll to position [42, 0]
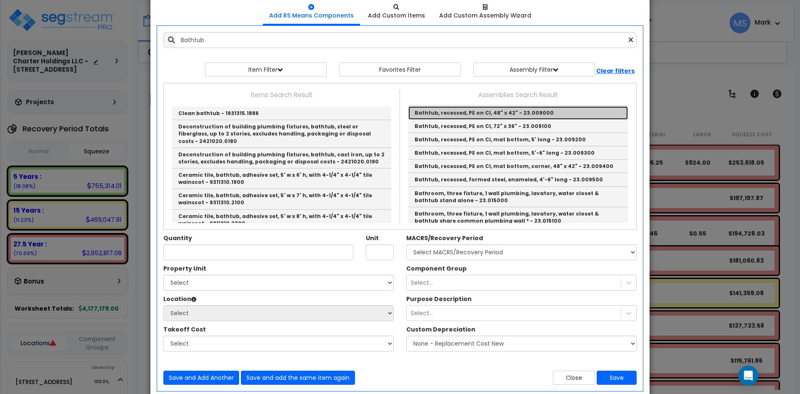
click at [482, 118] on link "Bathtub, recessed, PE on CI, 48" x 42" - 23.009000" at bounding box center [519, 112] width 220 height 13
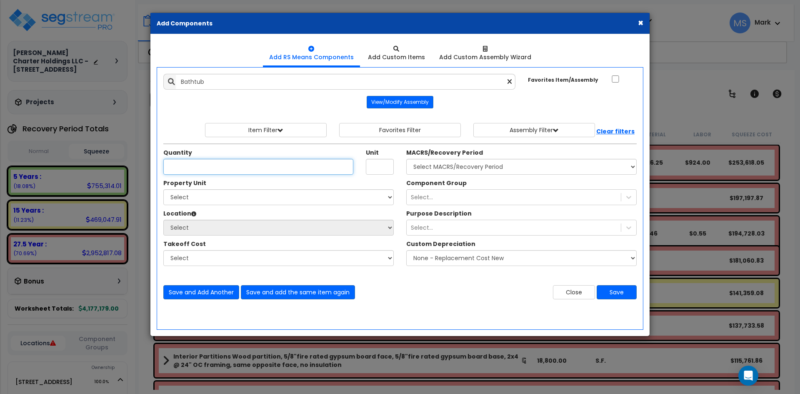
type input "Bathtub, recessed, PE on CI, 48" x 42" - 23.009000"
type input "Ea."
type input "1"
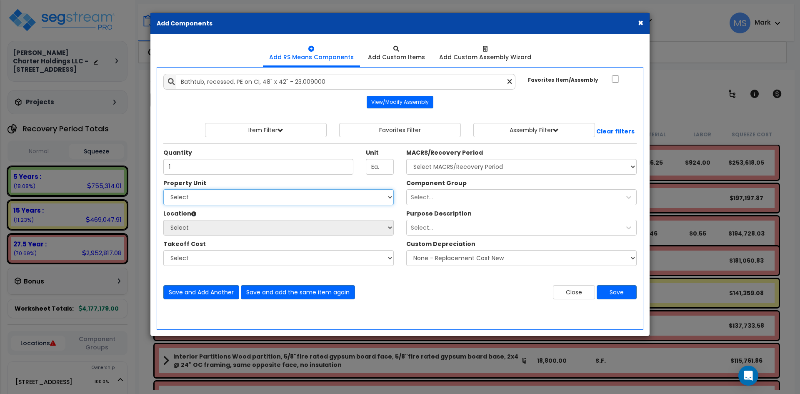
click at [215, 202] on select "Select [STREET_ADDRESS] Site Improvements" at bounding box center [278, 197] width 231 height 16
select select "167975"
click at [163, 189] on select "Select [STREET_ADDRESS] Site Improvements" at bounding box center [278, 197] width 231 height 16
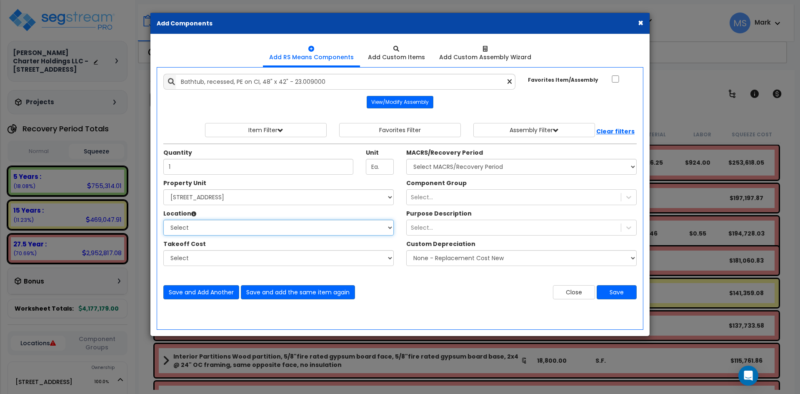
click at [219, 230] on select "Select Assisted Living Studio Unit Building Building Interior Building [GEOGRAP…" at bounding box center [278, 228] width 231 height 16
select select "461"
click at [163, 220] on select "Select Assisted Living Studio Unit Building Building Interior Building [GEOGRAP…" at bounding box center [278, 228] width 231 height 16
click at [435, 173] on select "Select MACRS/Recovery Period 5 Years - 57.0 - Distributive Trades & Services 5 …" at bounding box center [521, 167] width 231 height 16
select select "3669"
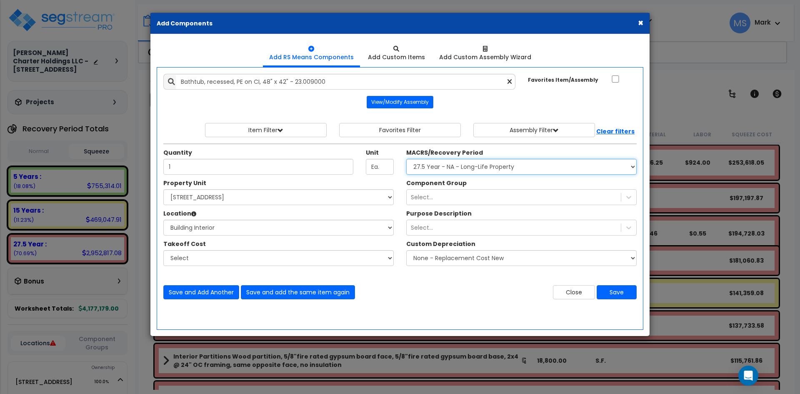
click at [406, 159] on select "Select MACRS/Recovery Period 5 Years - 57.0 - Distributive Trades & Services 5 …" at bounding box center [521, 167] width 231 height 16
click at [461, 195] on div "Select..." at bounding box center [514, 196] width 214 height 13
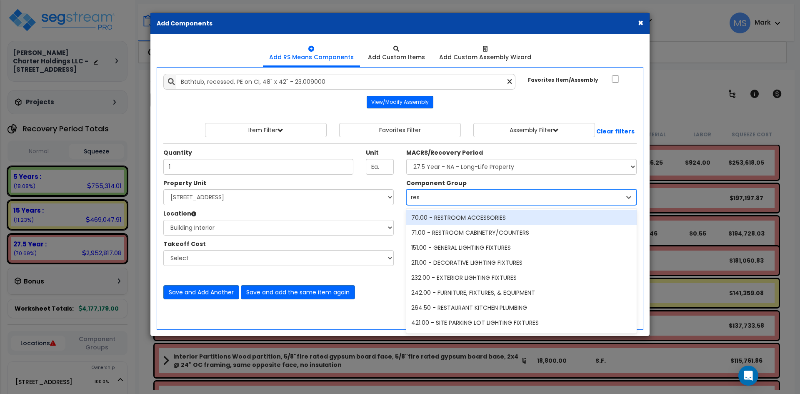
type input "res"
click at [418, 105] on button "View/Modify Assembly" at bounding box center [400, 102] width 67 height 13
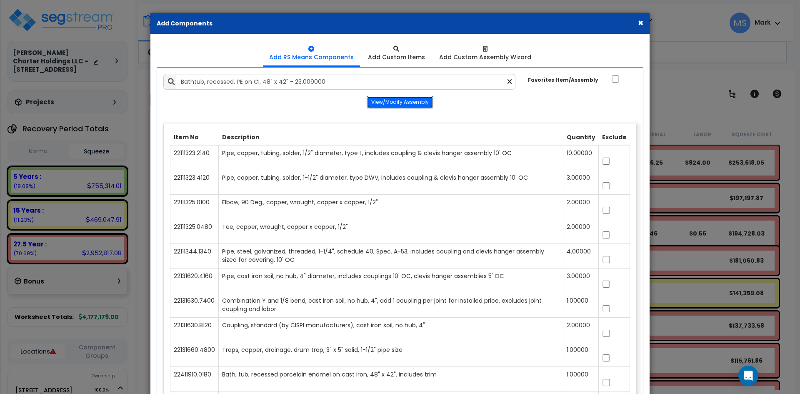
click at [404, 98] on button "View/Modify Assembly" at bounding box center [400, 102] width 67 height 13
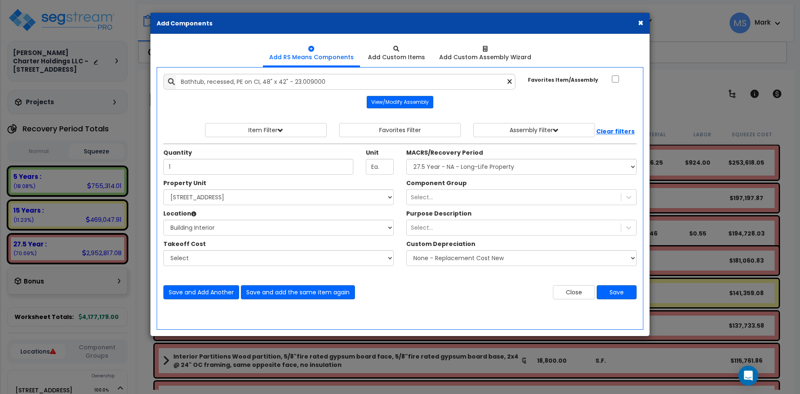
click at [446, 208] on div "Component Group Select... Purpose Description Select..." at bounding box center [521, 224] width 243 height 91
click at [450, 198] on div "Select..." at bounding box center [514, 196] width 214 height 13
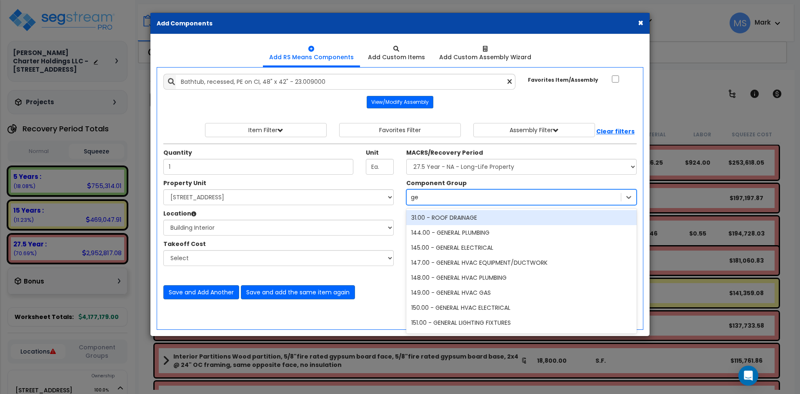
type input "gen"
click at [458, 218] on div "144.00 - GENERAL PLUMBING" at bounding box center [521, 217] width 231 height 15
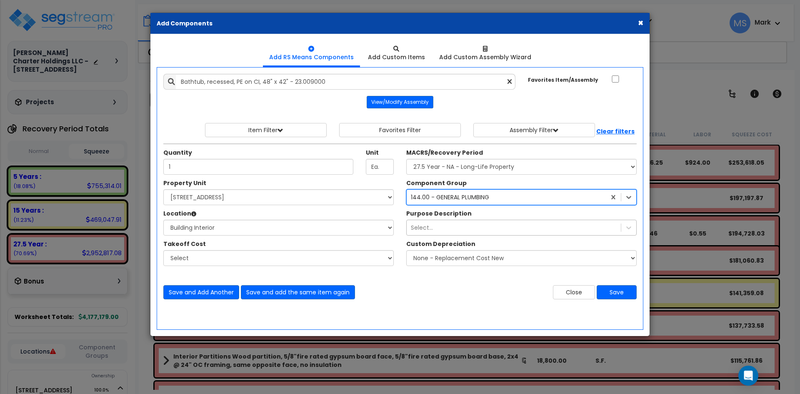
click at [455, 229] on div "Select..." at bounding box center [514, 227] width 214 height 13
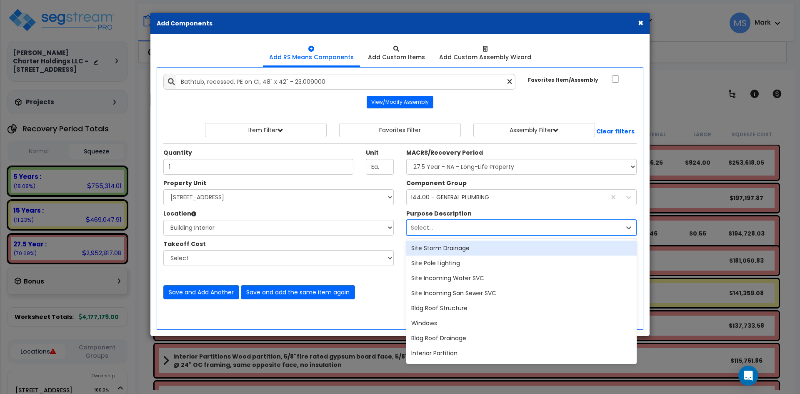
click at [455, 229] on div "Select..." at bounding box center [514, 227] width 214 height 13
type input "com"
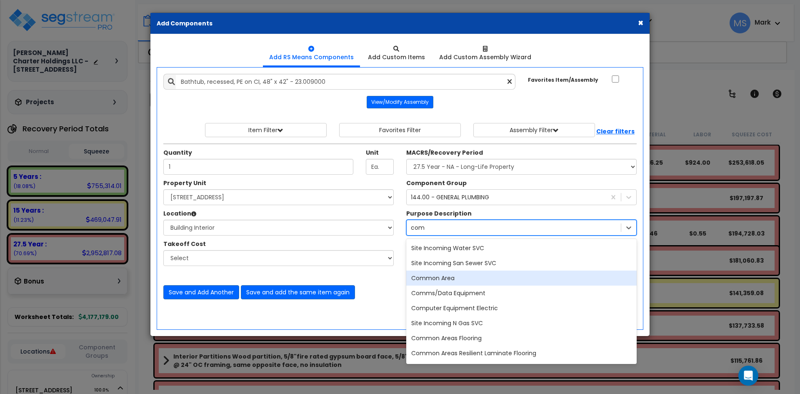
click at [479, 276] on div "Common Area" at bounding box center [521, 278] width 231 height 15
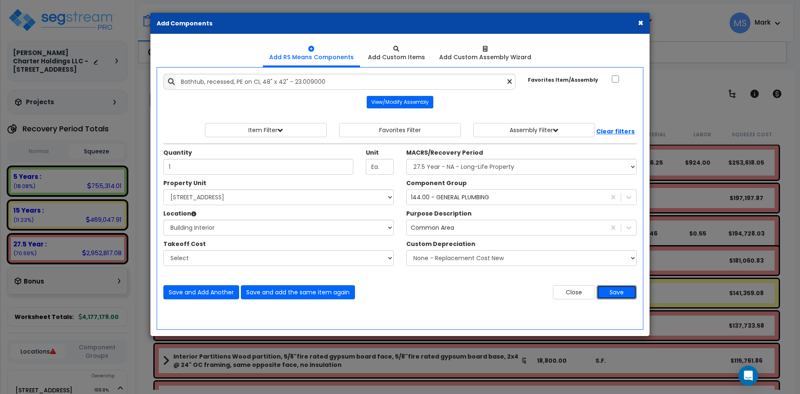
click at [627, 295] on button "Save" at bounding box center [617, 292] width 40 height 14
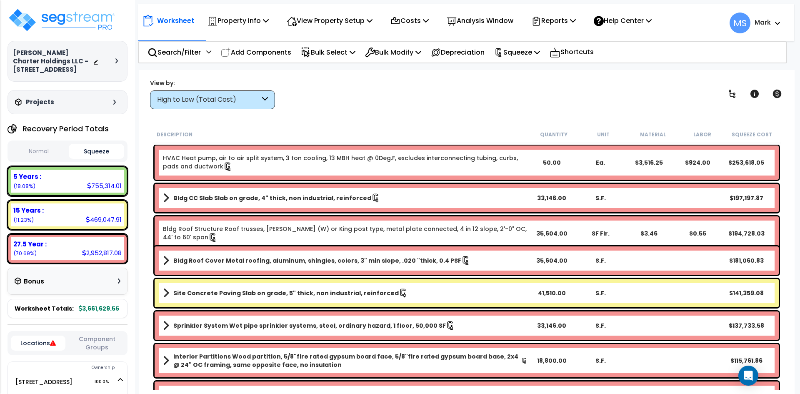
click at [350, 169] on link "HVAC Heat pump, air to air split system, 3 ton cooling, 13 MBH heat @ 0Deg.F, e…" at bounding box center [345, 163] width 365 height 18
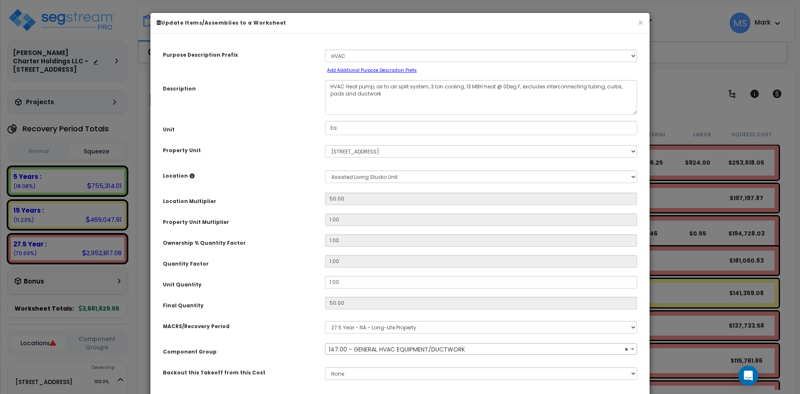
select select "45966"
click at [365, 174] on select "Select Assisted Living Studio Unit Building Building Interior Building [GEOGRAP…" at bounding box center [481, 176] width 312 height 13
select select "6"
click at [325, 170] on select "Select Assisted Living Studio Unit Building Building Interior Building [GEOGRAP…" at bounding box center [481, 176] width 312 height 13
type input "1"
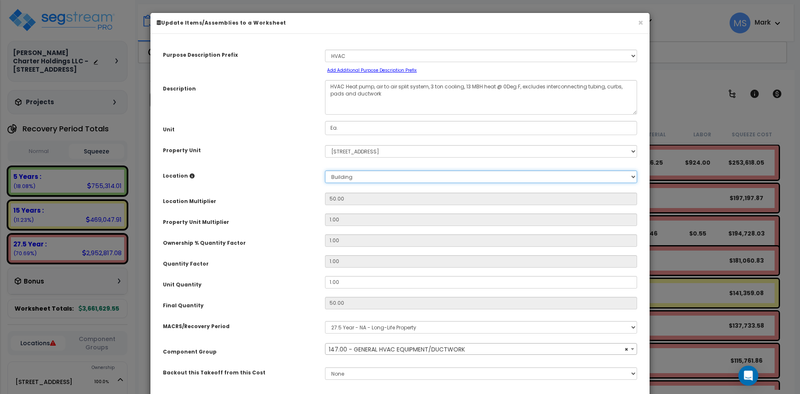
type input "1"
type input "3,516.25"
type input "$4,440.25"
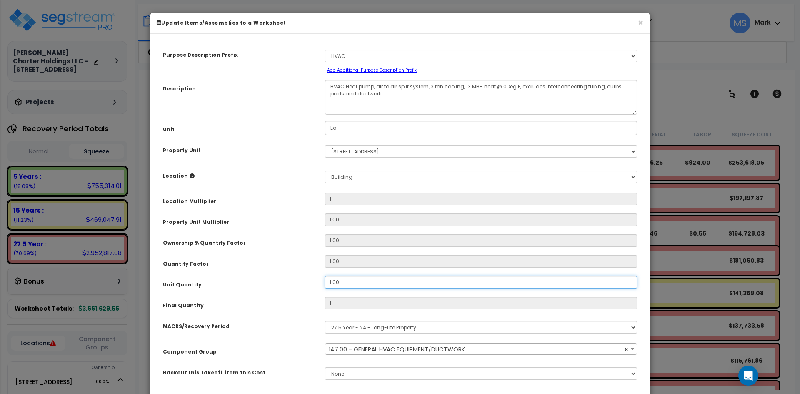
click at [332, 284] on input "1.00" at bounding box center [481, 282] width 312 height 13
type input "12.00"
type input "3,516.25"
type input "$4,440.25"
type input "12"
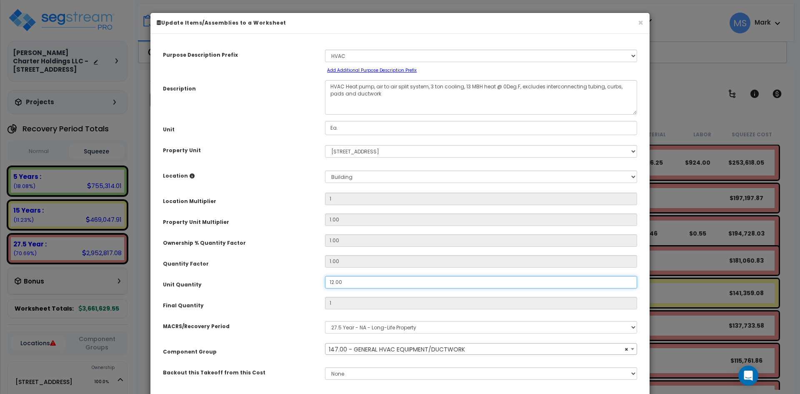
type input "3,516.25"
type input "$53,283.00"
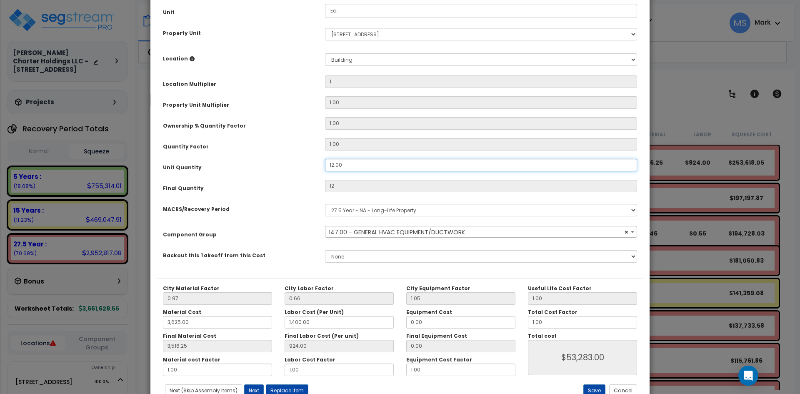
scroll to position [125, 0]
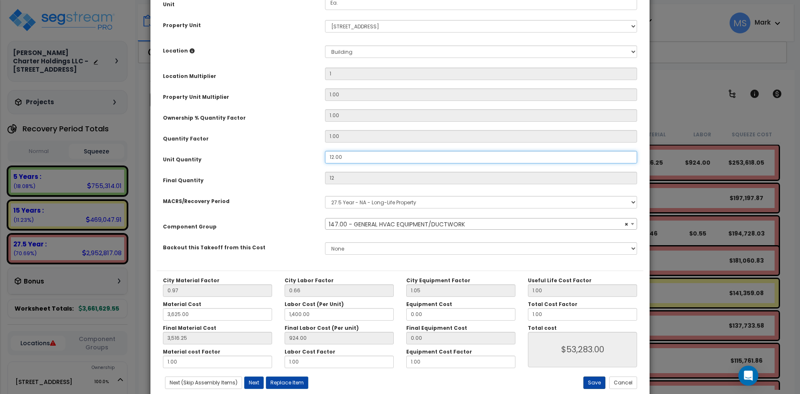
type input "12.00"
click at [597, 387] on button "Save" at bounding box center [595, 382] width 22 height 13
type input "1.00"
type input "12.00"
type input "3625.00"
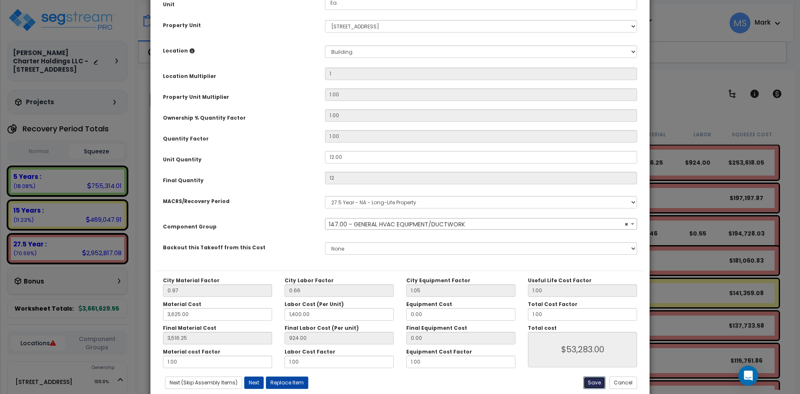
type input "1400.00"
type input "3516.25"
type input "53283.00"
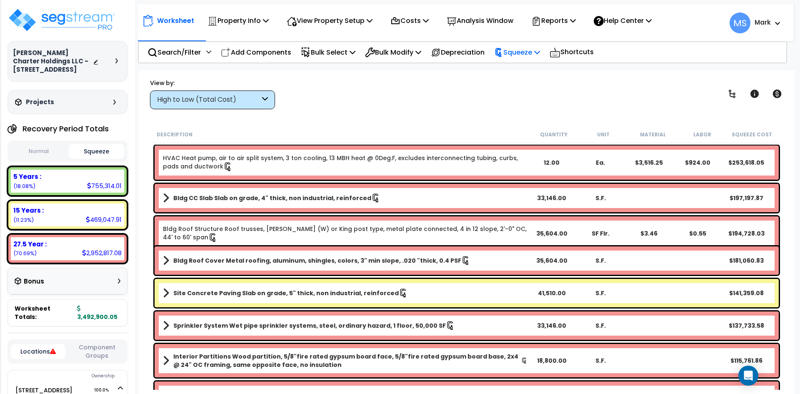
click at [514, 47] on p "Squeeze" at bounding box center [517, 52] width 46 height 11
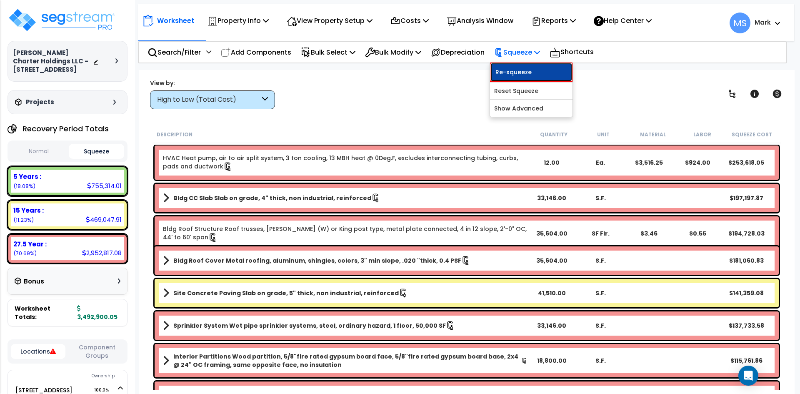
click at [517, 74] on link "Re-squeeze" at bounding box center [531, 72] width 83 height 19
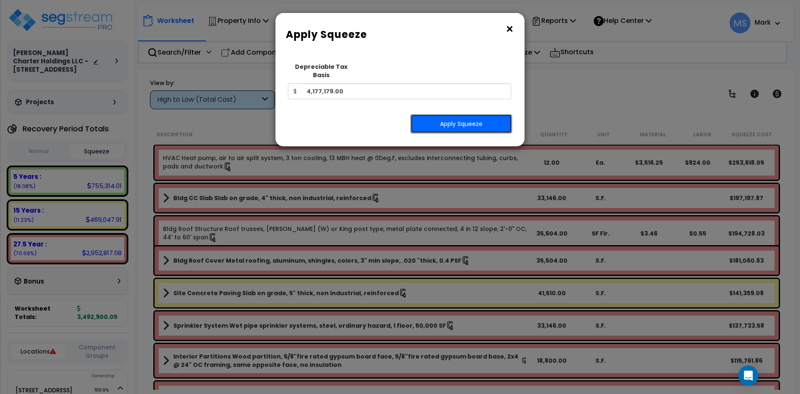
click at [465, 115] on button "Apply Squeeze" at bounding box center [462, 123] width 102 height 19
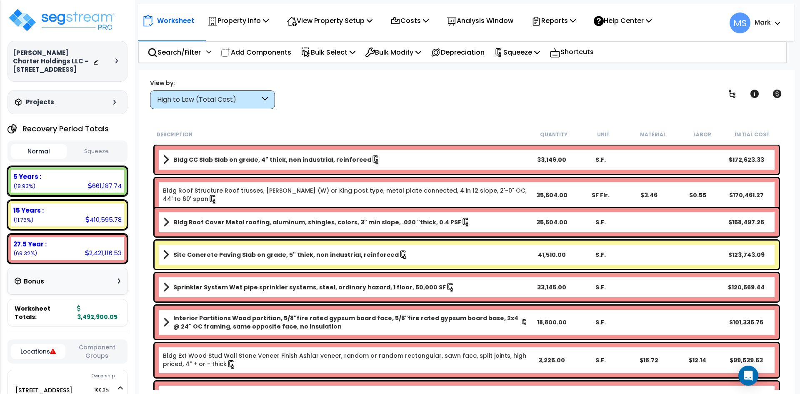
click at [106, 141] on div "Normal Squeeze" at bounding box center [68, 151] width 120 height 22
click at [106, 154] on button "Squeeze" at bounding box center [97, 151] width 56 height 15
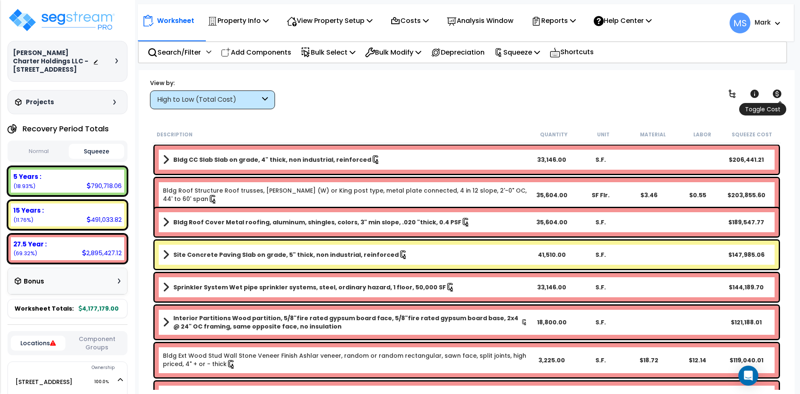
click at [781, 95] on icon at bounding box center [777, 94] width 9 height 8
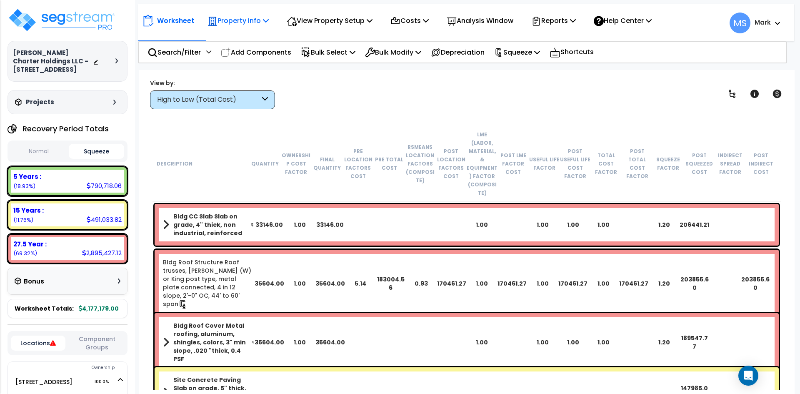
click at [273, 22] on div "Property Info Property Setup Add Property Unit Template property Clone property" at bounding box center [238, 21] width 70 height 20
click at [254, 25] on p "Property Info" at bounding box center [238, 20] width 61 height 11
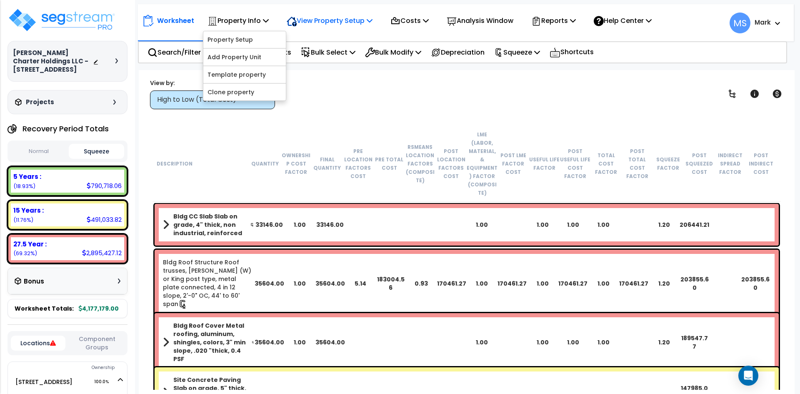
click at [295, 17] on icon at bounding box center [292, 21] width 10 height 10
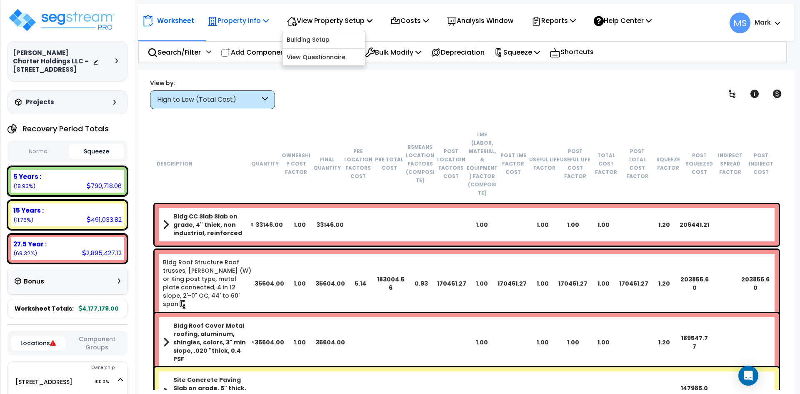
click at [246, 23] on p "Property Info" at bounding box center [238, 20] width 61 height 11
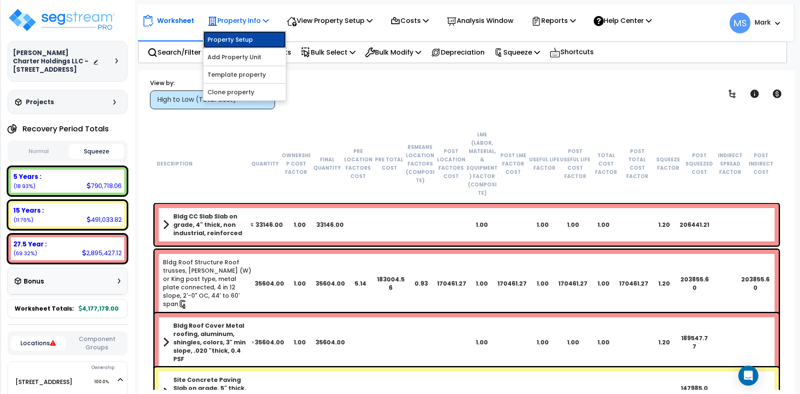
click at [247, 40] on link "Property Setup" at bounding box center [244, 39] width 83 height 17
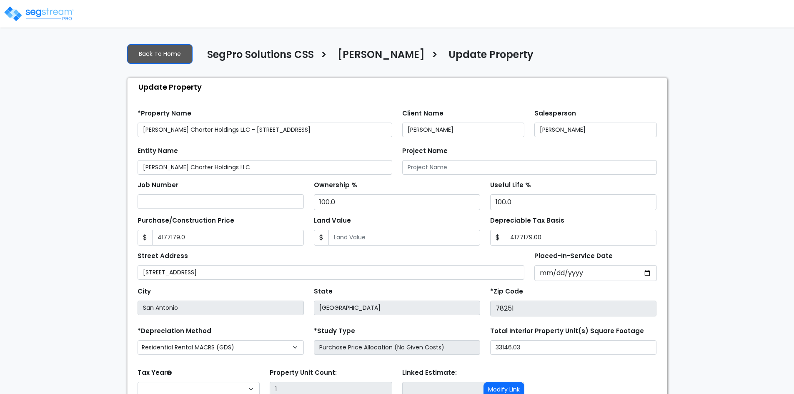
type input "4,177,179.0"
type input "4,177,179.00"
select select "2024"
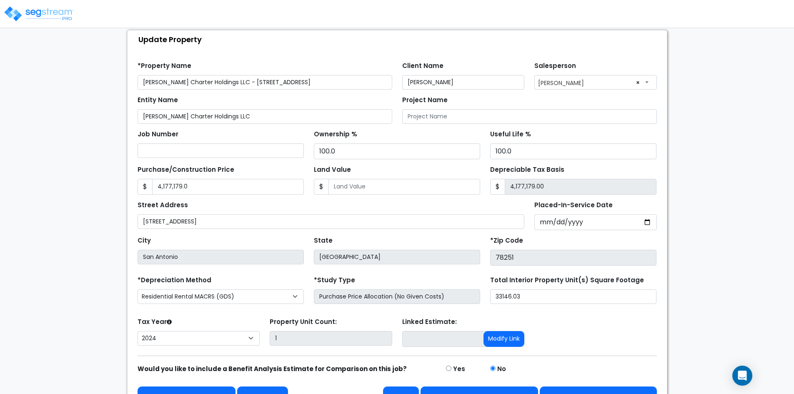
scroll to position [68, 0]
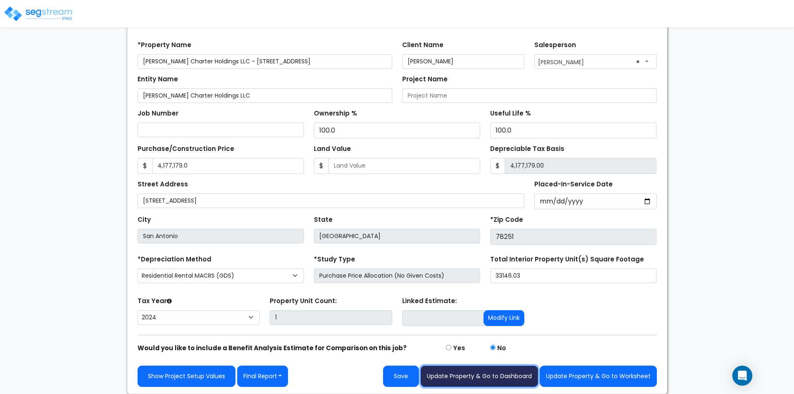
click at [482, 371] on button "Update Property & Go to Dashboard" at bounding box center [480, 376] width 118 height 21
type input "4177179"
